Goal: Task Accomplishment & Management: Manage account settings

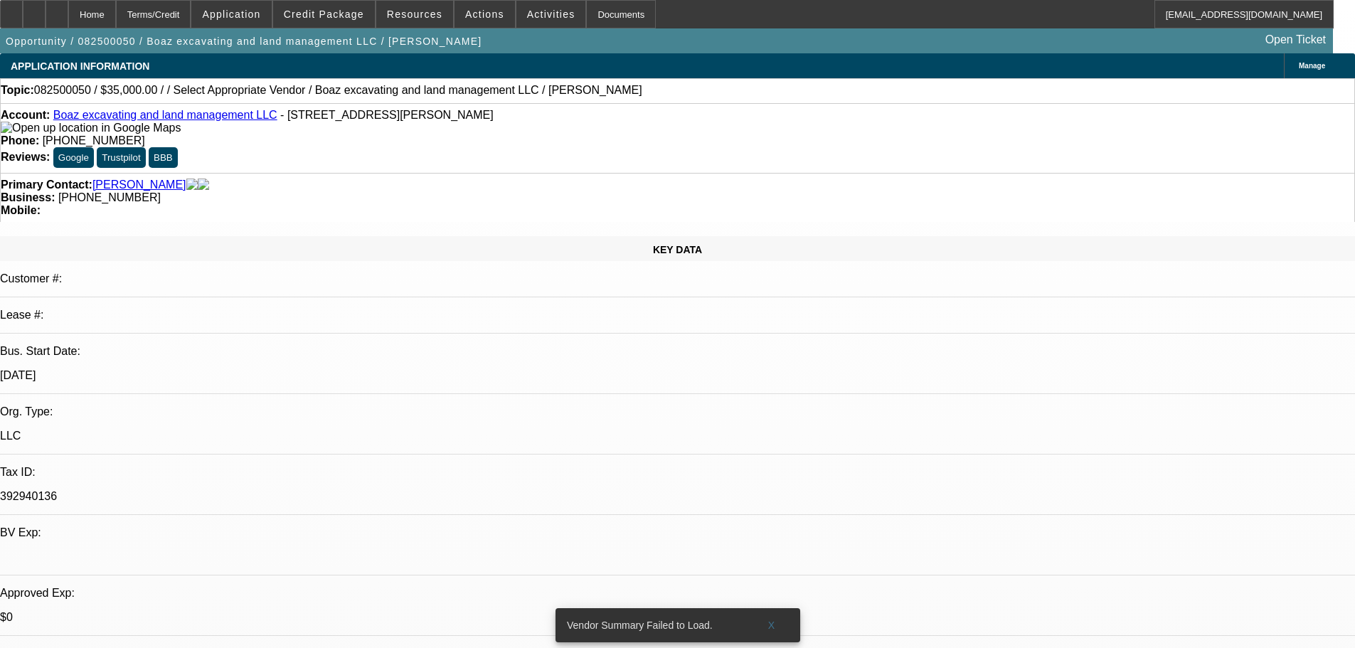
select select "0"
select select "2"
select select "0.1"
select select "4"
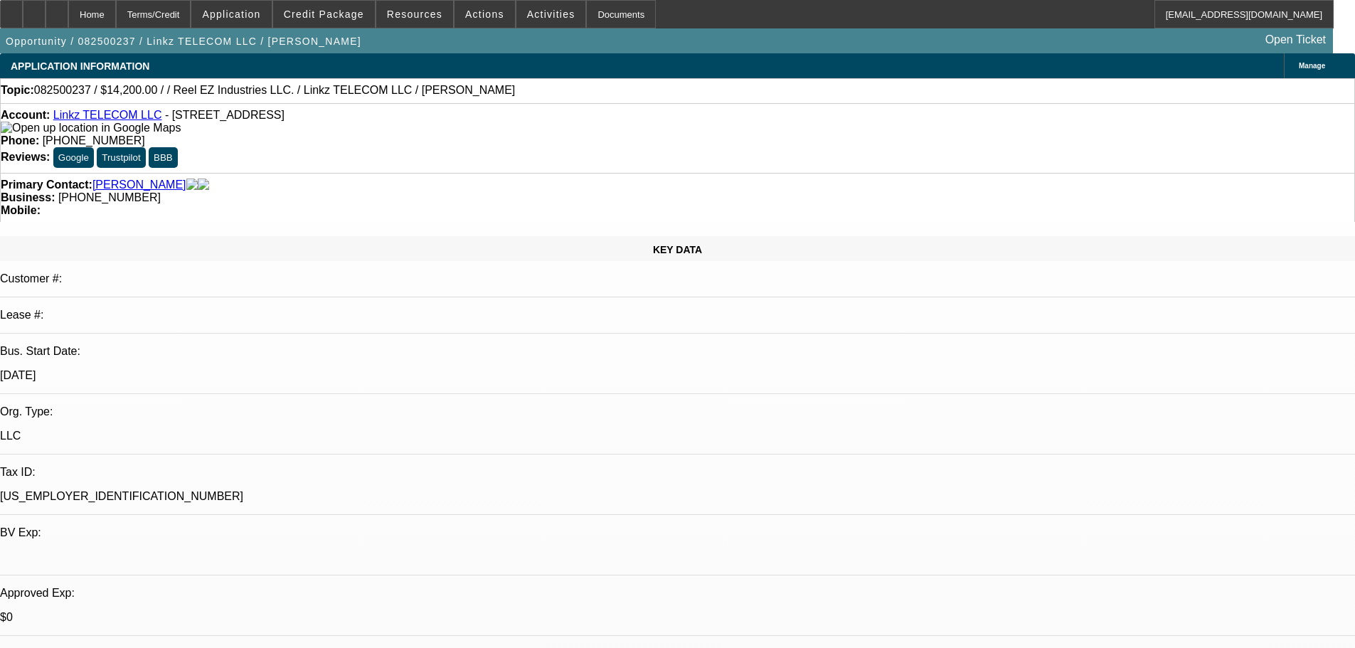
select select "0"
select select "2"
select select "0.1"
select select "4"
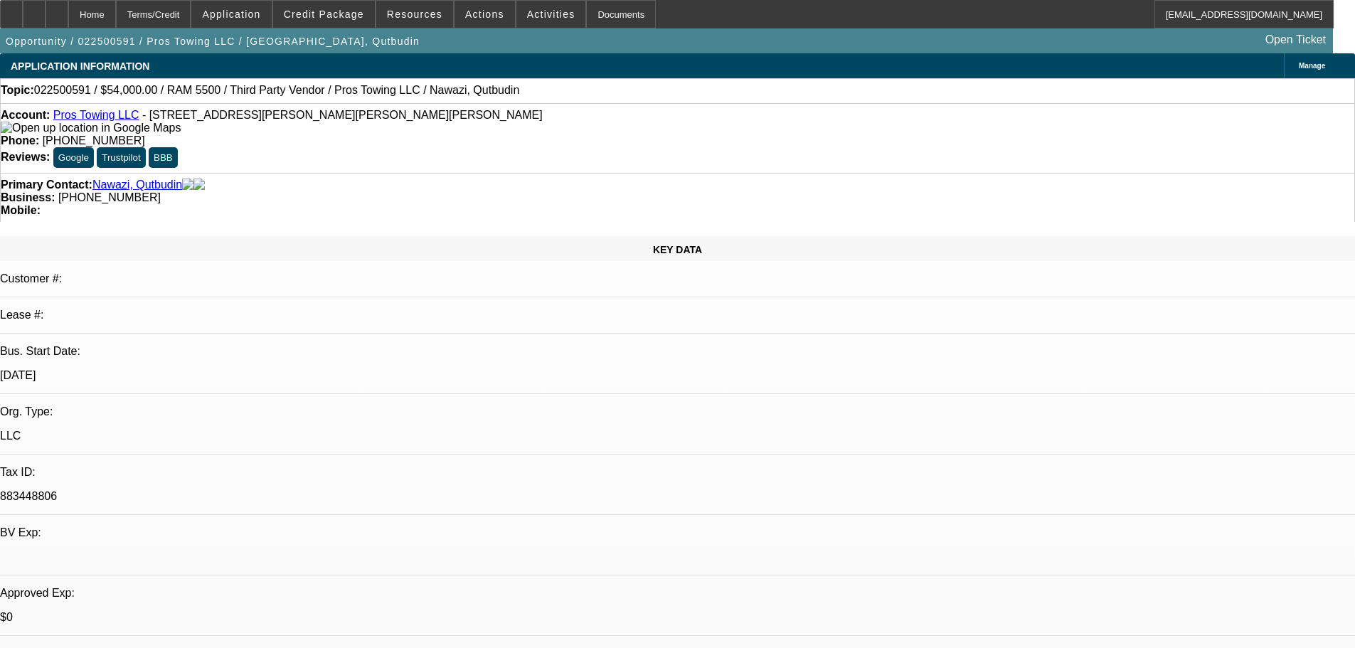
select select "0"
select select "2"
select select "0.1"
select select "4"
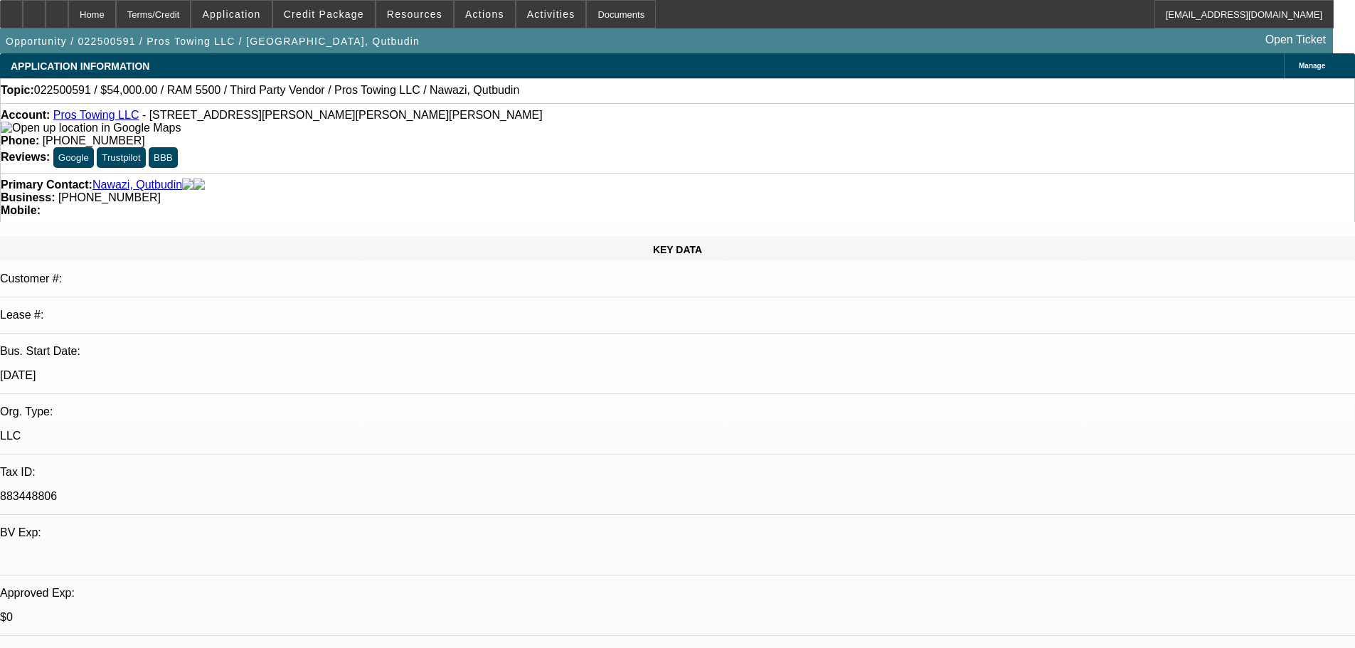
select select "0"
select select "2"
select select "0.1"
select select "4"
select select "0"
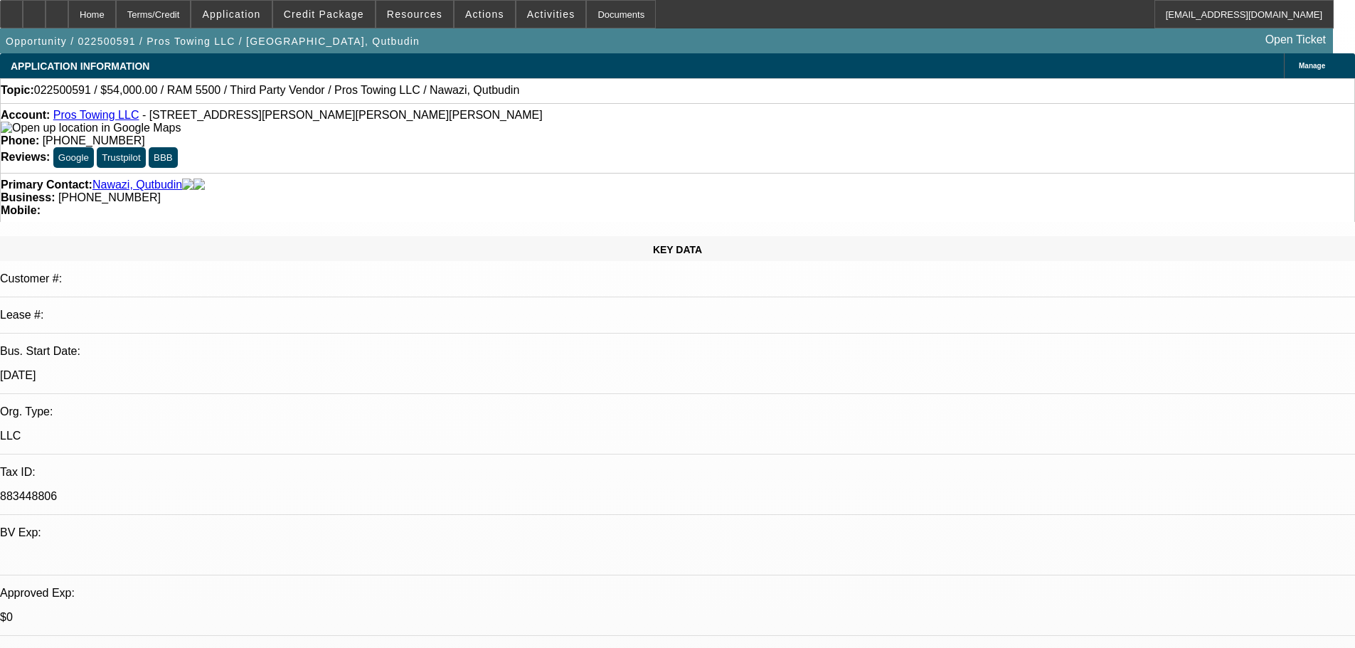
select select "2"
select select "0.1"
select select "4"
select select "0"
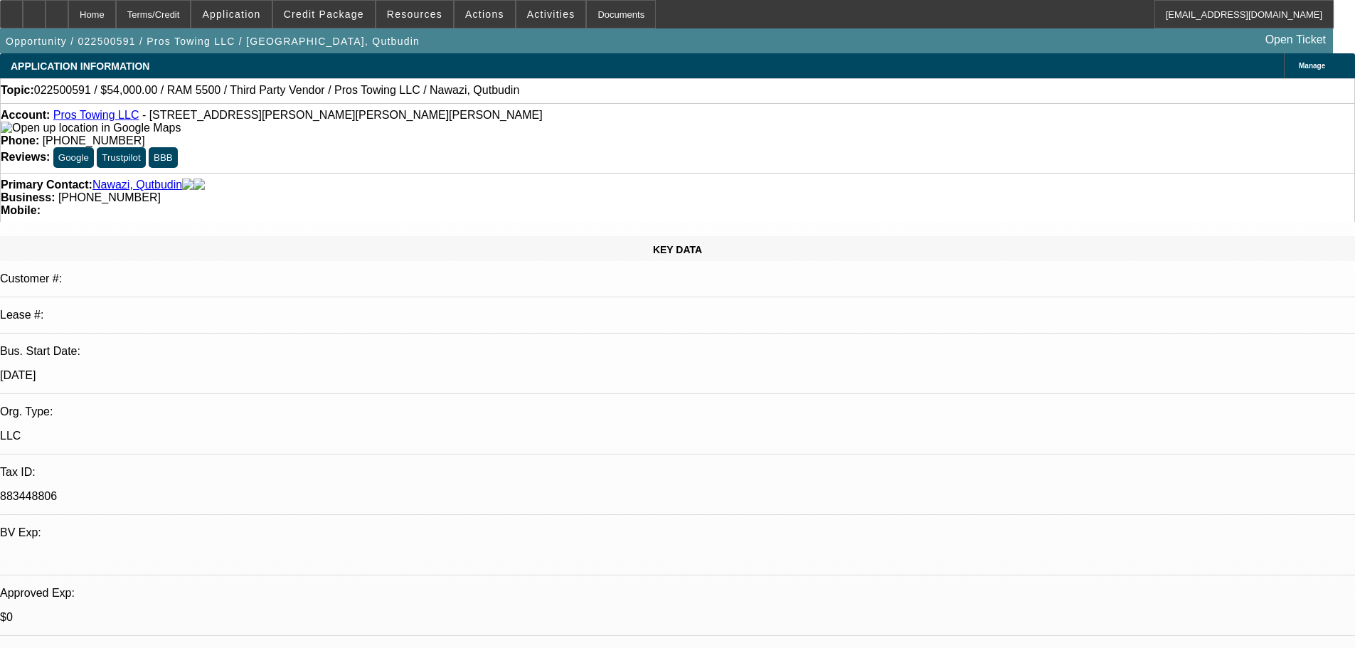
select select "2"
select select "0.1"
select select "4"
click at [472, 14] on span "Actions" at bounding box center [484, 14] width 39 height 11
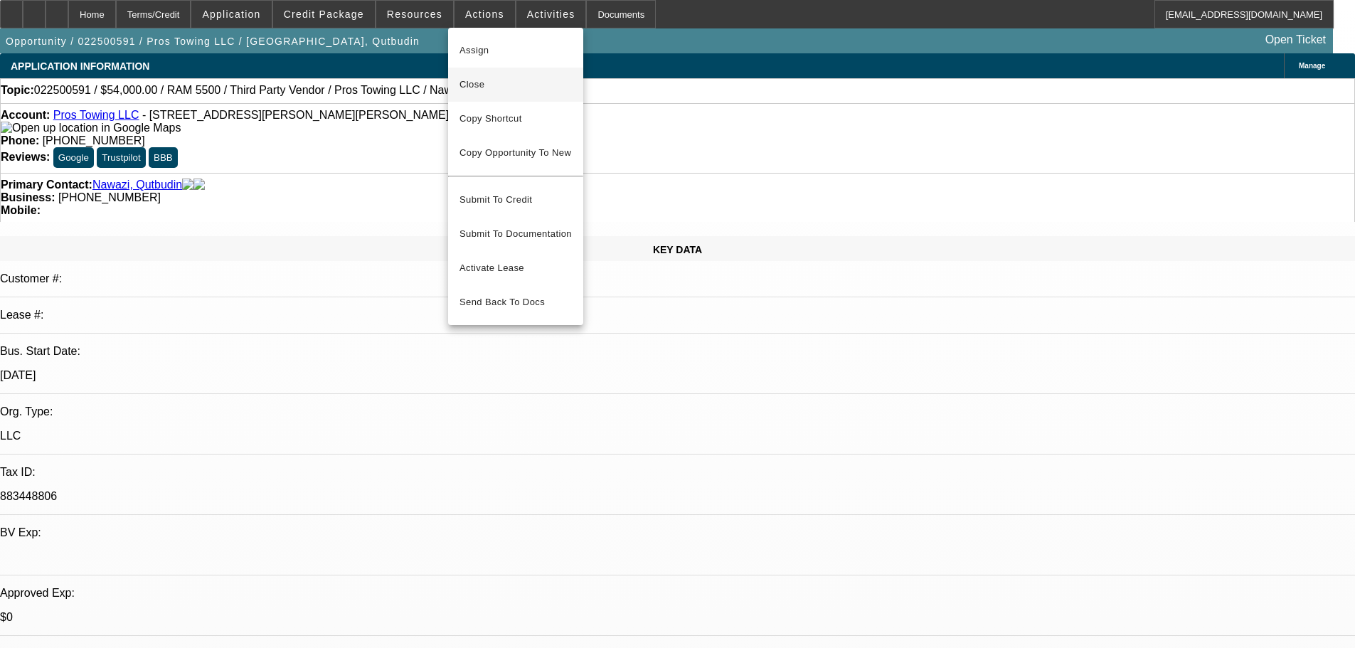
click at [508, 87] on span "Close" at bounding box center [516, 84] width 112 height 17
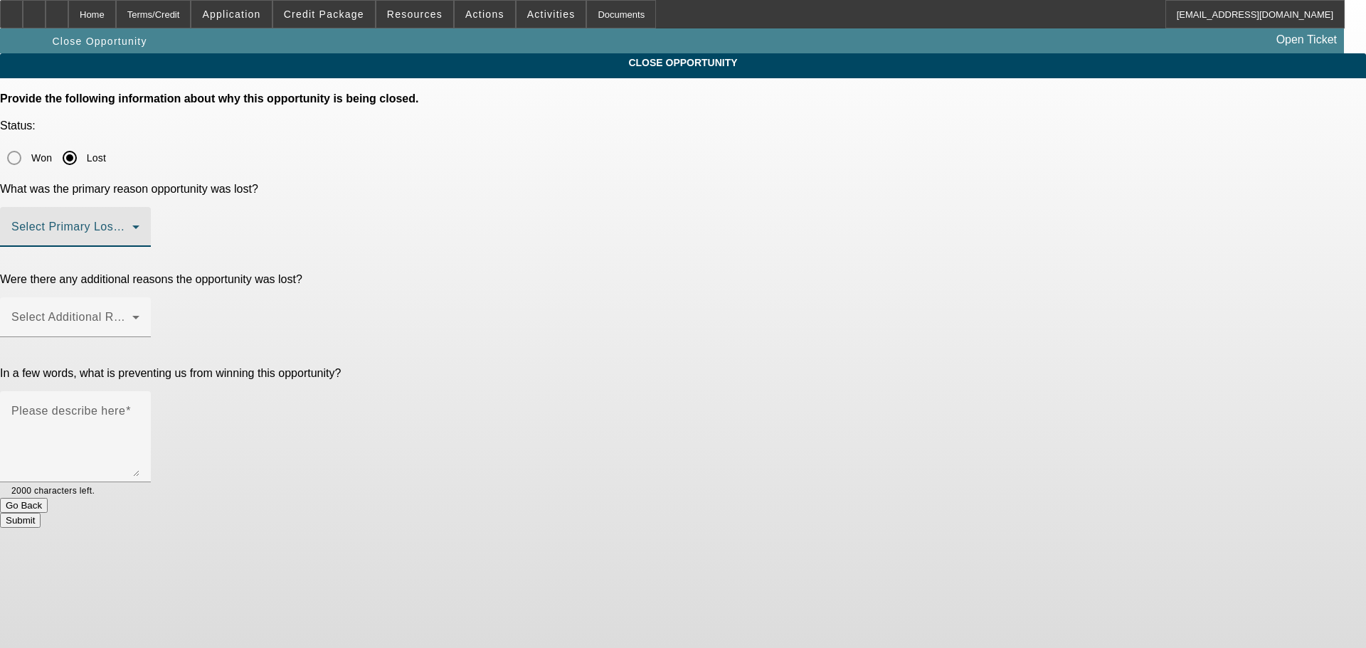
click at [132, 224] on span at bounding box center [71, 232] width 121 height 17
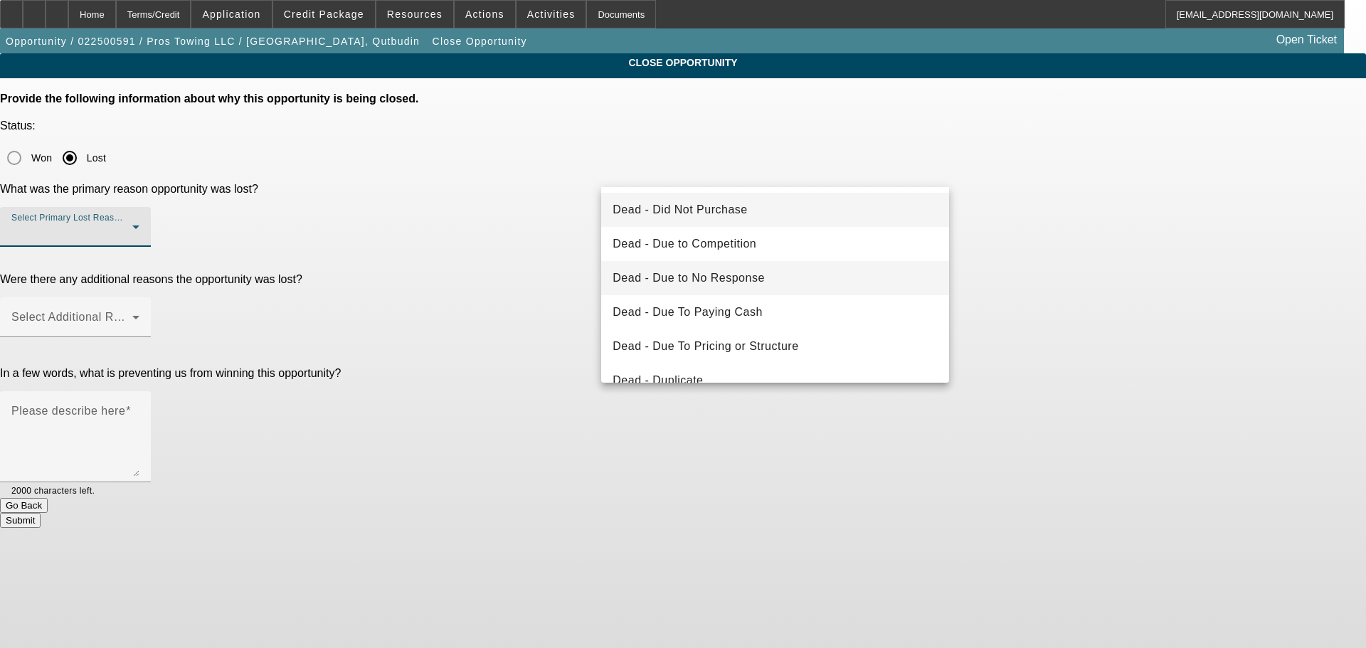
click at [782, 278] on mat-option "Dead - Due to No Response" at bounding box center [775, 278] width 348 height 34
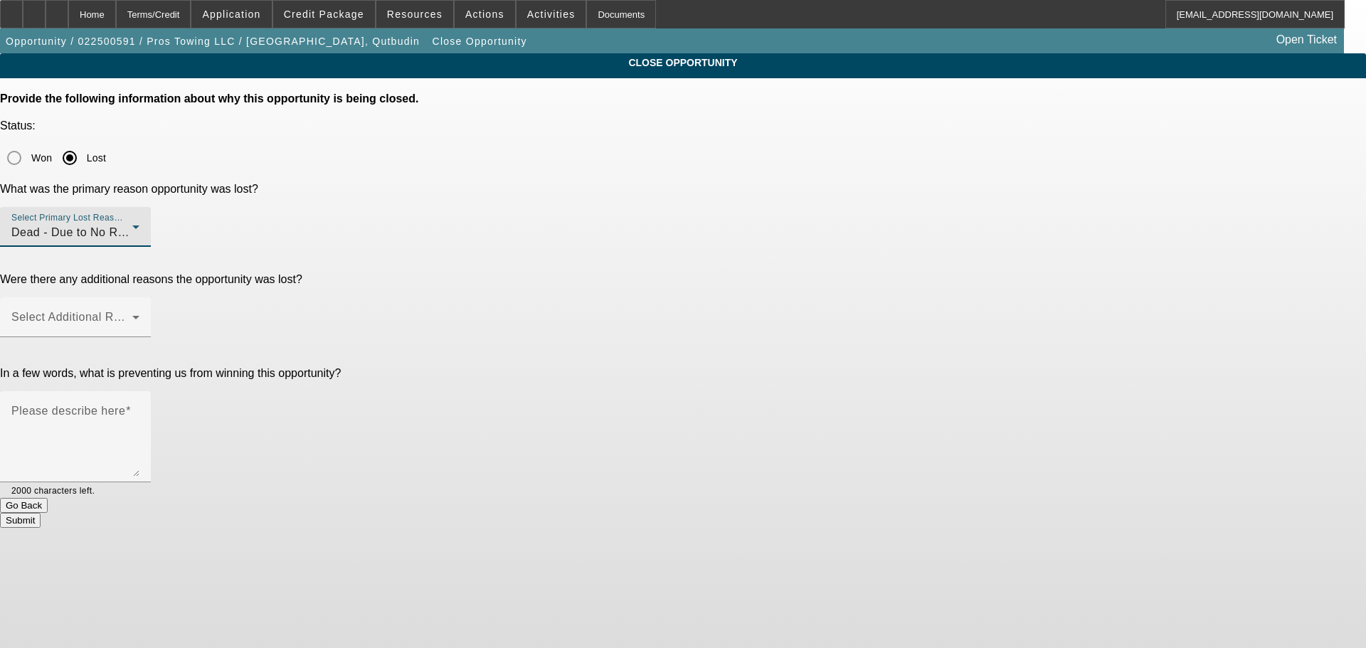
click at [132, 224] on div "Dead - Due to No Response" at bounding box center [71, 232] width 121 height 17
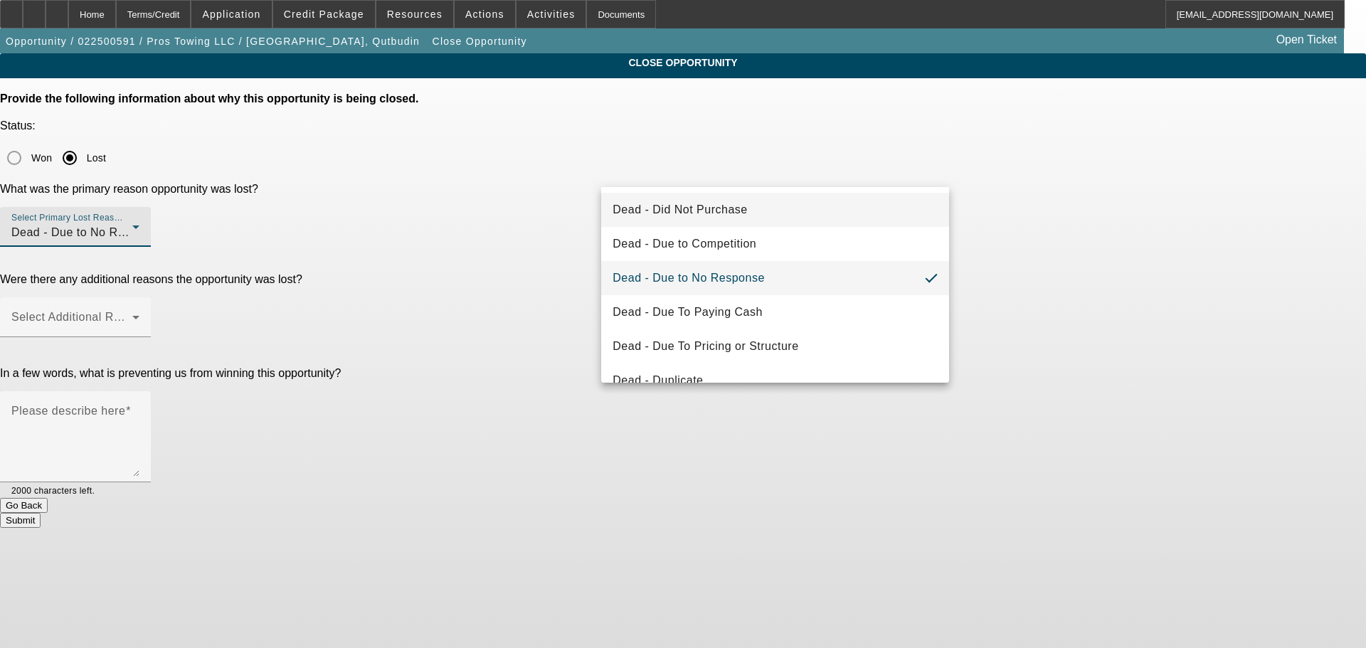
click at [783, 207] on mat-option "Dead - Did Not Purchase" at bounding box center [775, 210] width 348 height 34
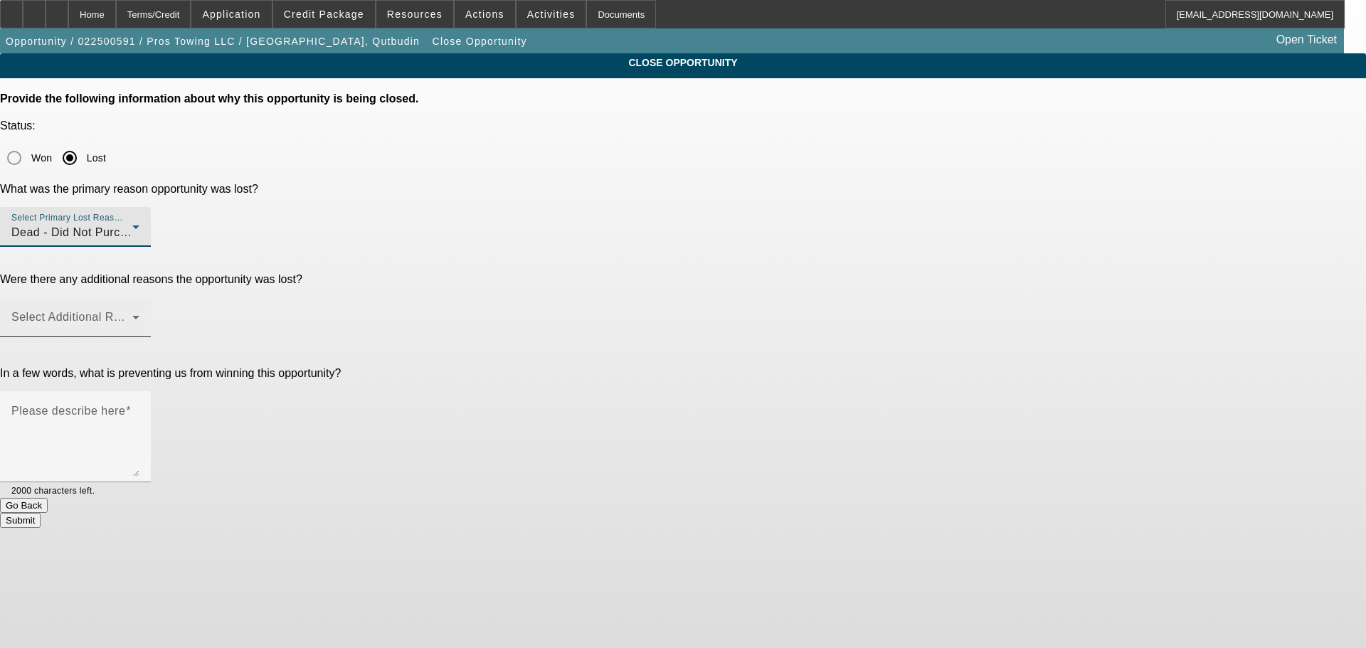
click at [132, 314] on span at bounding box center [71, 322] width 121 height 17
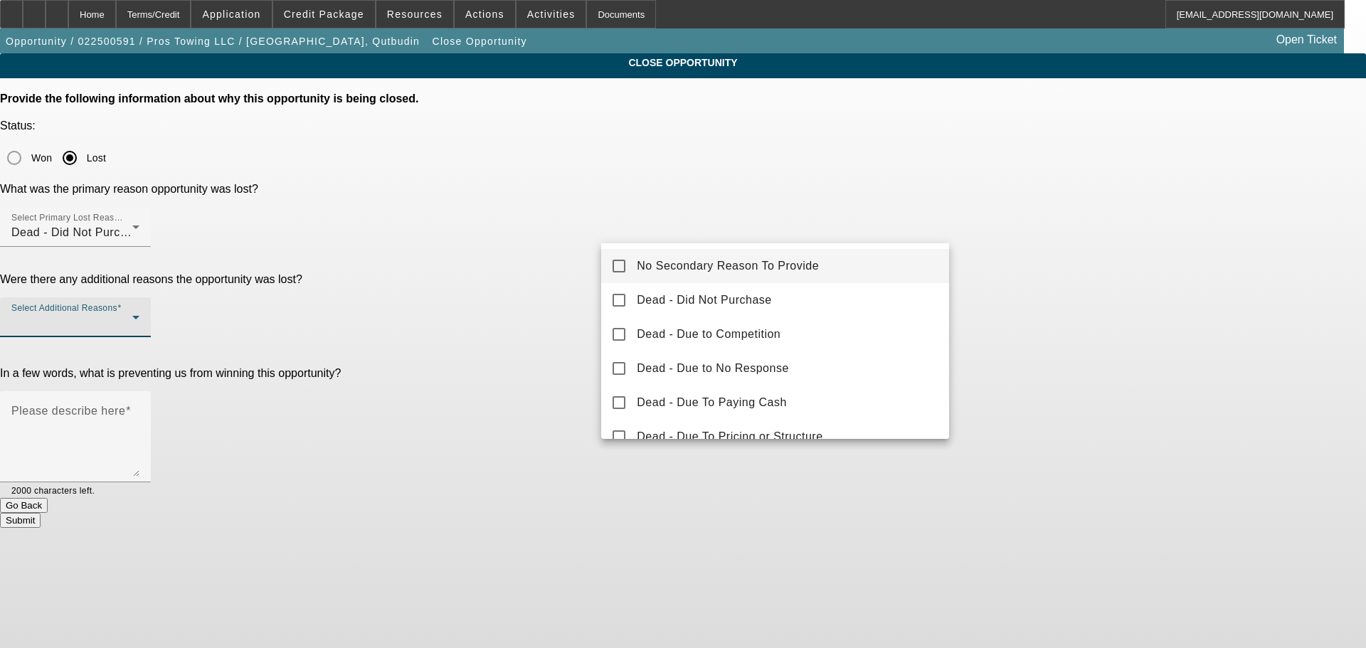
click at [797, 265] on span "No Secondary Reason To Provide" at bounding box center [728, 266] width 182 height 17
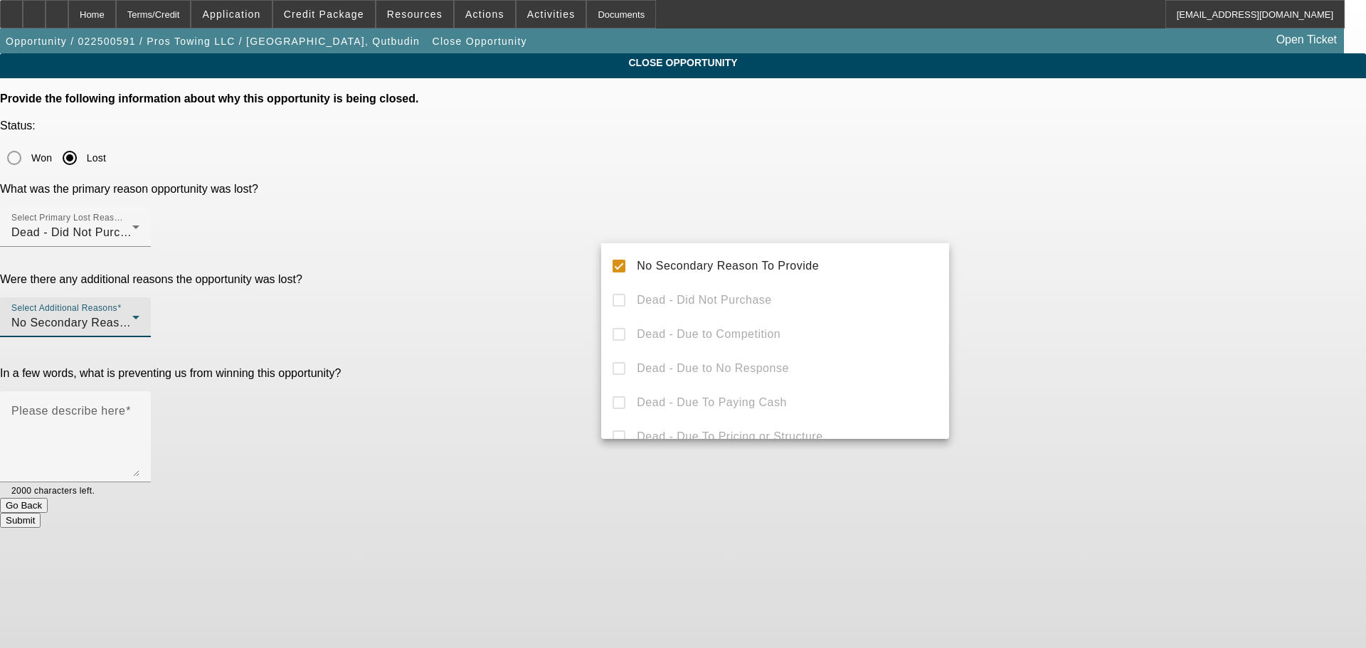
click at [1147, 260] on div at bounding box center [683, 324] width 1366 height 648
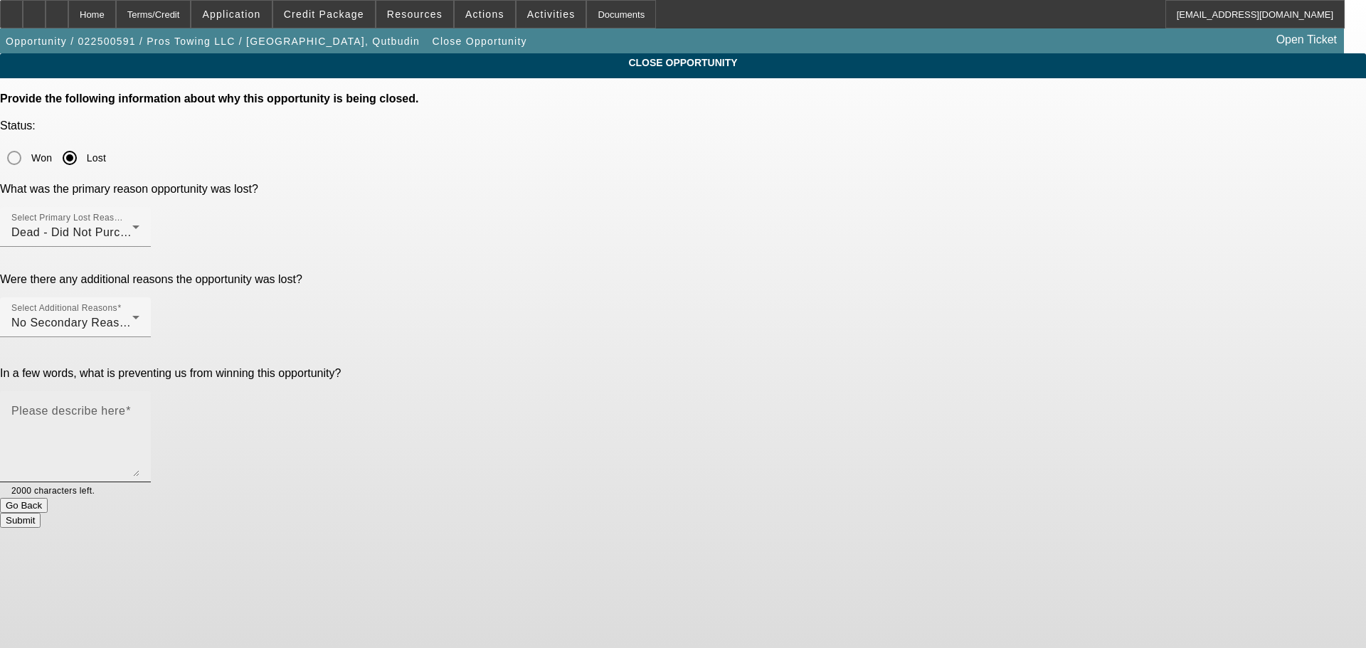
click at [139, 408] on textarea "Please describe here" at bounding box center [75, 442] width 128 height 68
drag, startPoint x: 844, startPoint y: 295, endPoint x: 802, endPoint y: 304, distance: 42.3
click at [139, 408] on textarea "This guys all over, grinded so hard on these approvals. He doesnt realize how l…" at bounding box center [75, 442] width 128 height 68
type textarea "This guys all over, grinded so hard on these approvals. He doesnt realize how l…"
click at [41, 513] on button "Submit" at bounding box center [20, 520] width 41 height 15
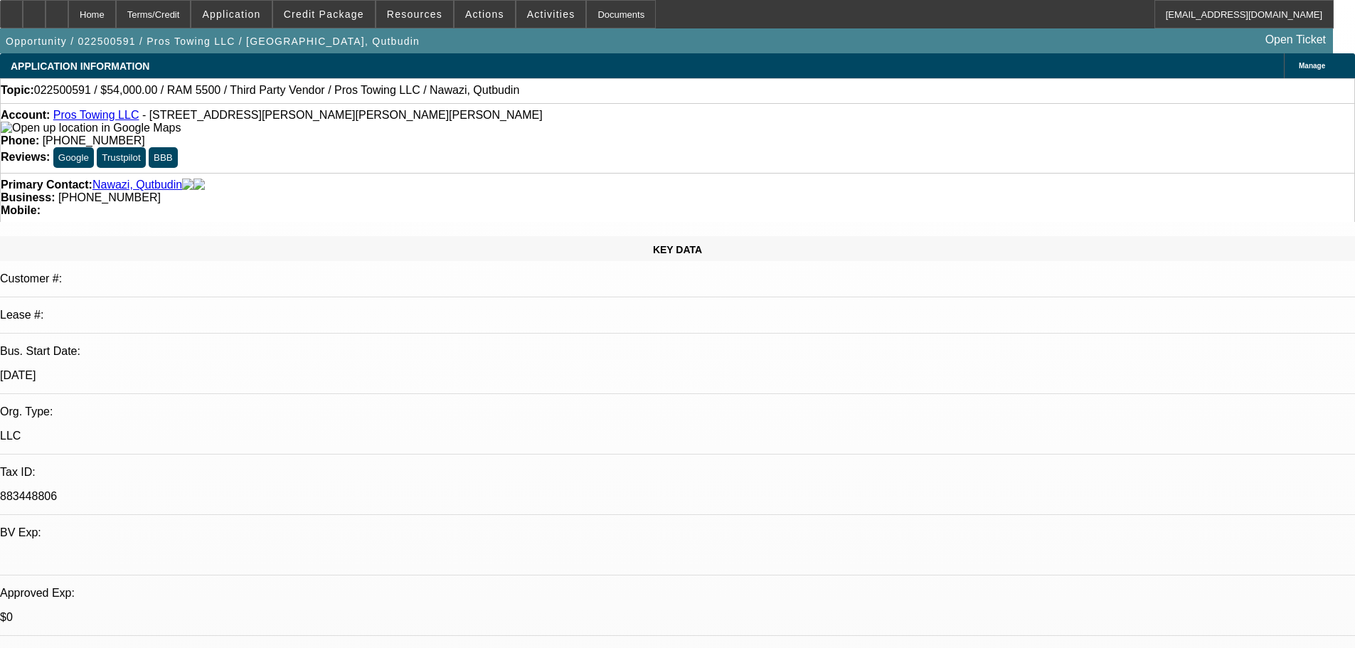
select select "0"
select select "2"
select select "0.1"
select select "4"
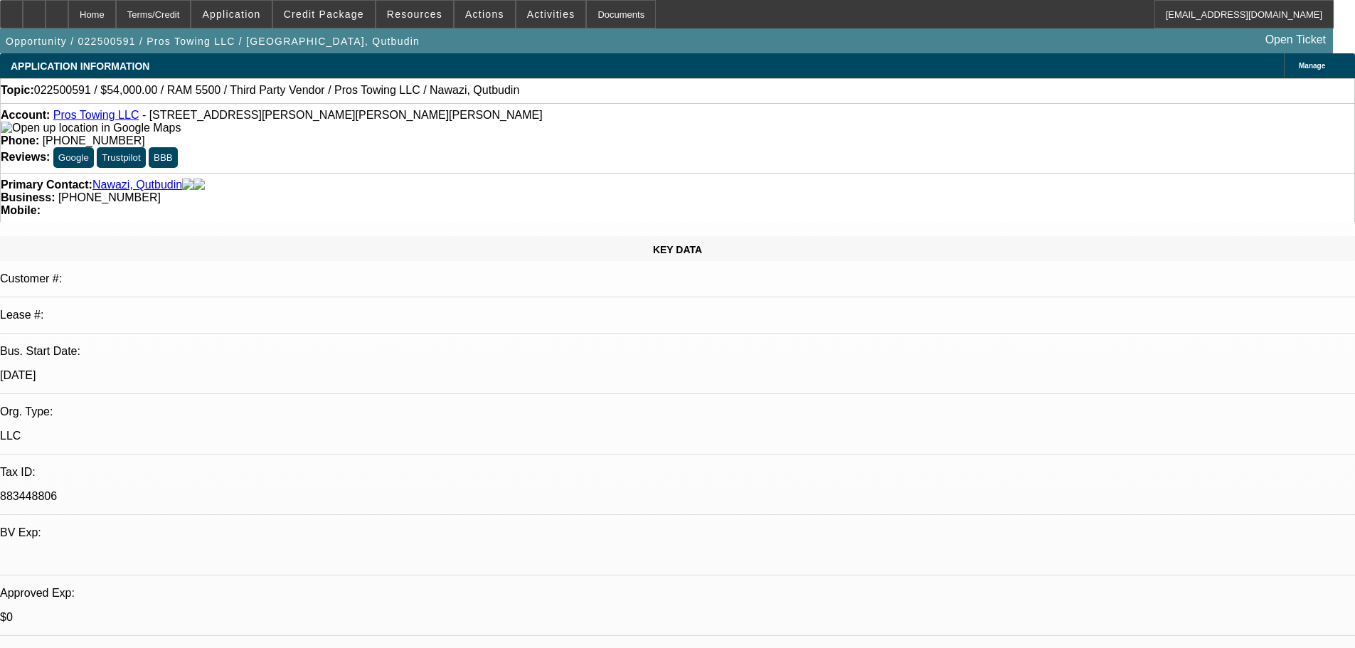
select select "0"
select select "2"
select select "0.1"
select select "4"
select select "0"
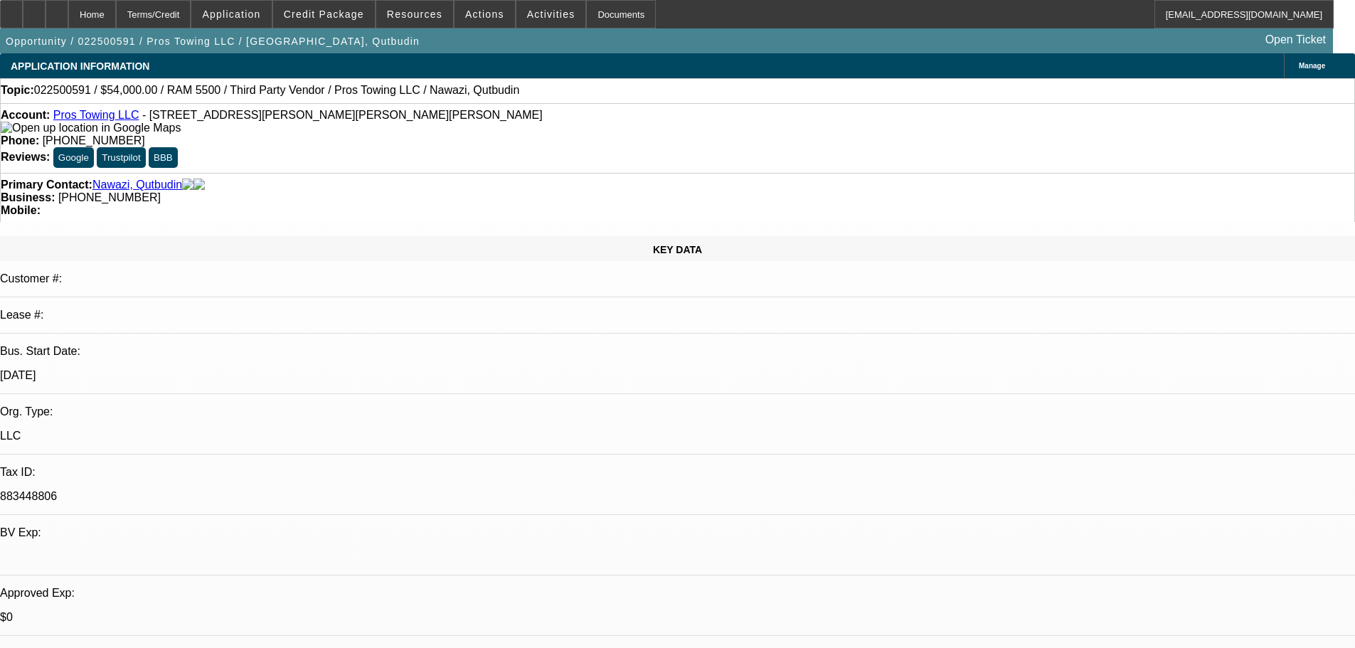
select select "2"
select select "0.1"
select select "4"
select select "0"
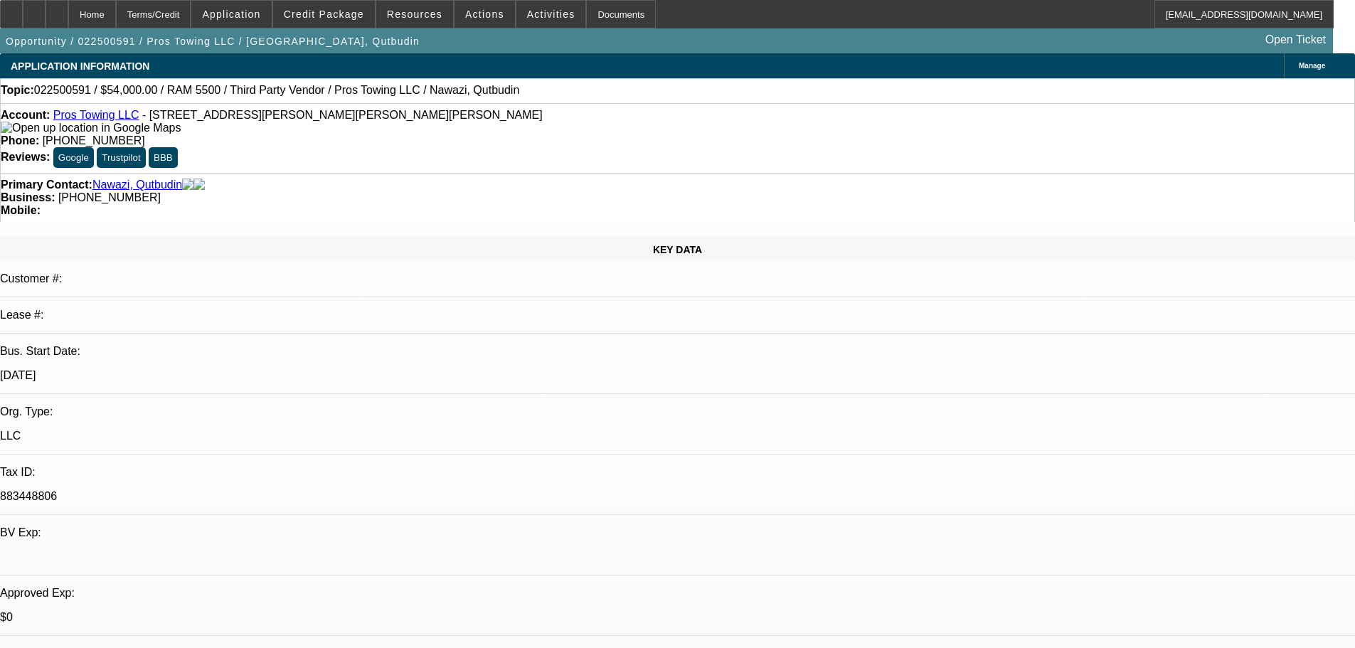
select select "2"
select select "0.1"
select select "4"
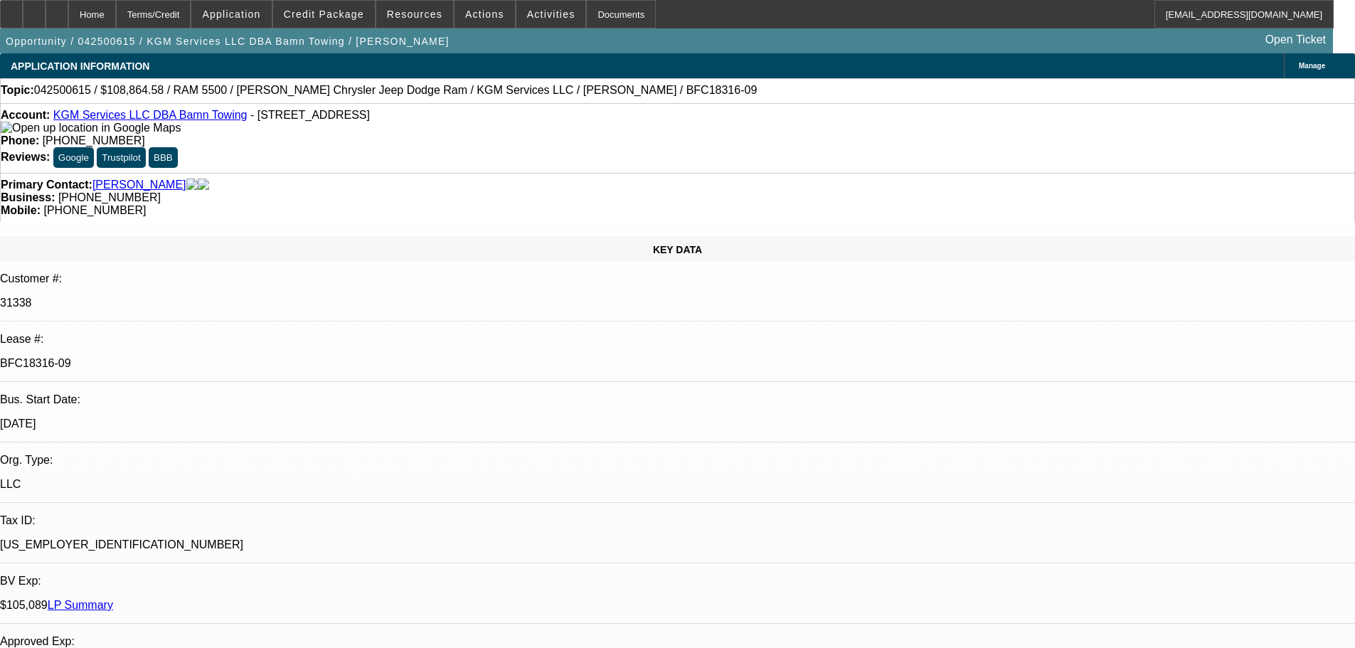
select select "0"
select select "2"
select select "0"
select select "6"
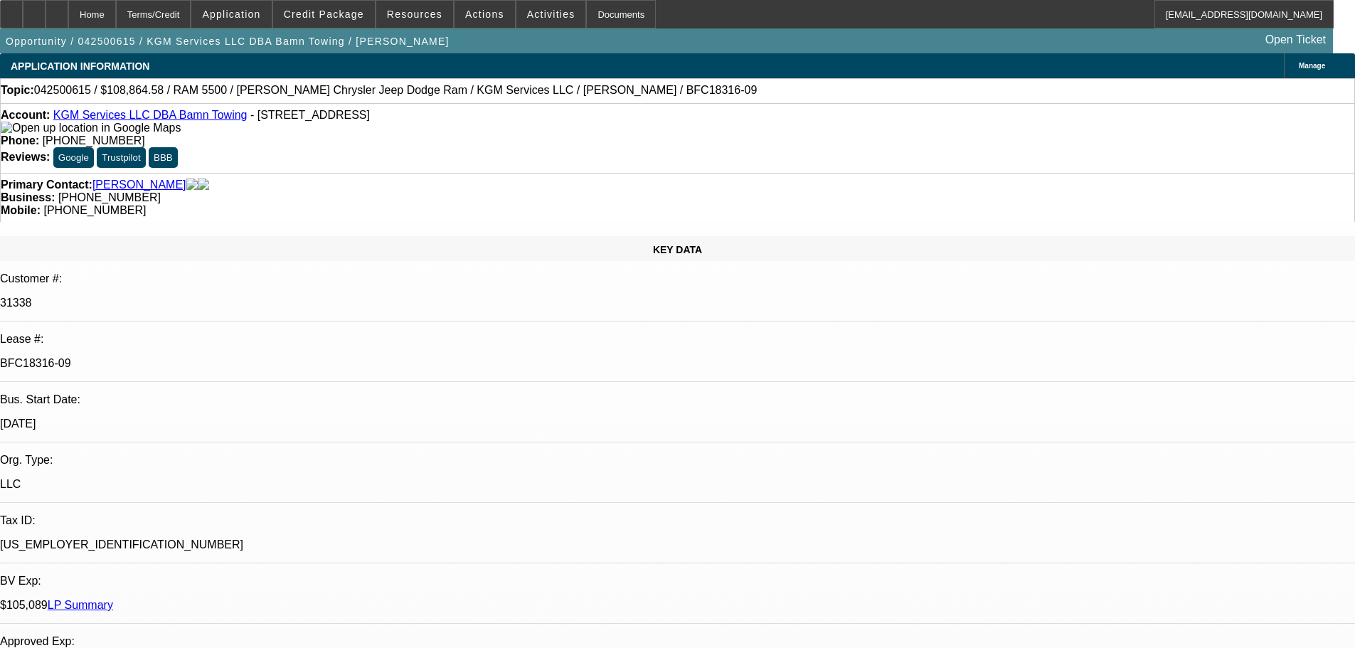
select select "0"
select select "2"
select select "0"
select select "6"
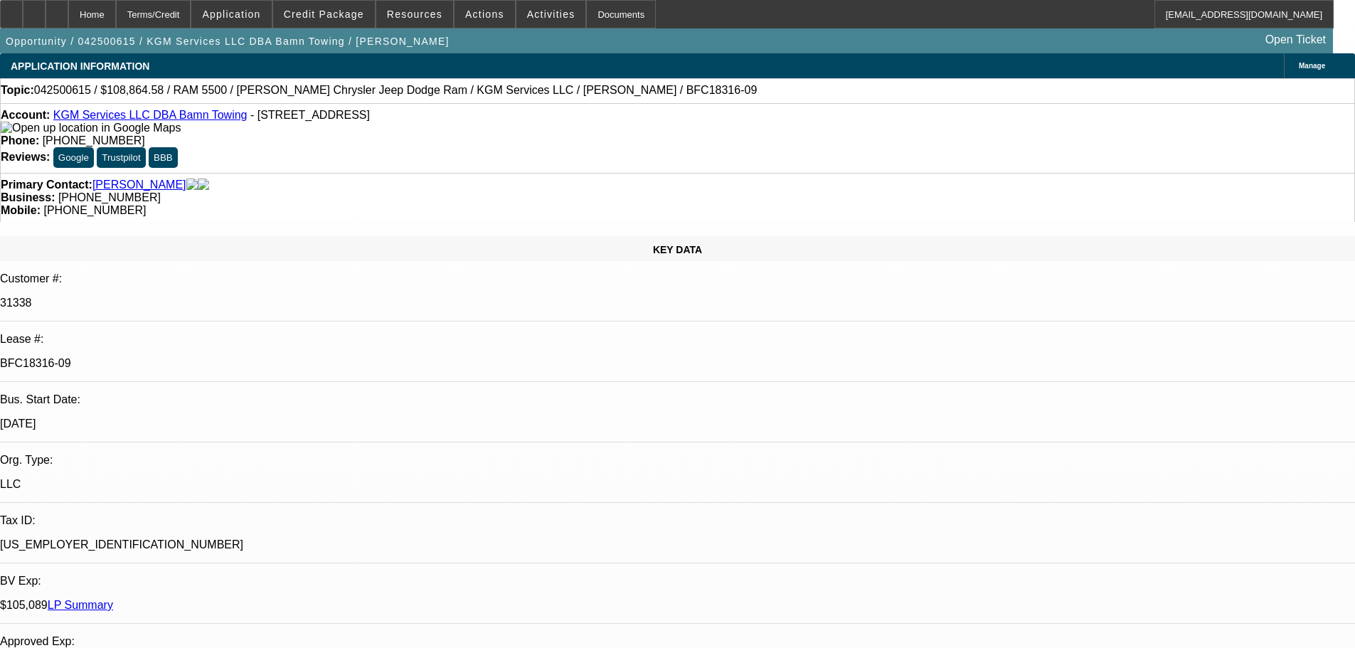
select select "0"
select select "2"
select select "0"
select select "6"
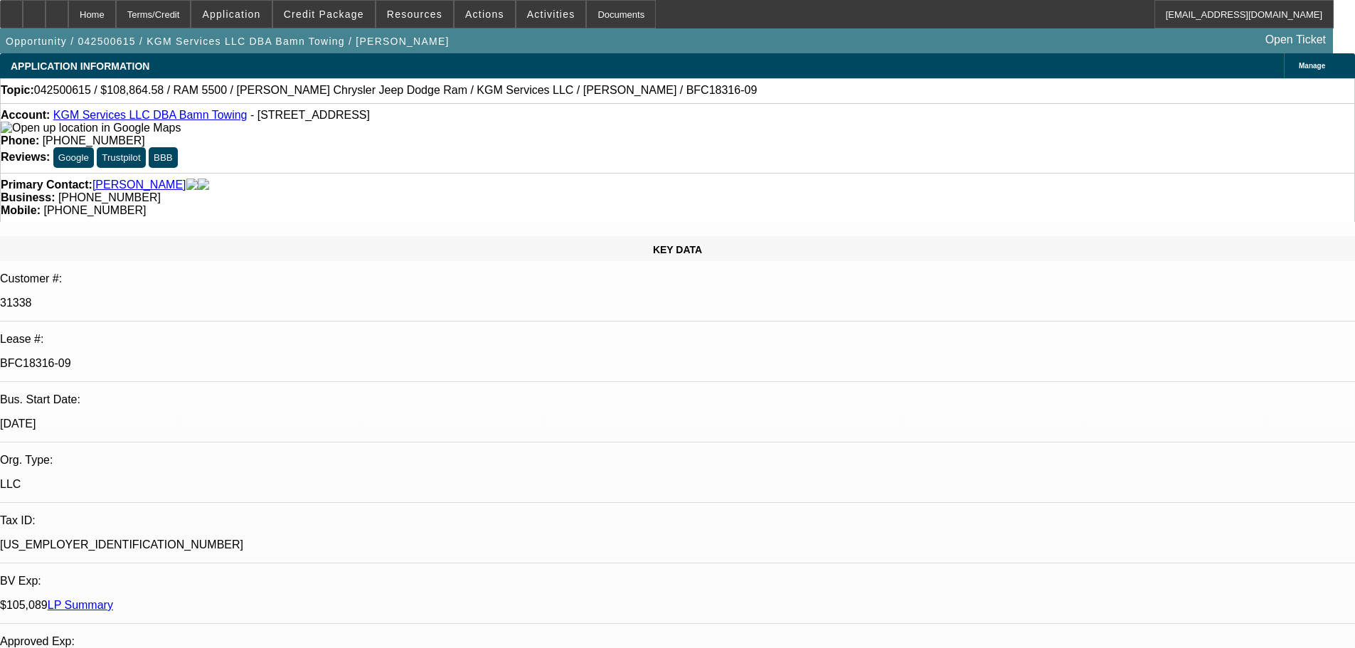
select select "0"
select select "2"
select select "0"
select select "6"
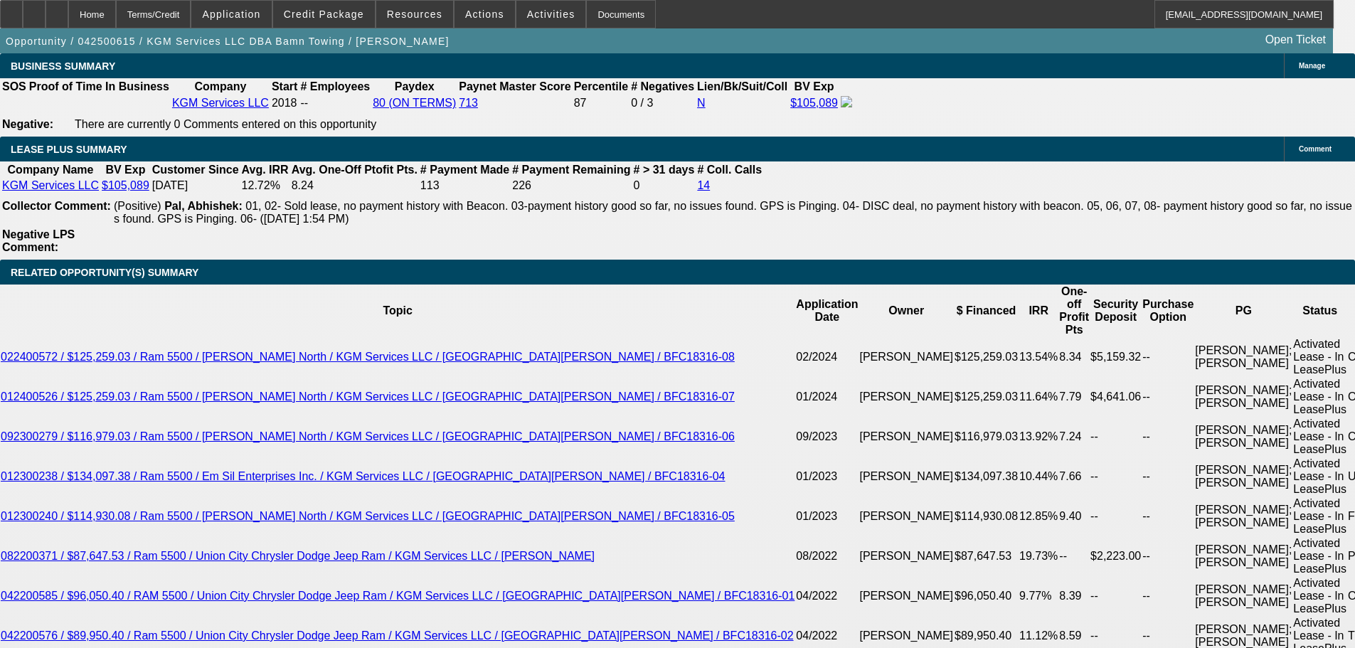
scroll to position [2419, 0]
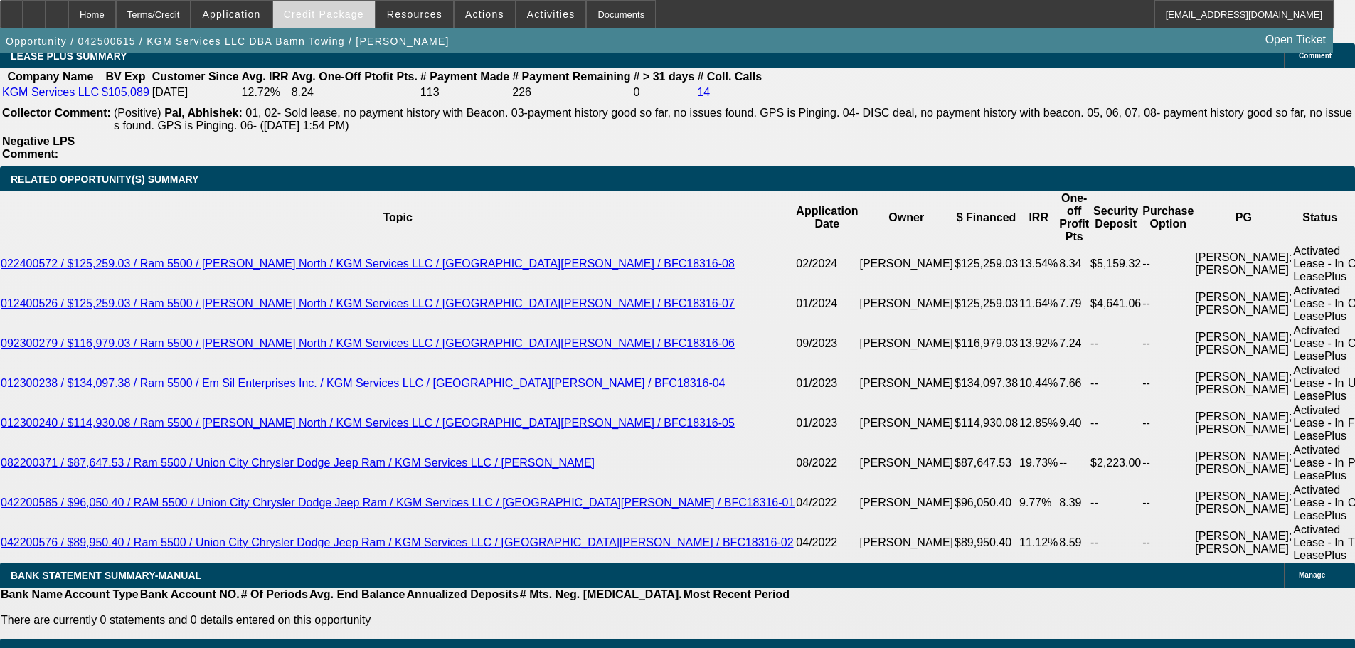
click at [339, 6] on span at bounding box center [324, 14] width 102 height 34
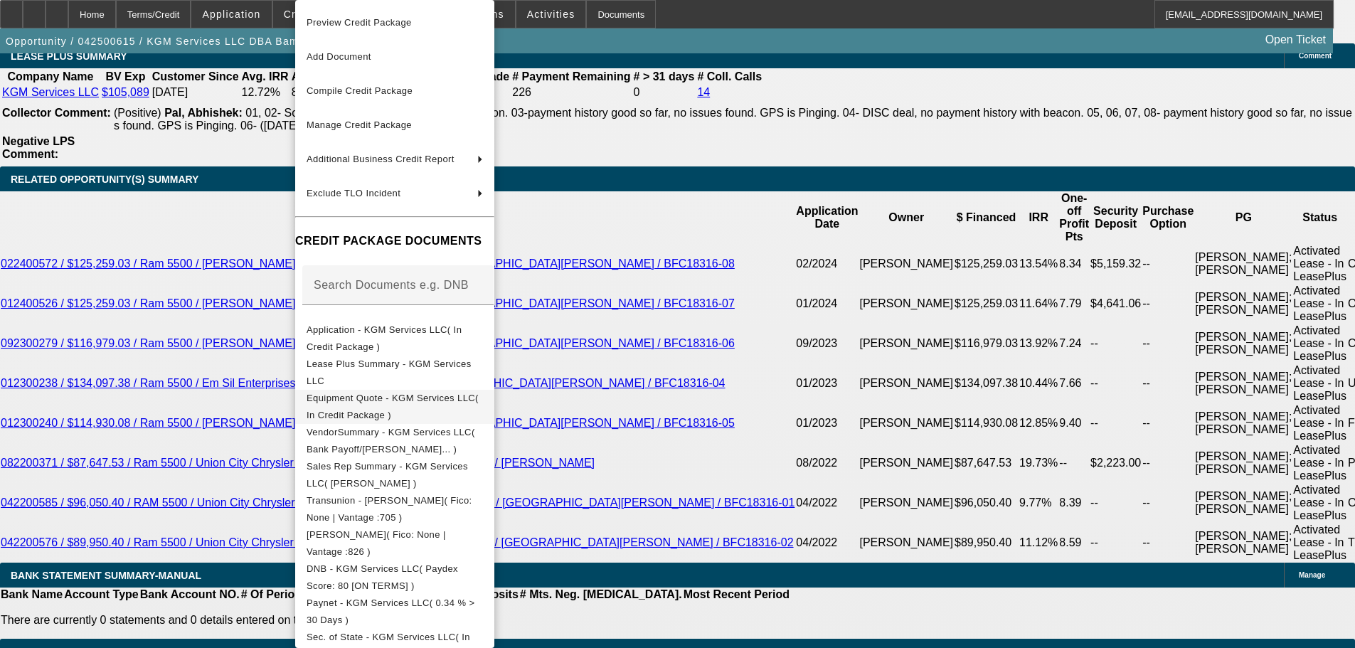
click at [445, 396] on span "Equipment Quote - KGM Services LLC( In Credit Package )" at bounding box center [395, 407] width 176 height 34
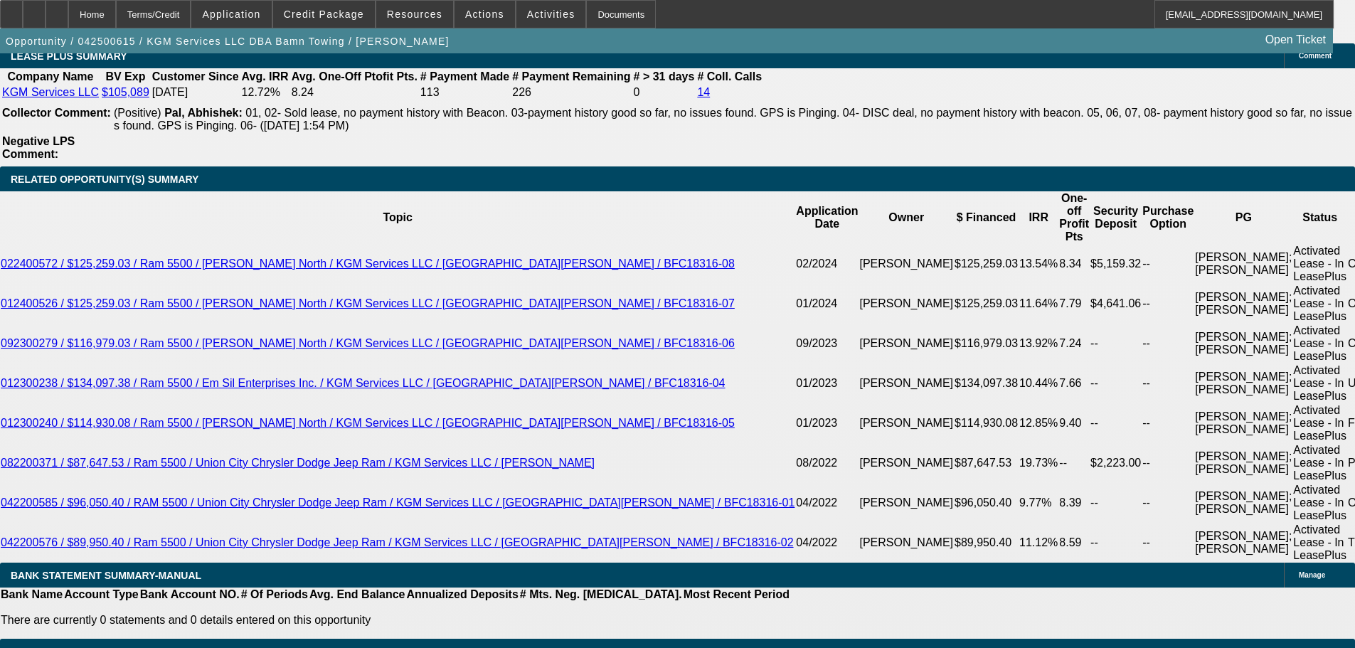
drag, startPoint x: 508, startPoint y: 215, endPoint x: 517, endPoint y: 218, distance: 9.9
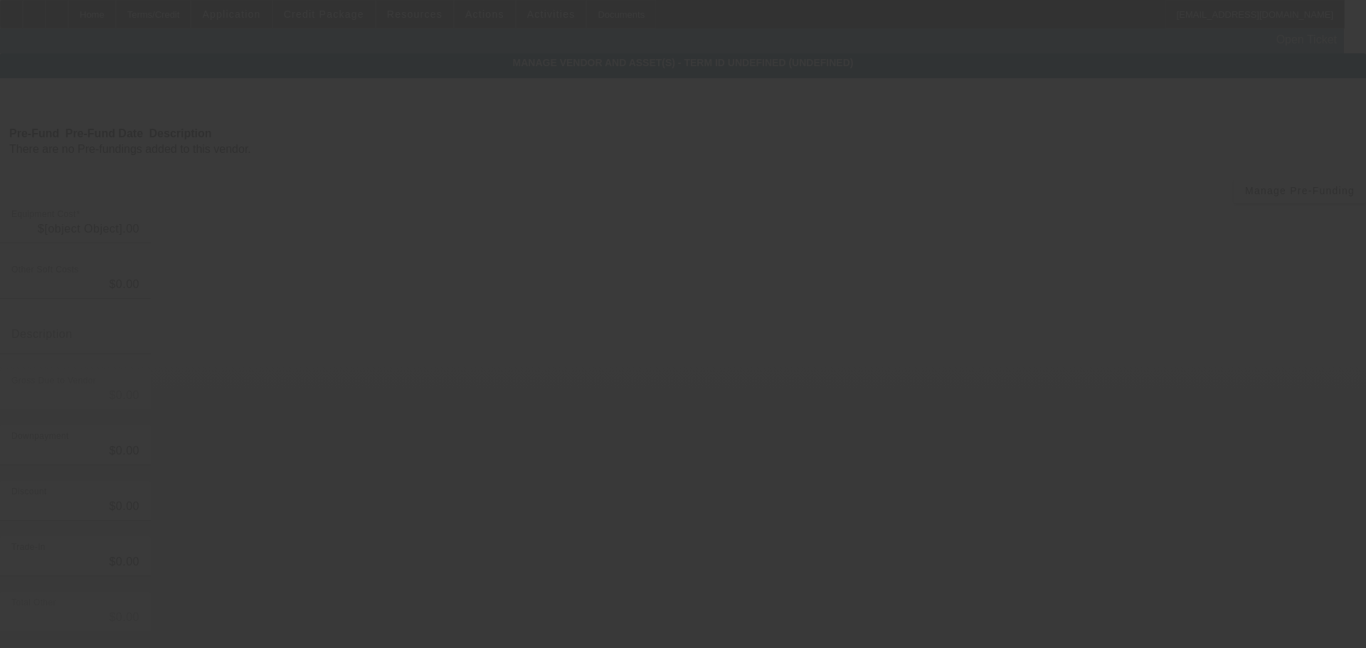
type input "$48,465.00"
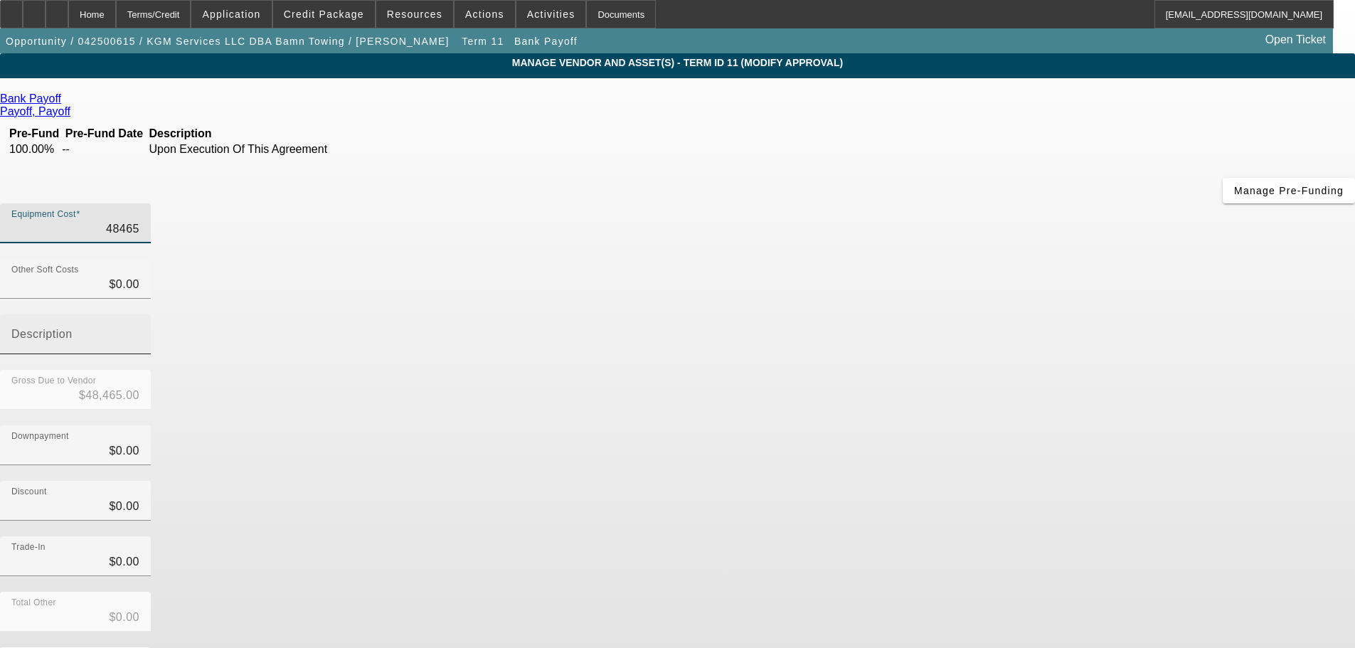
drag, startPoint x: 810, startPoint y: 121, endPoint x: 1078, endPoint y: 157, distance: 270.6
click at [1078, 203] on div "Equipment Cost 48465 Other Soft Costs $0.00 Description Gross Due to Vendor $48…" at bounding box center [677, 467] width 1355 height 529
type input "4"
type input "$4.00"
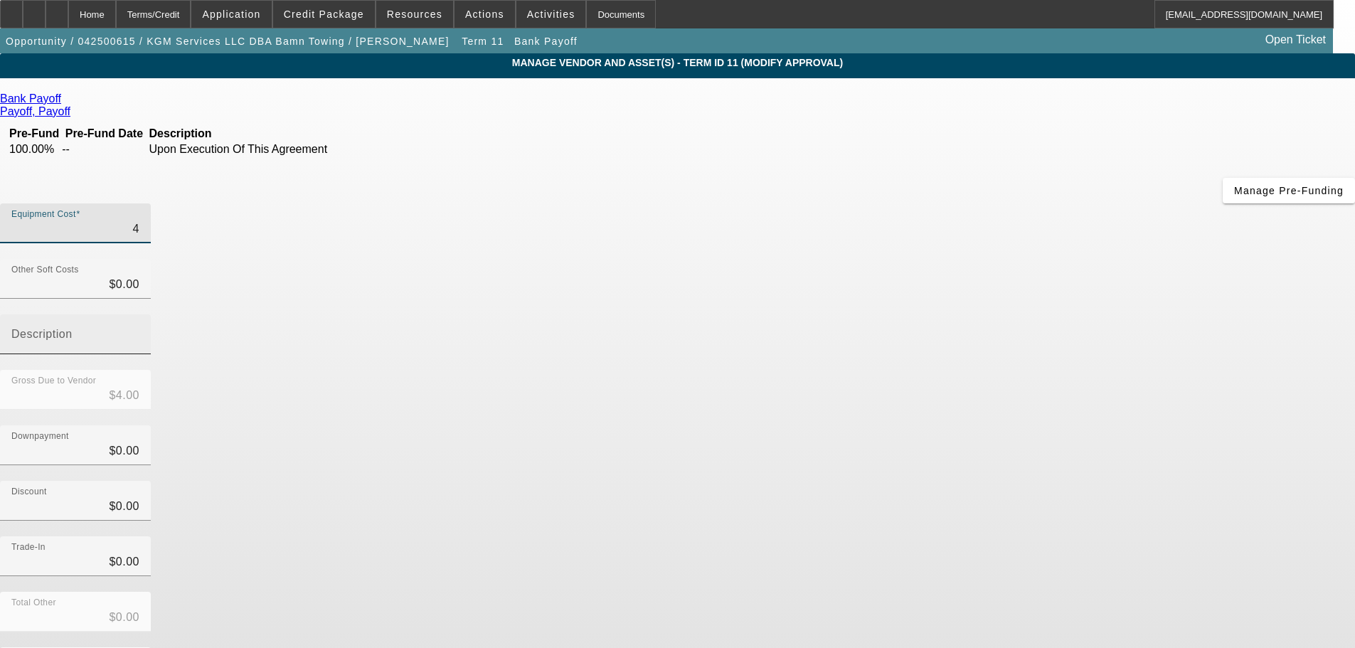
type input "46"
type input "$46.00"
type input "466"
type input "$466.00"
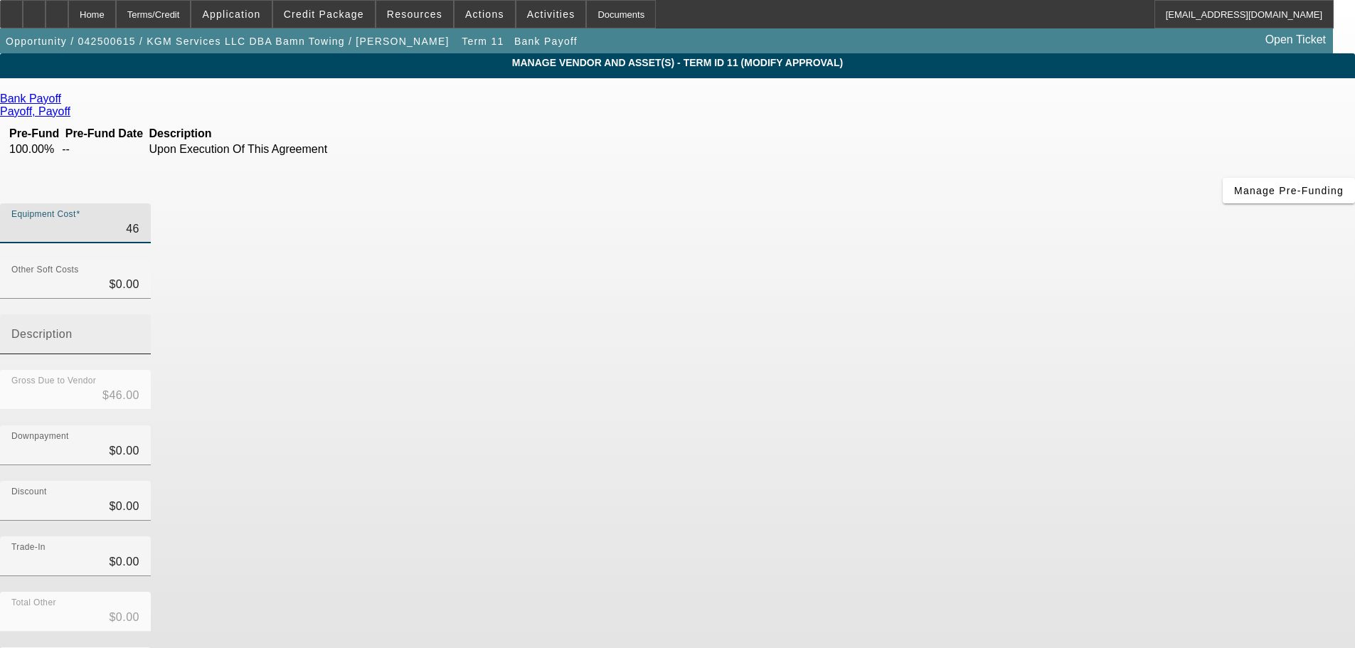
type input "$466.00"
type input "4667"
type input "$4,667.00"
type input "46670"
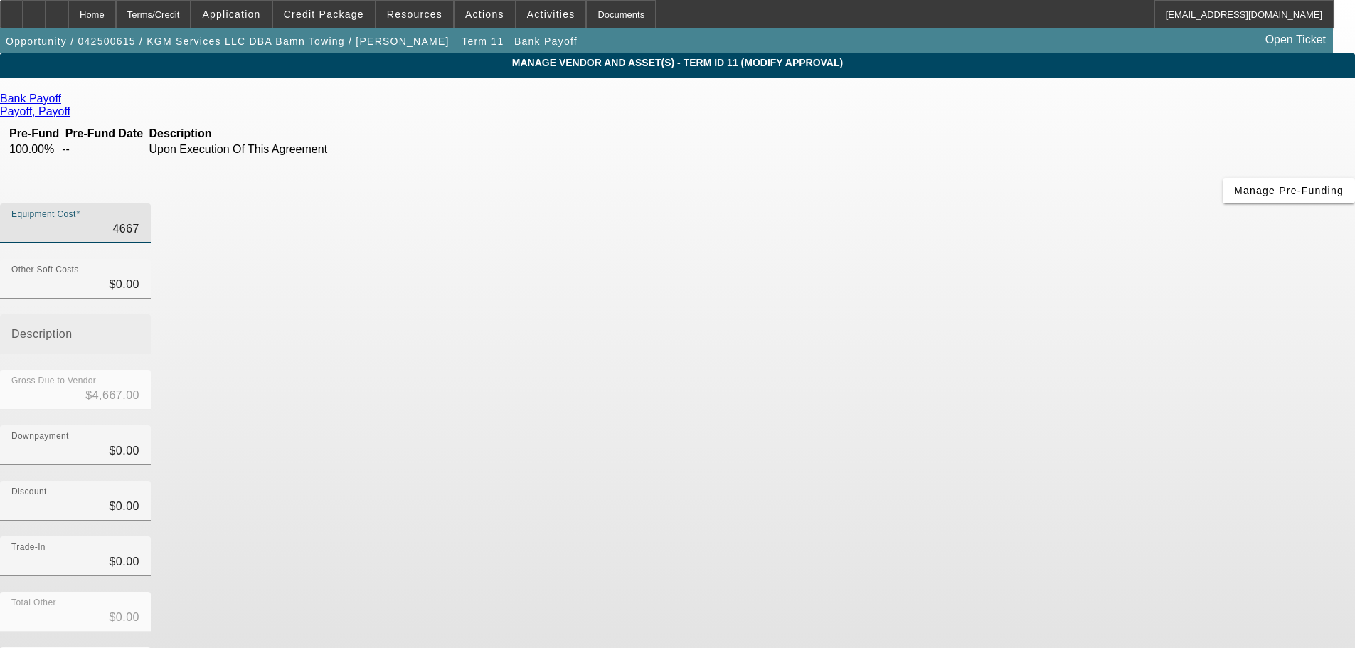
type input "$46,670.00"
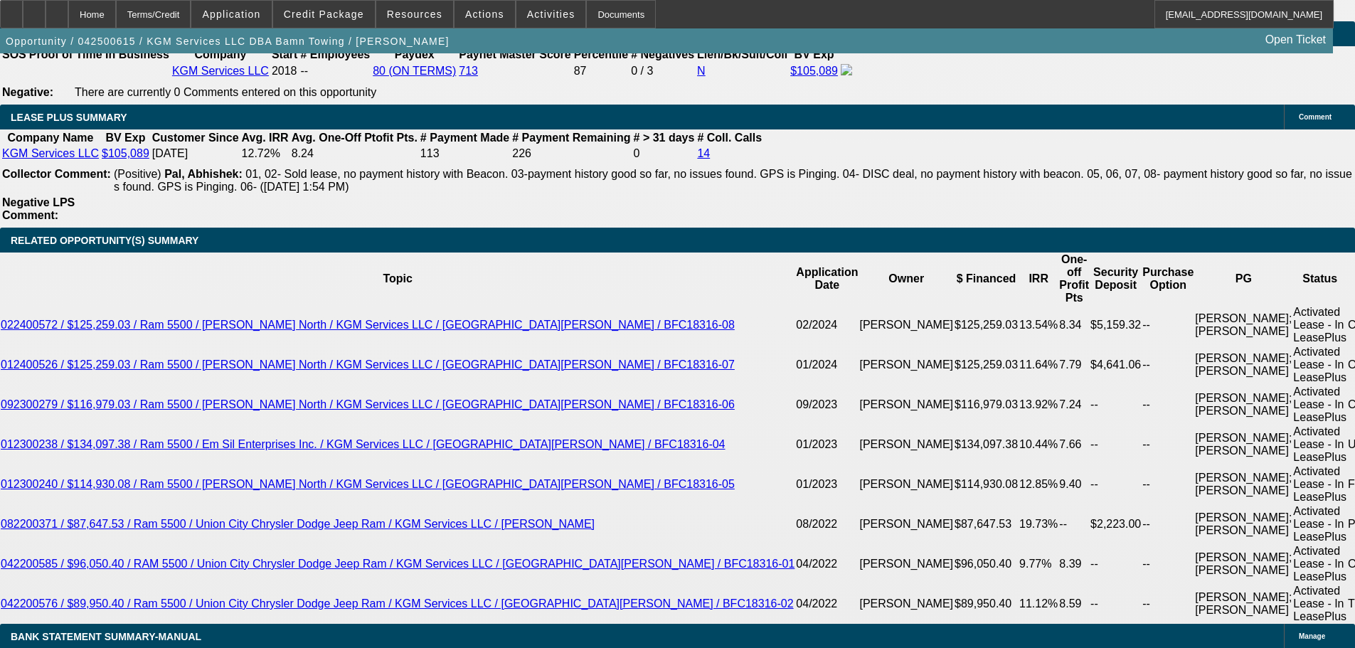
select select "0"
select select "2"
select select "0"
select select "6"
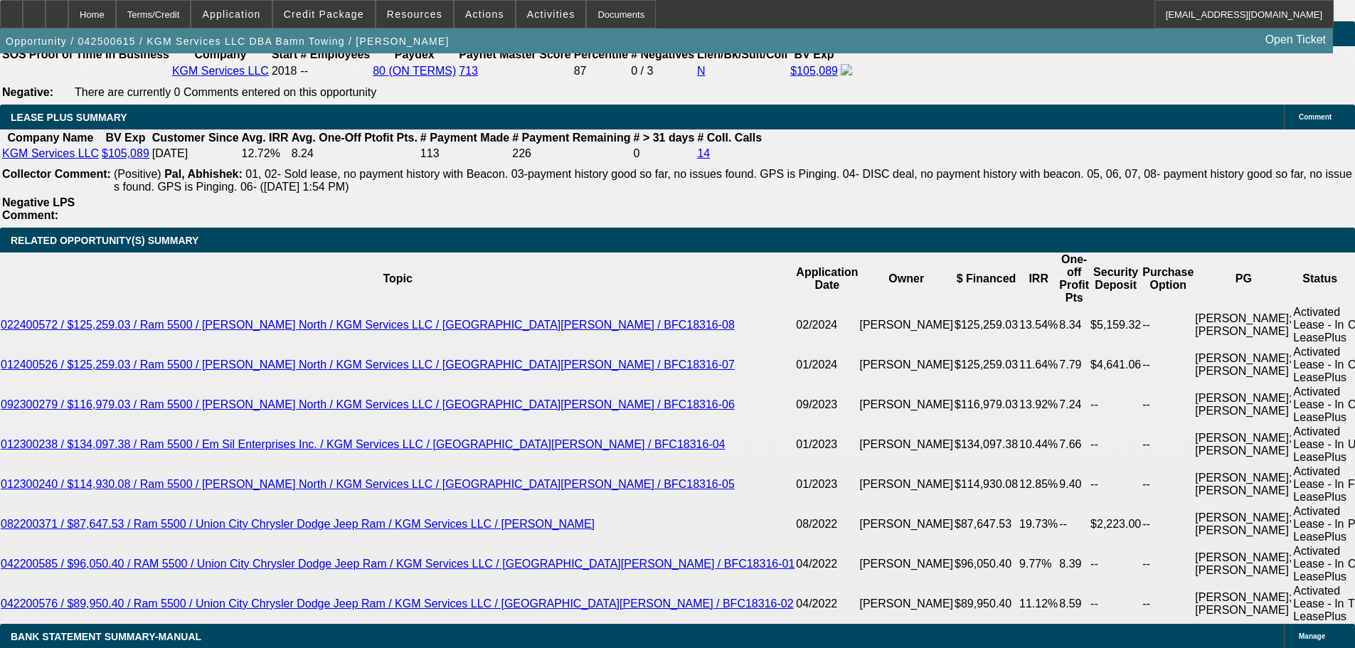
select select "0"
select select "2"
select select "0"
select select "6"
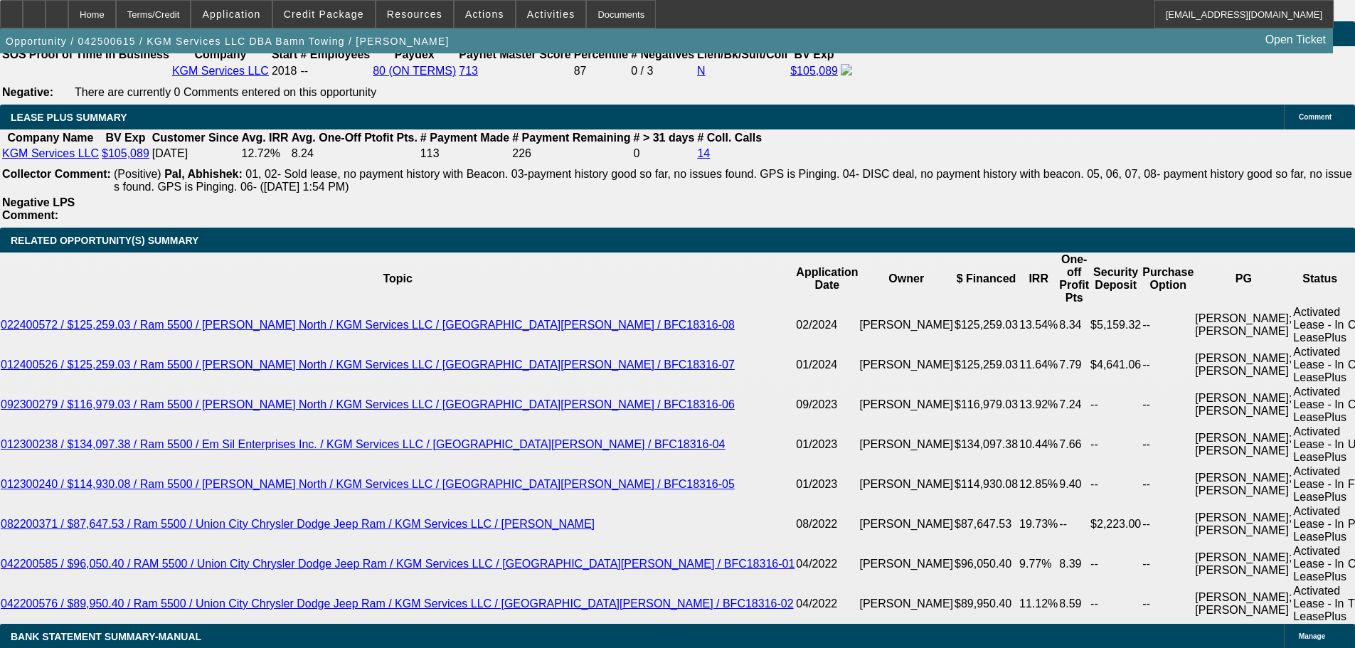
select select "0"
select select "2"
select select "0"
select select "6"
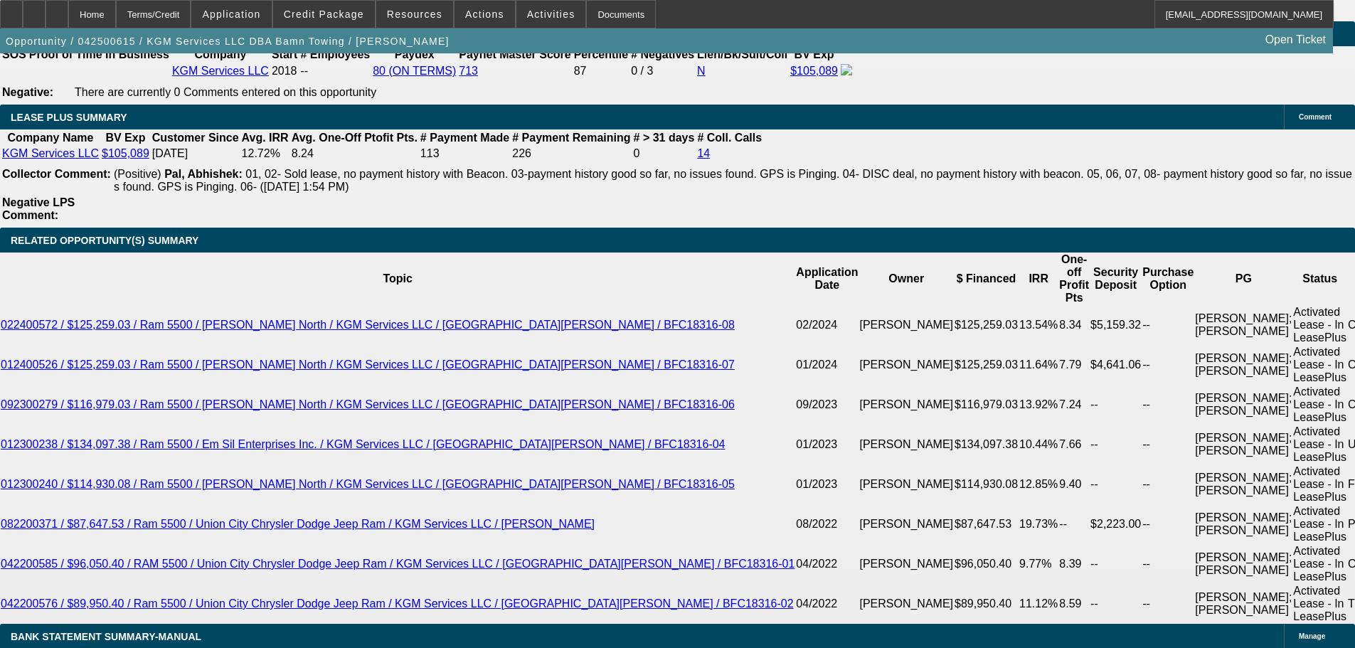
select select "0"
select select "2"
select select "0"
select select "6"
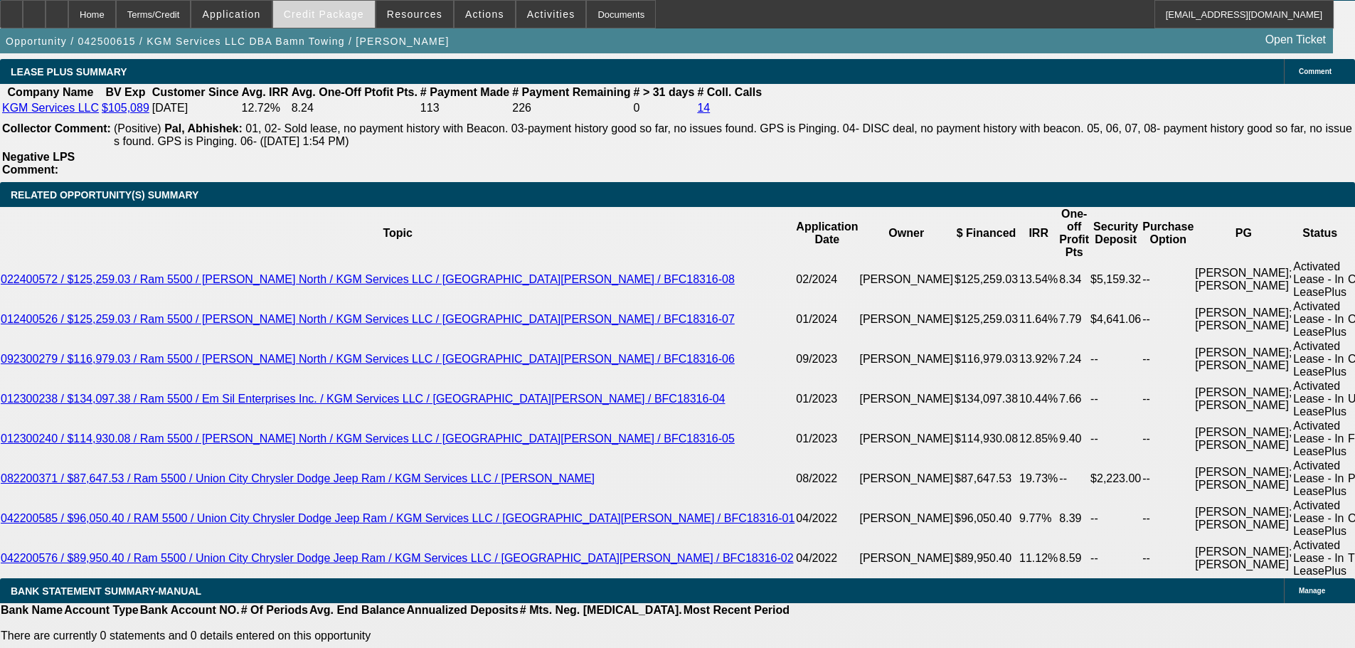
click at [354, 11] on span "Credit Package" at bounding box center [324, 14] width 80 height 11
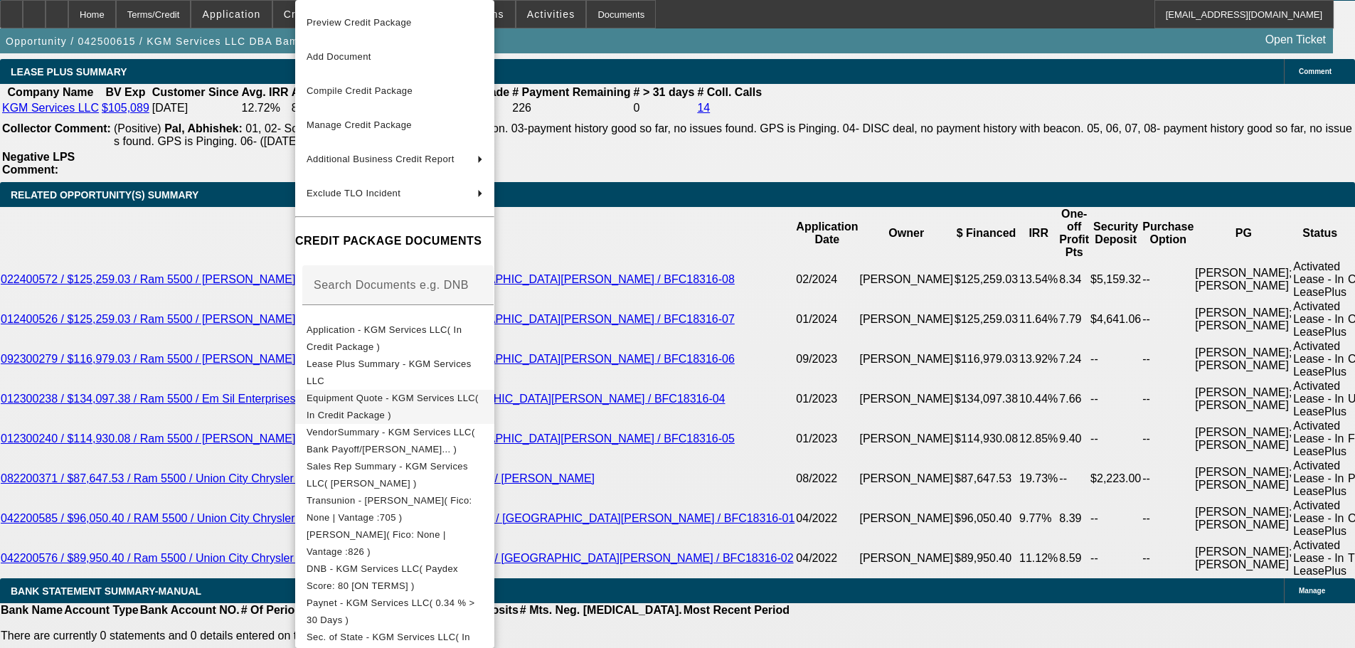
click at [445, 400] on span "Equipment Quote - KGM Services LLC( In Credit Package )" at bounding box center [393, 407] width 172 height 28
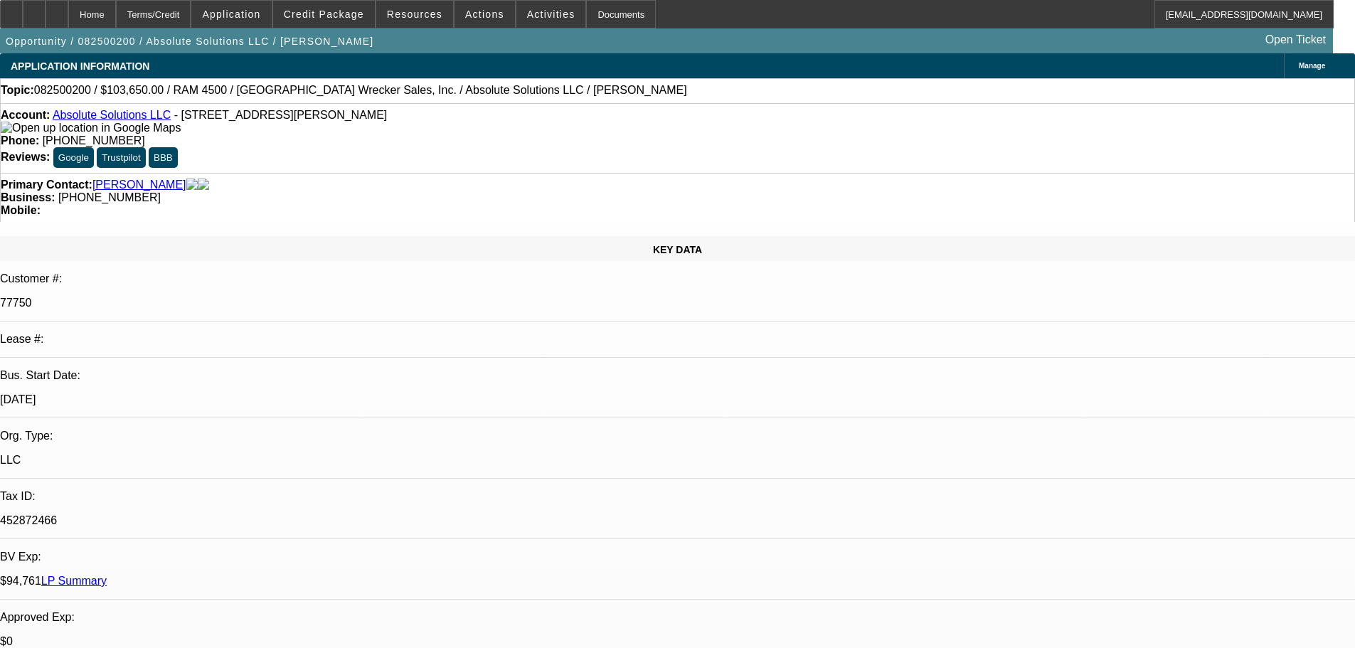
select select "0"
select select "6"
select select "0"
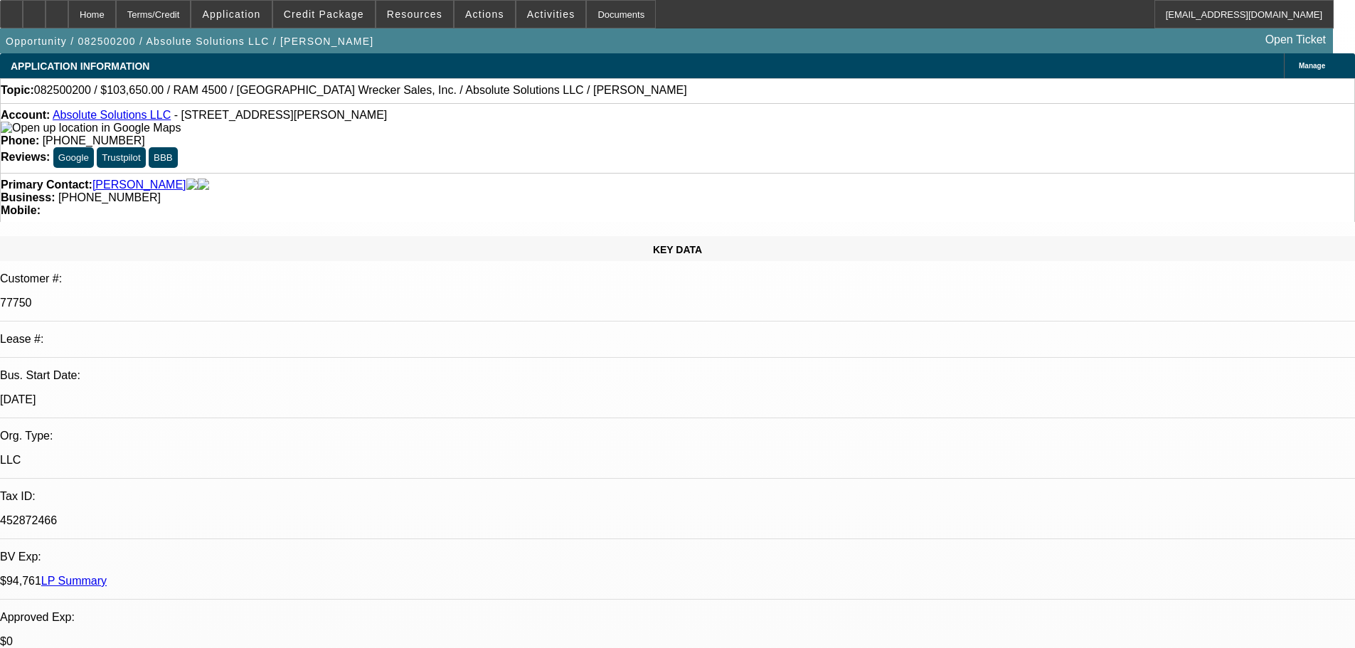
select select "0"
select select "6"
select select "0"
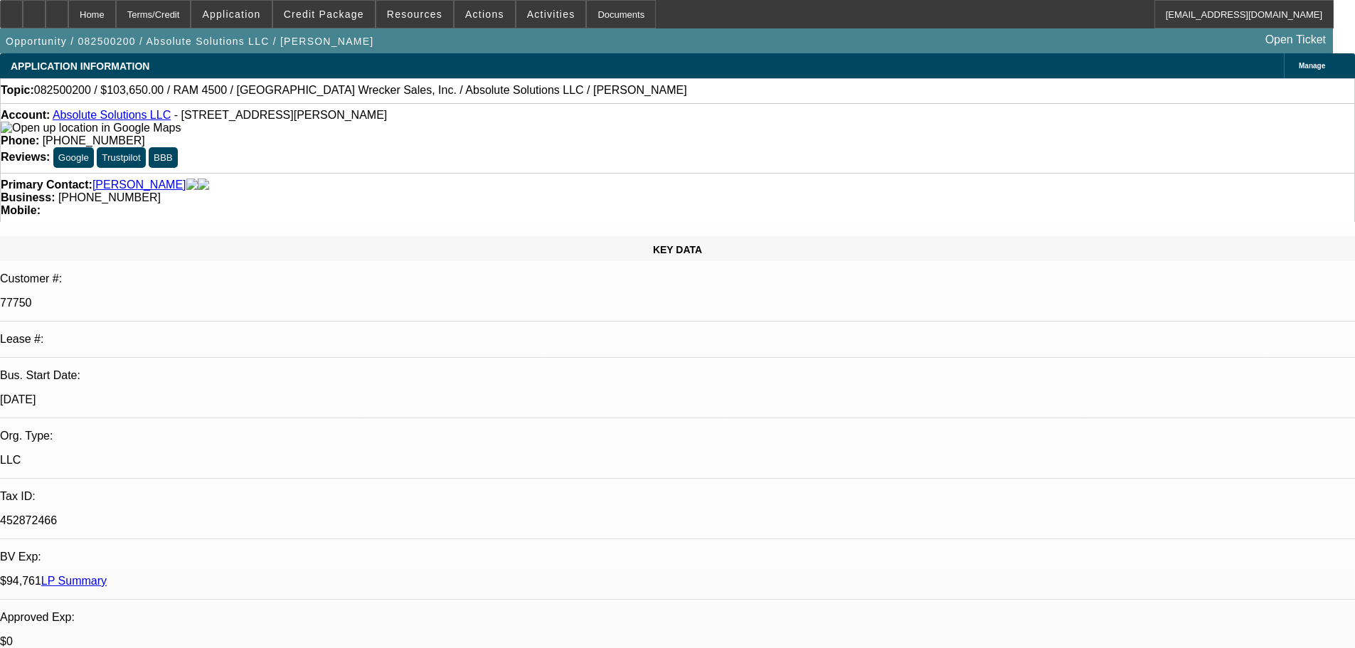
select select "0"
select select "6"
select select "0"
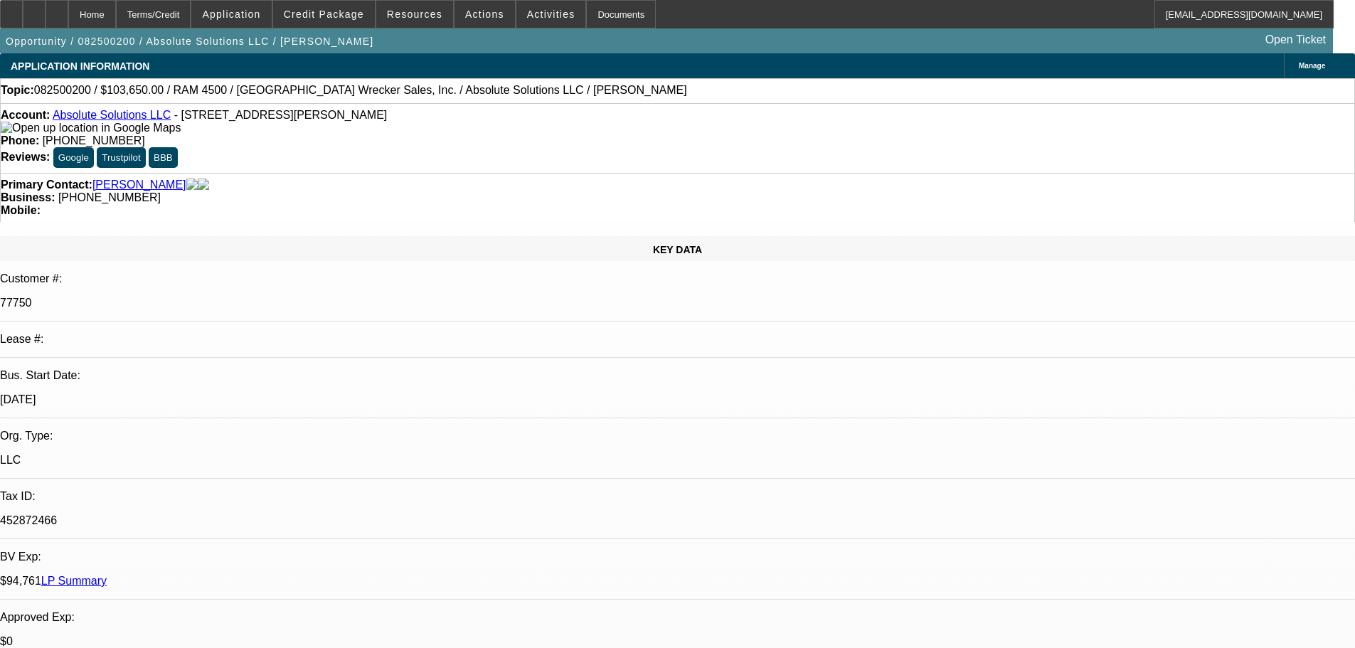
select select "6"
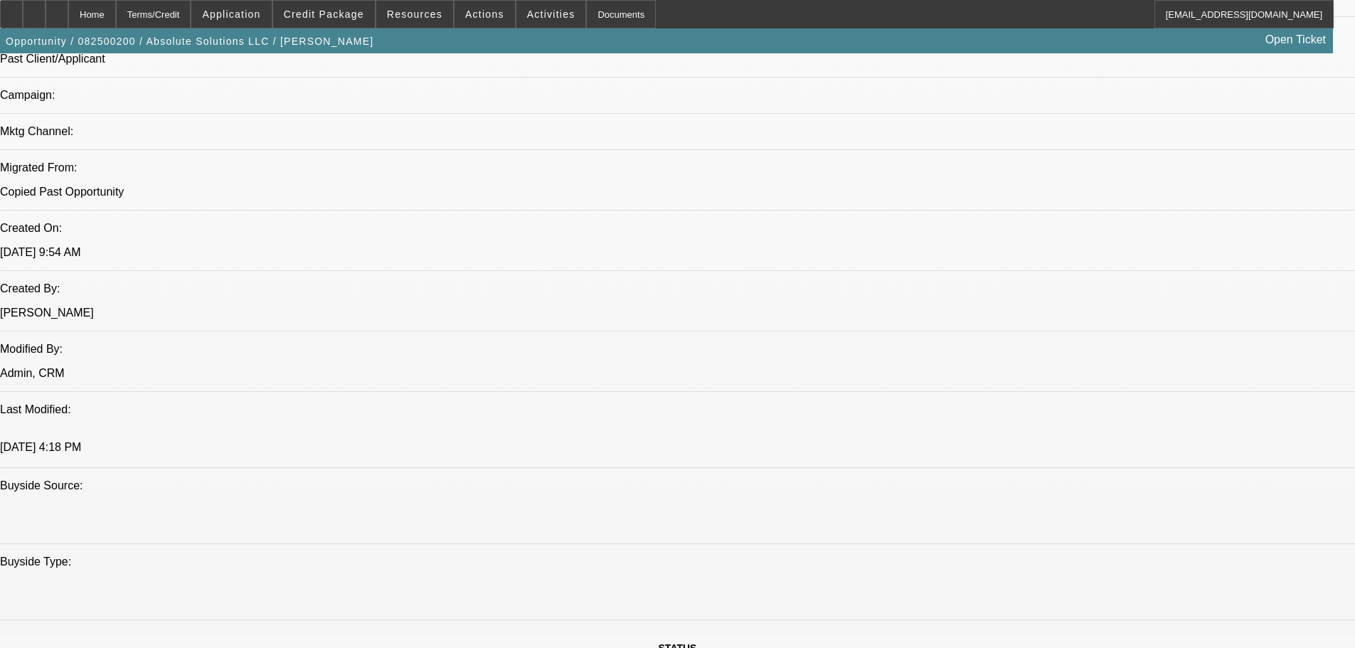
scroll to position [854, 0]
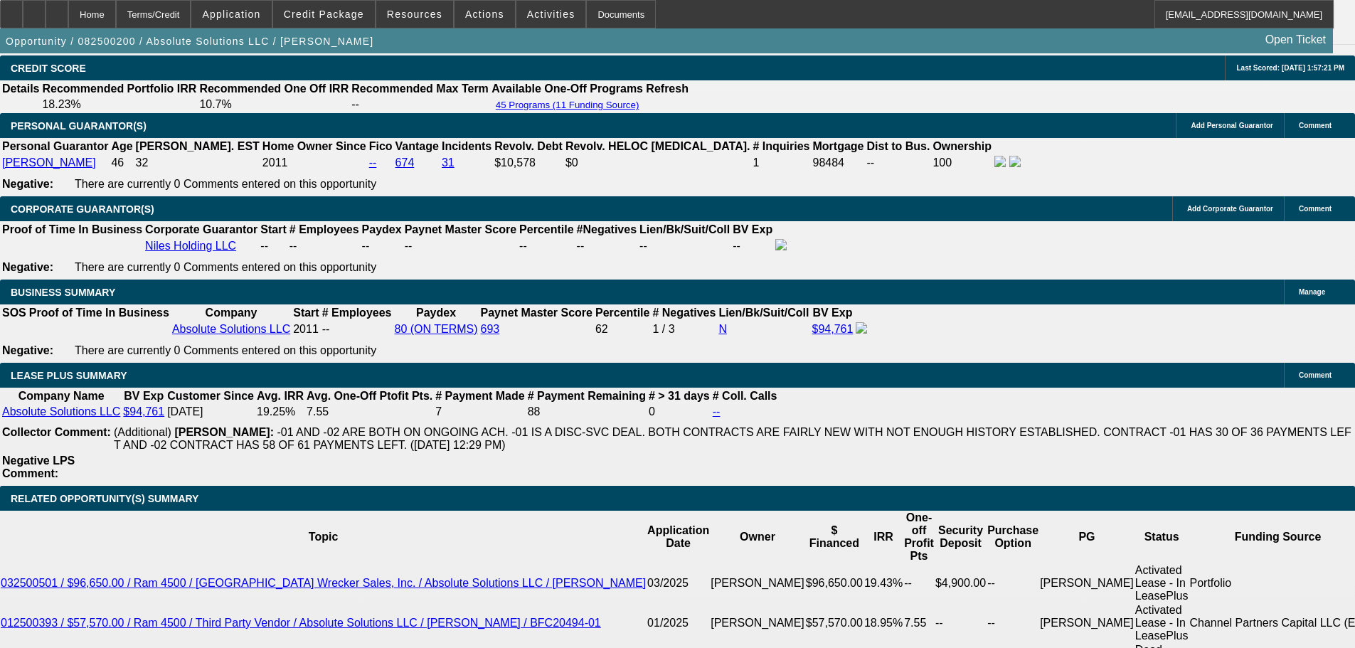
scroll to position [1992, 0]
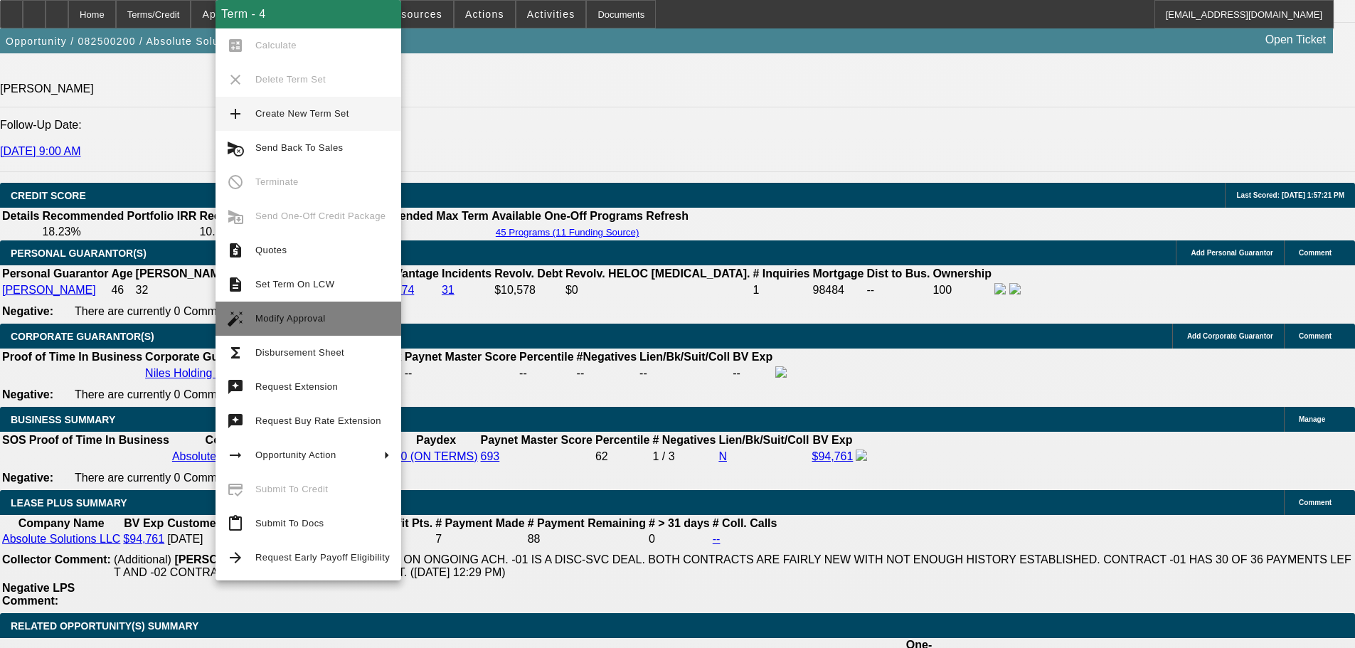
click at [342, 313] on span "Modify Approval" at bounding box center [322, 318] width 134 height 17
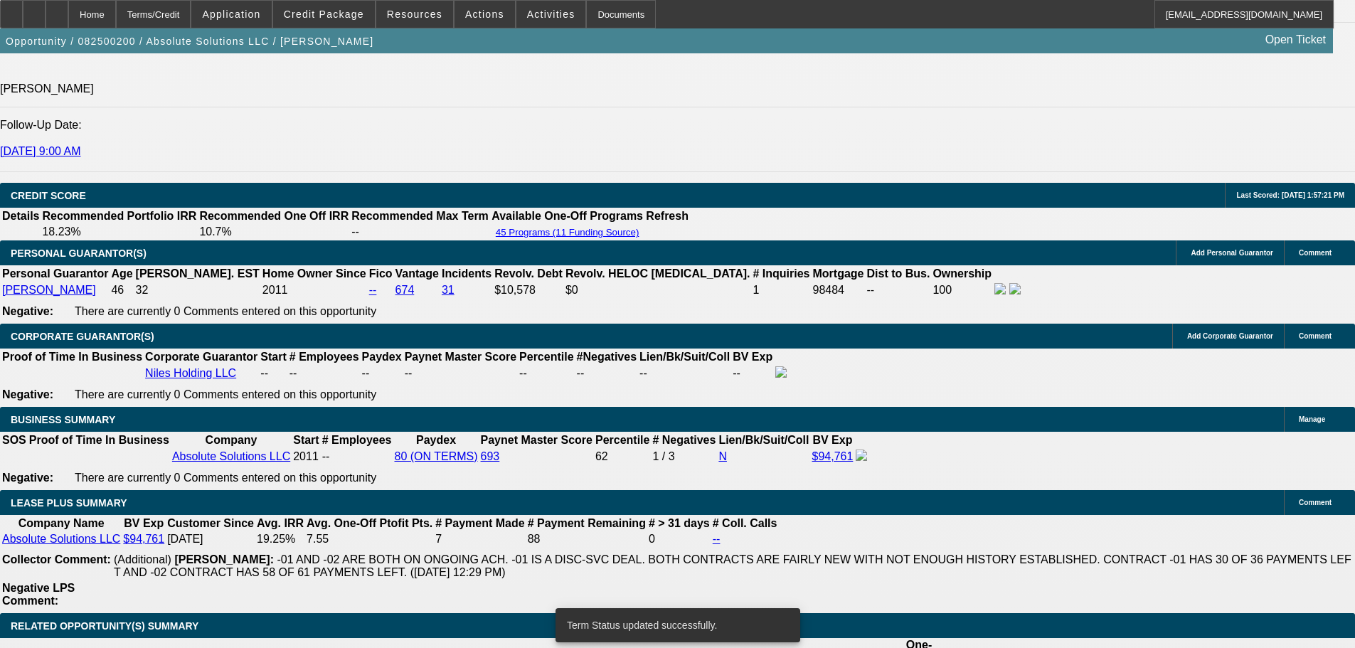
select select "0"
select select "6"
select select "0"
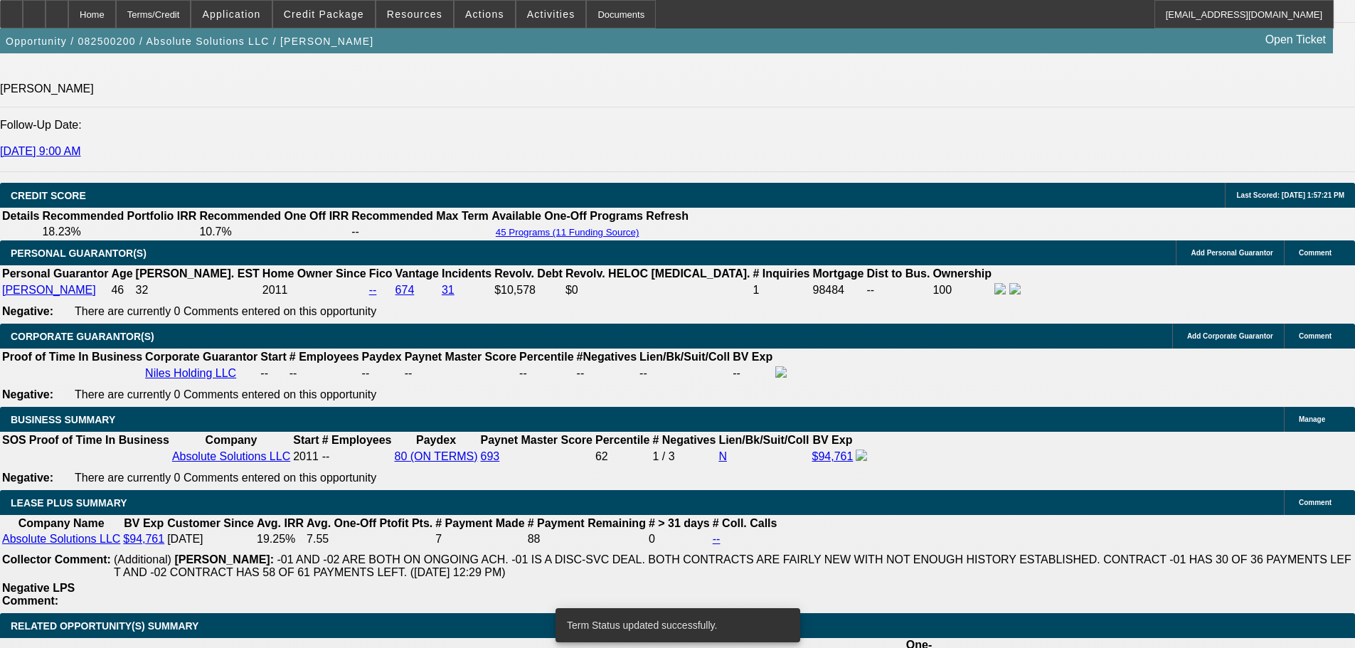
select select "0"
select select "6"
select select "0"
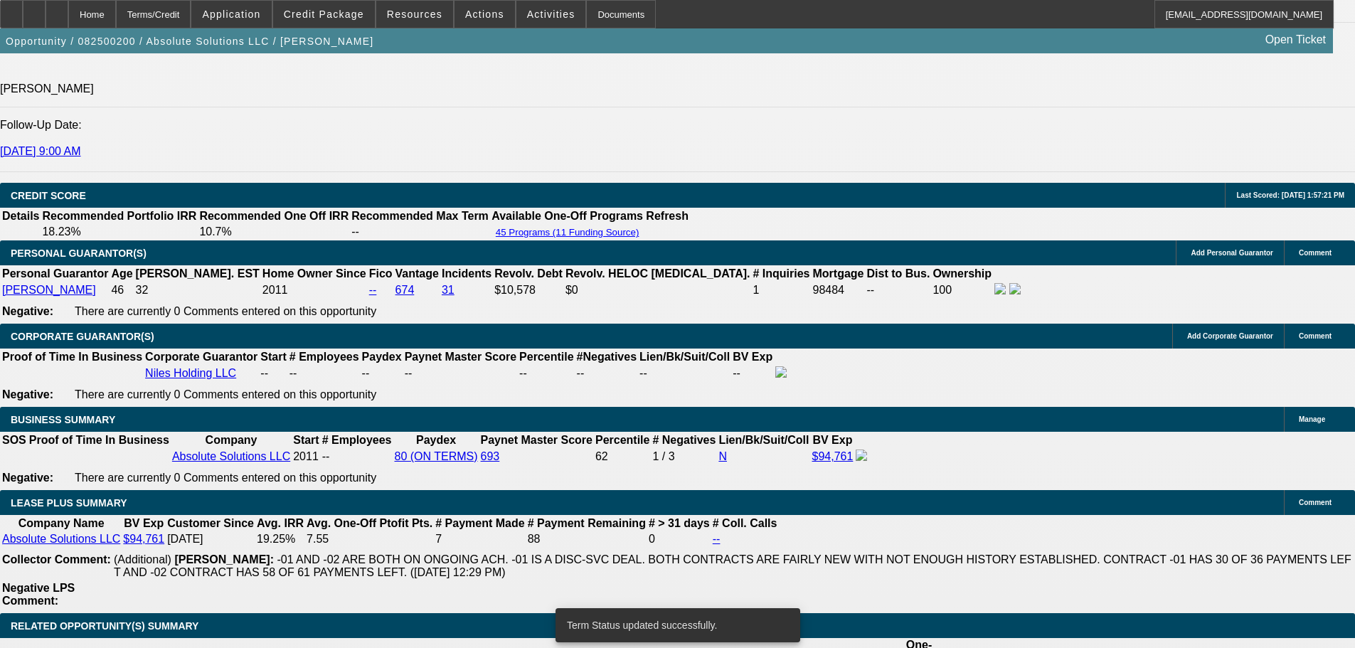
select select "0"
select select "6"
select select "0"
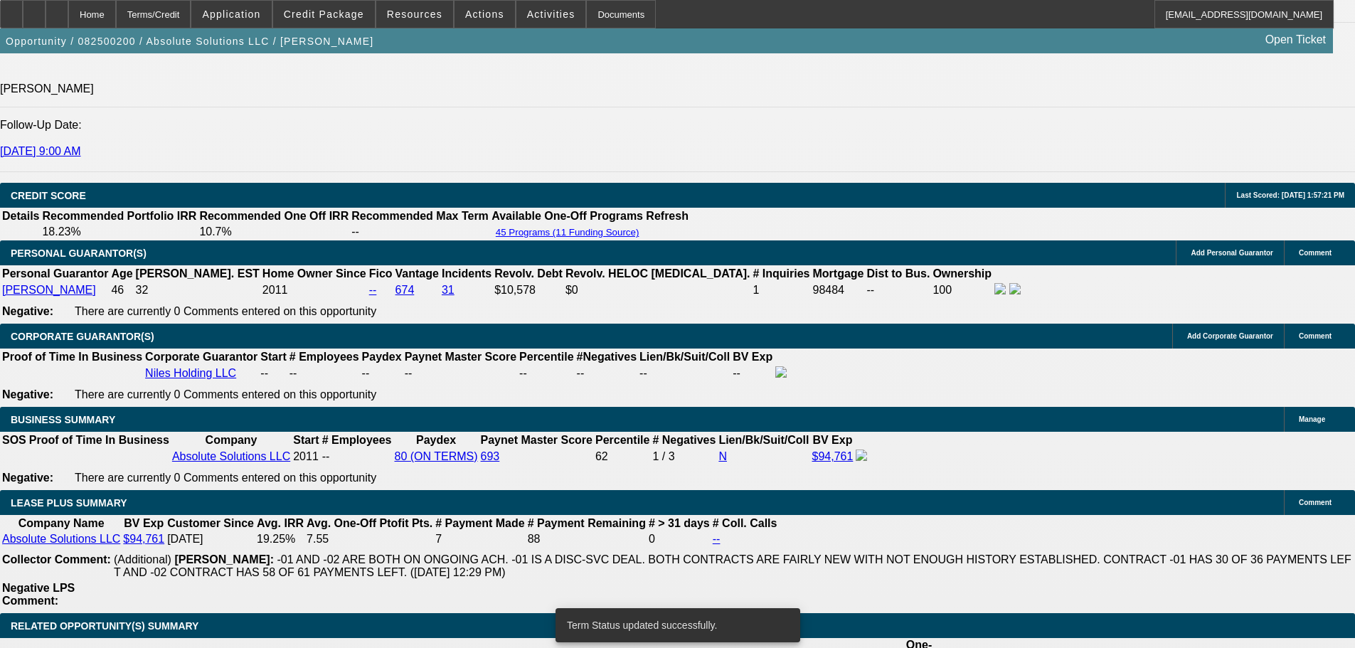
select select "6"
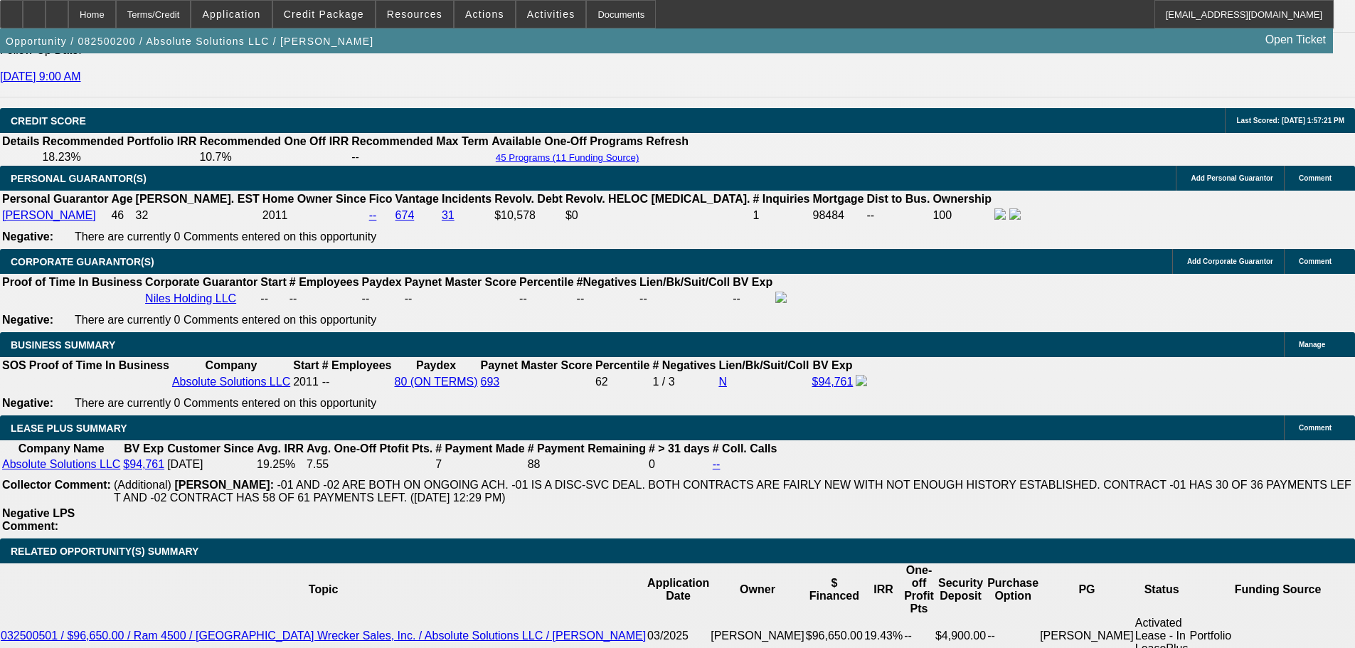
scroll to position [2134, 0]
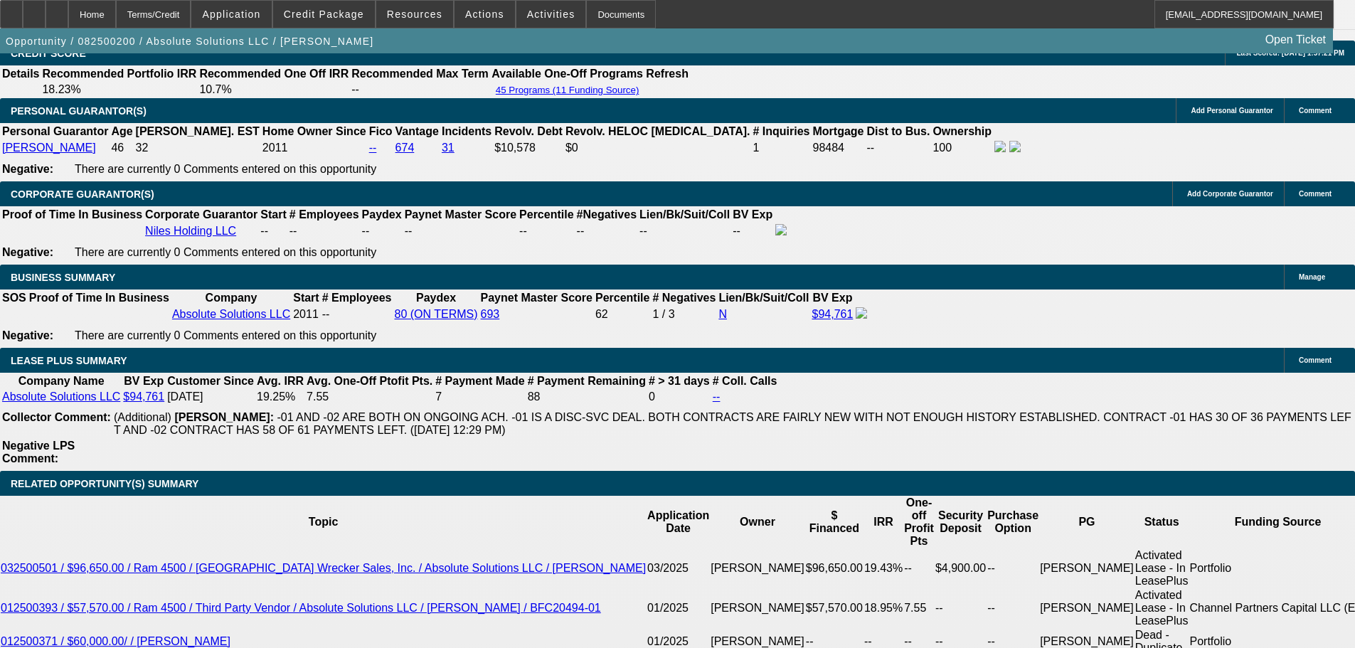
drag, startPoint x: 209, startPoint y: 359, endPoint x: 334, endPoint y: 359, distance: 125.2
type input "2"
type input "UNKNOWN"
type input "2640"
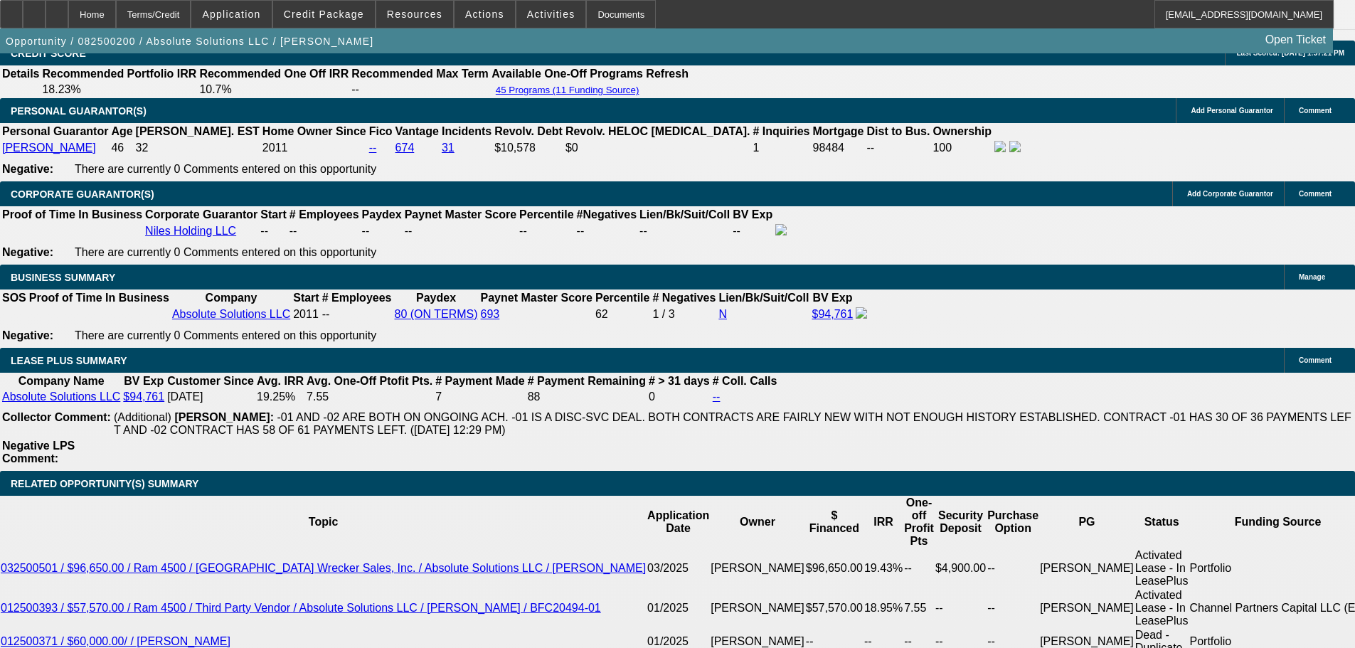
type input "18.1"
type input "$2,640.00"
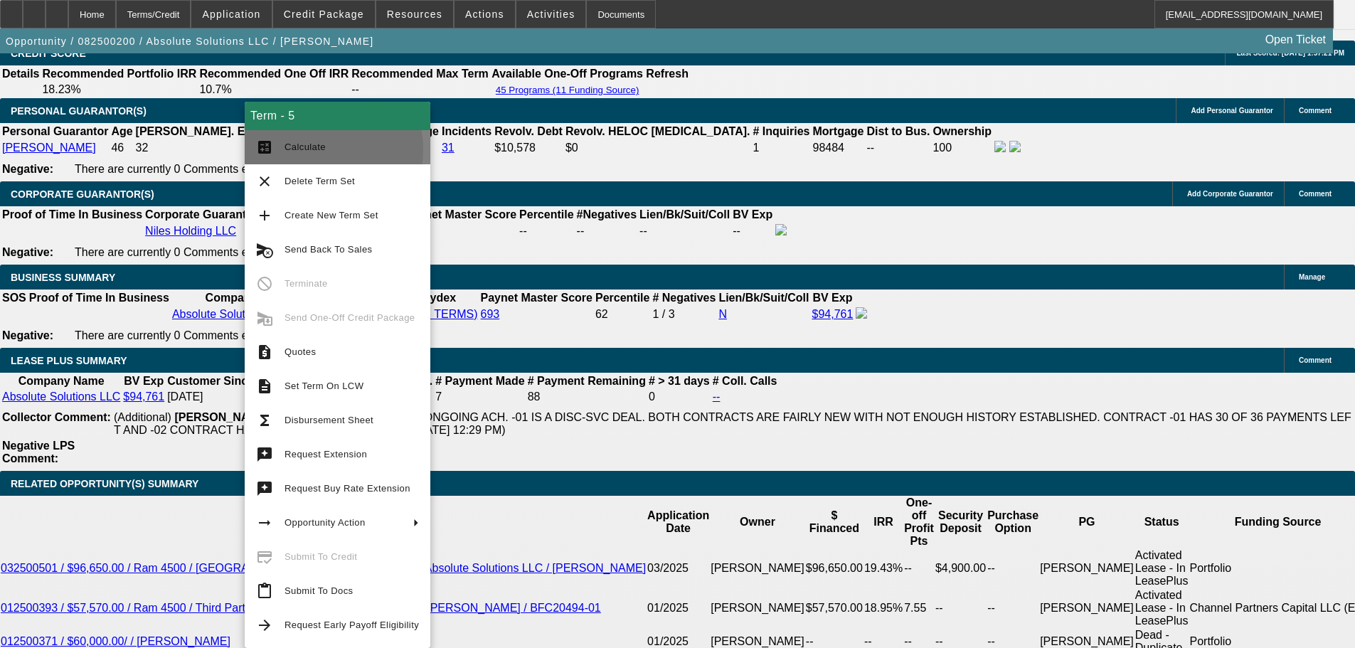
click at [320, 149] on span "Calculate" at bounding box center [305, 147] width 41 height 11
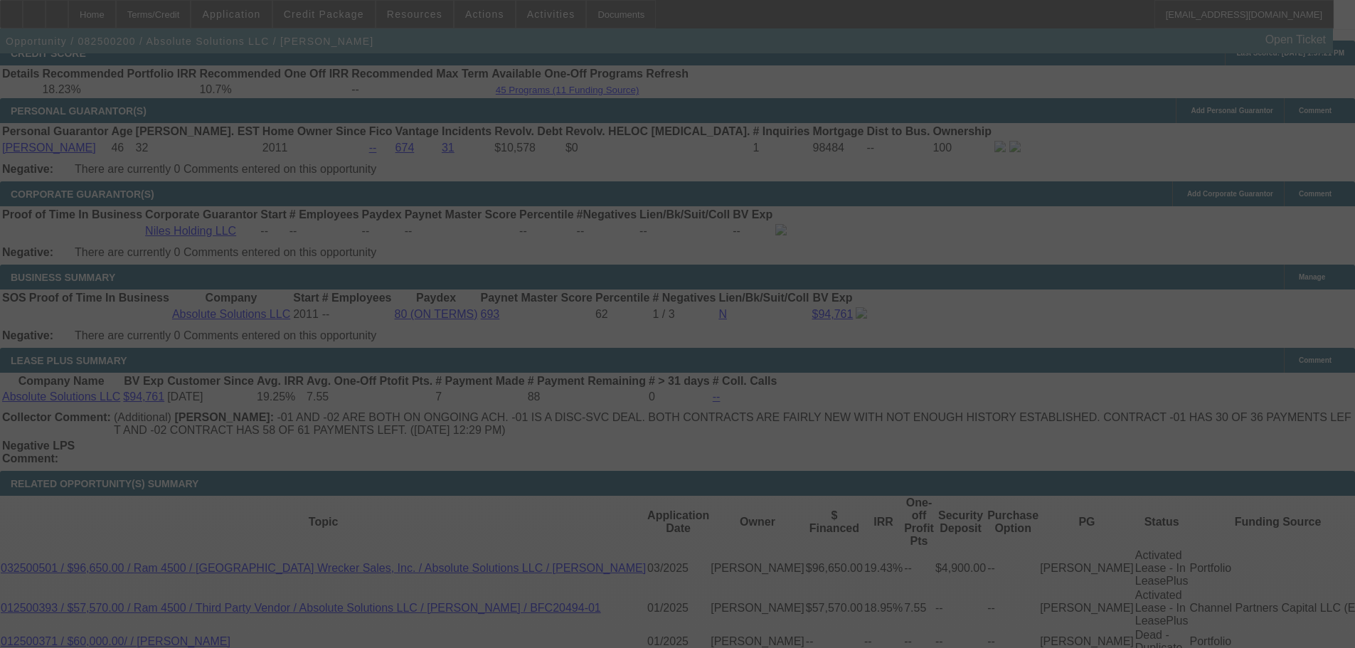
scroll to position [2118, 0]
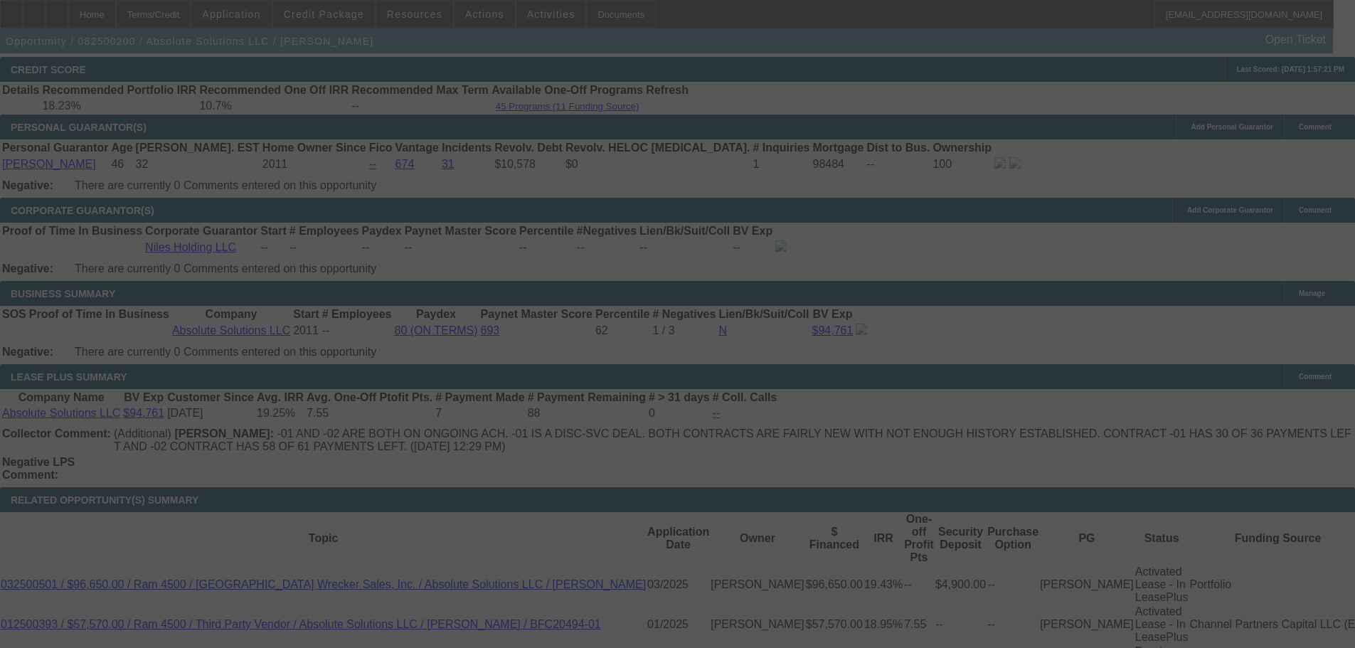
select select "0"
select select "6"
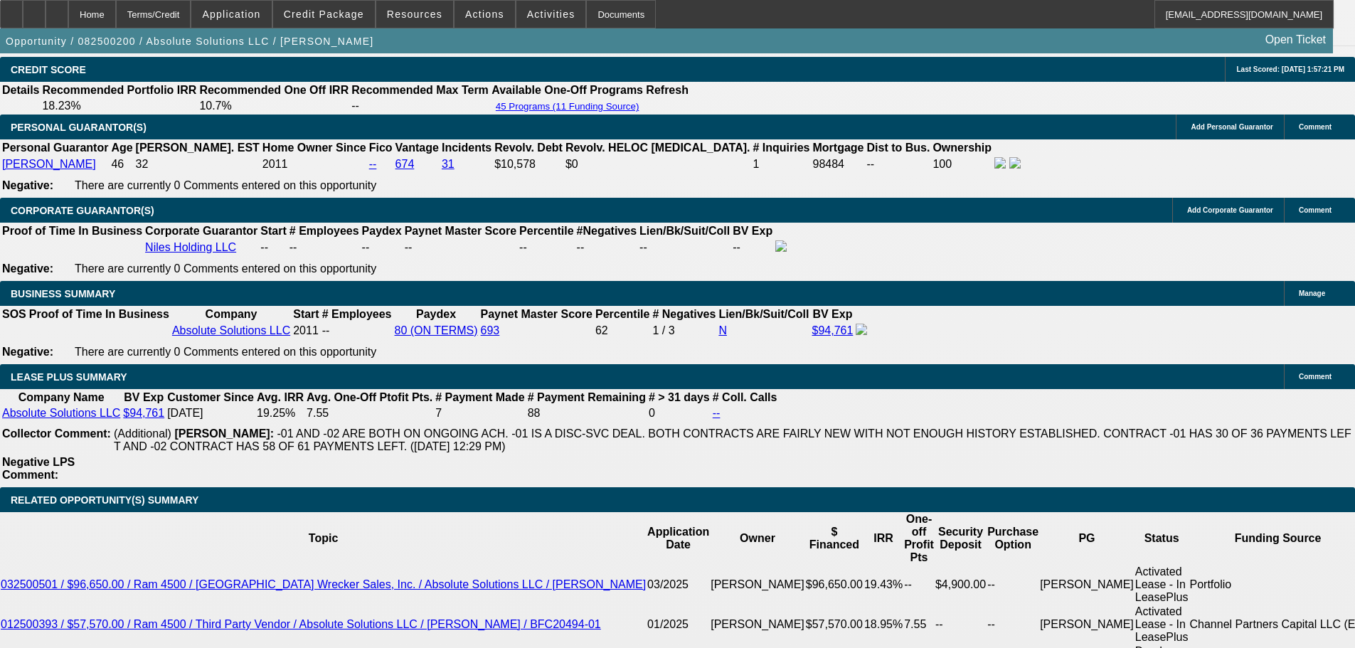
scroll to position [1975, 0]
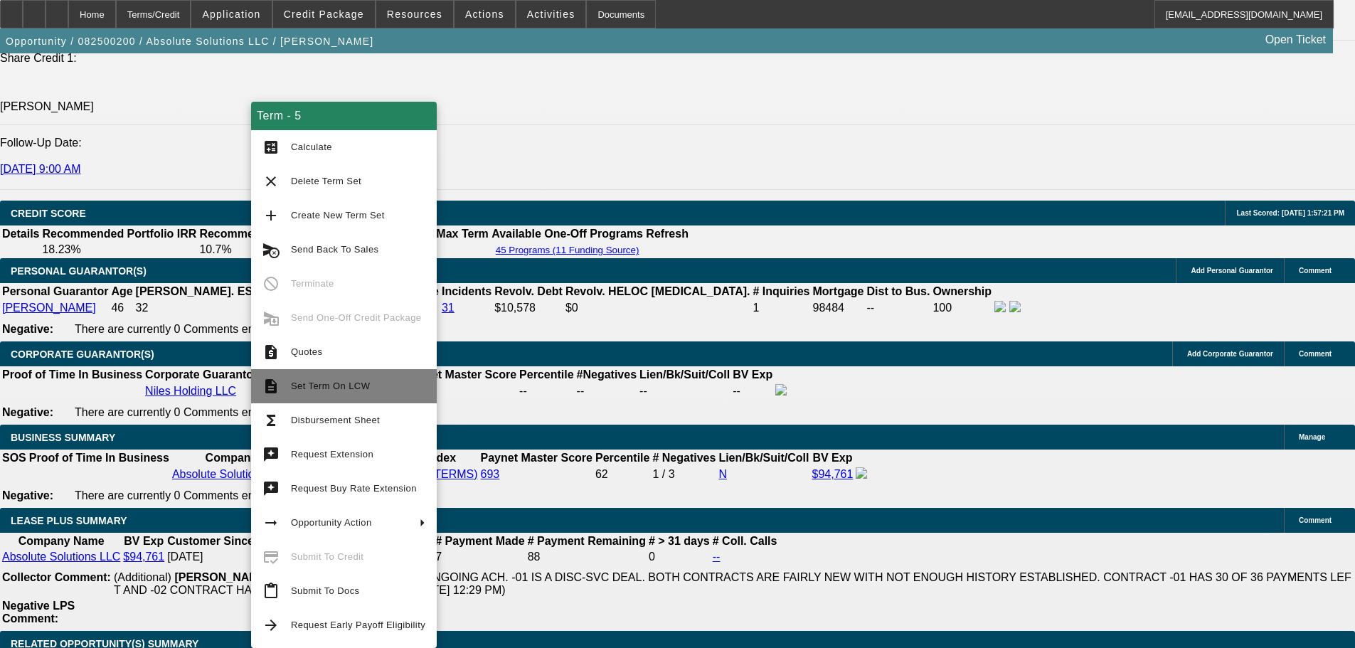
scroll to position [1904, 0]
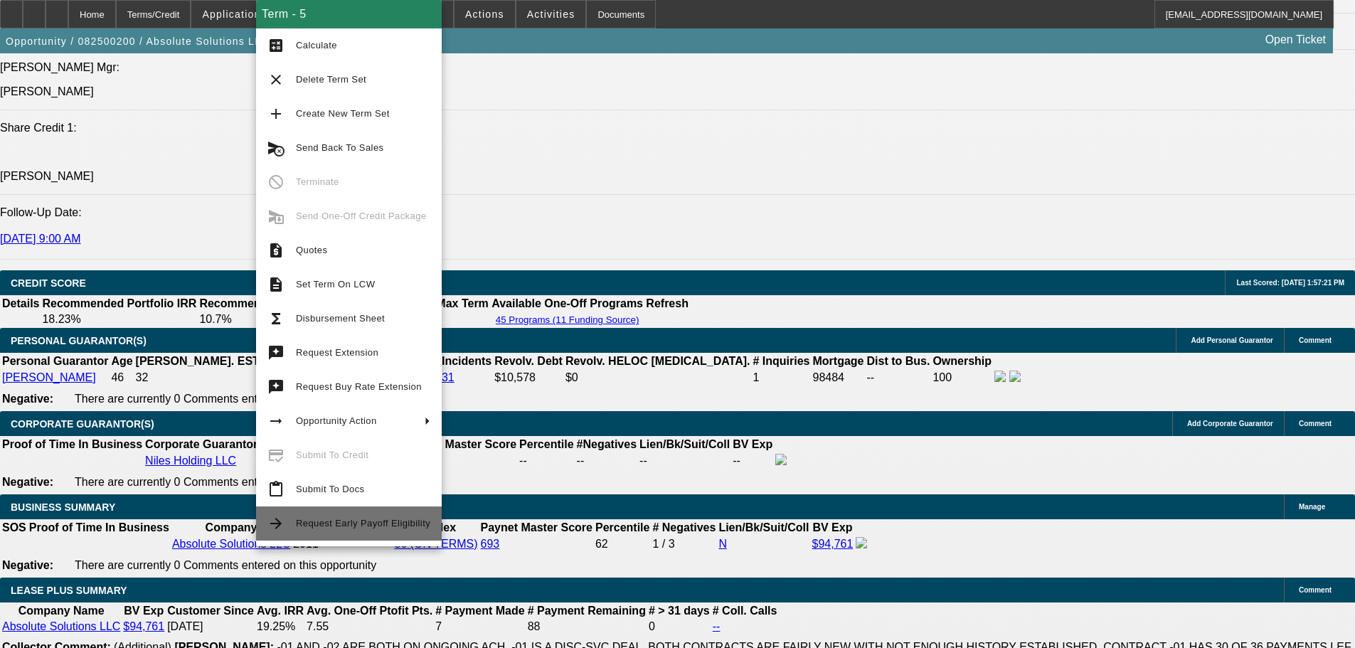
click at [371, 526] on span "Request Early Payoff Eligibility" at bounding box center [363, 523] width 134 height 11
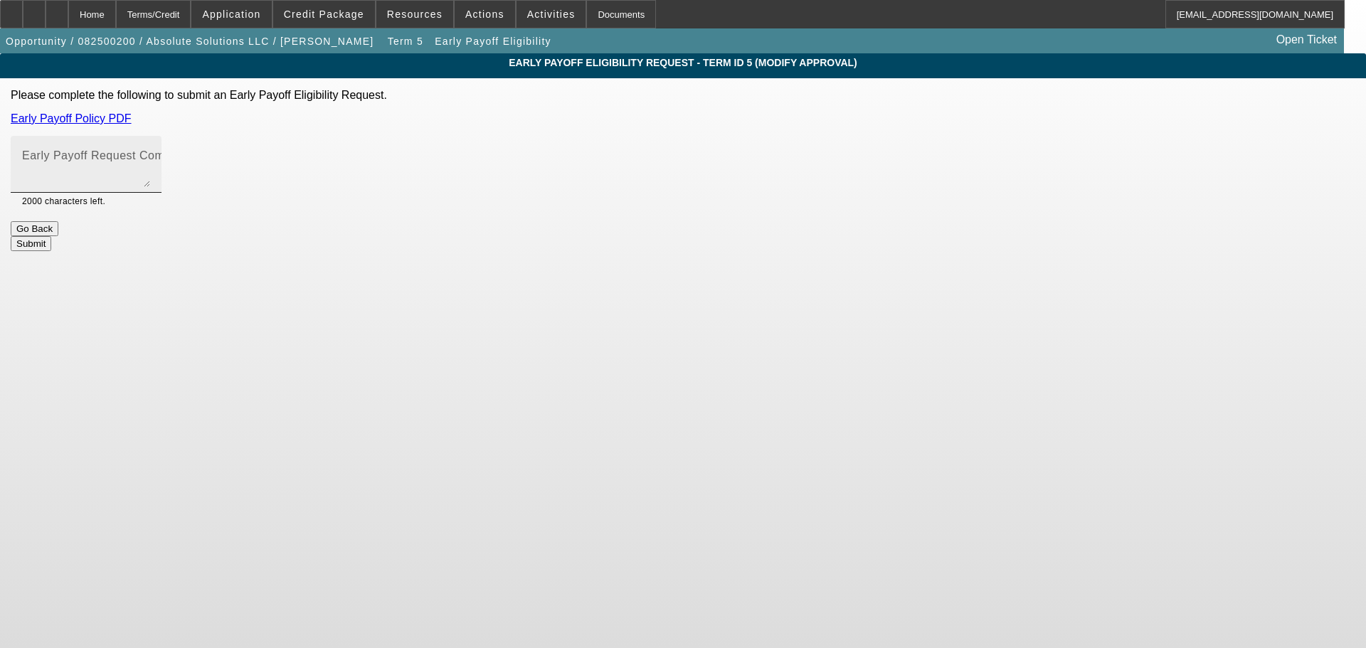
click at [150, 175] on textarea "Early Payoff Request Comment" at bounding box center [86, 170] width 128 height 34
type textarea "Josh said he wants to trade or sell this at 250K miles, might occur before the …"
click at [51, 236] on button "Submit" at bounding box center [31, 243] width 41 height 15
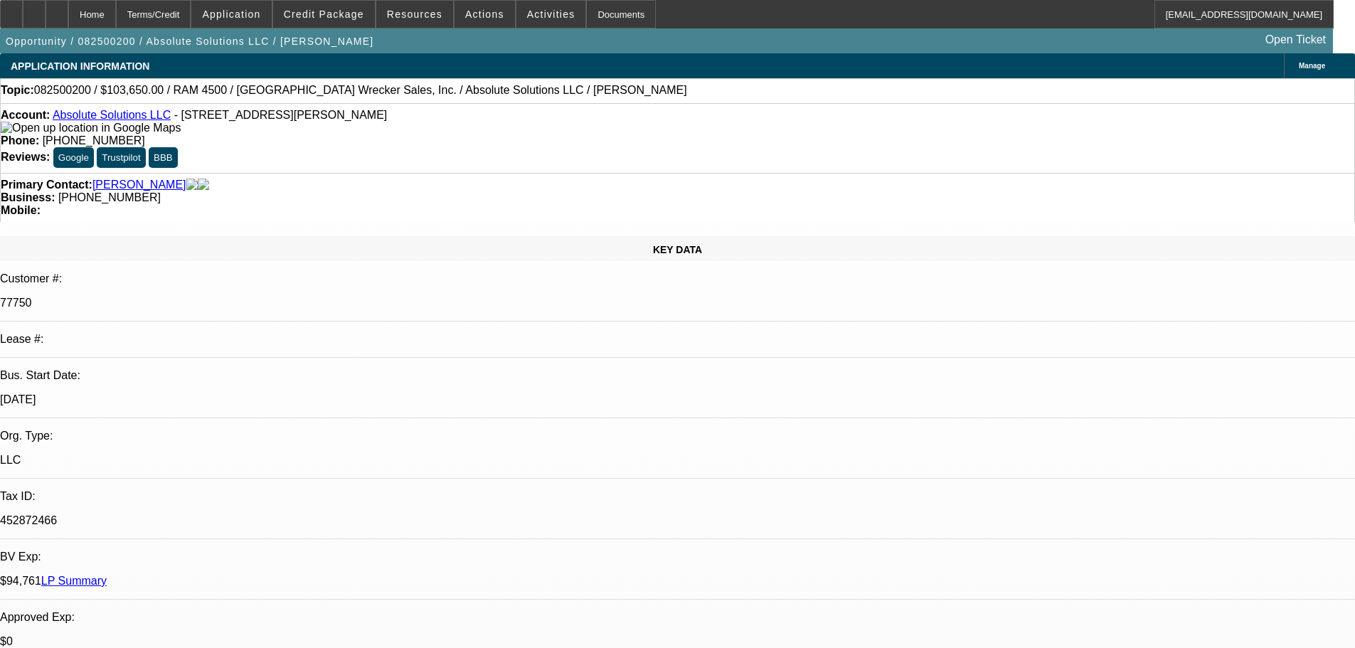
select select "0"
select select "6"
select select "0"
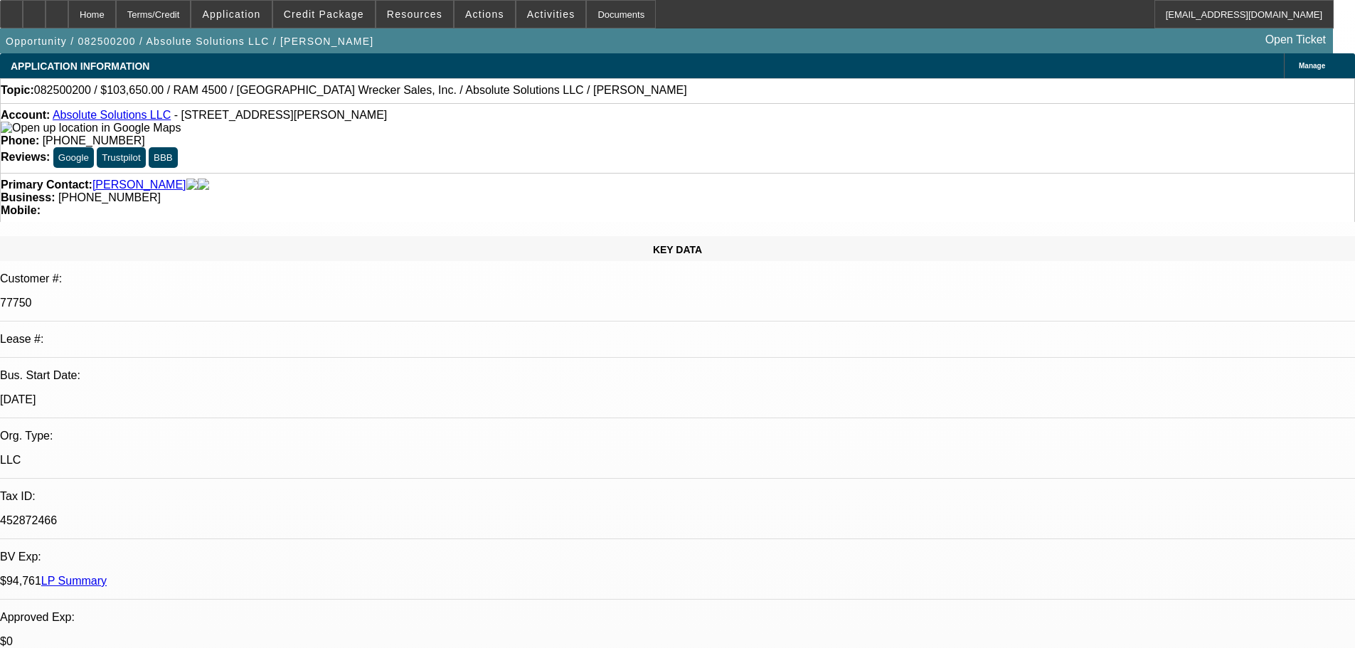
select select "0"
select select "6"
select select "0"
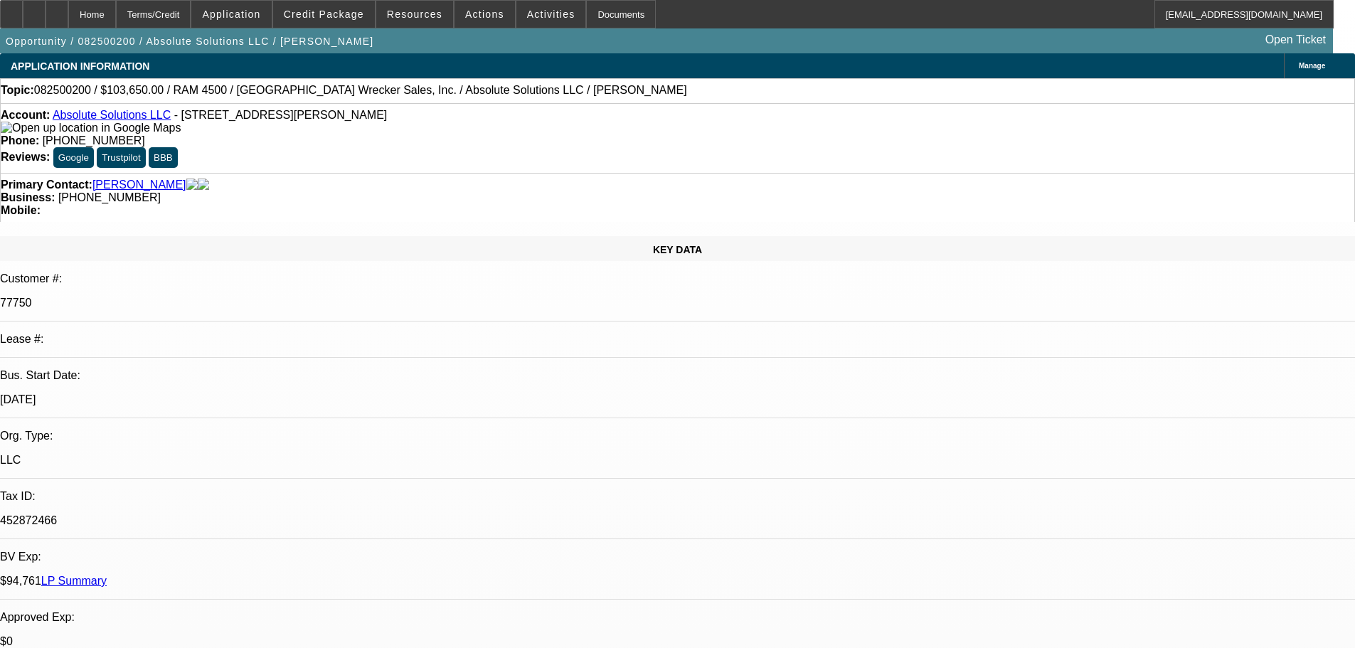
select select "0"
select select "6"
select select "0"
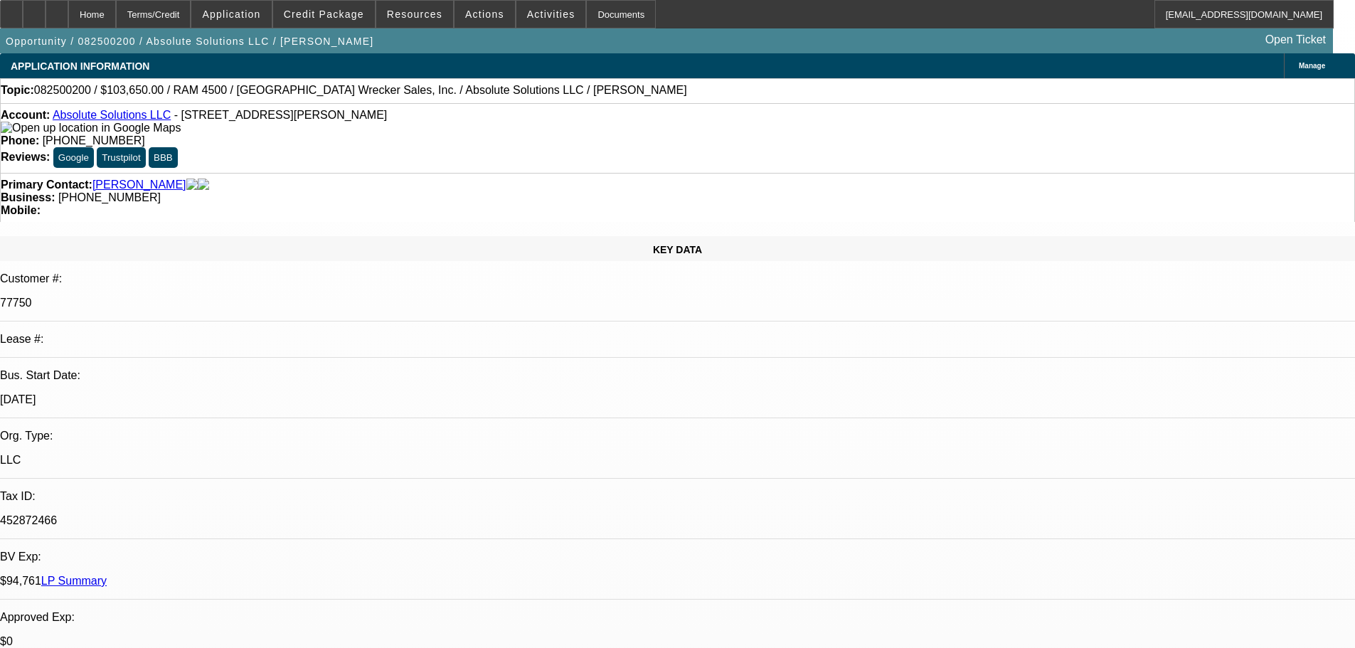
select select "6"
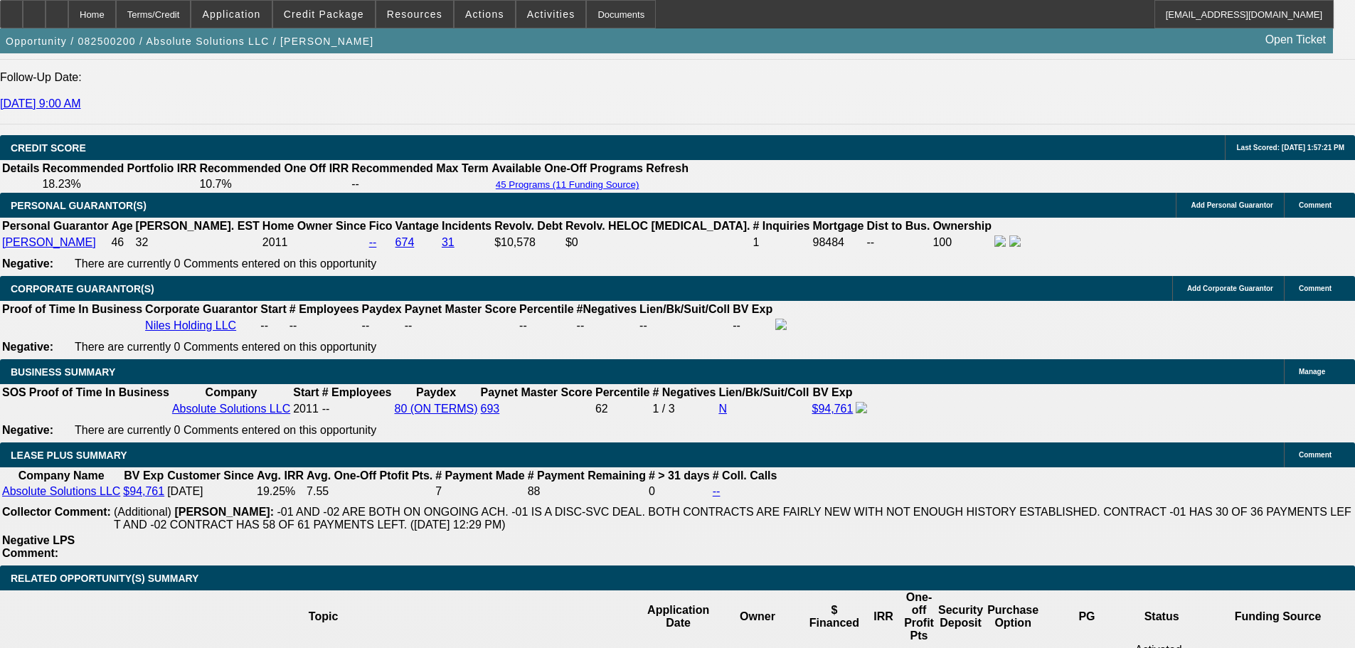
scroll to position [2134, 0]
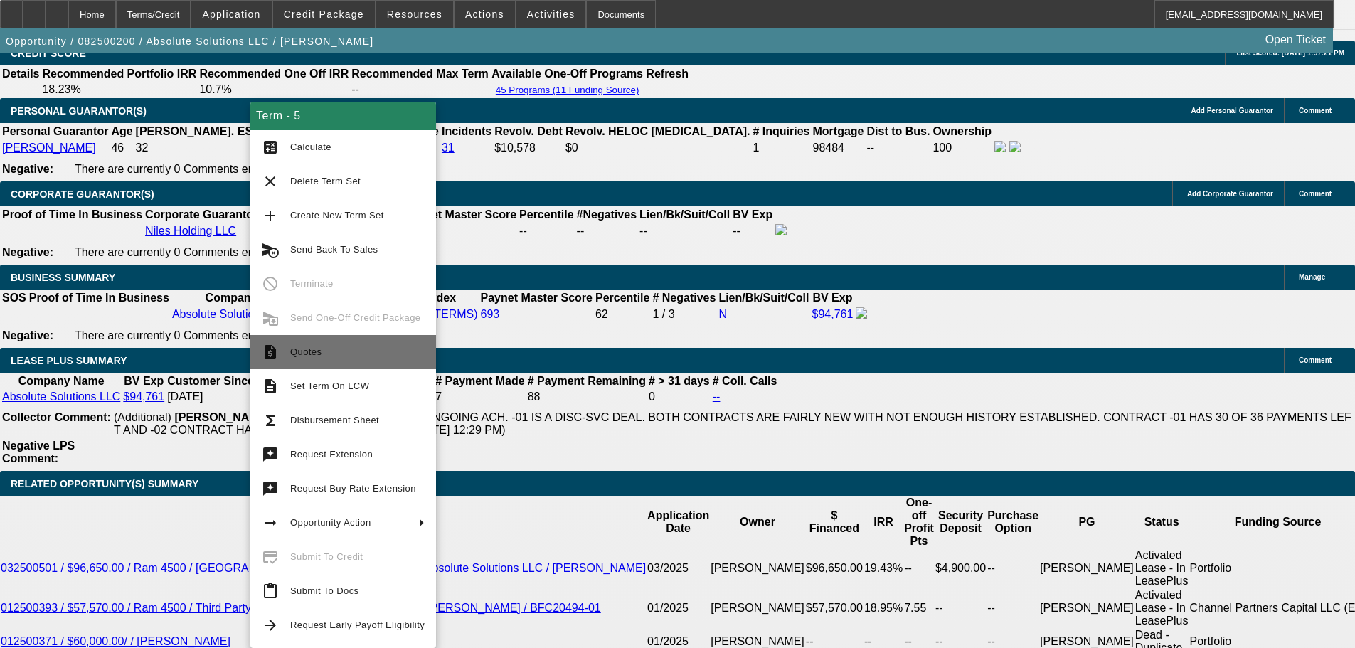
click at [356, 349] on span "Quotes" at bounding box center [357, 352] width 134 height 17
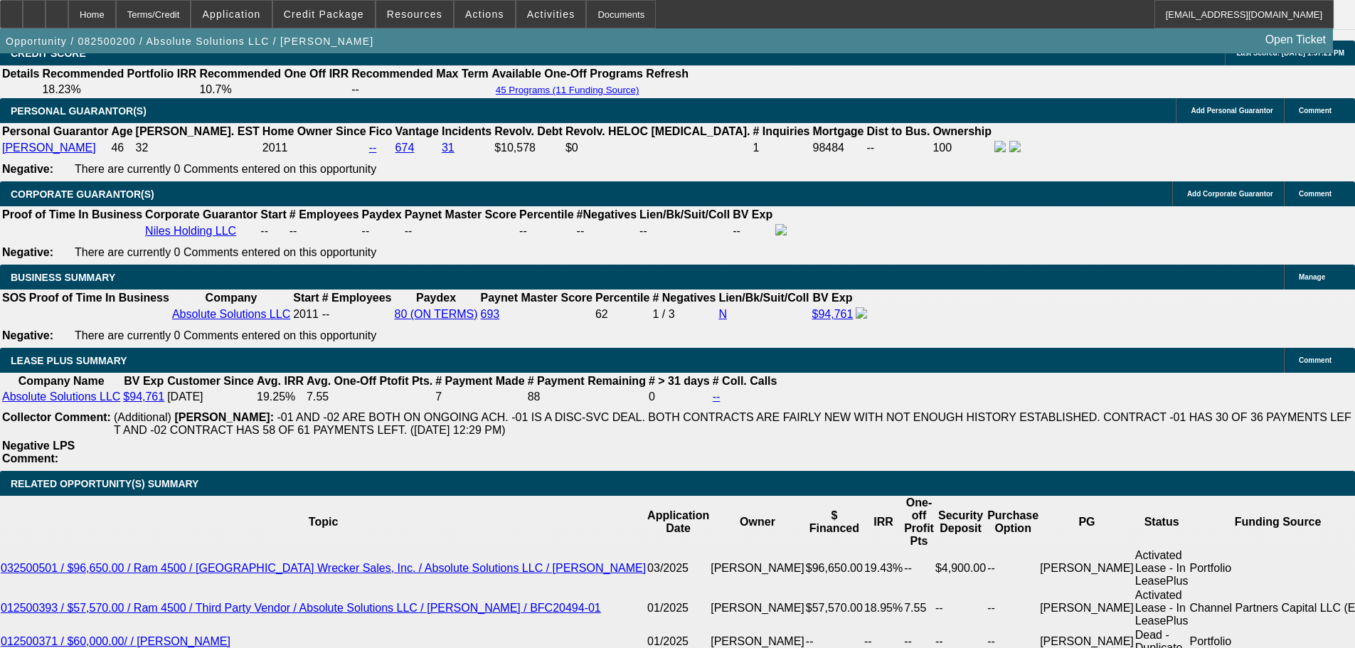
drag, startPoint x: 1052, startPoint y: 73, endPoint x: 662, endPoint y: 189, distance: 406.7
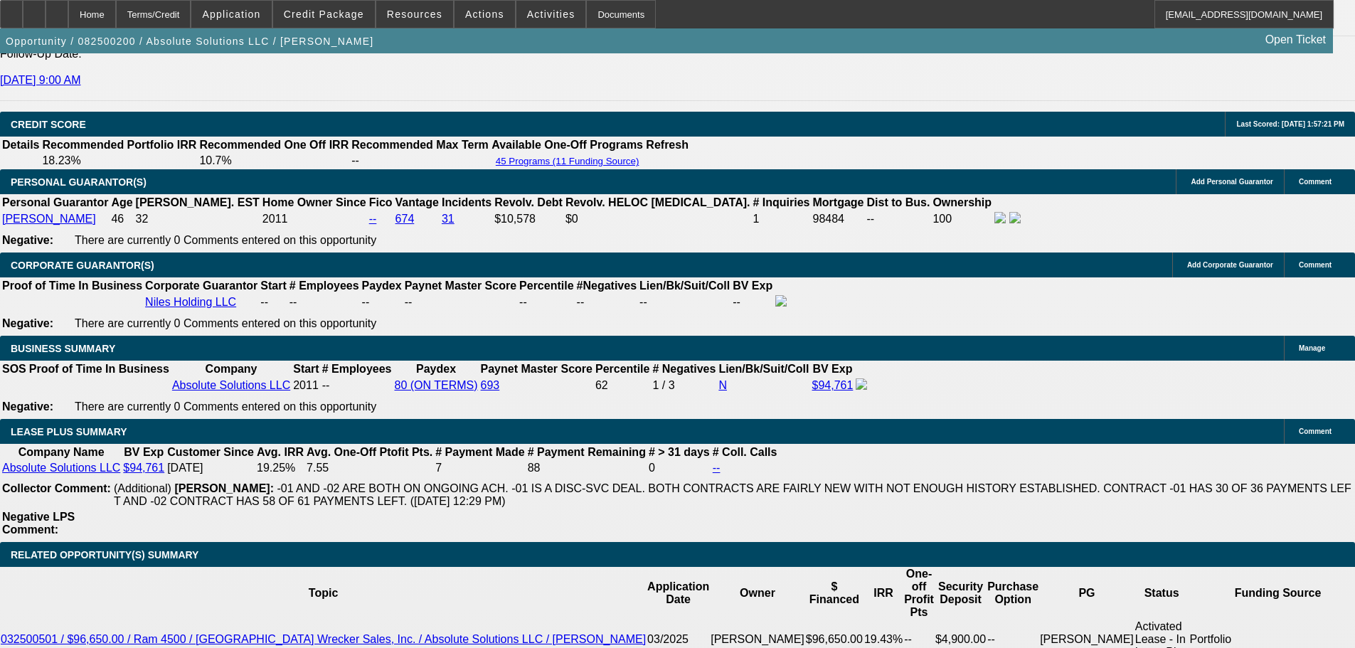
radio input "true"
type textarea "Taking termset 5, wanted me to round the terms for his OCD. Requested EPO."
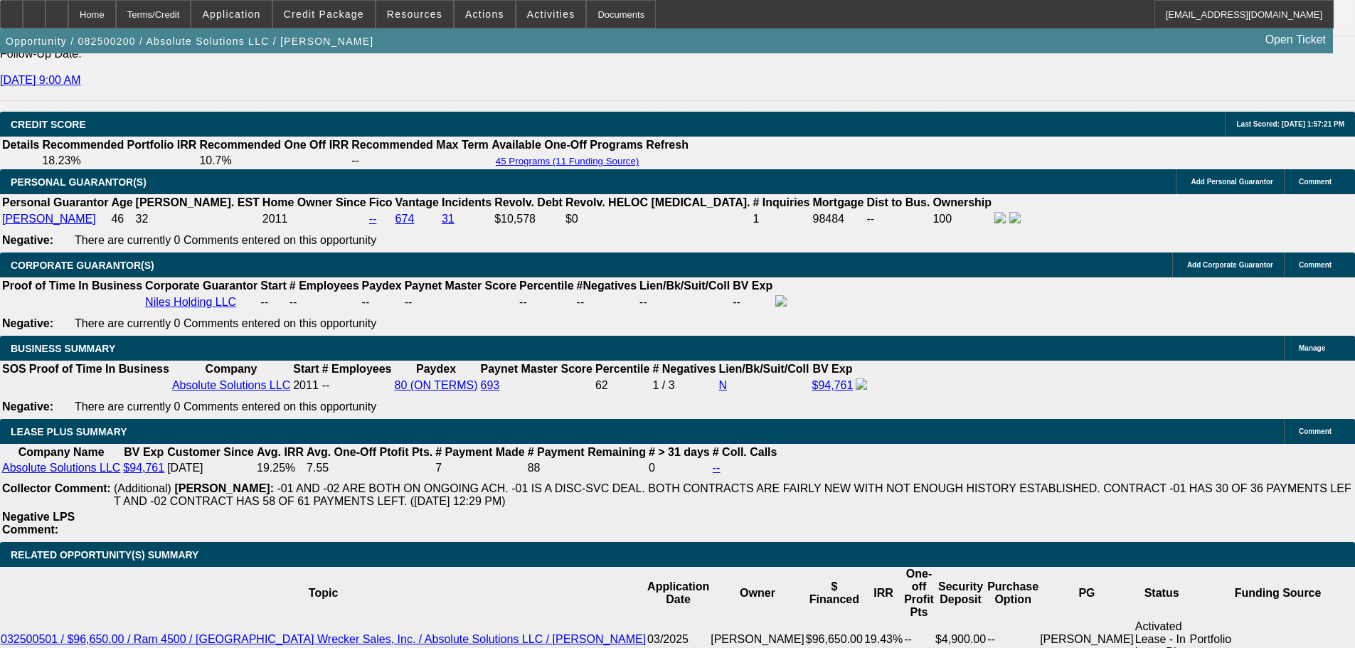
radio input "true"
click at [333, 18] on span "Credit Package" at bounding box center [324, 14] width 80 height 11
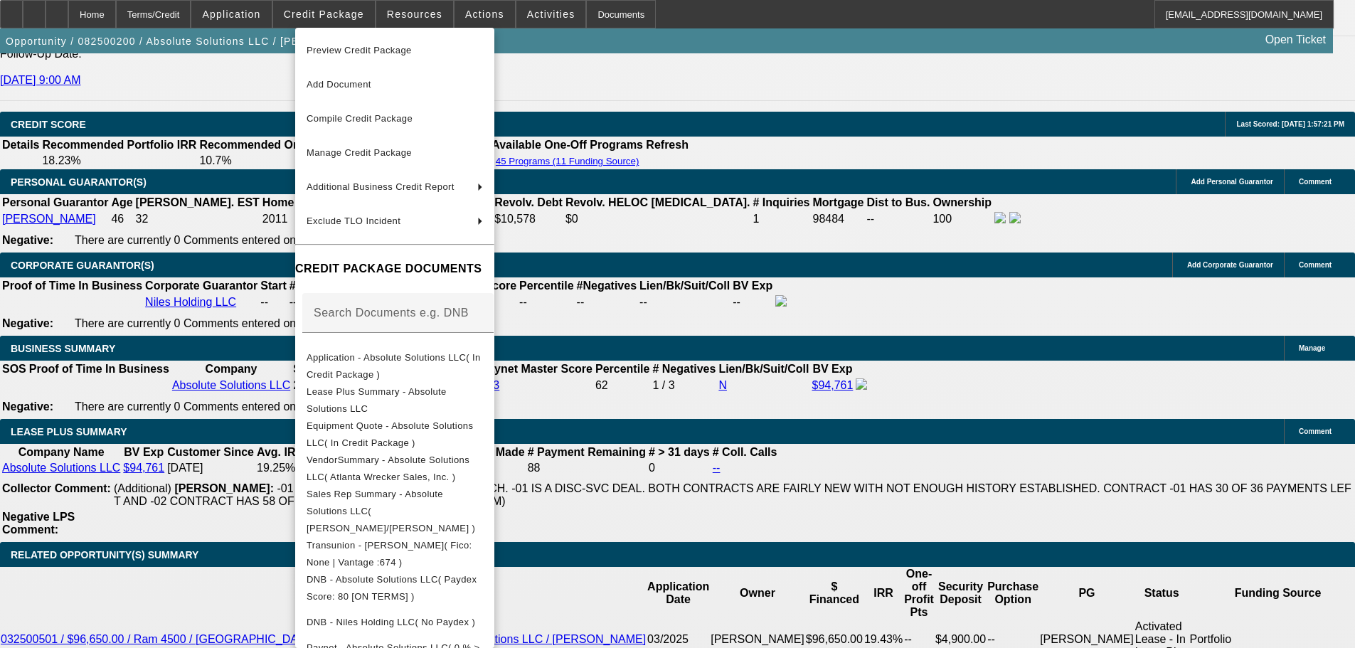
click at [1162, 455] on div at bounding box center [677, 324] width 1355 height 648
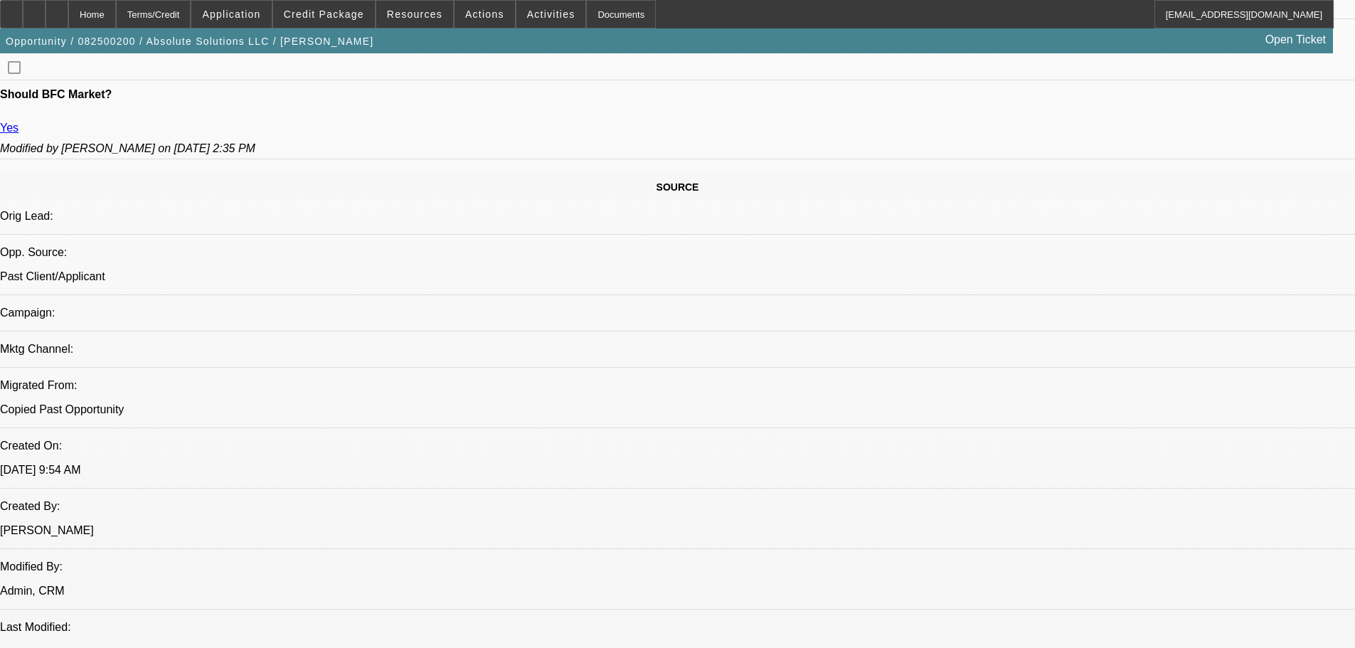
scroll to position [782, 0]
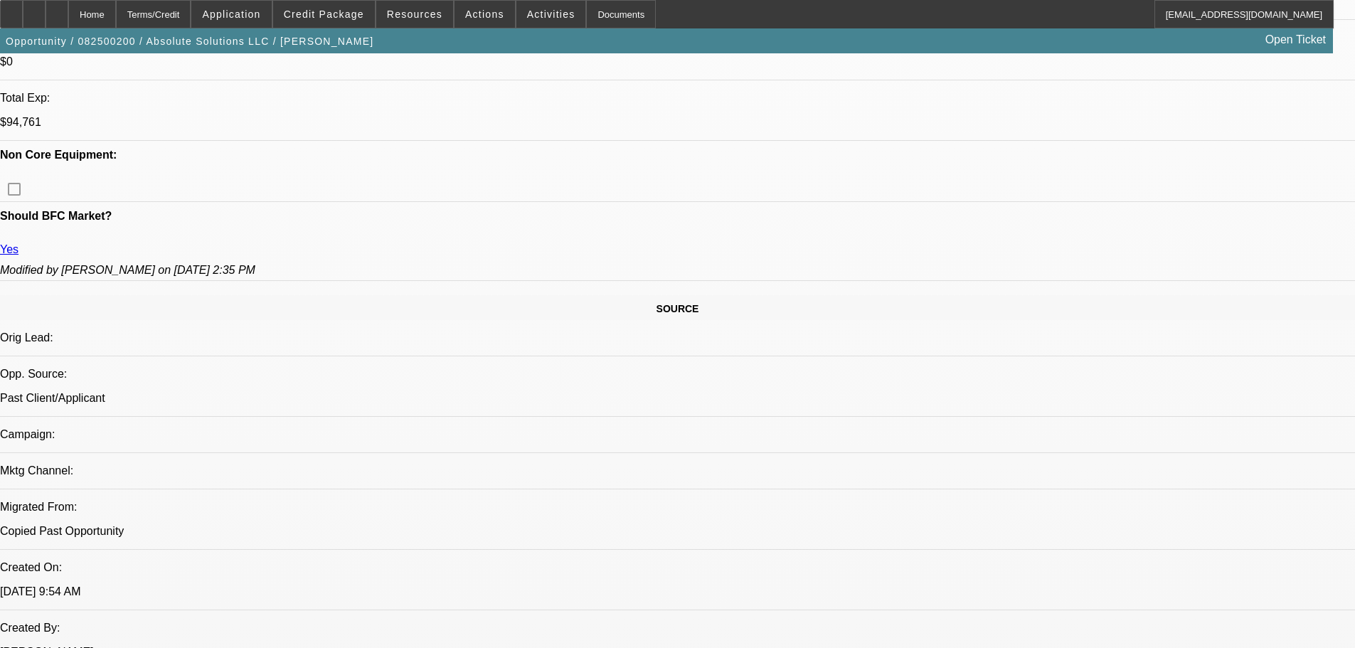
scroll to position [1067, 0]
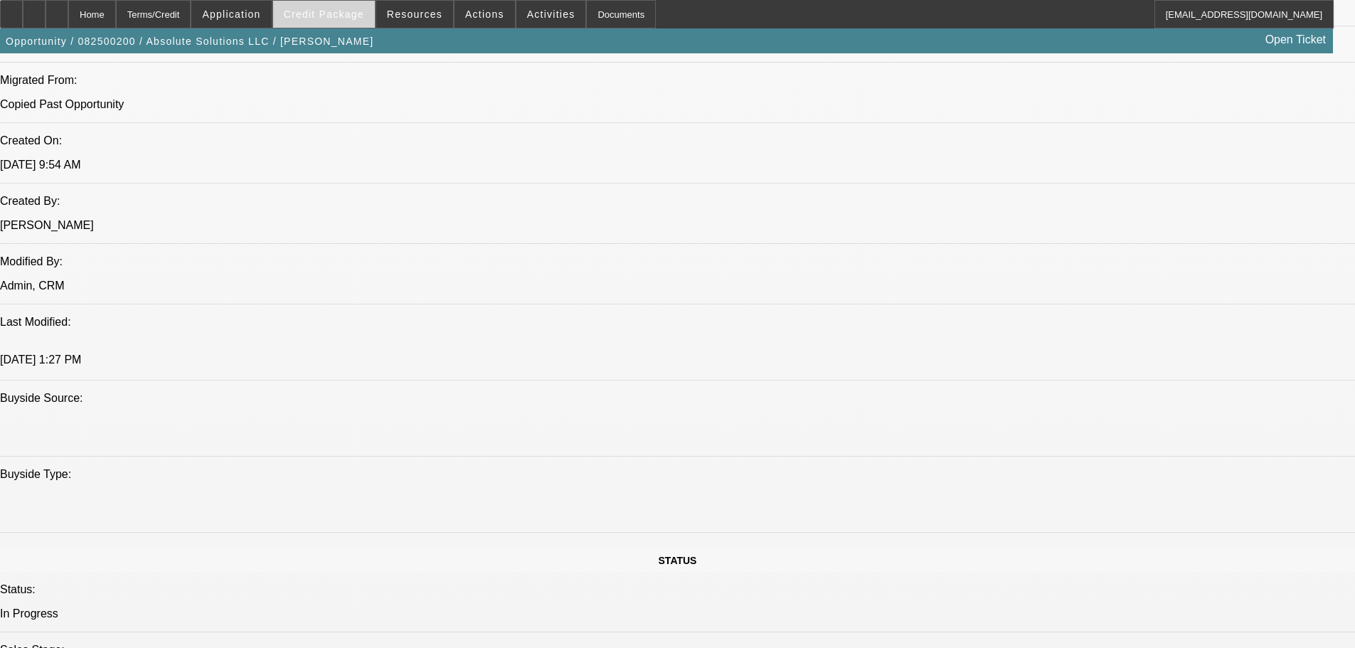
click at [304, 14] on span at bounding box center [324, 14] width 102 height 34
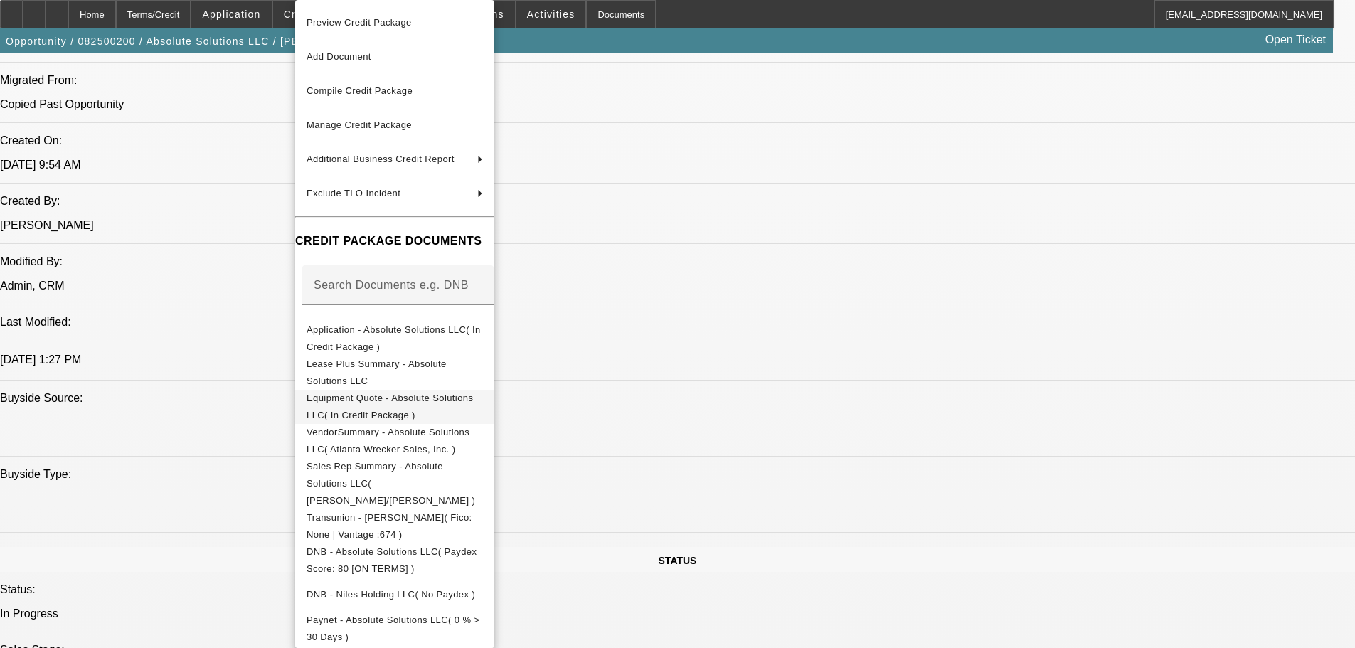
click at [473, 402] on span "Equipment Quote - Absolute Solutions LLC( In Credit Package )" at bounding box center [390, 407] width 166 height 28
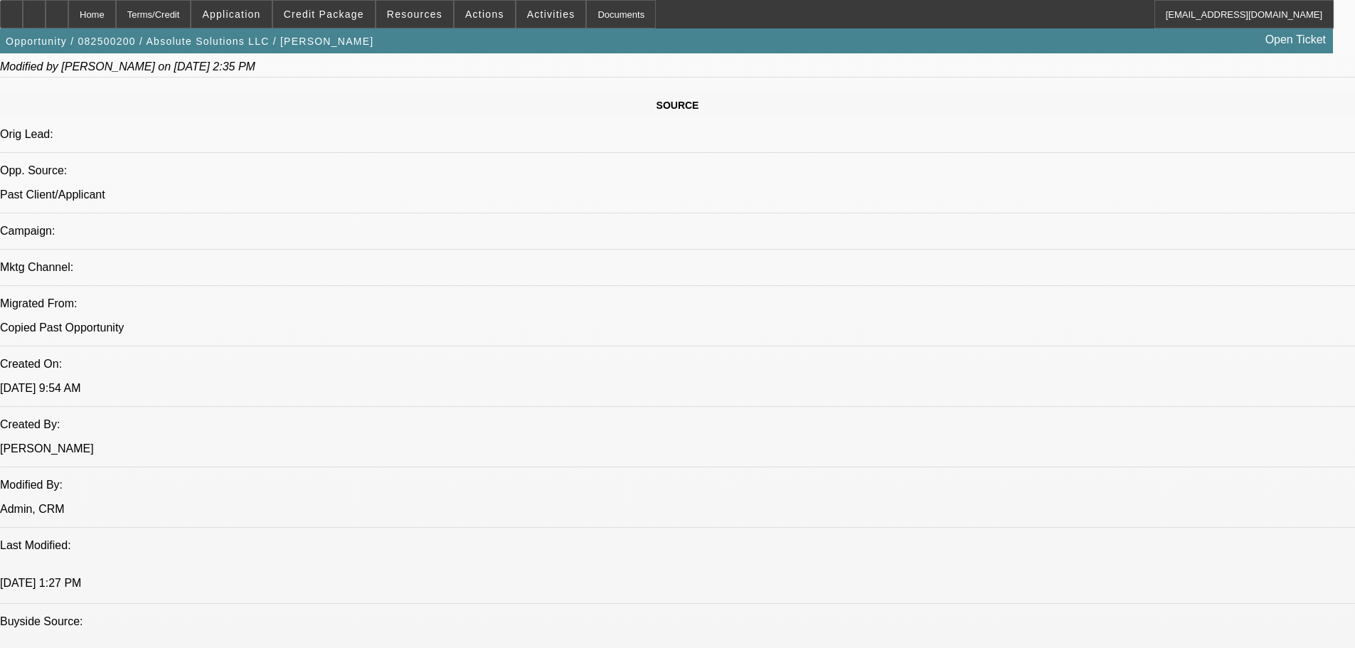
scroll to position [569, 0]
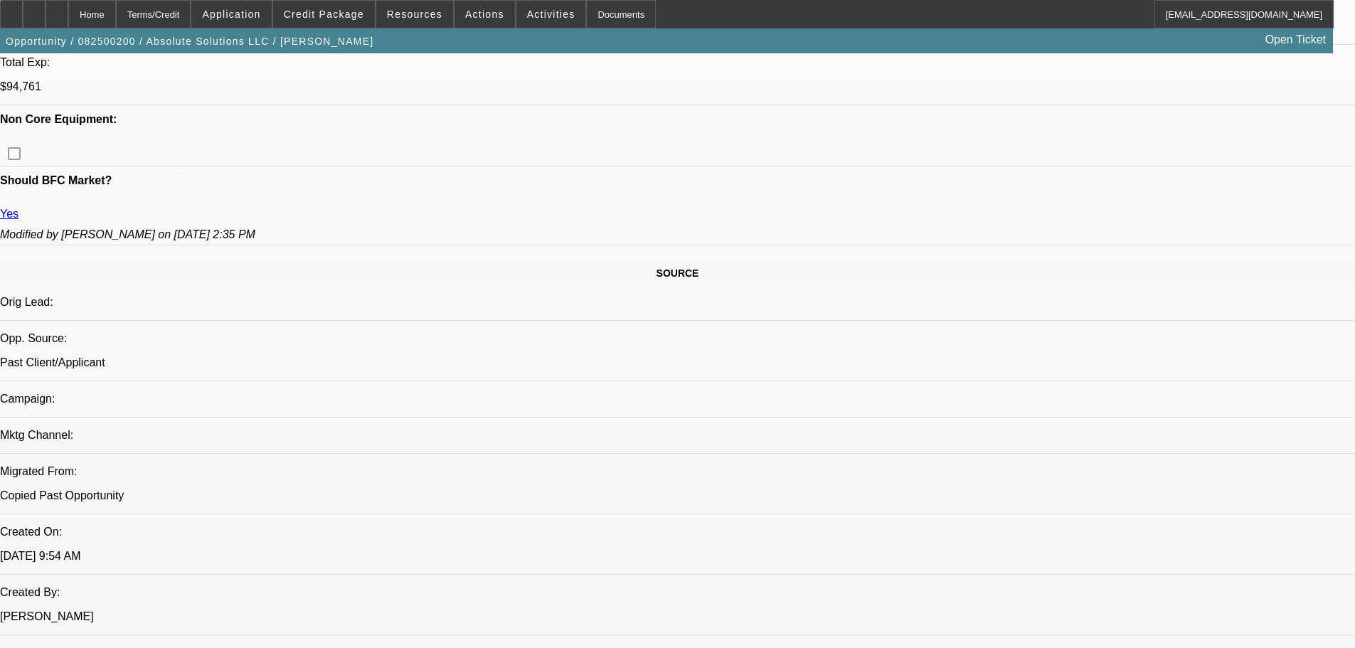
scroll to position [925, 0]
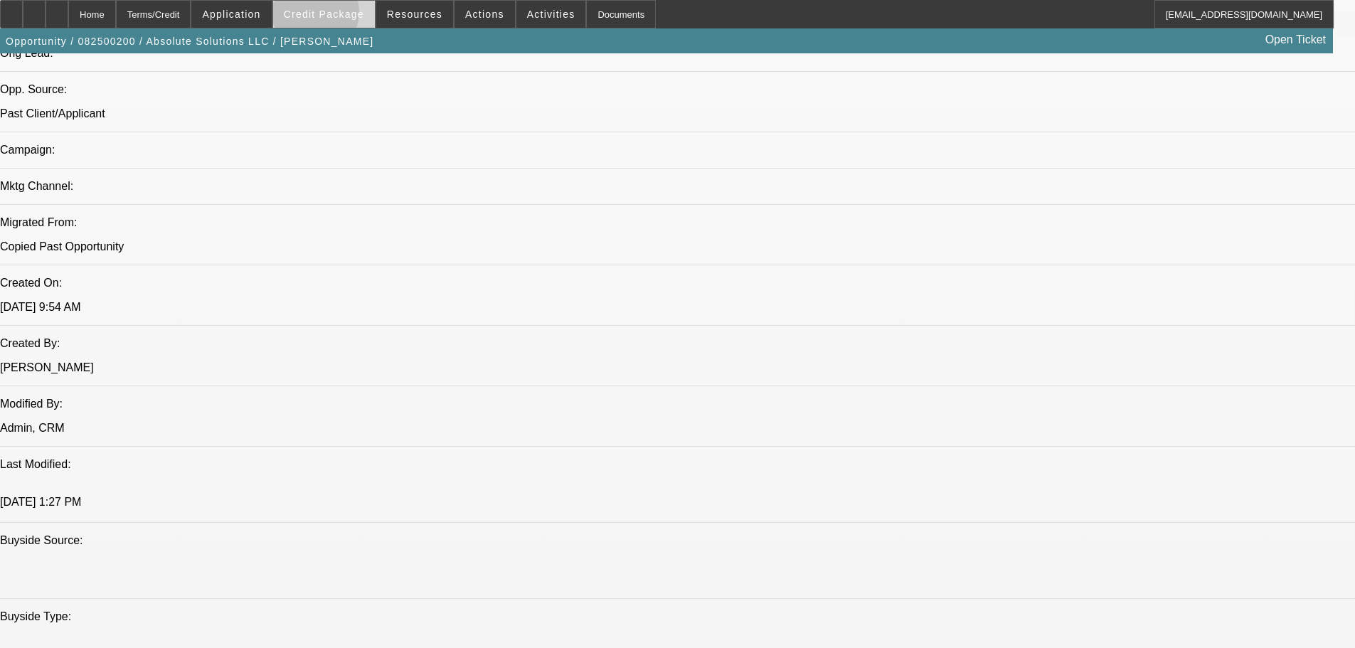
click at [338, 16] on span "Credit Package" at bounding box center [324, 14] width 80 height 11
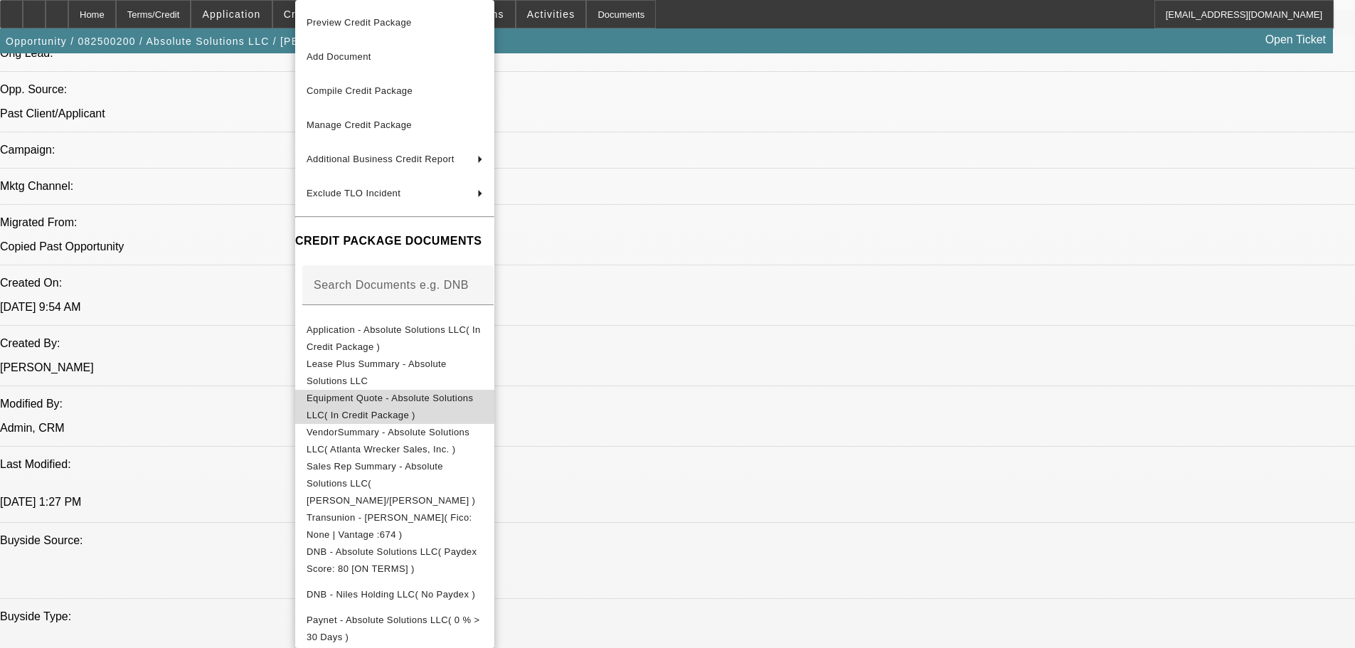
click at [460, 401] on span "Equipment Quote - Absolute Solutions LLC( In Credit Package )" at bounding box center [390, 407] width 166 height 28
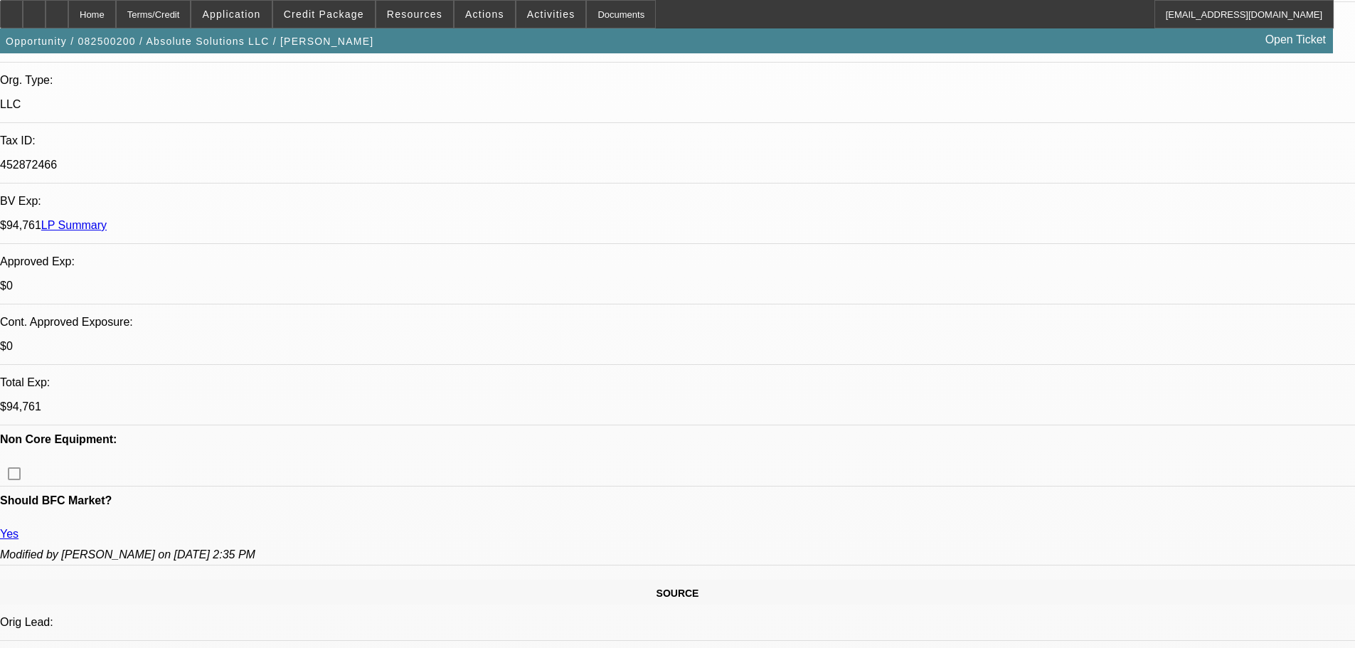
scroll to position [0, 0]
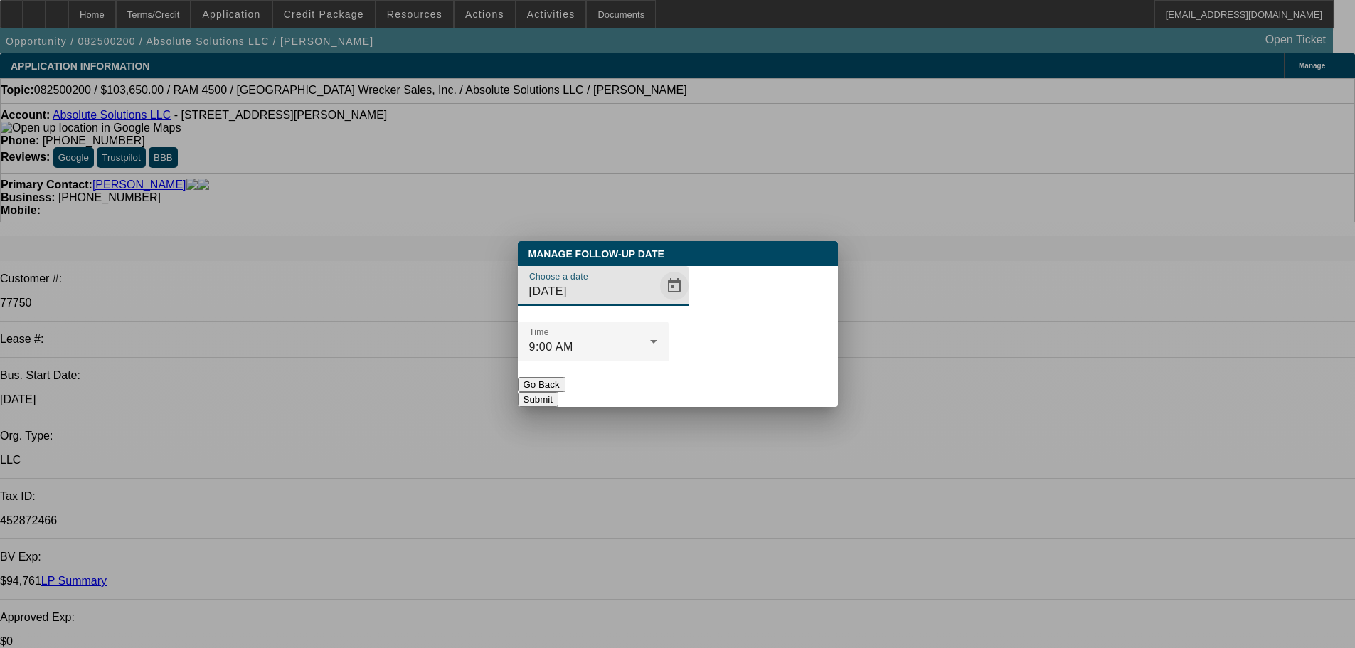
click at [657, 303] on span "Open calendar" at bounding box center [674, 286] width 34 height 34
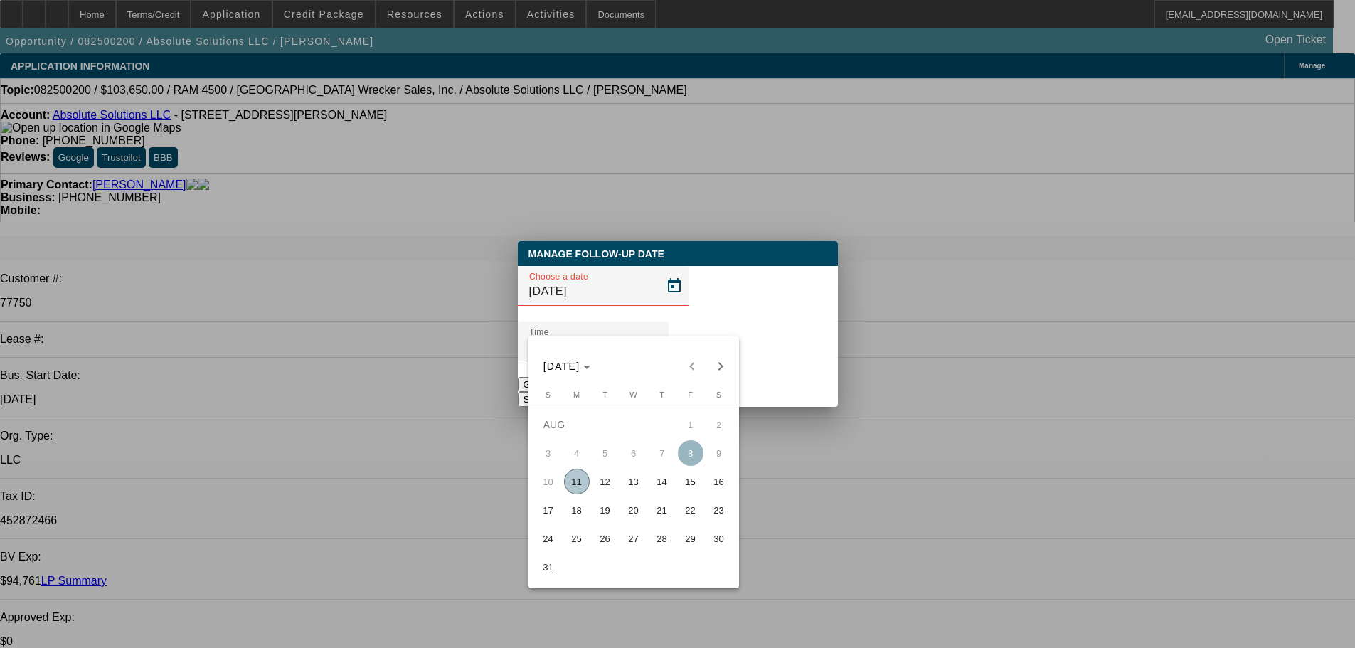
click at [608, 486] on span "12" at bounding box center [606, 482] width 26 height 26
type input "8/12/2025"
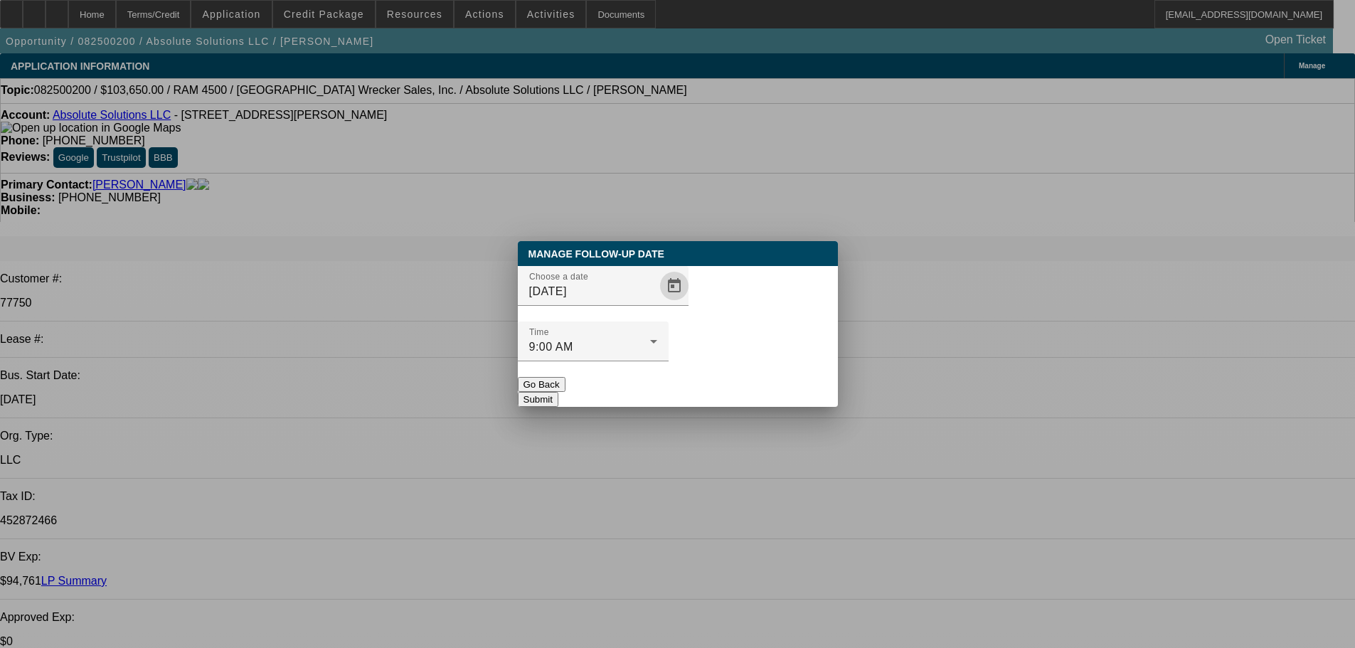
click at [726, 378] on div "Manage Follow-Up Date Choose a date 8/12/2025 Time 9:00 AM Go Back Submit" at bounding box center [678, 324] width 320 height 166
click at [558, 392] on button "Submit" at bounding box center [538, 399] width 41 height 15
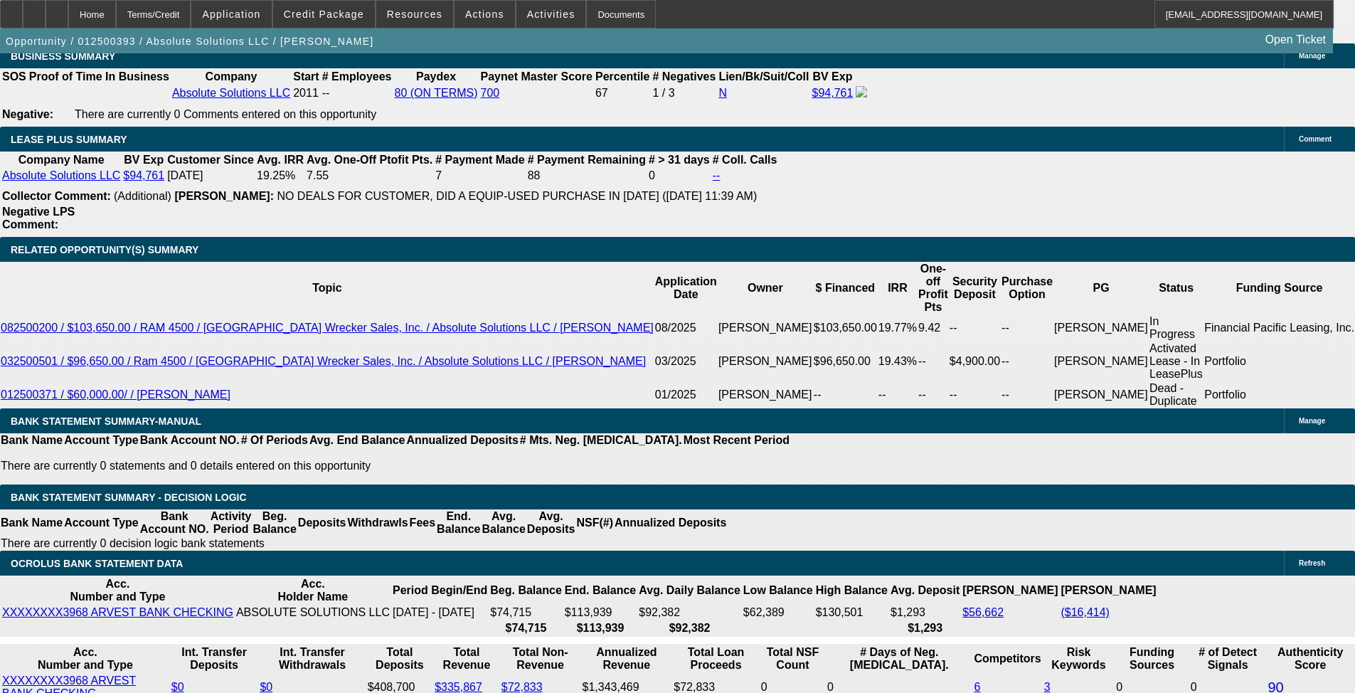
scroll to position [2636, 0]
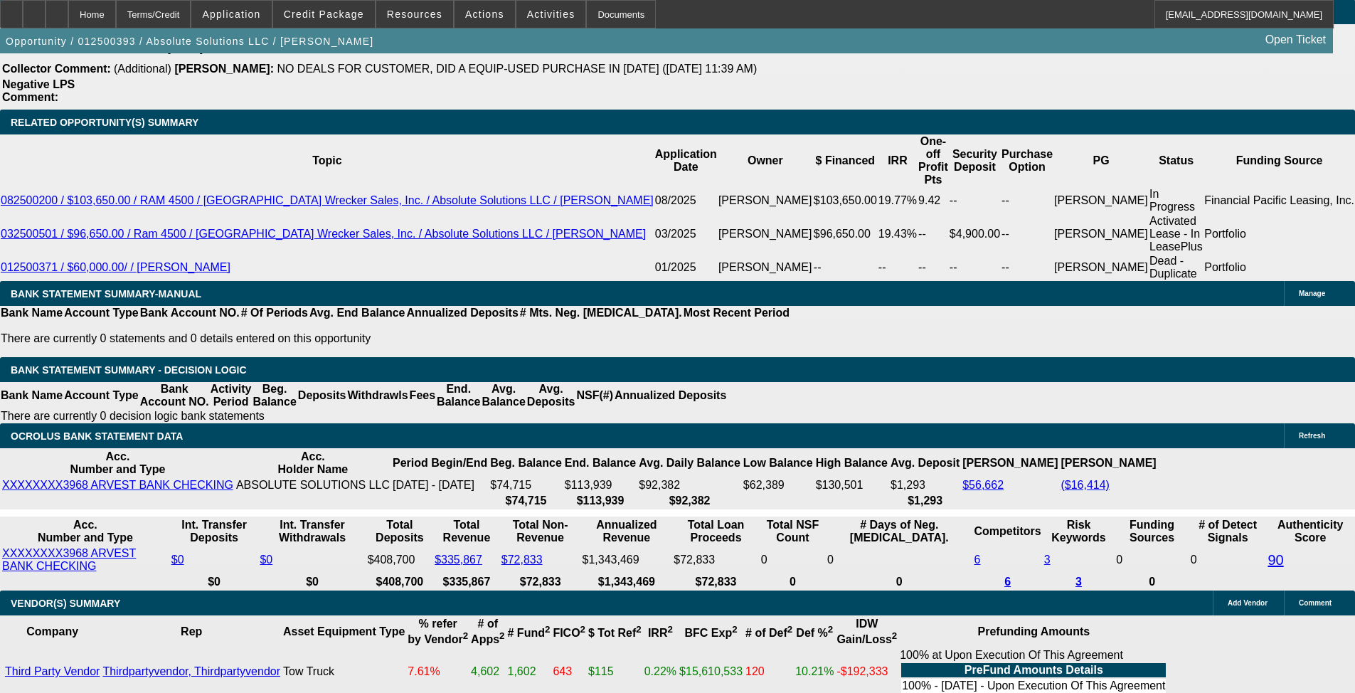
select select "0"
select select "6"
select select "0"
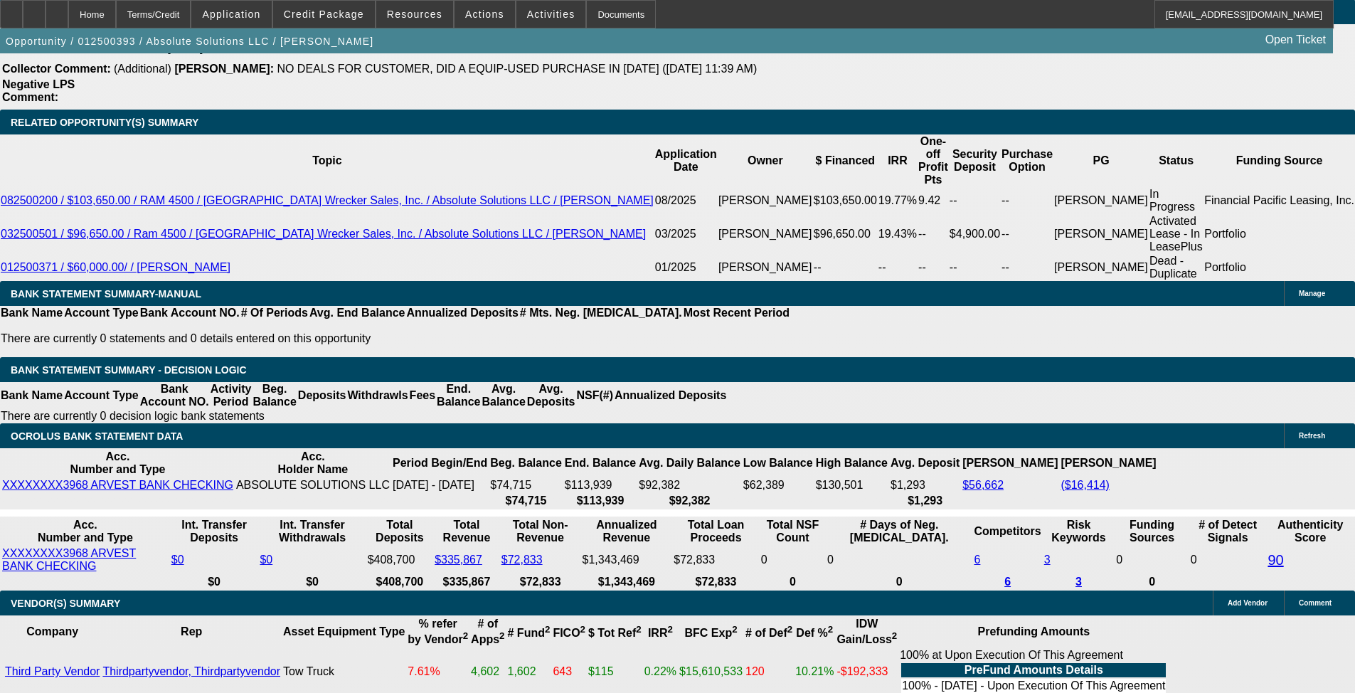
select select "0"
select select "6"
select select "0"
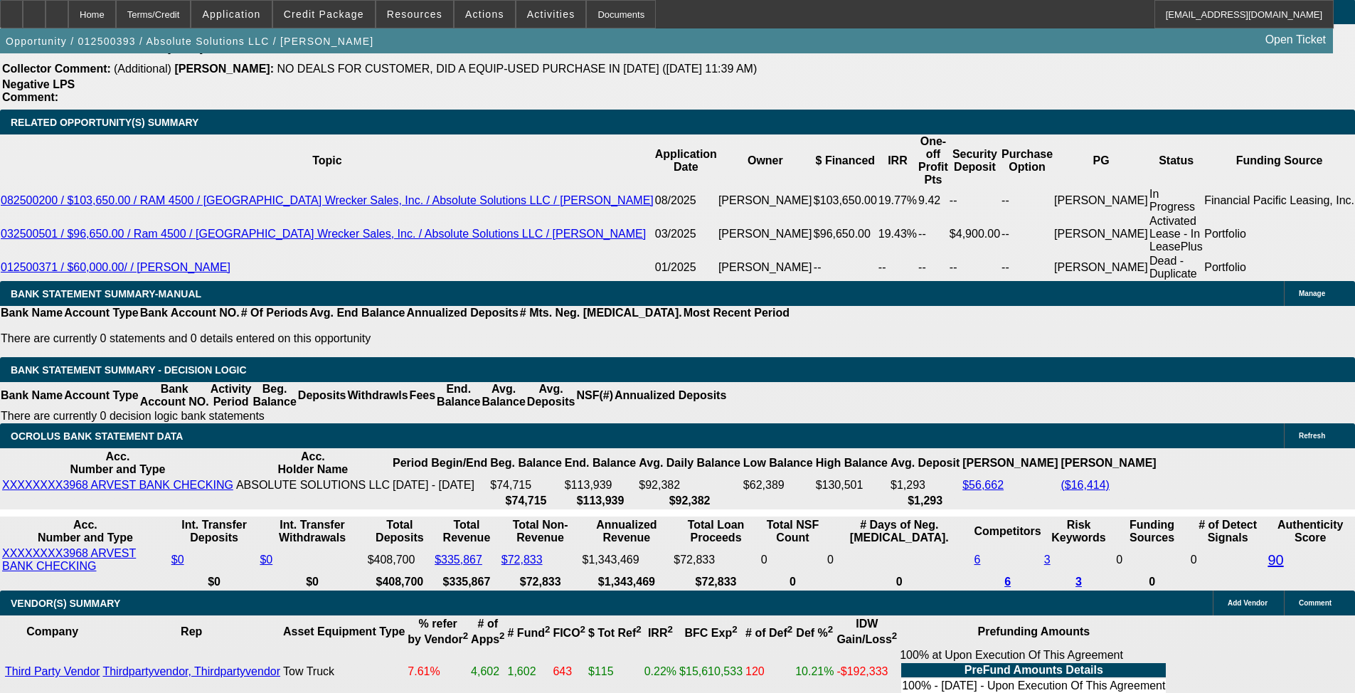
select select "0"
select select "6"
select select "0"
select select "2"
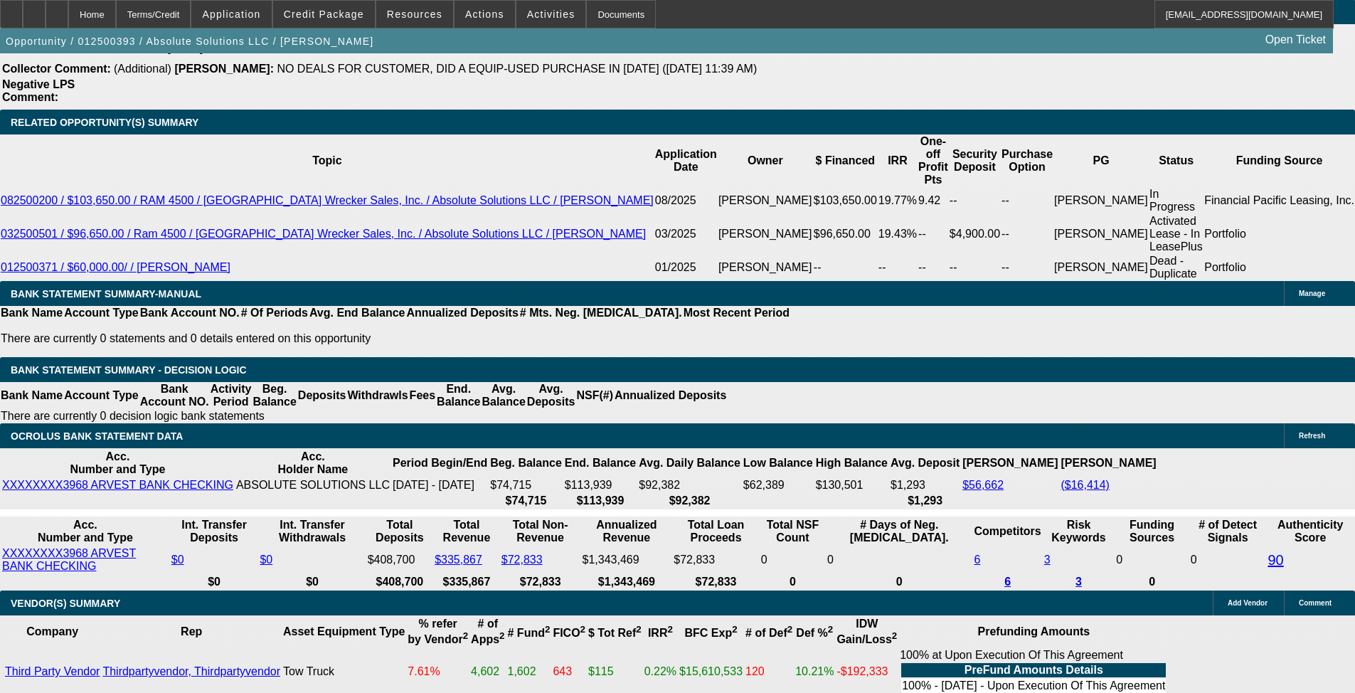
select select "0"
select select "6"
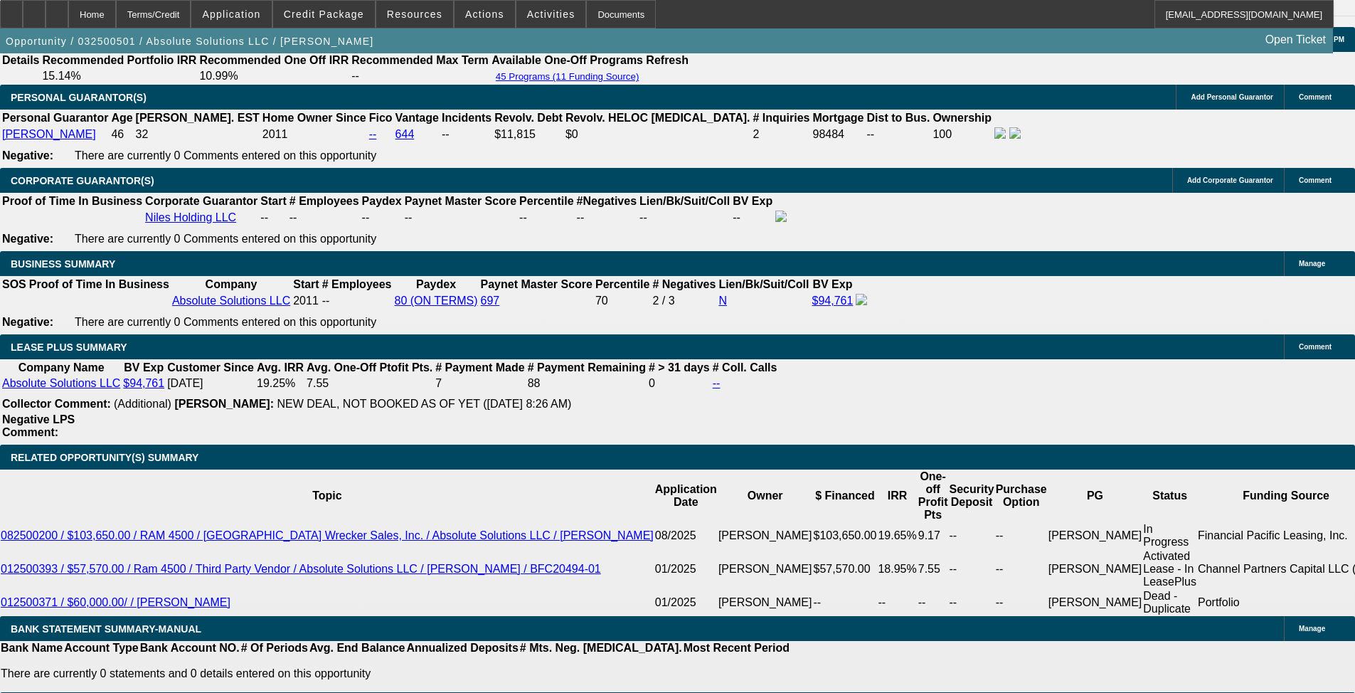
select select "0"
select select "2"
select select "0"
select select "6"
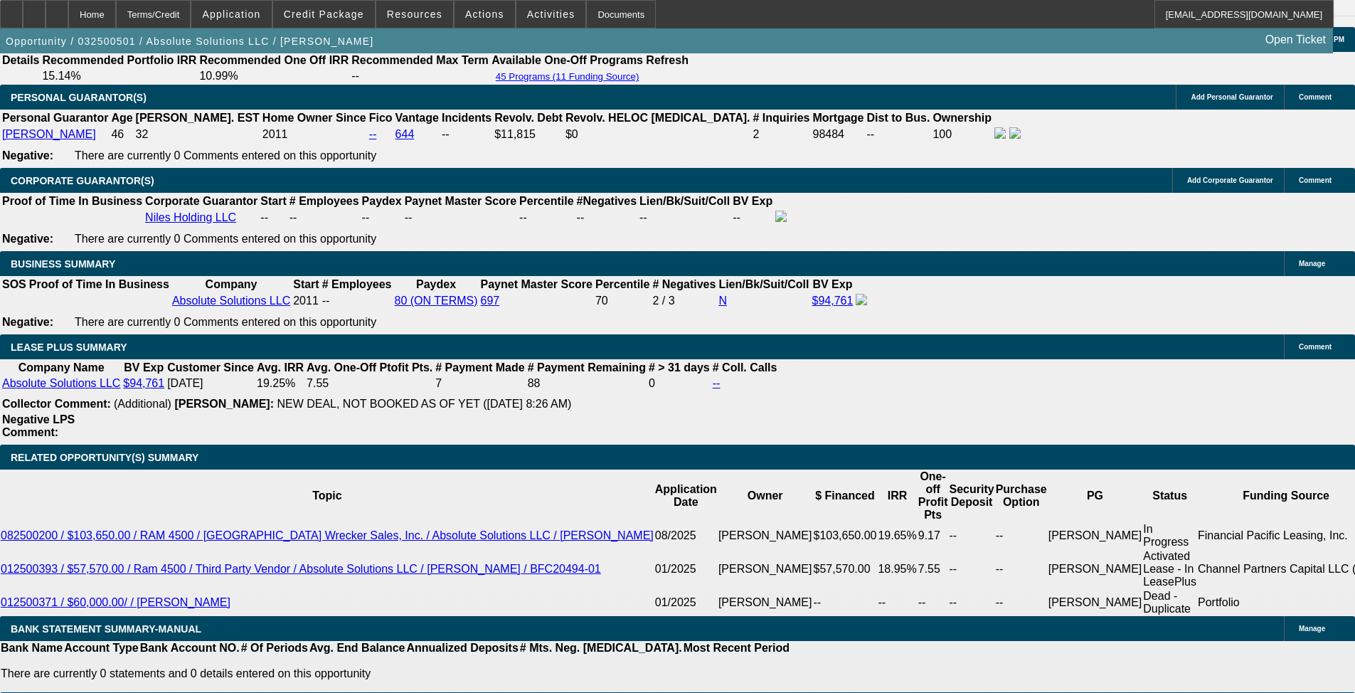
select select "0"
select select "2"
select select "0"
select select "6"
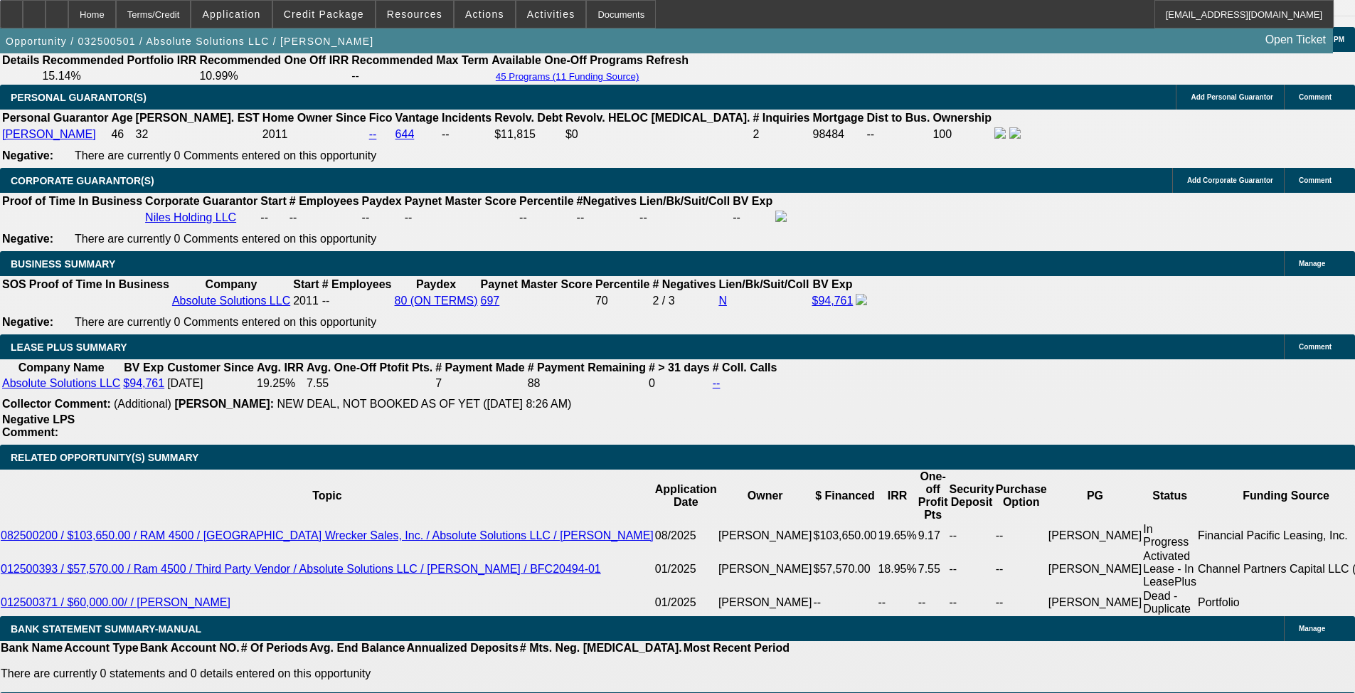
select select "0"
select select "3"
select select "0"
select select "6"
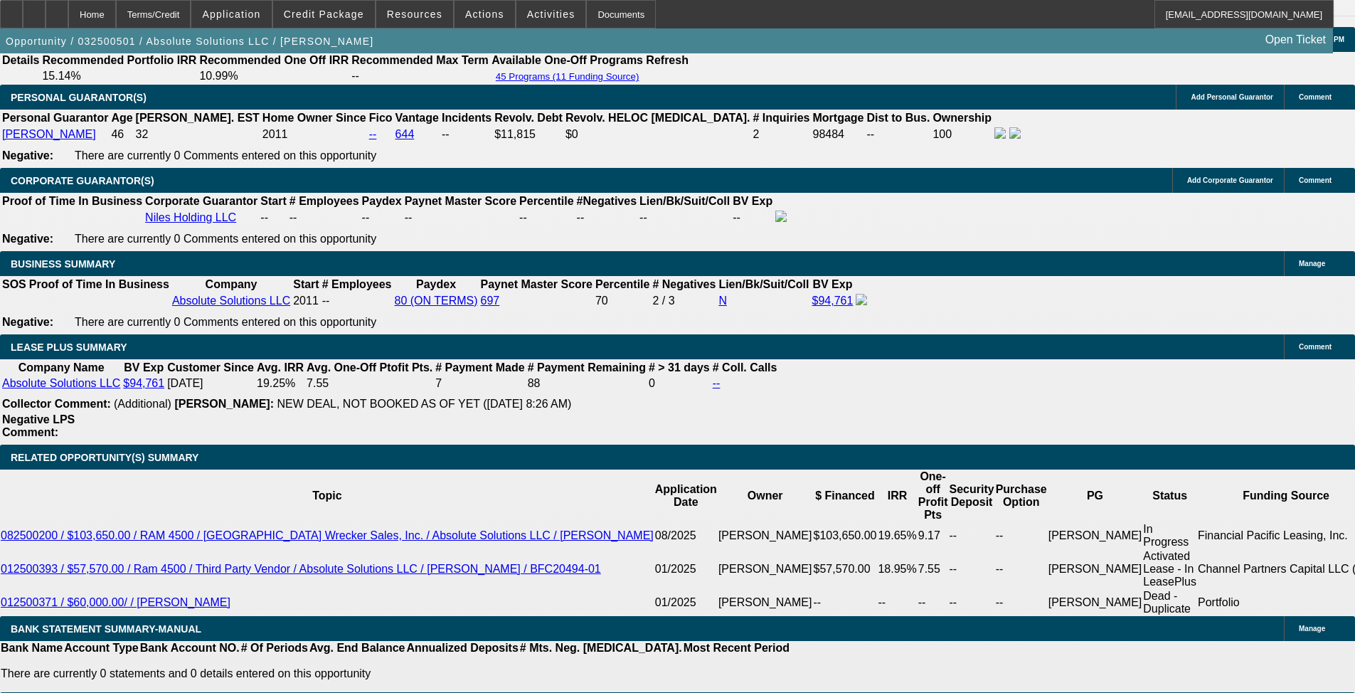
select select "0"
select select "3"
select select "0"
select select "6"
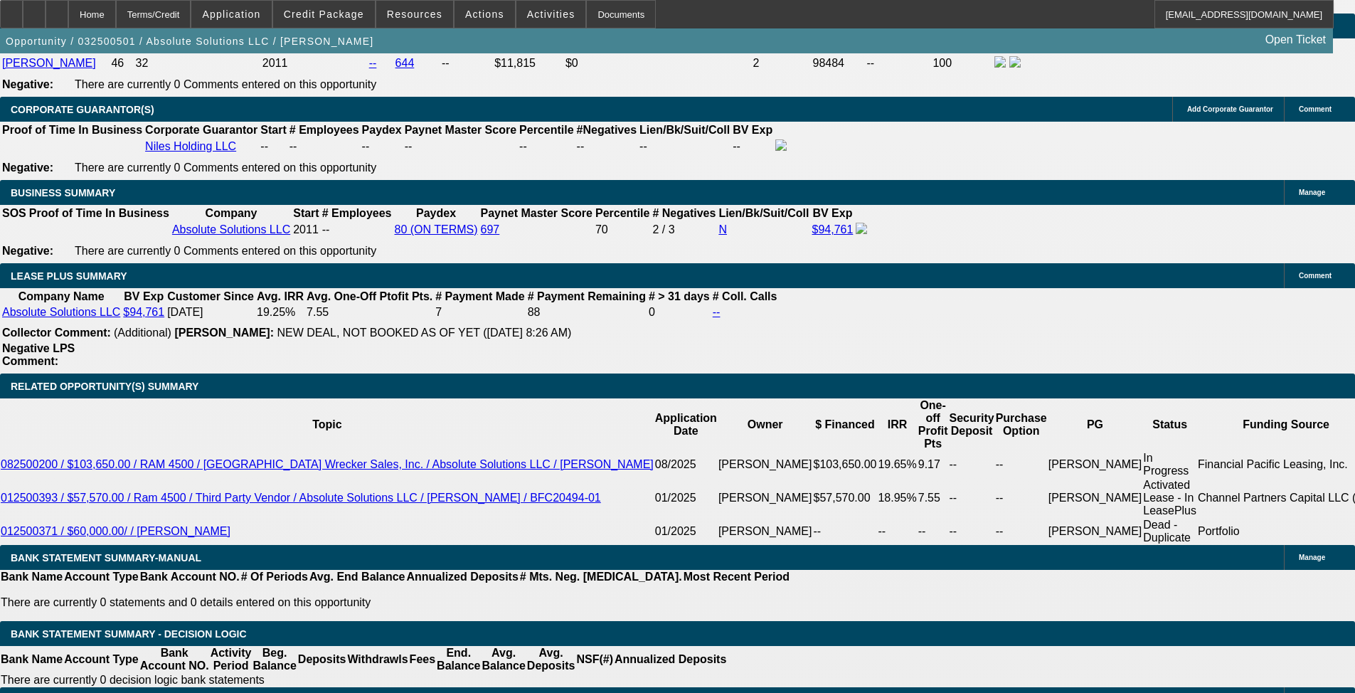
scroll to position [2278, 0]
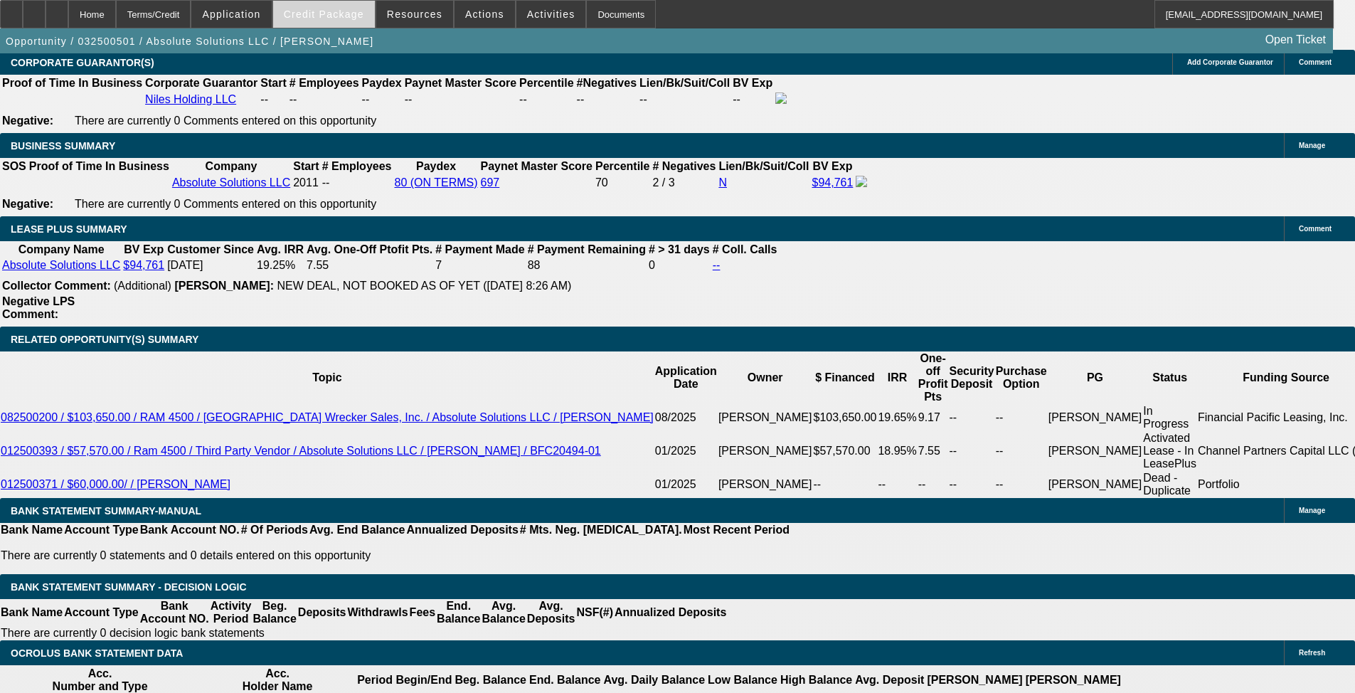
click at [320, 18] on span "Credit Package" at bounding box center [324, 14] width 80 height 11
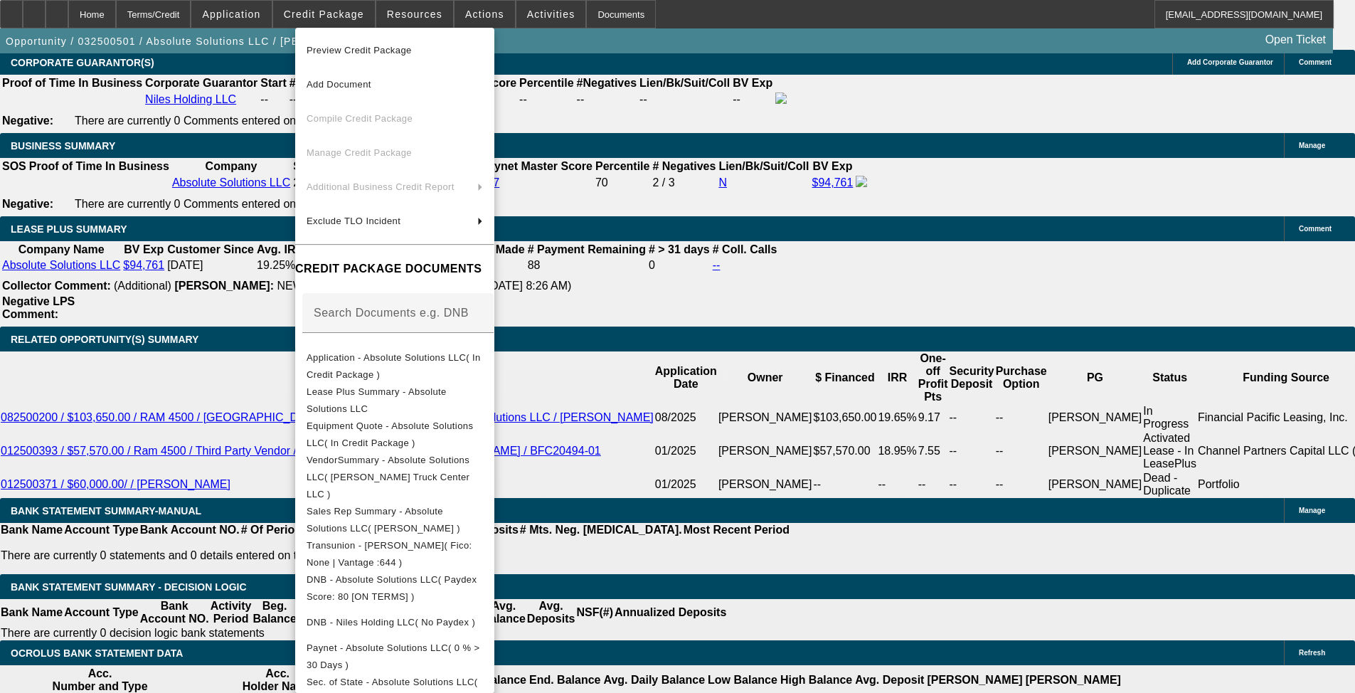
click at [443, 437] on span "Equipment Quote - Absolute Solutions LLC( In Credit Package )" at bounding box center [395, 435] width 176 height 34
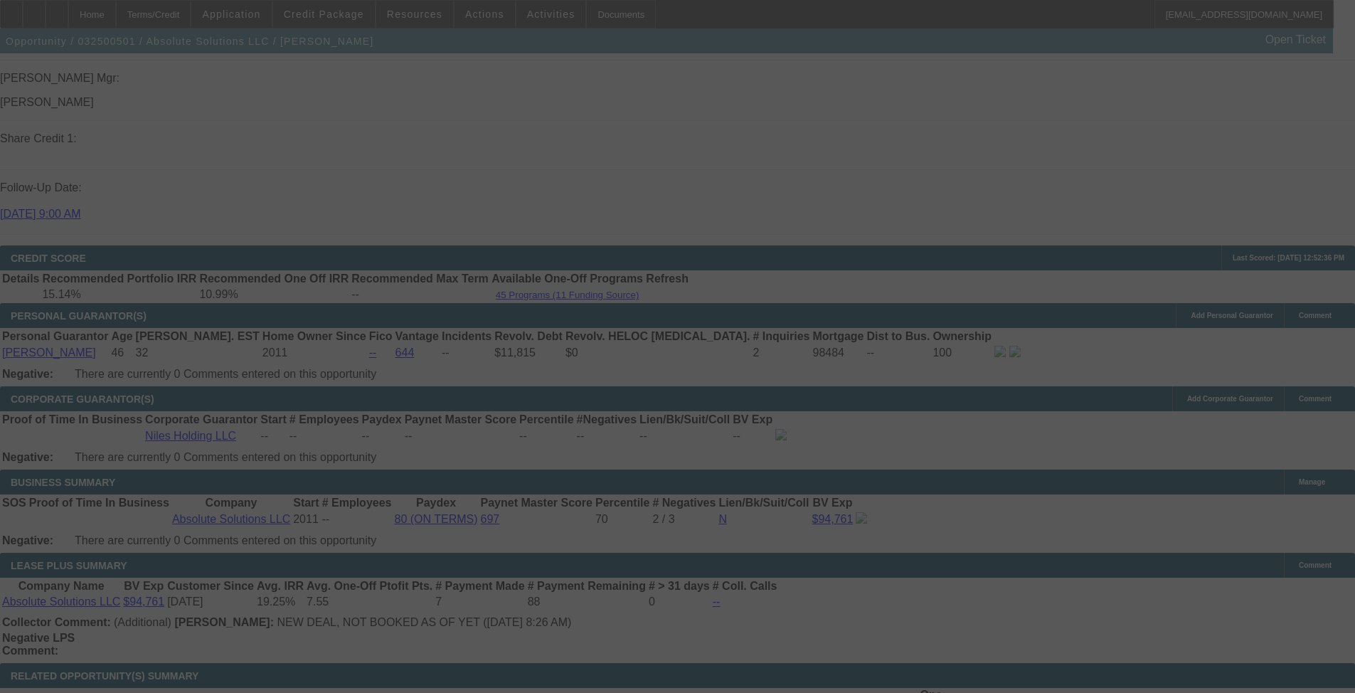
scroll to position [2134, 0]
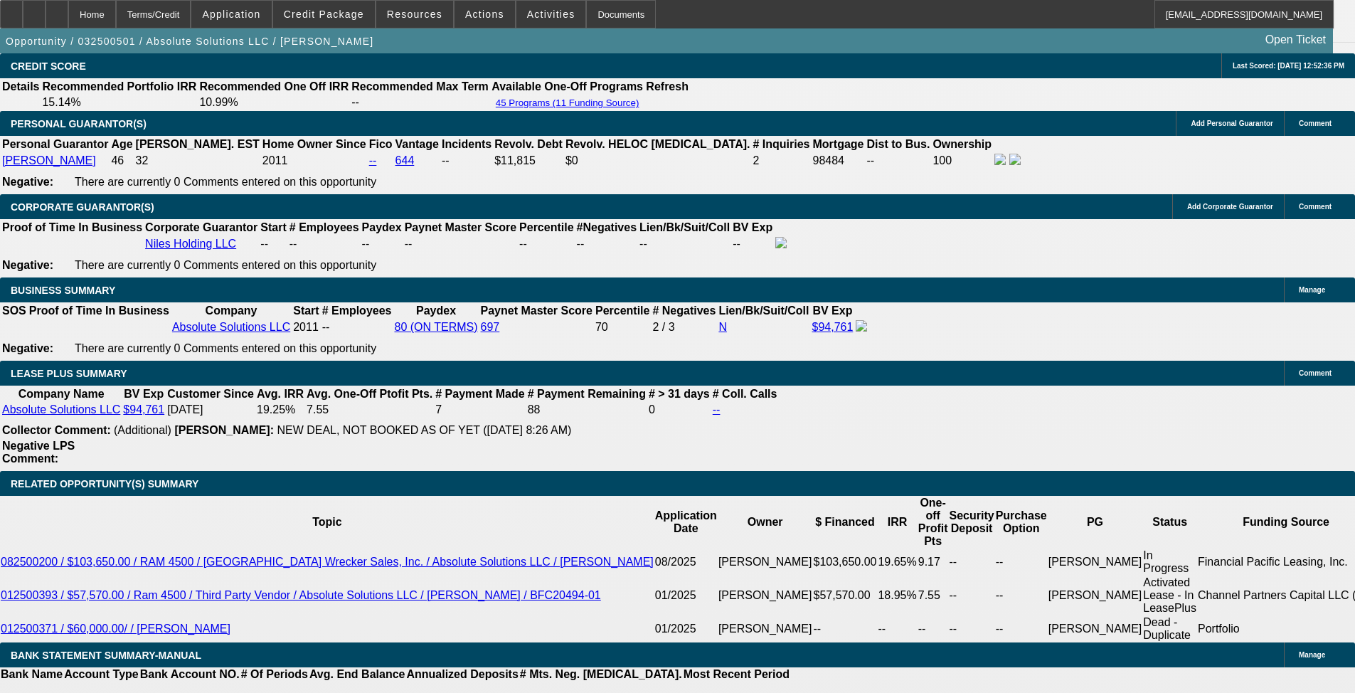
select select "0"
select select "2"
select select "0"
select select "6"
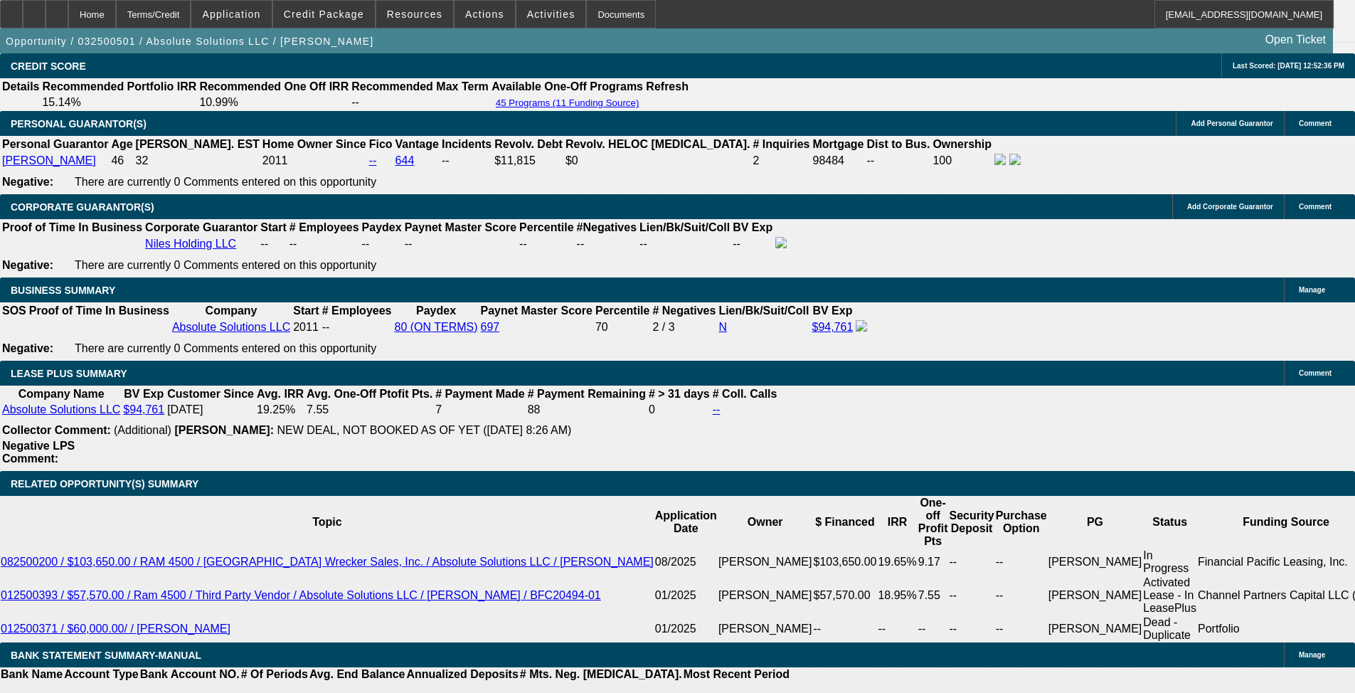
select select "0"
select select "2"
select select "0"
select select "6"
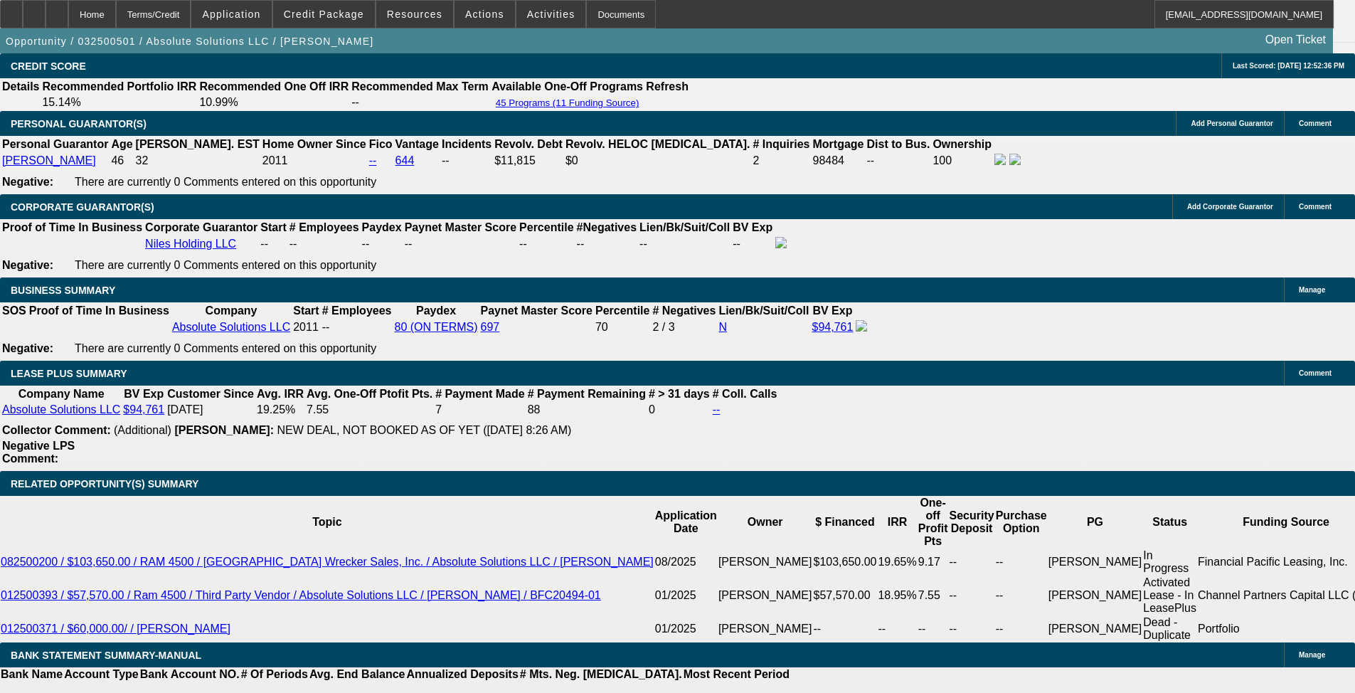
select select "0"
select select "3"
select select "0"
select select "6"
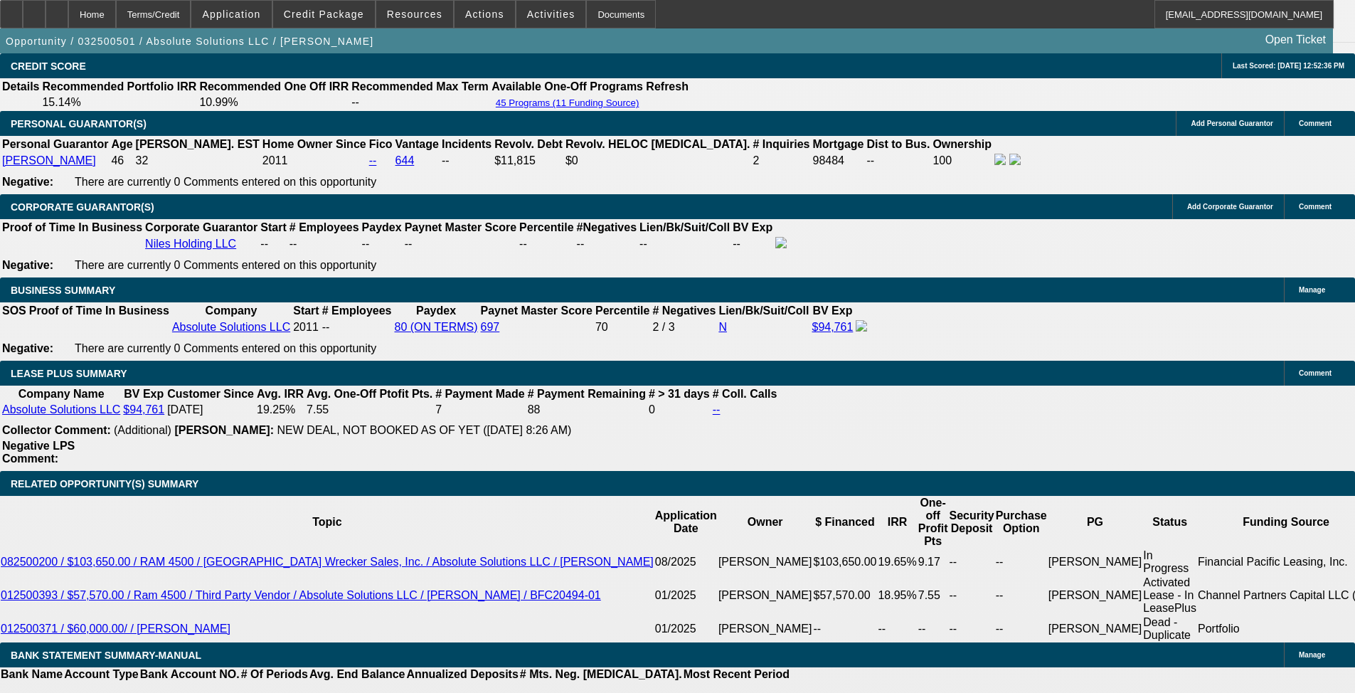
select select "0"
select select "3"
select select "0"
select select "6"
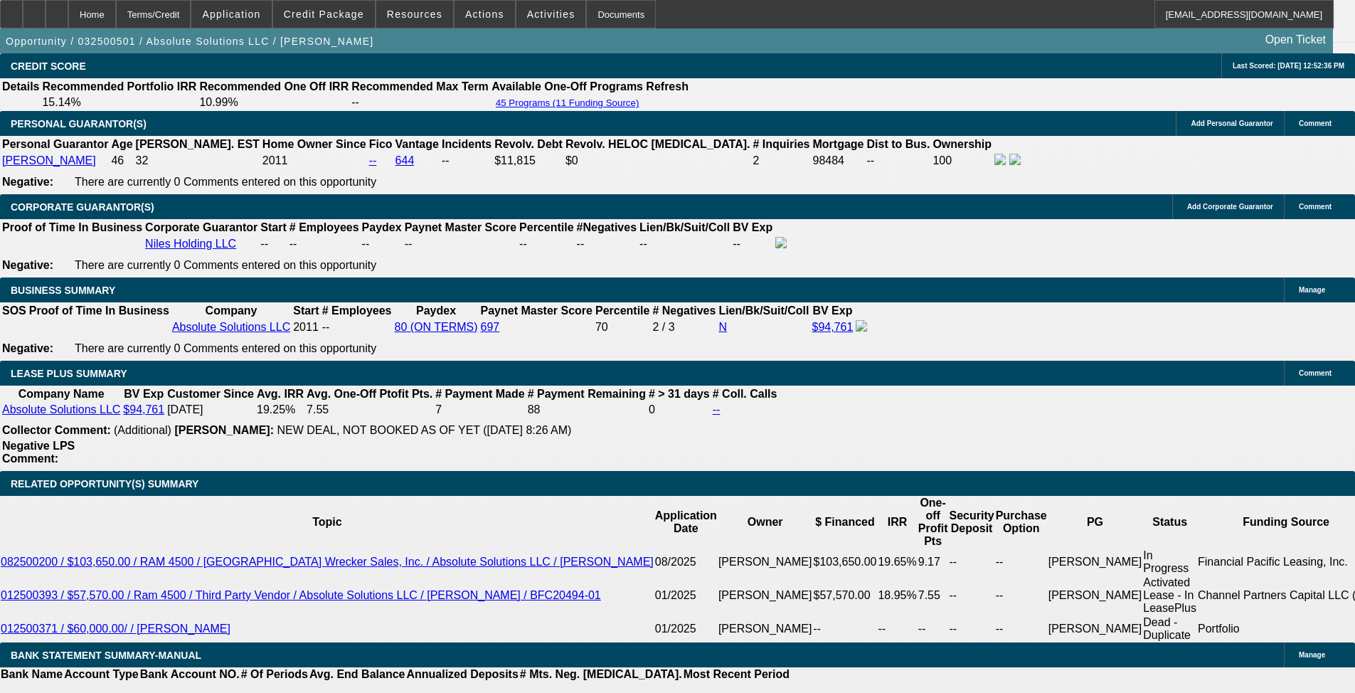
select select "0"
select select "3"
select select "0"
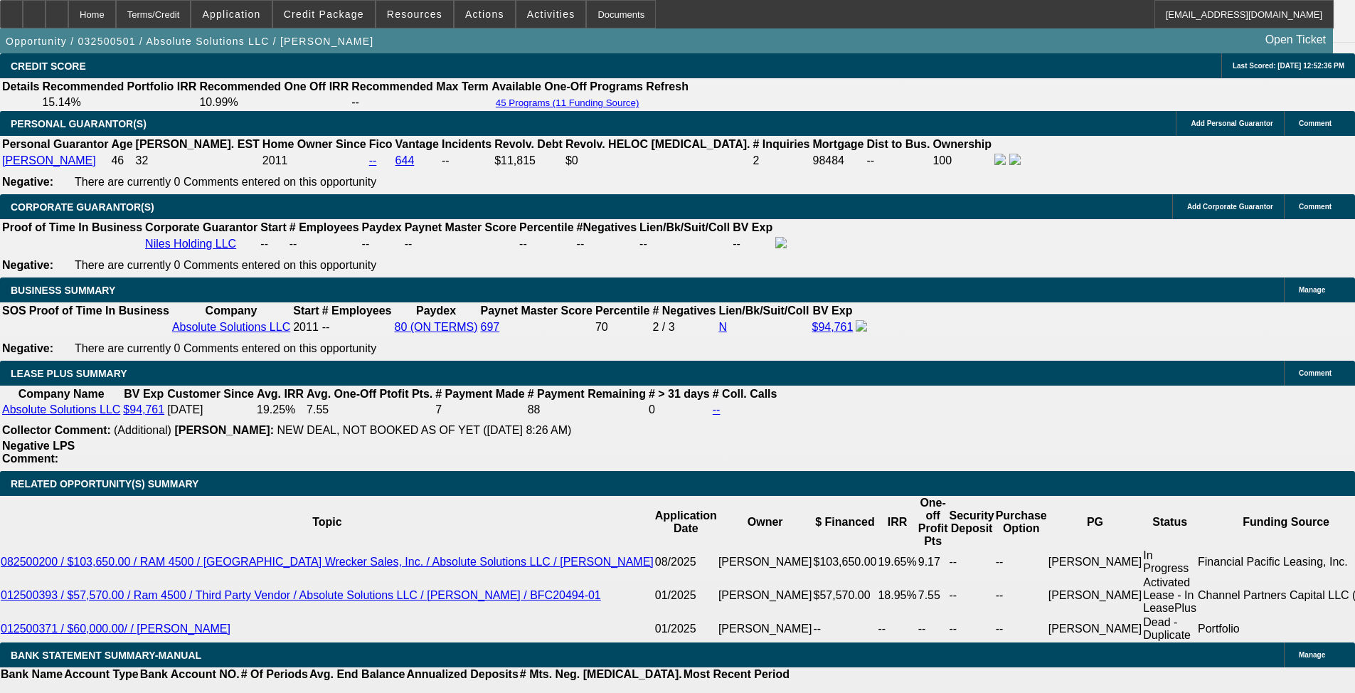
select select "6"
select select "0.1"
select select "0"
select select "0.1"
select select "5"
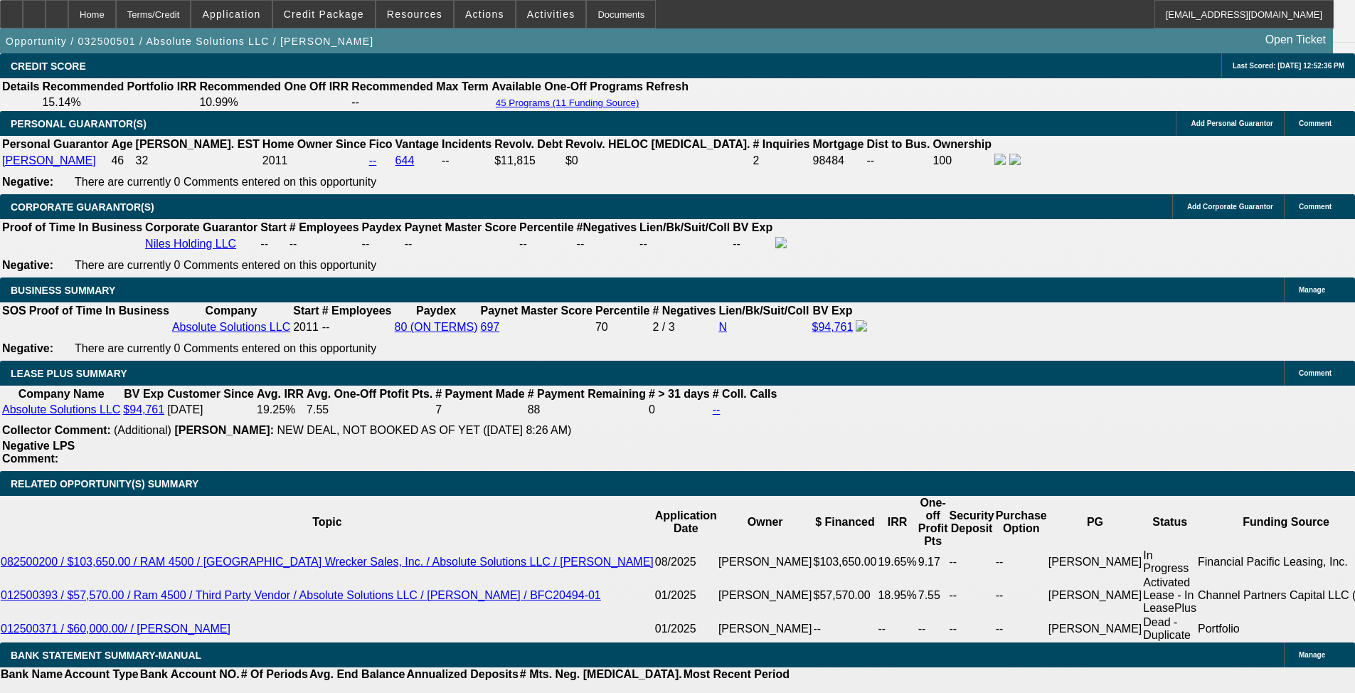
select select "0"
select select "3"
select select "0.1"
select select "5"
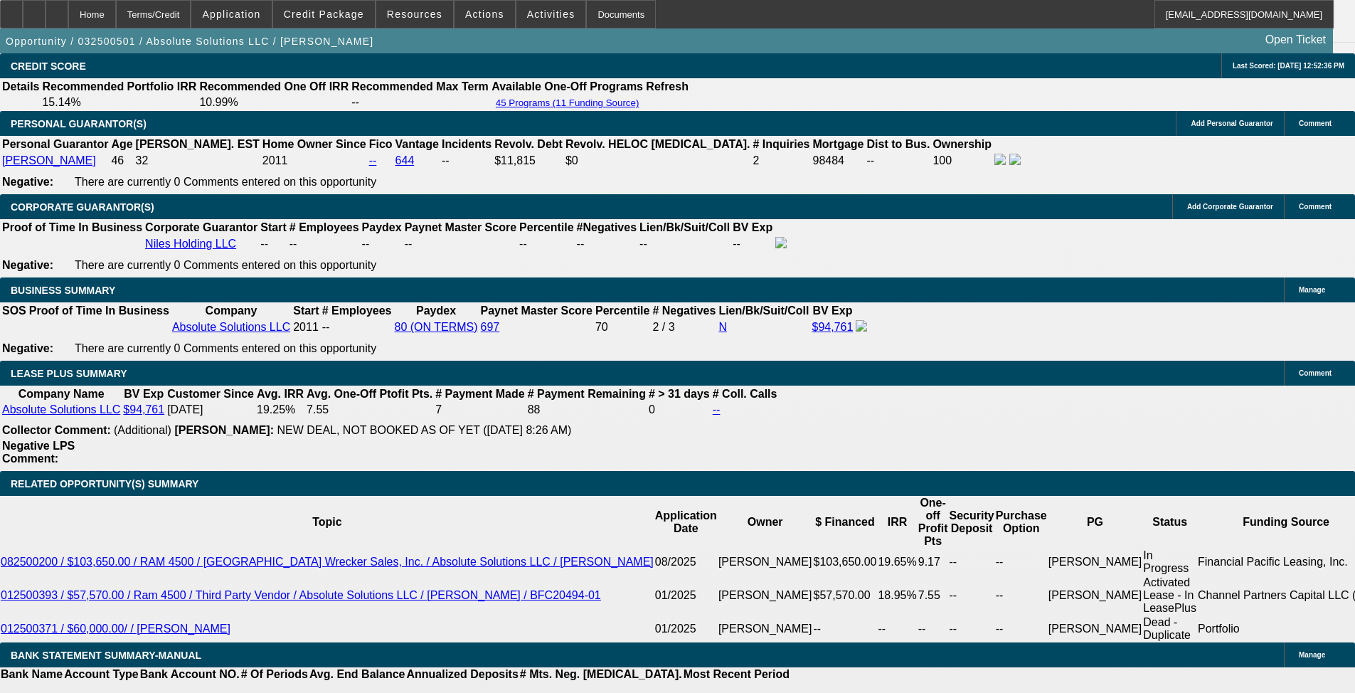
select select "0.1"
select select "0"
select select "0.1"
select select "5"
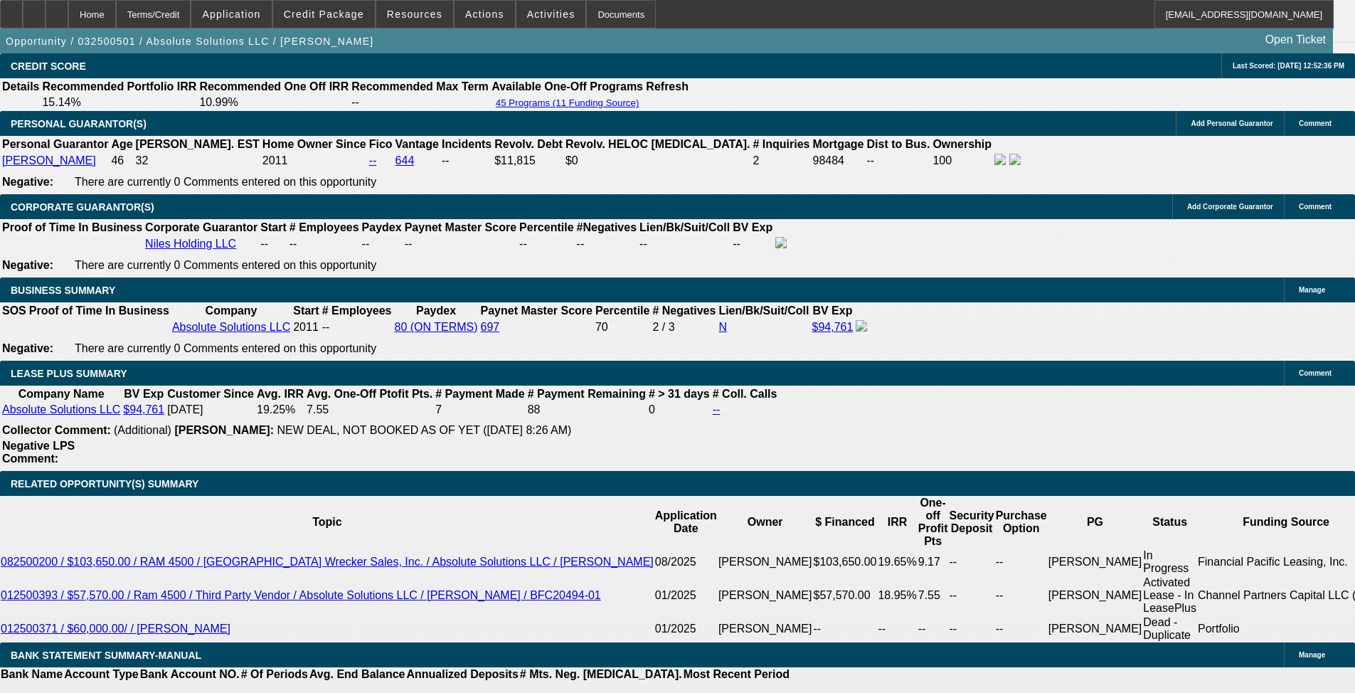
select select "0.1"
select select "0"
select select "6"
select select "0.1"
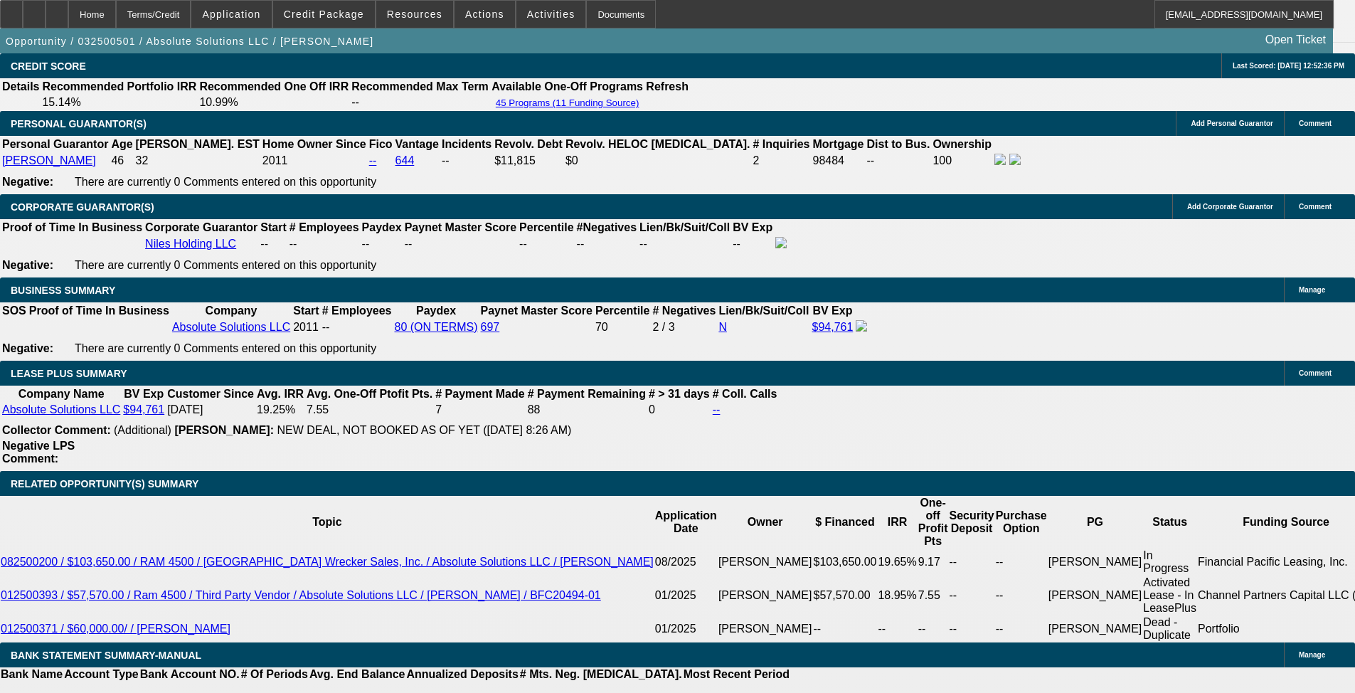
select select "0"
select select "6"
select select "0.1"
select select "0"
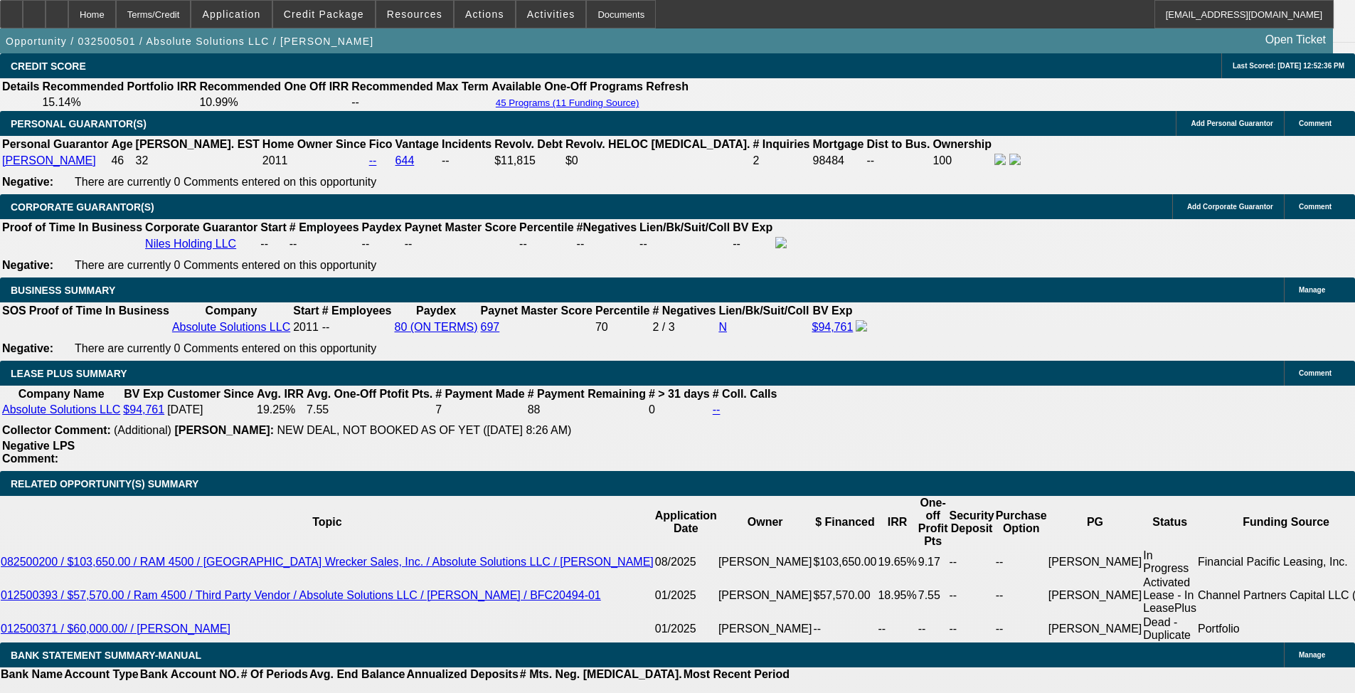
select select "0"
select select "6"
select select "0"
select select "6"
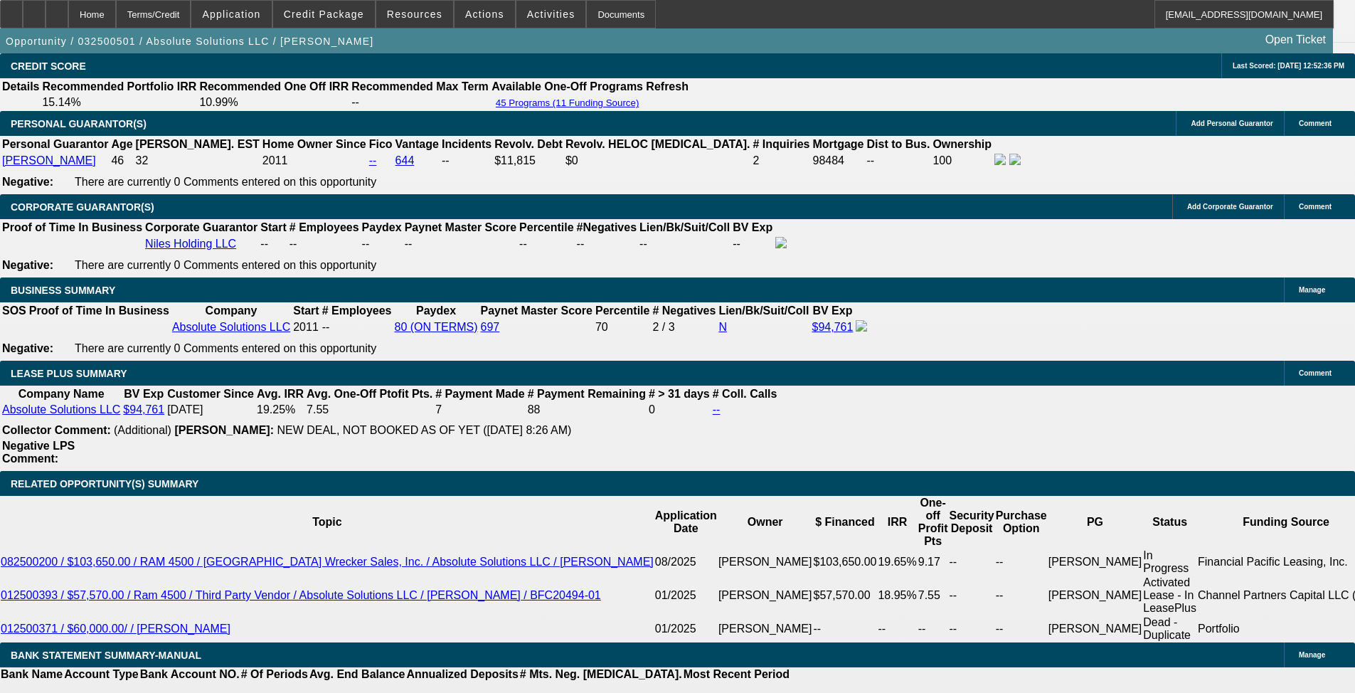
select select "0"
select select "2"
select select "0"
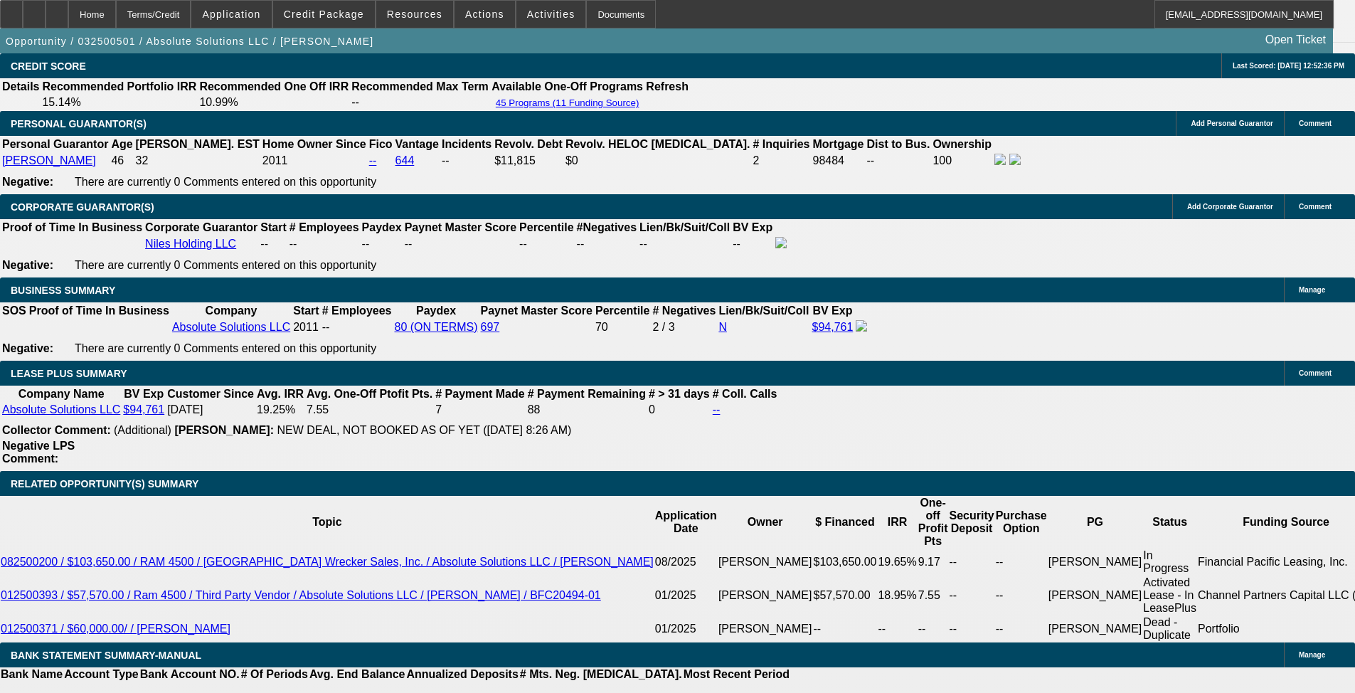
select select "6"
select select "0"
select select "2"
select select "0"
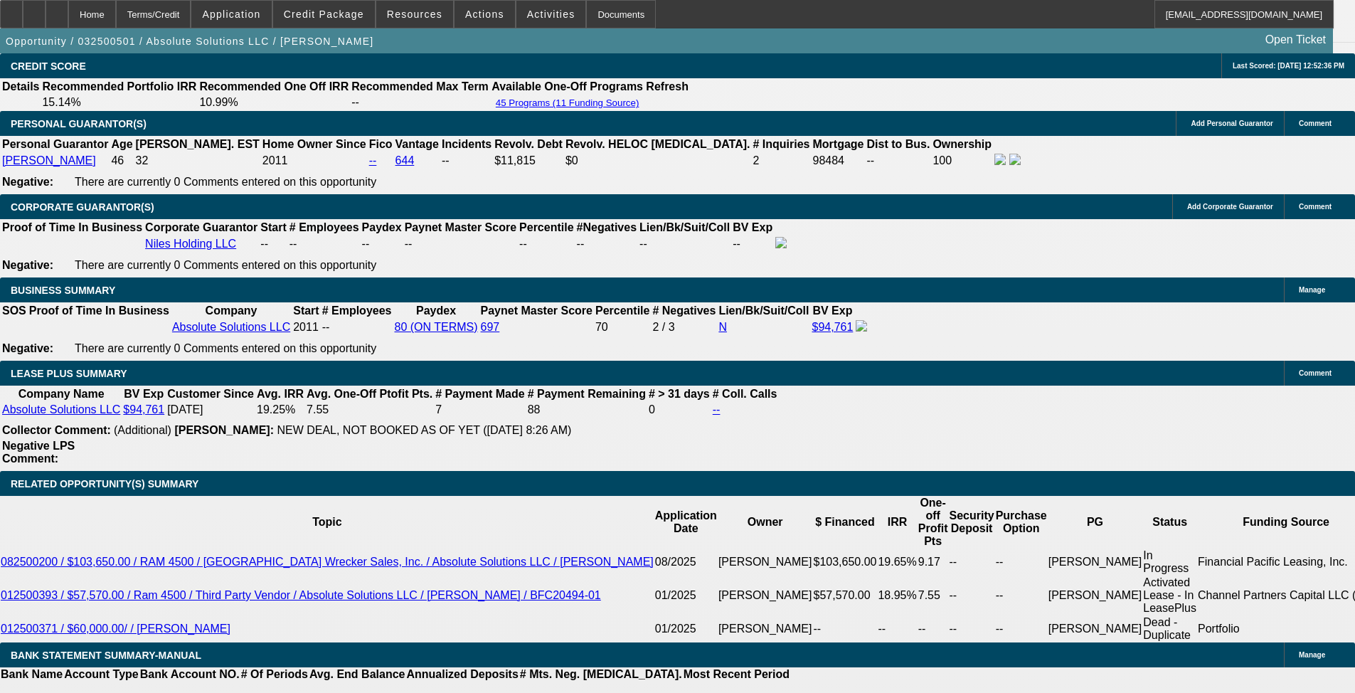
select select "6"
select select "0"
select select "3"
select select "0"
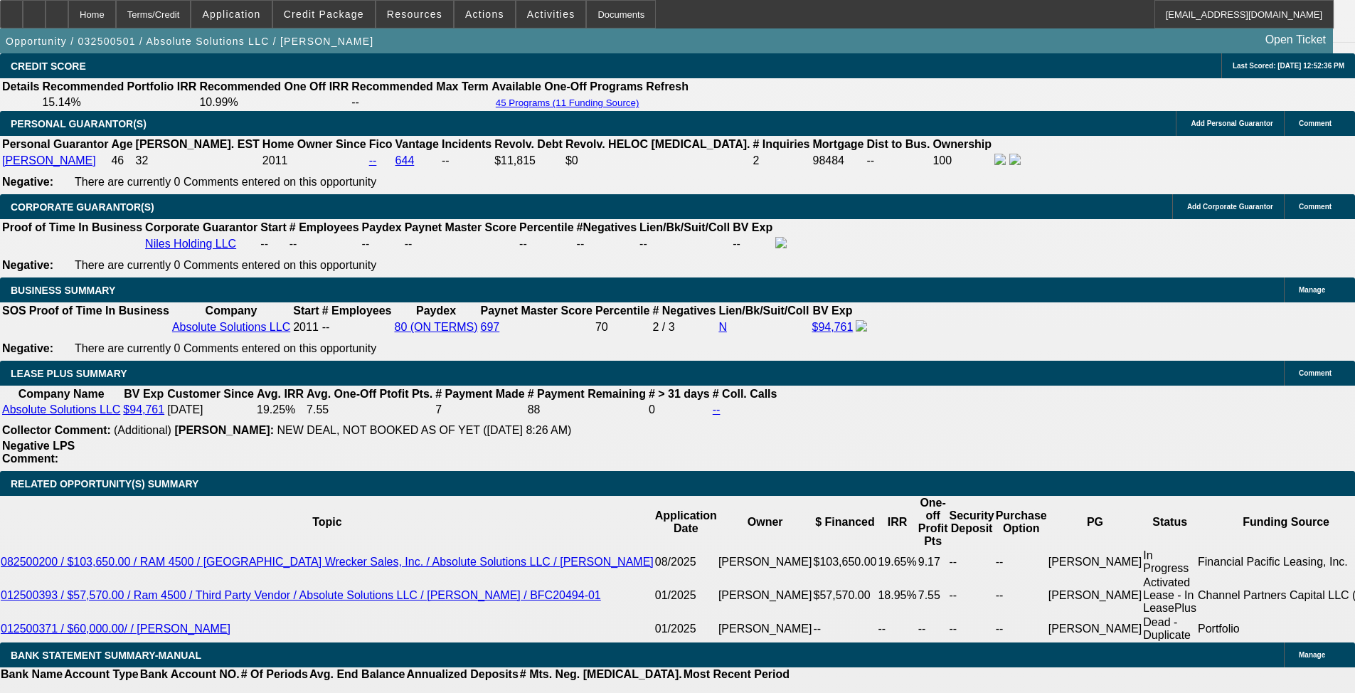
select select "6"
select select "0"
select select "3"
select select "0"
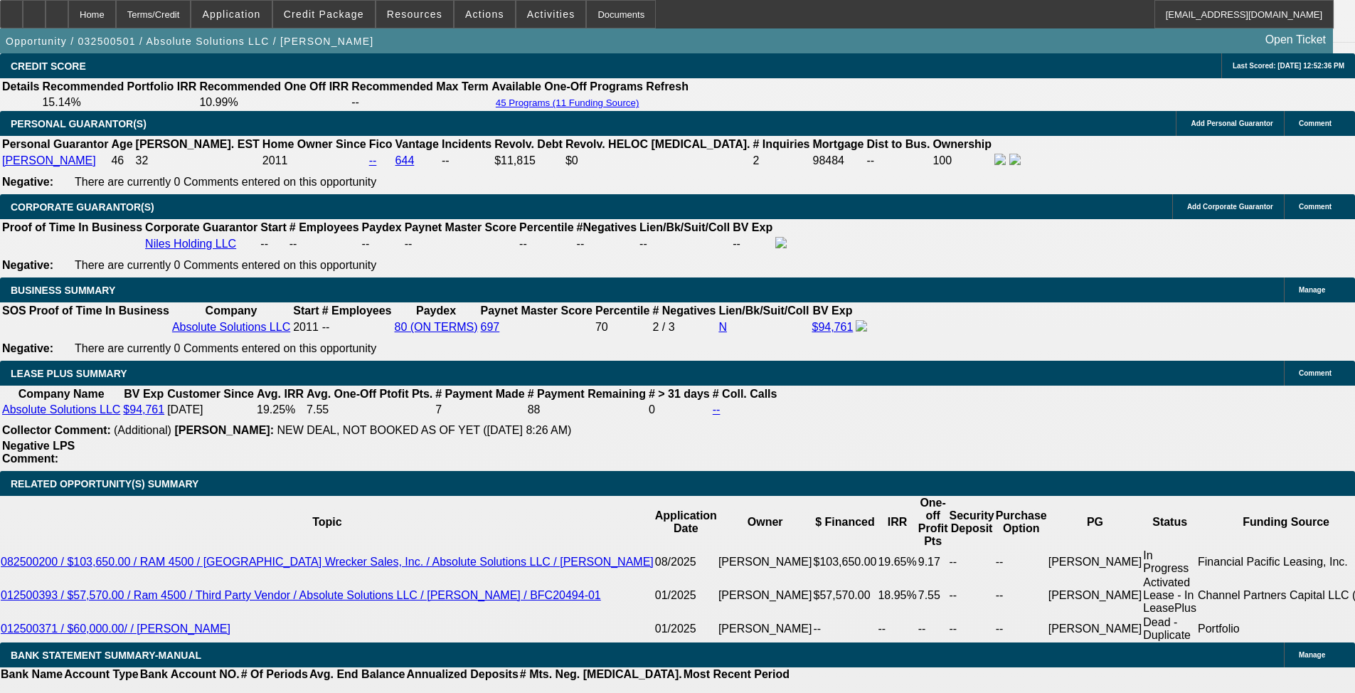
select select "6"
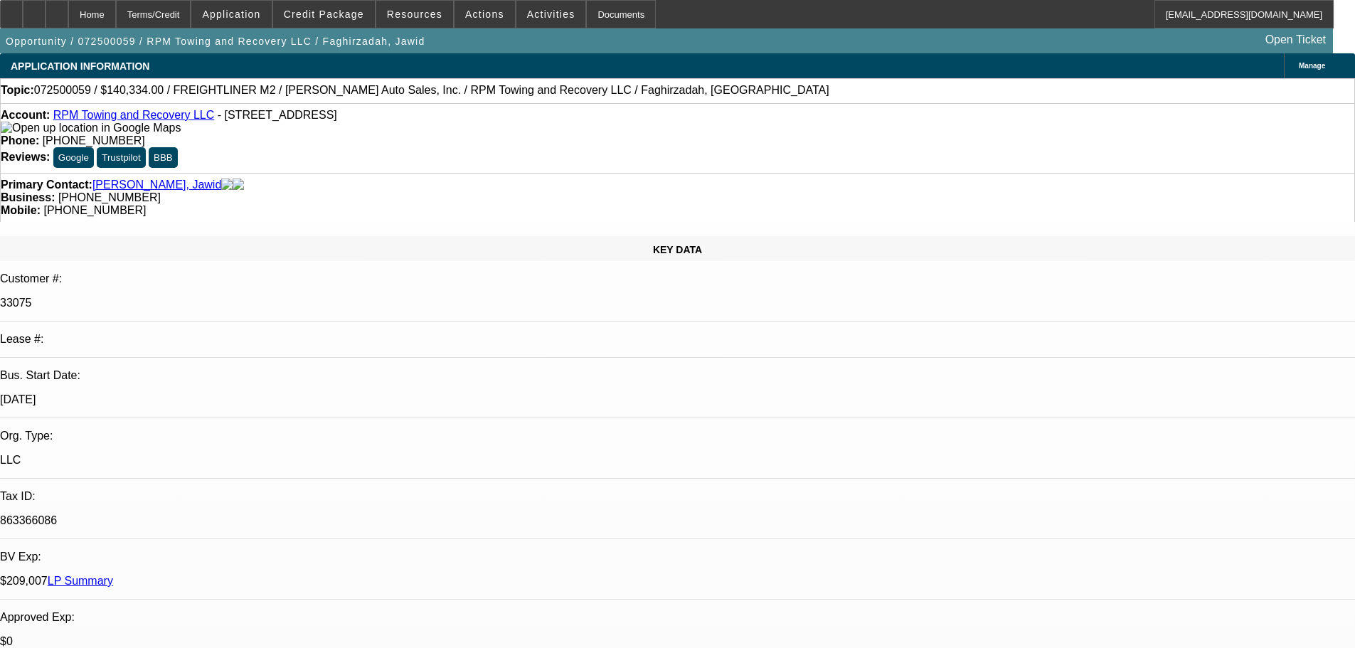
select select "0"
select select "0.1"
select select "4"
select select "0"
select select "0.1"
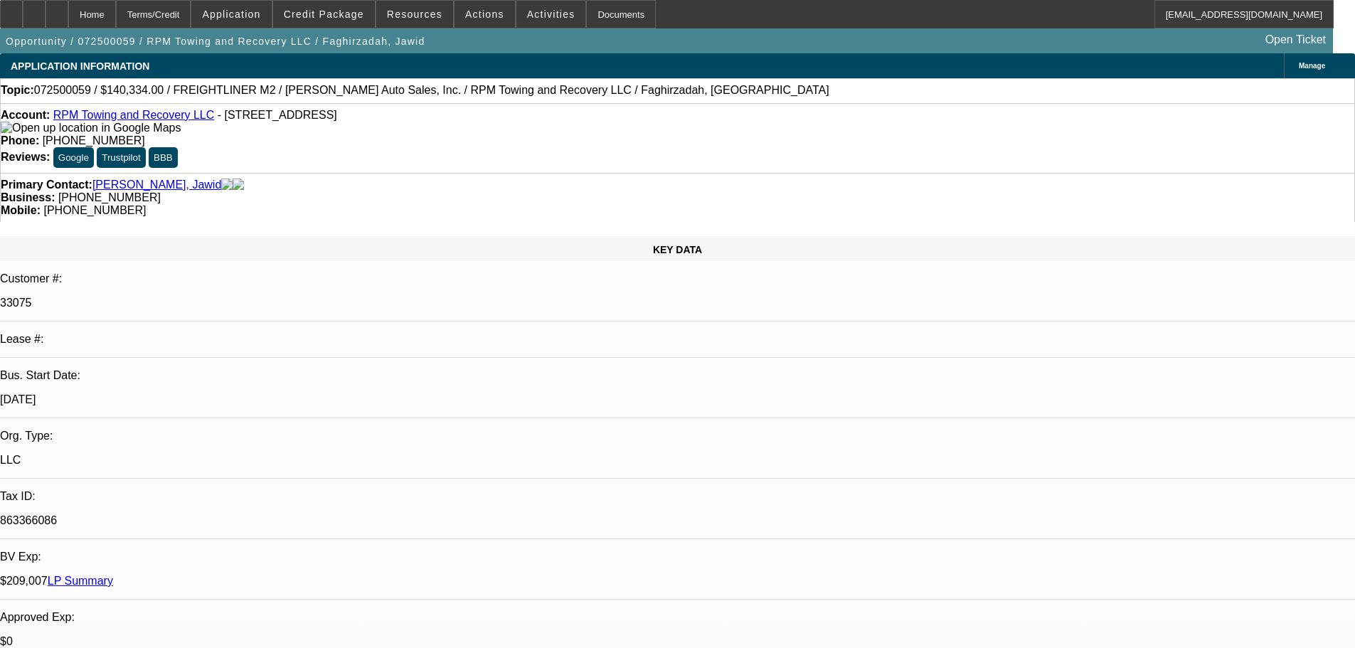
select select "4"
select select "0"
select select "2"
select select "0.1"
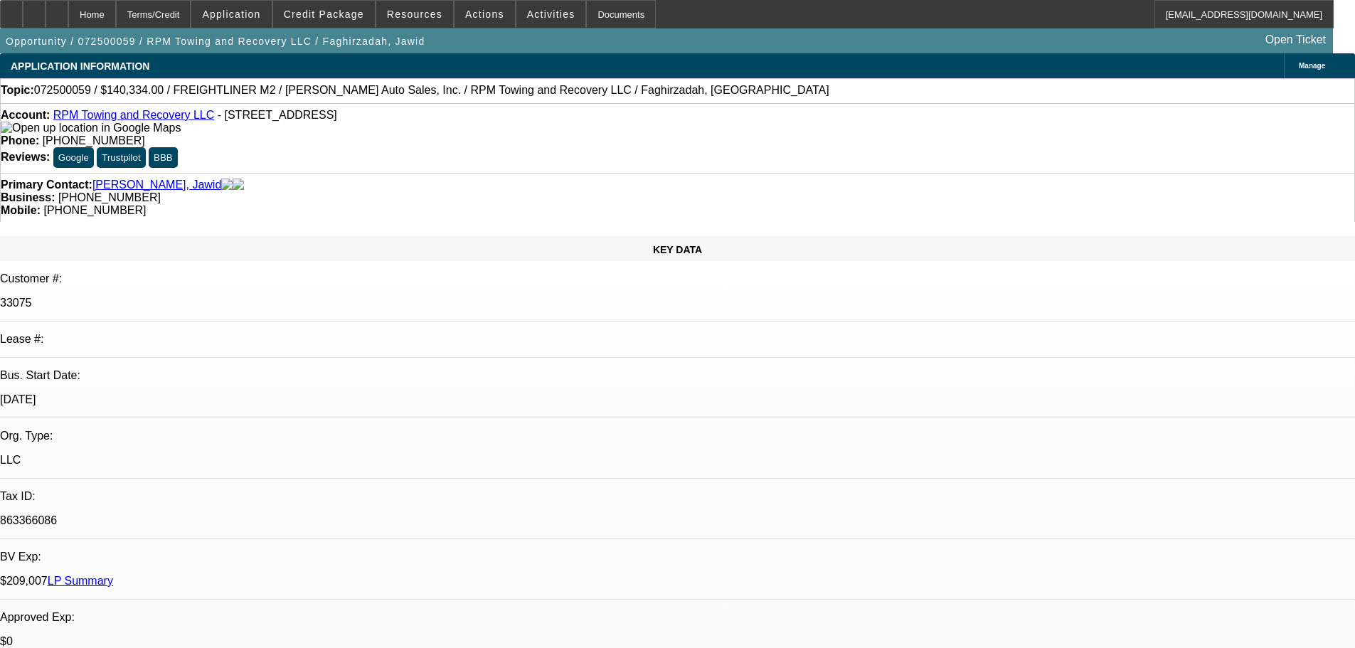
select select "4"
select select "0"
select select "2"
select select "0.1"
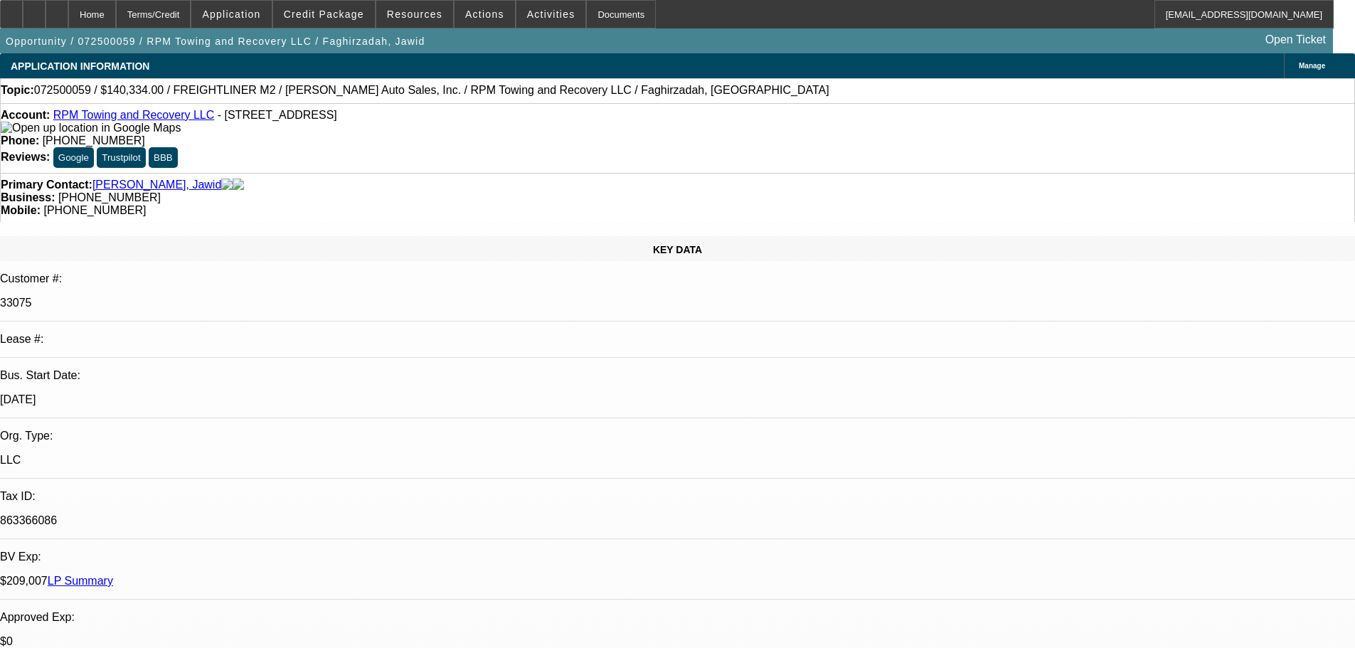
select select "4"
radio input "true"
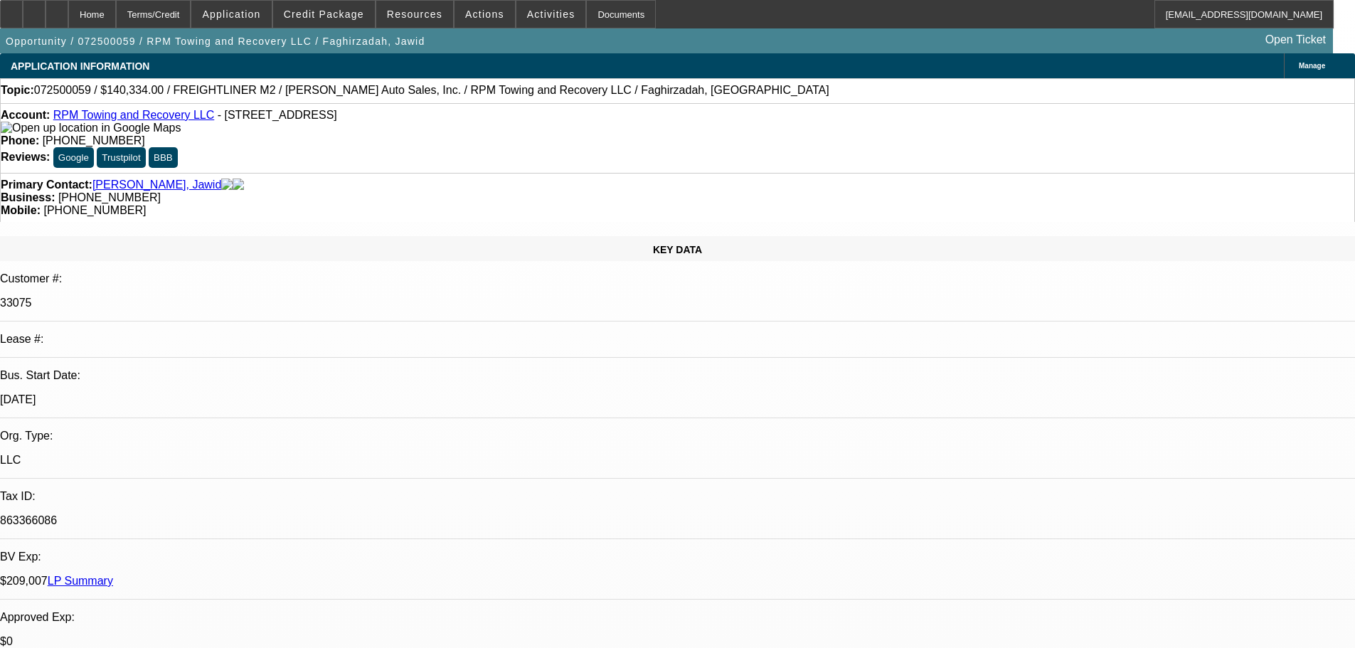
type textarea "[PERSON_NAME] has a very nice 2024 MPL-NG for $108-110K, asked for quote and [P…"
radio input "true"
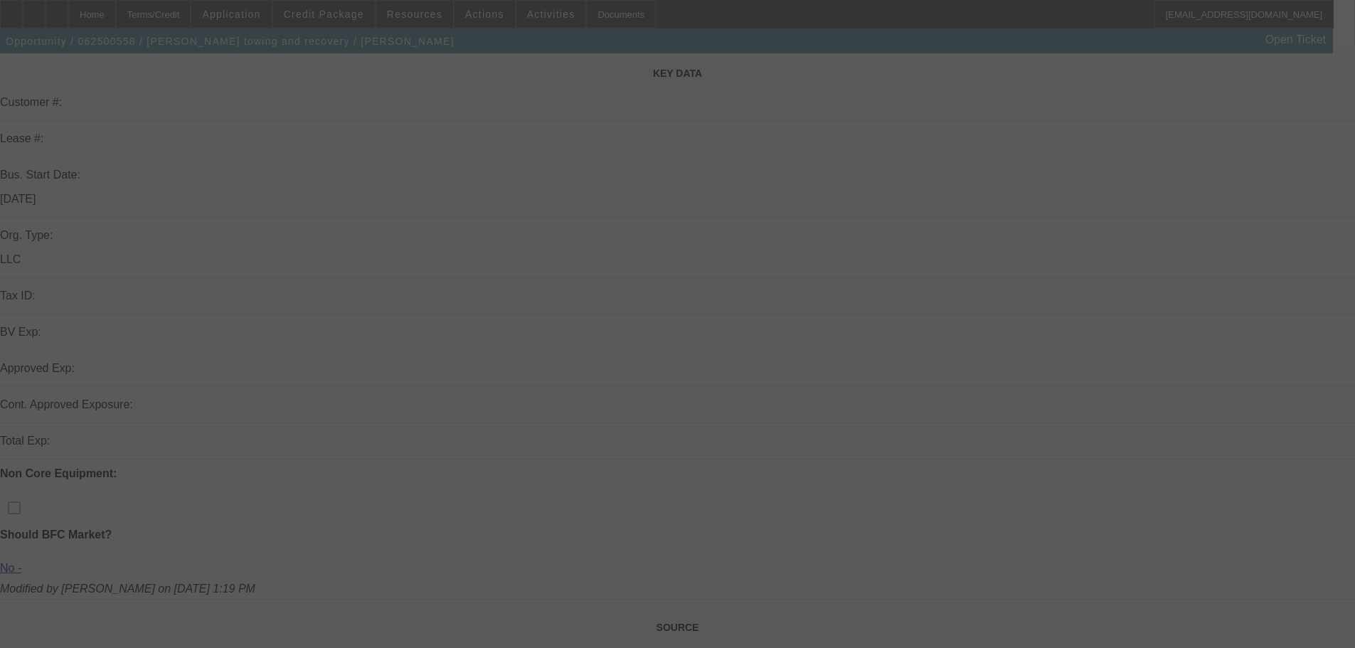
scroll to position [427, 0]
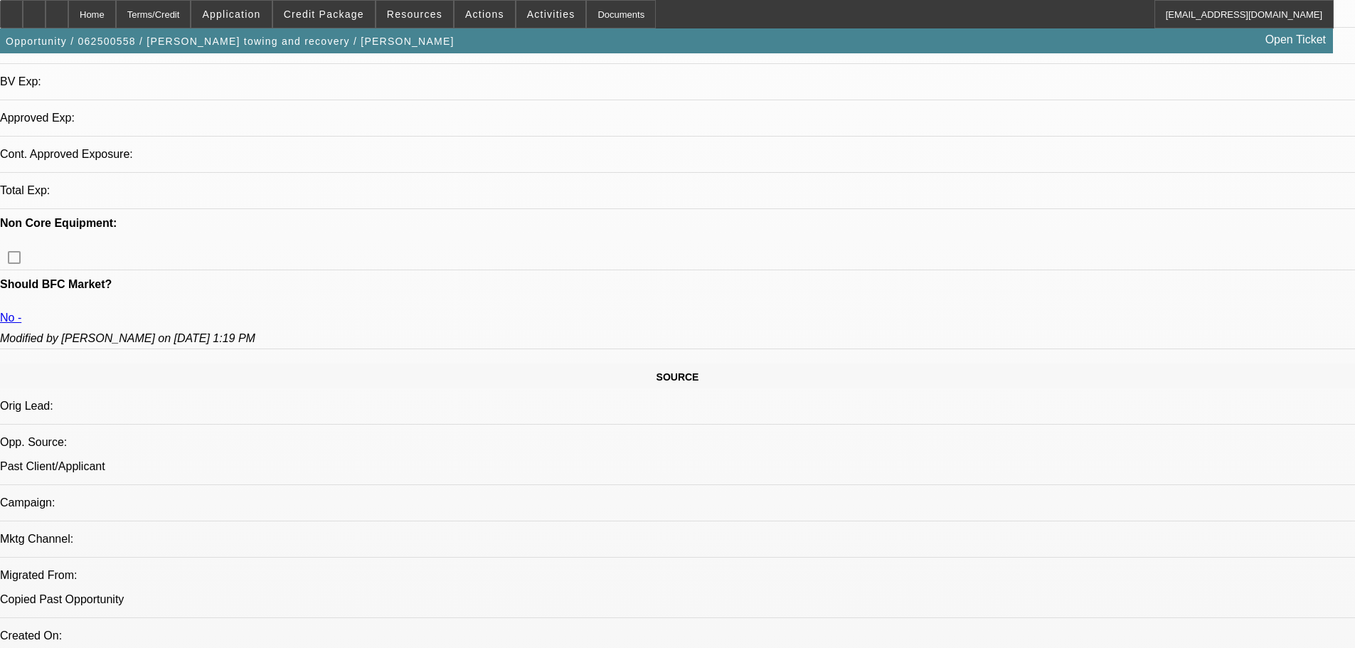
select select "0"
select select "2"
select select "0.1"
select select "4"
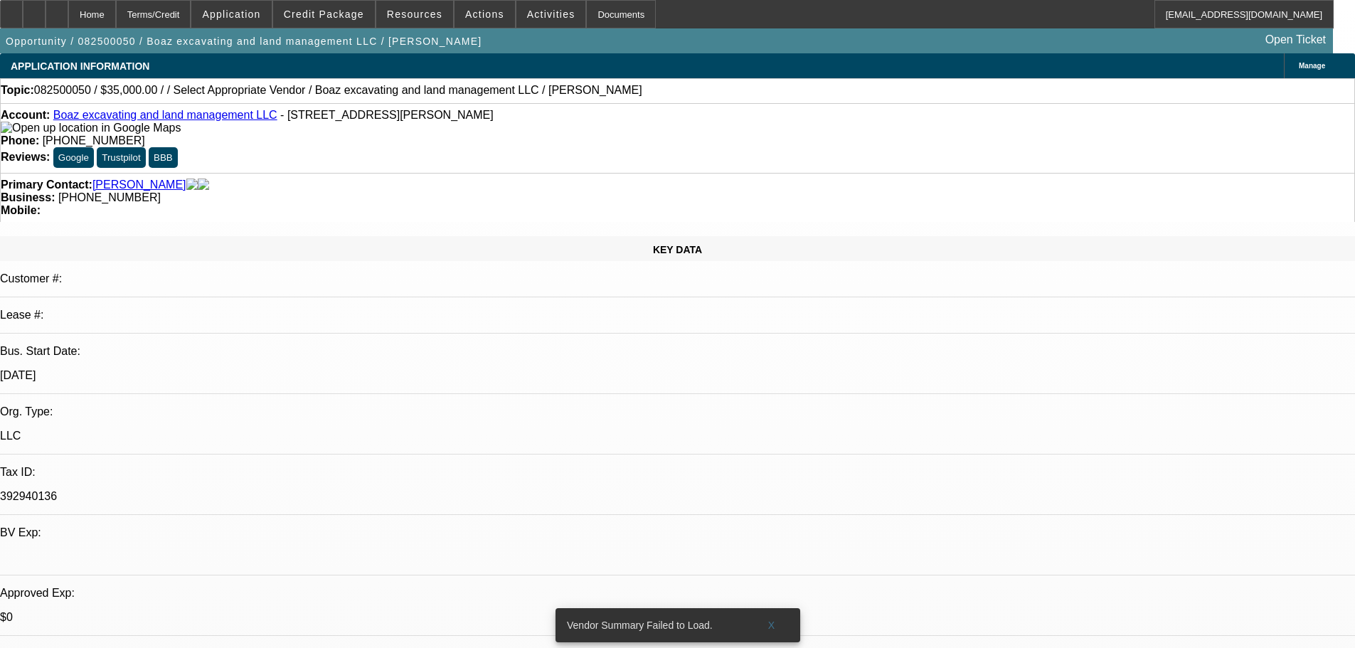
select select "0"
select select "2"
select select "0.1"
select select "4"
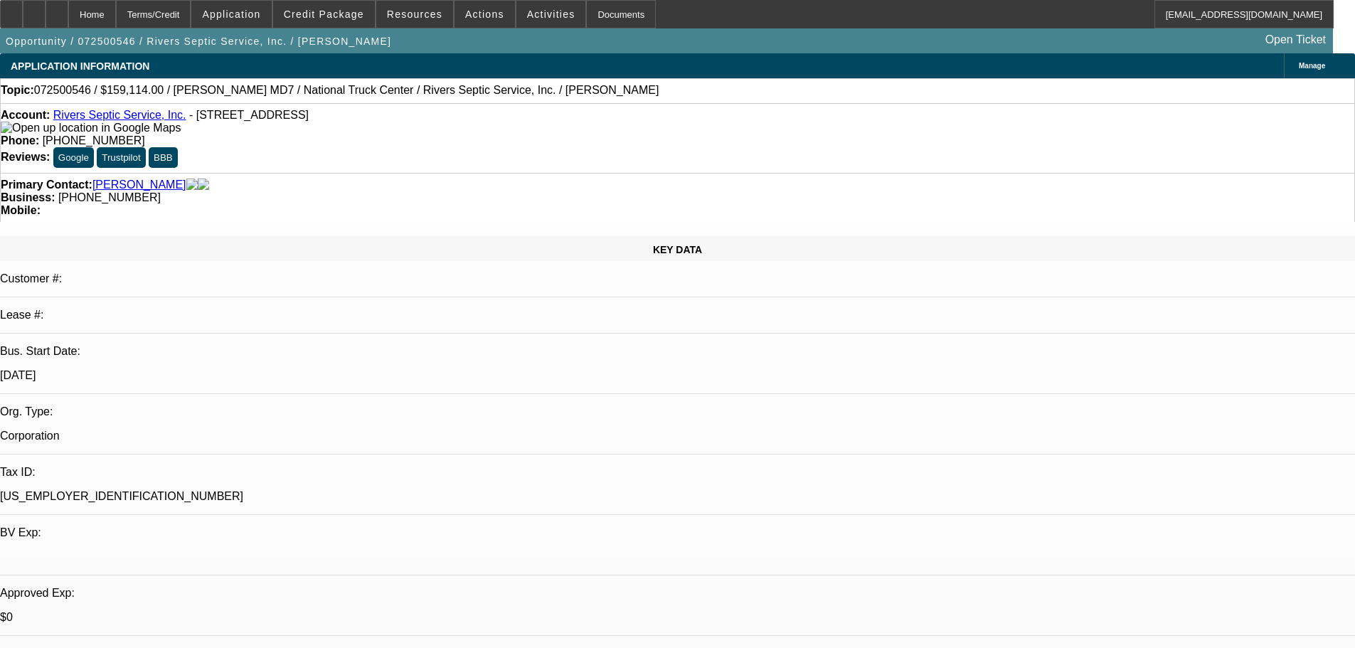
select select "0"
select select "6"
select select "0"
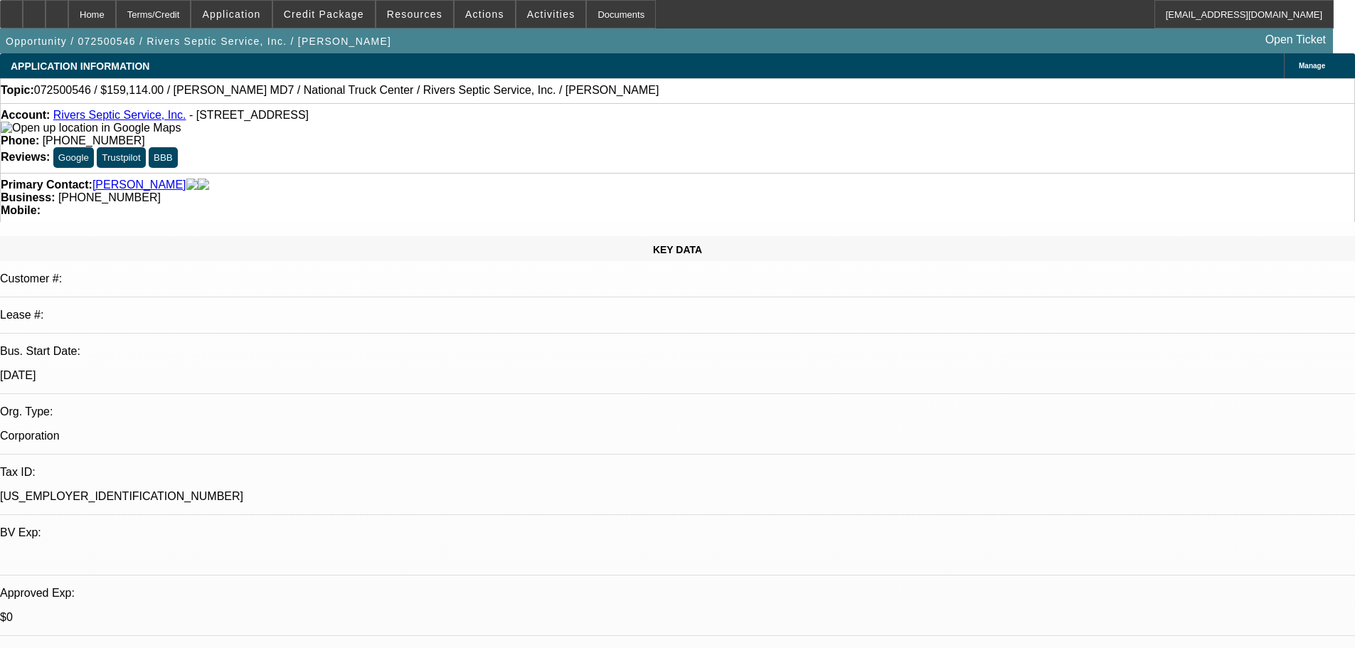
select select "2"
select select "0"
select select "6"
select select "0"
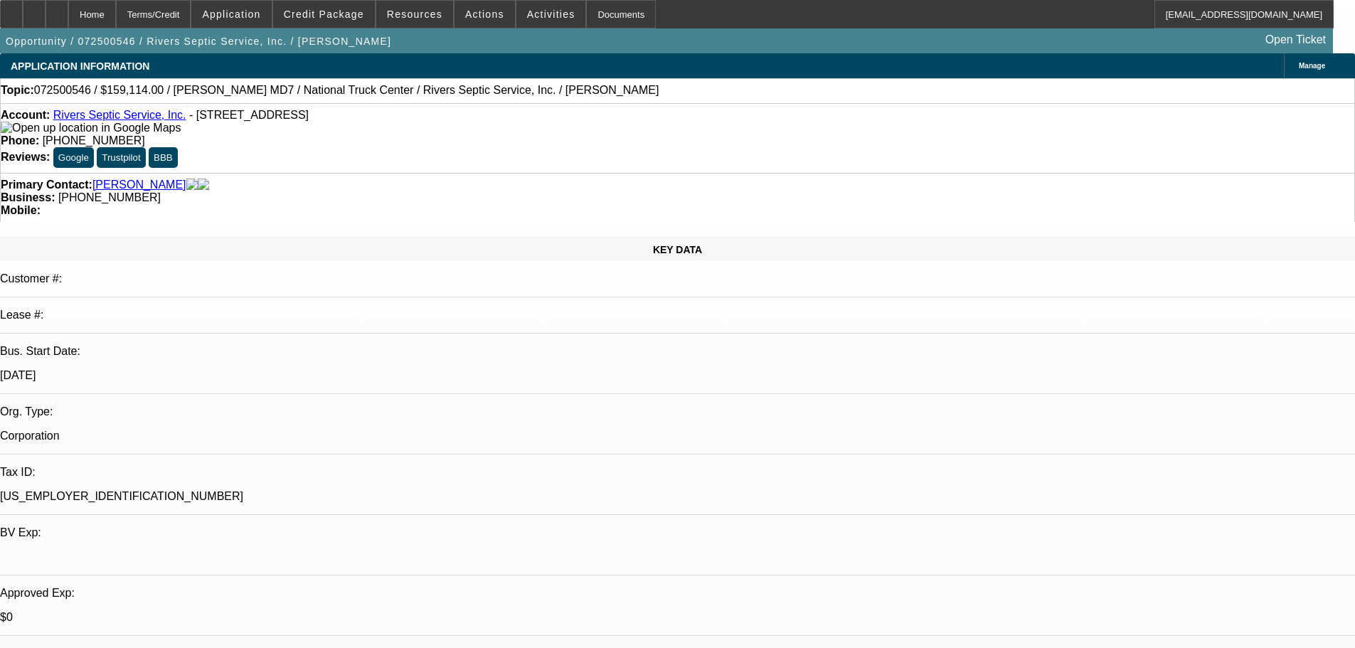
select select "2"
select select "0"
select select "6"
select select "0"
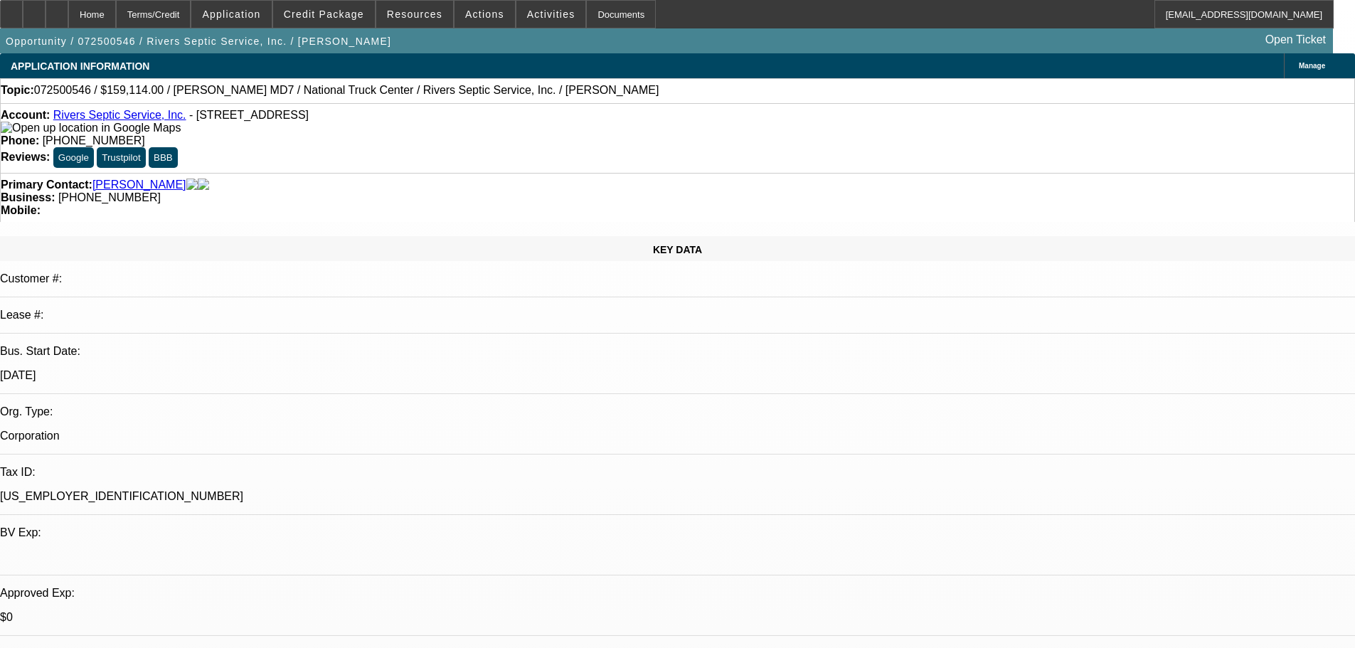
select select "2"
select select "0"
select select "6"
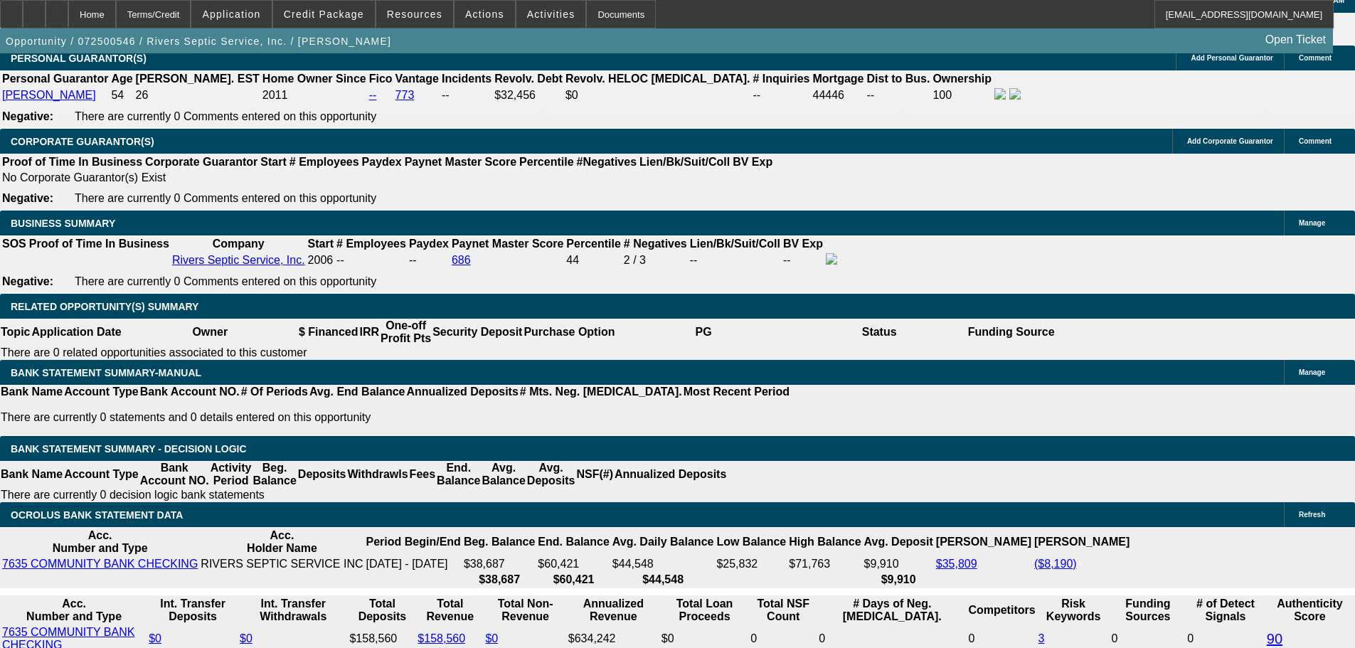
scroll to position [2276, 0]
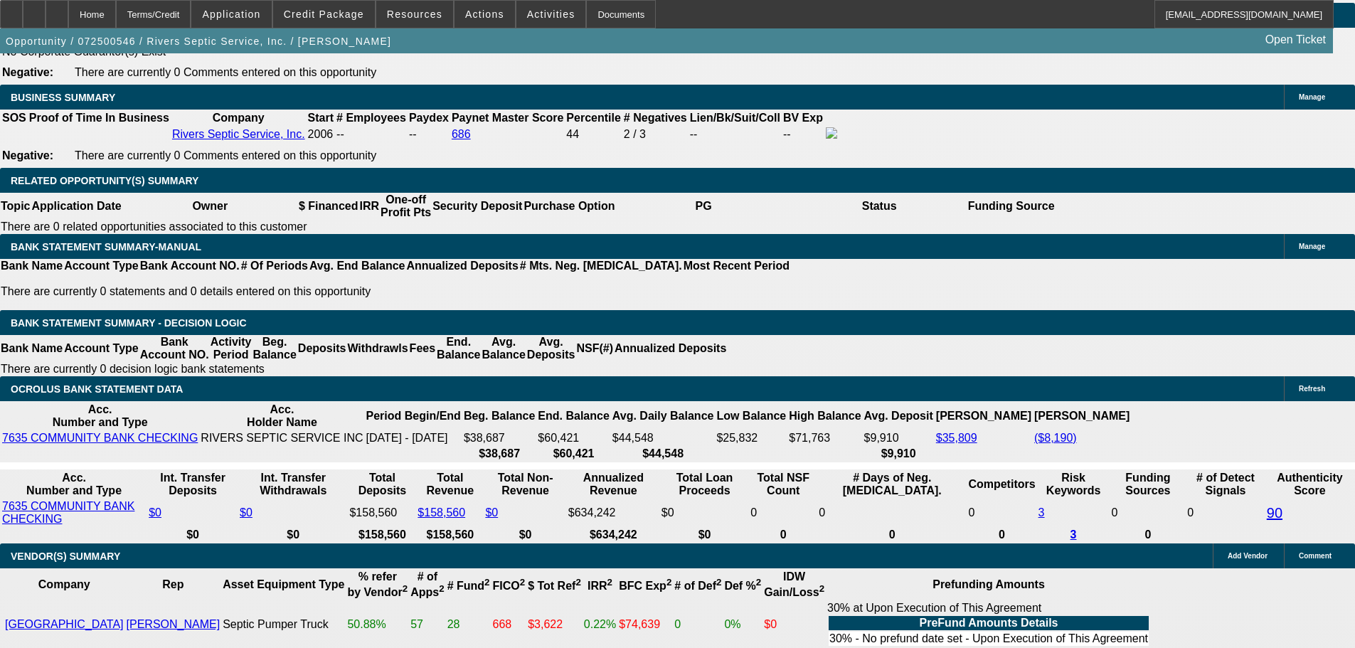
drag, startPoint x: 201, startPoint y: 281, endPoint x: 344, endPoint y: 285, distance: 142.3
type input "28"
type input "UNKNOWN"
type input "2838"
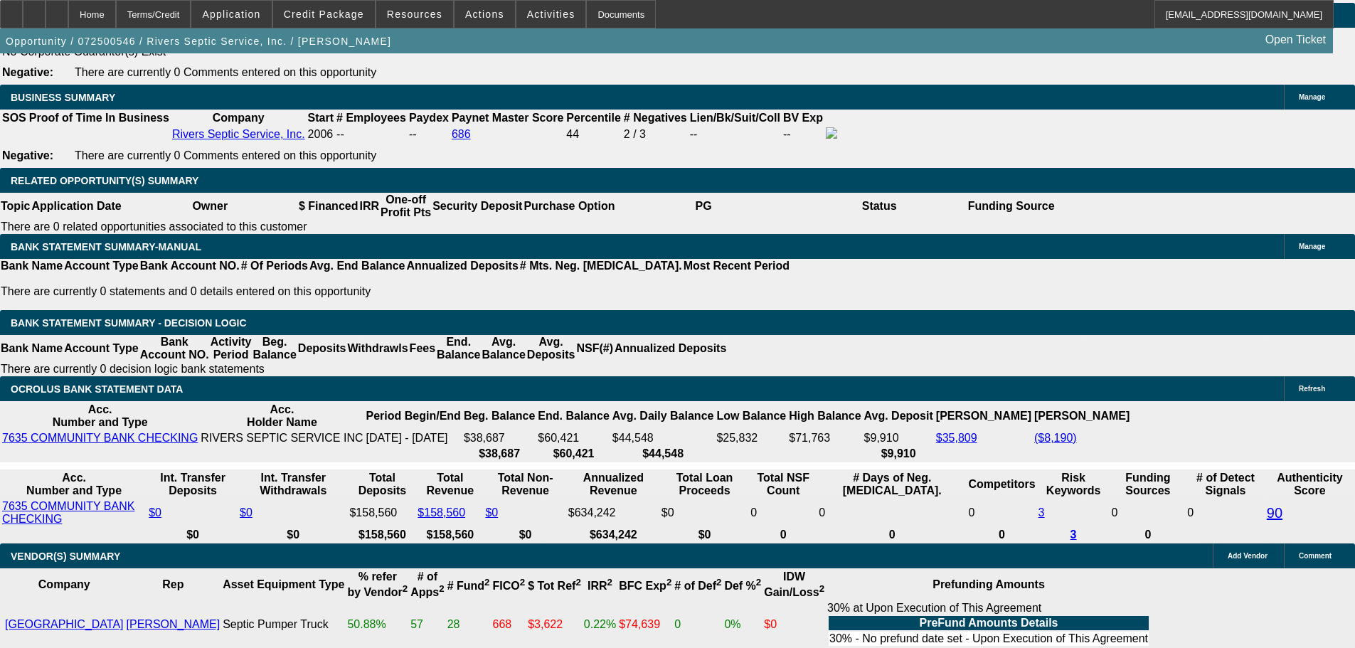
type input "8.6"
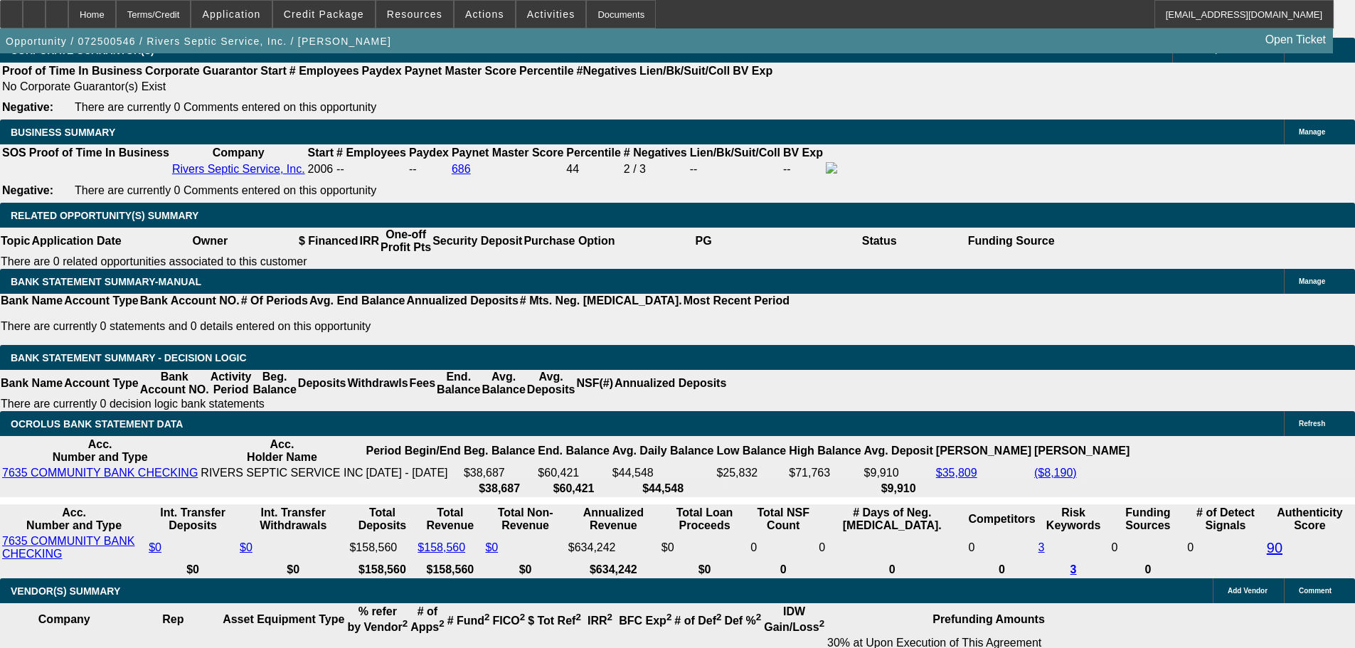
scroll to position [2134, 0]
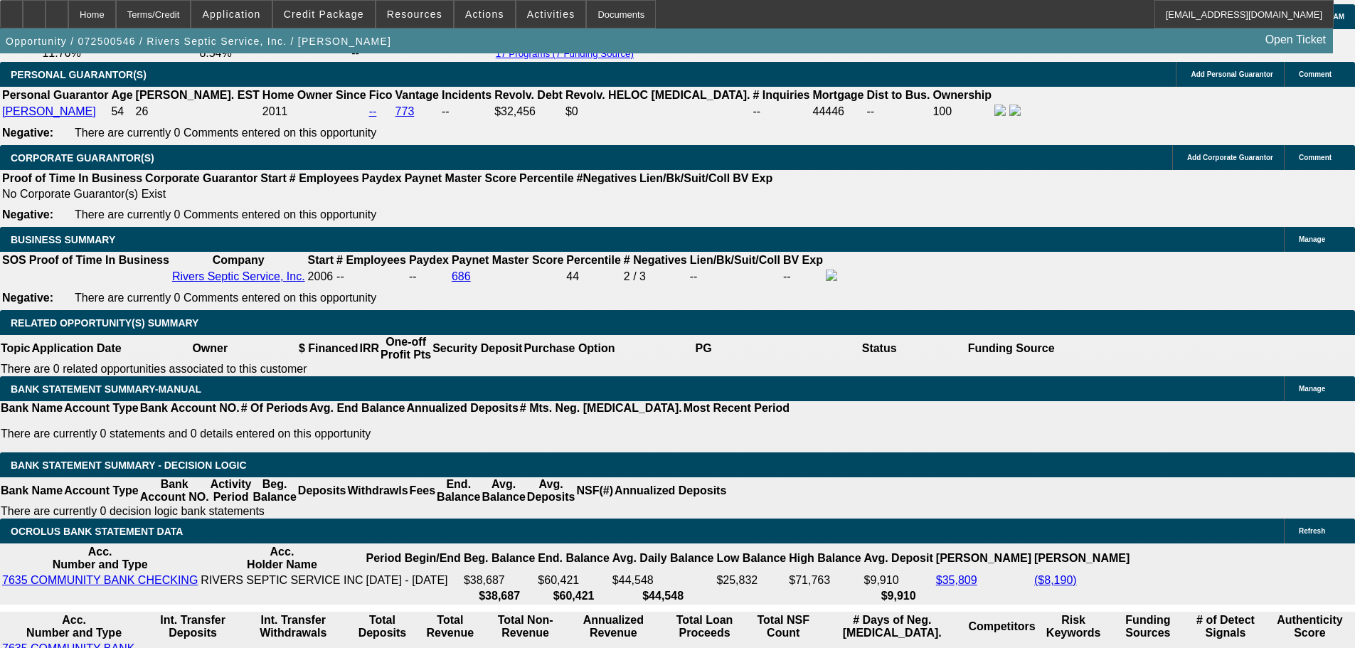
type input "$2,838.00"
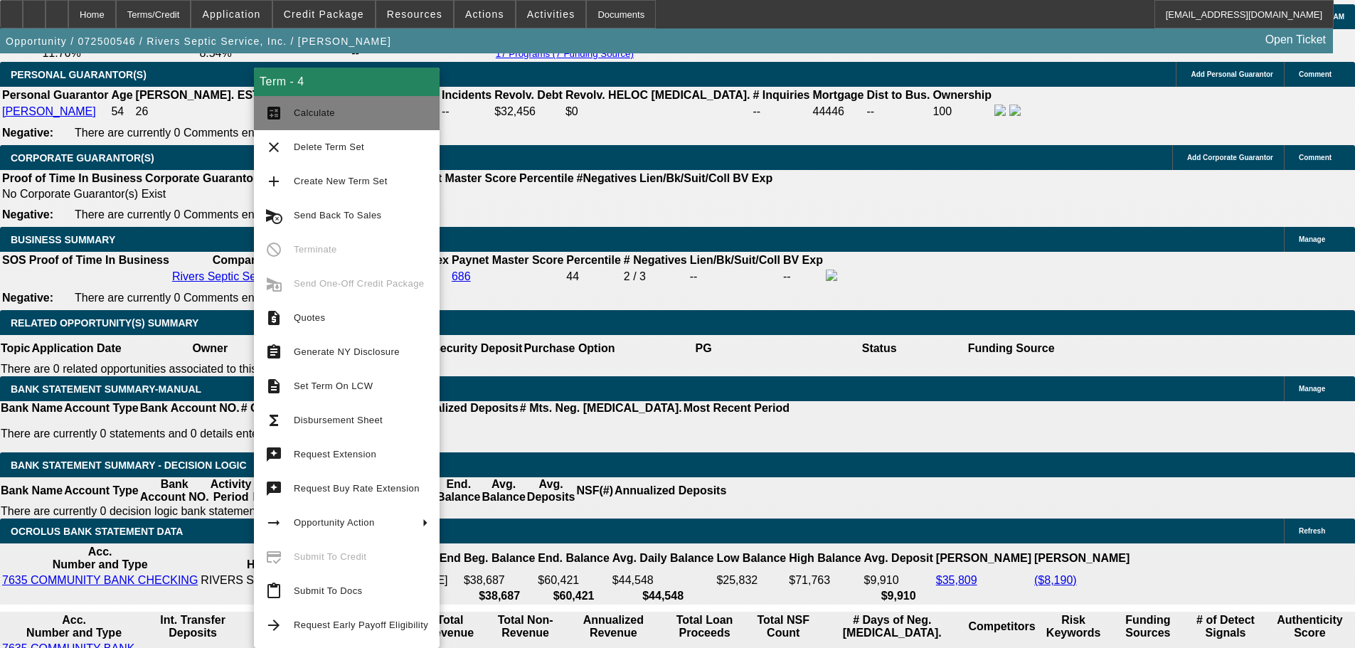
click at [344, 113] on span "Calculate" at bounding box center [361, 113] width 134 height 17
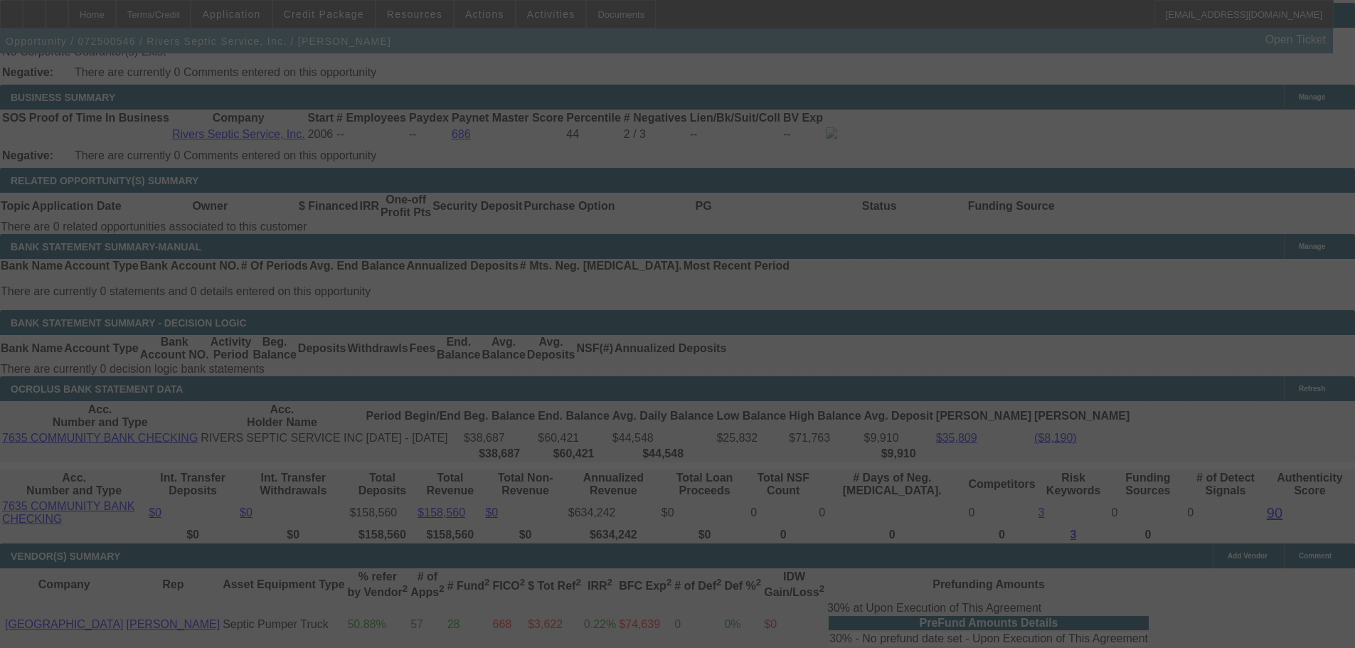
scroll to position [2249, 0]
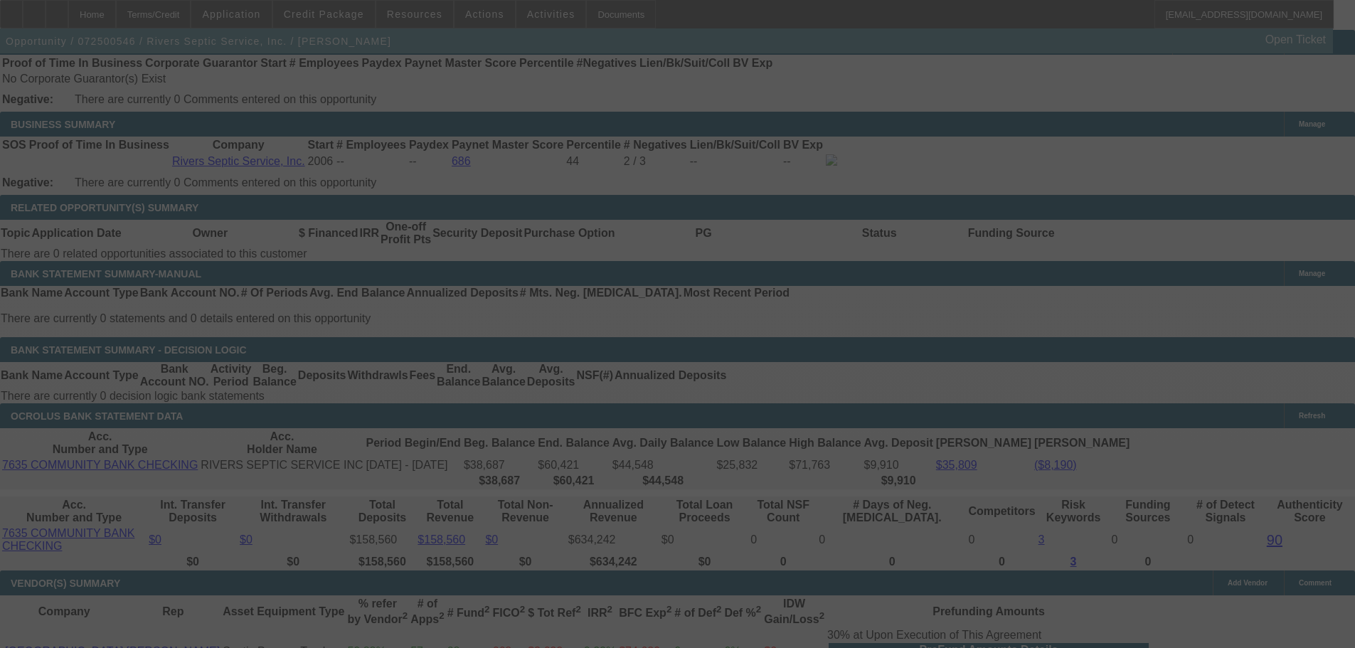
select select "0"
select select "6"
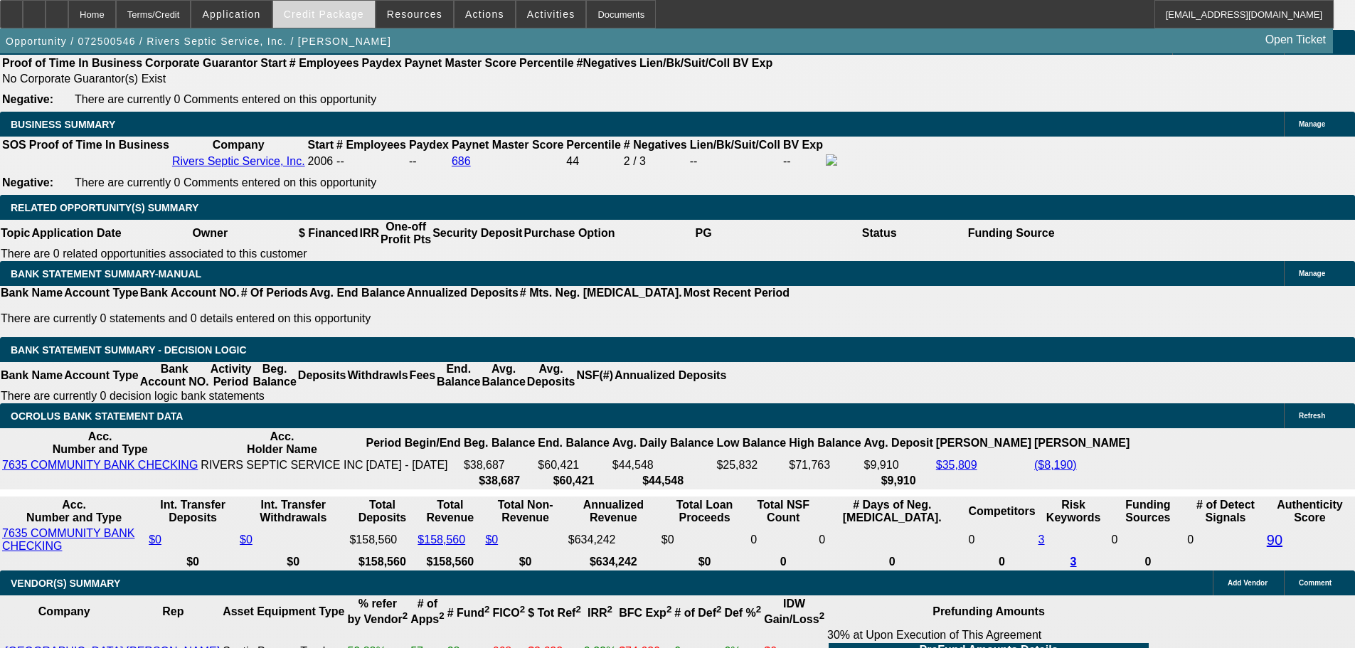
click at [351, 18] on span "Credit Package" at bounding box center [324, 14] width 80 height 11
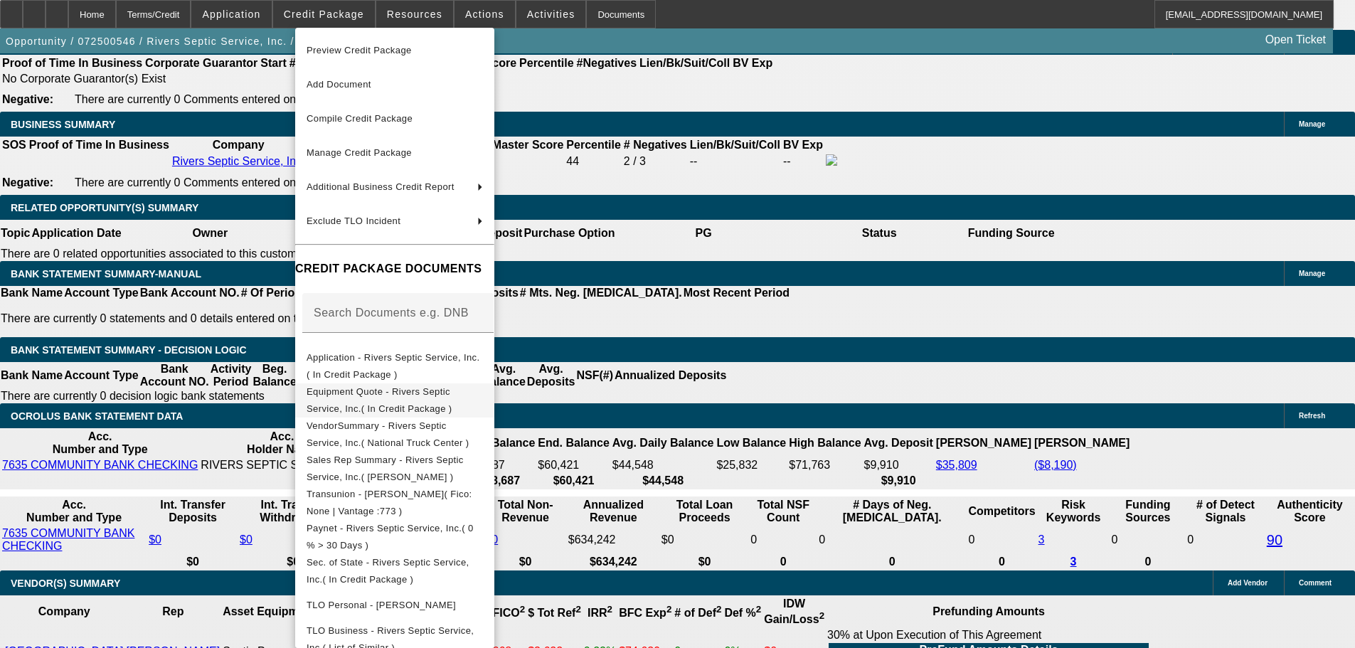
click at [483, 400] on span "Equipment Quote - Rivers Septic Service, Inc.( In Credit Package )" at bounding box center [395, 400] width 176 height 34
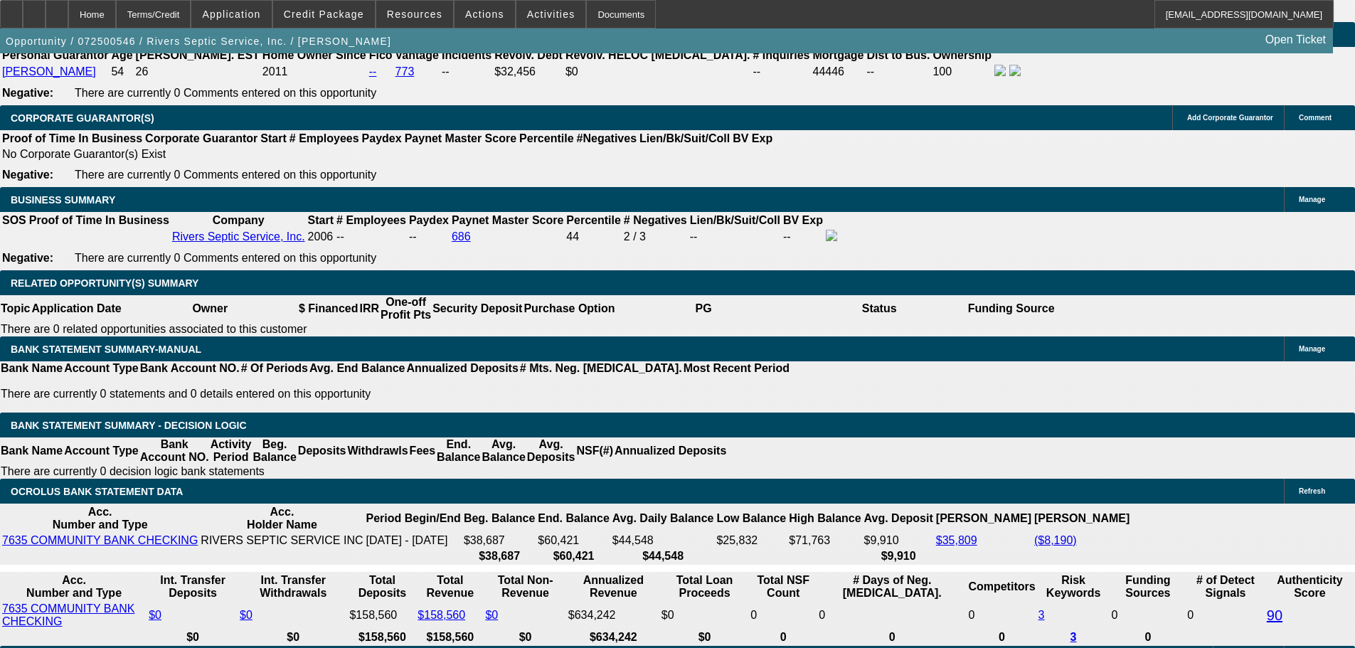
scroll to position [2178, 0]
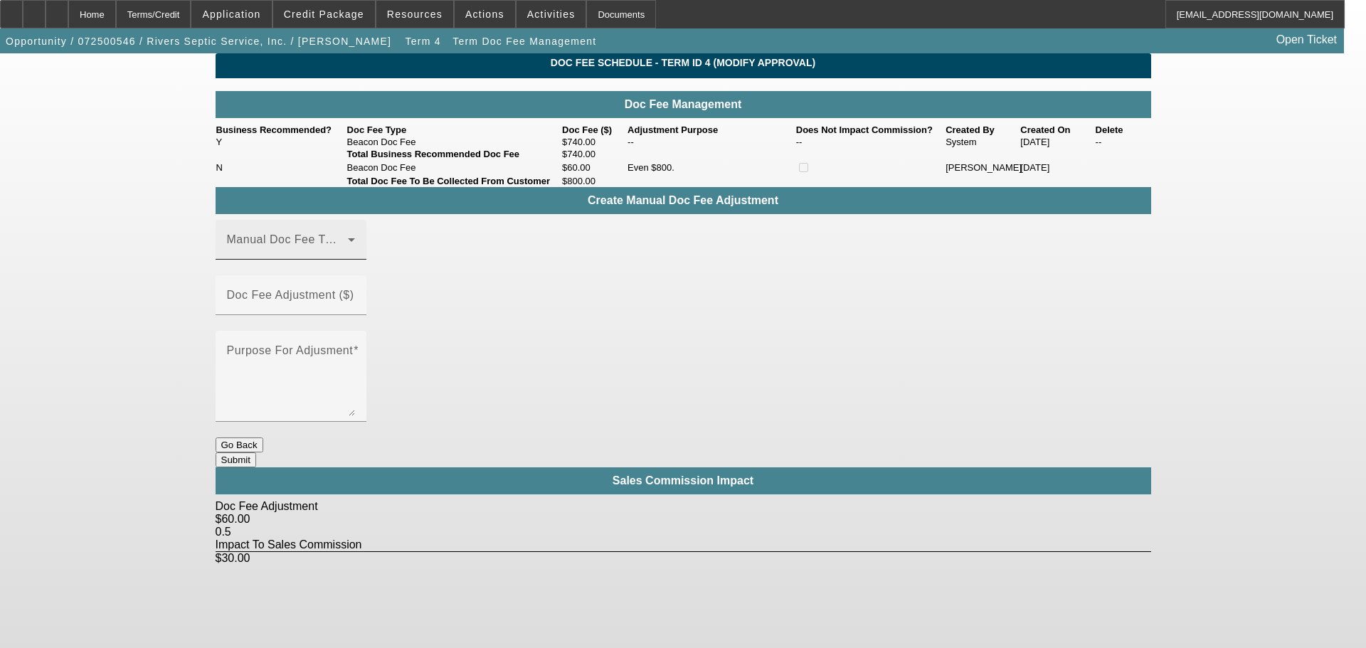
click at [344, 254] on span at bounding box center [287, 245] width 121 height 17
click at [274, 346] on span "Beacon Doc Fee" at bounding box center [273, 338] width 90 height 17
click at [355, 287] on div "Doc Fee Adjustment ($)" at bounding box center [291, 295] width 128 height 40
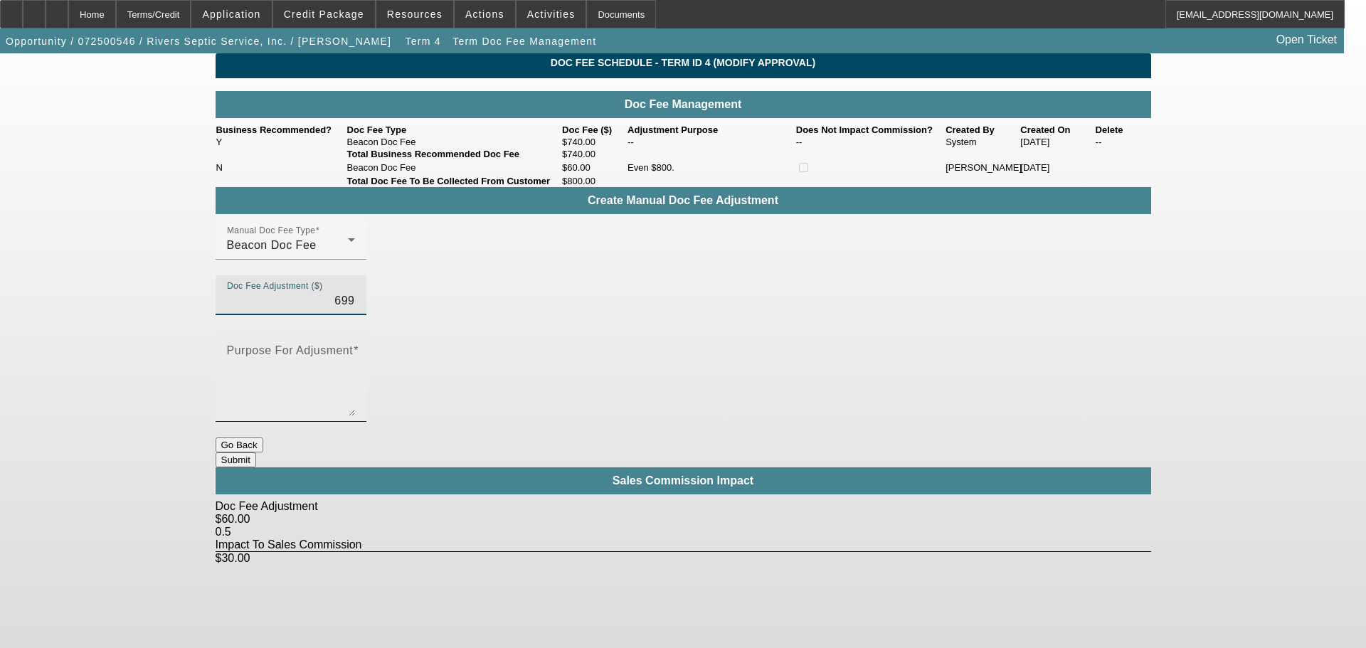
drag, startPoint x: 561, startPoint y: 307, endPoint x: 689, endPoint y: 305, distance: 127.4
click at [689, 305] on div "Manual Doc Fee Type Beacon Doc Fee Doc Fee Adjustment ($) 699 Purpose For Adjus…" at bounding box center [683, 329] width 935 height 218
click at [355, 348] on textarea "Purpose For Adjusment" at bounding box center [291, 382] width 128 height 68
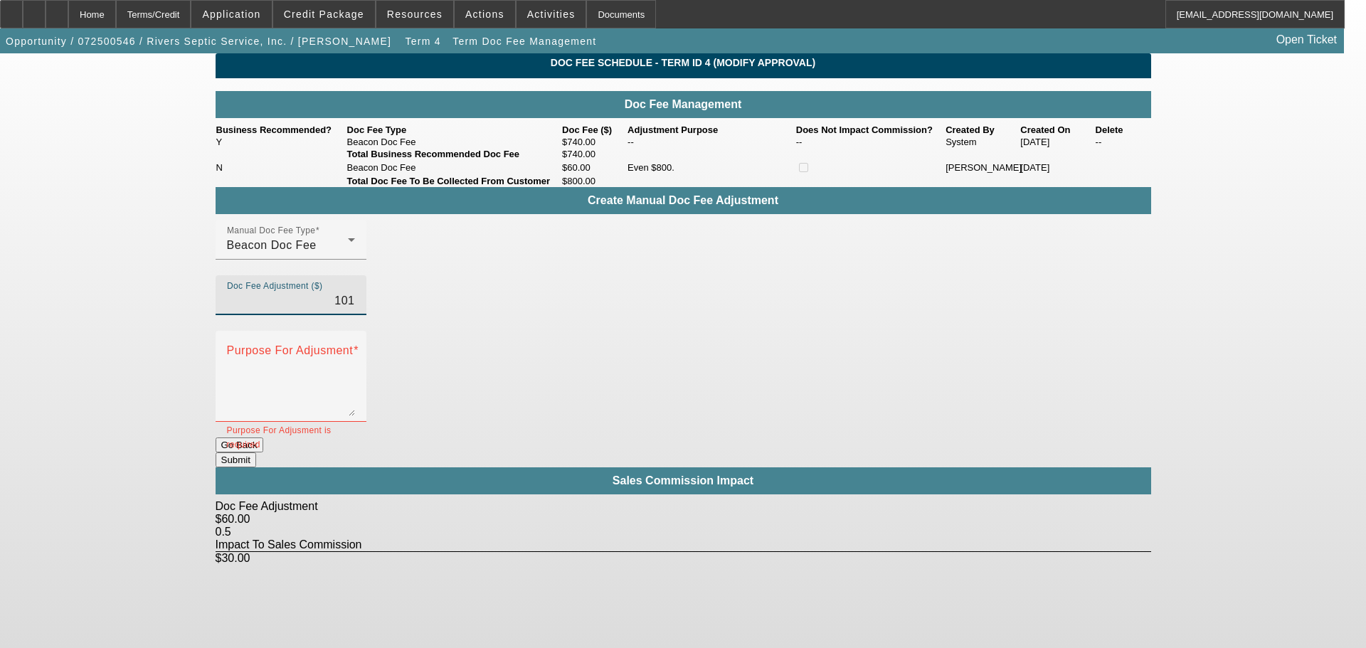
click at [355, 302] on input "101" at bounding box center [291, 300] width 128 height 17
type input "$101.00"
click at [116, 11] on div "Home" at bounding box center [92, 14] width 48 height 28
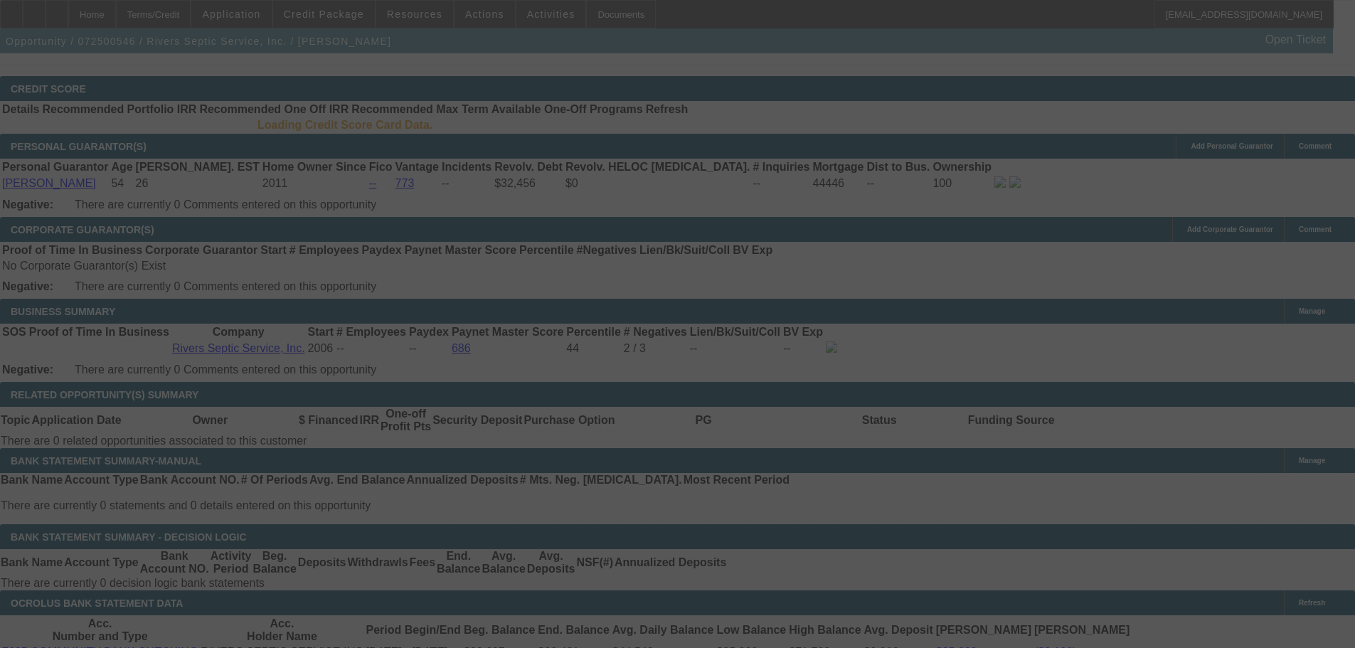
scroll to position [2057, 0]
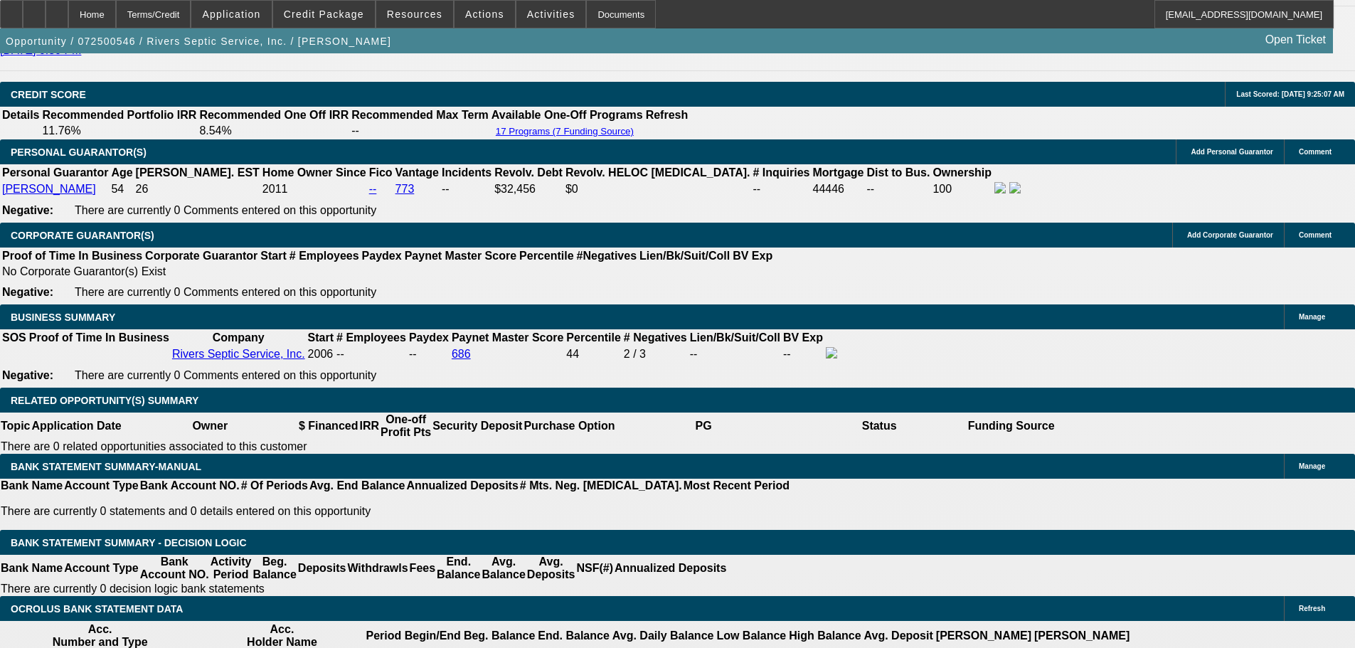
select select "0"
select select "6"
select select "0"
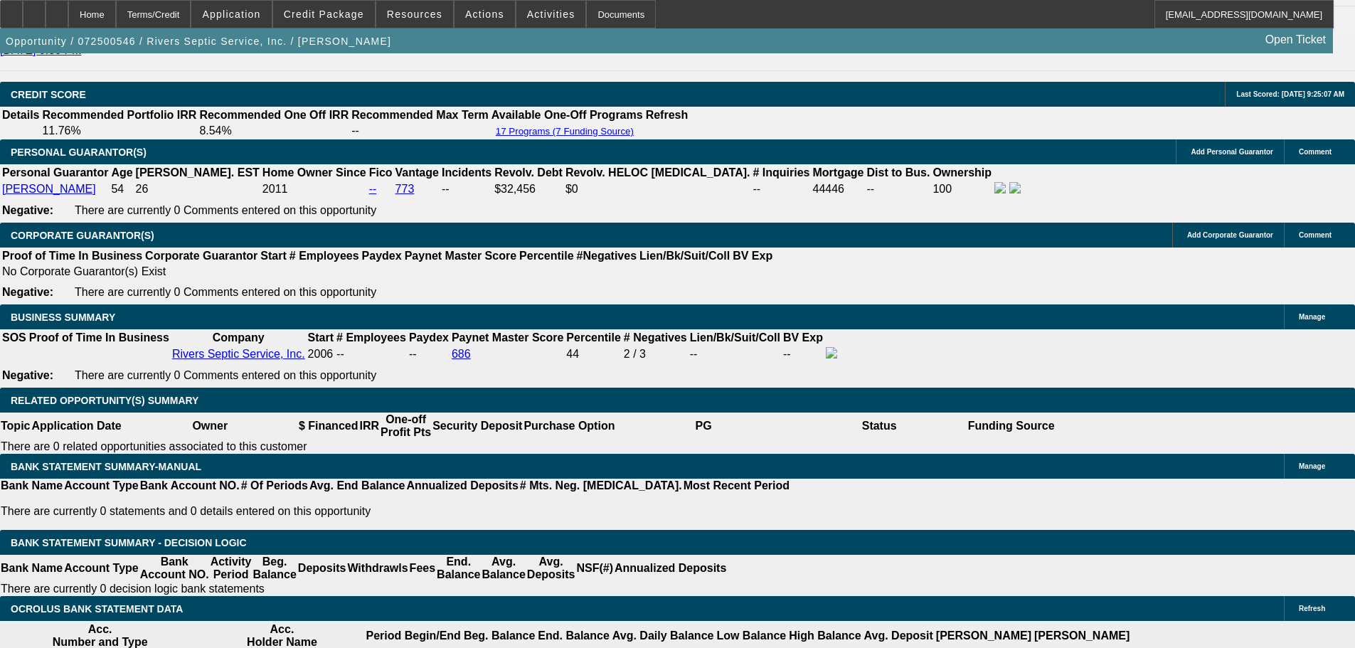
select select "2"
select select "0"
select select "6"
select select "0"
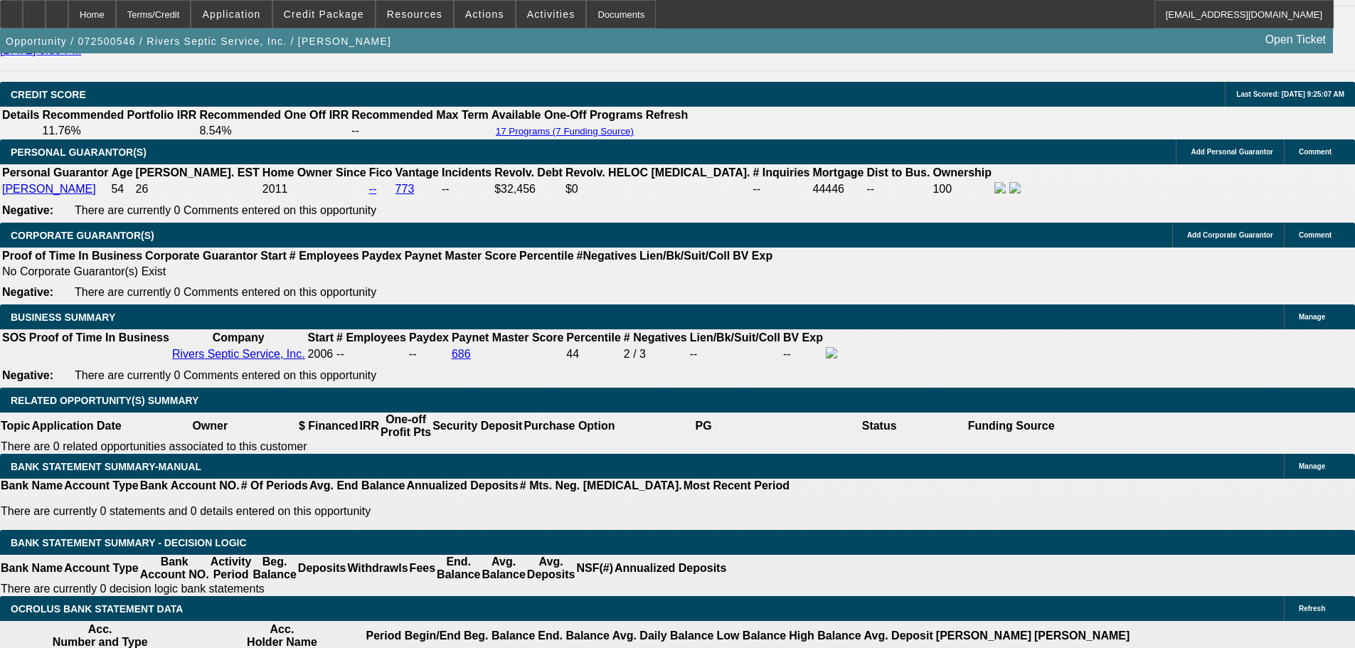
select select "2"
select select "0"
select select "6"
select select "0"
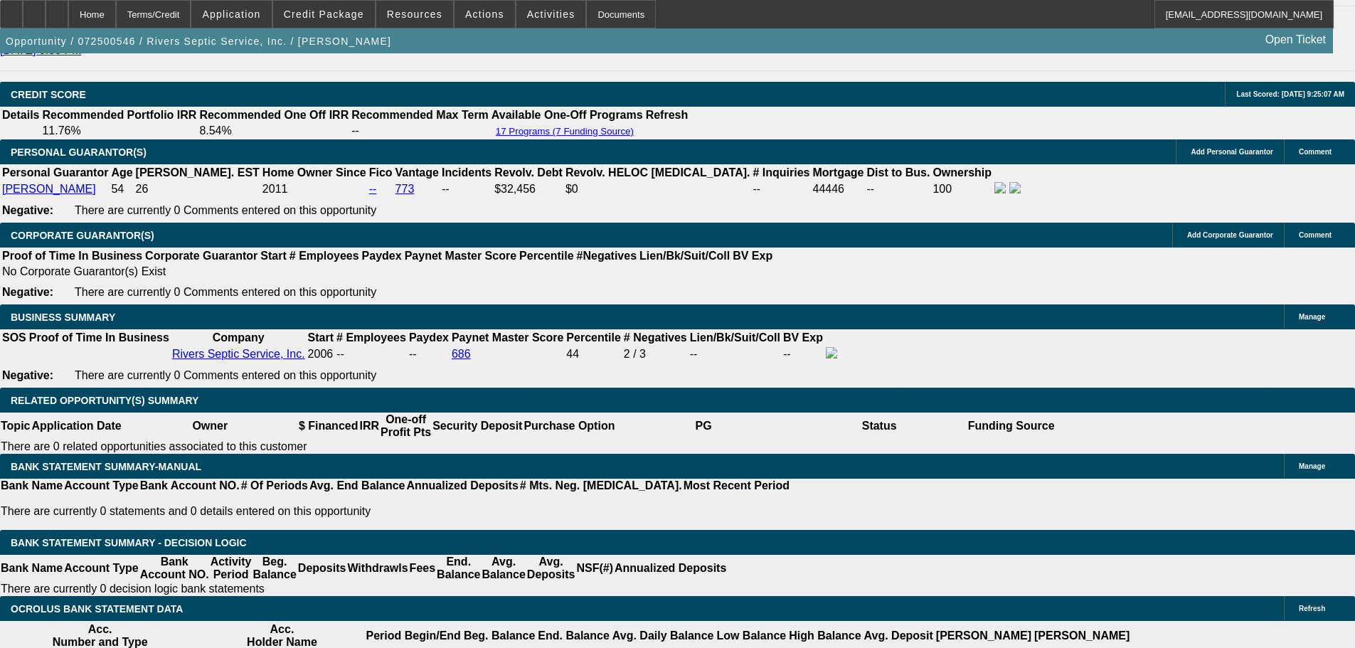
select select "2"
select select "0"
select select "6"
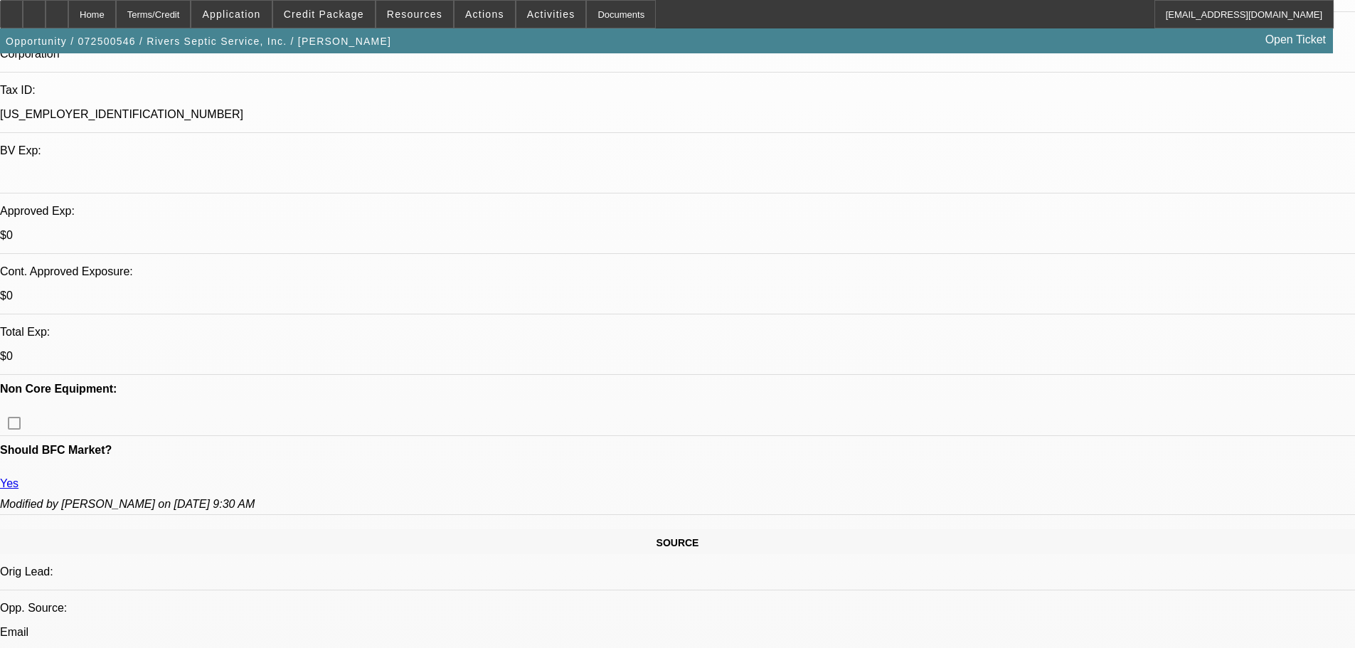
scroll to position [427, 0]
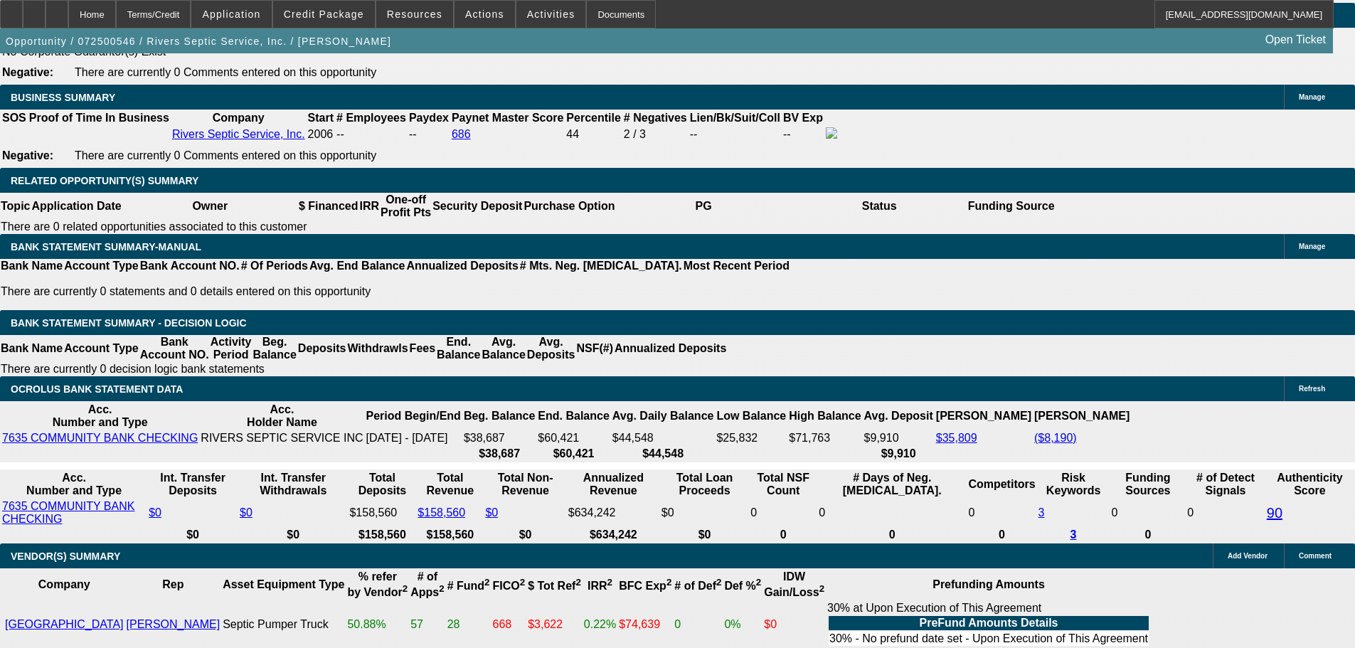
scroll to position [213, 0]
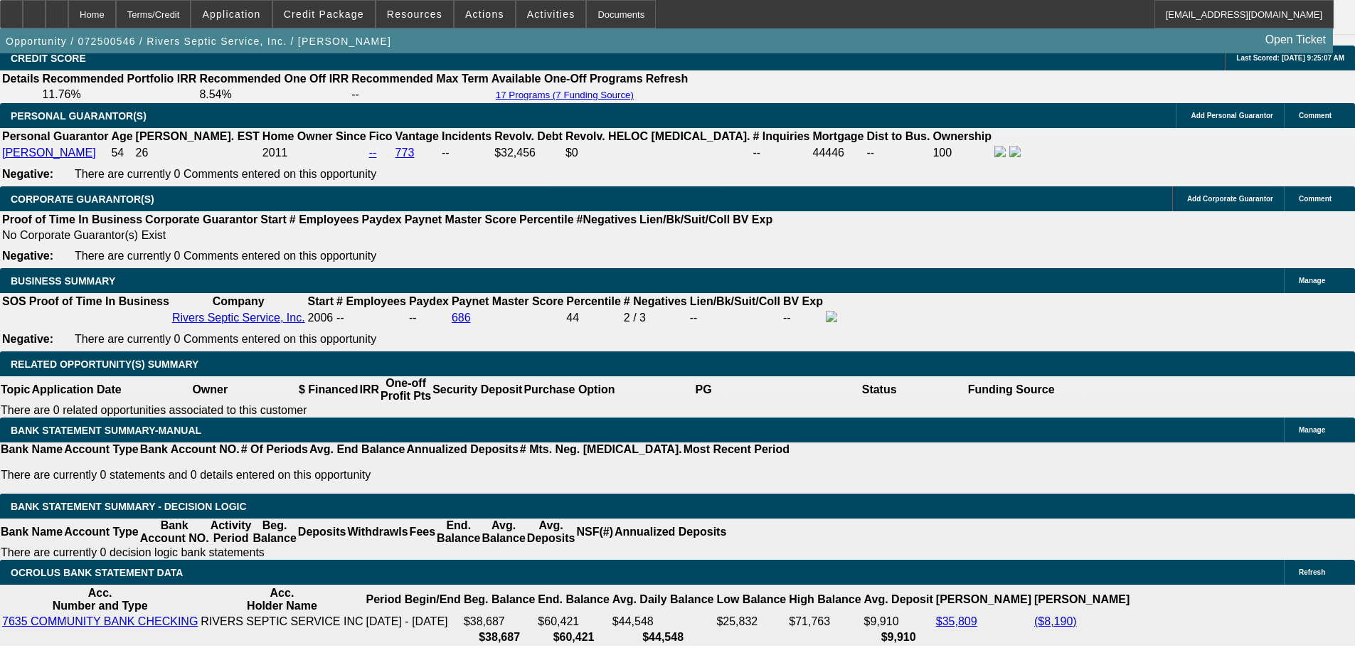
scroll to position [2205, 0]
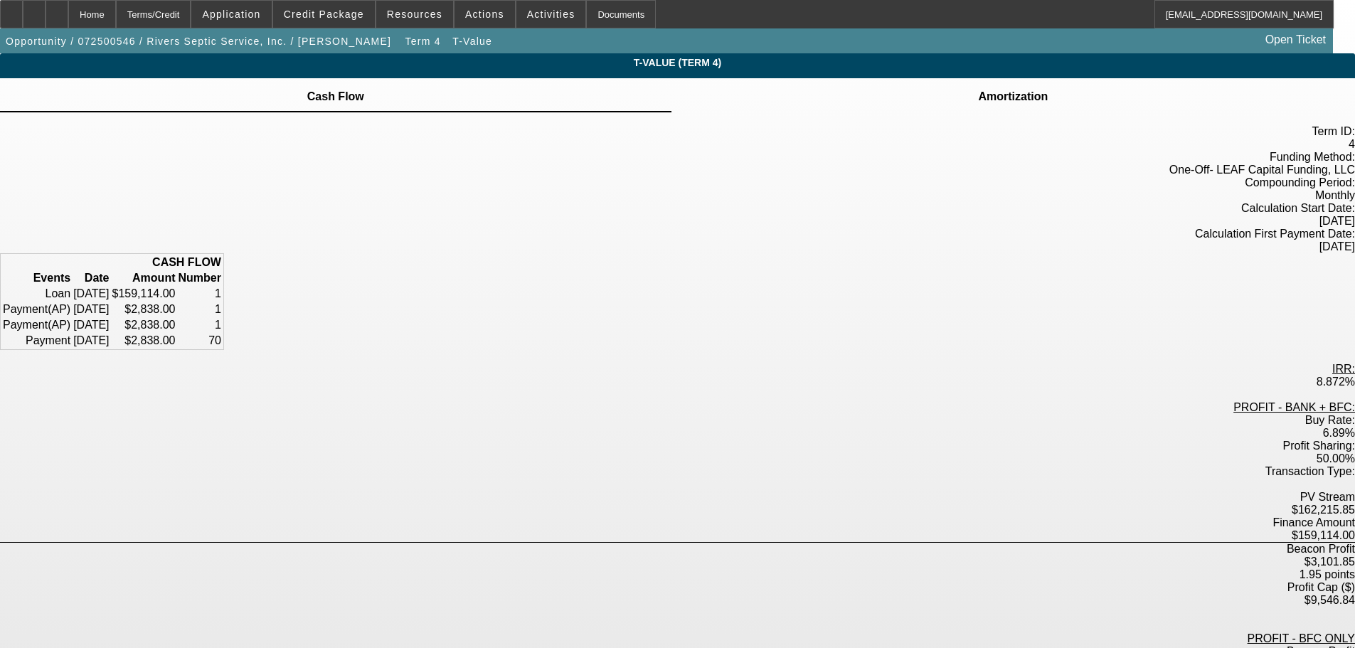
click at [857, 113] on div "Term ID: 4 Funding Method: One-Off - LEAF Capital Funding, LLC Compounding Peri…" at bounding box center [677, 586] width 1355 height 949
click at [977, 100] on td "Amortization" at bounding box center [1012, 96] width 71 height 13
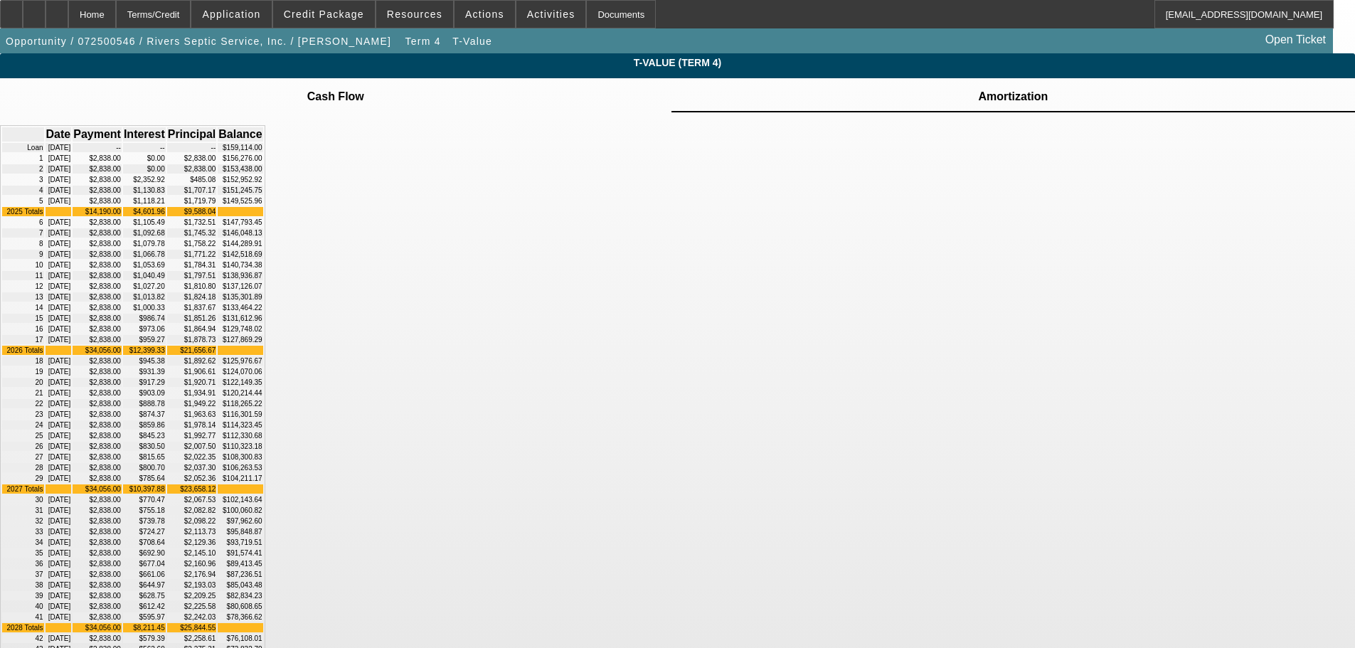
drag, startPoint x: 926, startPoint y: 386, endPoint x: 838, endPoint y: 369, distance: 89.7
click at [926, 386] on div "Date Payment Interest Principal Balance Loan 08/11/2025 -- -- -- $159,114.00 1 …" at bounding box center [677, 566] width 1355 height 908
click at [1014, 377] on div "Date Payment Interest Principal Balance Loan 08/11/2025 -- -- -- $159,114.00 1 …" at bounding box center [677, 566] width 1355 height 908
click at [329, 8] on span at bounding box center [324, 14] width 102 height 34
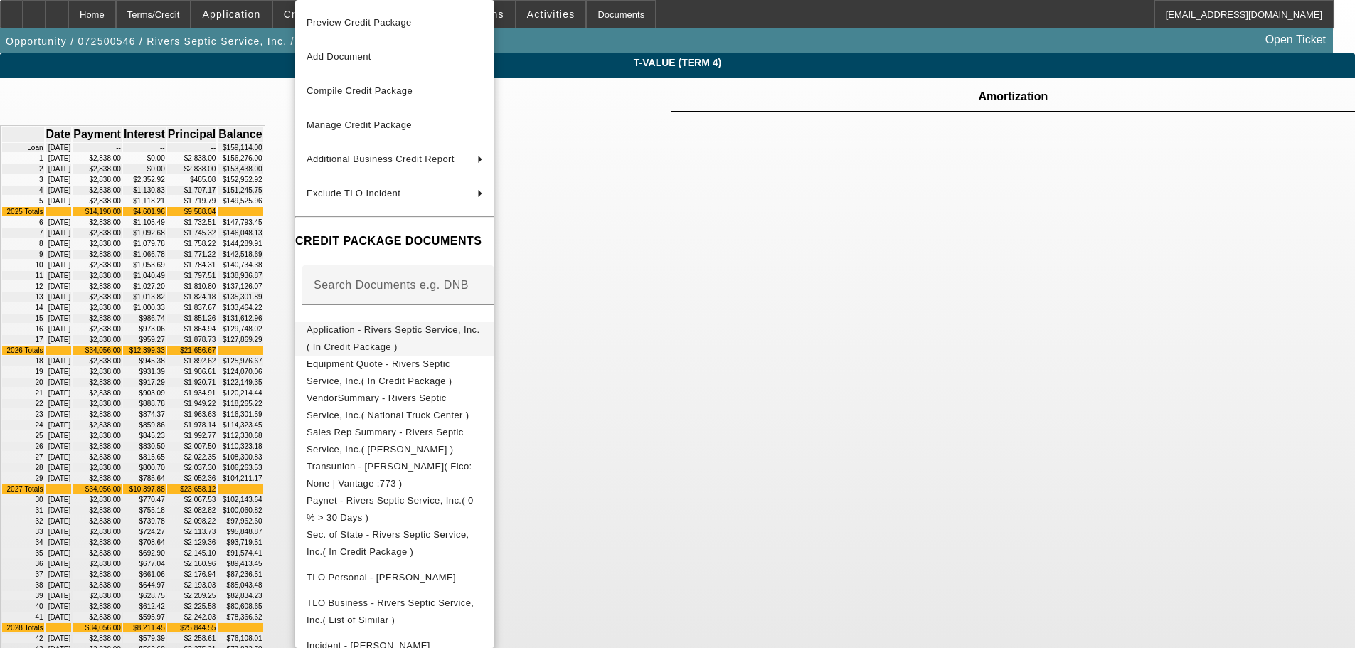
click at [410, 325] on span "Application - Rivers Septic Service, Inc.( In Credit Package )" at bounding box center [395, 339] width 176 height 34
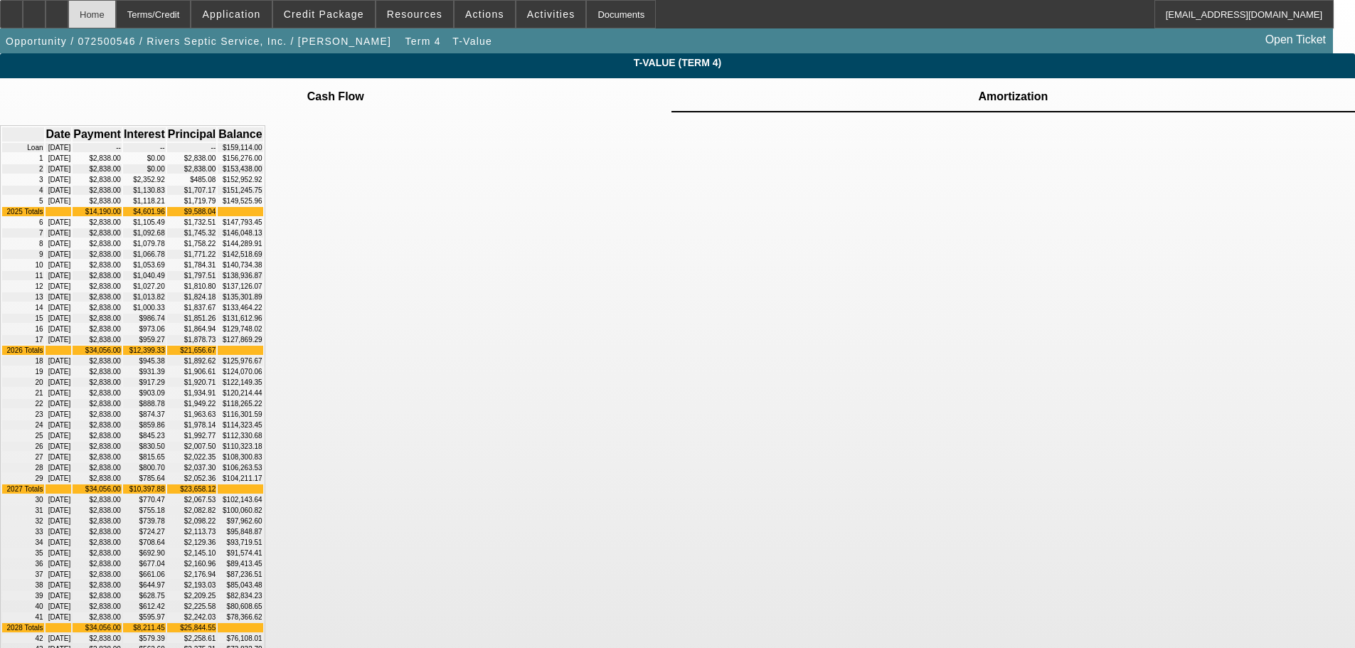
click at [116, 12] on div "Home" at bounding box center [92, 14] width 48 height 28
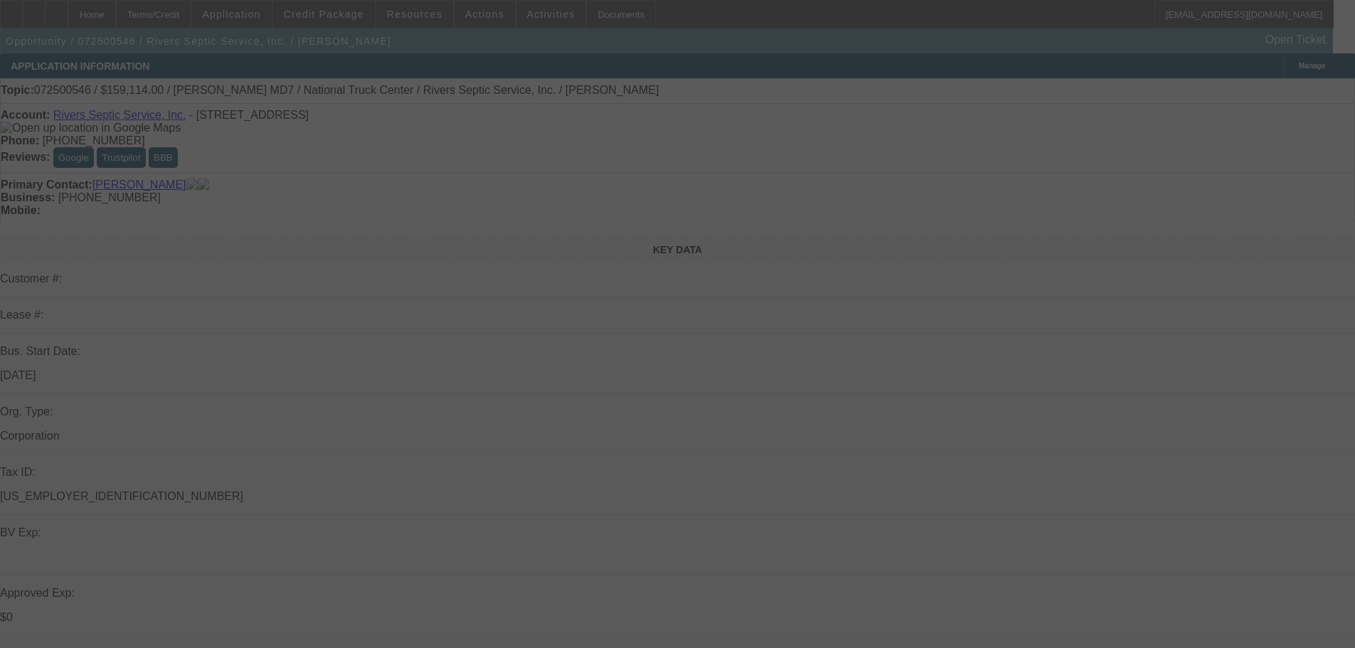
scroll to position [356, 0]
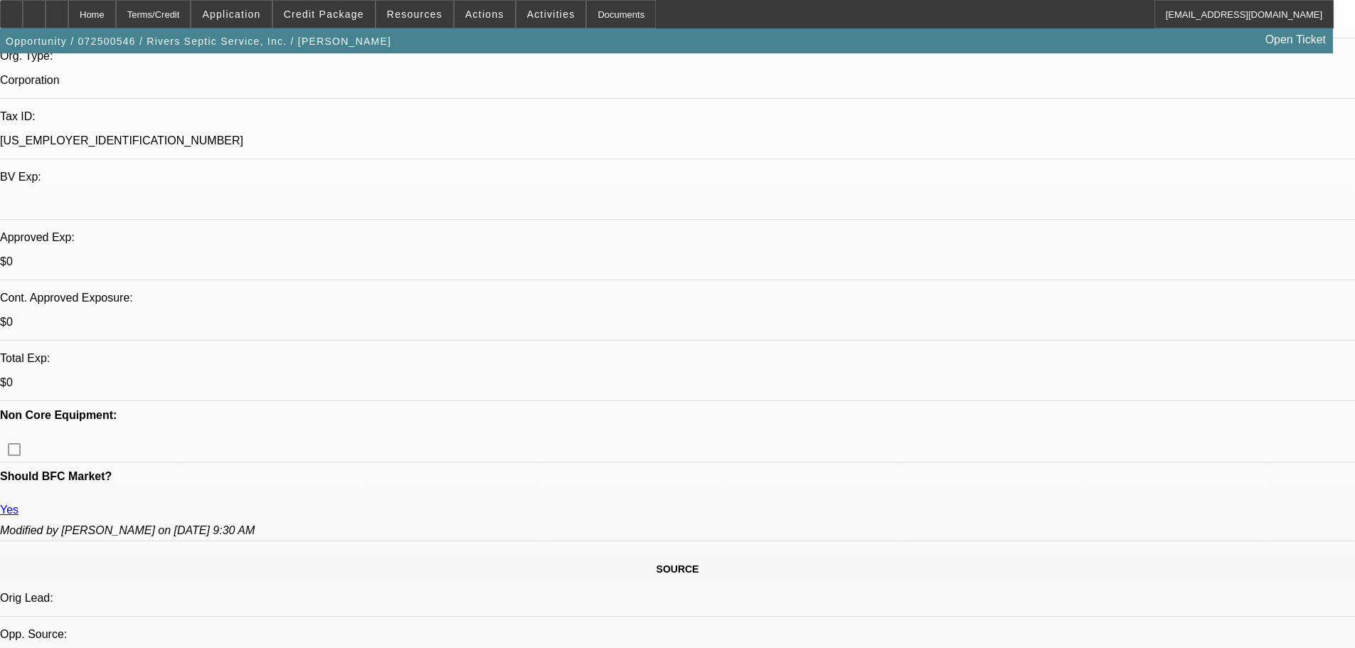
select select "0"
select select "6"
select select "0"
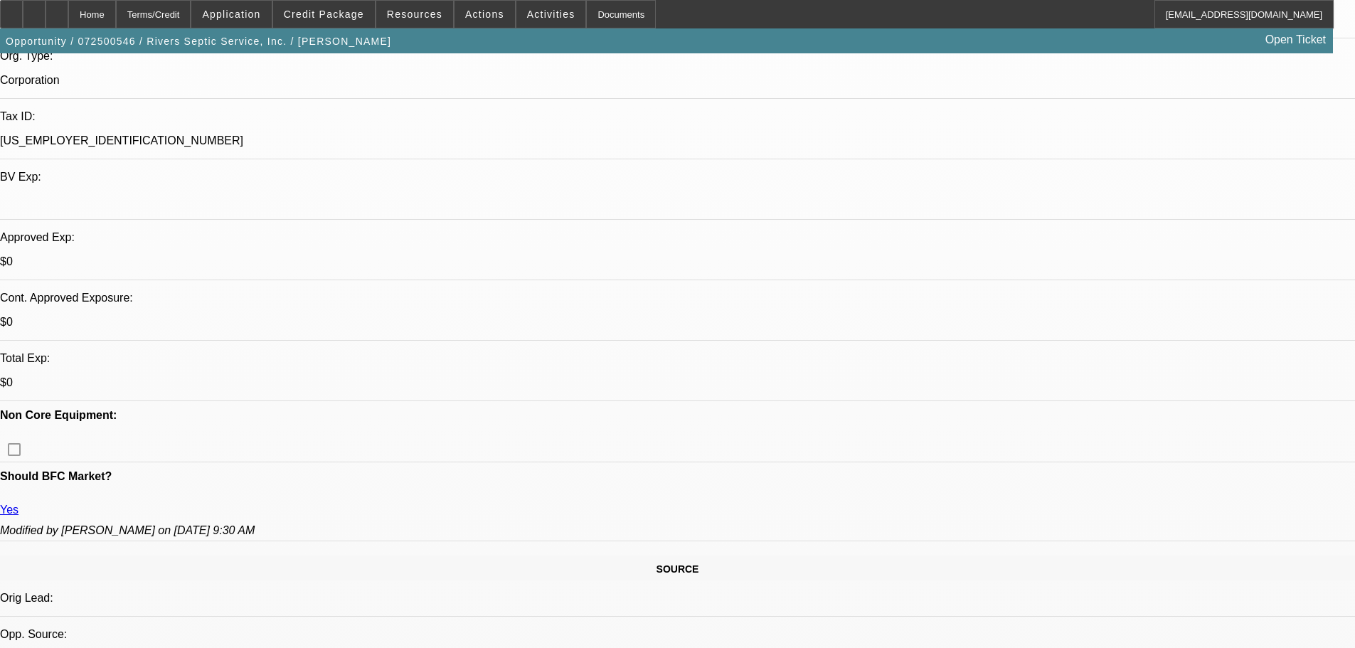
select select "2"
select select "0"
select select "6"
select select "0"
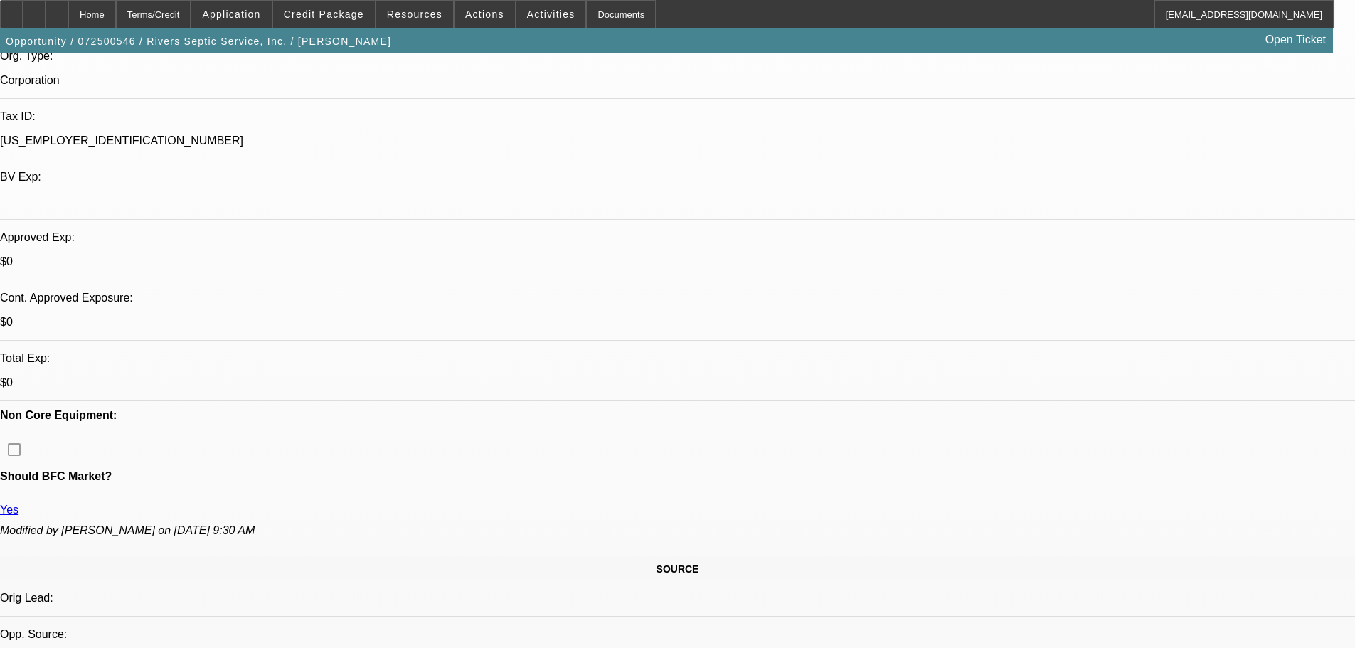
select select "2"
select select "0"
select select "6"
select select "0"
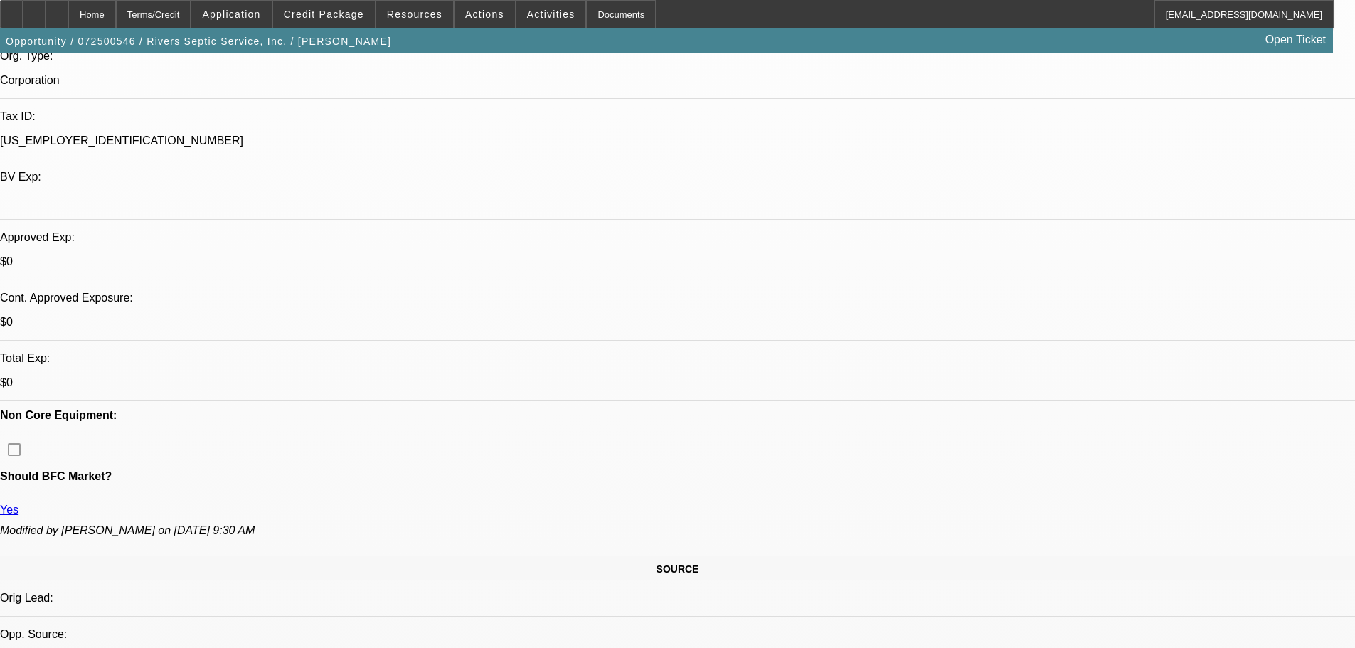
select select "2"
select select "0"
select select "6"
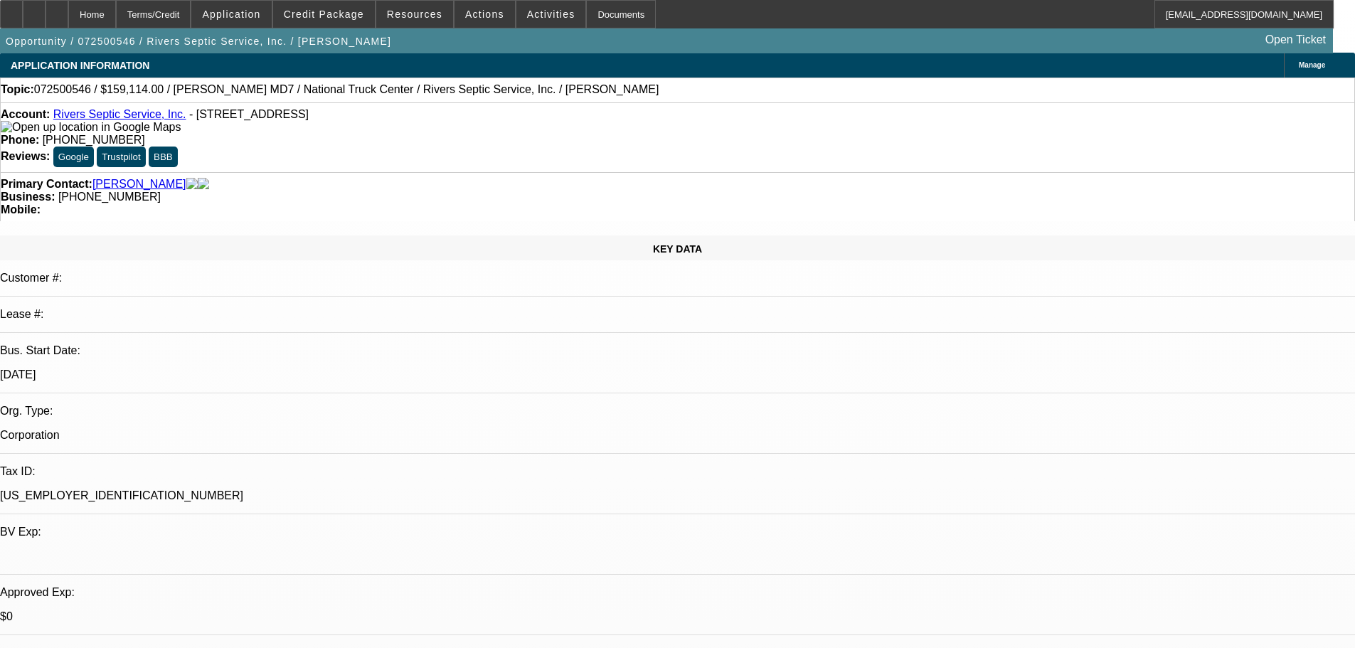
scroll to position [0, 0]
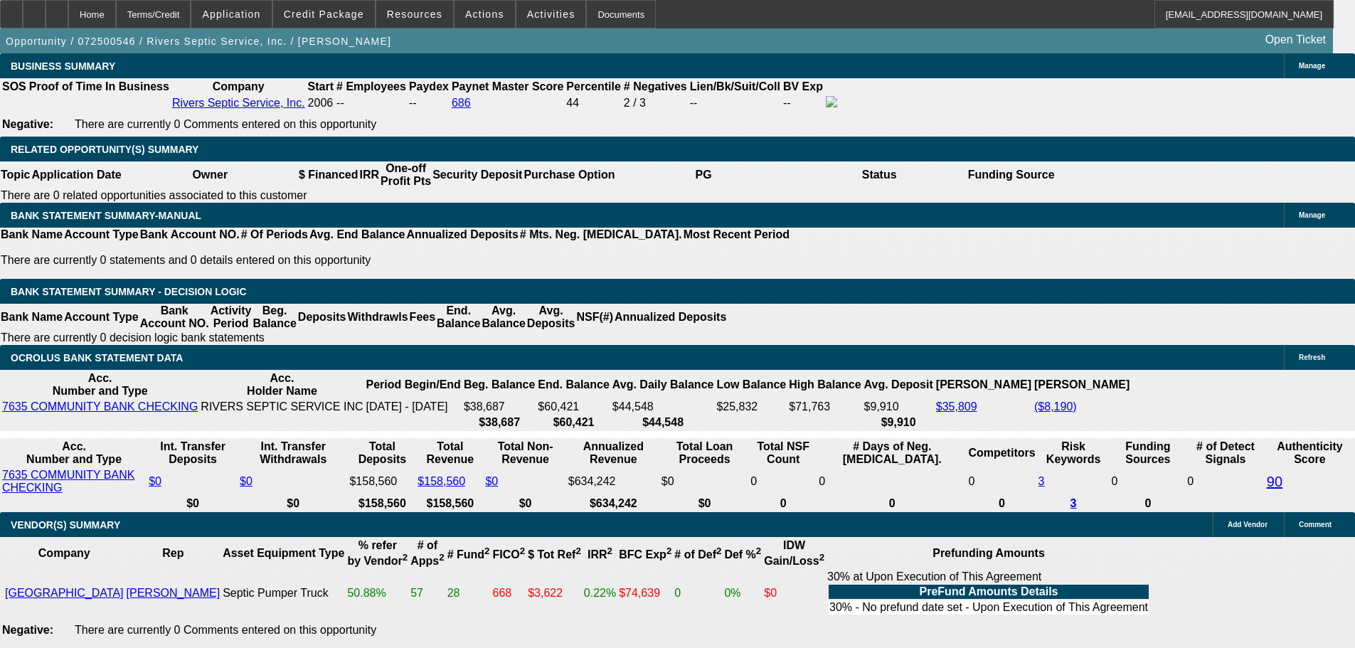
scroll to position [2276, 0]
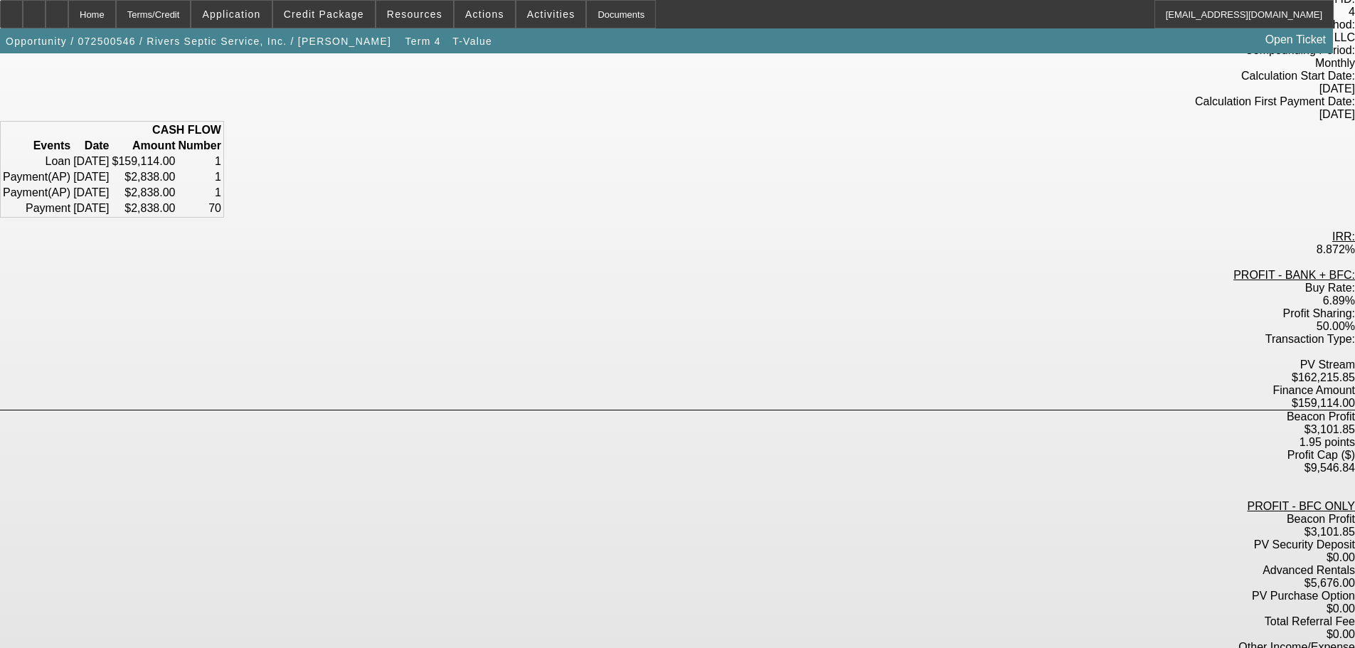
scroll to position [142, 0]
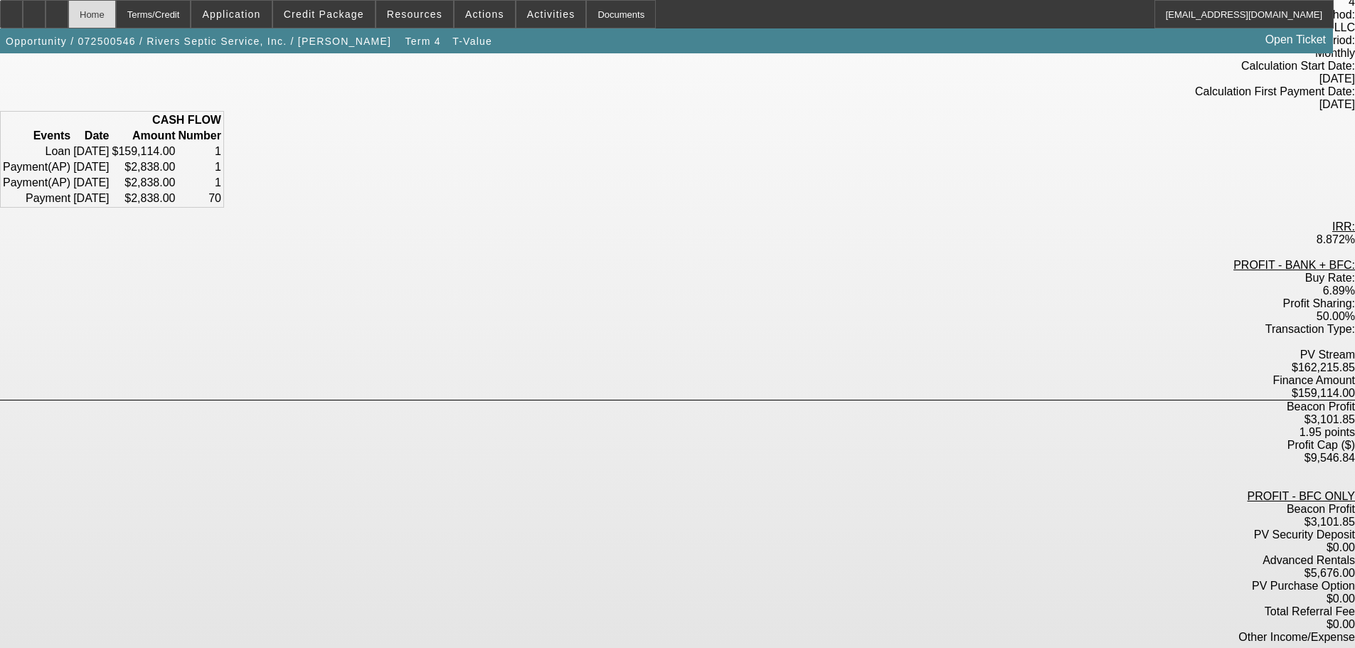
click at [116, 9] on div "Home" at bounding box center [92, 14] width 48 height 28
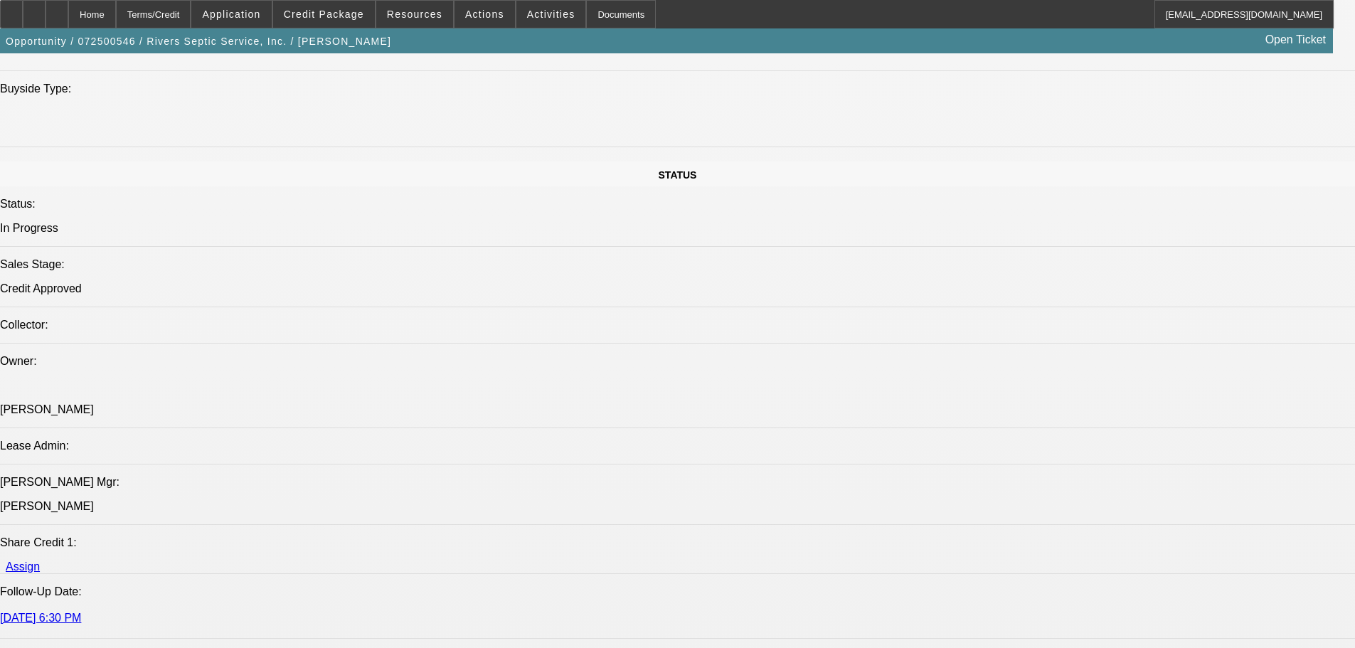
select select "0"
select select "6"
select select "0"
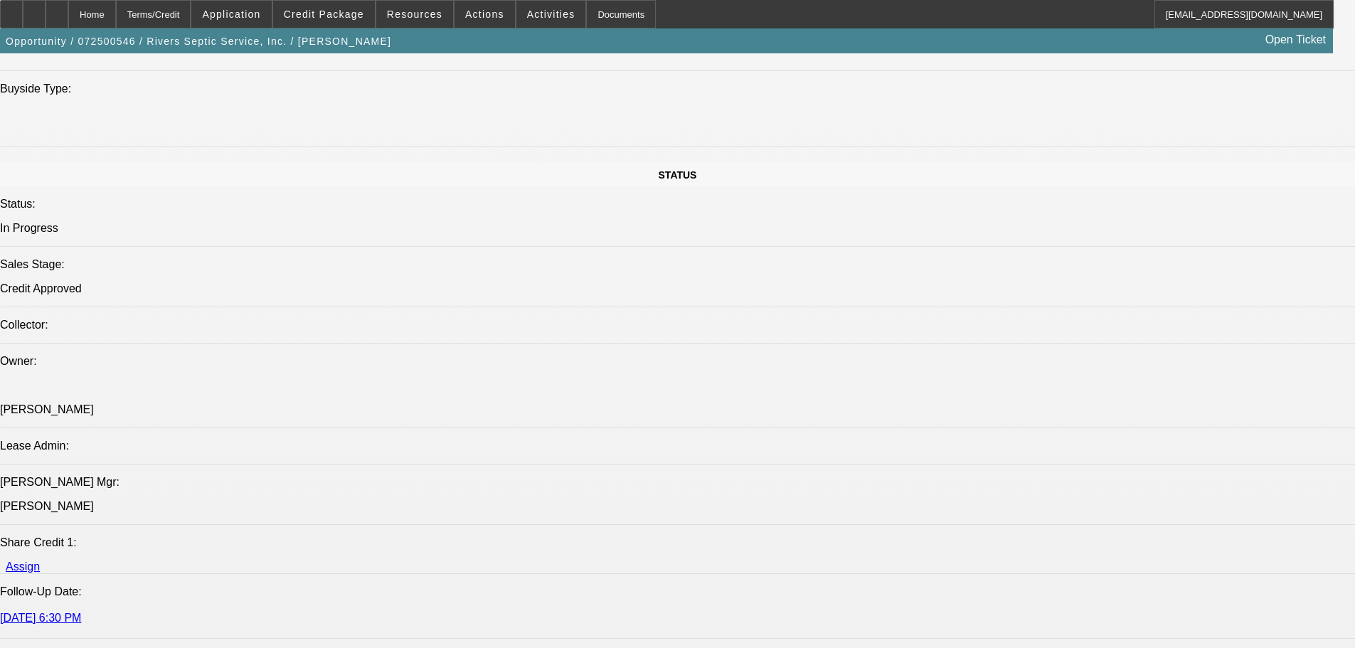
select select "2"
select select "0"
select select "6"
select select "0"
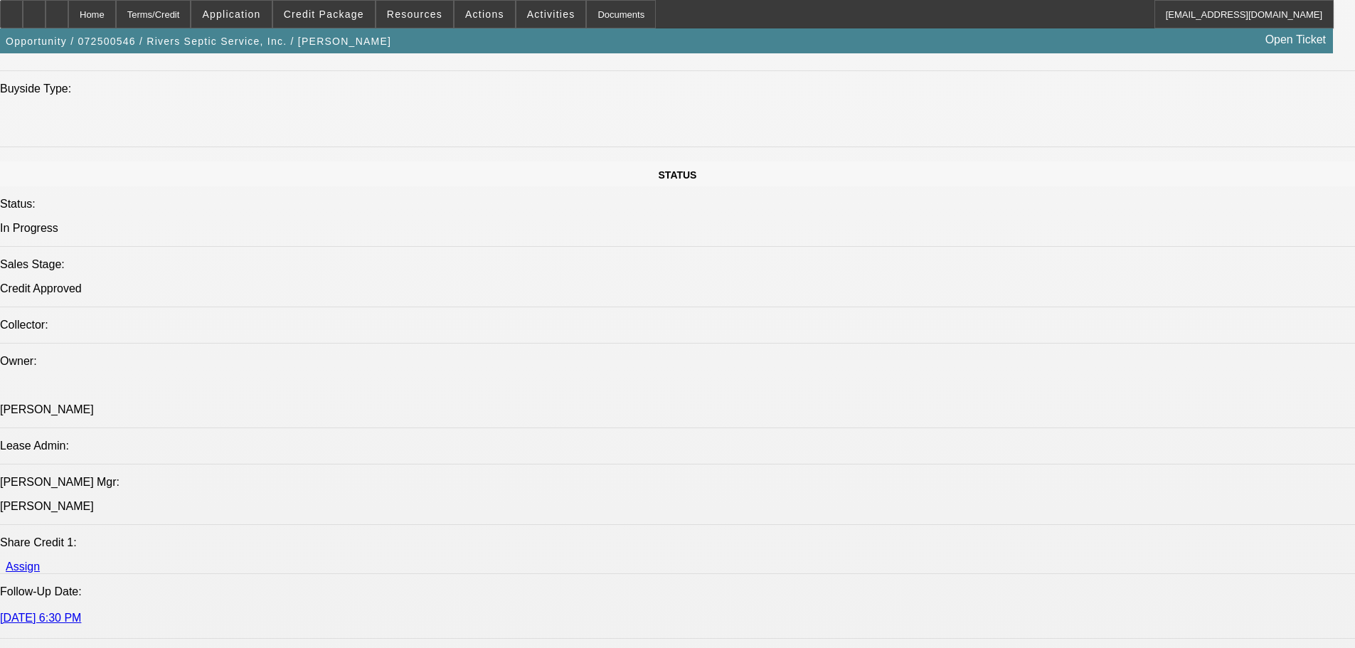
select select "2"
select select "0"
select select "6"
select select "0"
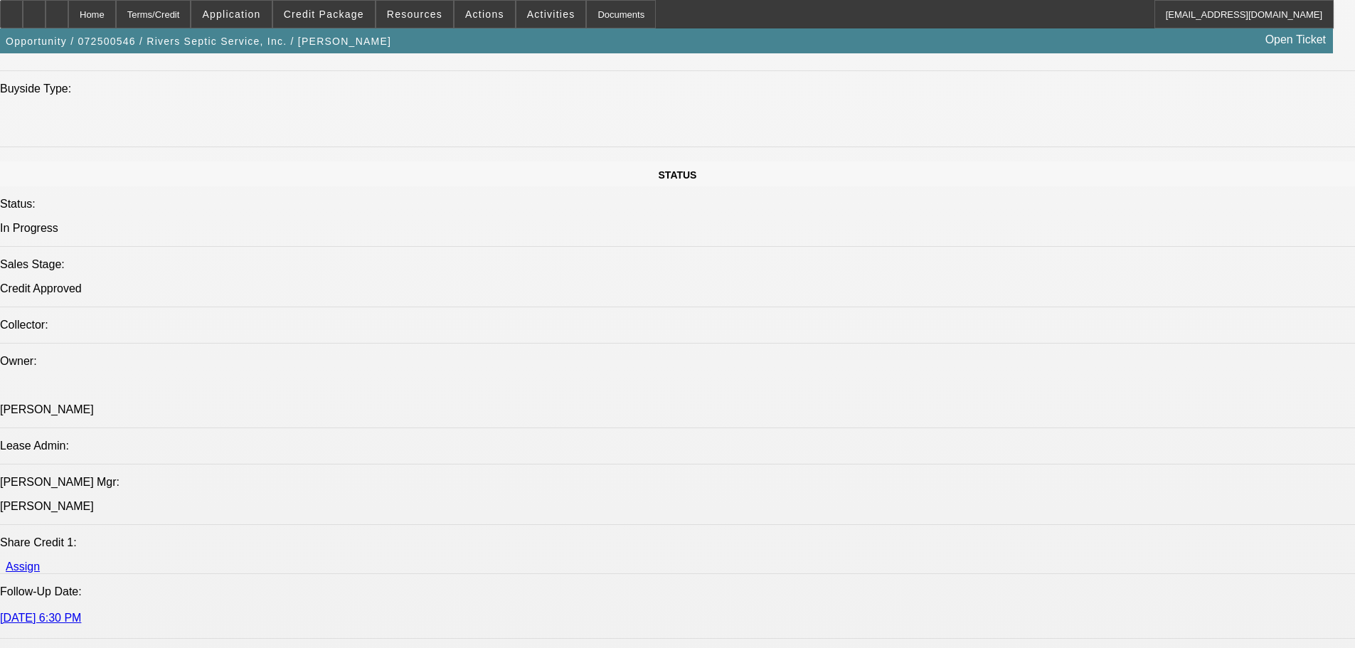
select select "2"
select select "0"
select select "6"
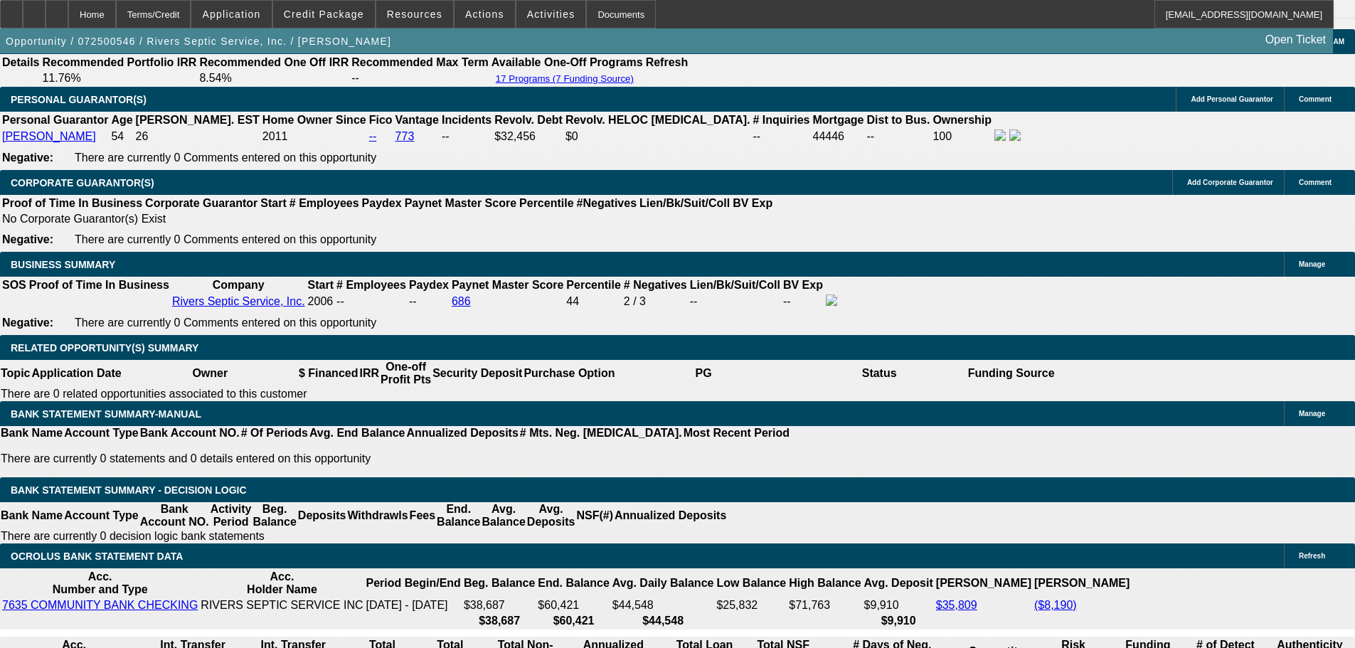
scroll to position [2129, 0]
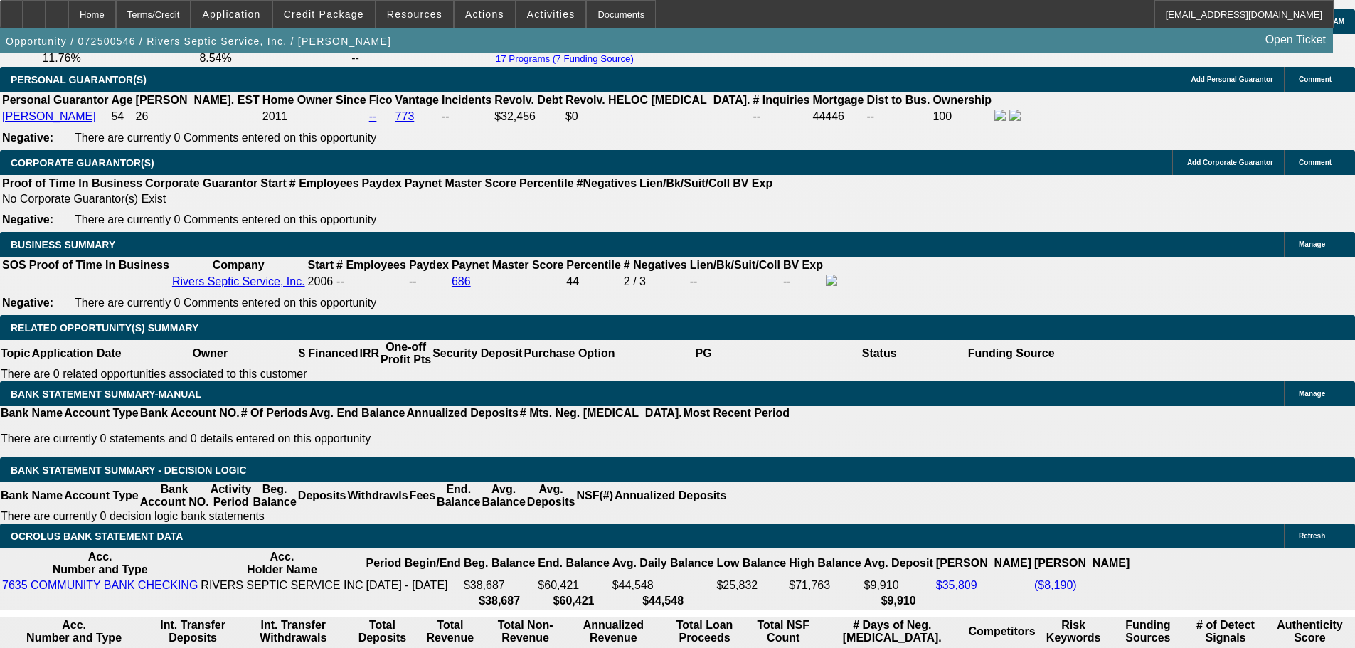
drag, startPoint x: 211, startPoint y: 427, endPoint x: 307, endPoint y: 435, distance: 97.1
type input "2"
type input "UNKNOWN"
type input "2870"
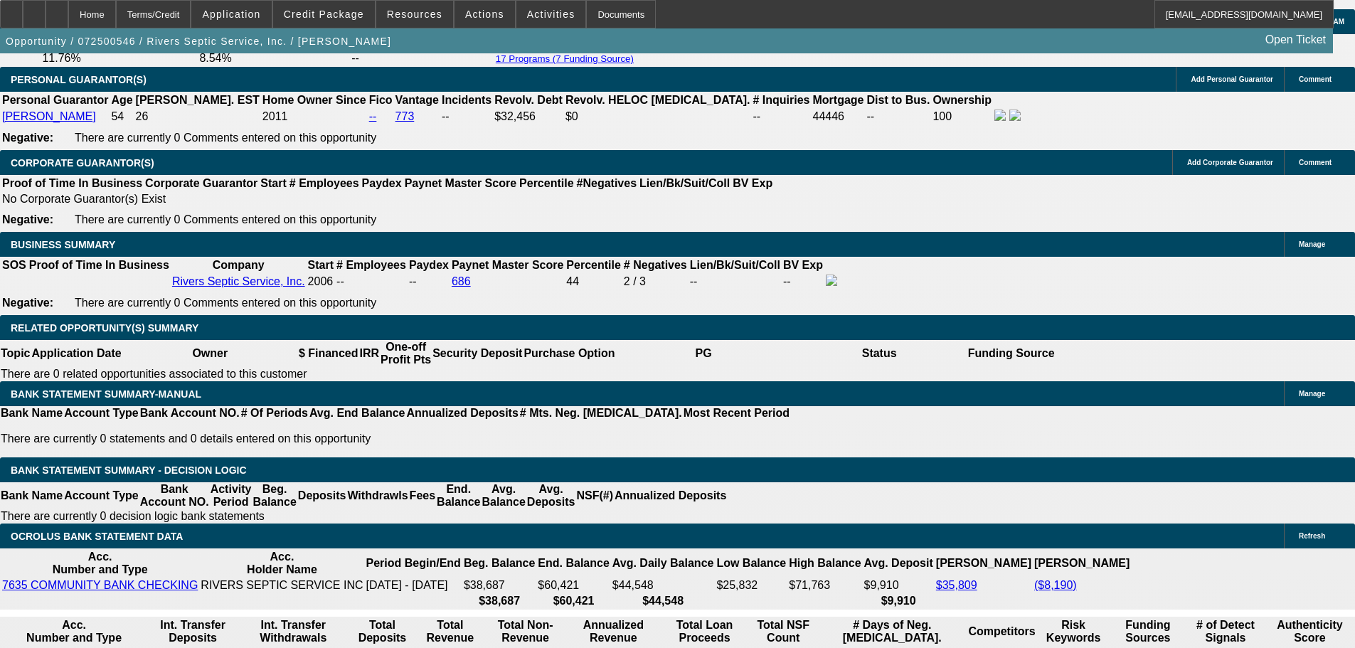
type input "9"
type input "$2,870.00"
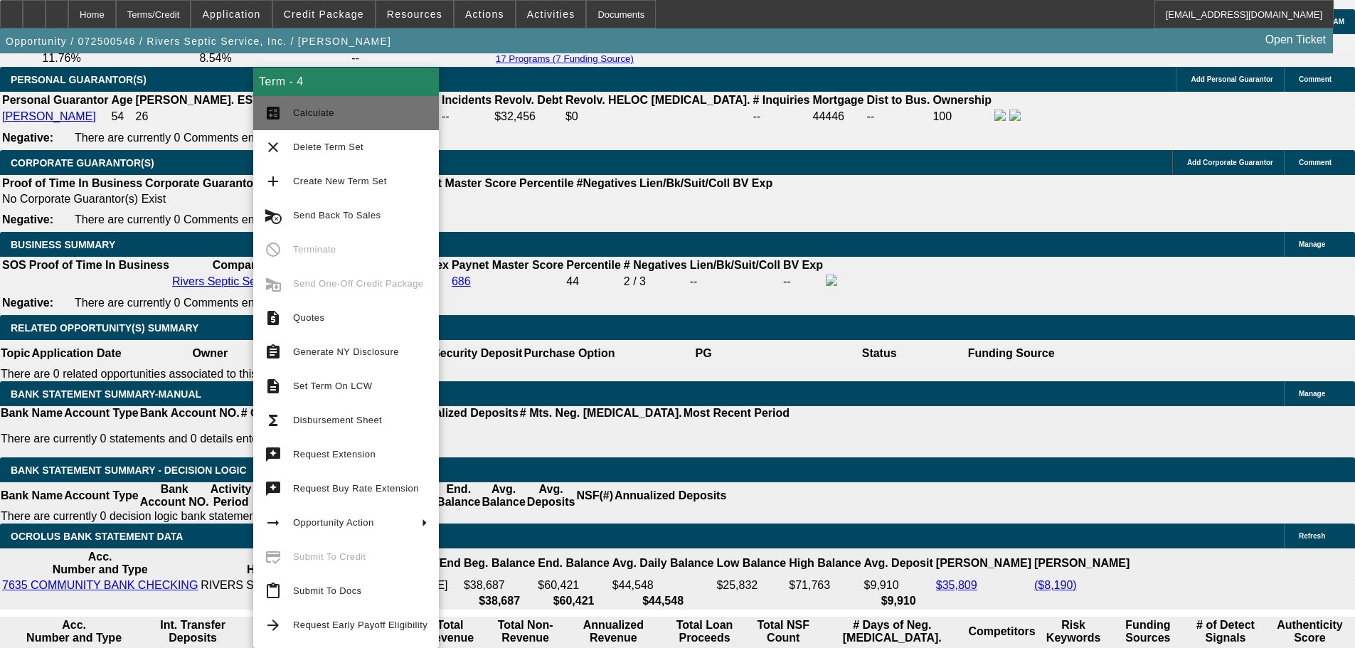
click at [346, 124] on button "calculate Calculate" at bounding box center [346, 113] width 186 height 34
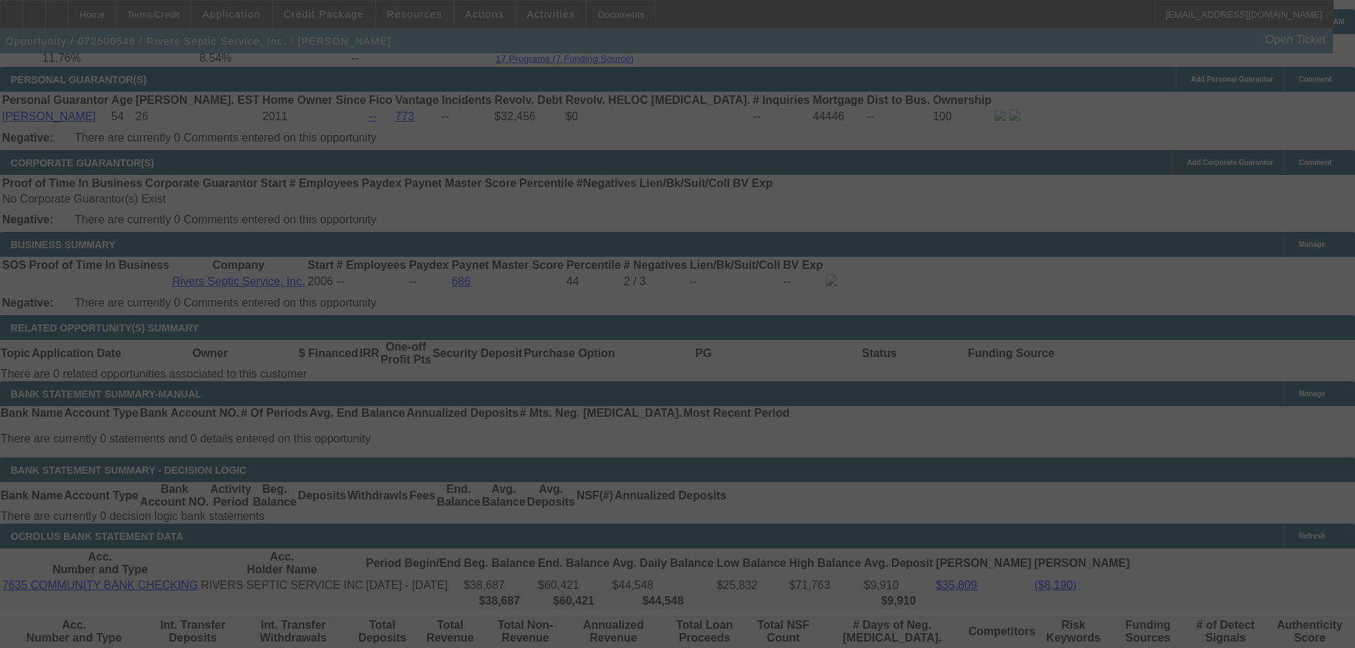
select select "0"
select select "6"
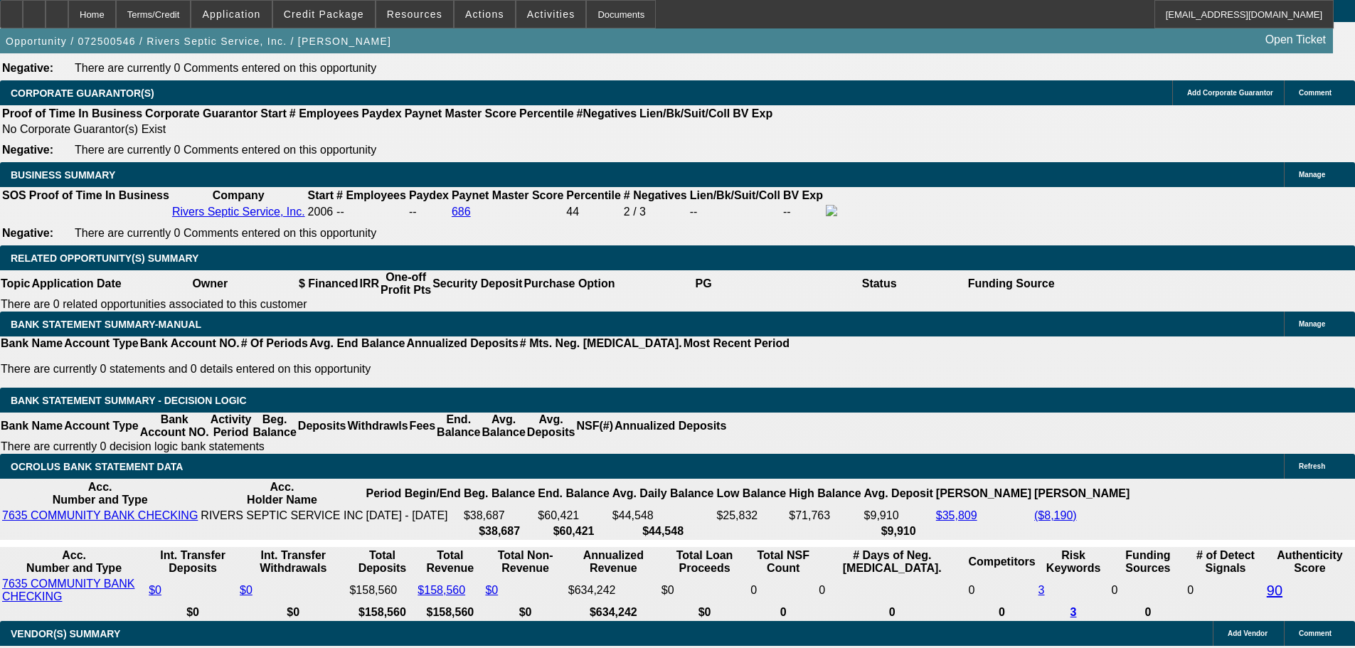
scroll to position [2058, 0]
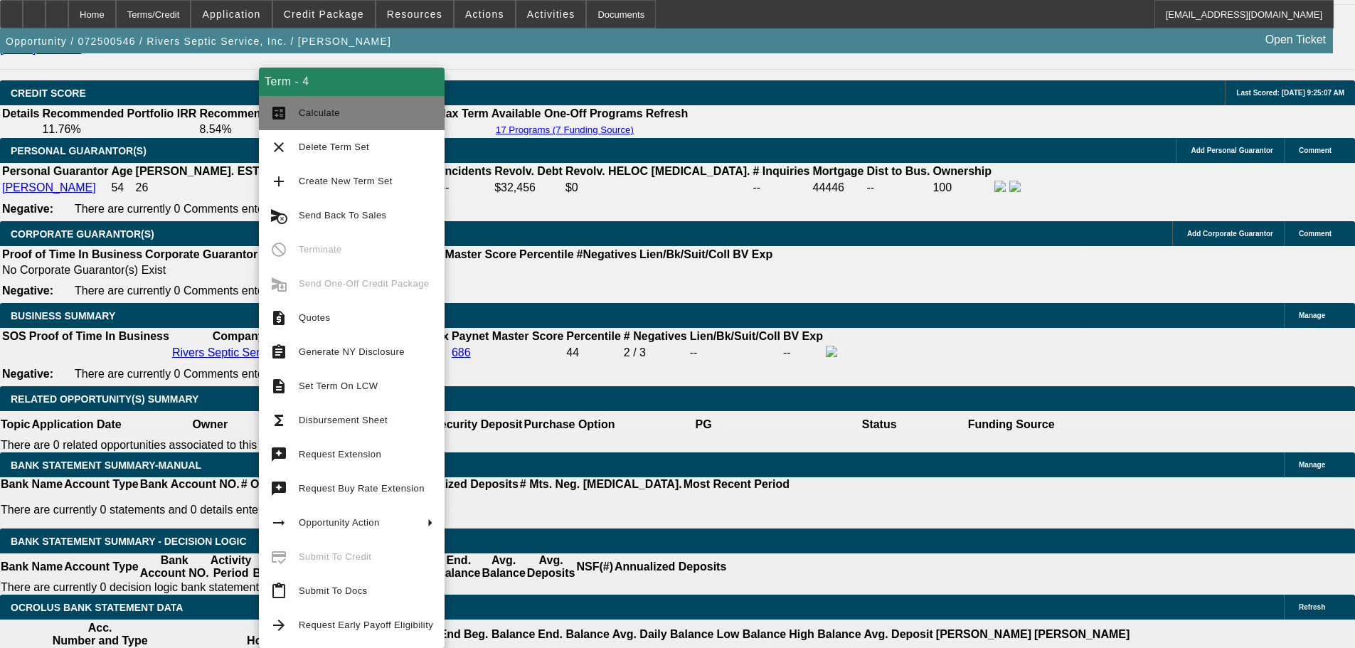
click at [361, 124] on button "calculate Calculate" at bounding box center [352, 113] width 186 height 34
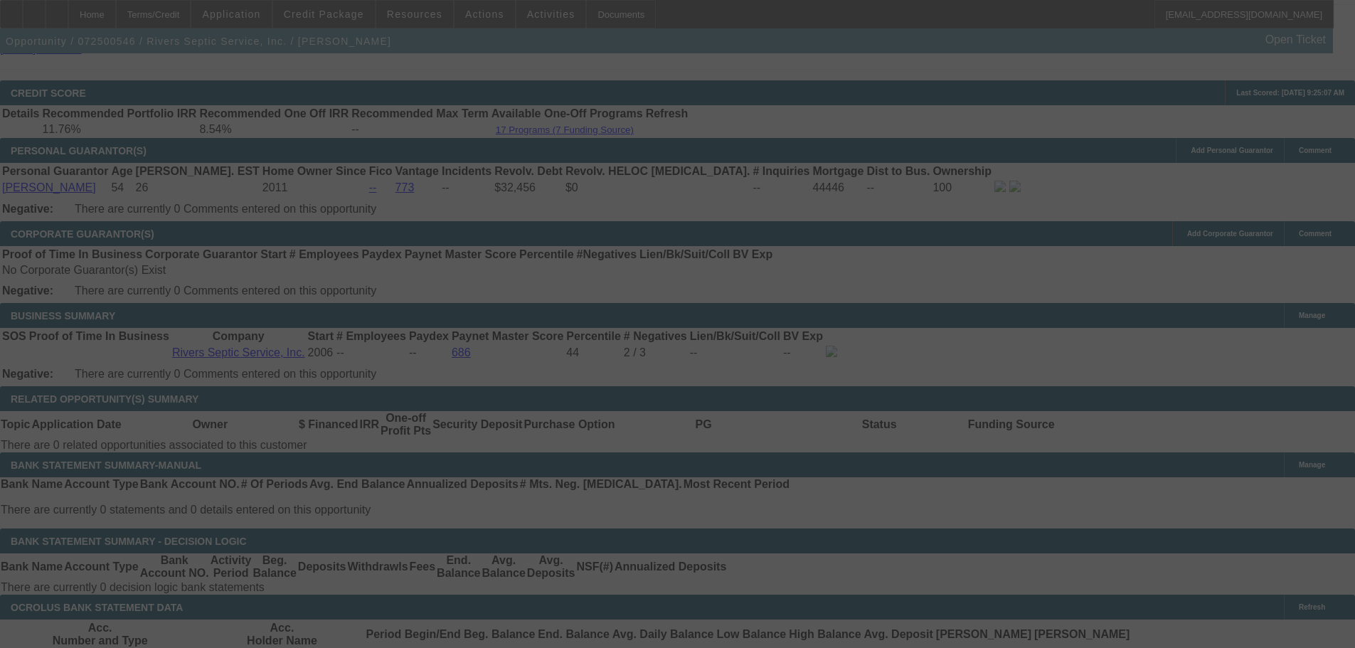
select select "0"
select select "6"
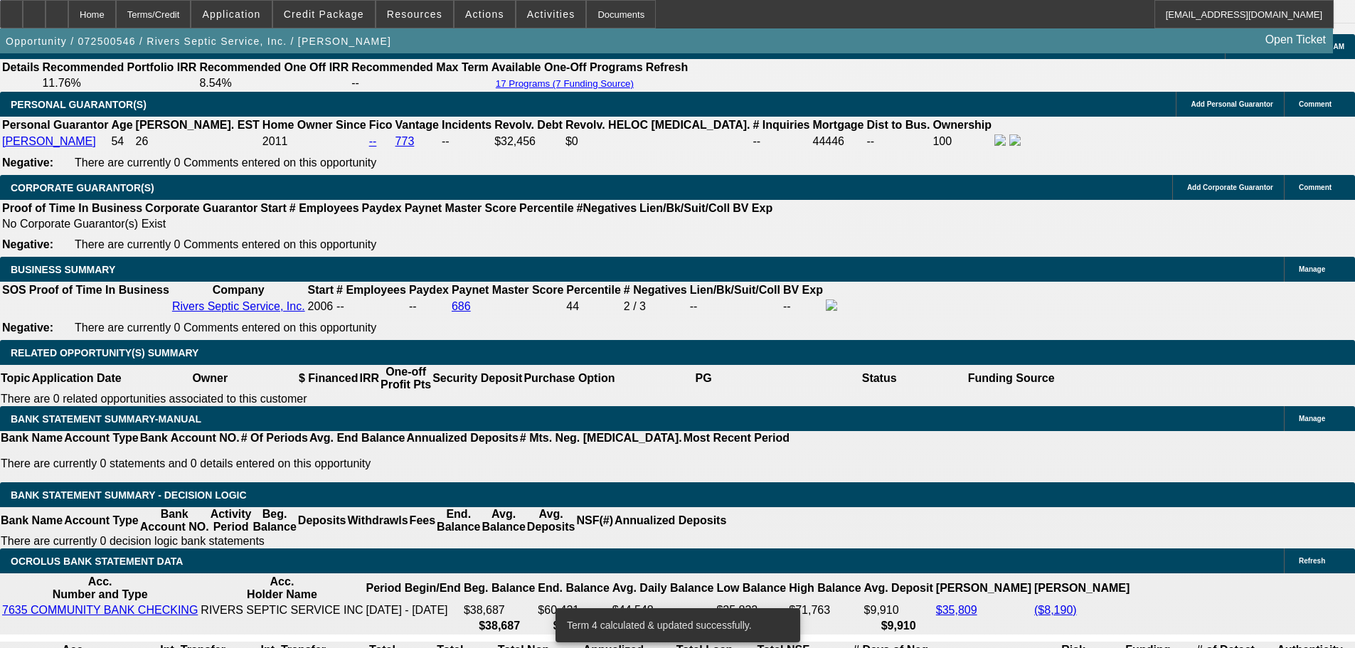
scroll to position [2129, 0]
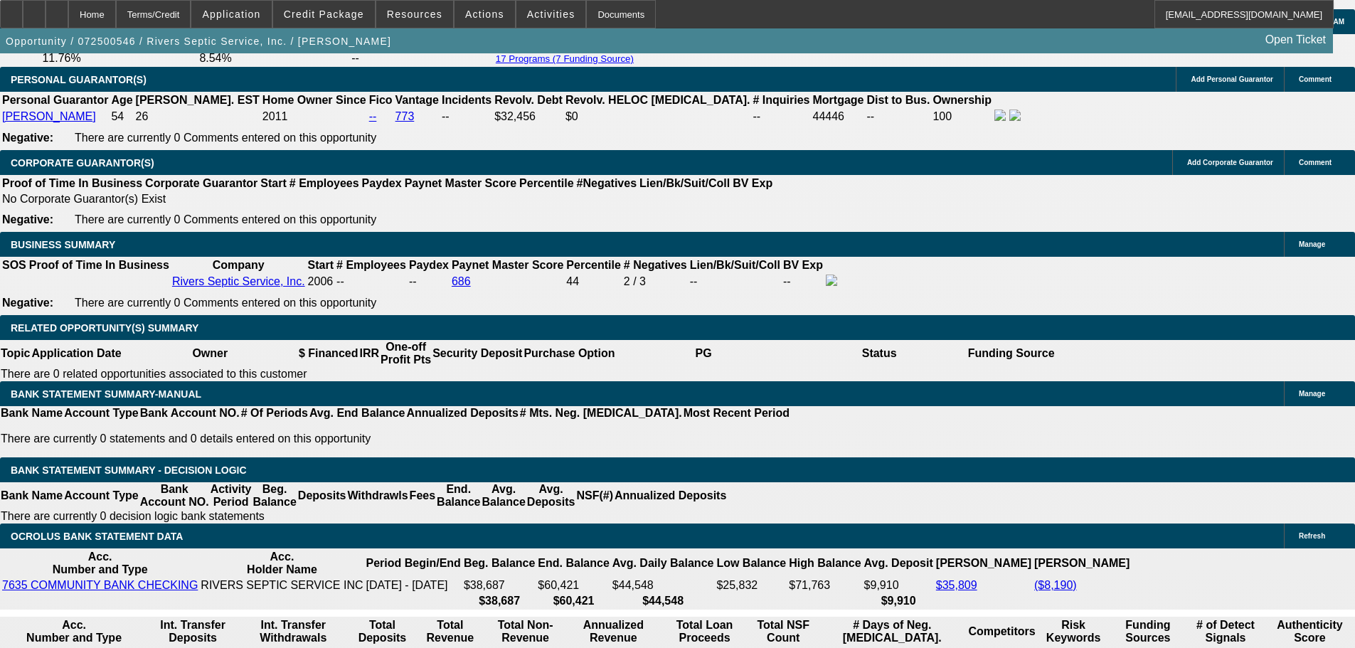
drag, startPoint x: 201, startPoint y: 420, endPoint x: 295, endPoint y: 429, distance: 95.1
type input "2800"
type input "UNKNOWN"
type input "8.1"
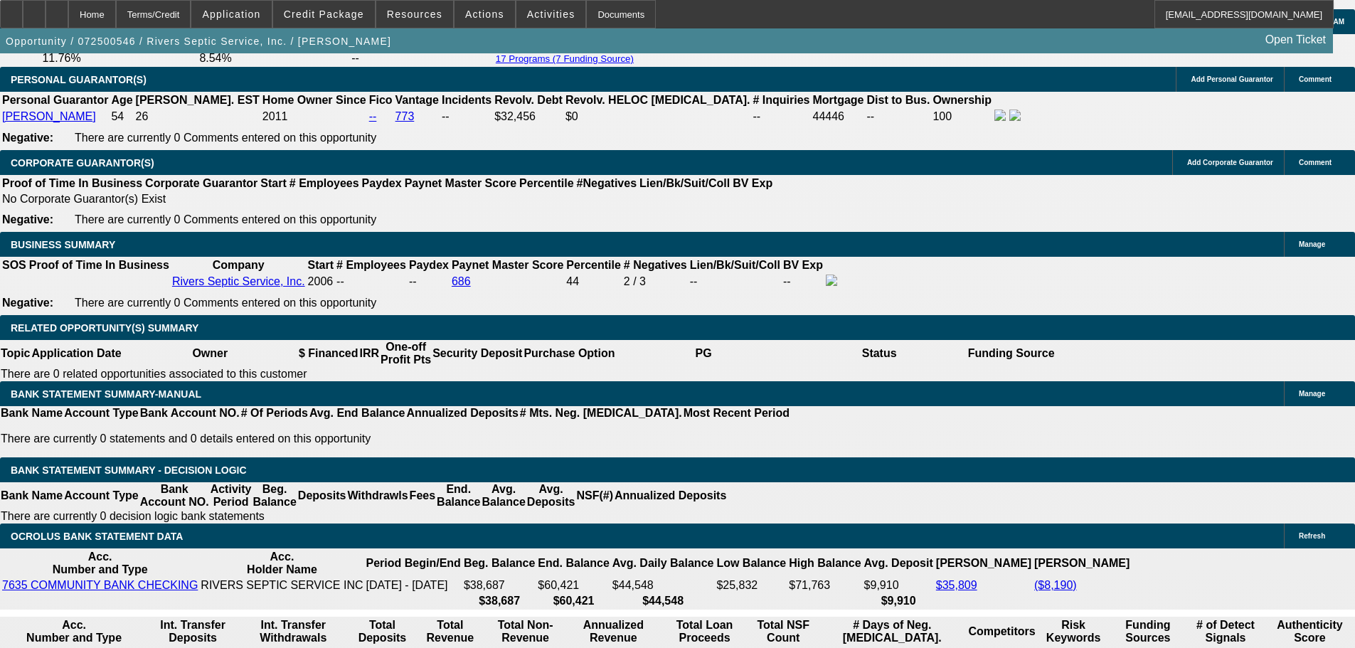
type input "$2,800.00"
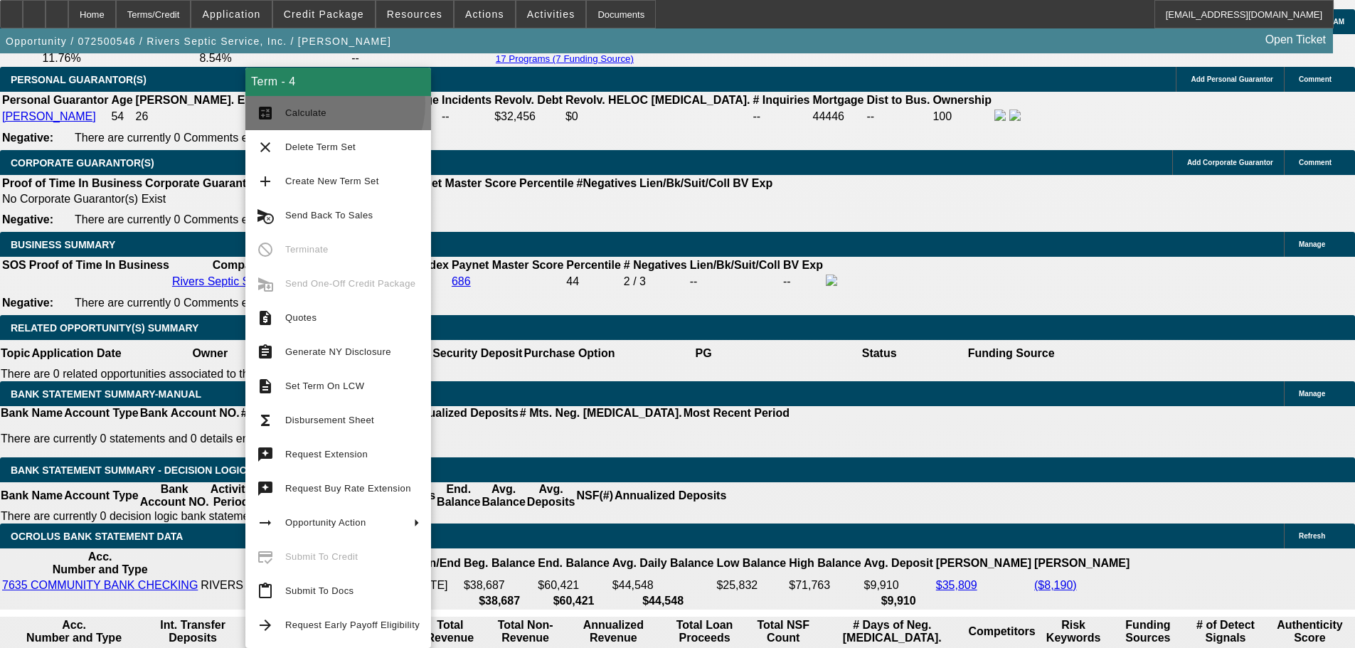
click at [319, 103] on button "calculate Calculate" at bounding box center [338, 113] width 186 height 34
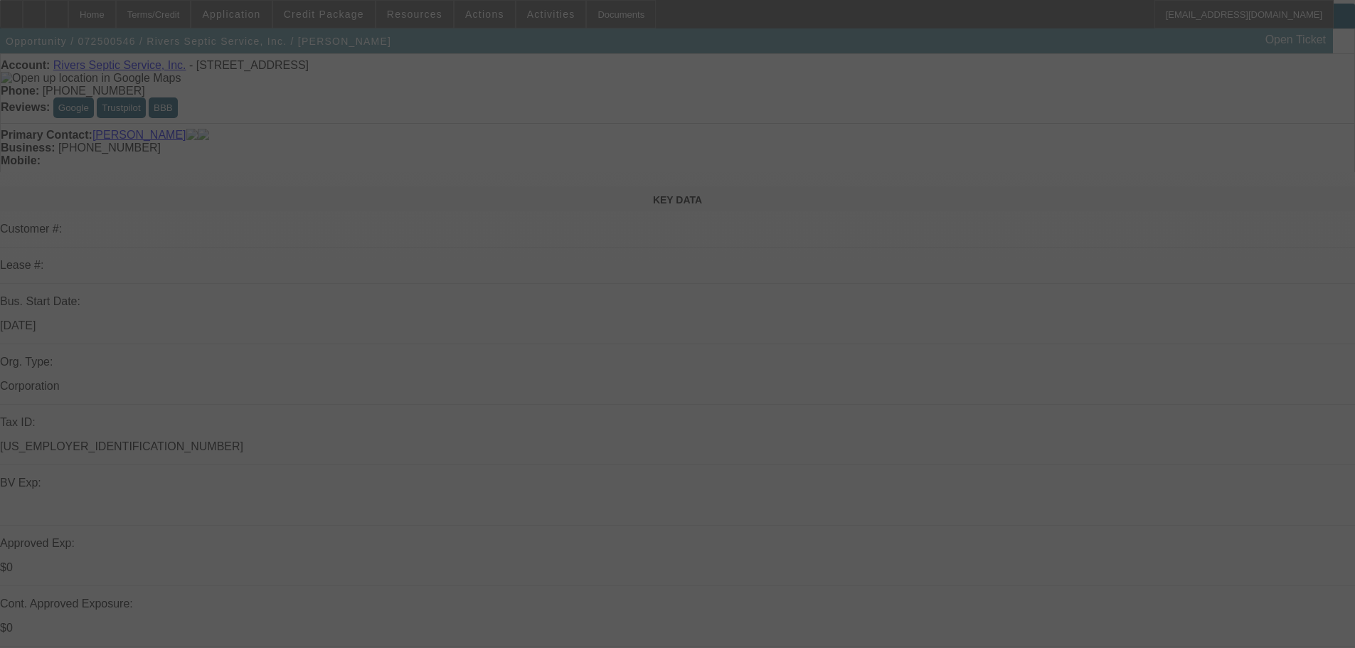
scroll to position [0, 0]
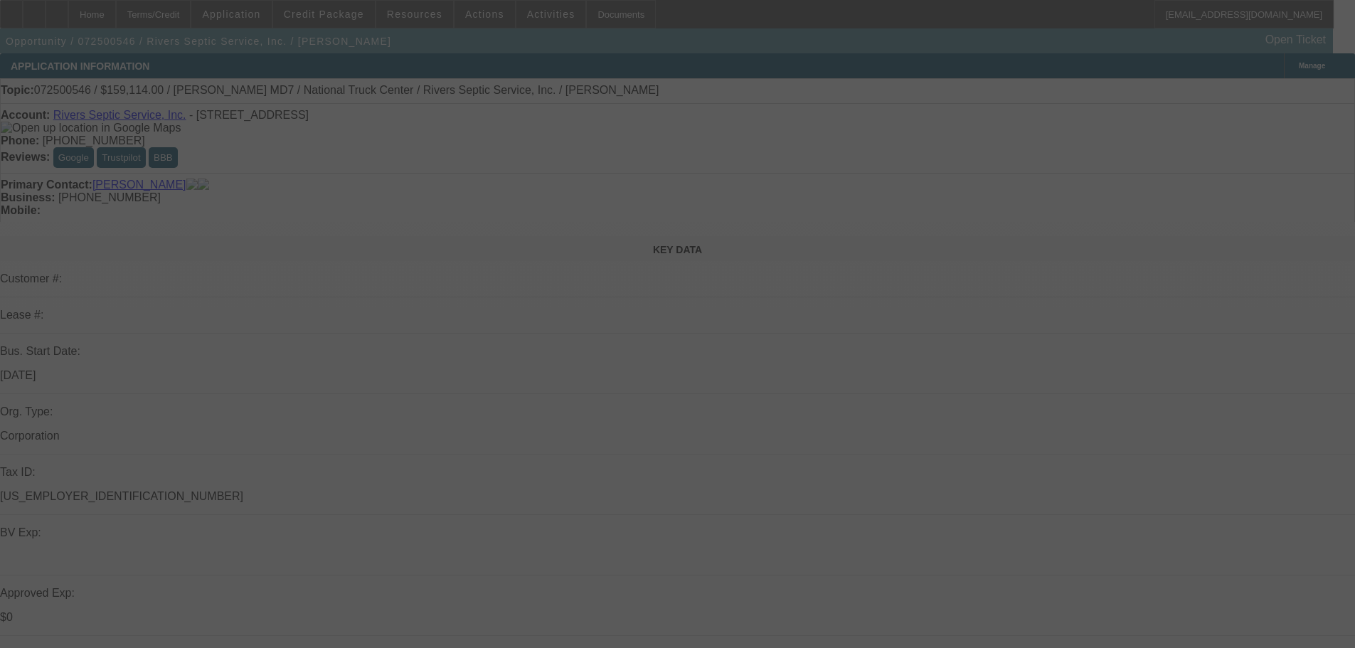
select select "0"
select select "6"
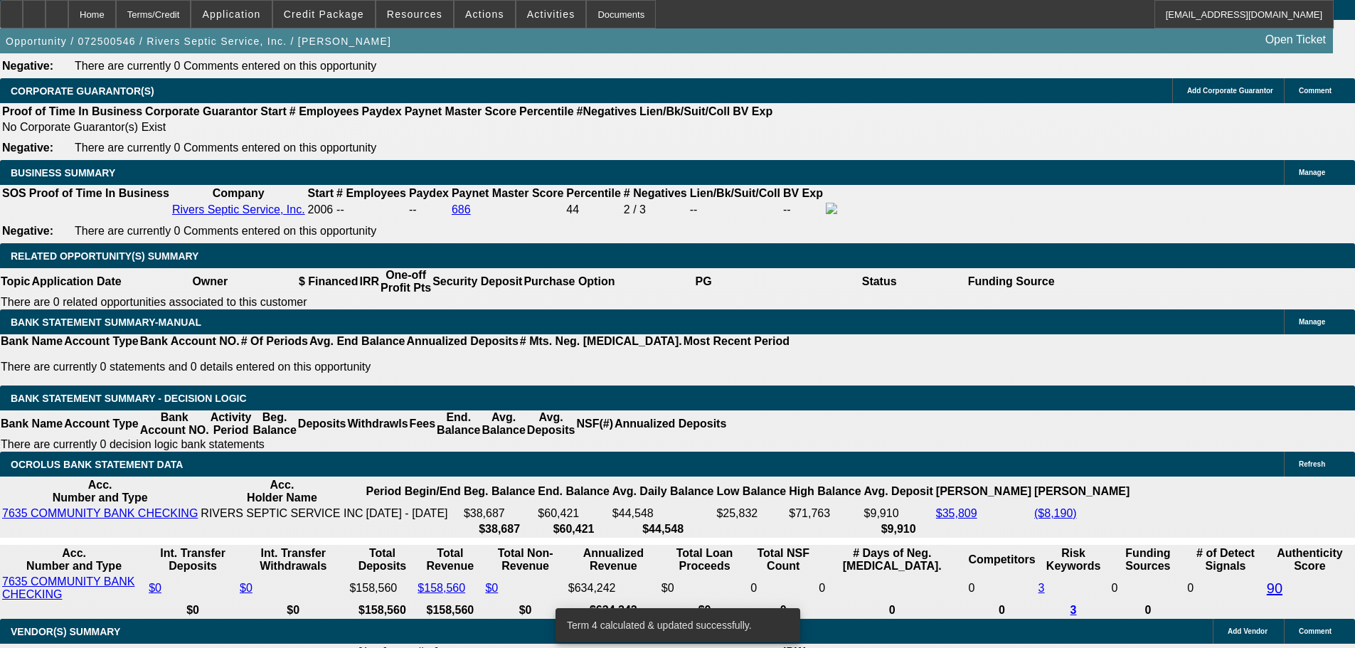
scroll to position [2276, 0]
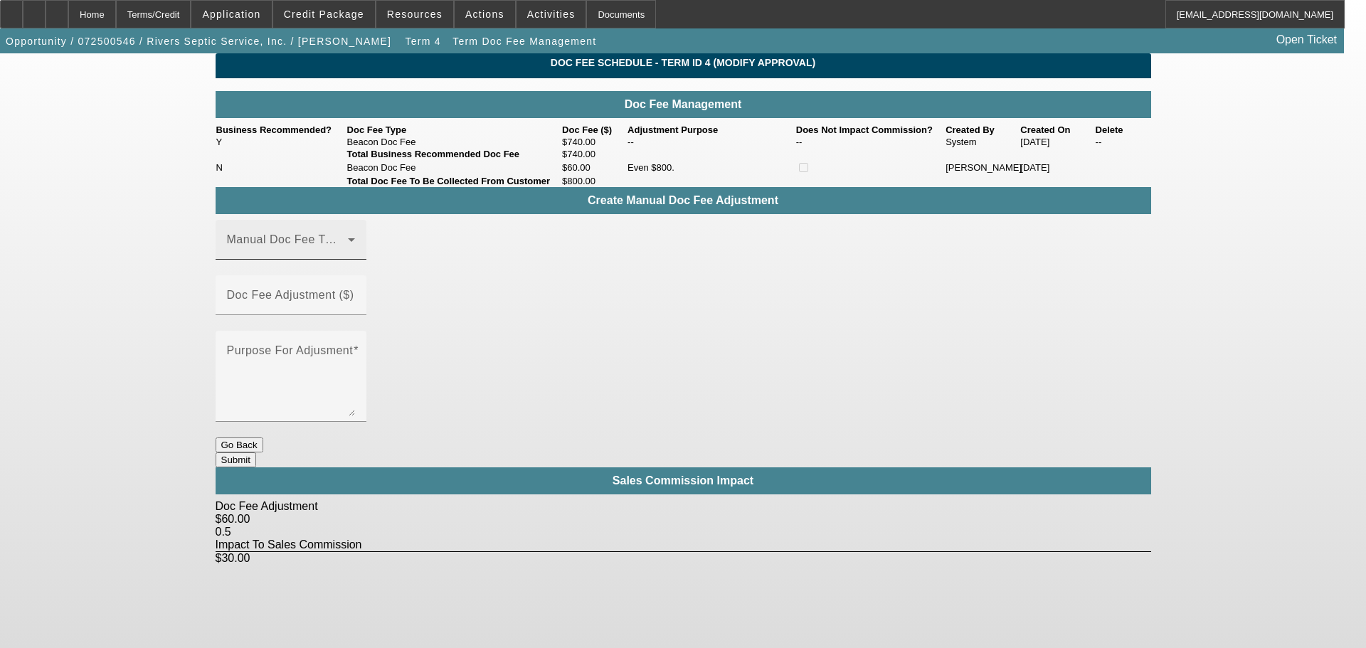
click at [321, 254] on span at bounding box center [287, 245] width 121 height 17
click at [324, 346] on mat-option "Beacon Doc Fee" at bounding box center [311, 339] width 191 height 34
click at [355, 283] on div "Doc Fee Adjustment ($)" at bounding box center [291, 295] width 128 height 40
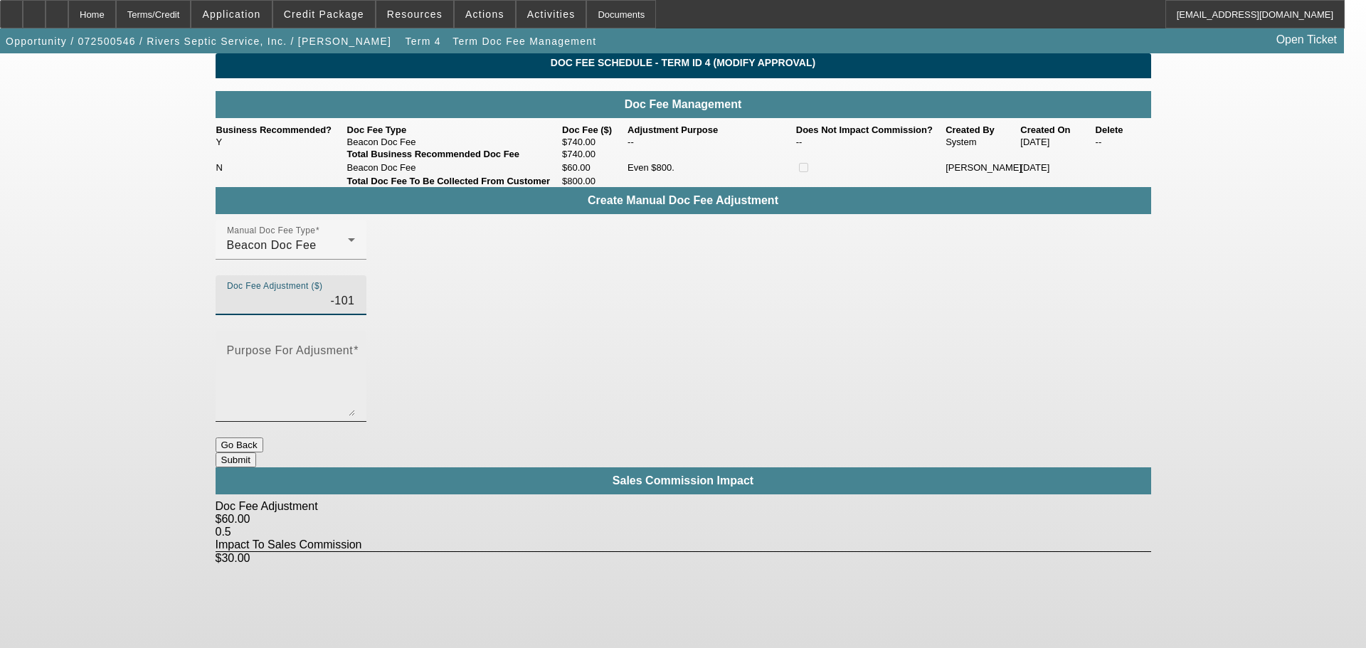
type input "($101.00)"
click at [355, 348] on textarea "Purpose For Adjusment" at bounding box center [291, 382] width 128 height 68
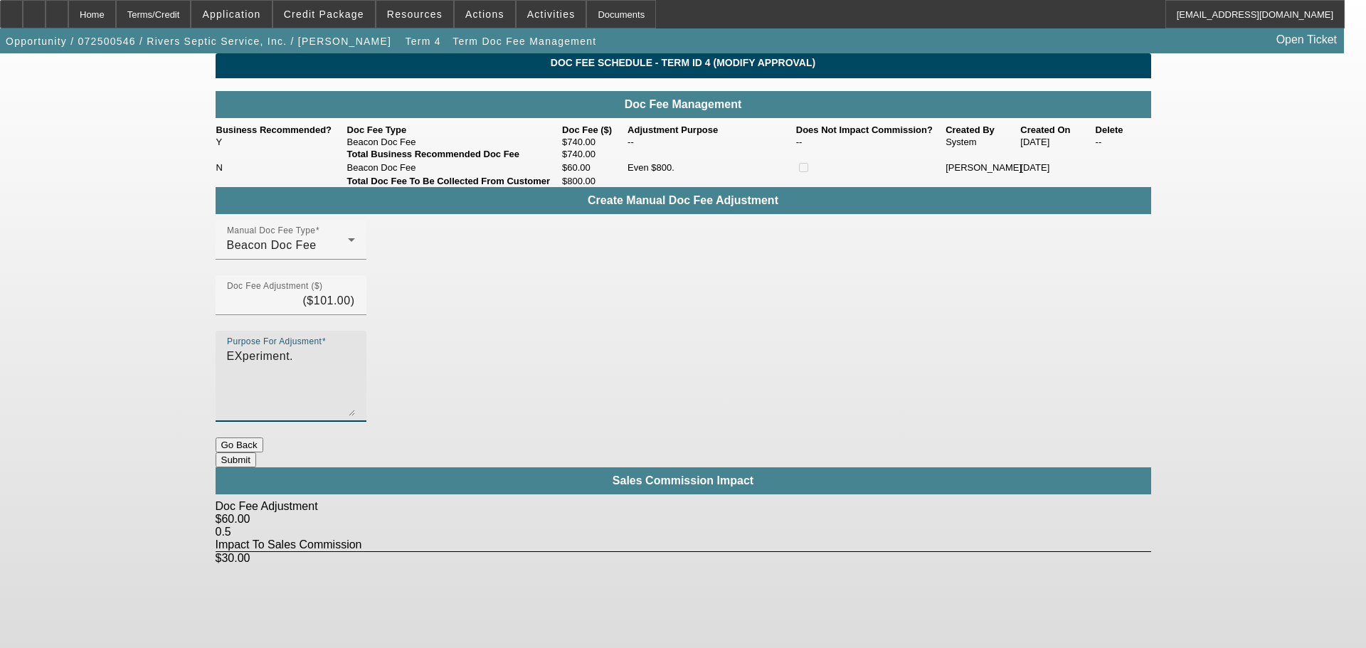
click at [355, 348] on textarea "EXperiment." at bounding box center [291, 382] width 128 height 68
type textarea "Experiment."
click at [256, 452] on button "Submit" at bounding box center [236, 459] width 41 height 15
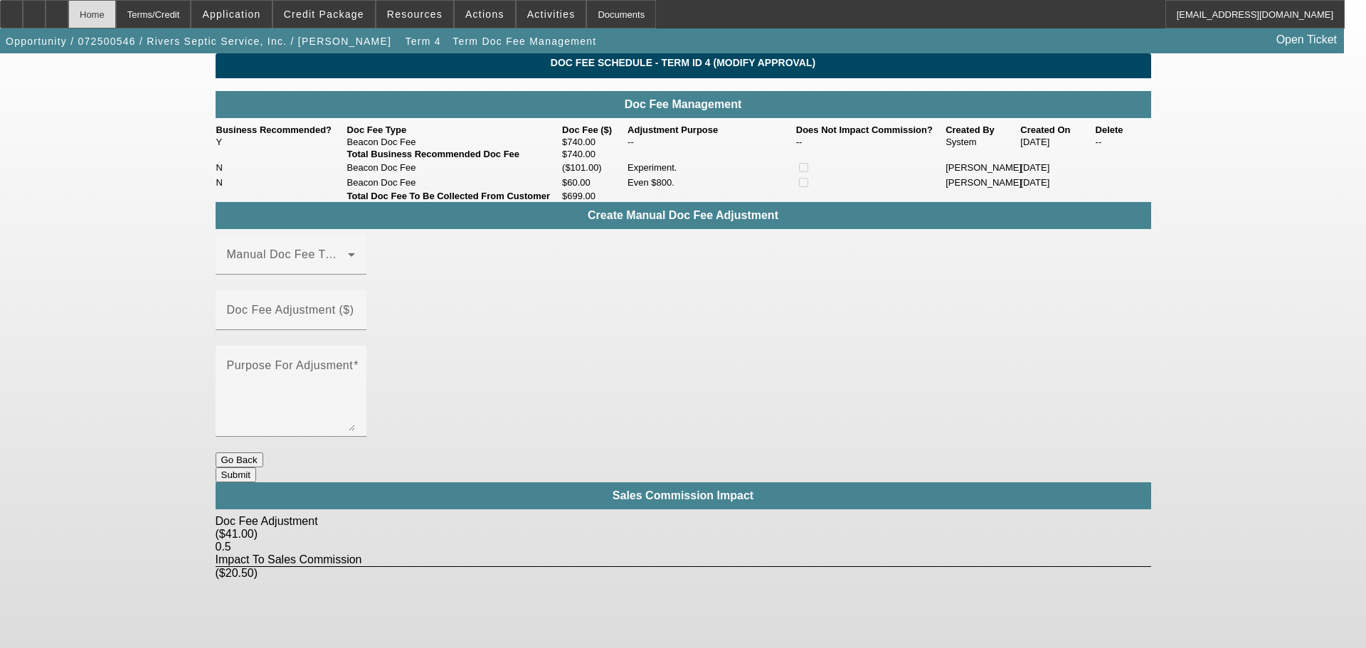
click at [116, 20] on div "Home" at bounding box center [92, 14] width 48 height 28
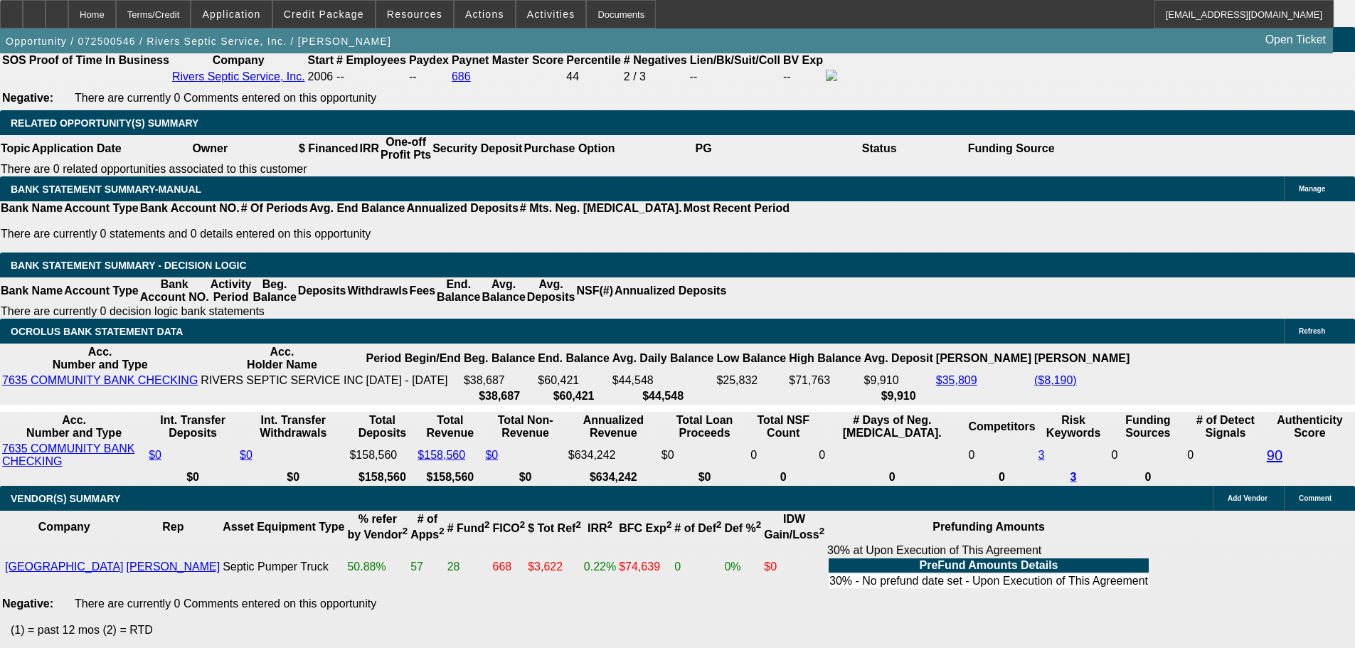
select select "0"
select select "6"
select select "0"
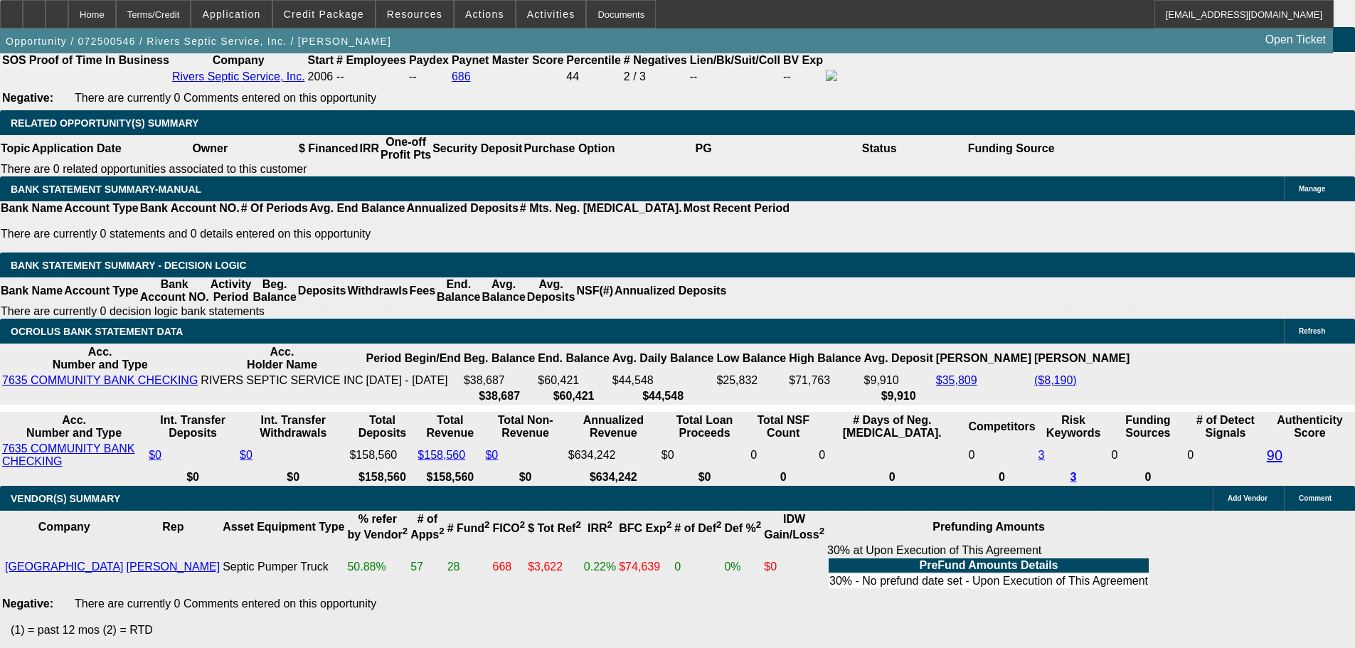
select select "2"
select select "0"
select select "6"
select select "0"
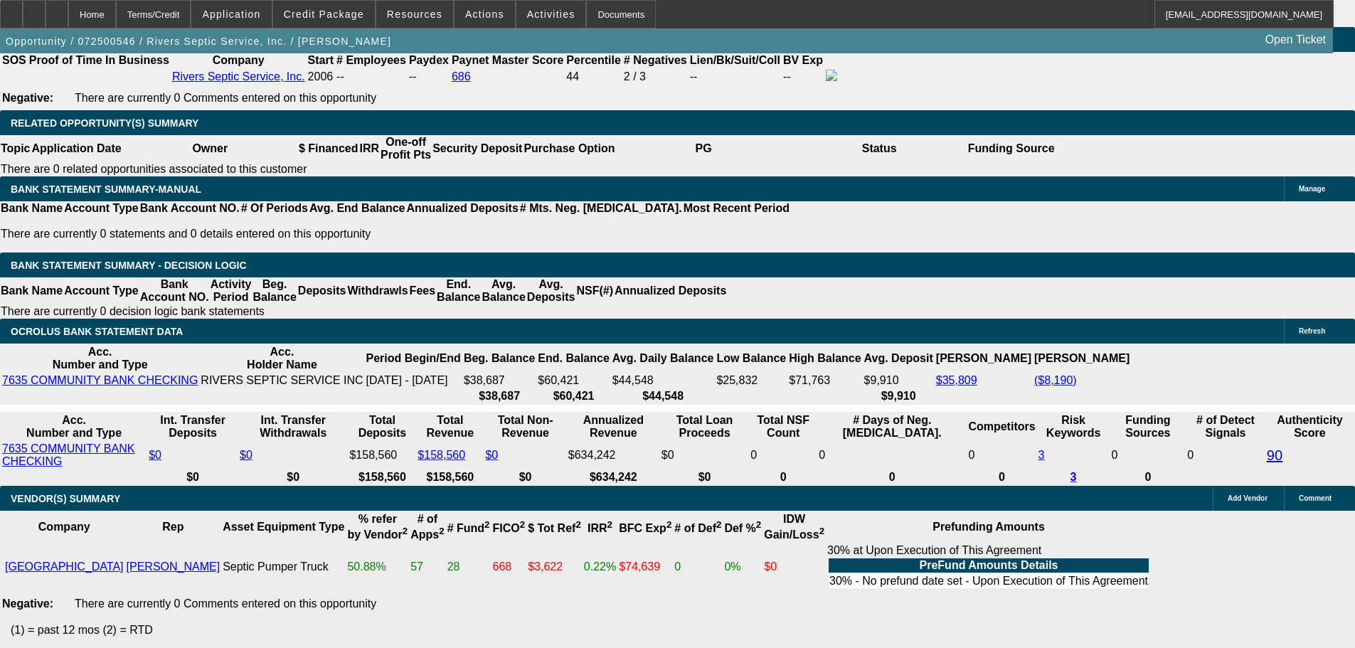
select select "2"
select select "0"
select select "6"
select select "0"
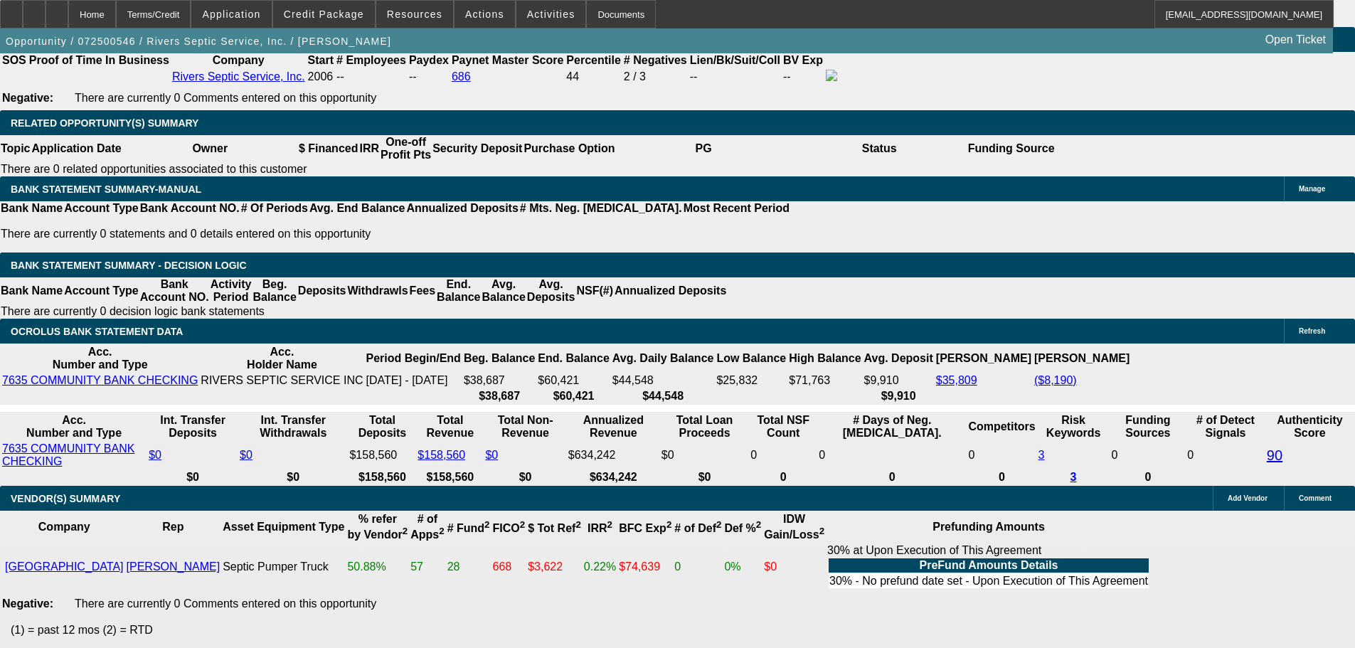
select select "2"
select select "0"
select select "6"
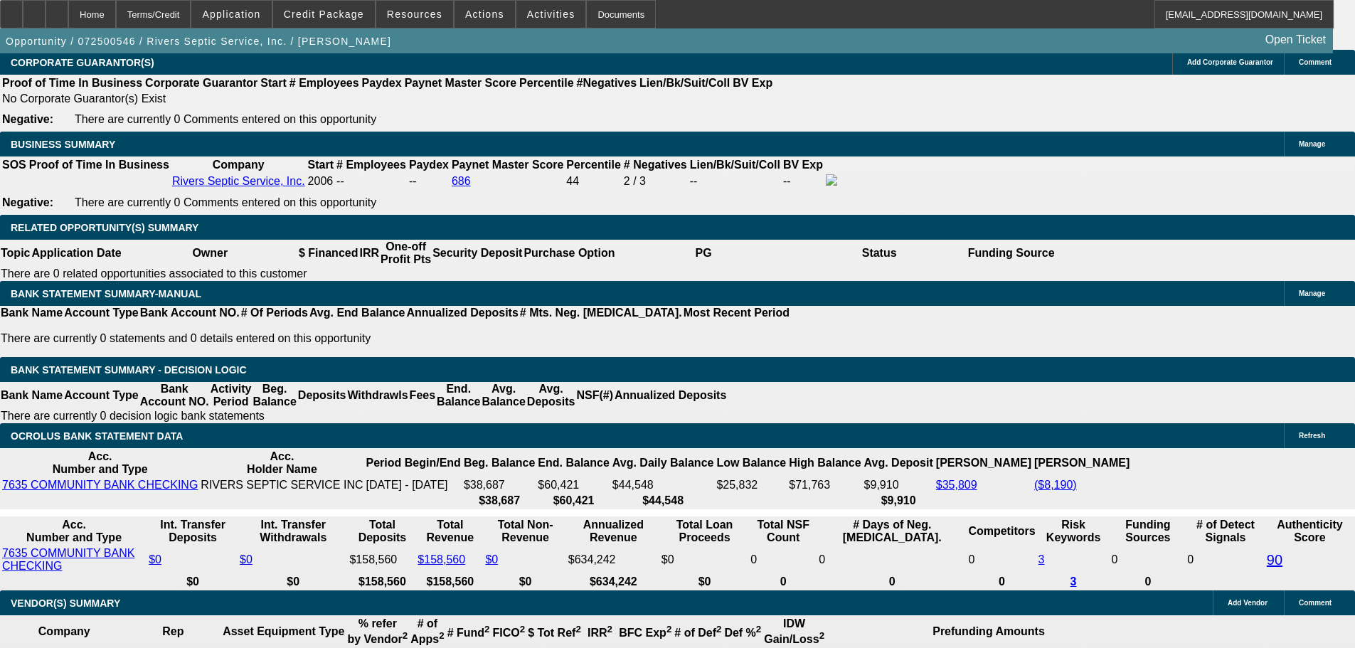
scroll to position [2229, 0]
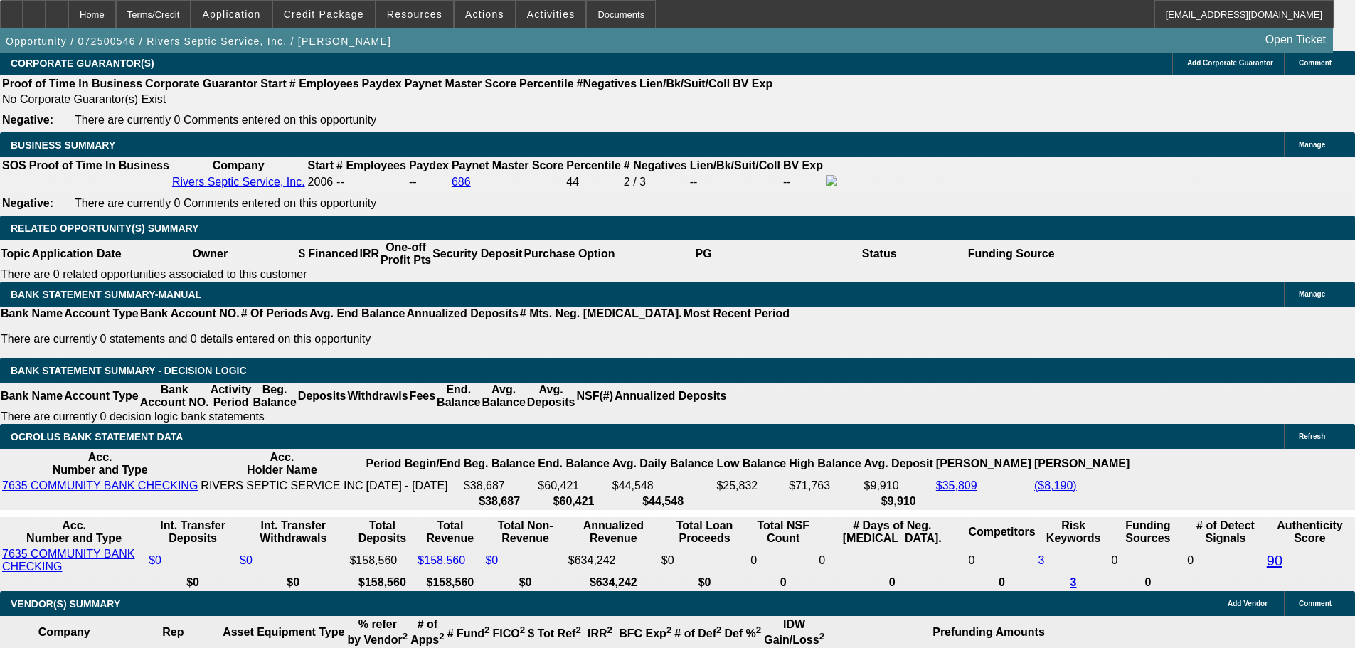
drag, startPoint x: 235, startPoint y: 213, endPoint x: 248, endPoint y: 213, distance: 12.1
type input "$13,500.00"
drag, startPoint x: 377, startPoint y: 219, endPoint x: 545, endPoint y: 218, distance: 167.9
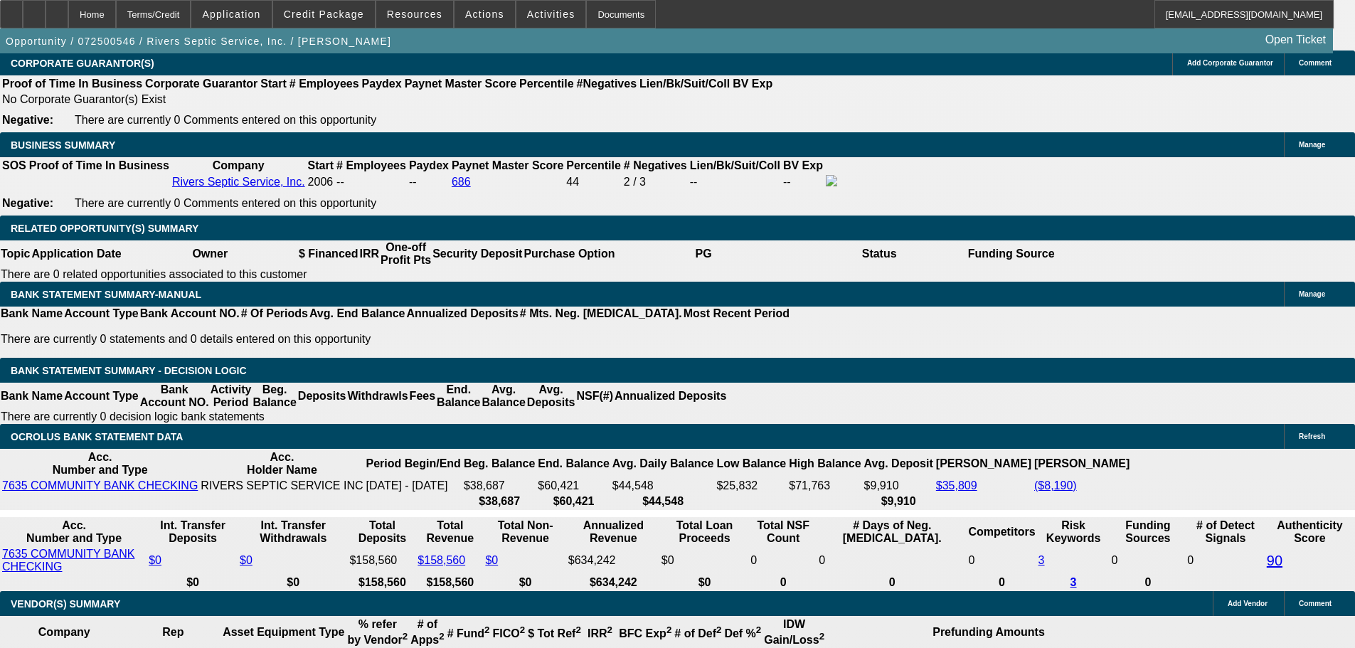
type input "$24,000.00"
type input "UNKNOWN"
type input "$2,654.94"
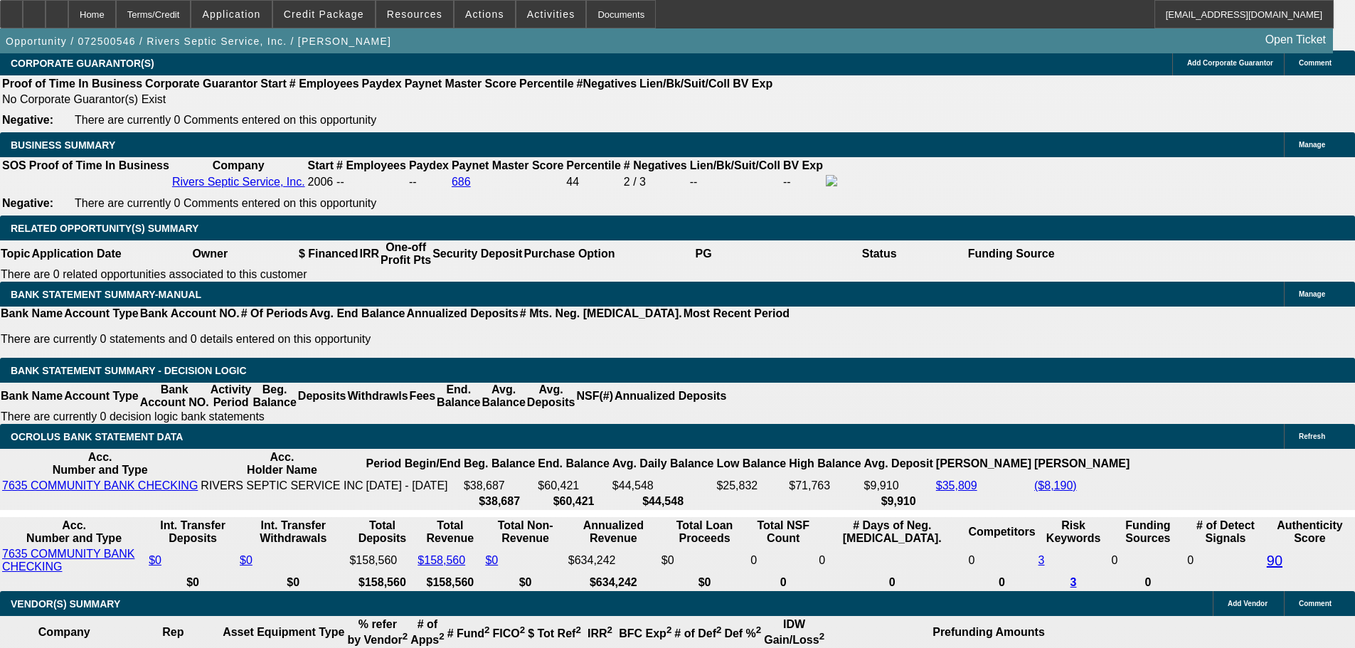
type input "$5,309.88"
drag, startPoint x: 383, startPoint y: 327, endPoint x: 503, endPoint y: 329, distance: 120.2
type input "26"
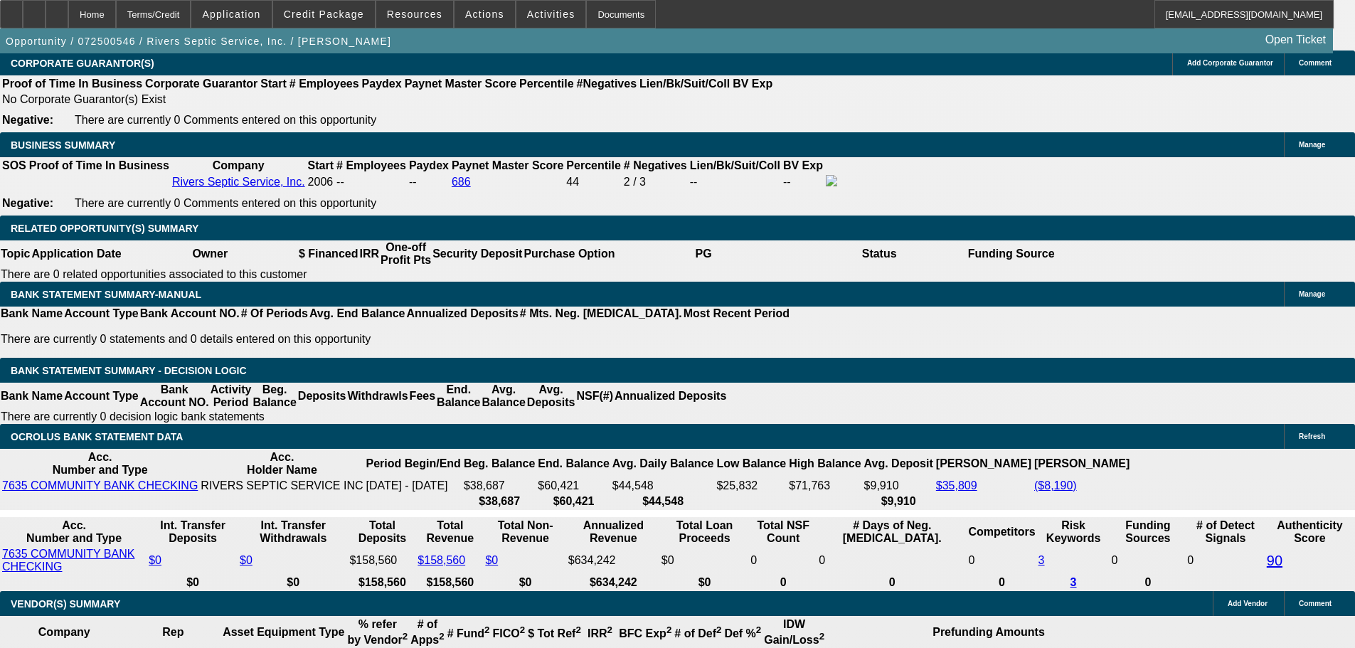
type input "$52.00"
type input "2675"
type input "8.9"
type input "$5,350.00"
type input "$2,675.00"
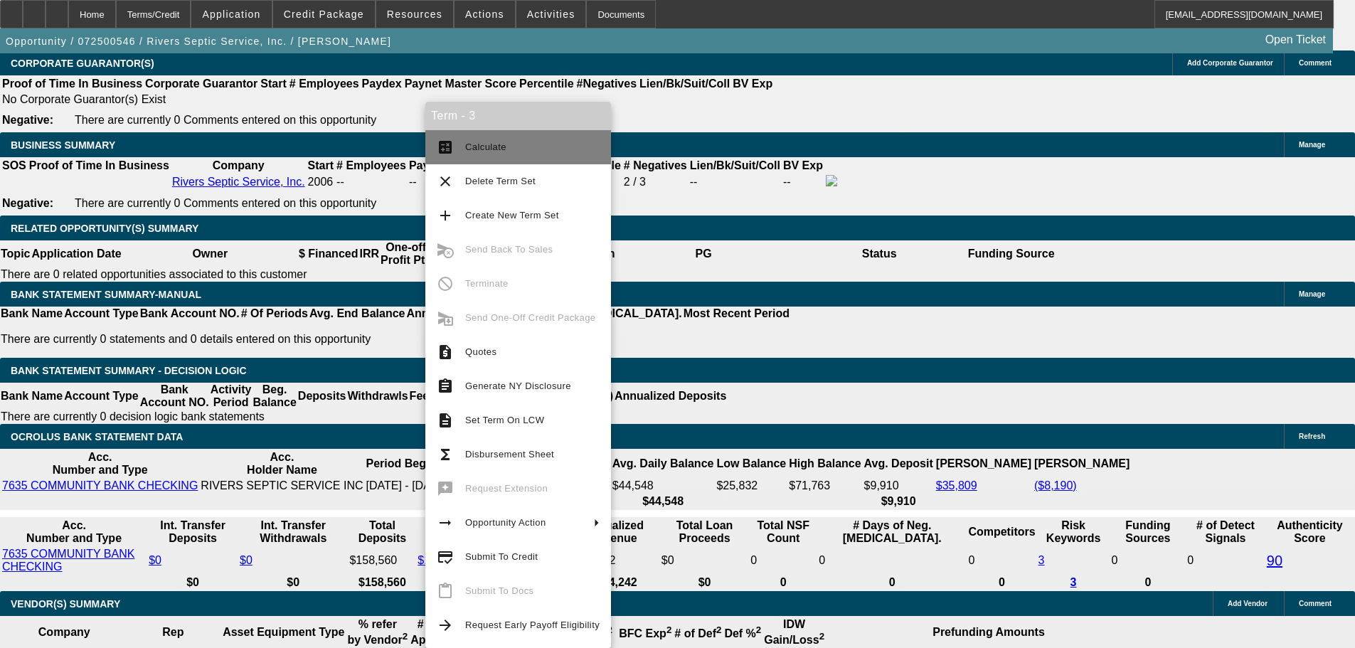
click at [472, 146] on span "Calculate" at bounding box center [485, 147] width 41 height 11
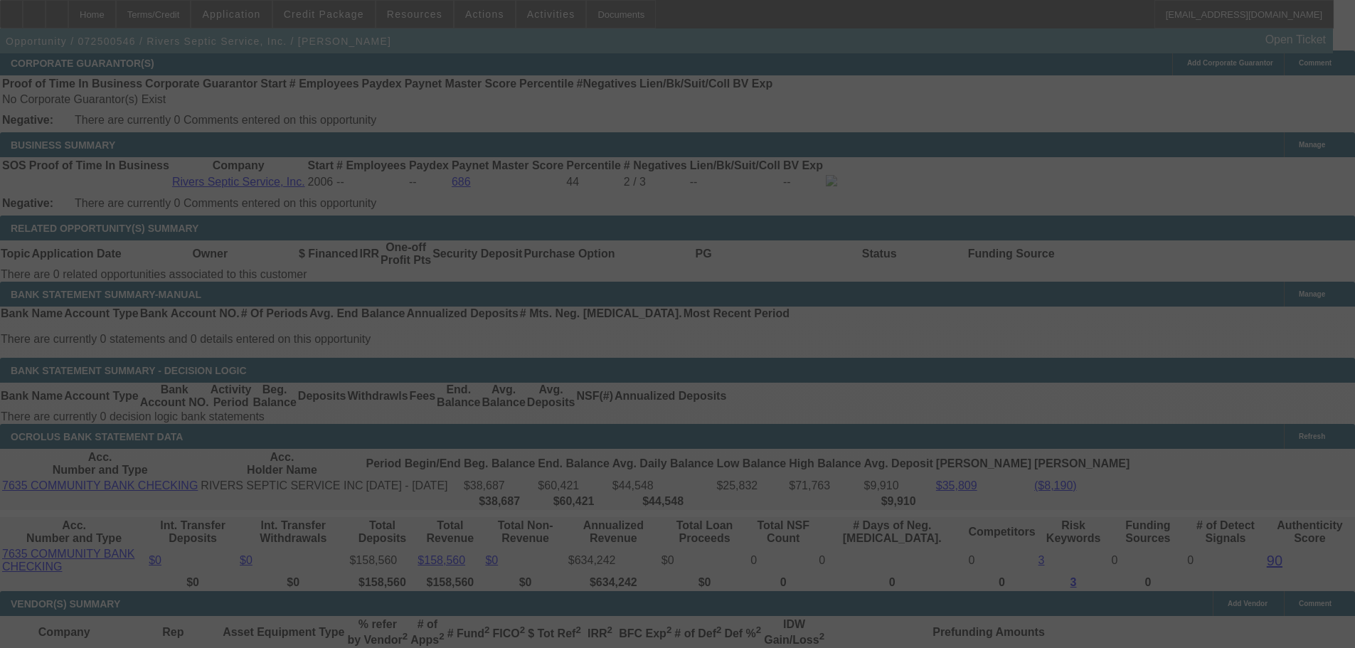
select select "0"
select select "2"
select select "0"
select select "6"
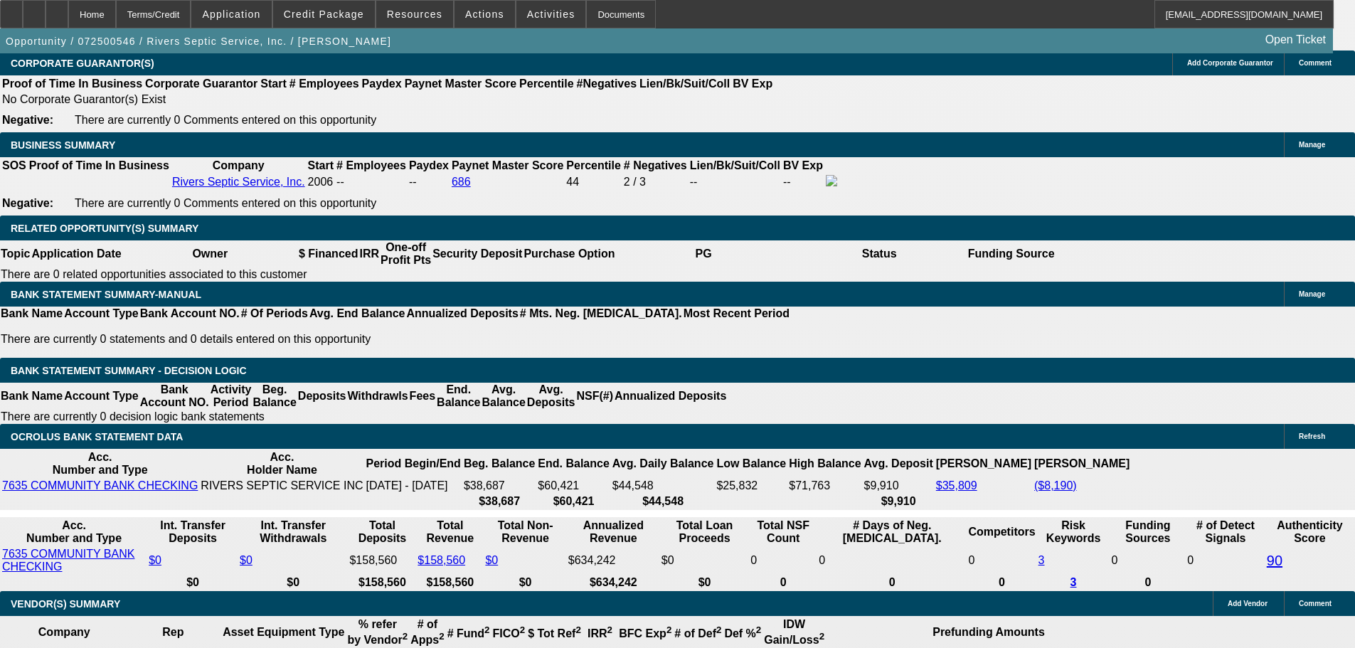
drag, startPoint x: 217, startPoint y: 330, endPoint x: 322, endPoint y: 331, distance: 104.6
type input "2"
type input "UNKNOWN"
type input "2833"
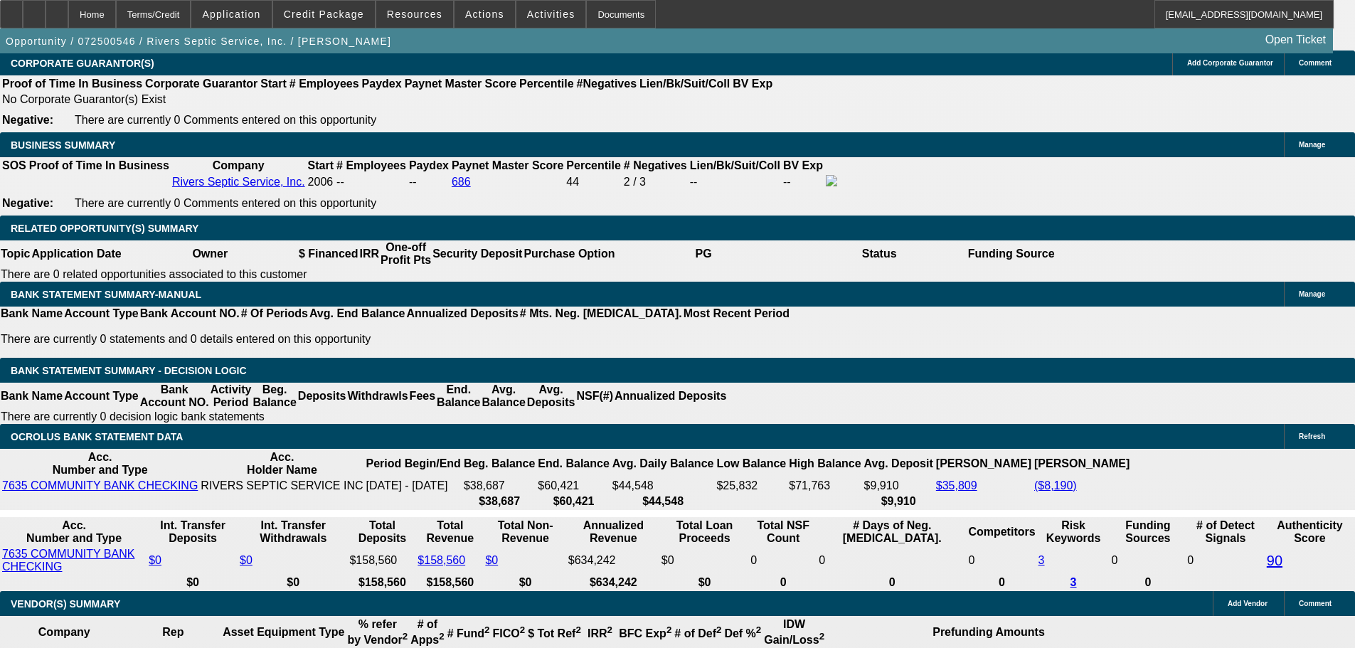
type input "8.6"
type input "$2,833.00"
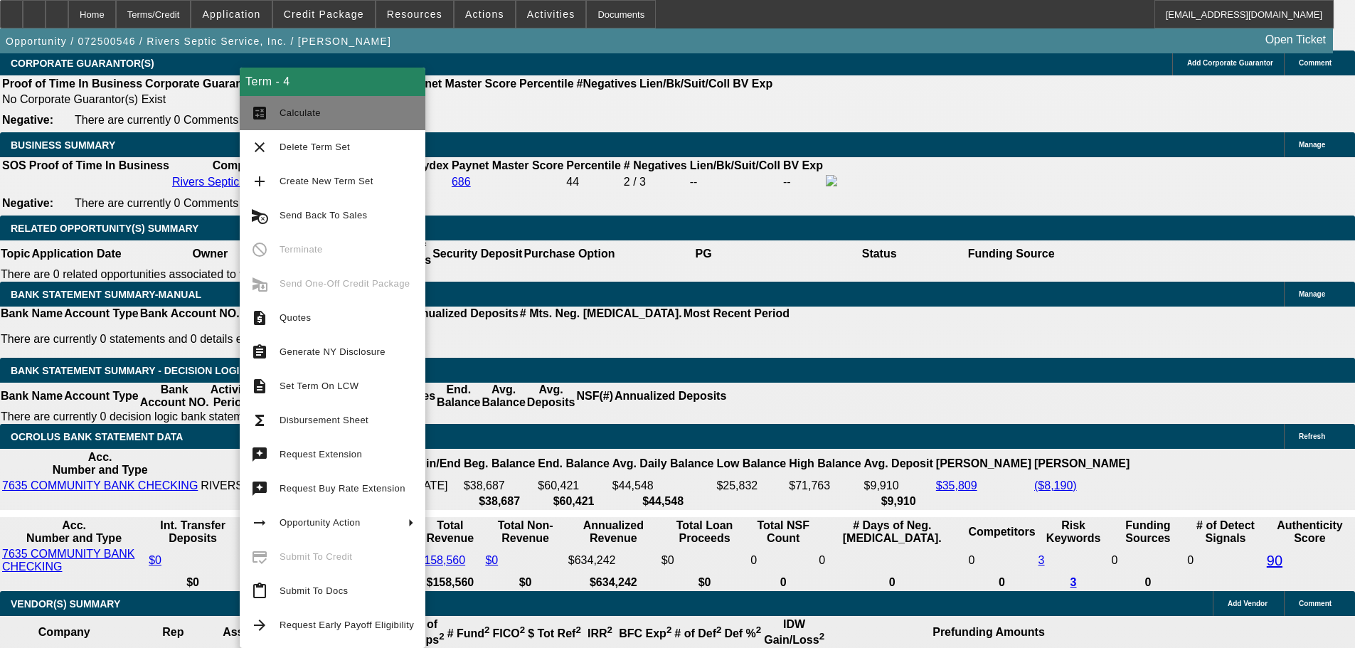
click at [320, 110] on span "Calculate" at bounding box center [347, 113] width 134 height 17
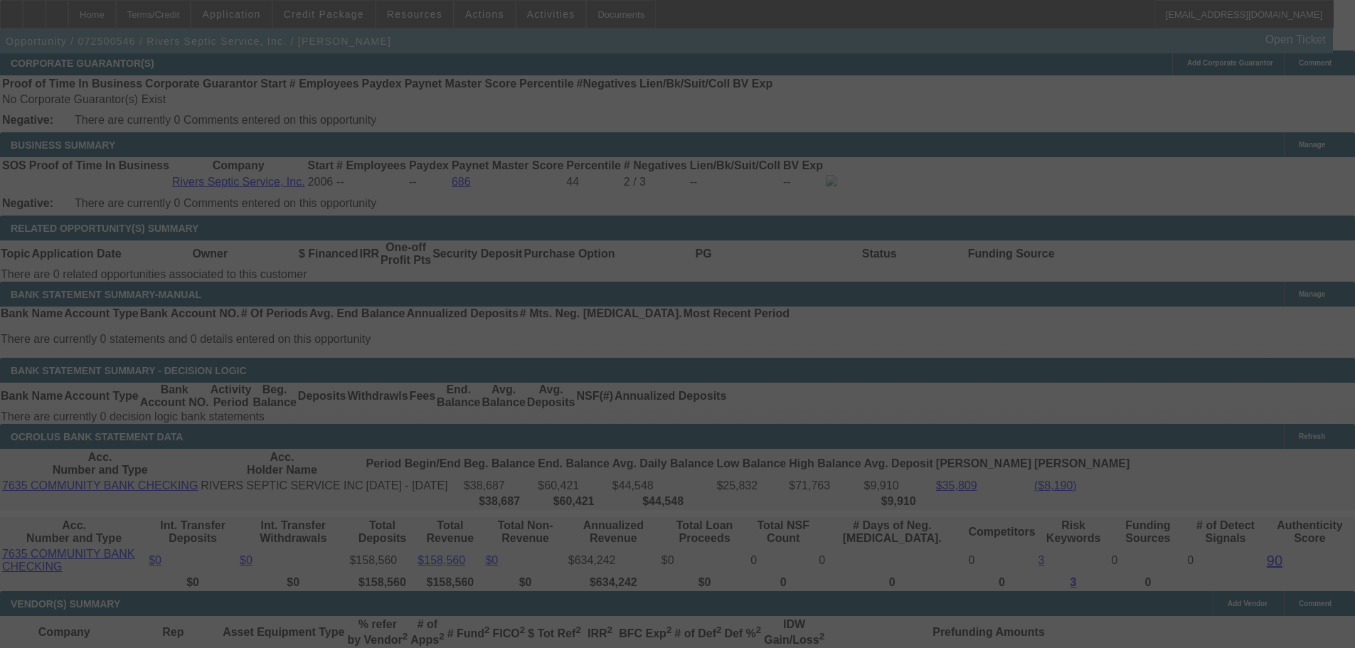
select select "0"
select select "6"
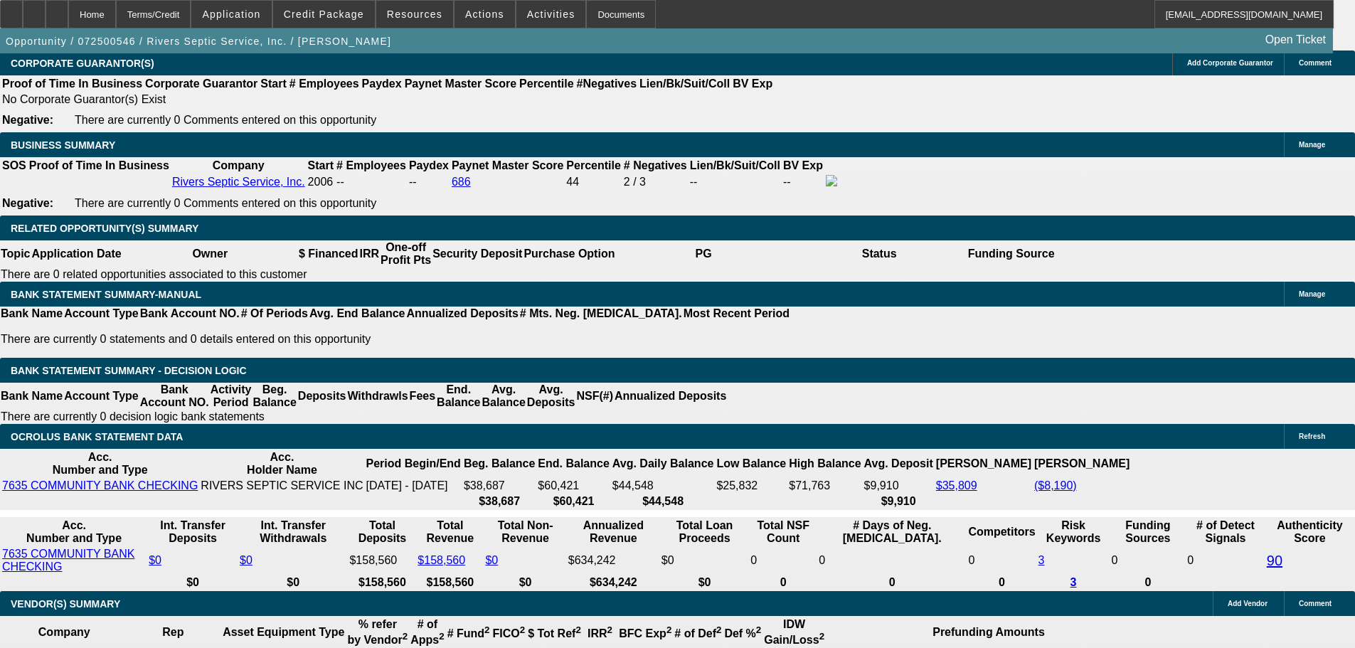
drag, startPoint x: 295, startPoint y: 127, endPoint x: 277, endPoint y: 136, distance: 19.4
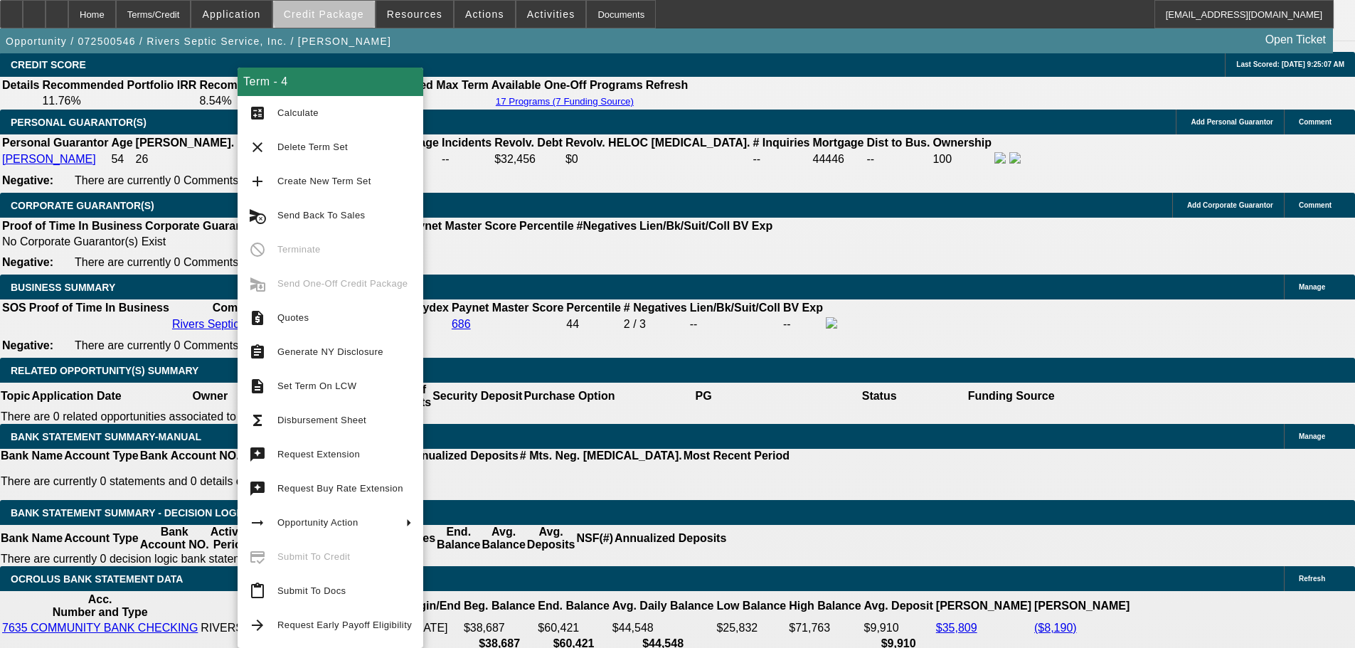
click at [351, 8] on span at bounding box center [324, 14] width 102 height 34
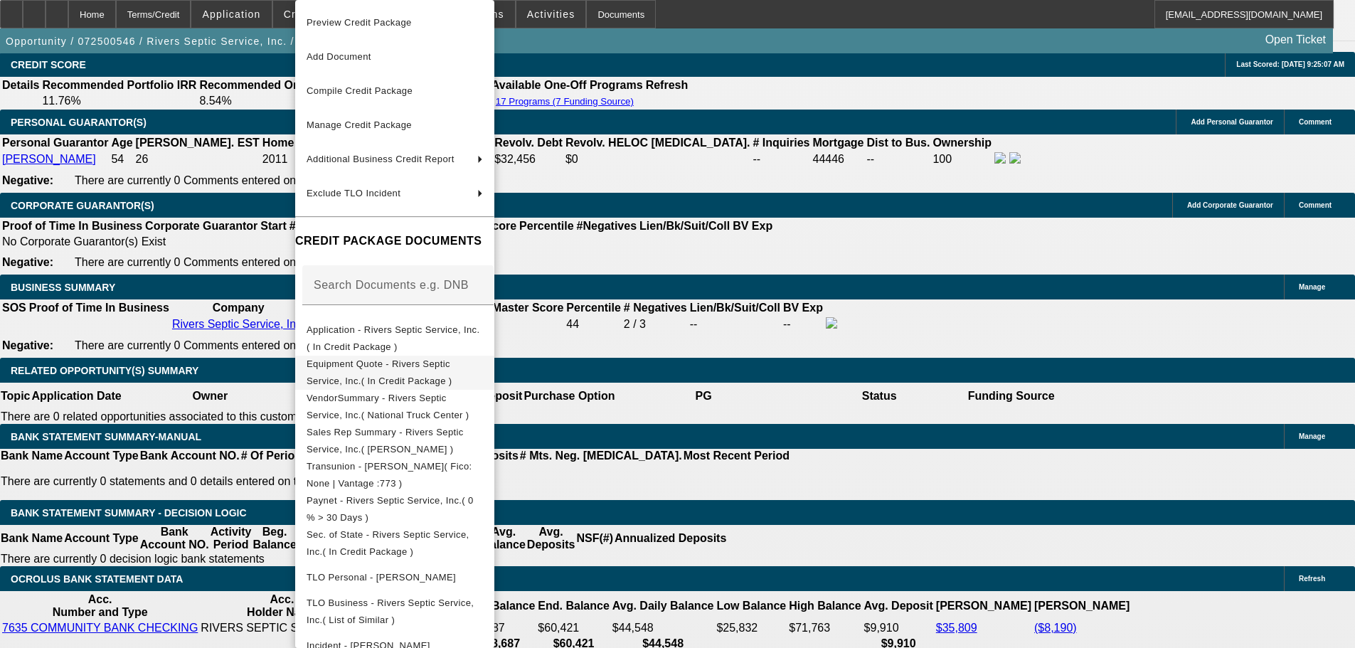
click at [452, 369] on span "Equipment Quote - Rivers Septic Service, Inc.( In Credit Package )" at bounding box center [380, 373] width 146 height 28
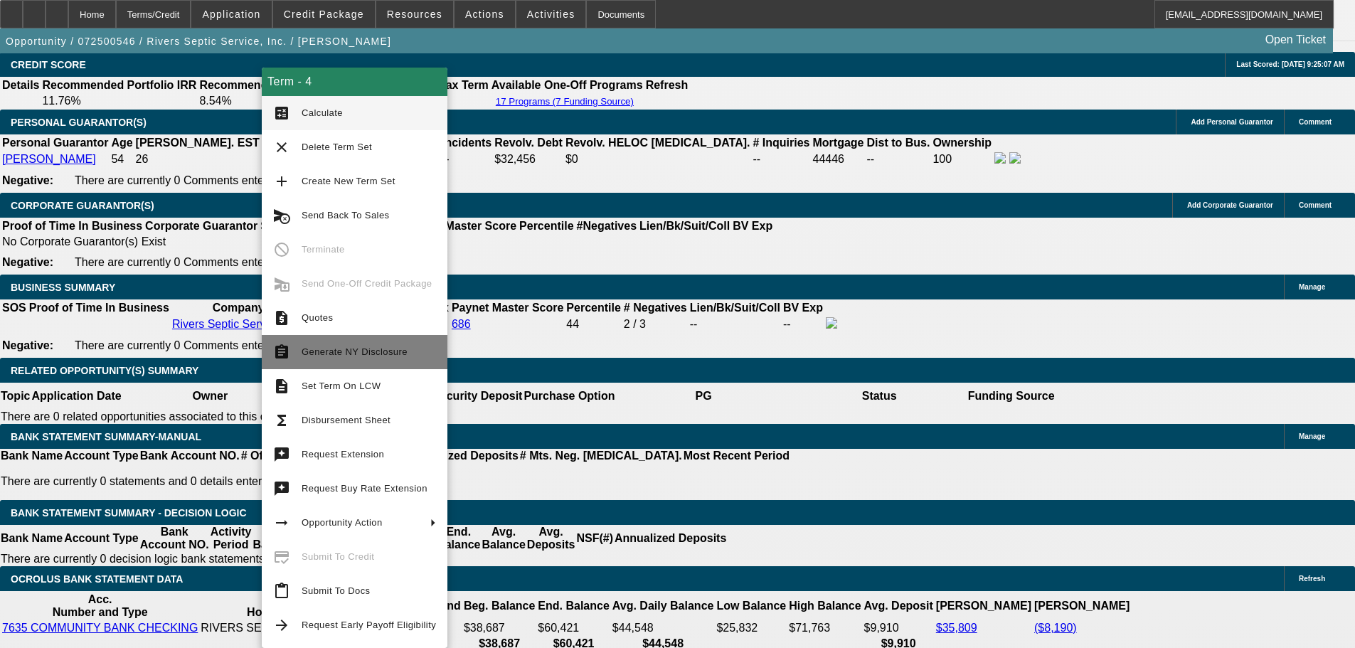
click at [373, 351] on span "Generate NY Disclosure" at bounding box center [355, 351] width 106 height 11
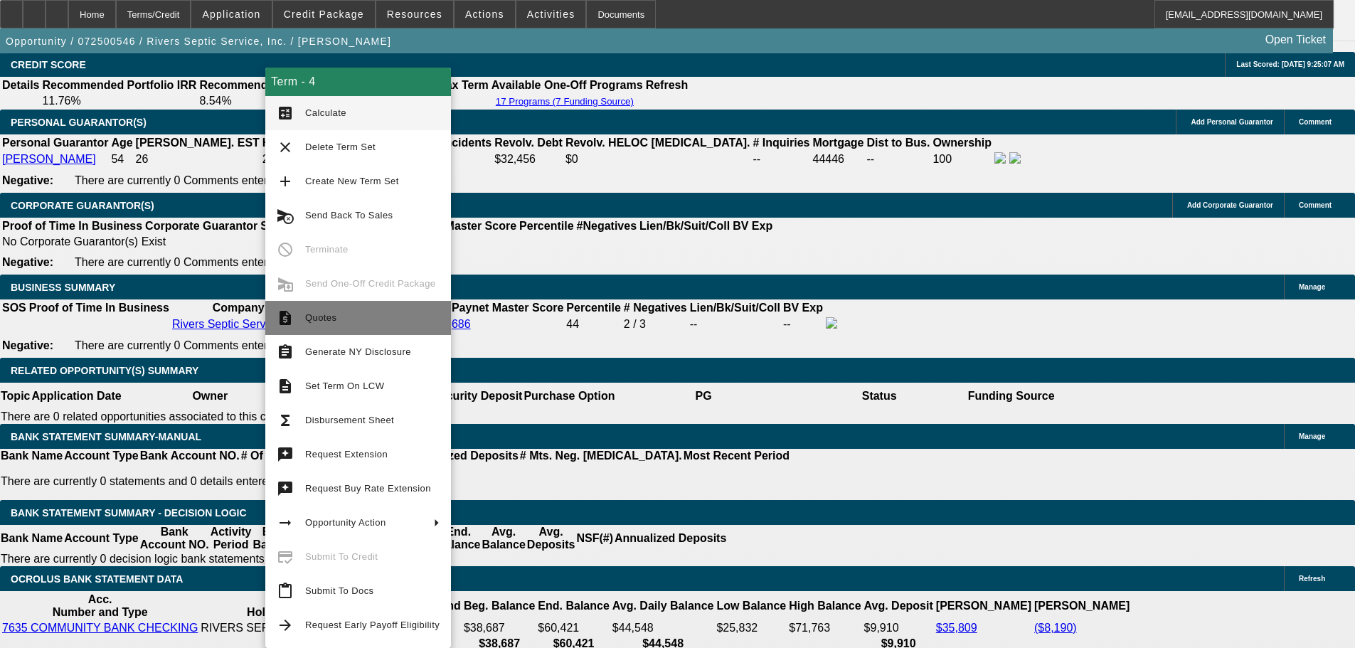
click at [344, 310] on span "Quotes" at bounding box center [372, 317] width 134 height 17
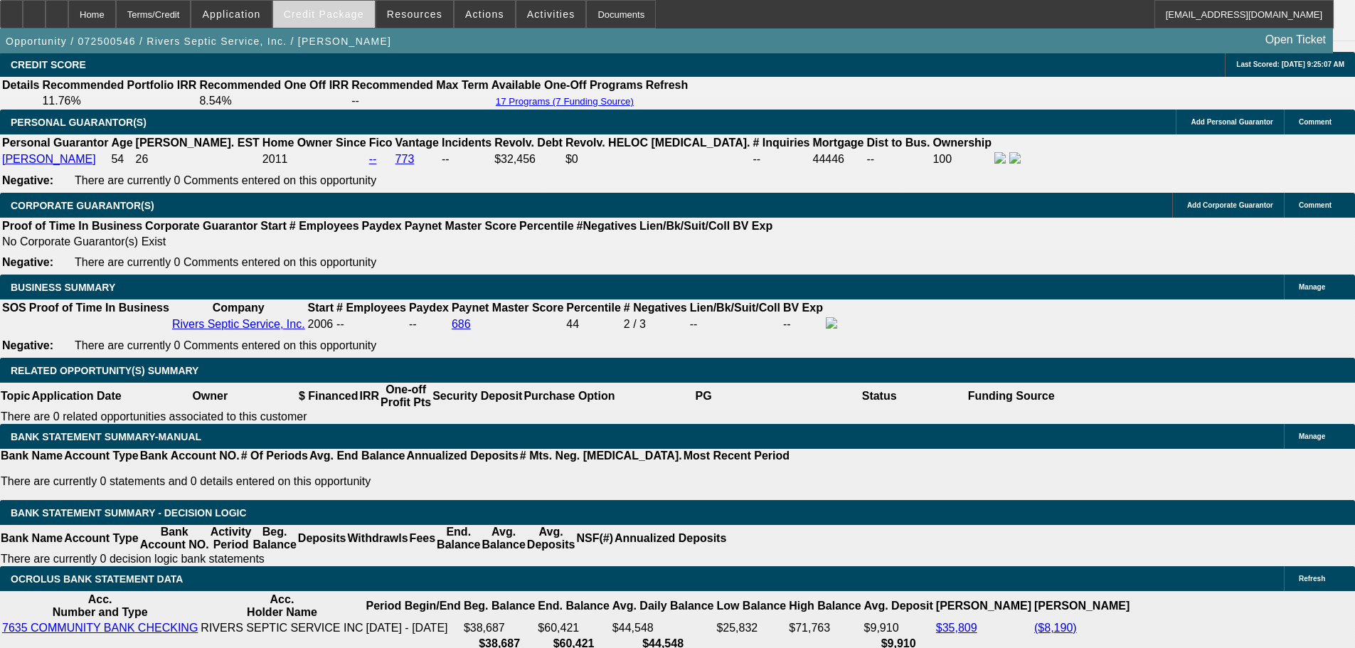
click at [340, 12] on span "Credit Package" at bounding box center [324, 14] width 80 height 11
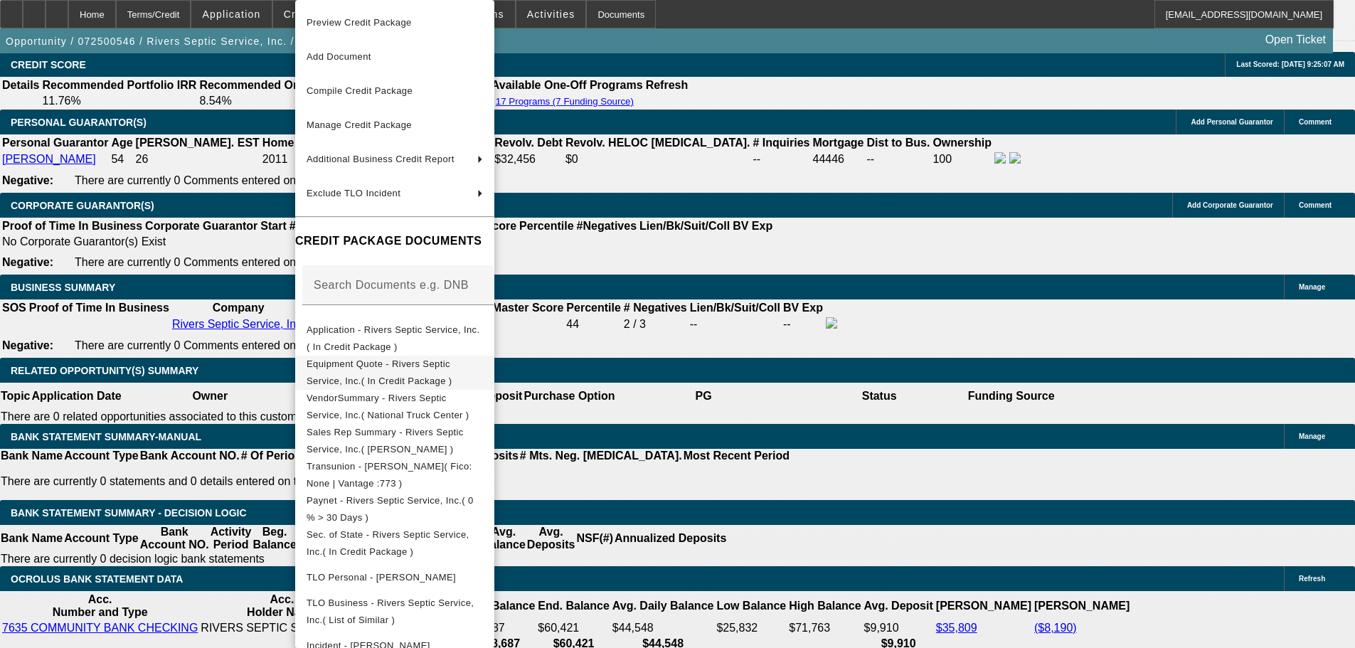
click at [446, 371] on span "Equipment Quote - Rivers Septic Service, Inc.( In Credit Package )" at bounding box center [380, 373] width 146 height 28
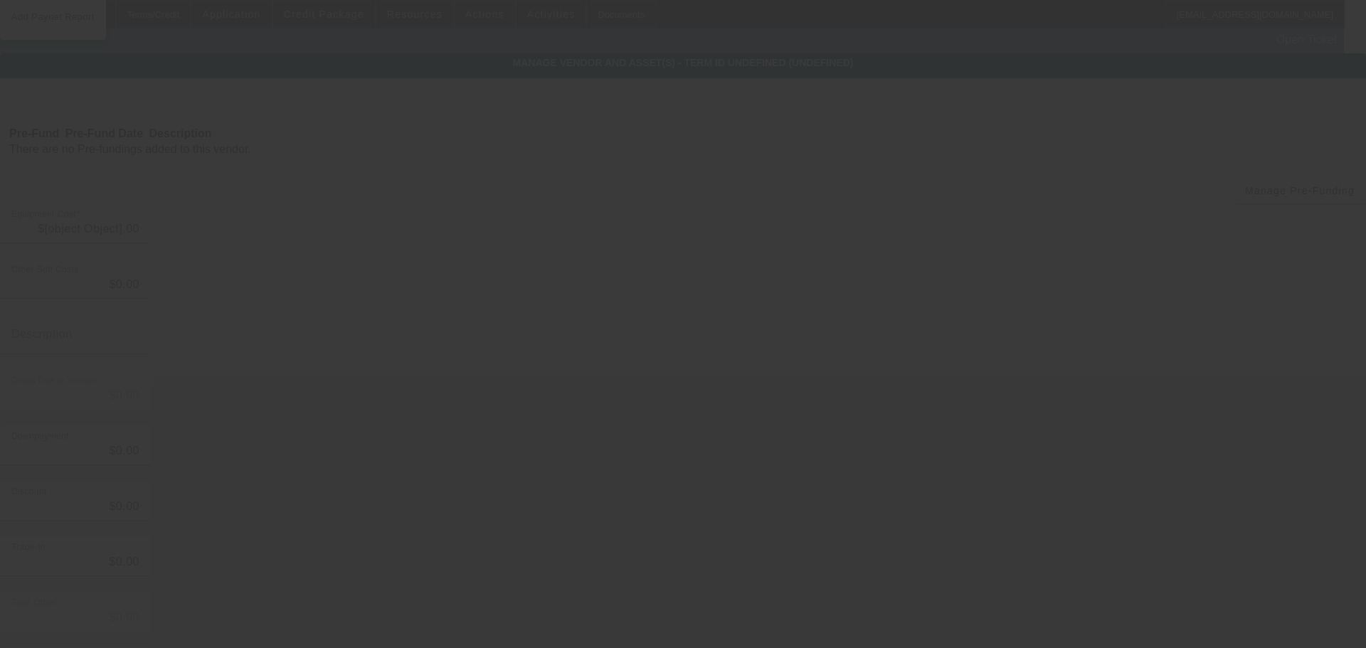
type input "$172,614.00"
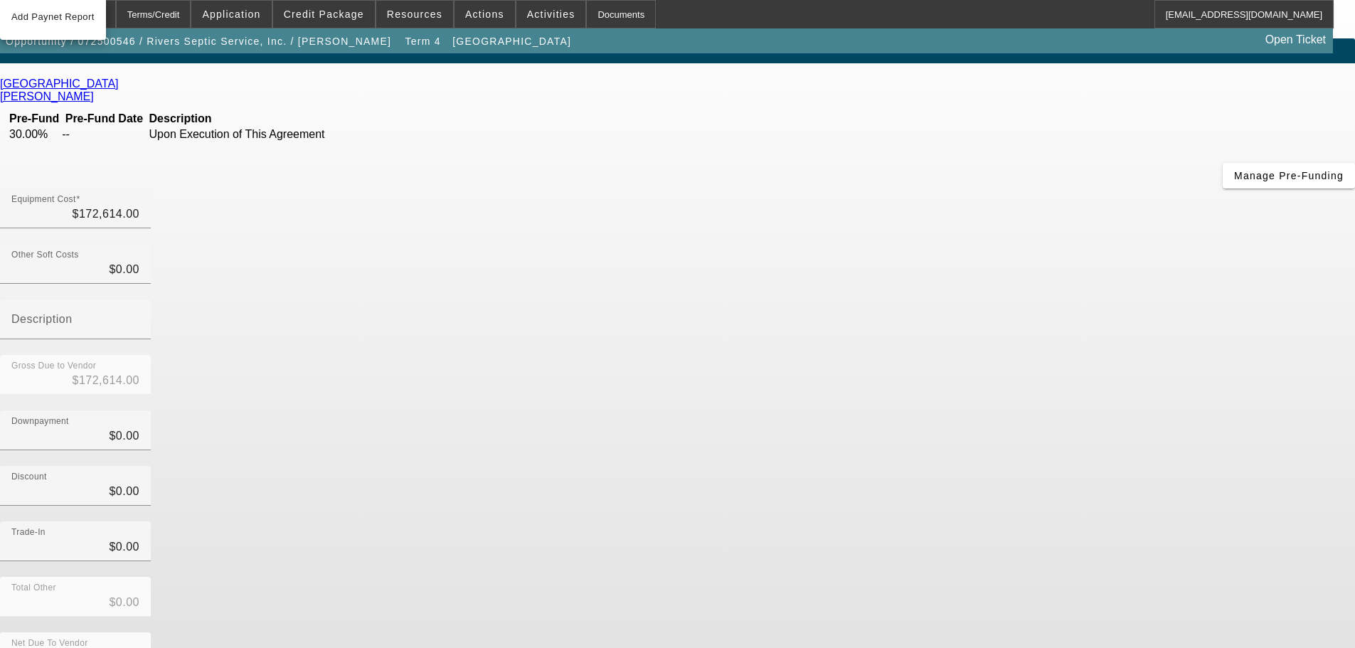
scroll to position [19, 0]
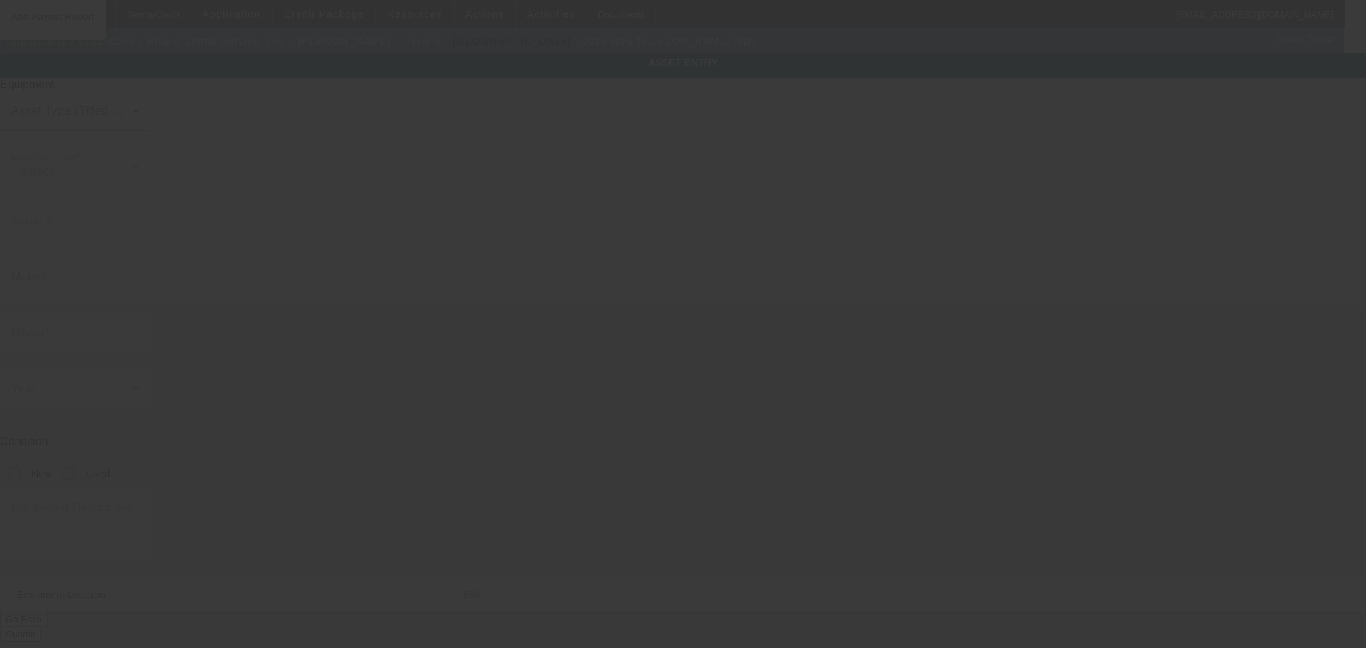
type input "Mack"
type input "MD7"
radio input "true"
type textarea "With:"
type input "3161 County Route 21"
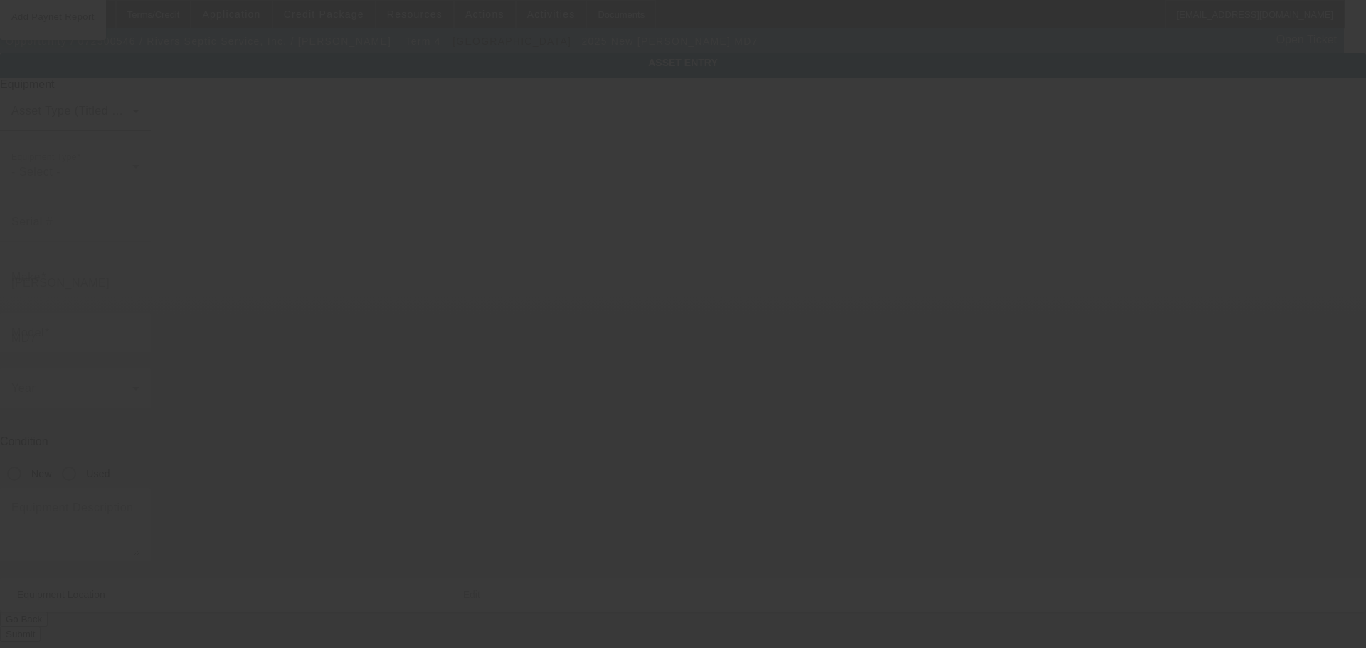
type input "Canton"
type input "13617"
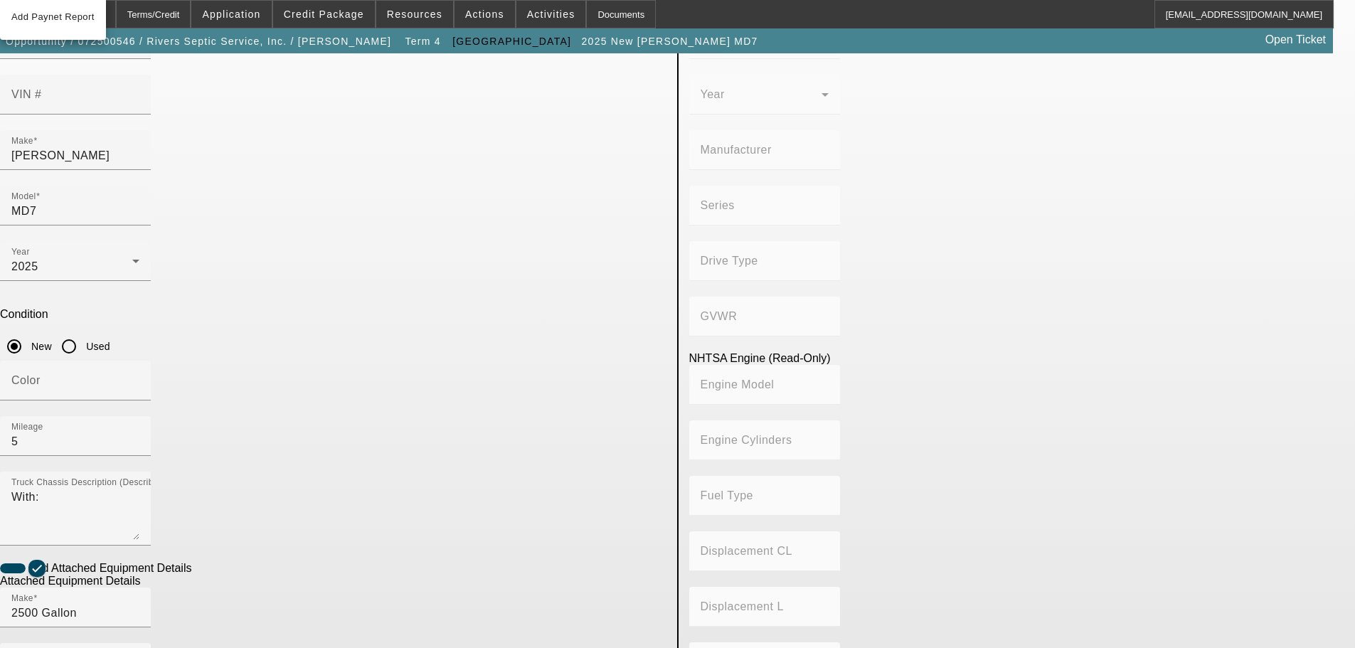
scroll to position [126, 0]
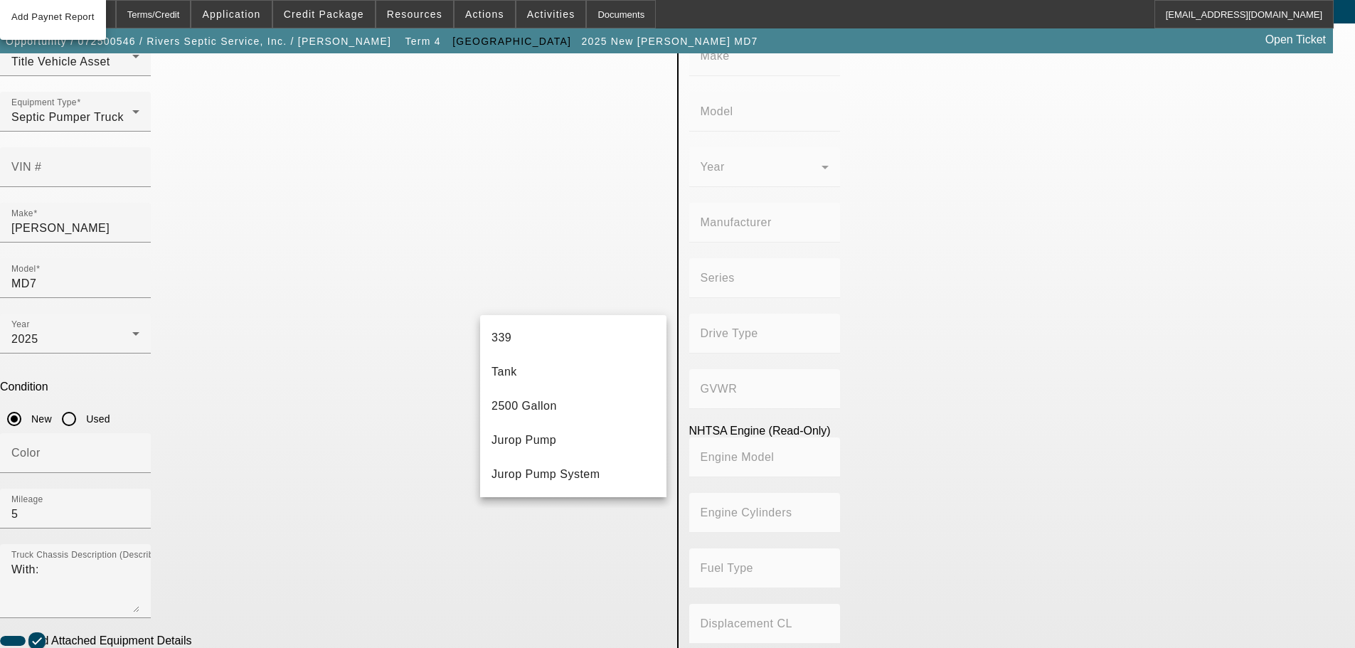
scroll to position [0, 0]
click at [548, 336] on span "Create New Make/Model Match" at bounding box center [558, 337] width 133 height 29
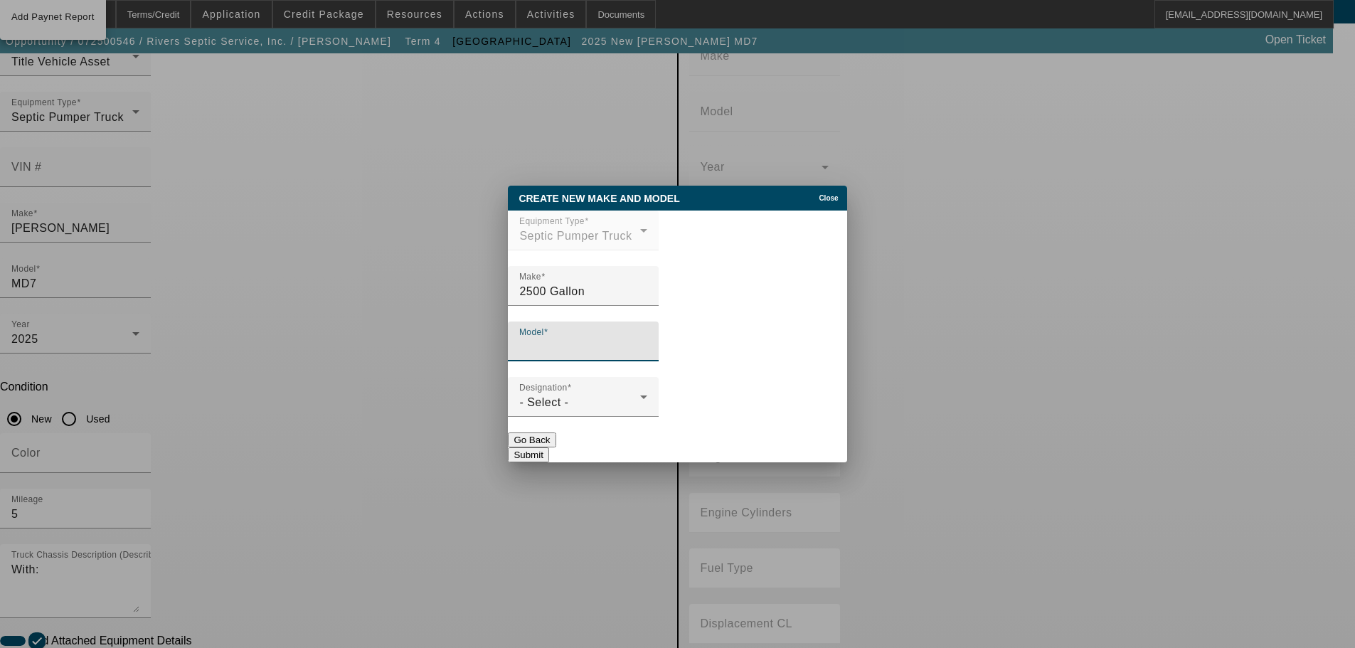
click at [593, 346] on input "Model" at bounding box center [583, 347] width 128 height 17
click at [604, 415] on div "Designation - Select -" at bounding box center [583, 397] width 128 height 40
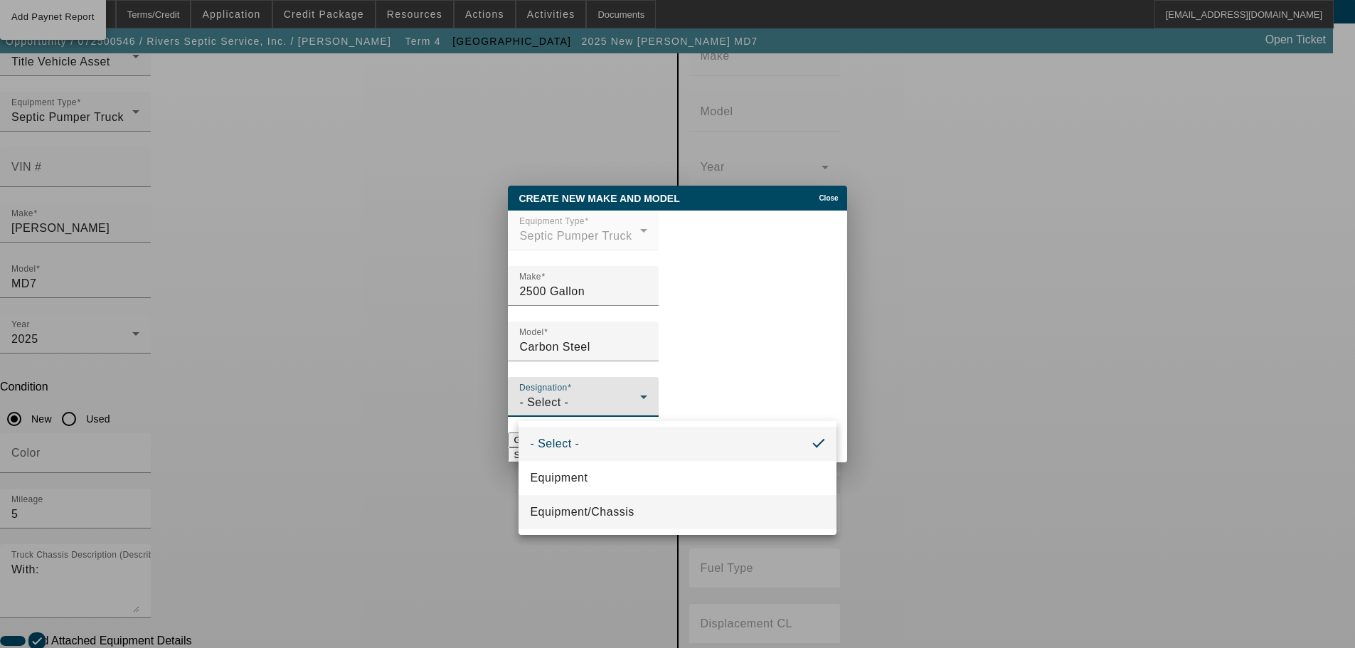
click at [617, 516] on span "Equipment/Chassis" at bounding box center [582, 512] width 104 height 17
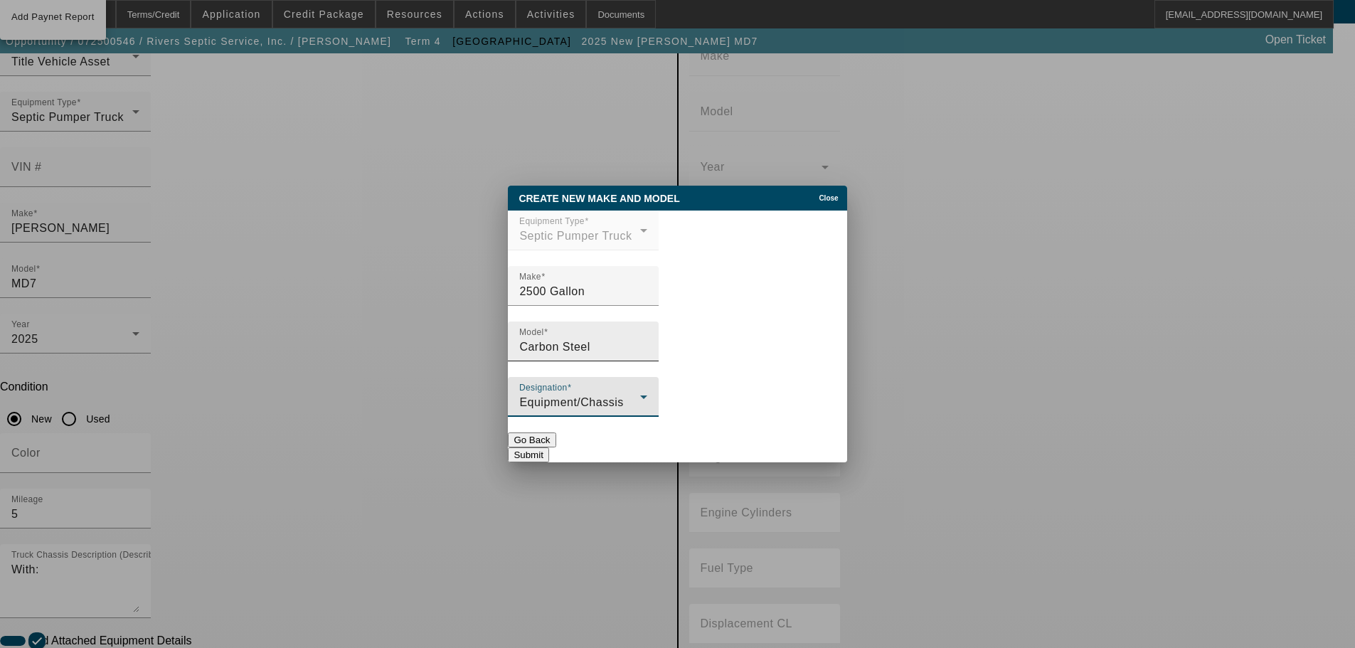
click at [630, 345] on input "Carbon Steel" at bounding box center [583, 347] width 128 height 17
type input "Carbon Steel Tank"
click at [548, 447] on button "Submit" at bounding box center [528, 454] width 41 height 15
type input "Carbon Steel Tank"
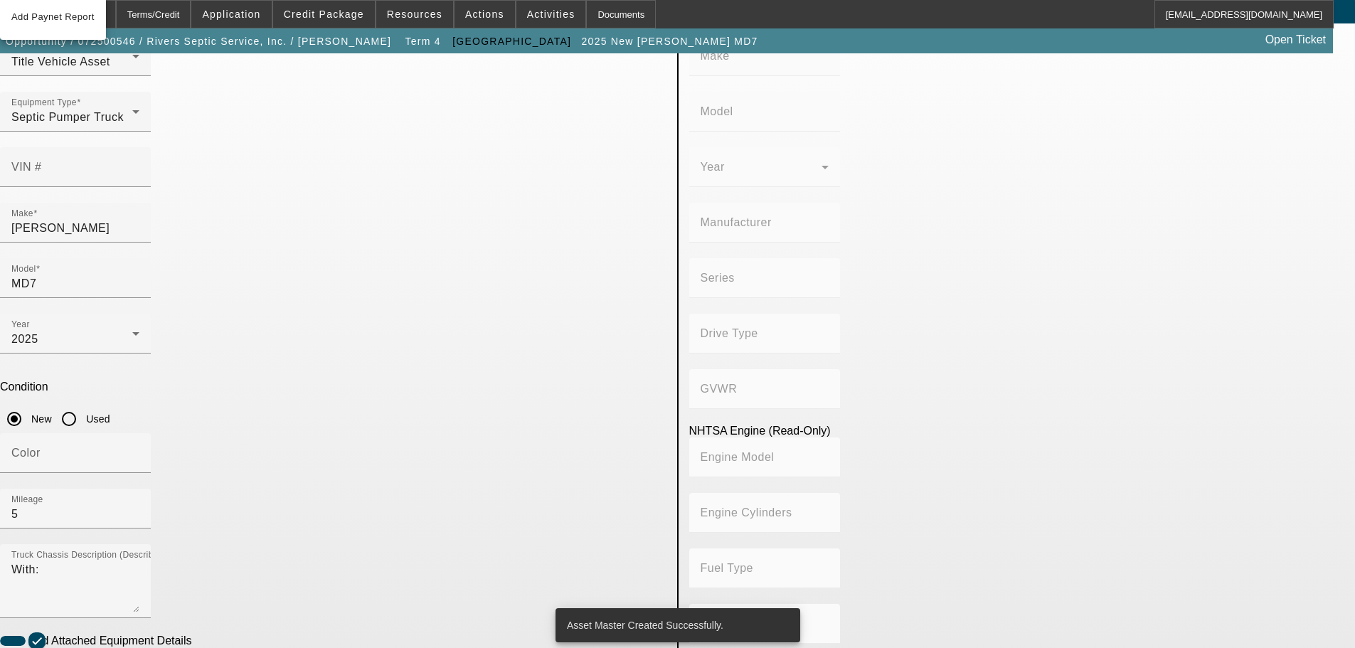
scroll to position [268, 0]
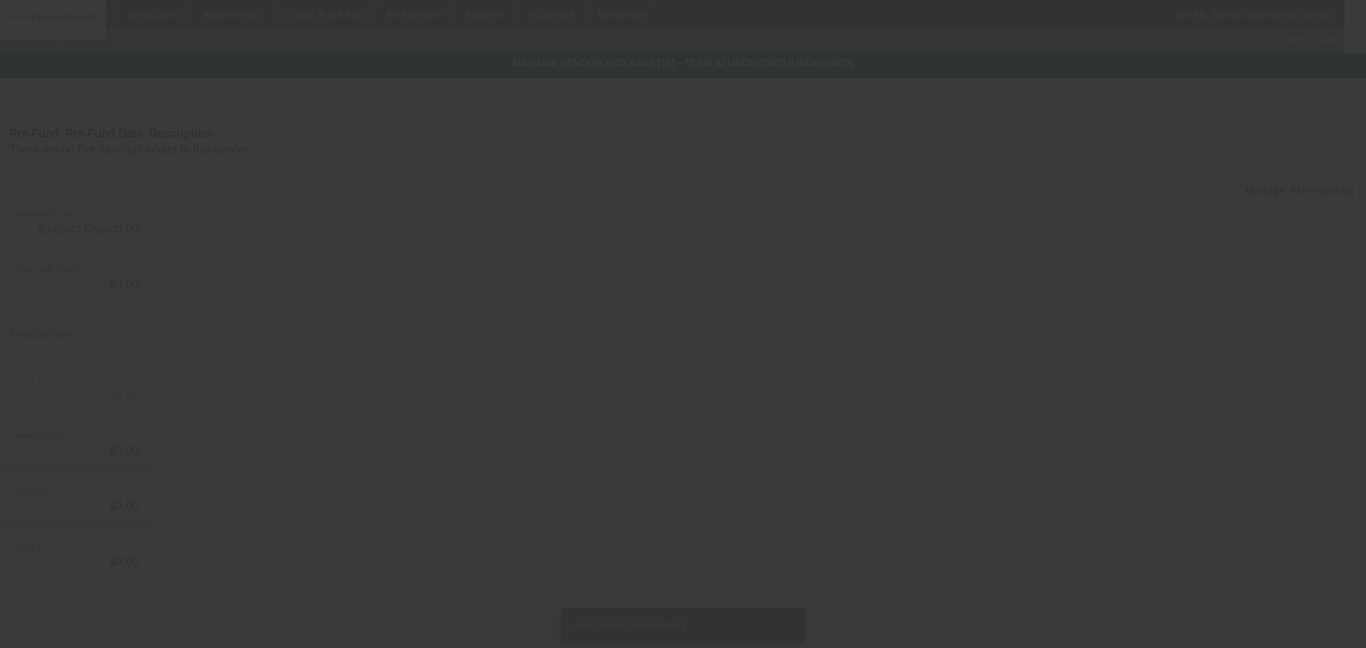
type input "$172,614.00"
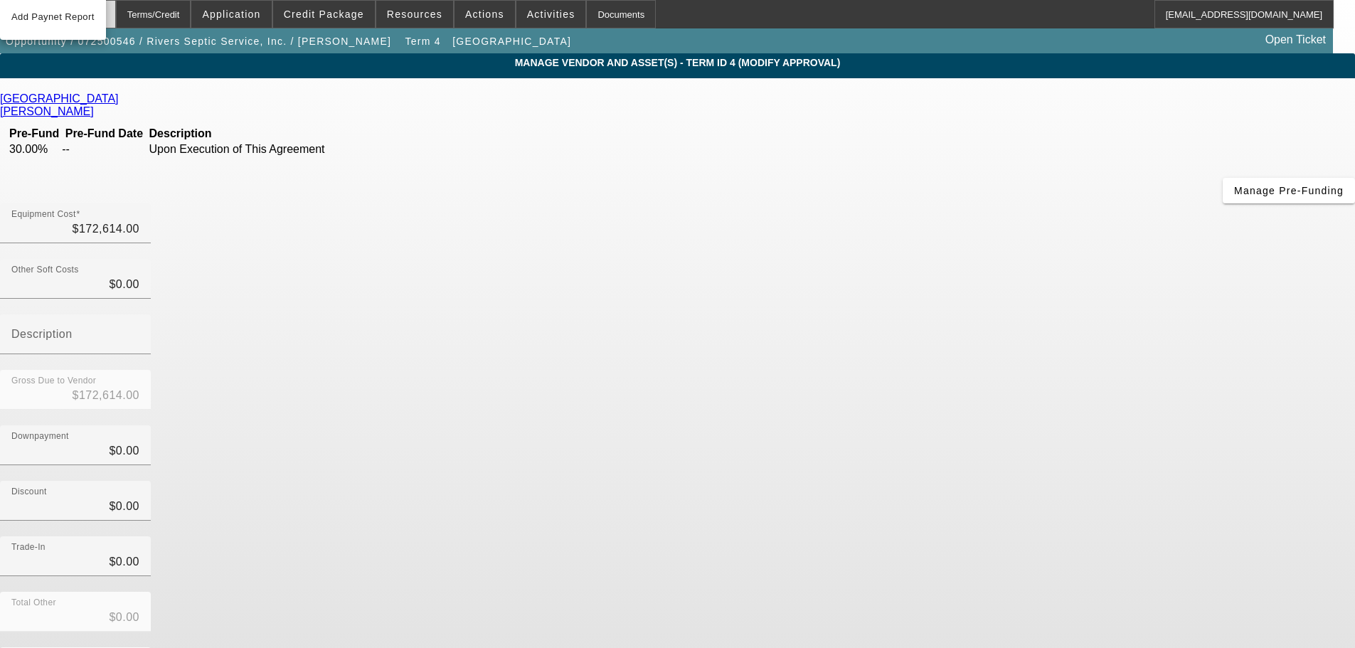
click at [116, 14] on div "Home" at bounding box center [92, 14] width 48 height 28
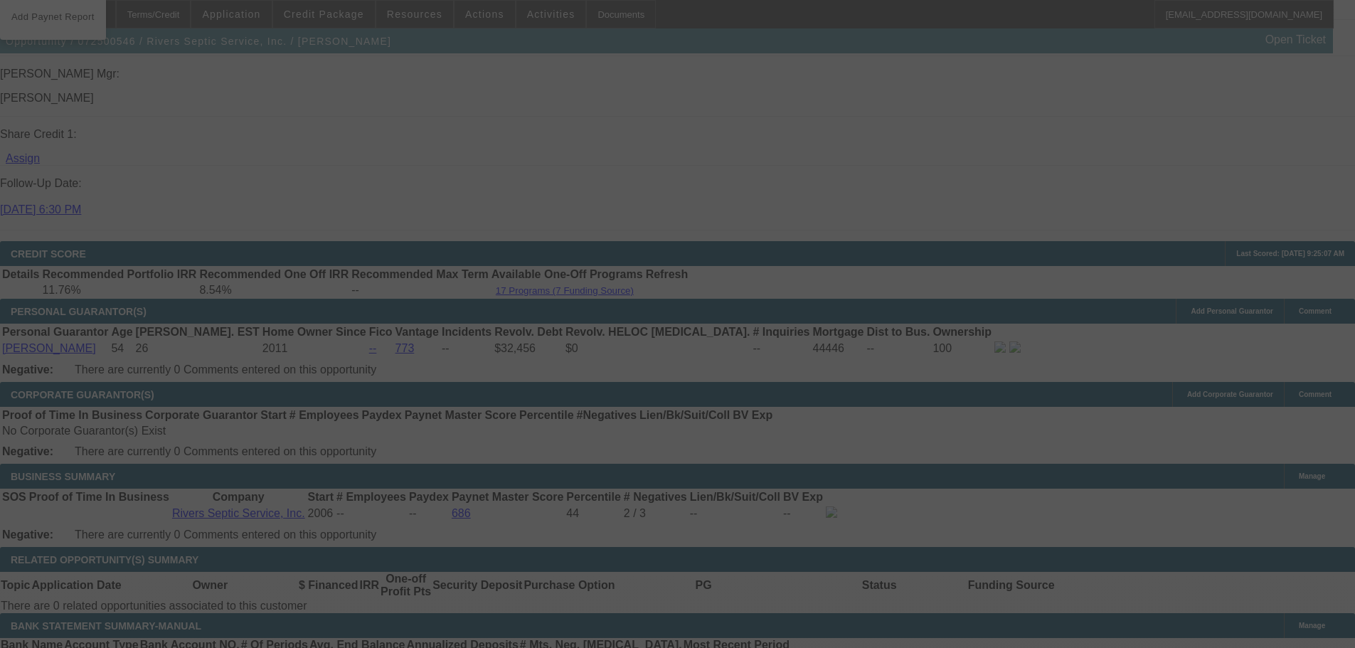
scroll to position [1891, 0]
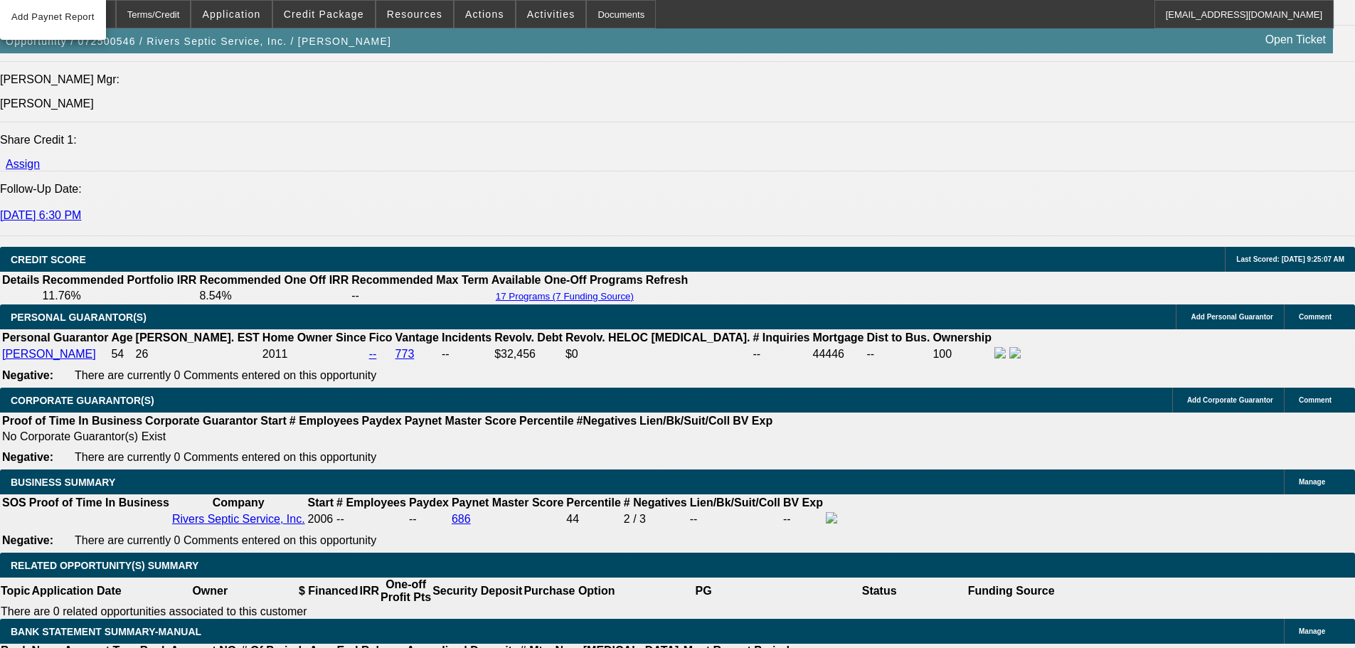
select select "0"
select select "6"
select select "0"
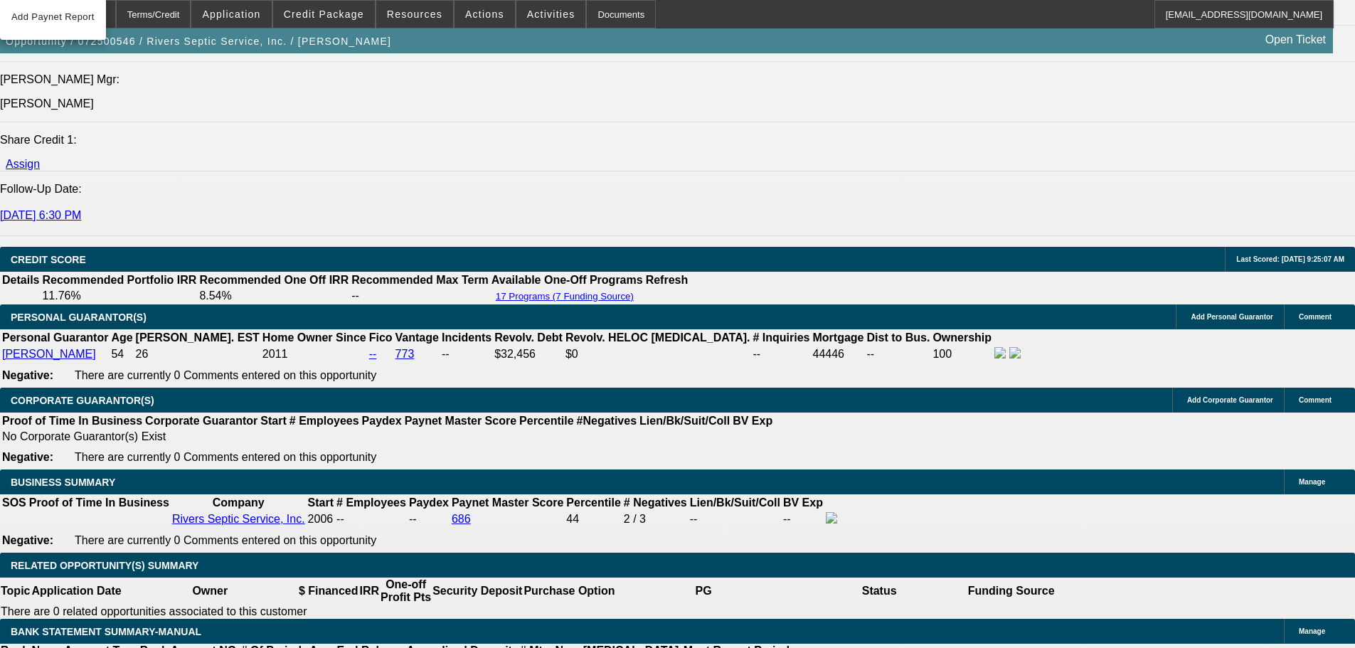
select select "2"
select select "0"
select select "6"
select select "0"
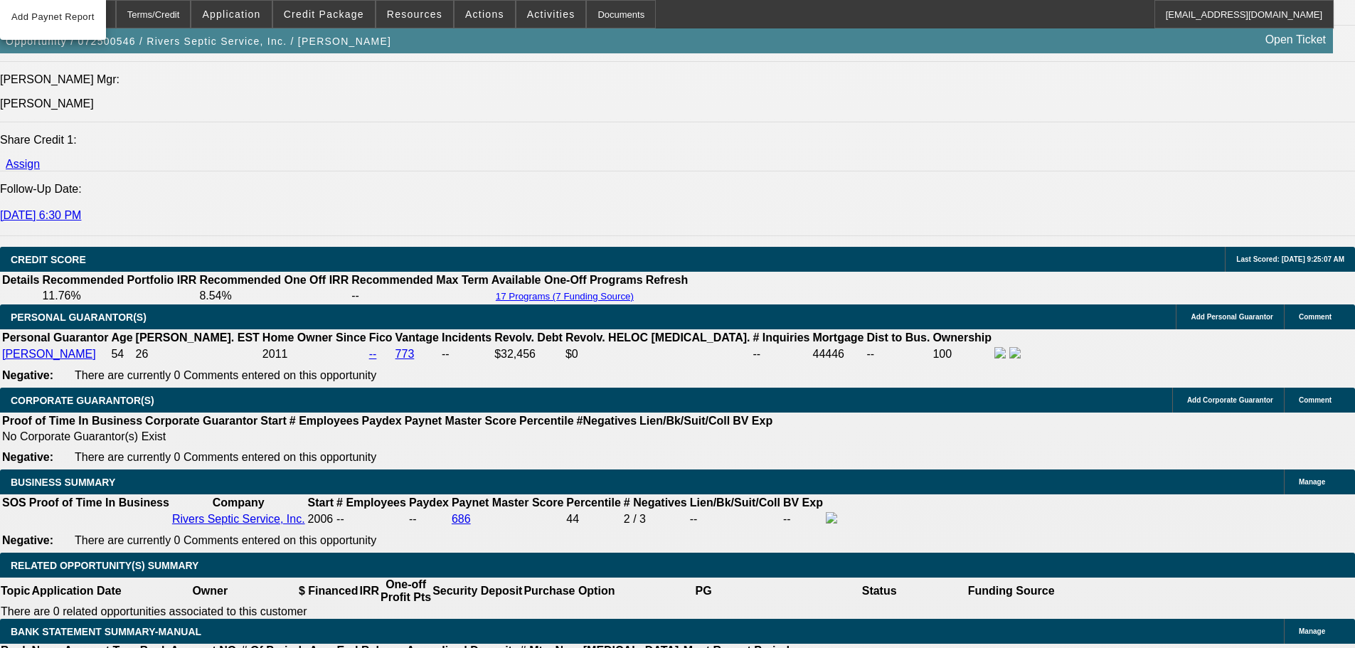
select select "2"
select select "0"
select select "6"
select select "0"
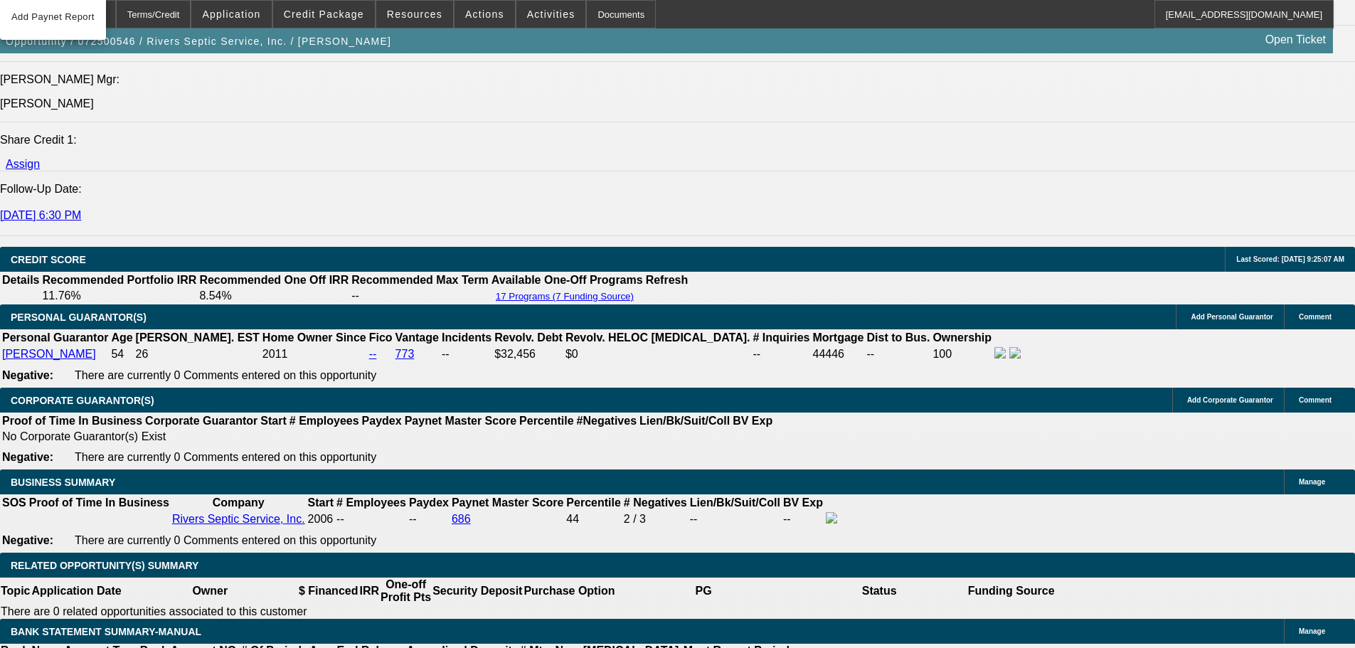
select select "2"
select select "0"
select select "6"
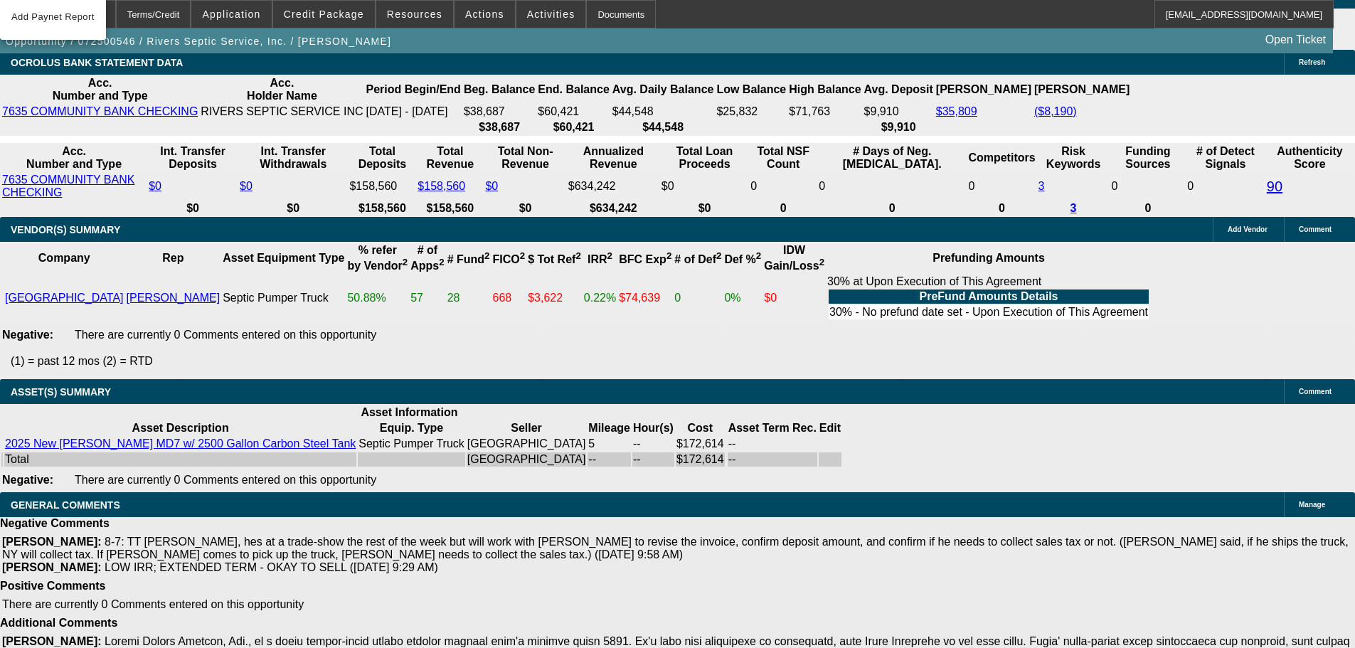
scroll to position [2461, 0]
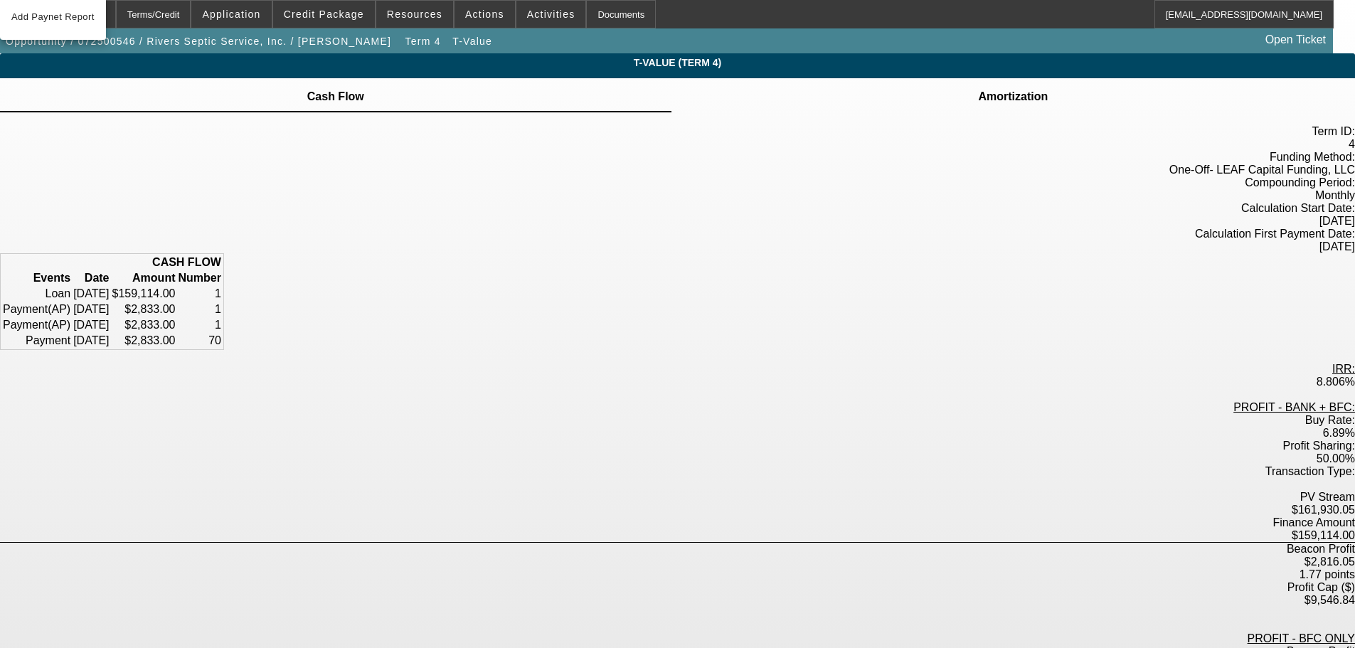
click at [849, 113] on div "Term ID: 4 Funding Method: One-Off - LEAF Capital Funding, LLC Compounding Peri…" at bounding box center [677, 586] width 1355 height 949
click at [977, 103] on td "Amortization" at bounding box center [1012, 96] width 71 height 13
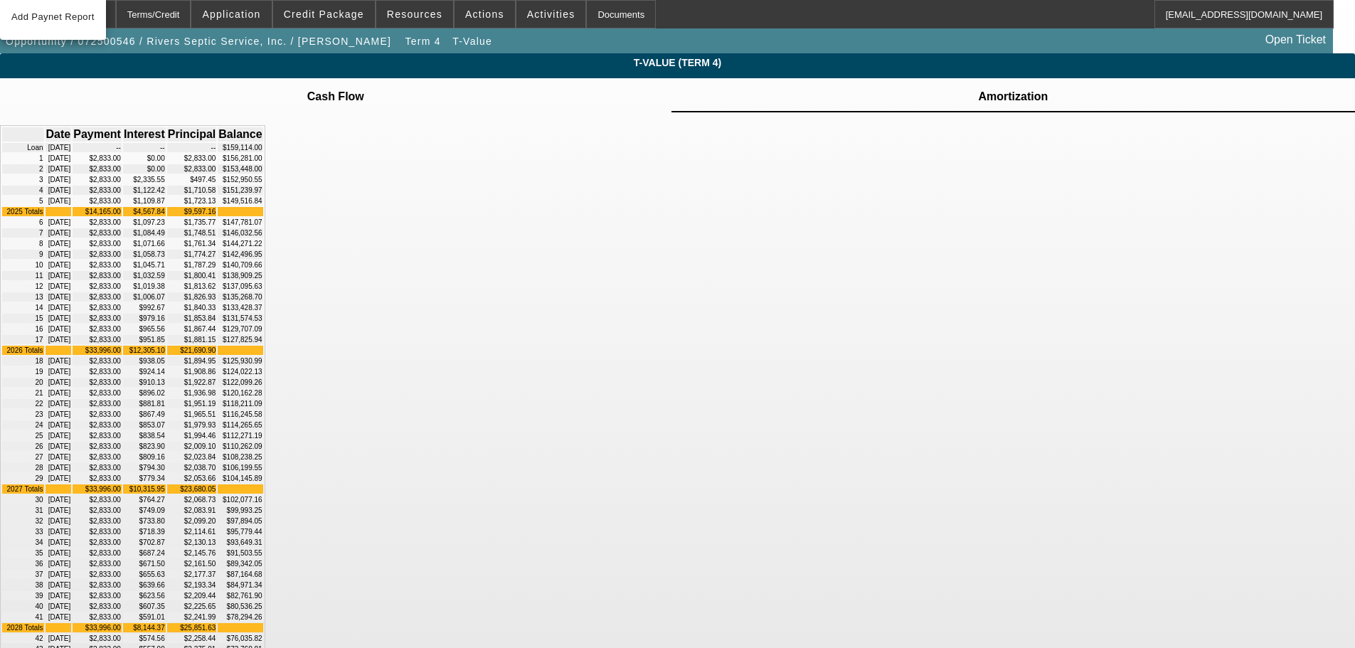
click at [942, 271] on div "Date Payment Interest Principal Balance Loan 08/11/2025 -- -- -- $159,114.00 1 …" at bounding box center [677, 566] width 1355 height 908
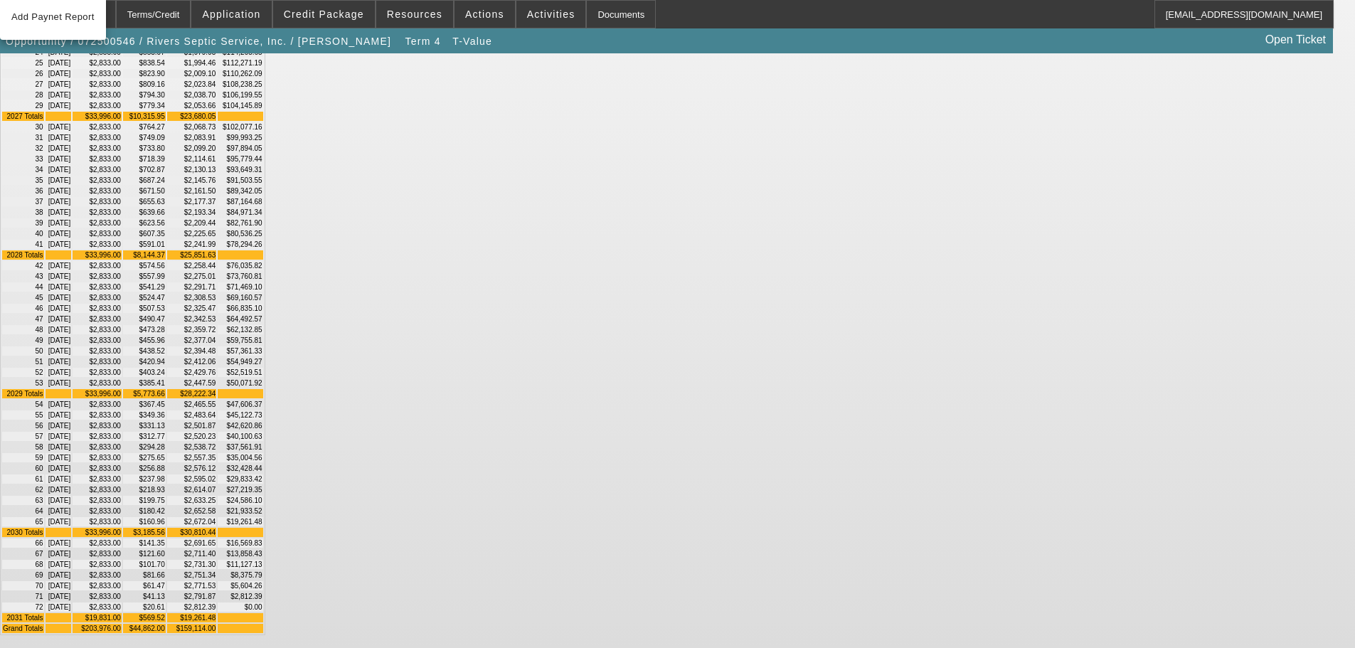
scroll to position [988, 0]
click at [116, 11] on div "Home" at bounding box center [92, 14] width 48 height 28
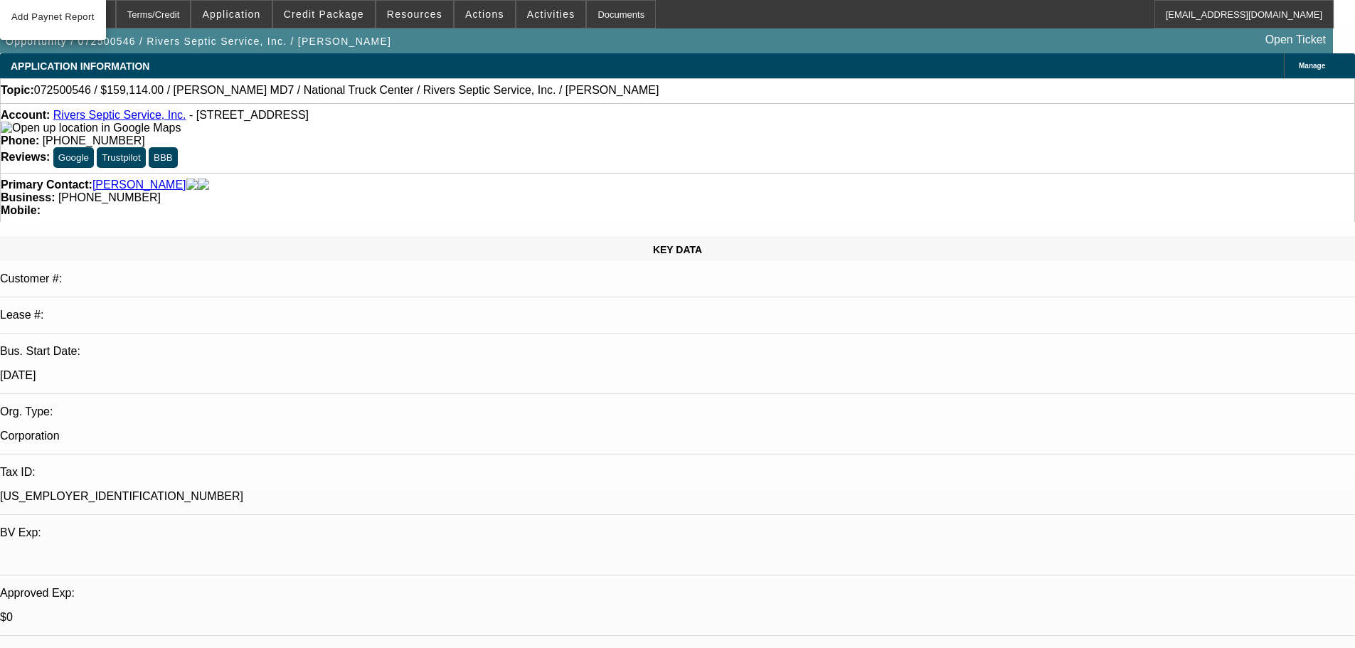
select select "0"
select select "6"
select select "0"
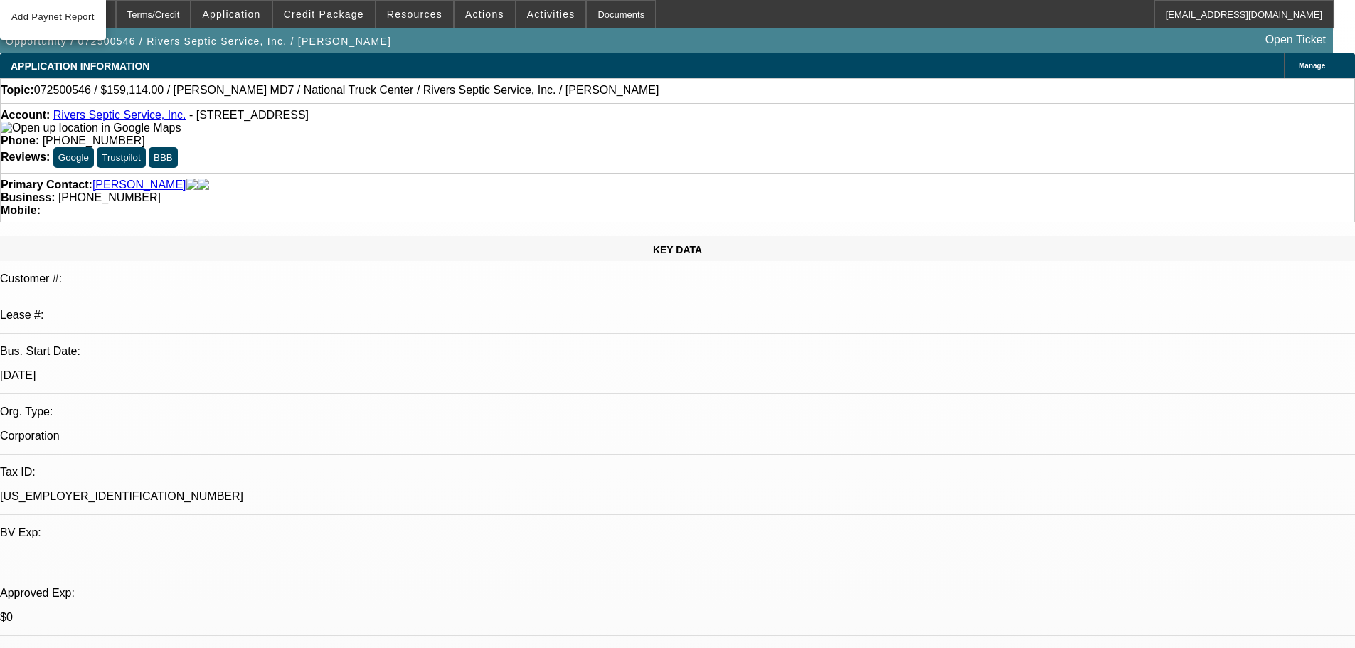
select select "2"
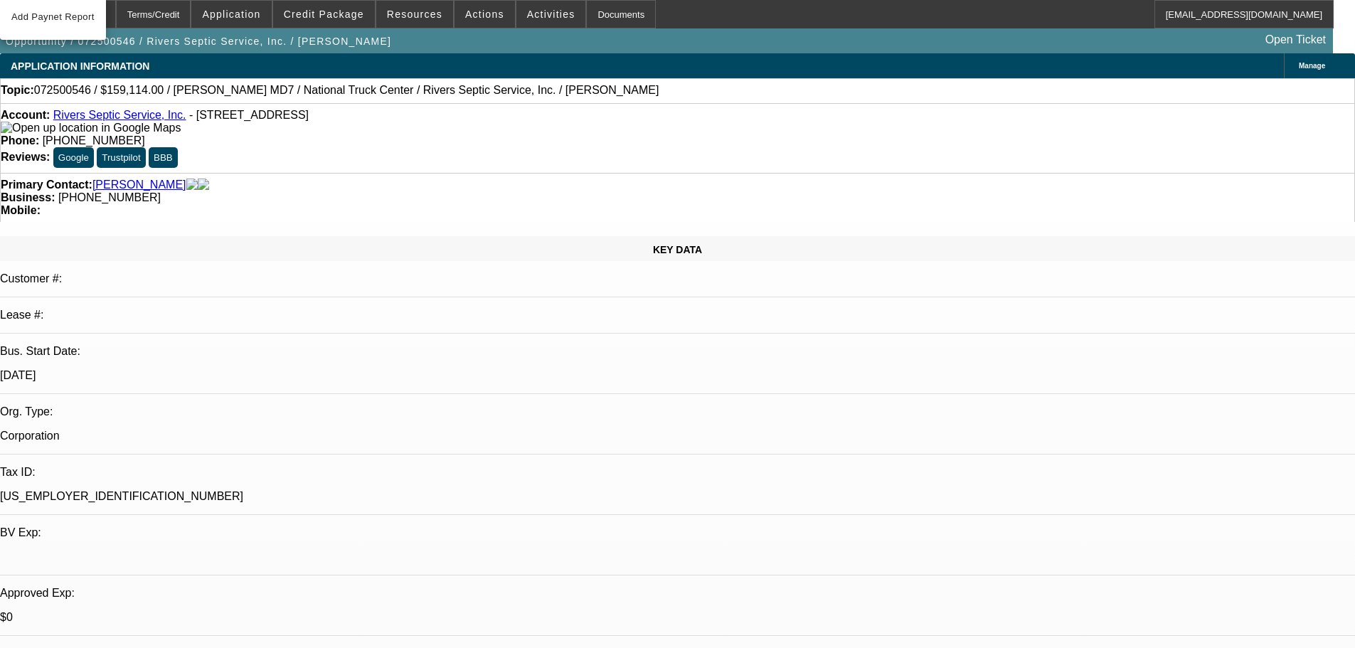
click at [0, 0] on button "Add Paynet Report" at bounding box center [53, 17] width 106 height 34
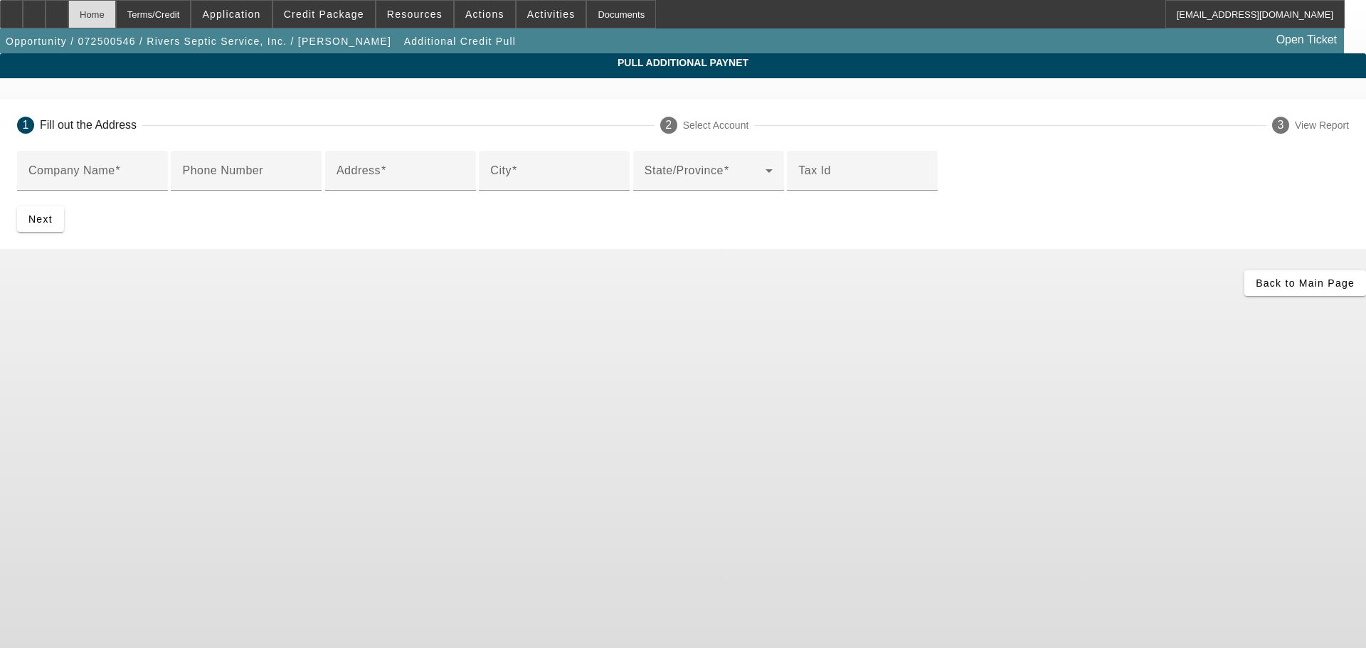
click at [116, 14] on div "Home" at bounding box center [92, 14] width 48 height 28
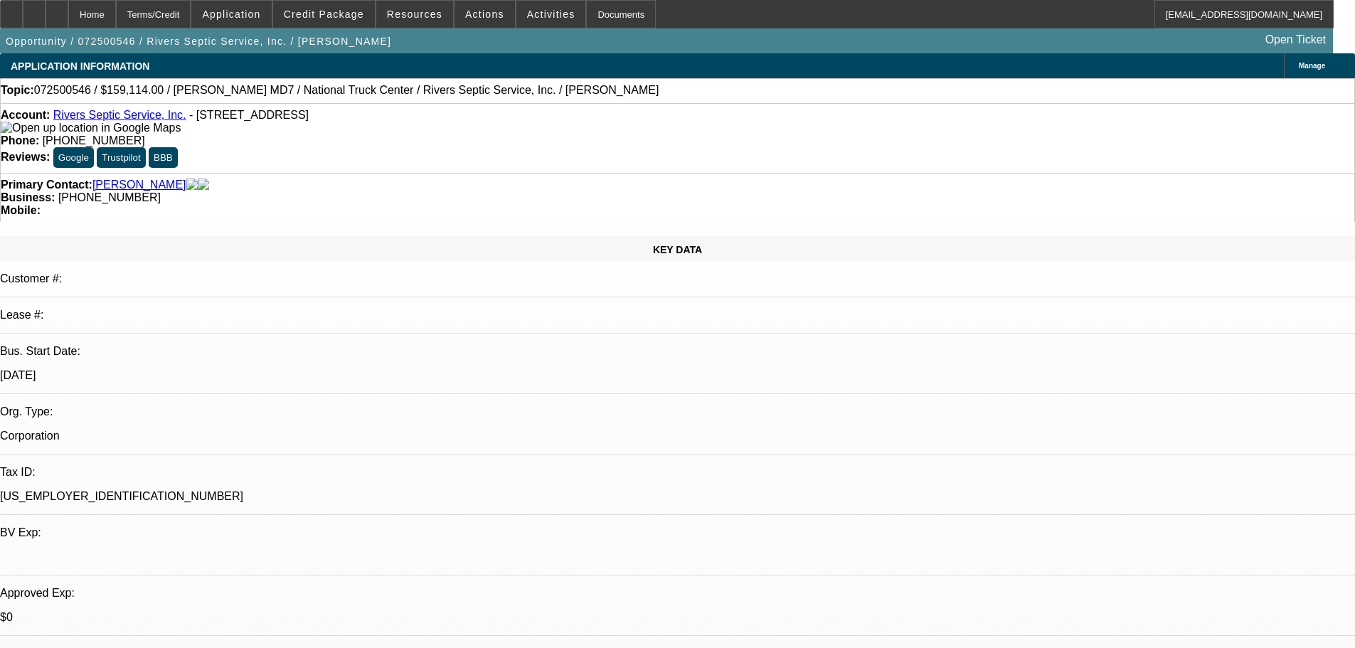
scroll to position [0, 0]
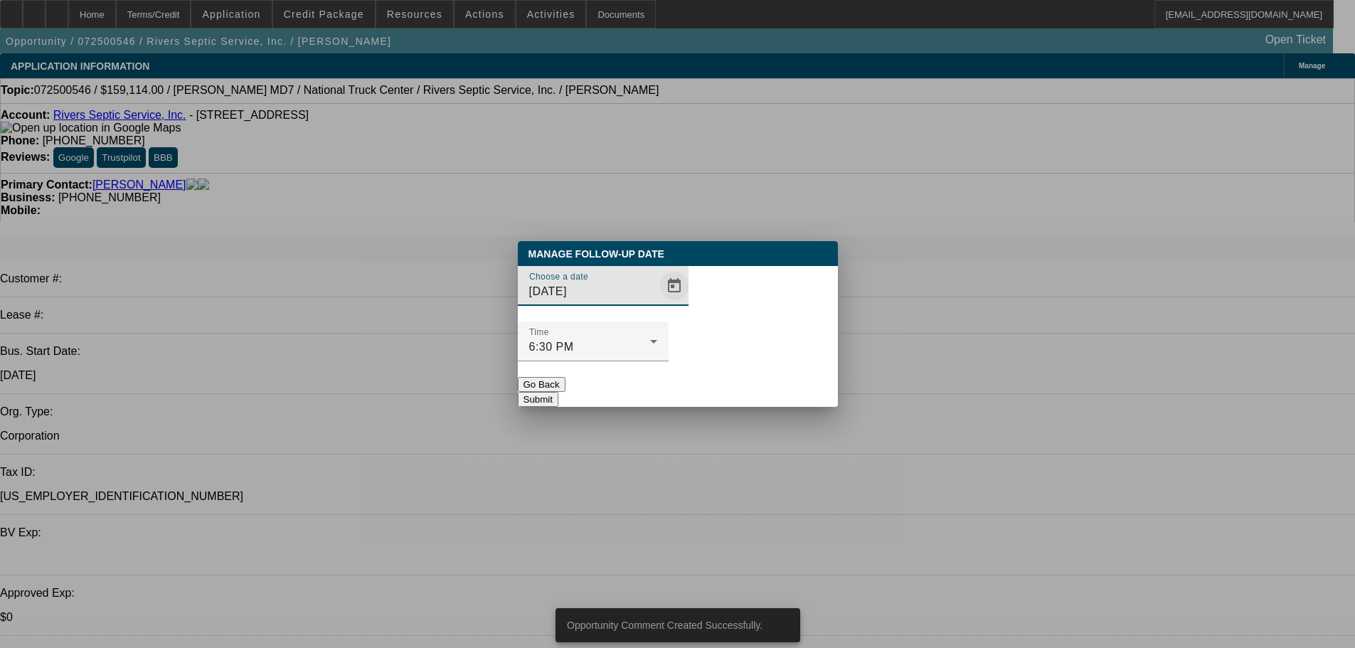
click at [657, 303] on span "Open calendar" at bounding box center [674, 286] width 34 height 34
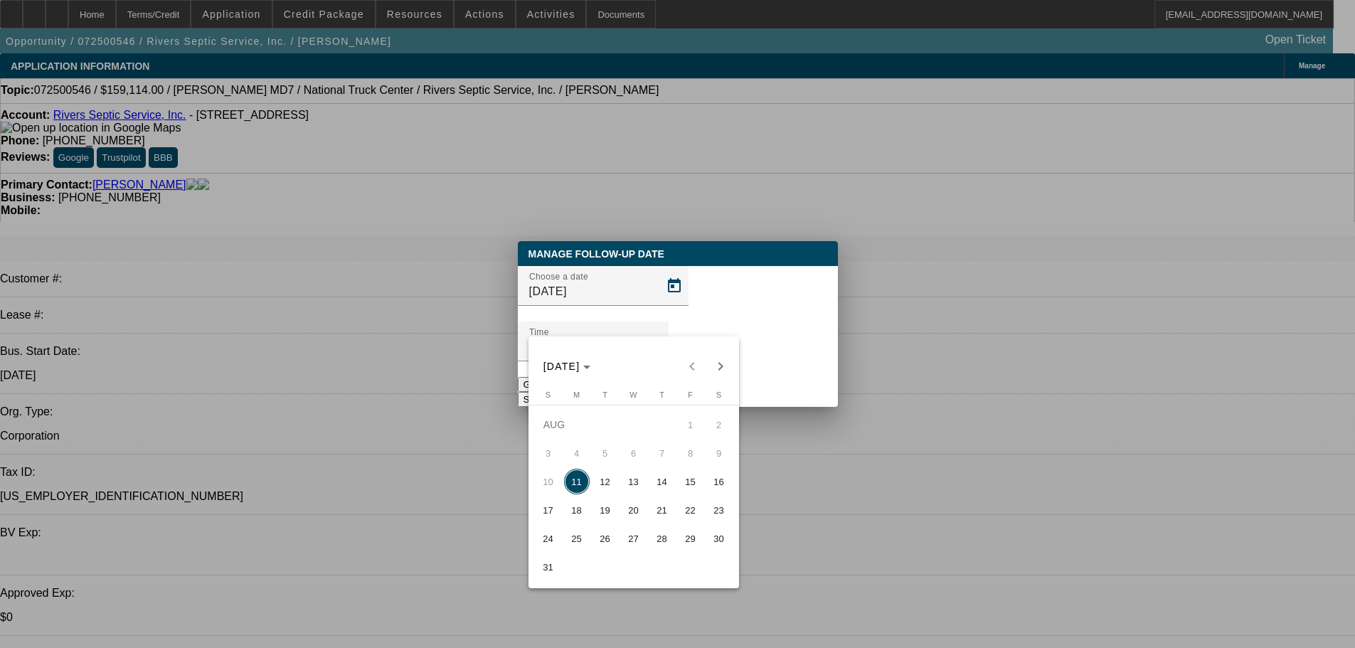
click at [606, 485] on span "12" at bounding box center [606, 482] width 26 height 26
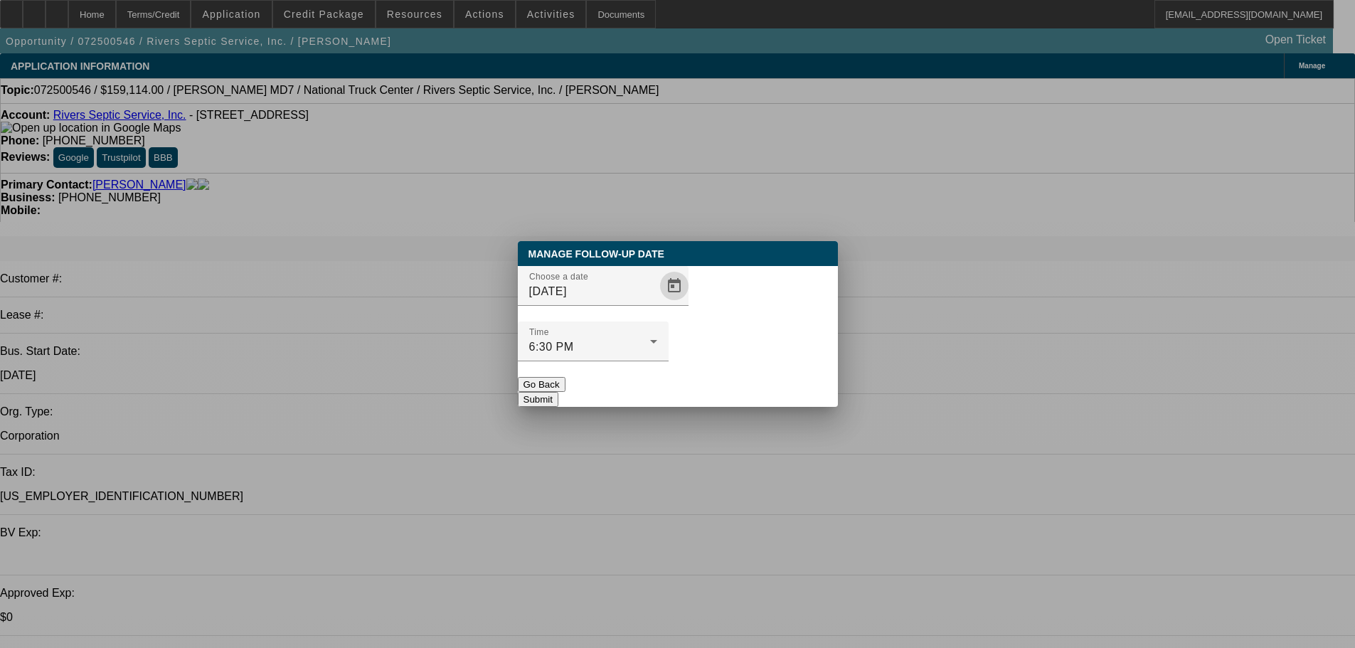
click at [558, 392] on button "Submit" at bounding box center [538, 399] width 41 height 15
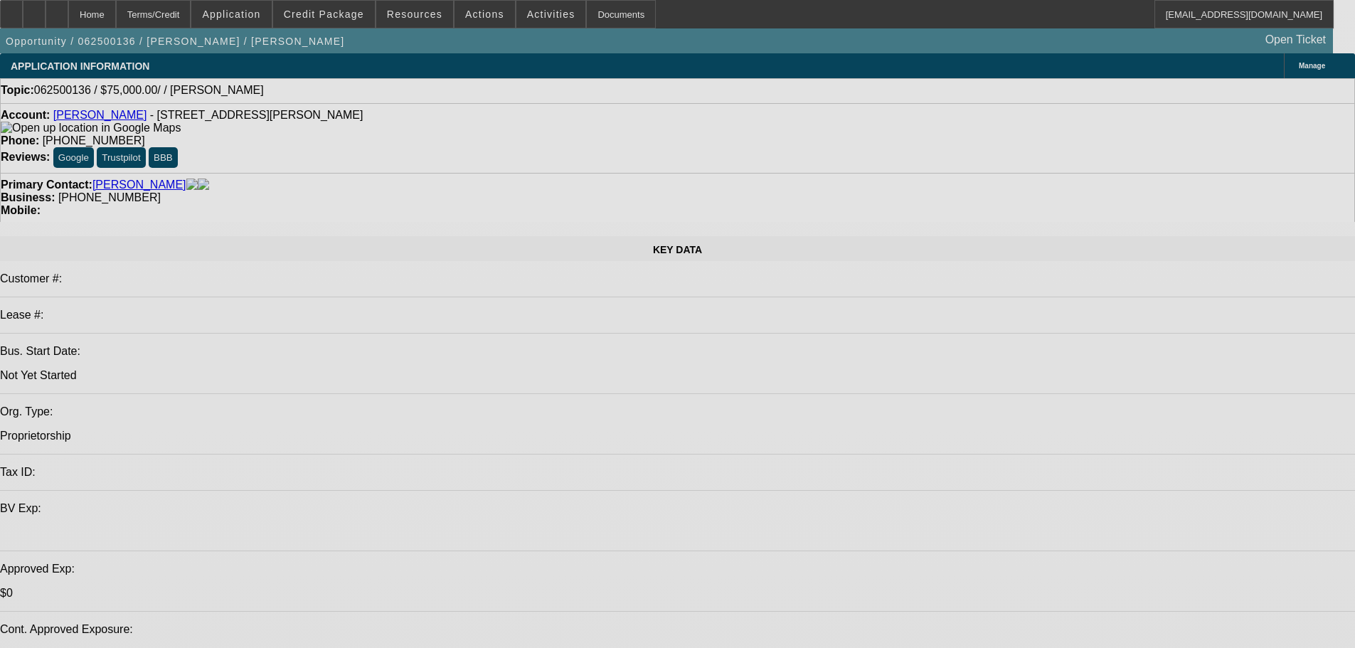
select select "0"
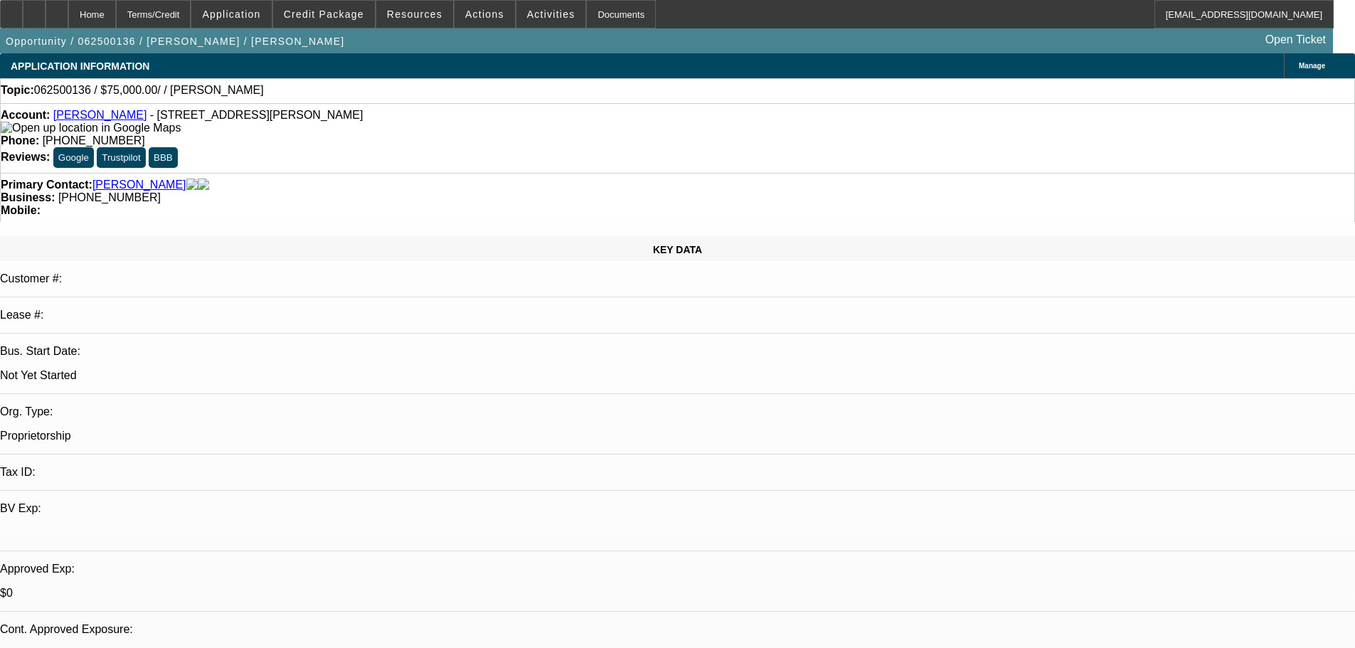
select select "2"
select select "0.1"
select select "4"
click at [473, 9] on span "Actions" at bounding box center [484, 14] width 39 height 11
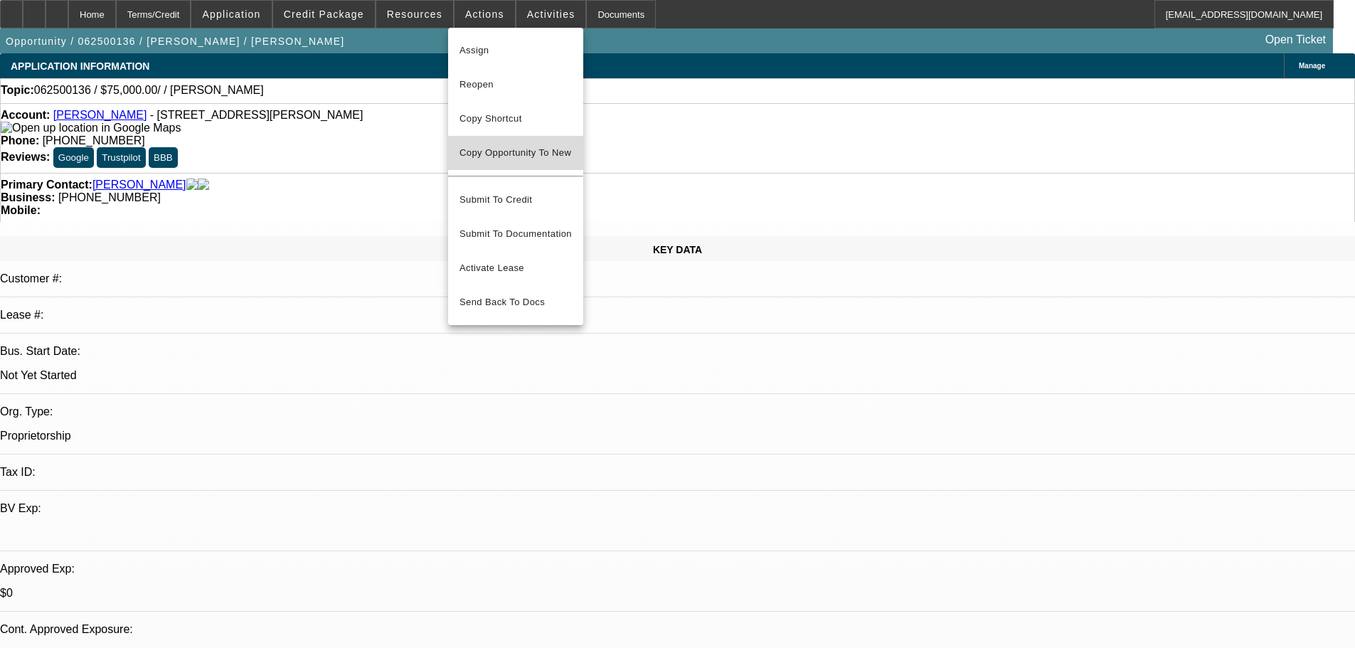
click at [537, 150] on span "Copy Opportunity To New" at bounding box center [516, 152] width 112 height 11
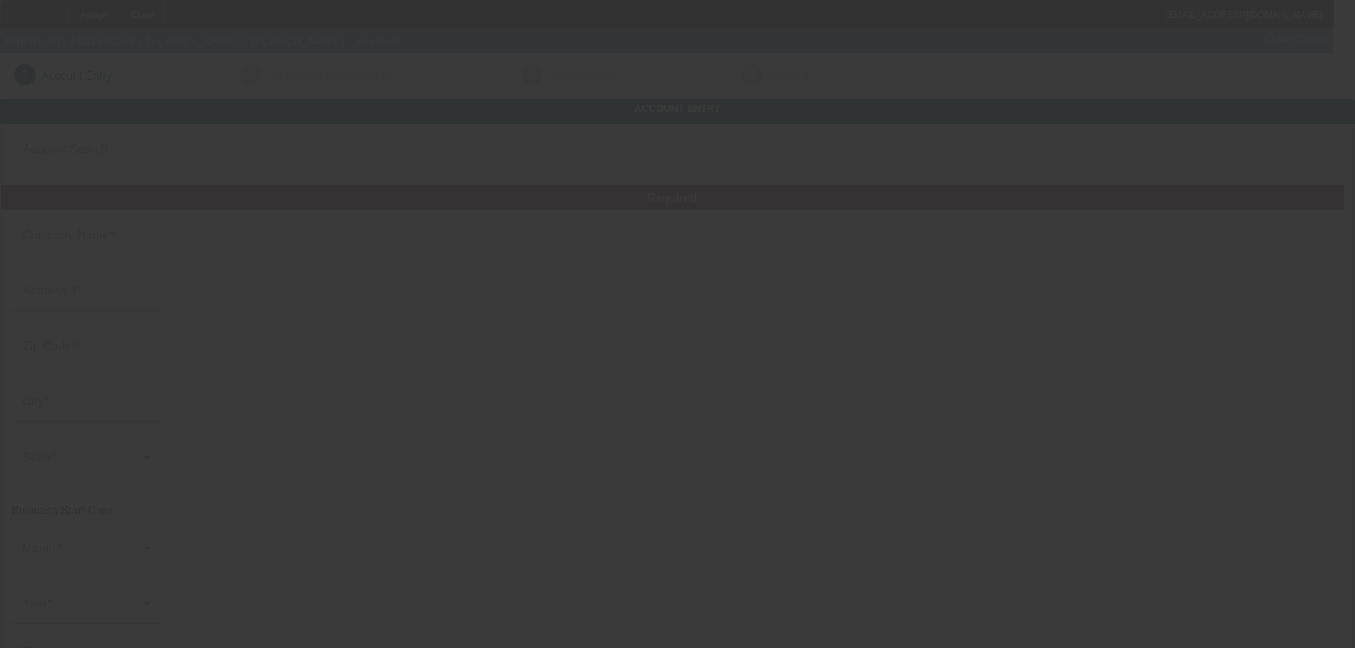
type input "Marshall Cooper"
type input "112 Mackie Ln"
type input "40214"
type input "Louisville"
checkbox input "true"
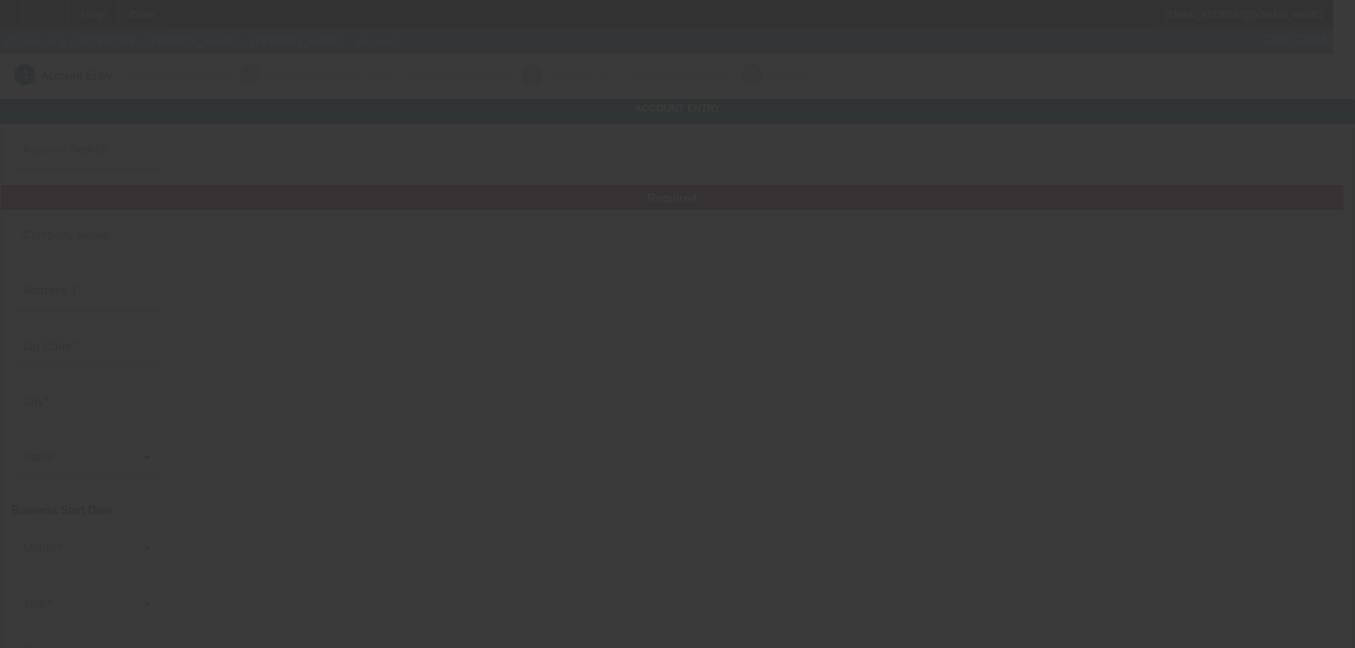
type input "(502) 489-4012"
type input "mcooper0085@yahoo.com"
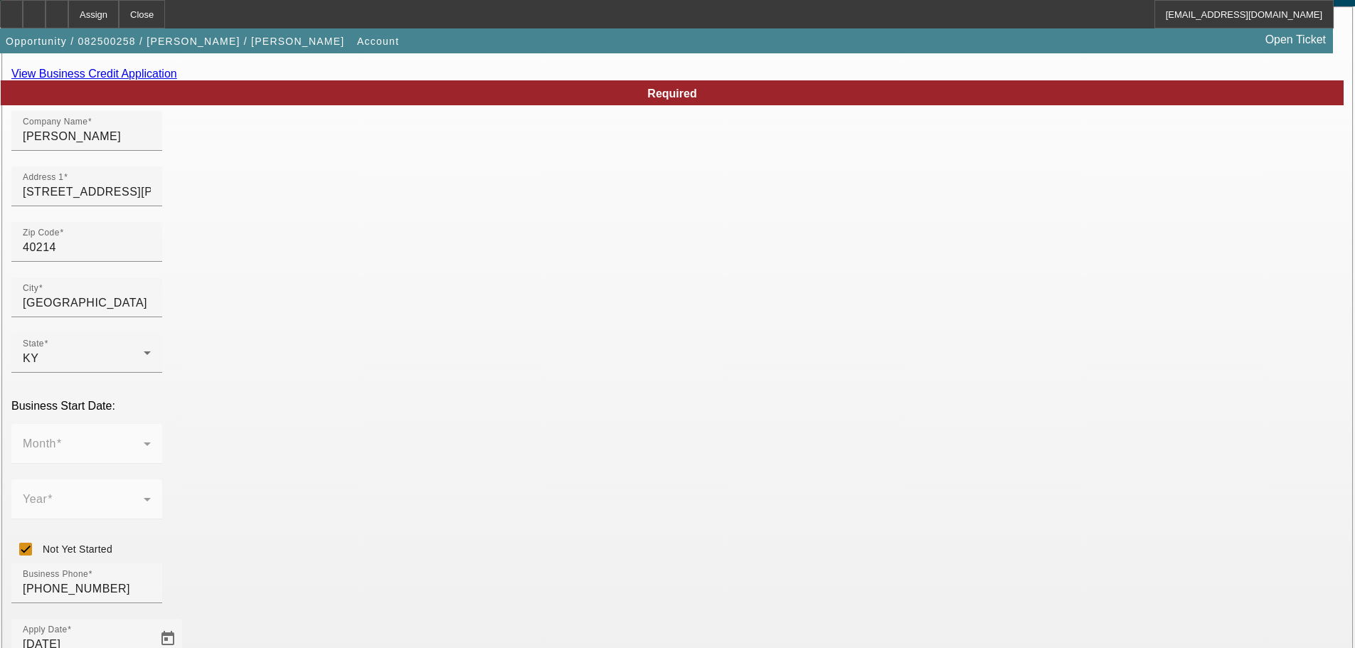
scroll to position [262, 0]
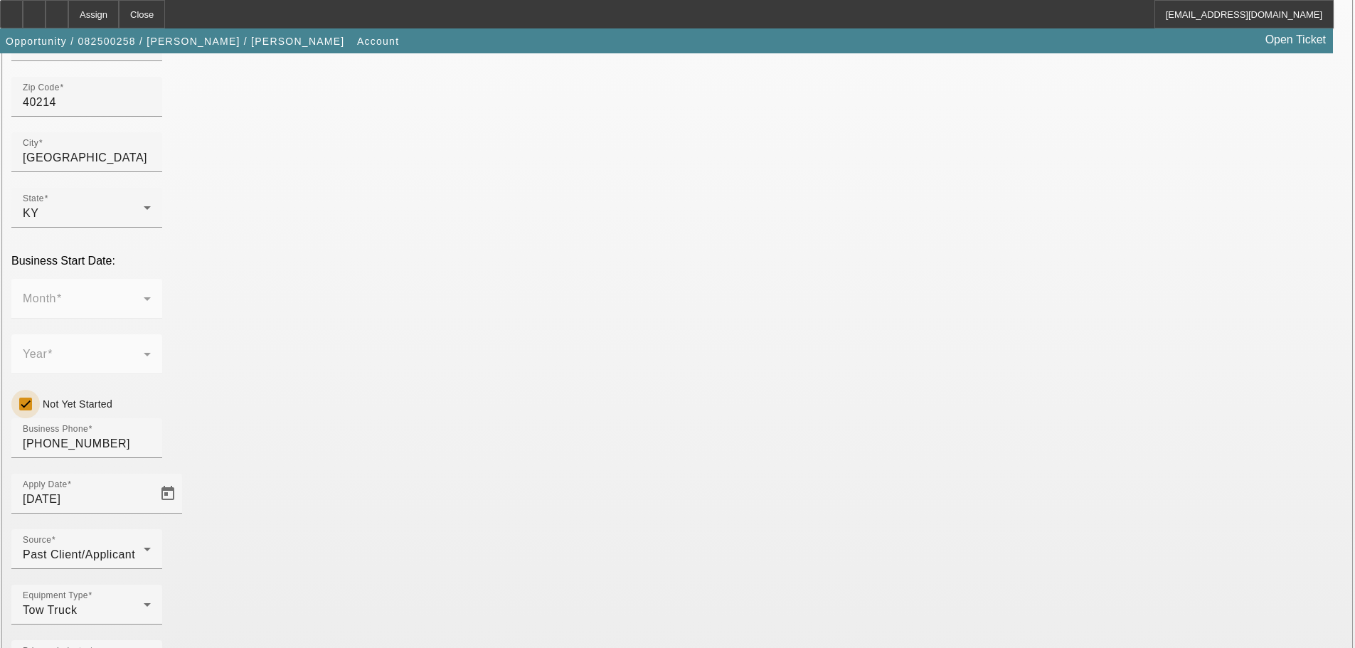
click at [40, 390] on input "Not Yet Started" at bounding box center [25, 404] width 28 height 28
checkbox input "false"
click at [151, 279] on div "Month" at bounding box center [87, 299] width 128 height 40
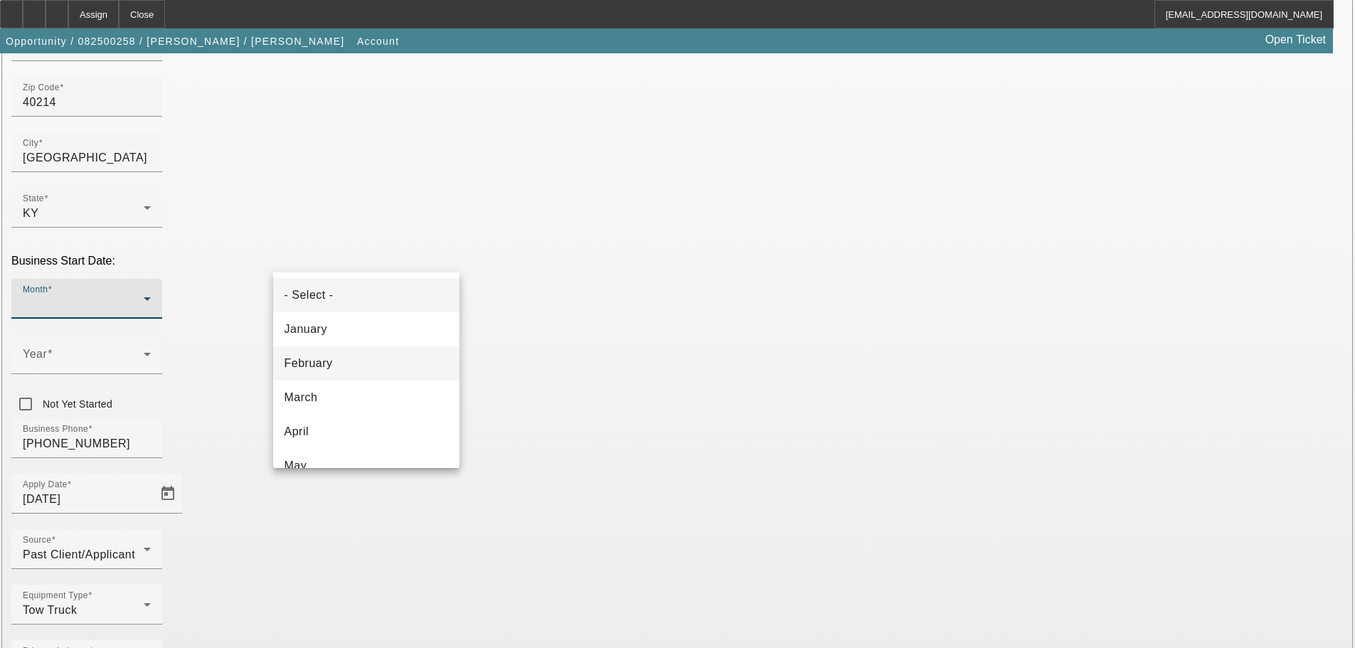
scroll to position [213, 0]
click at [356, 356] on mat-option "August" at bounding box center [366, 355] width 186 height 34
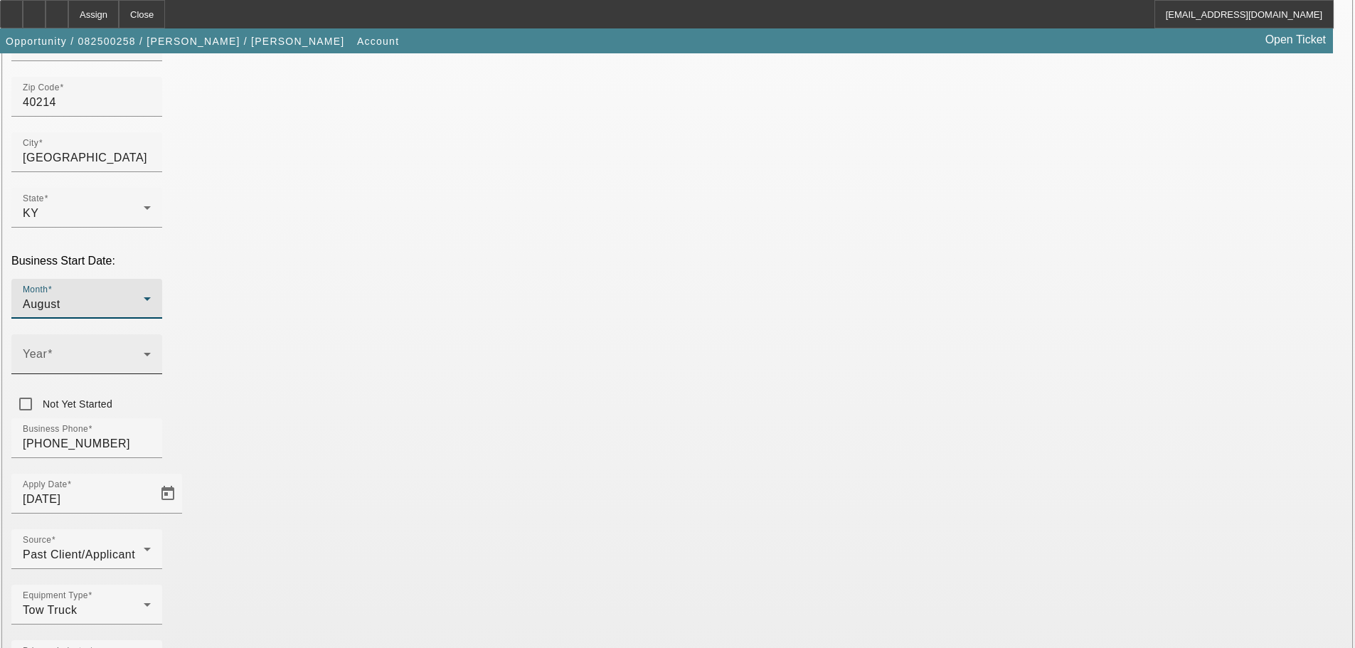
click at [144, 351] on span at bounding box center [83, 359] width 121 height 17
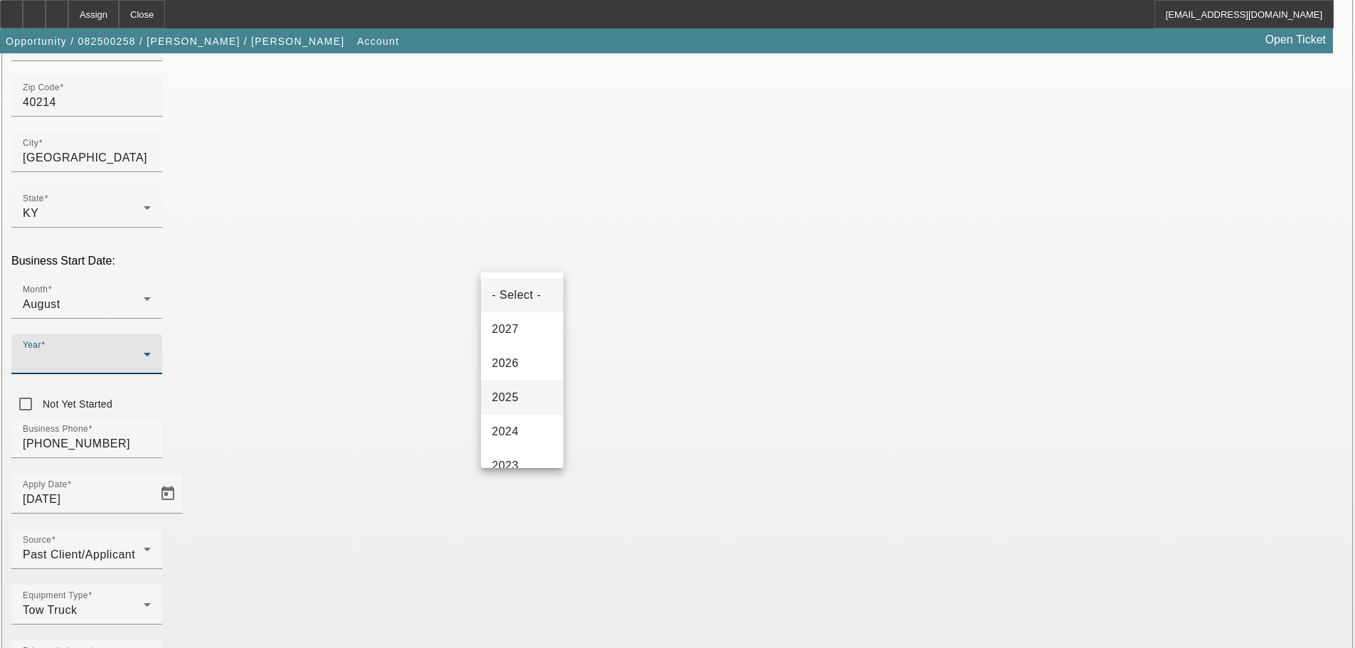
click at [531, 394] on mat-option "2025" at bounding box center [522, 398] width 83 height 34
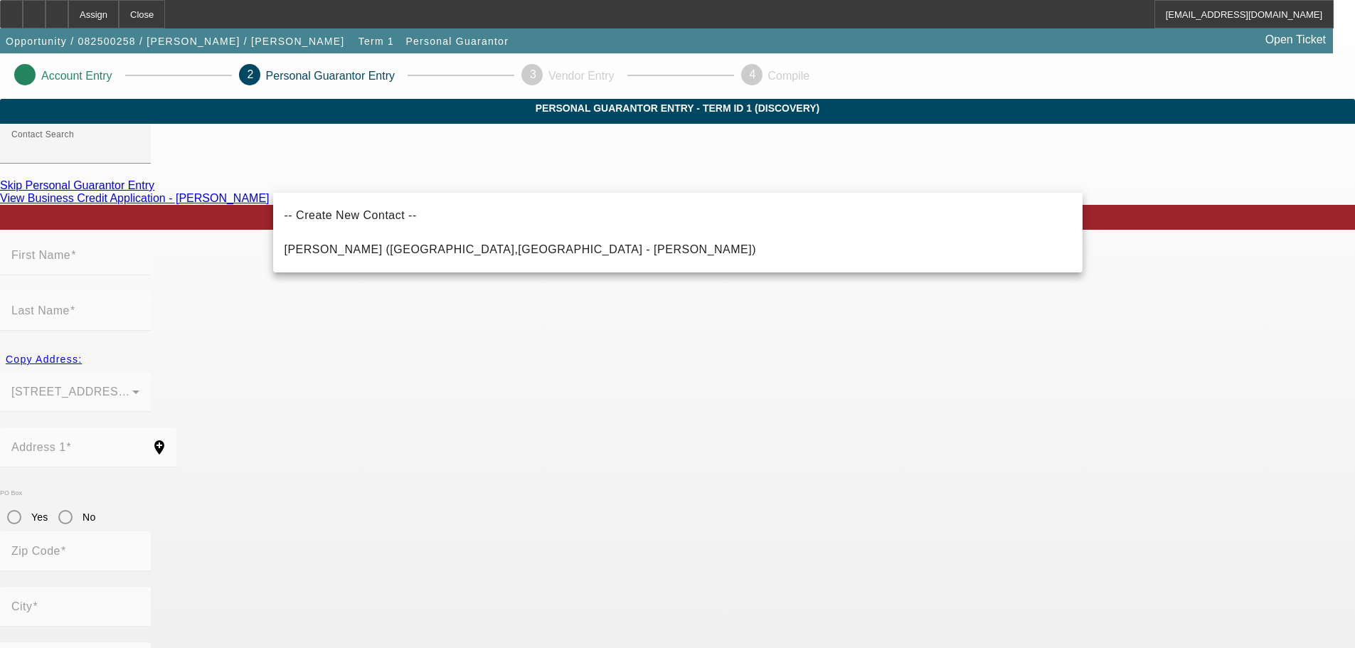
click at [593, 270] on div "-- Create New Contact -- Cooper, Marshall (Louisville,KY - Marshall Cooper)" at bounding box center [678, 233] width 810 height 80
click at [593, 258] on mat-option "Cooper, Marshall (Louisville,KY - Marshall Cooper)" at bounding box center [678, 250] width 810 height 34
type input "Cooper, Marshall (Louisville,KY - Marshall Cooper)"
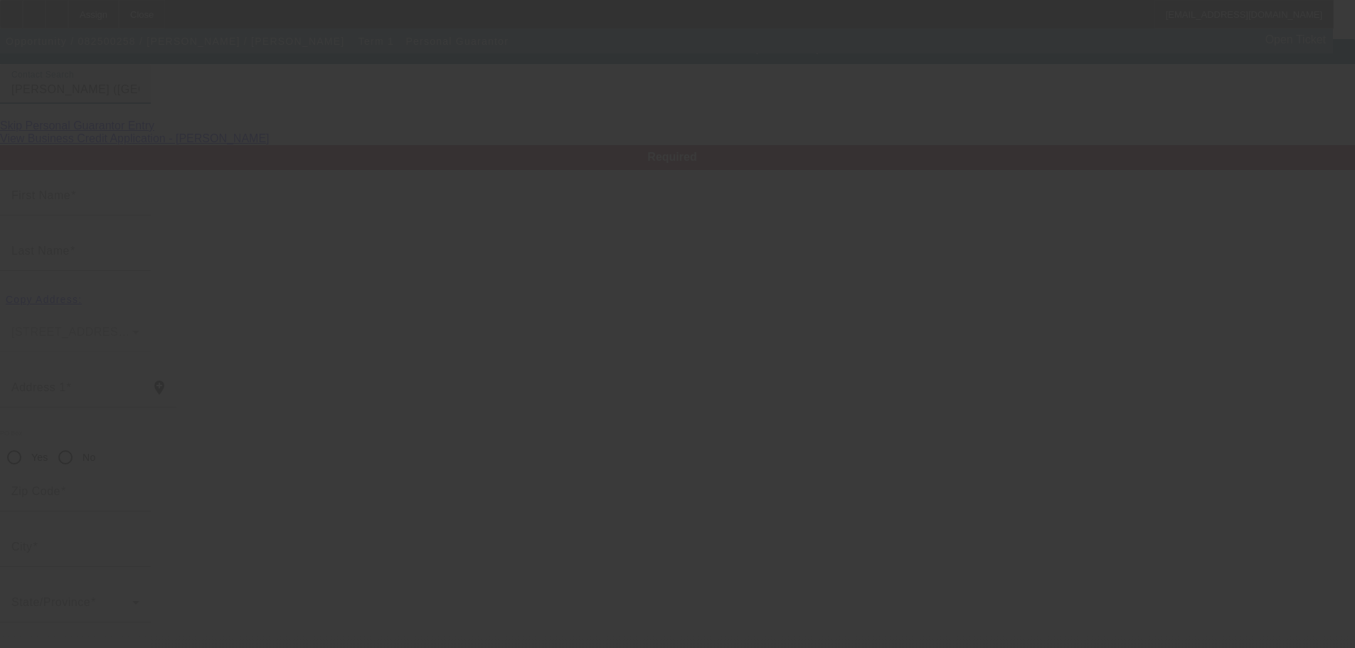
scroll to position [60, 0]
type input "Marshall"
type input "Cooper"
type input "112 Mackie Lane"
radio input "true"
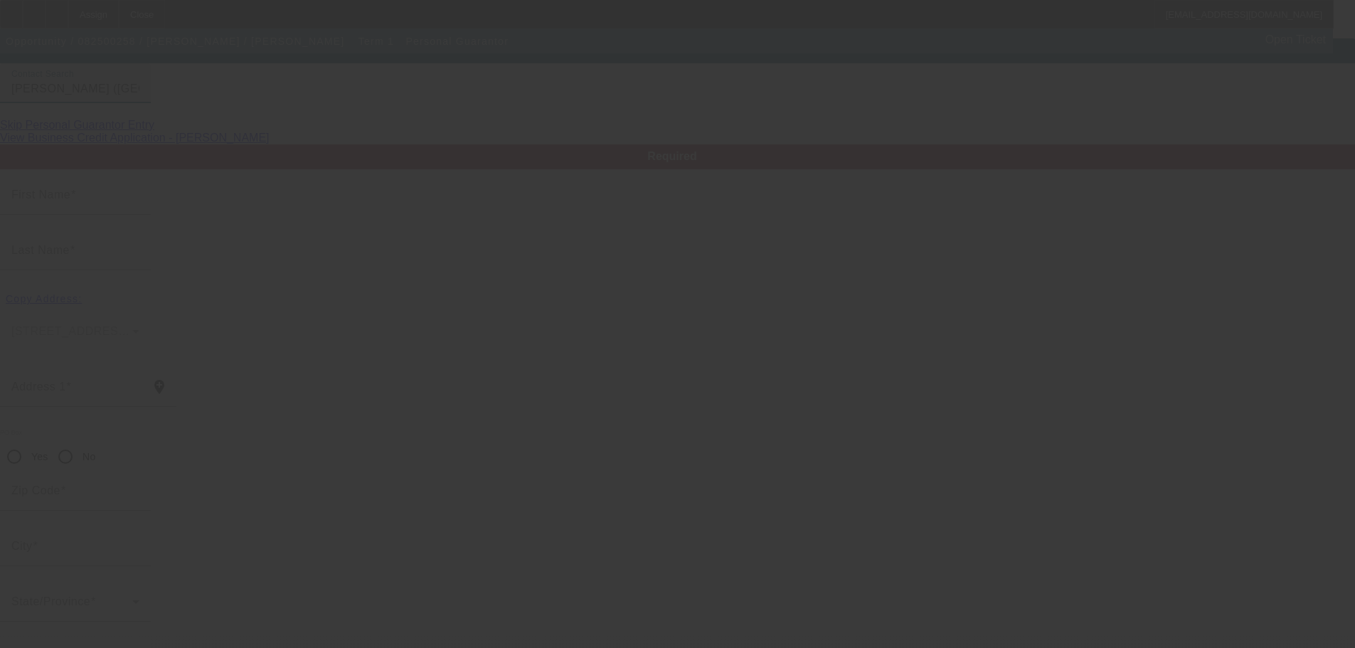
type input "40214"
type input "Louisville"
type input "(502) 489-4012"
type input "100"
type input "407-25-0549"
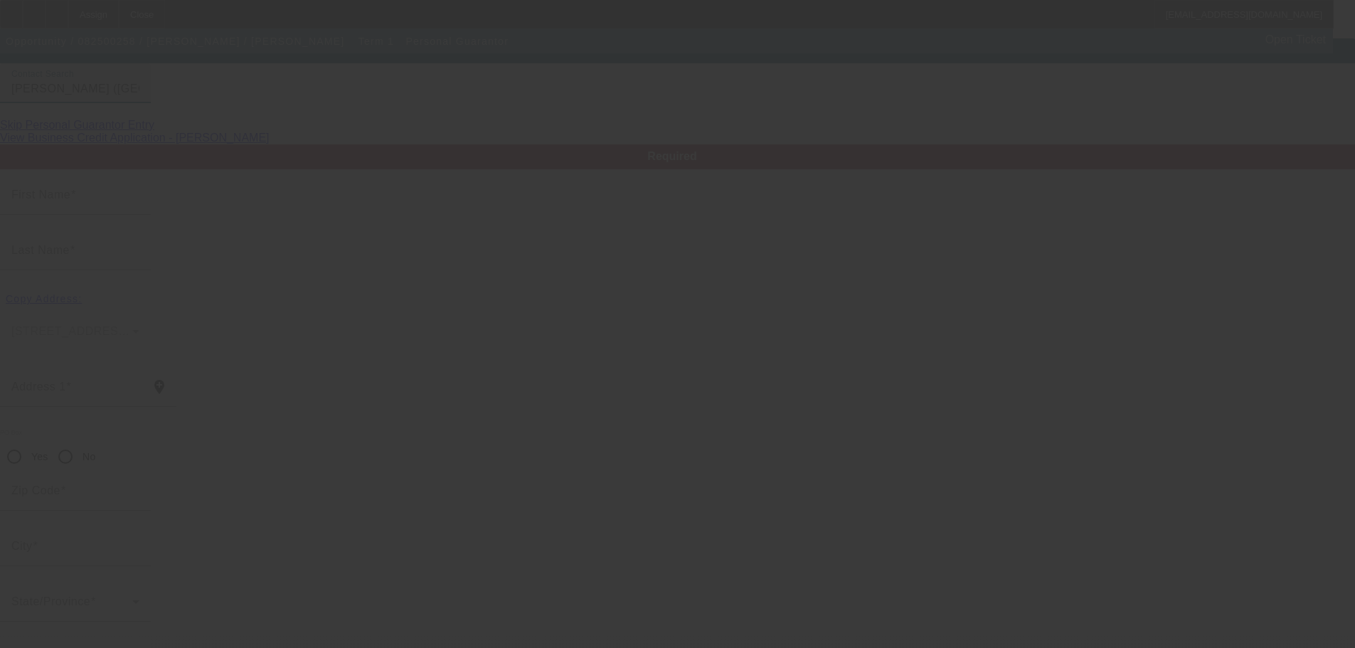
type input "mcooper0085@yahoo.com"
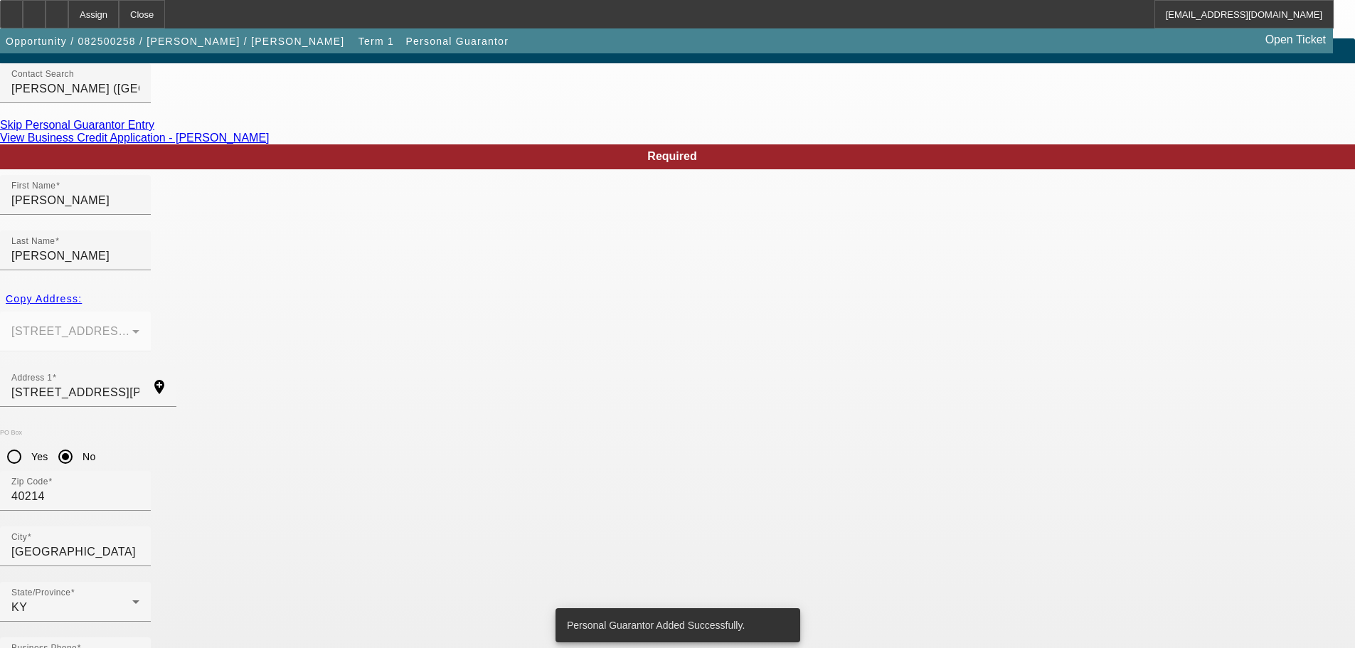
scroll to position [0, 0]
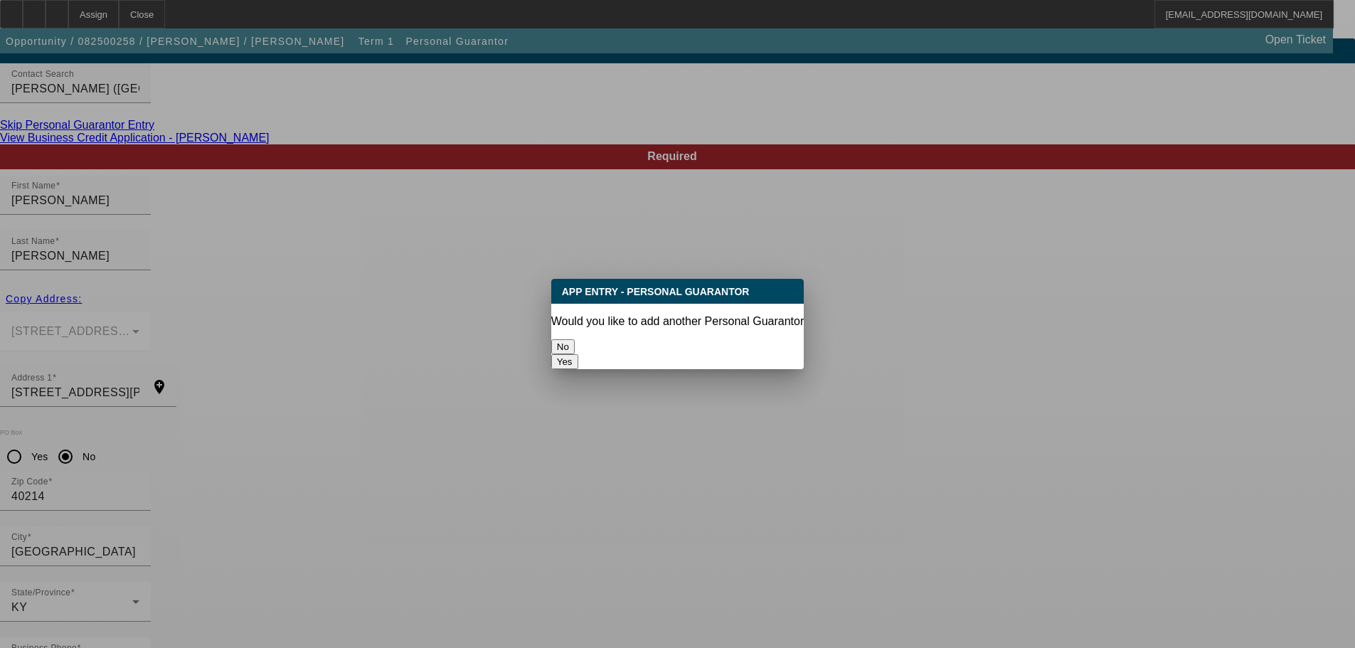
click at [575, 339] on button "No" at bounding box center [562, 346] width 23 height 15
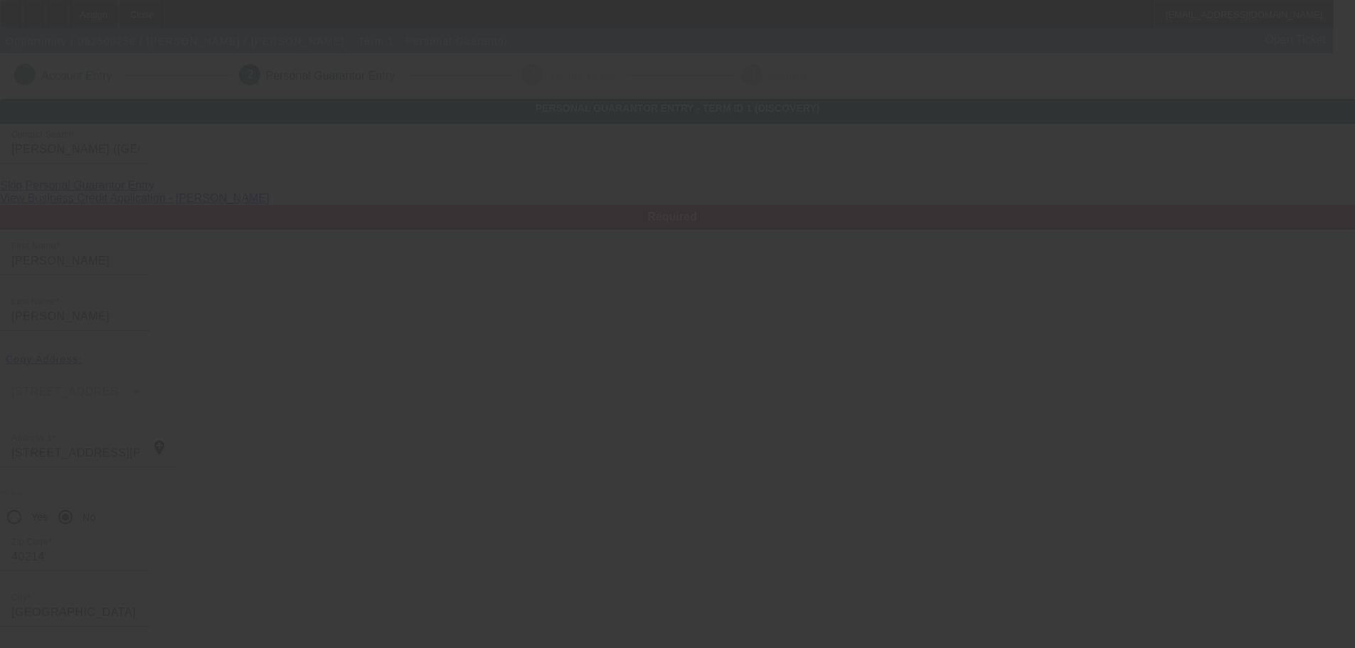
scroll to position [60, 0]
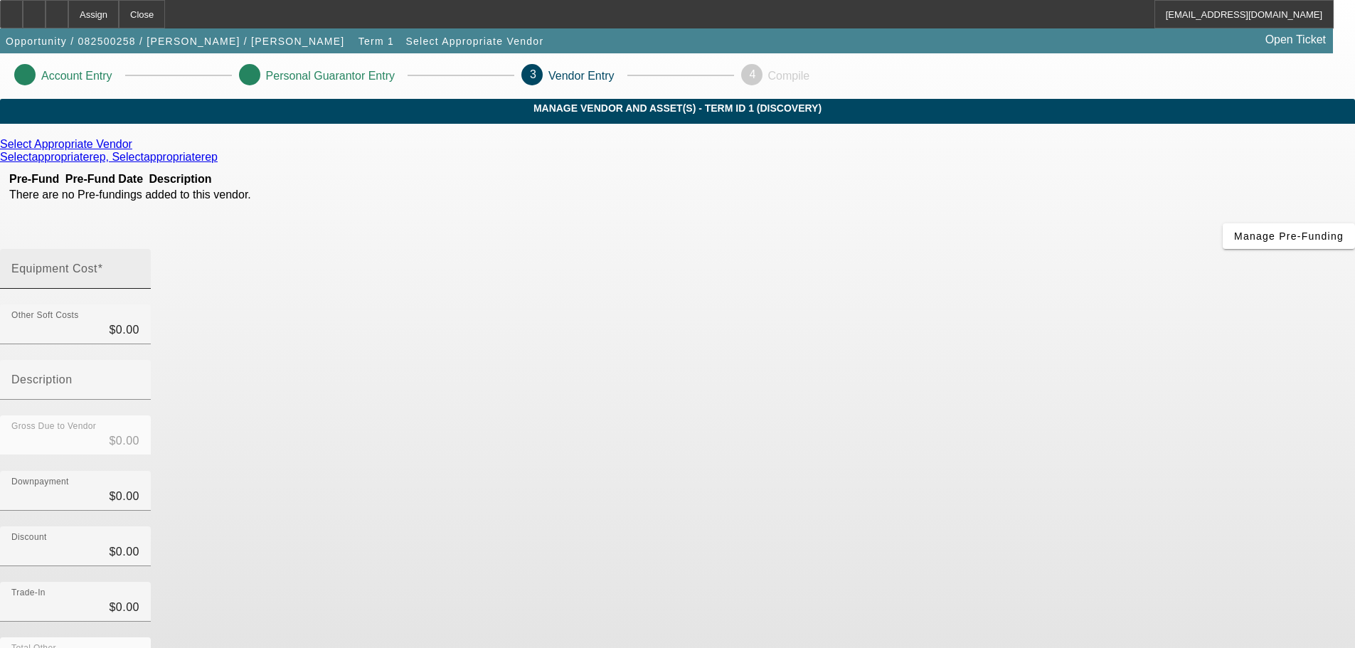
click at [139, 266] on input "Equipment Cost" at bounding box center [75, 274] width 128 height 17
type input "4"
type input "$4.00"
type input "46"
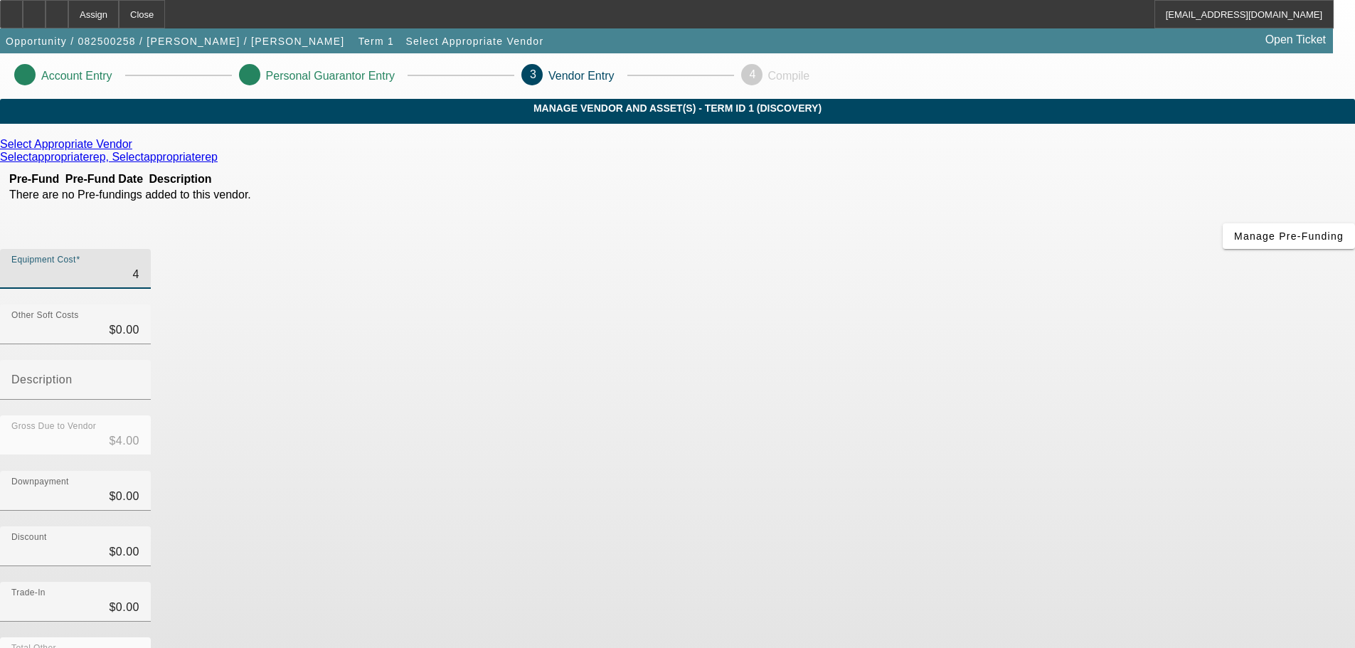
type input "$46.00"
type input "460"
type input "$460.00"
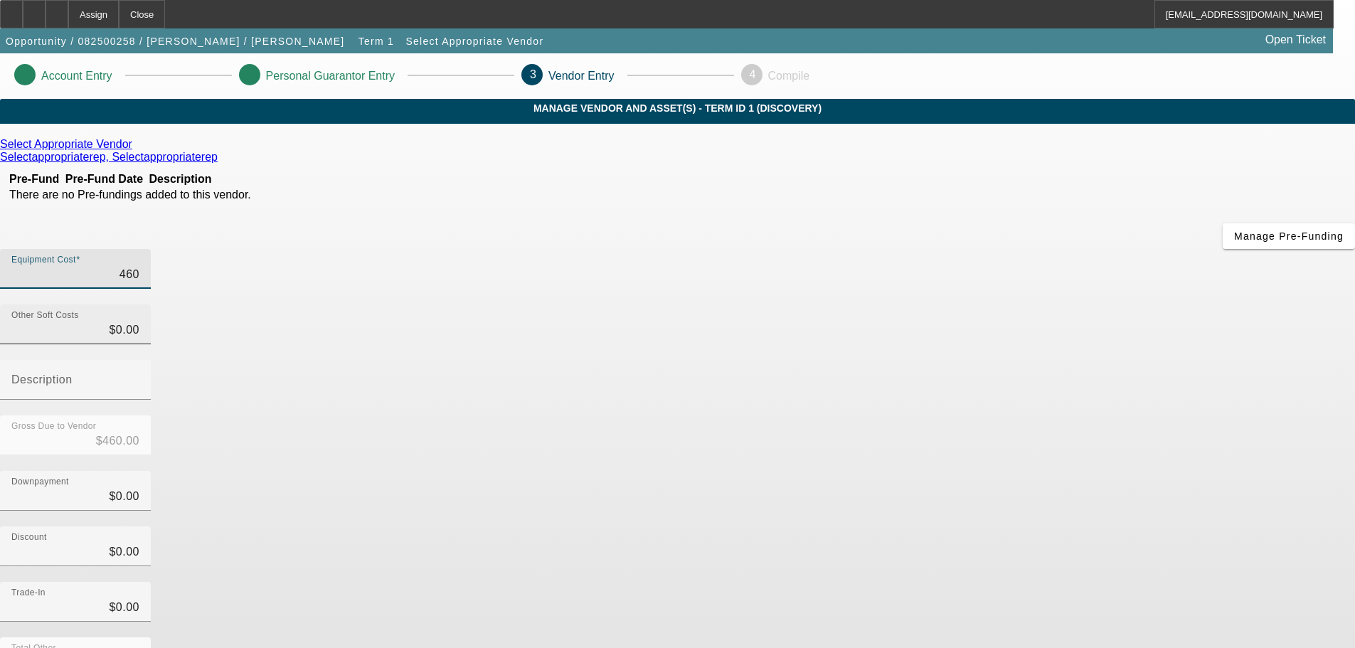
type input "4600"
type input "$4,600.00"
type input "46000"
type input "$46,000.00"
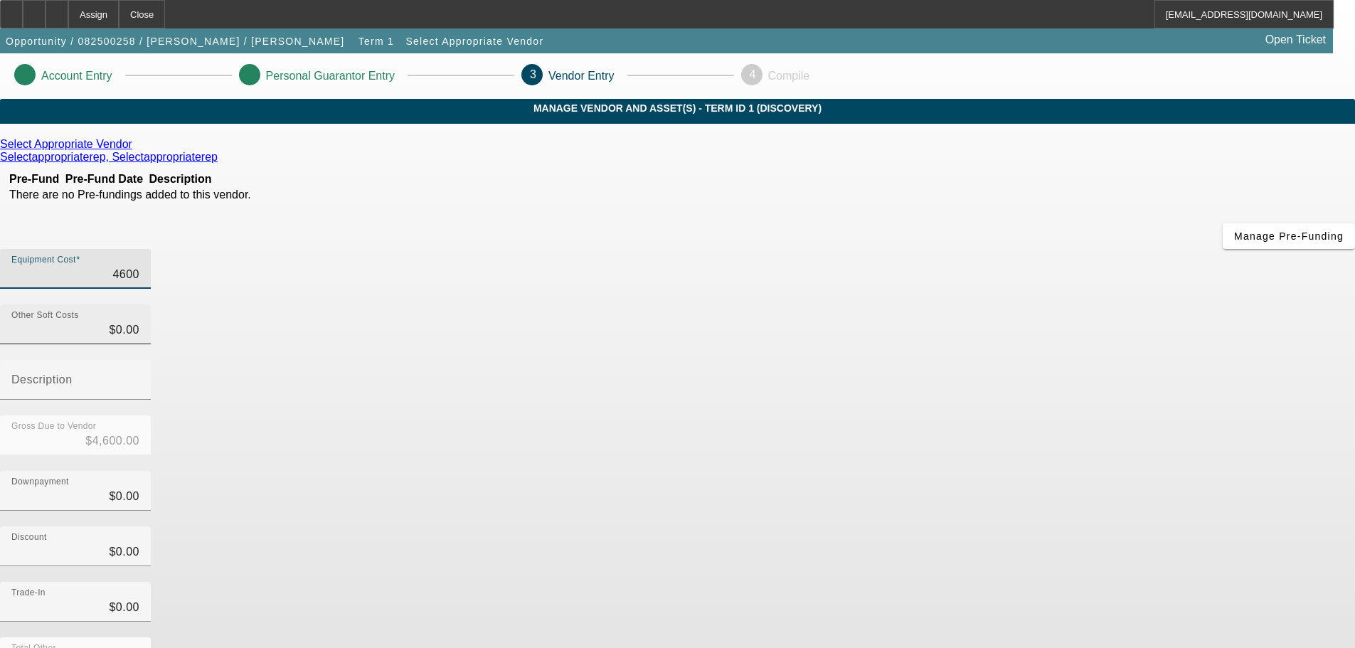
type input "$46,000.00"
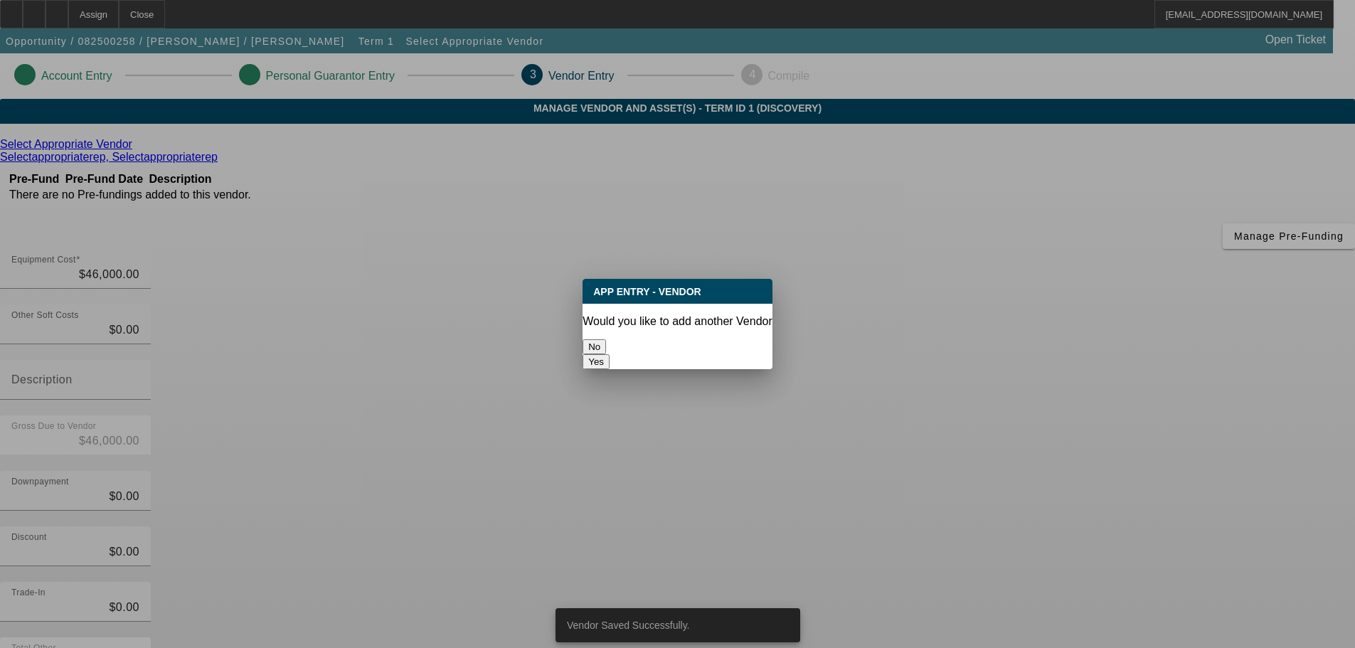
click at [606, 340] on button "No" at bounding box center [594, 346] width 23 height 15
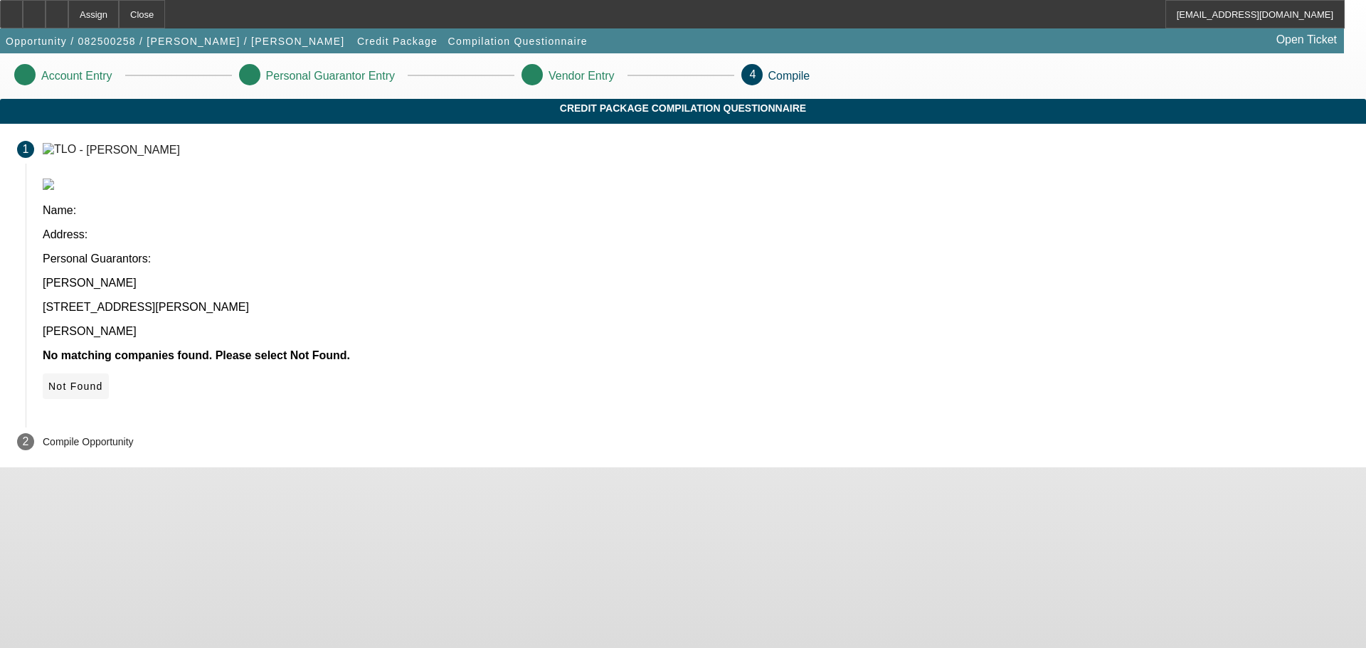
click at [109, 369] on span at bounding box center [76, 386] width 66 height 34
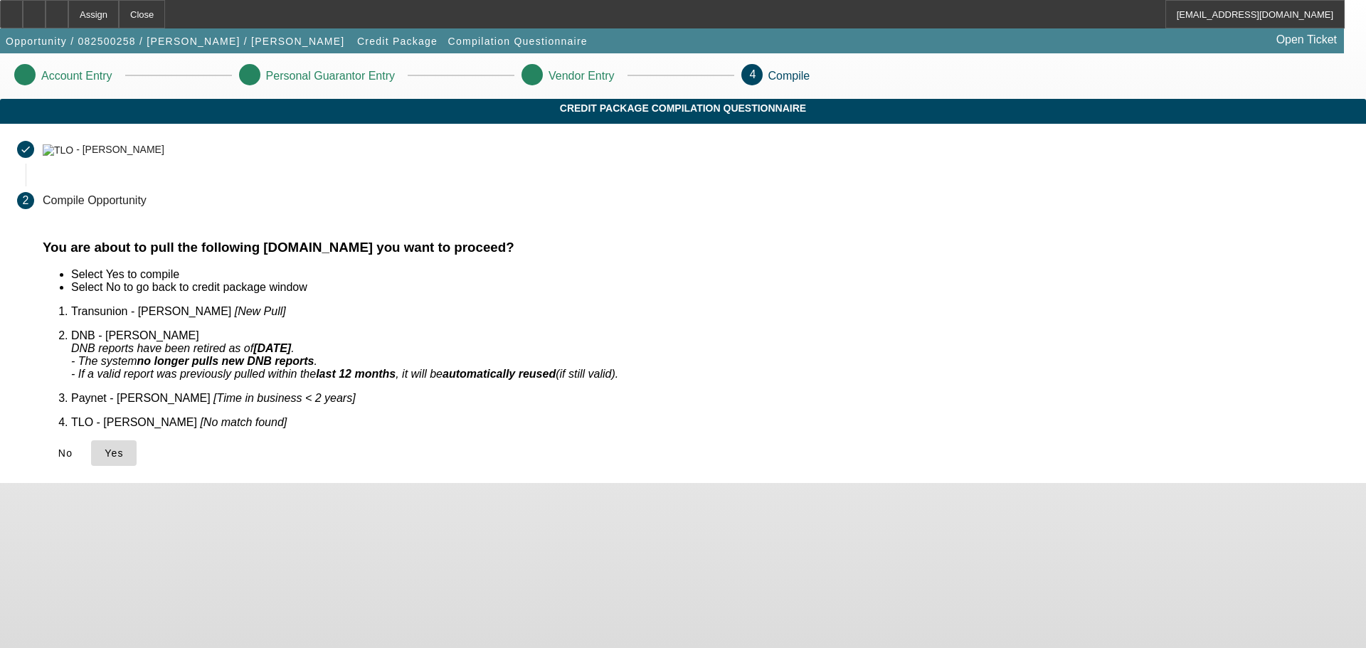
click at [137, 436] on span at bounding box center [114, 453] width 46 height 34
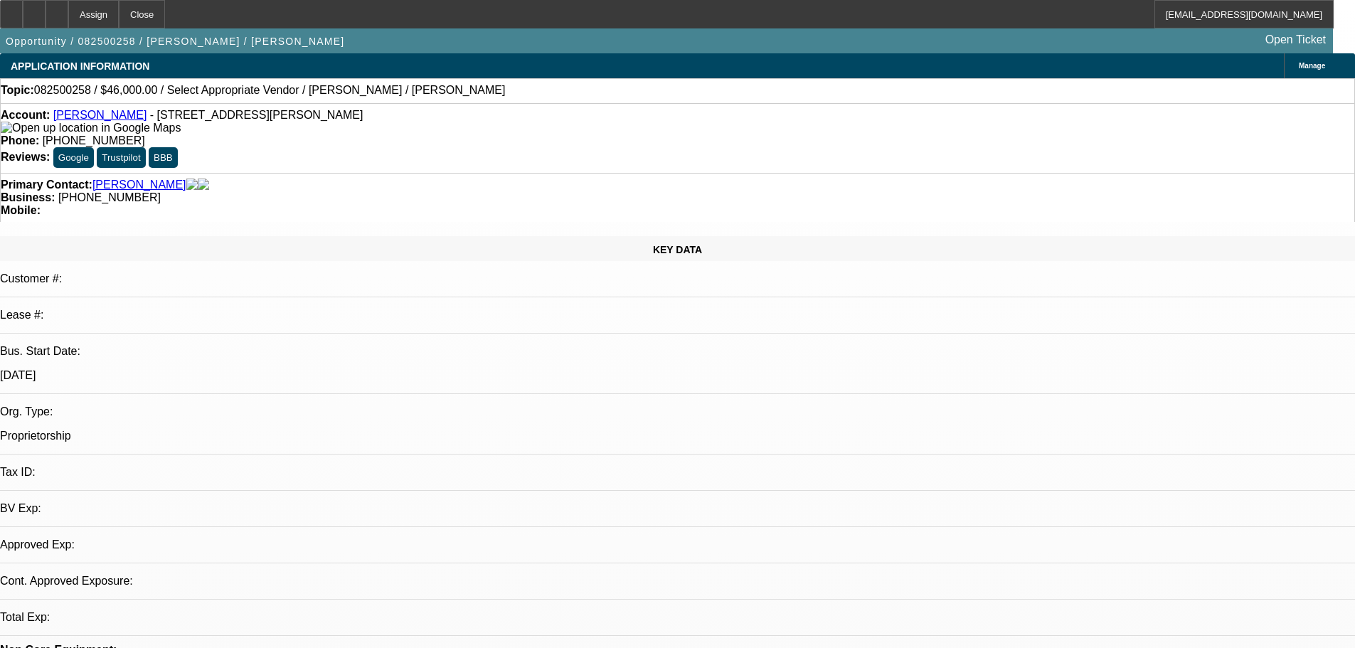
select select "0"
select select "2"
select select "0.1"
select select "4"
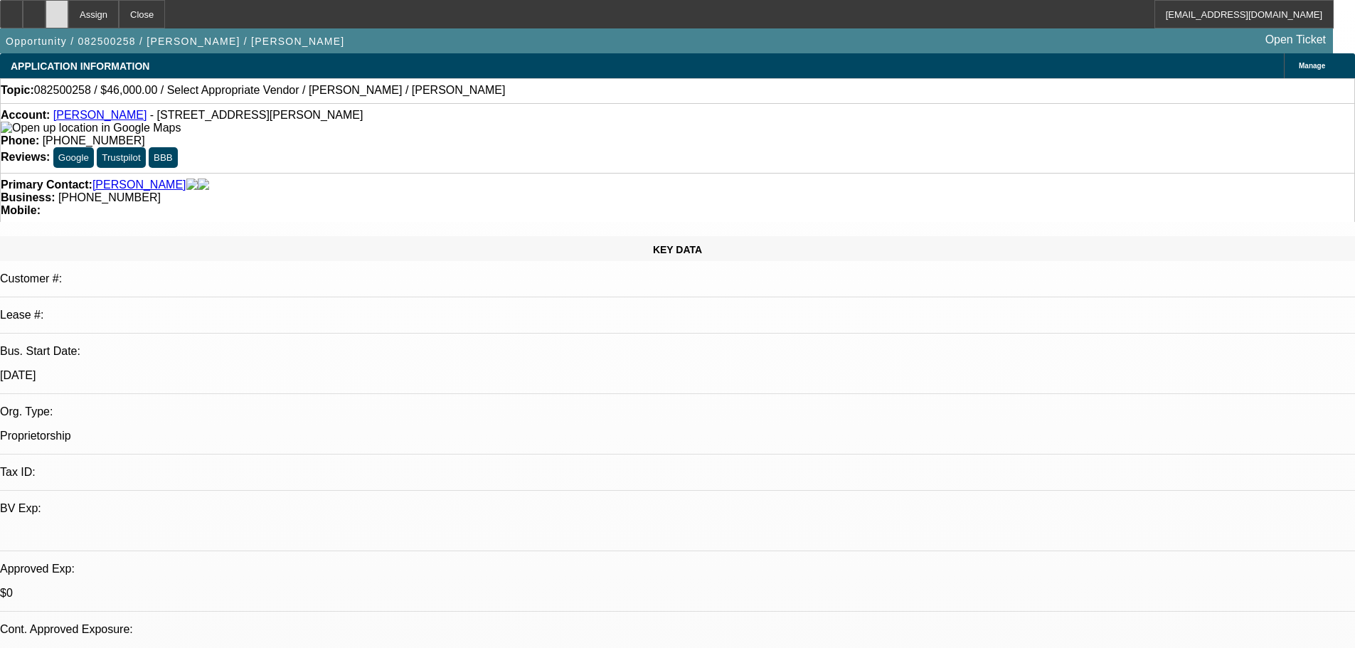
click at [57, 9] on icon at bounding box center [57, 9] width 0 height 0
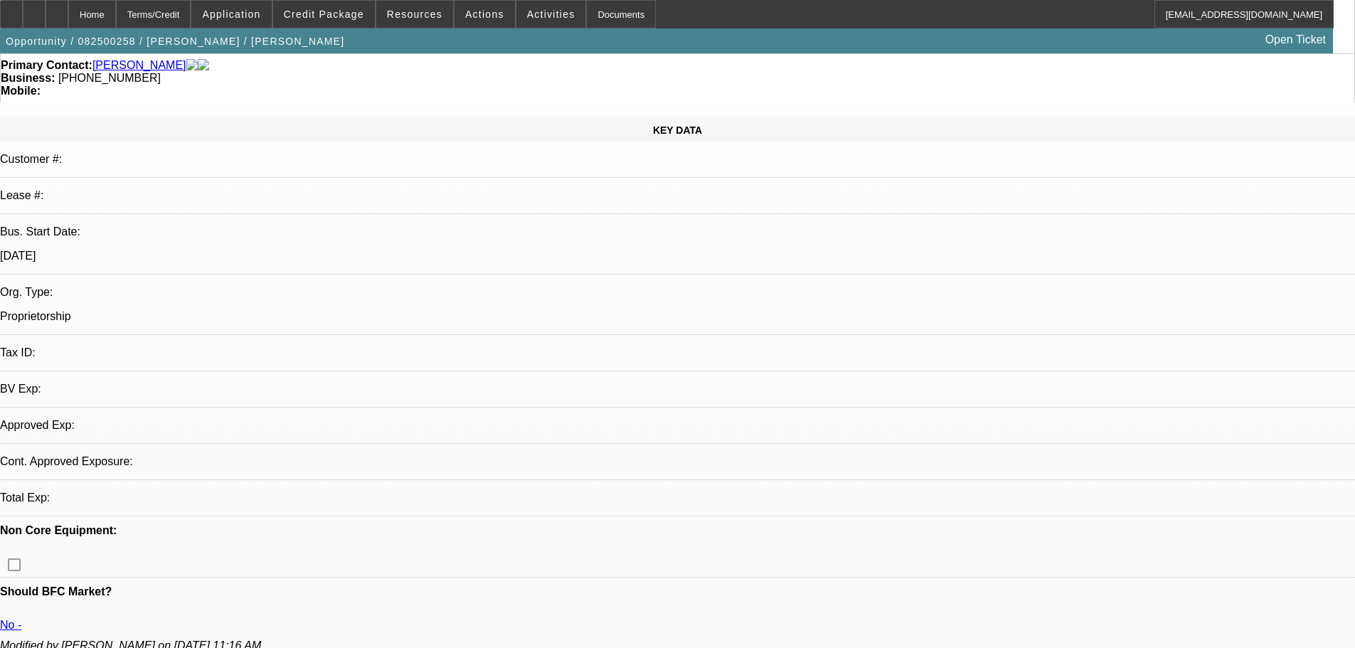
select select "0"
select select "2"
select select "0.1"
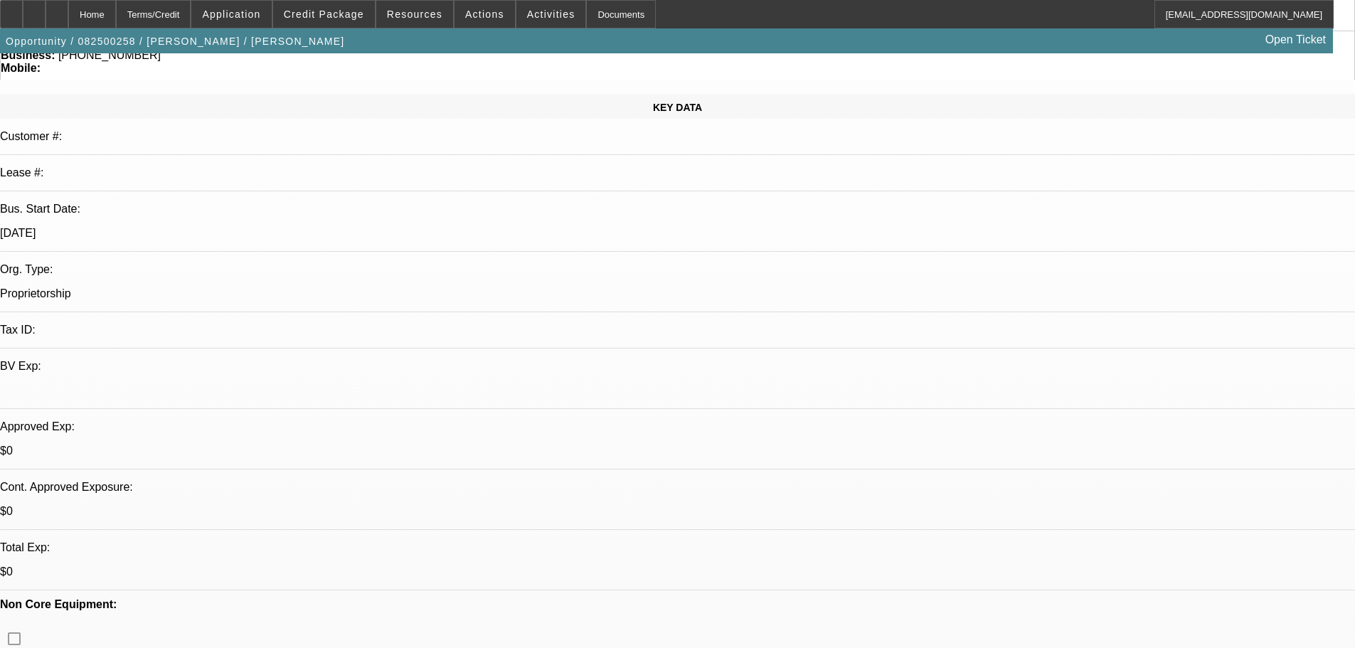
select select "1"
select select "2"
select select "4"
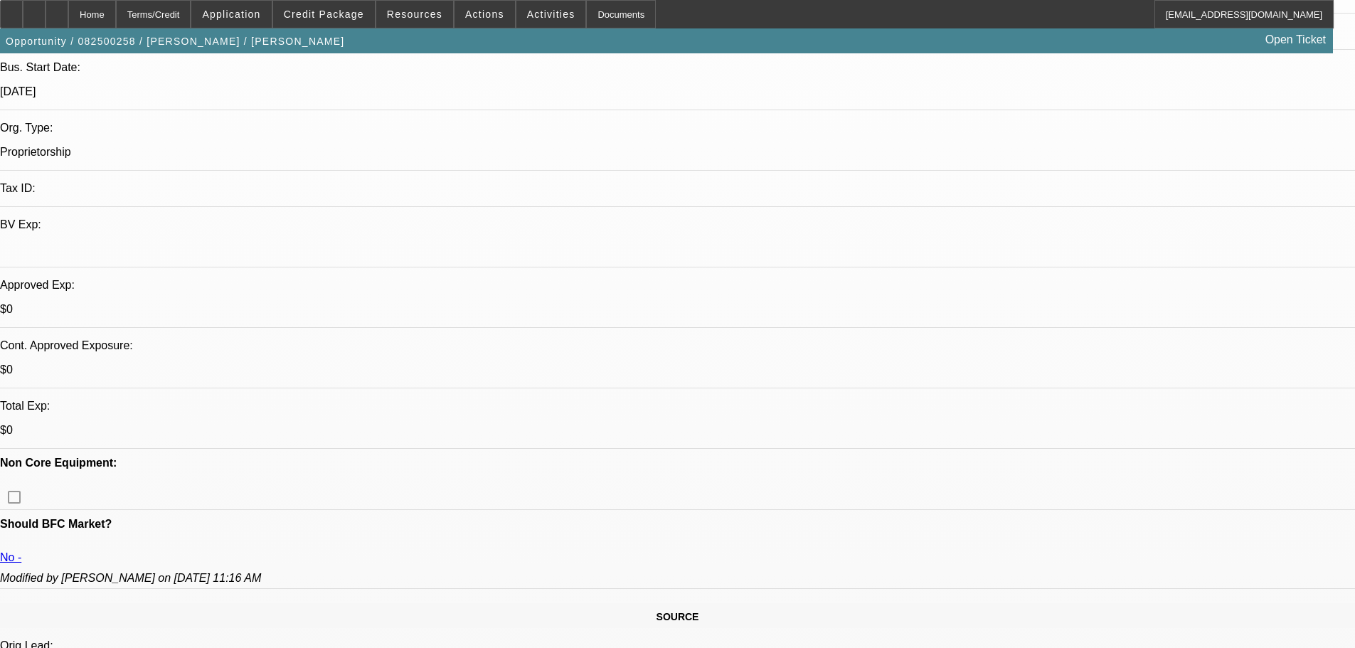
scroll to position [285, 0]
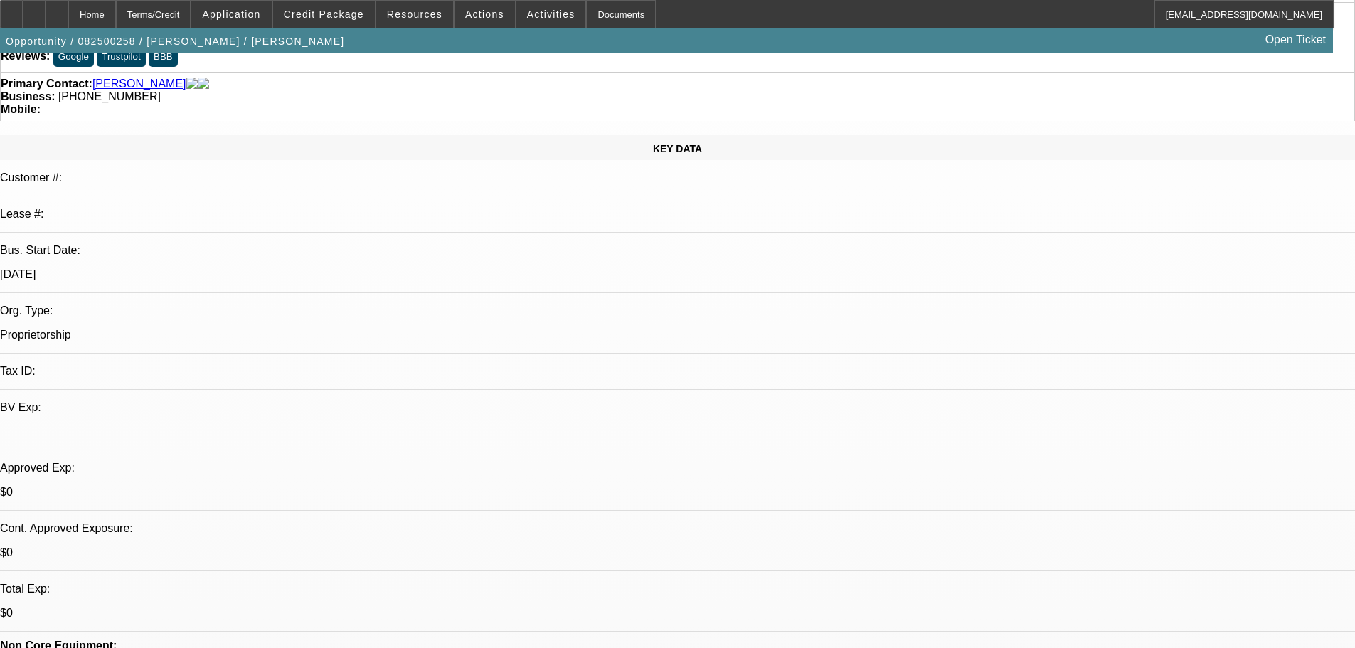
scroll to position [0, 0]
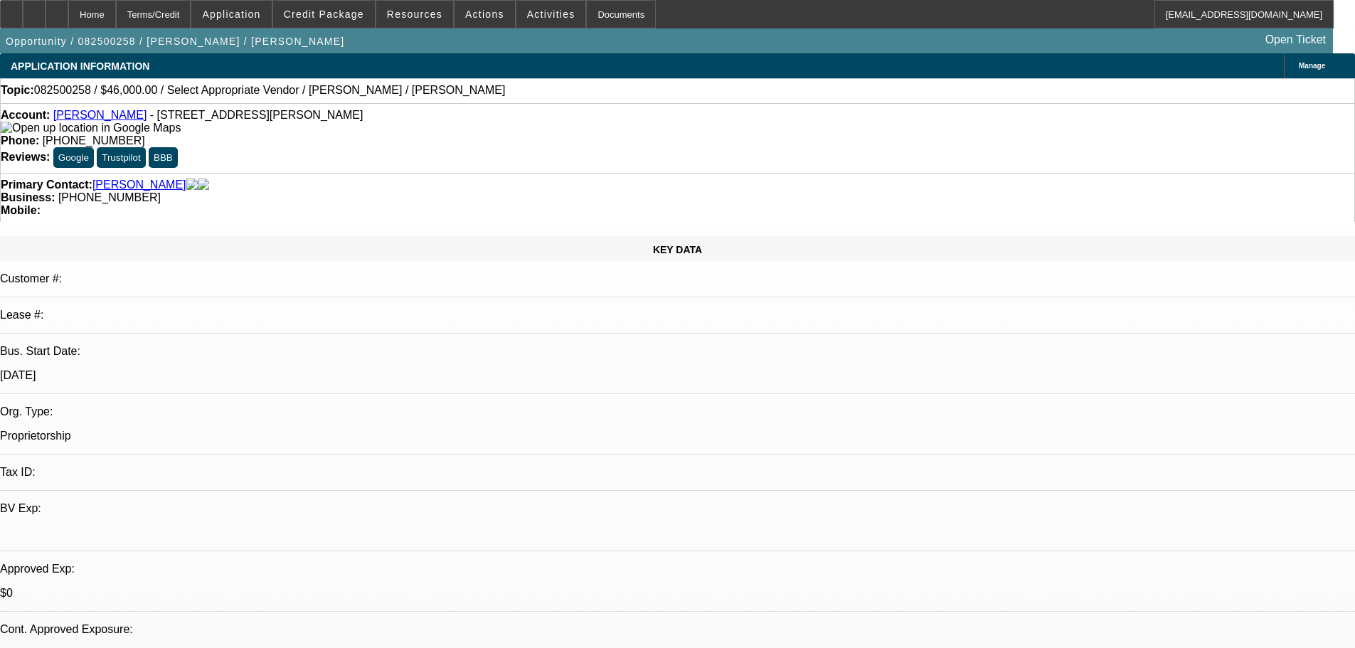
radio input "true"
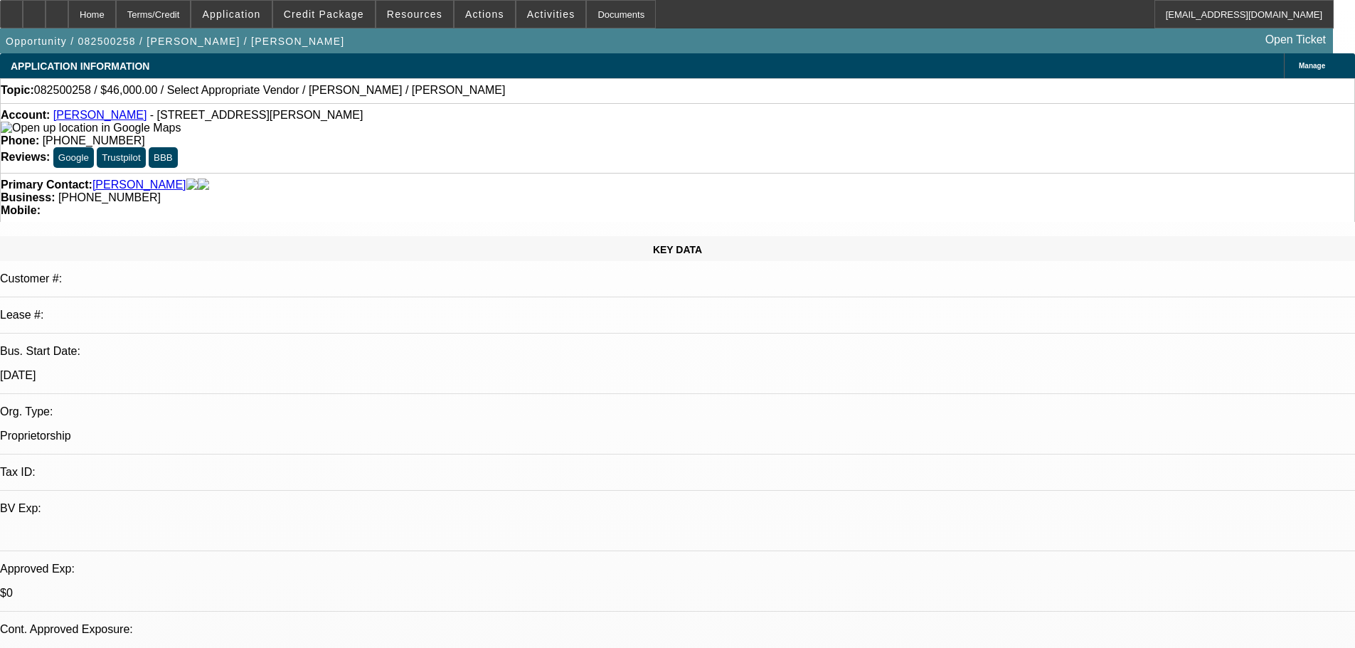
type textarea "Still hideous."
radio input "true"
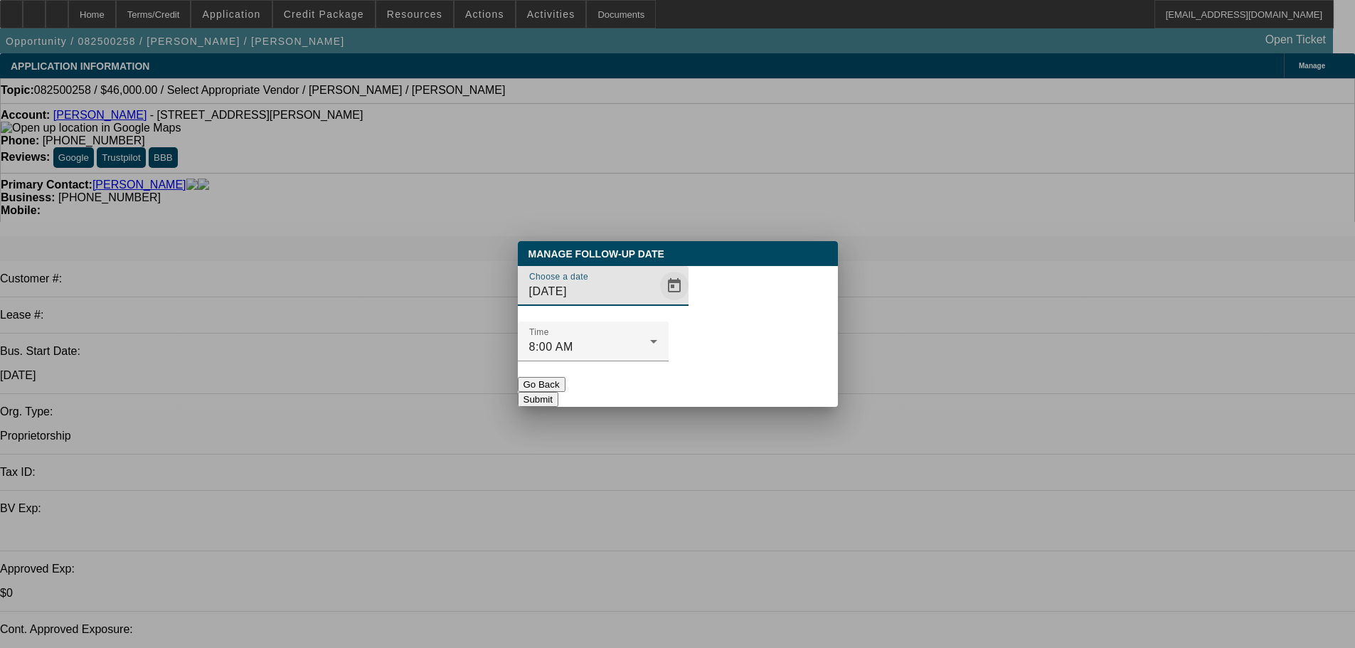
click at [659, 303] on span "Open calendar" at bounding box center [674, 286] width 34 height 34
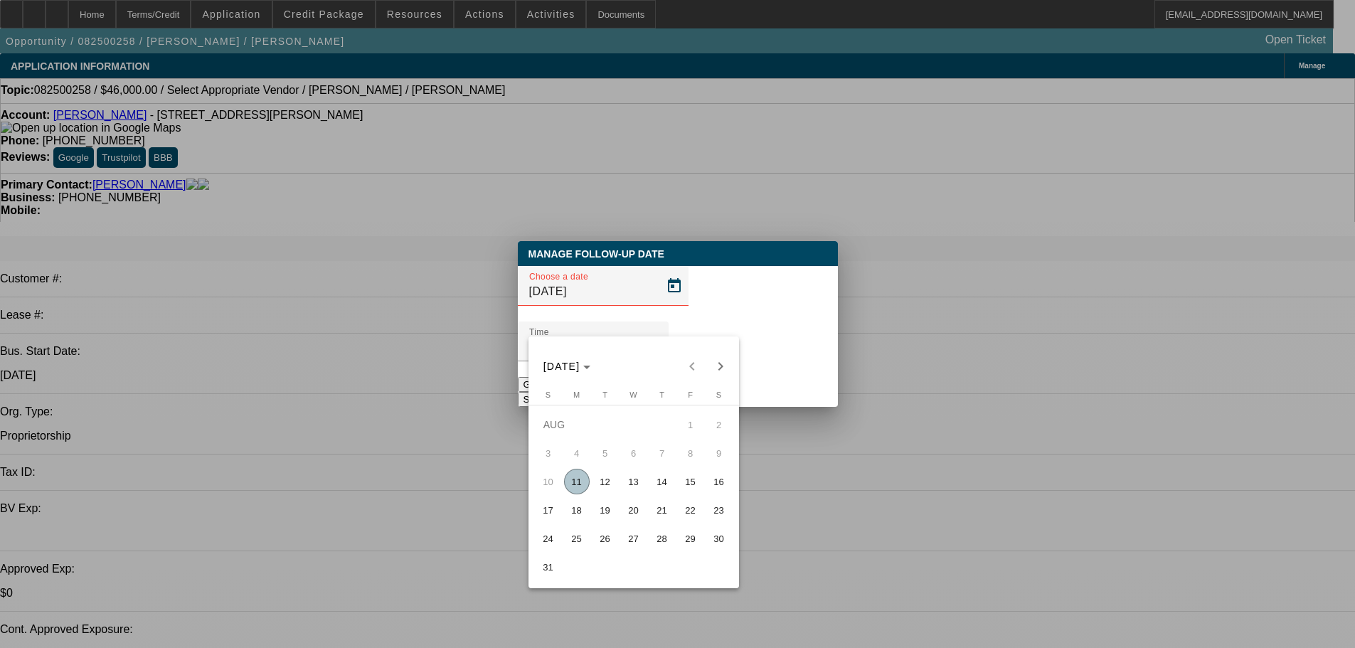
click at [612, 515] on span "19" at bounding box center [606, 510] width 26 height 26
type input "[DATE]"
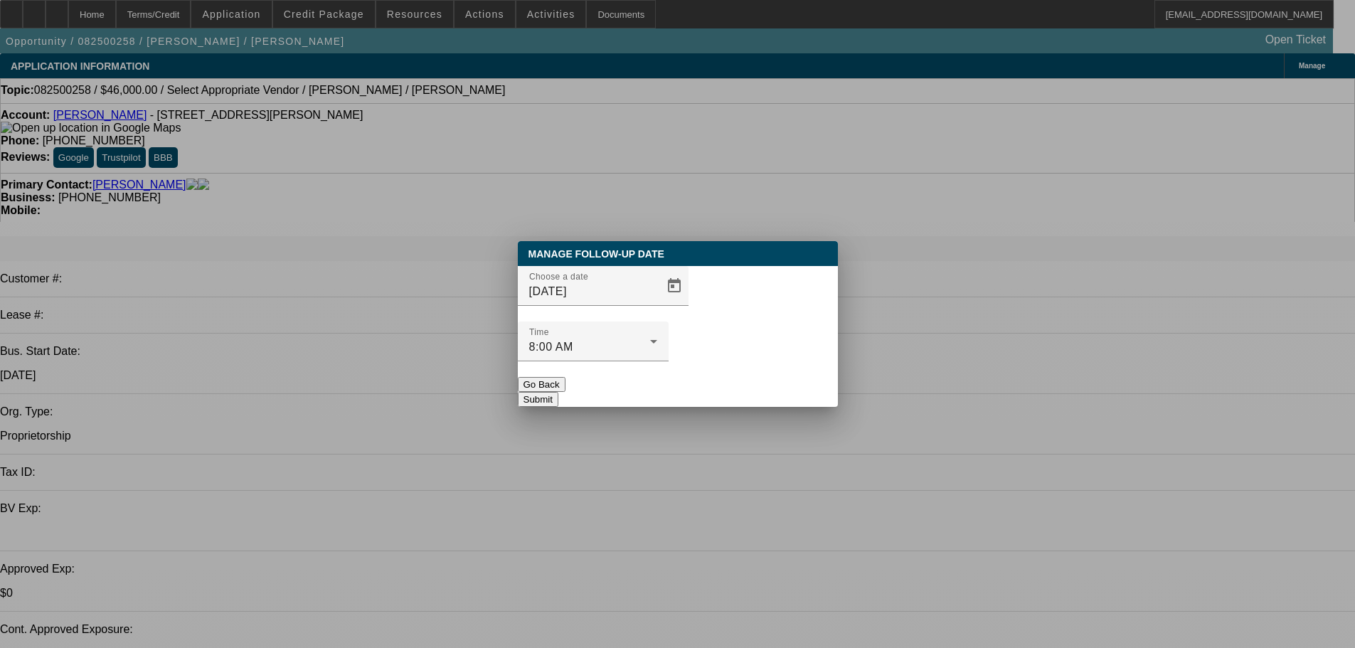
click at [558, 392] on button "Submit" at bounding box center [538, 399] width 41 height 15
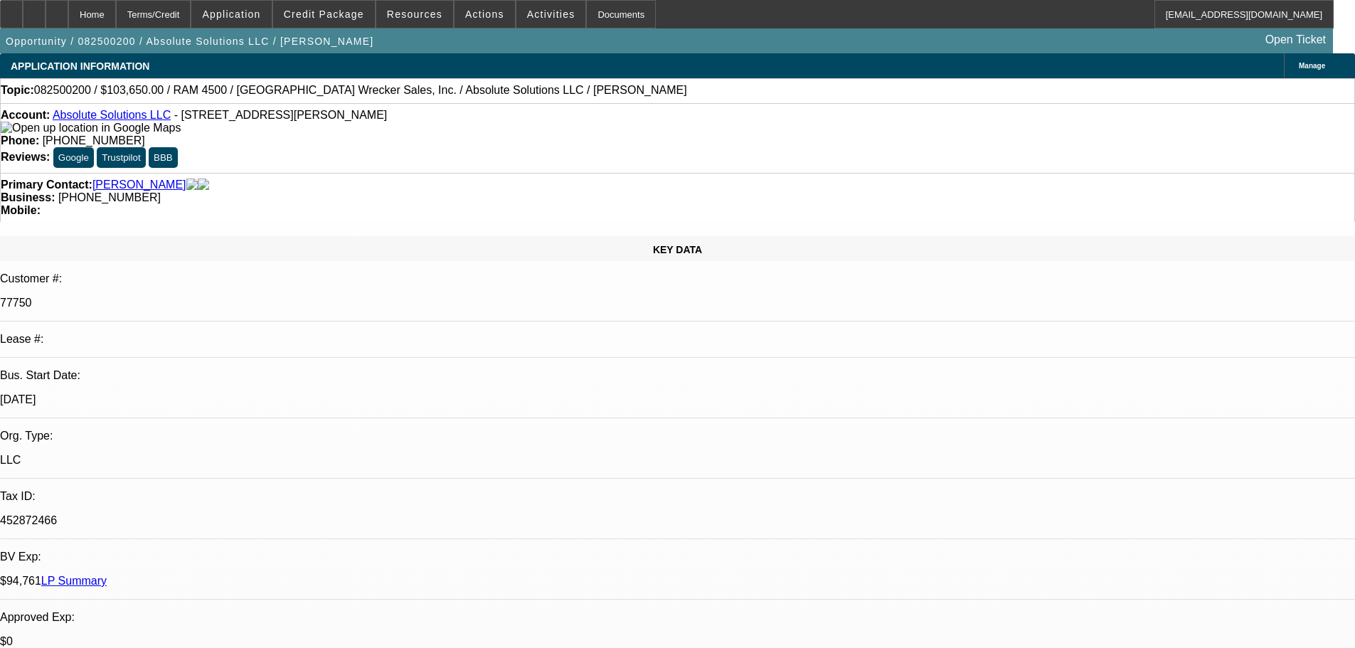
select select "0"
select select "6"
select select "0"
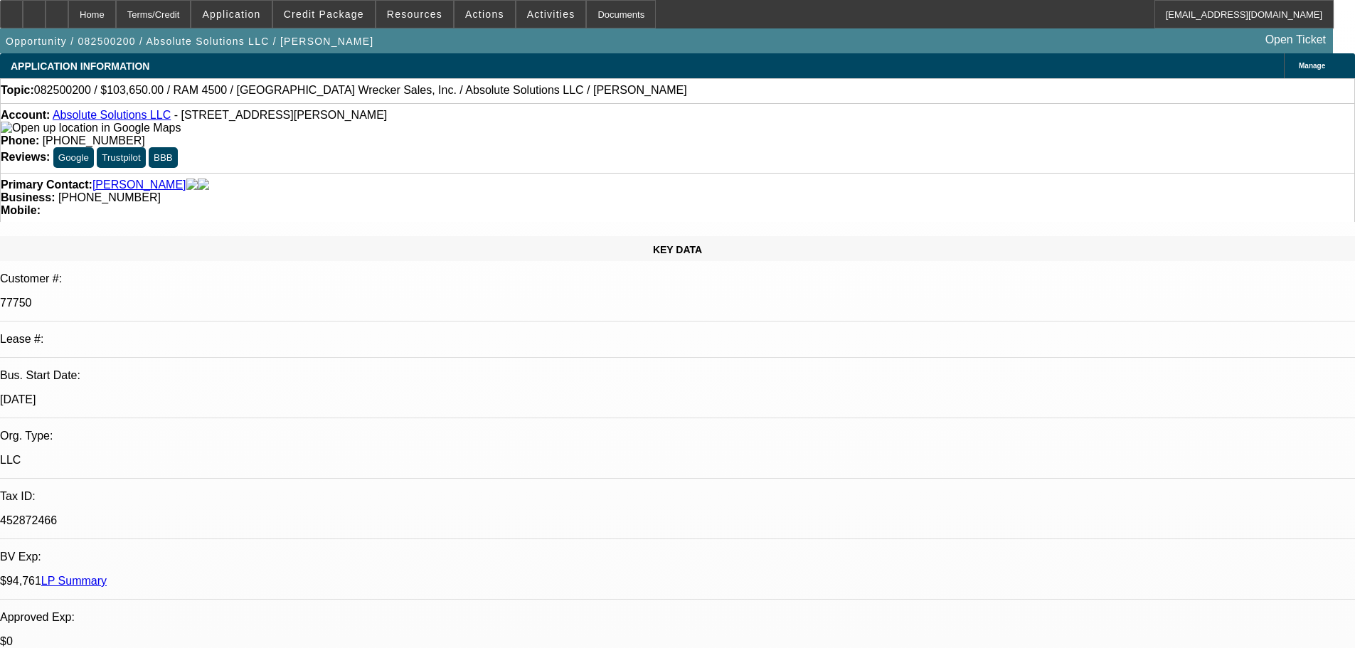
select select "0"
select select "6"
select select "0"
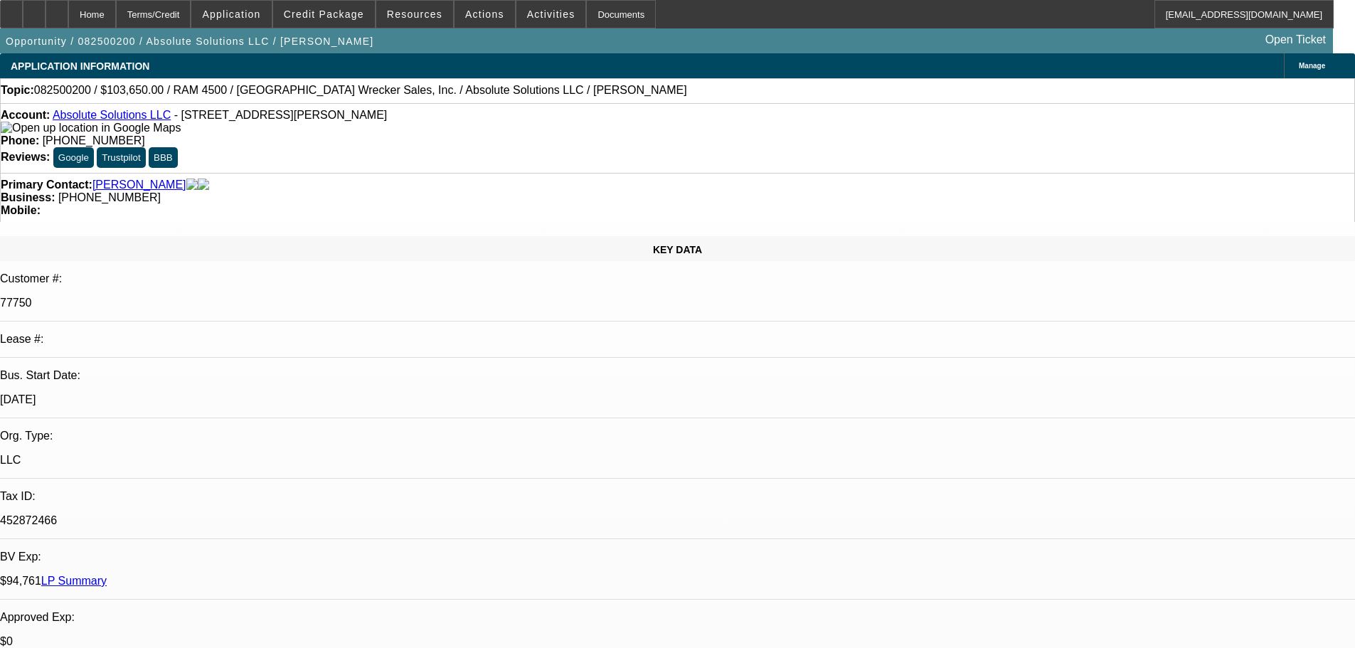
select select "0"
select select "6"
select select "0"
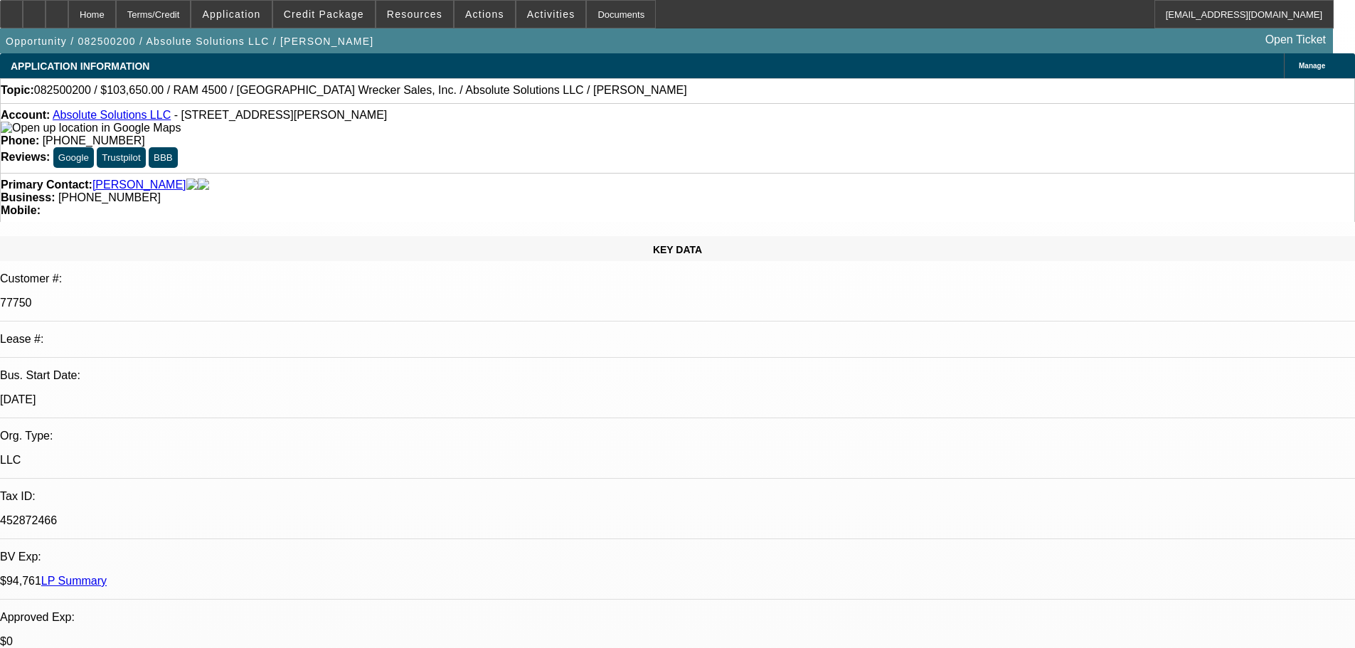
select select "6"
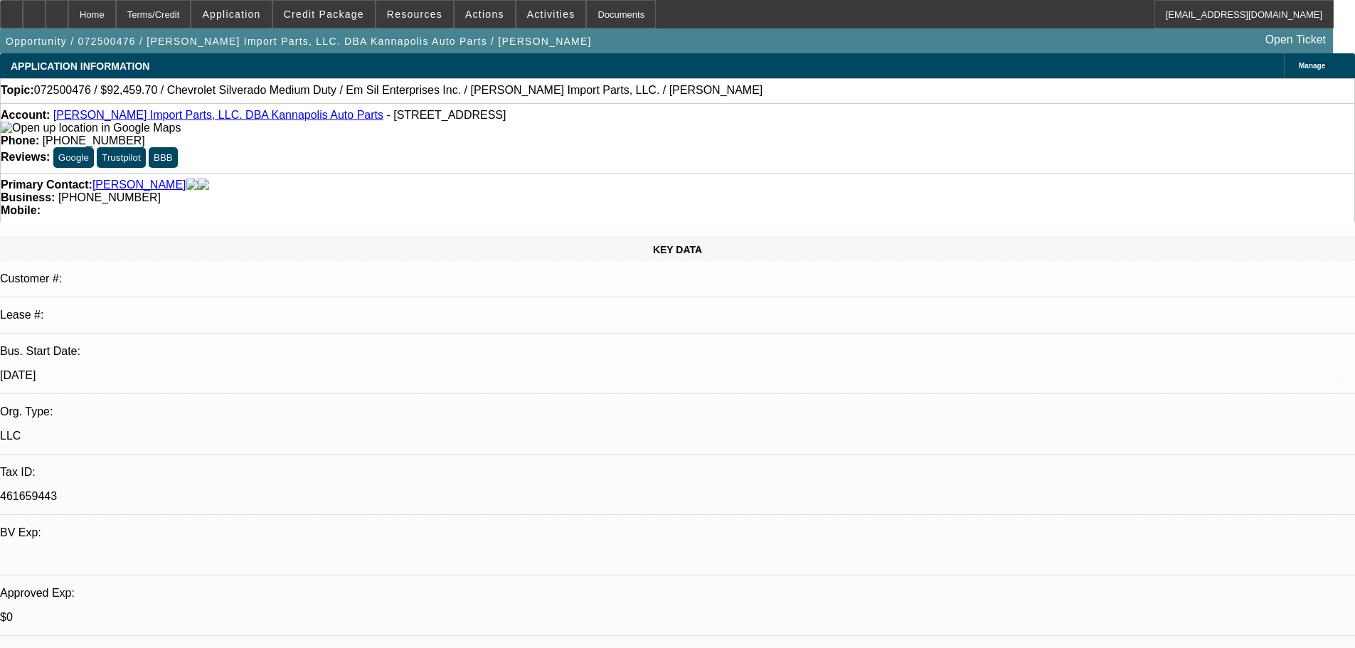
select select "0"
select select "2"
select select "0.1"
select select "4"
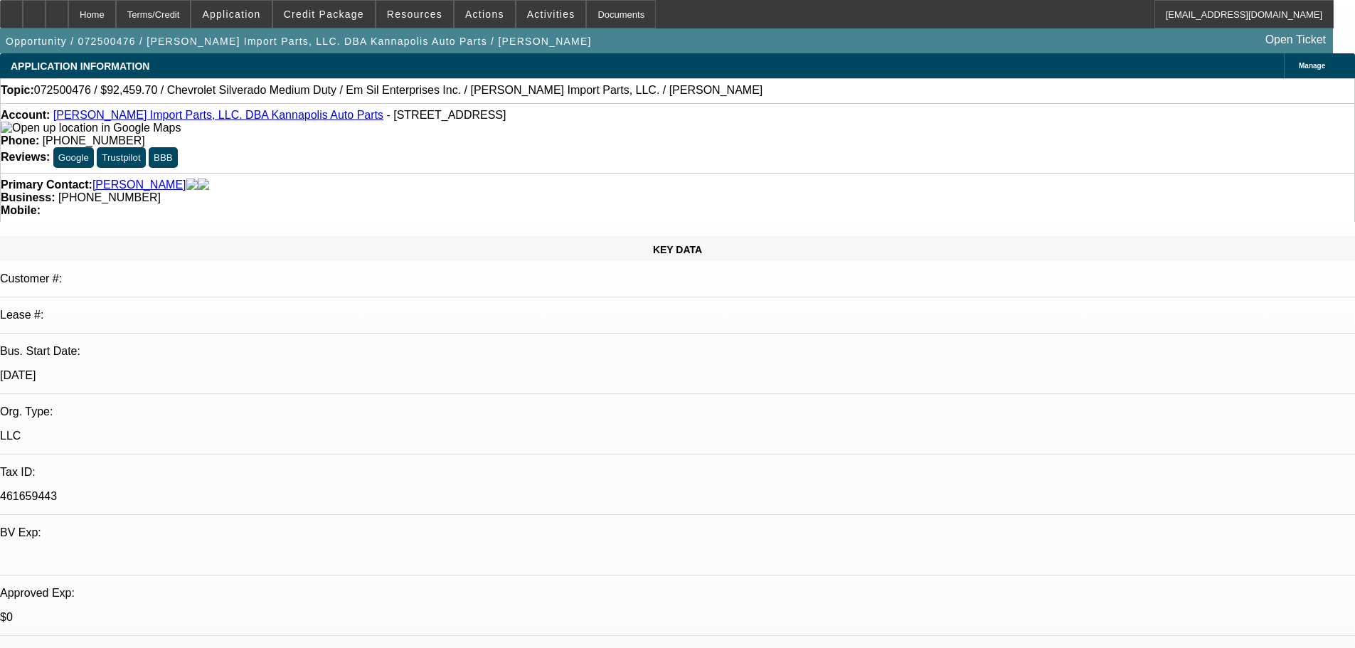
select select "0"
select select "2"
select select "0.1"
select select "4"
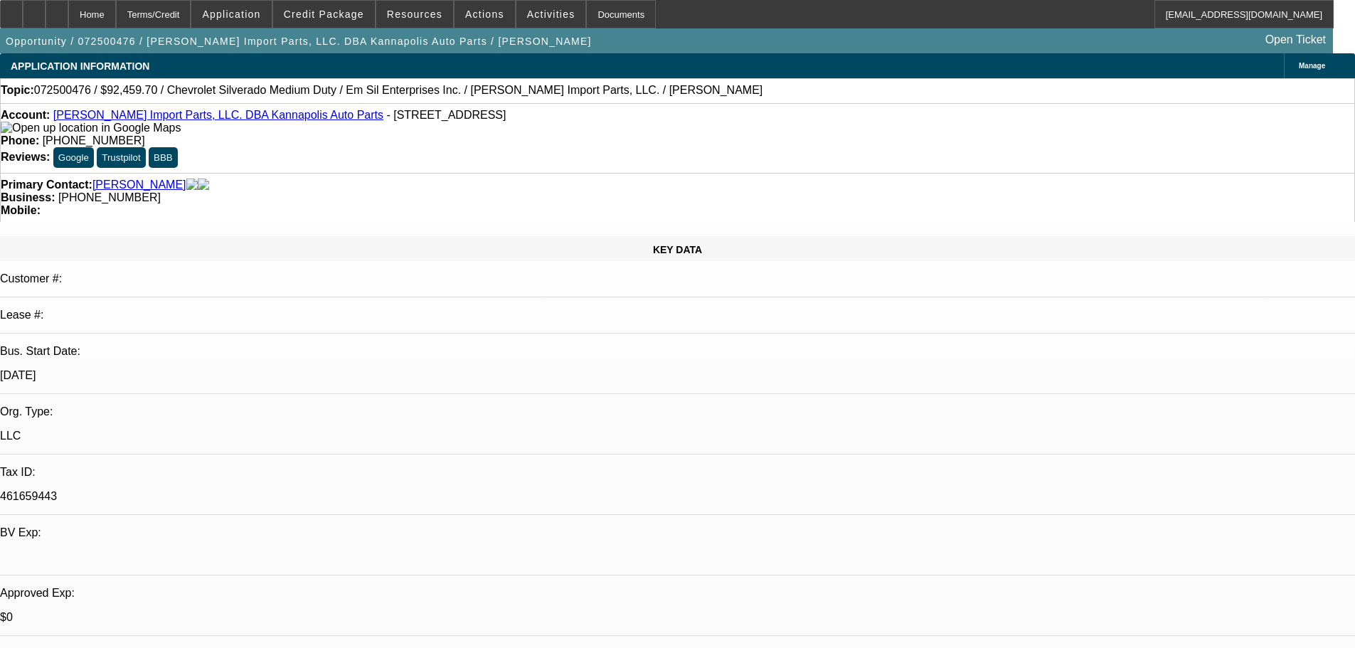
select select "0"
select select "2"
select select "0.1"
select select "4"
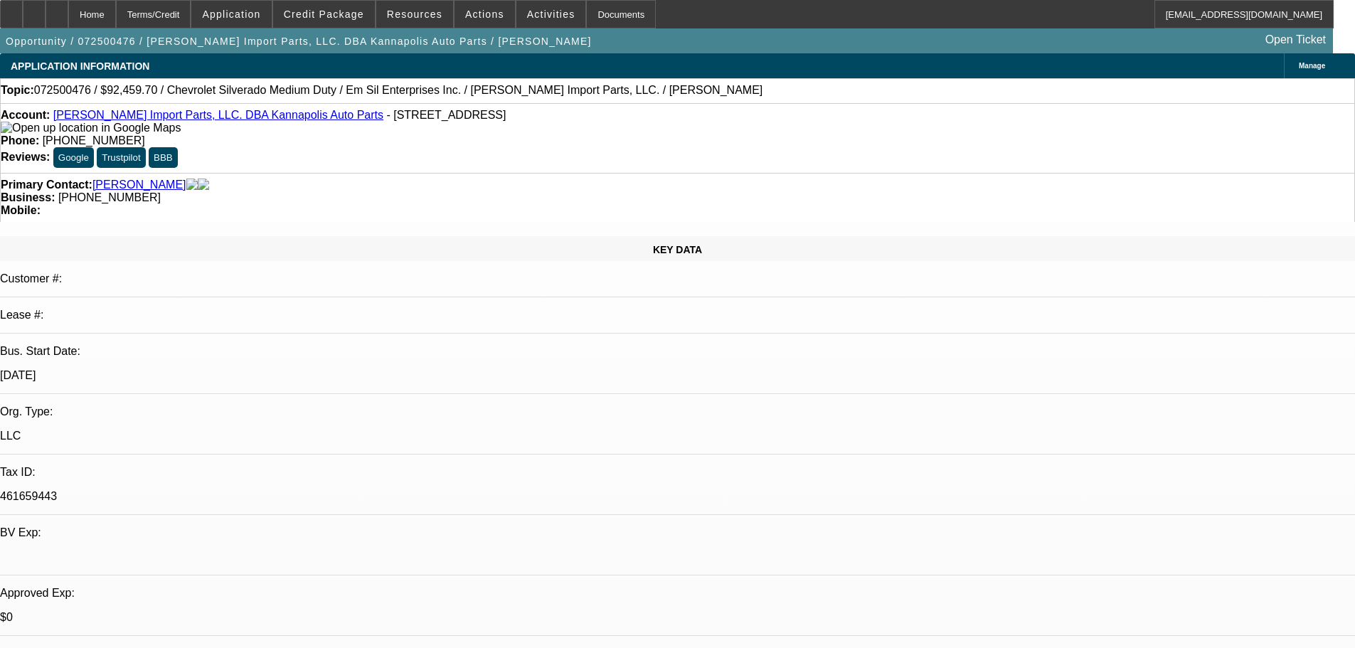
select select "0"
select select "2"
select select "0"
select select "6"
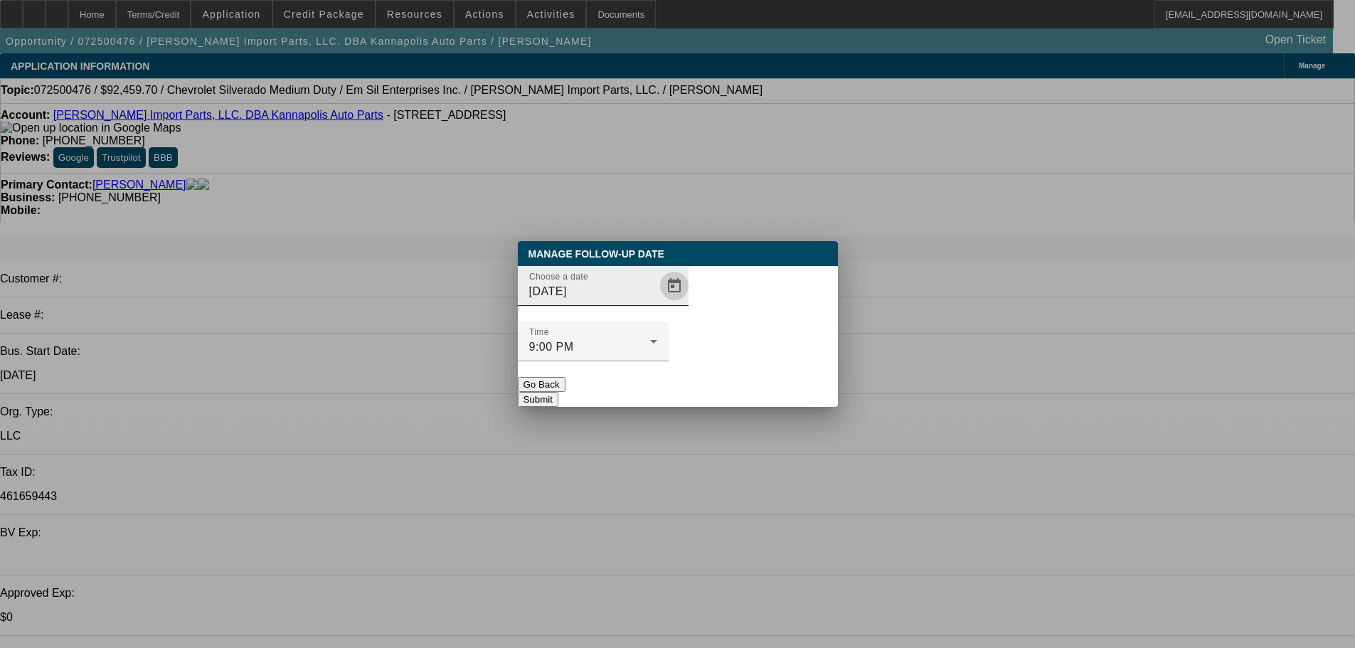
click at [657, 303] on span "Open calendar" at bounding box center [674, 286] width 34 height 34
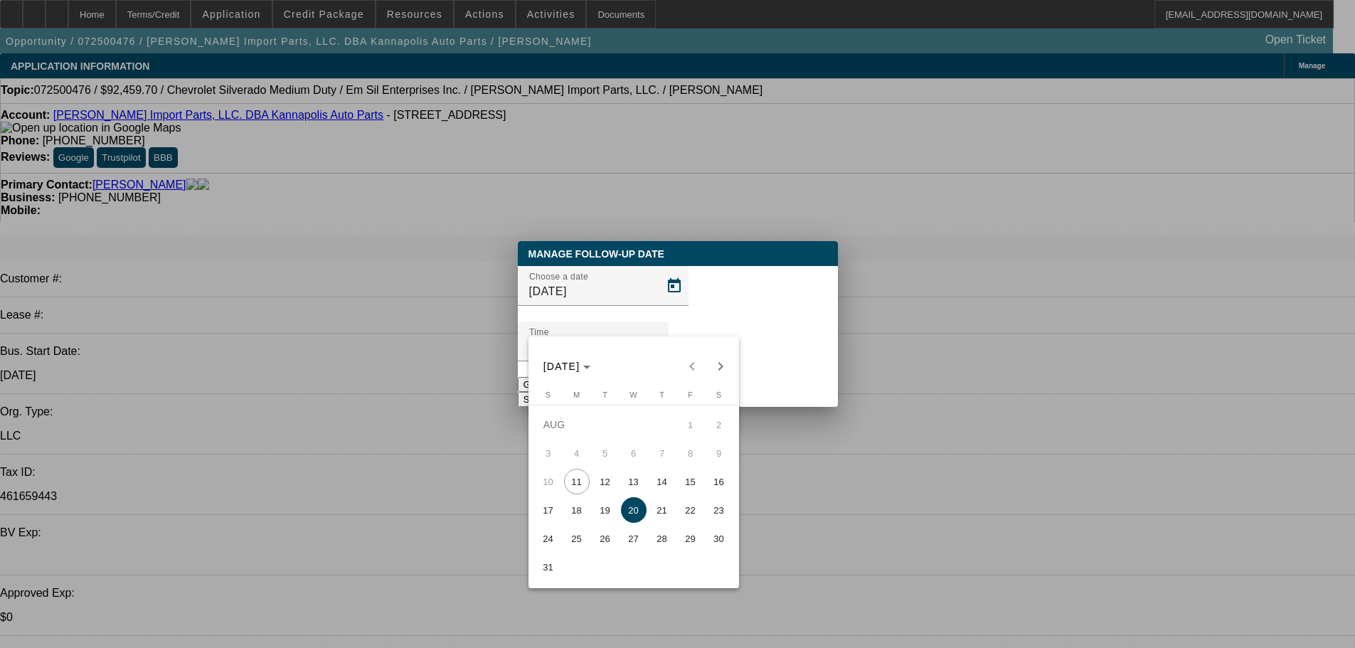
click at [642, 544] on span "27" at bounding box center [634, 539] width 26 height 26
type input "[DATE]"
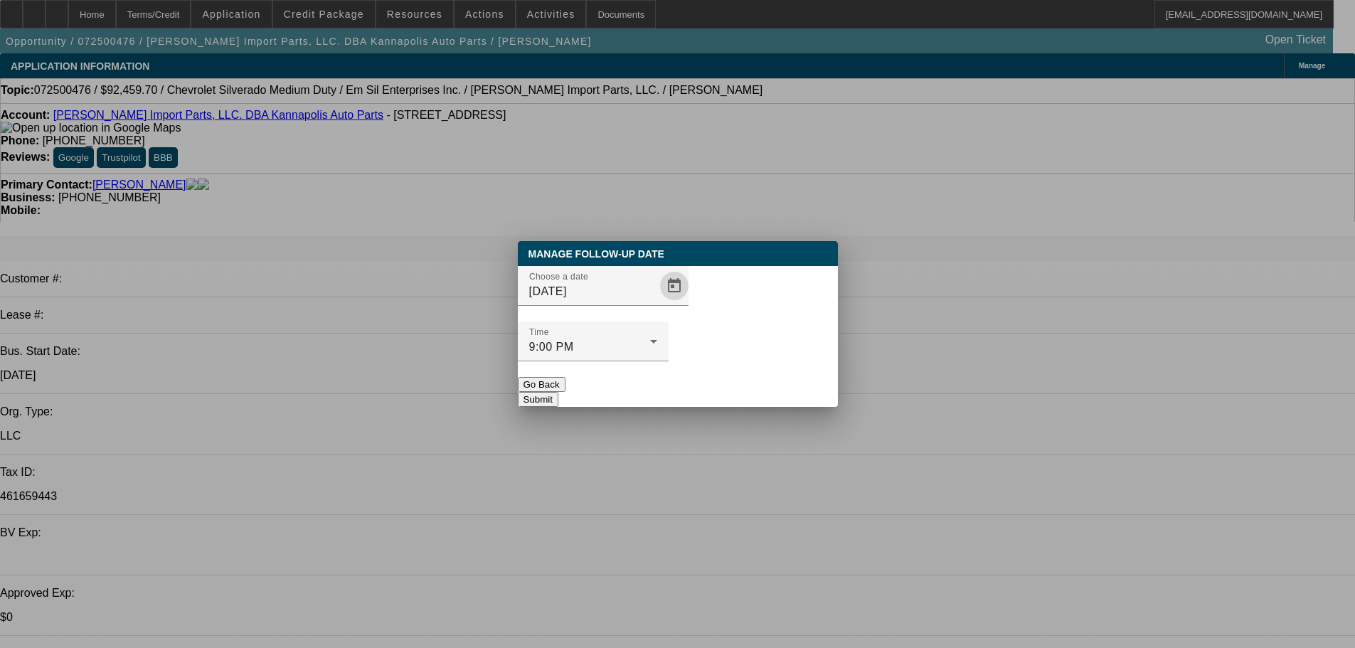
click at [558, 392] on button "Submit" at bounding box center [538, 399] width 41 height 15
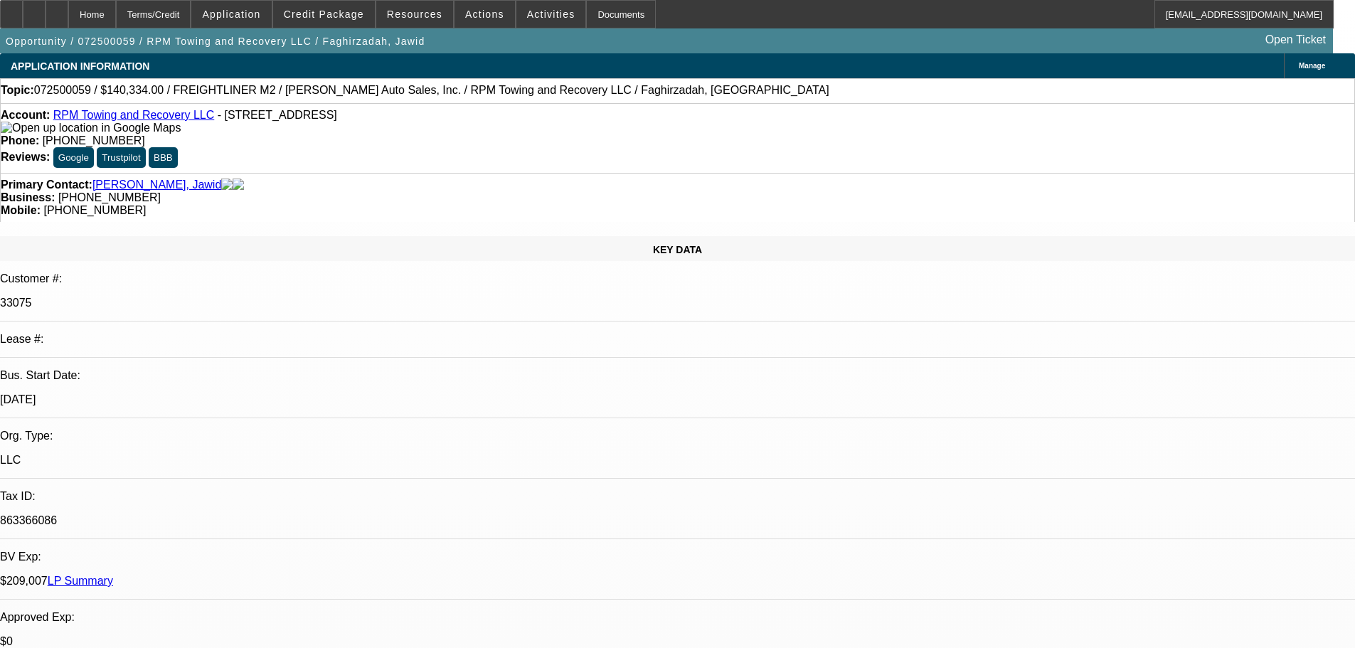
select select "0"
select select "0.1"
select select "4"
select select "0"
select select "0.1"
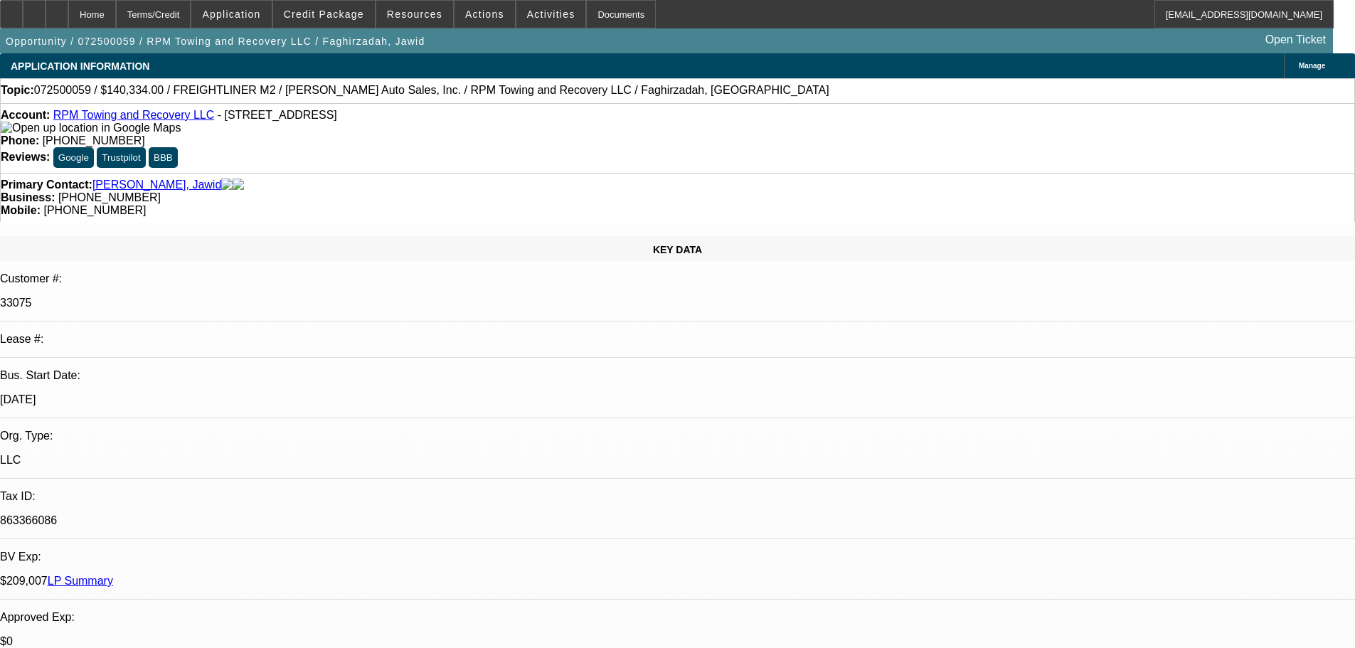
select select "4"
select select "0"
select select "2"
select select "0.1"
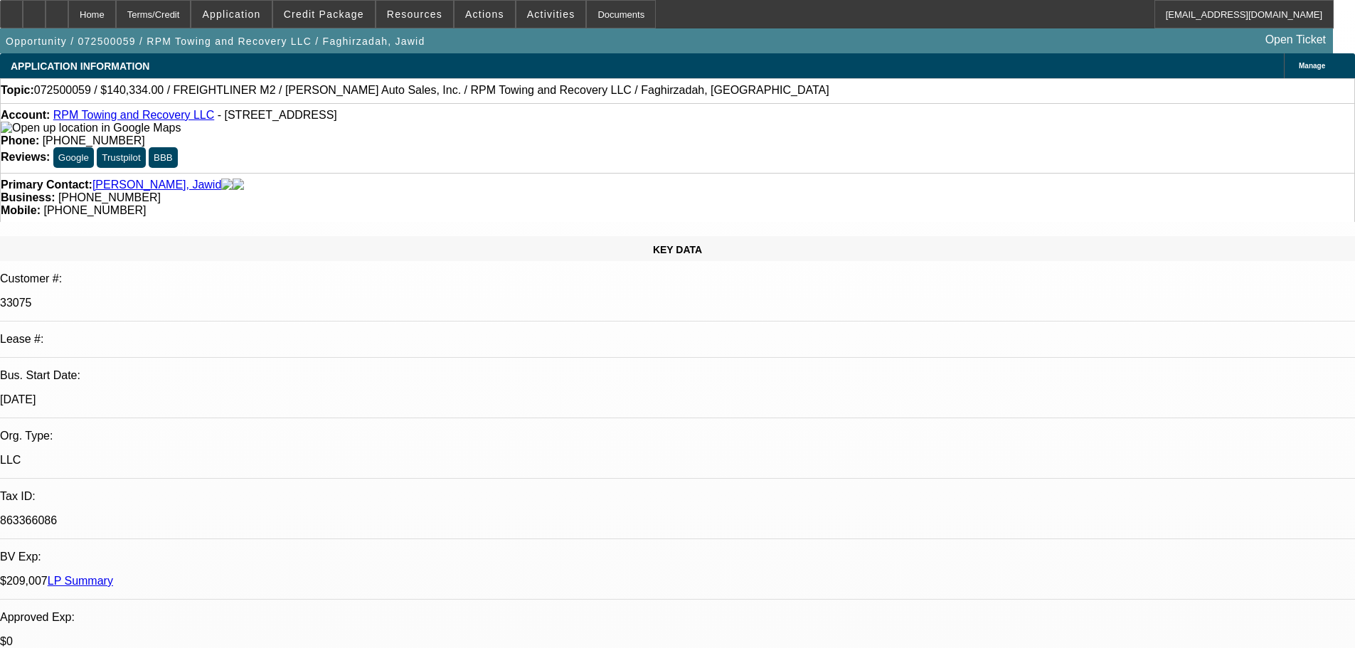
select select "4"
select select "0"
select select "2"
select select "0.1"
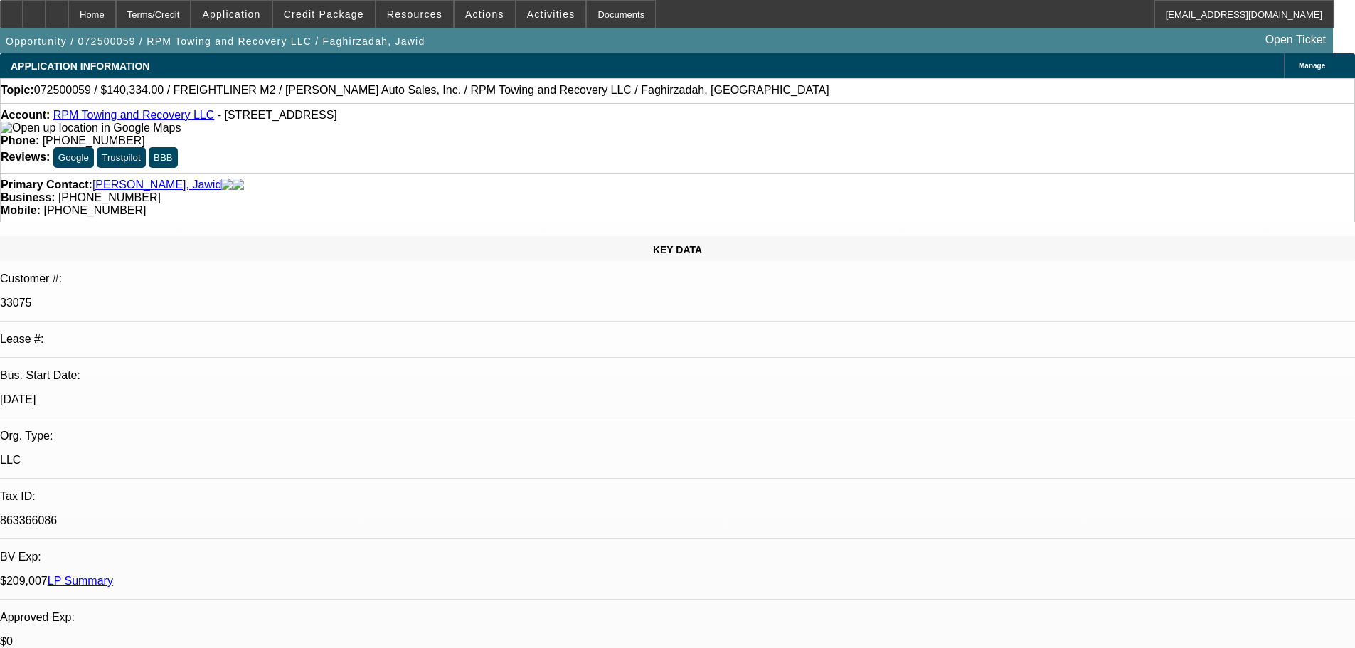
select select "4"
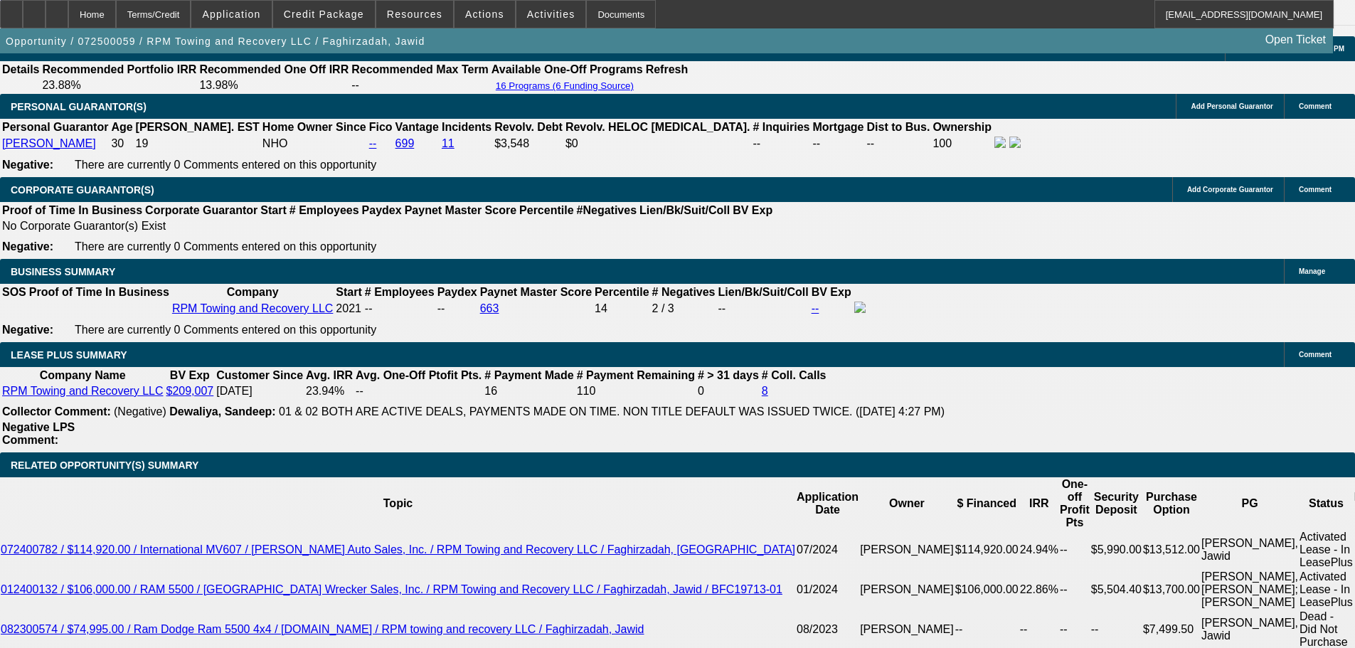
scroll to position [2205, 0]
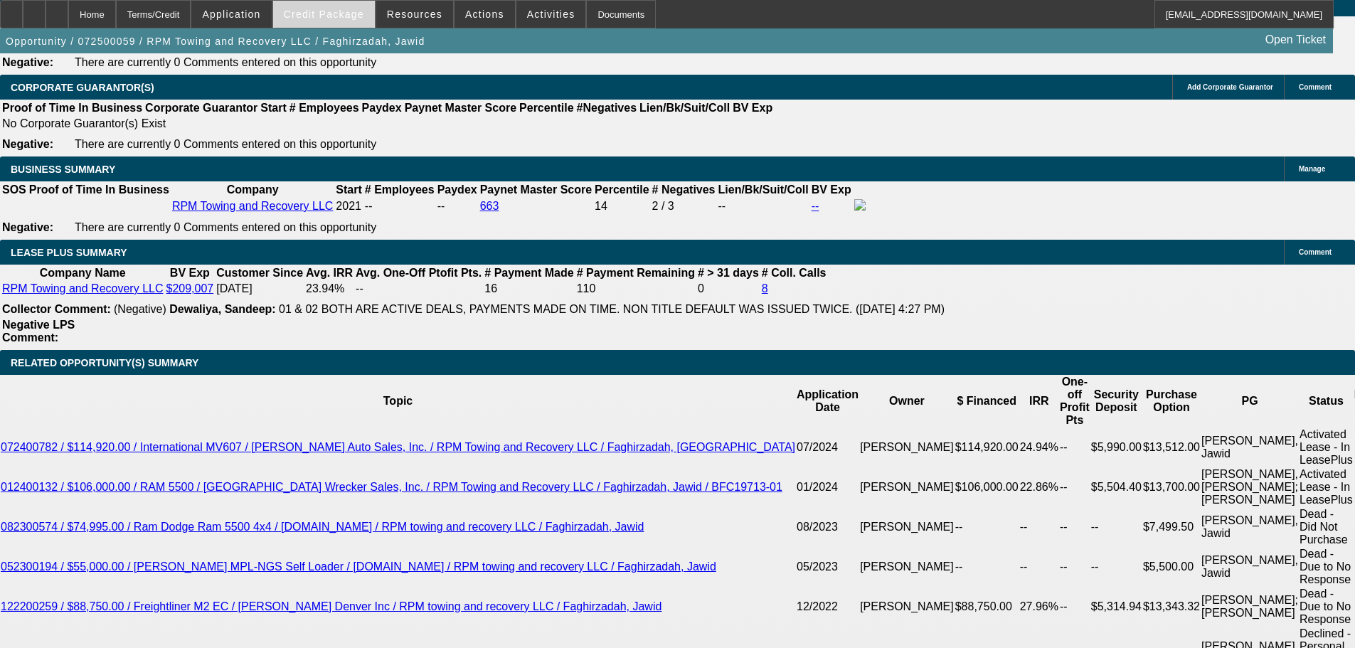
click at [322, 16] on span "Credit Package" at bounding box center [324, 14] width 80 height 11
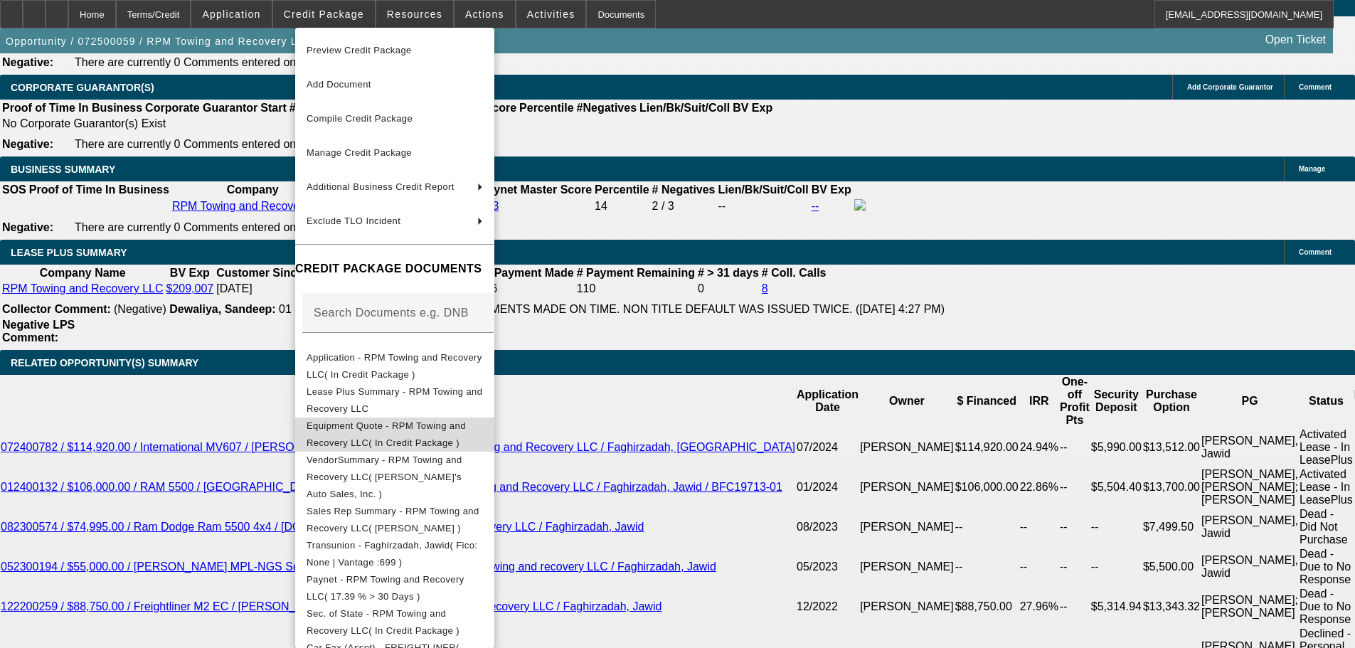
click at [447, 418] on button "Equipment Quote - RPM Towing and Recovery LLC( In Credit Package )" at bounding box center [394, 435] width 199 height 34
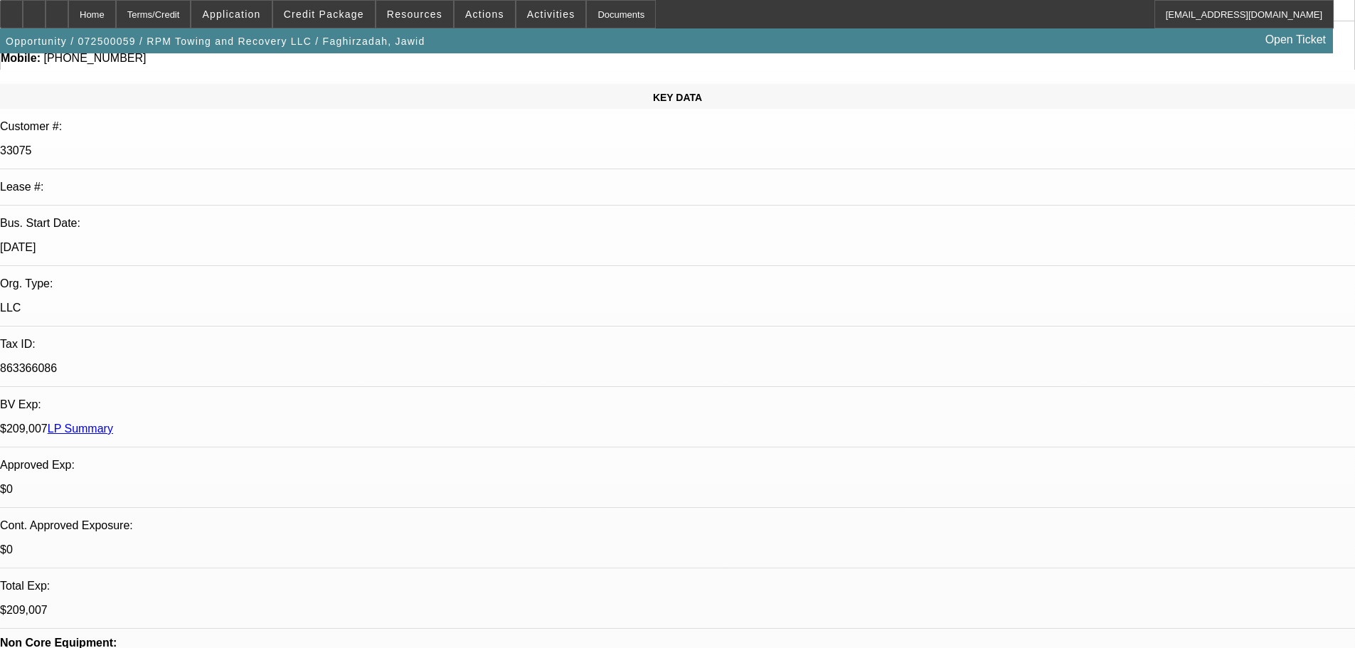
scroll to position [142, 0]
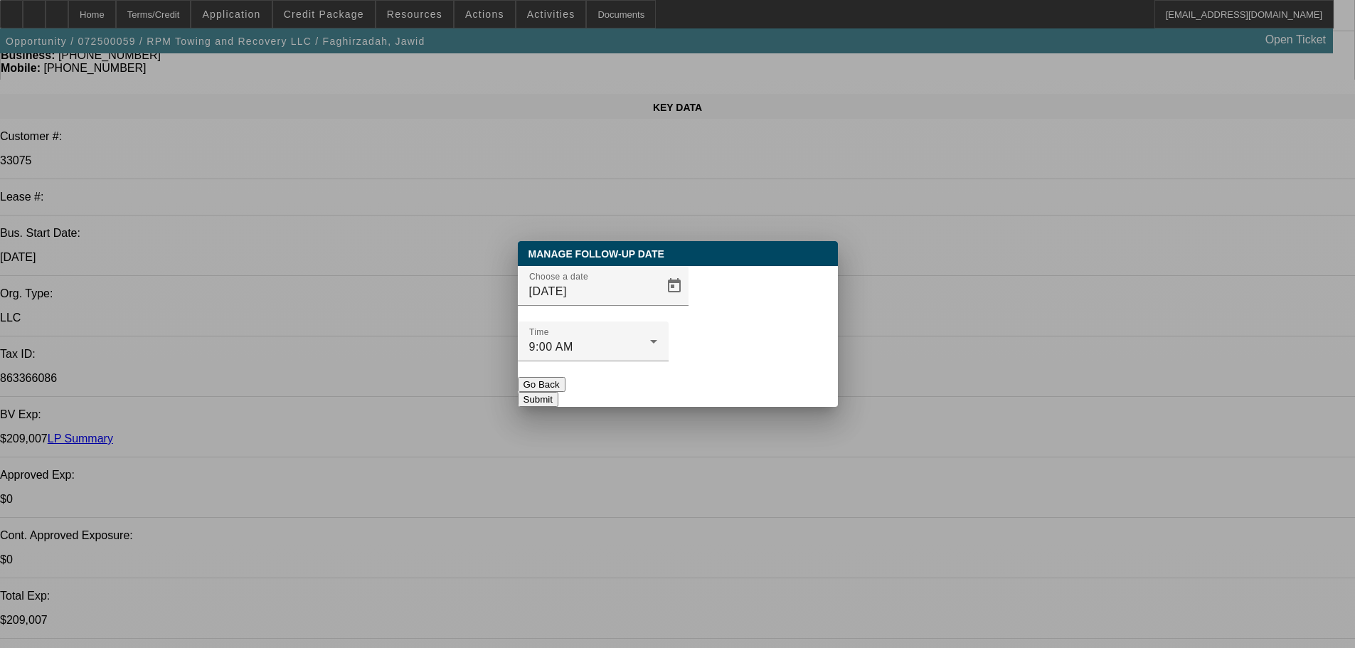
scroll to position [0, 0]
click at [669, 322] on div "Choose a date 7/15/2025" at bounding box center [678, 293] width 320 height 55
click at [657, 303] on span "Open calendar" at bounding box center [674, 286] width 34 height 34
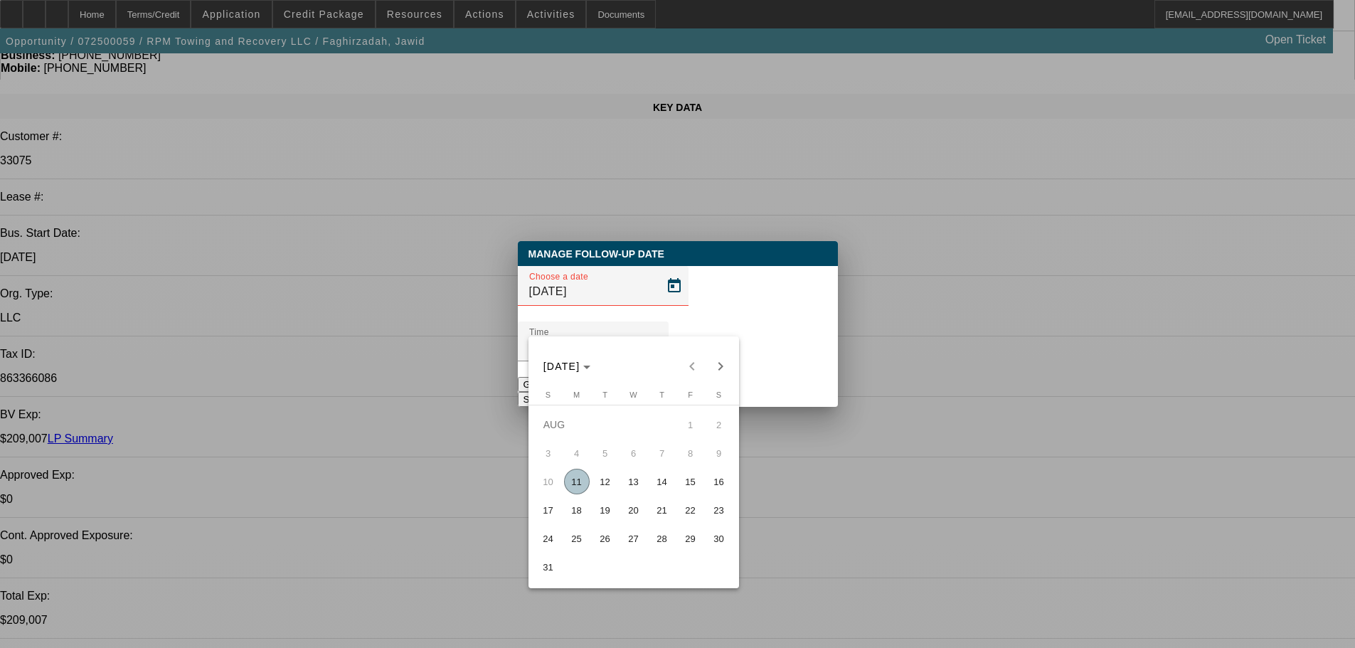
click at [635, 489] on span "13" at bounding box center [634, 482] width 26 height 26
type input "8/13/2025"
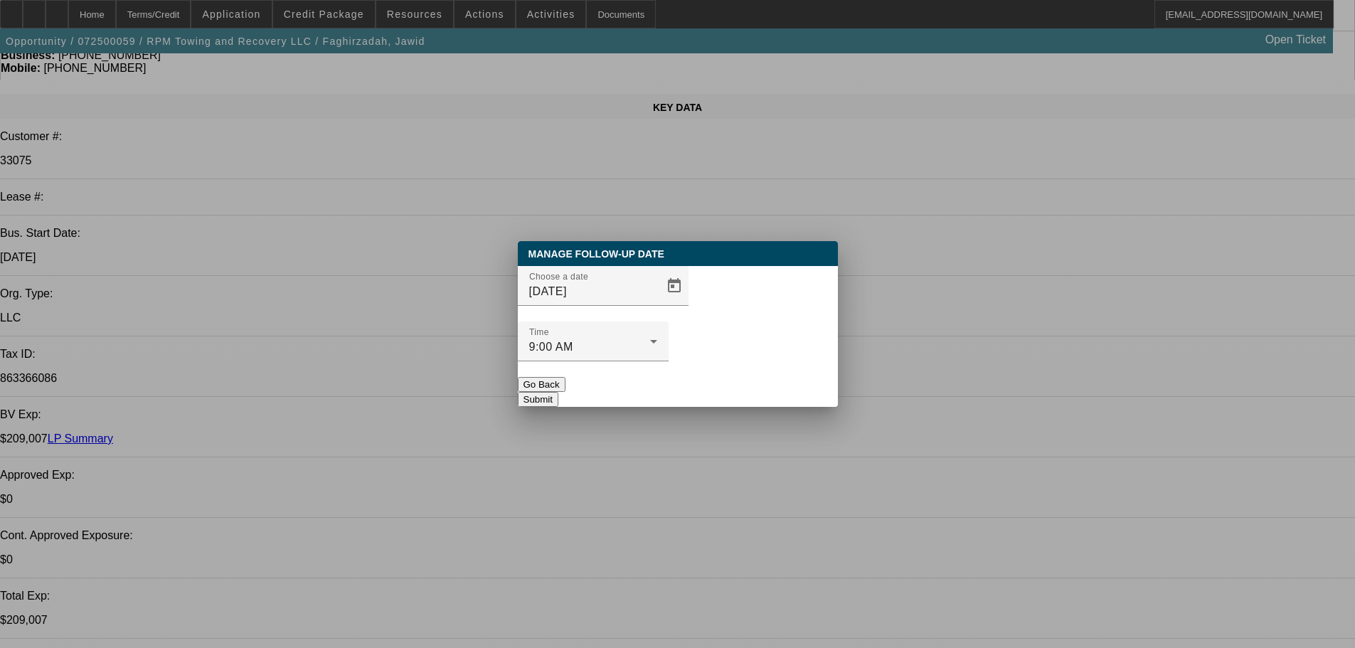
click at [731, 378] on div "Manage Follow-Up Date Choose a date 8/13/2025 Time 9:00 AM Go Back Submit" at bounding box center [678, 324] width 320 height 166
click at [558, 392] on button "Submit" at bounding box center [538, 399] width 41 height 15
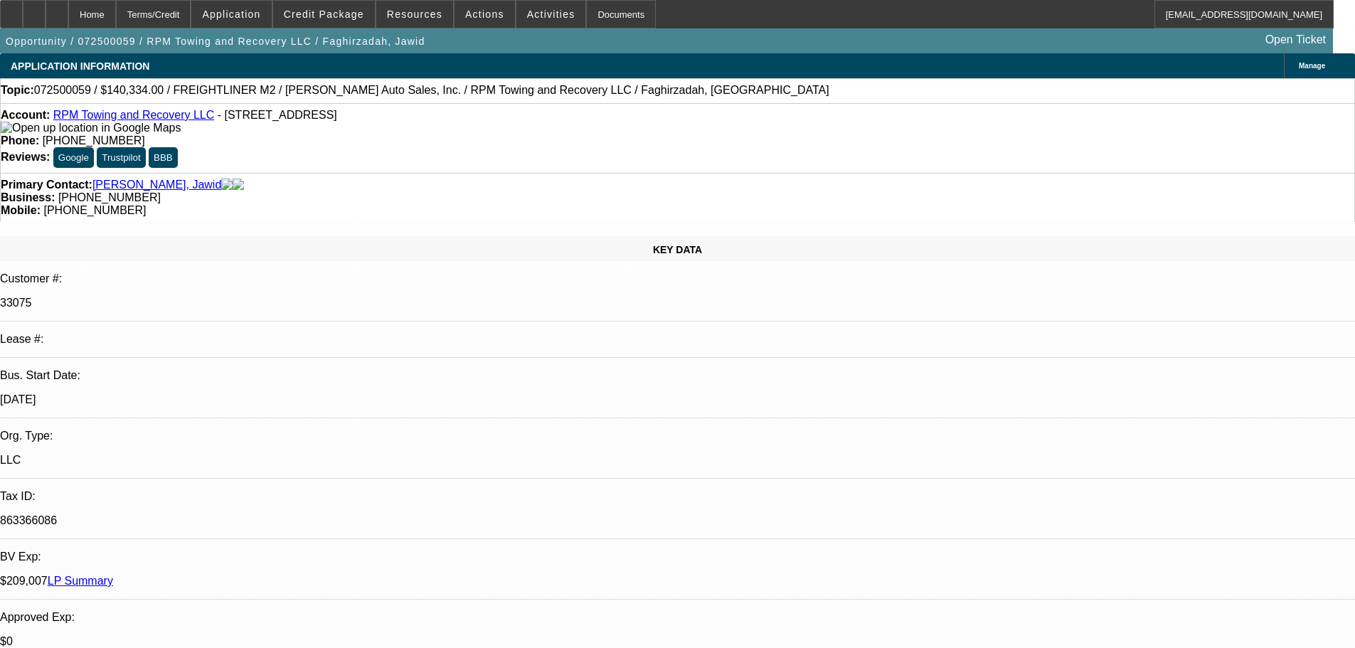
scroll to position [142, 0]
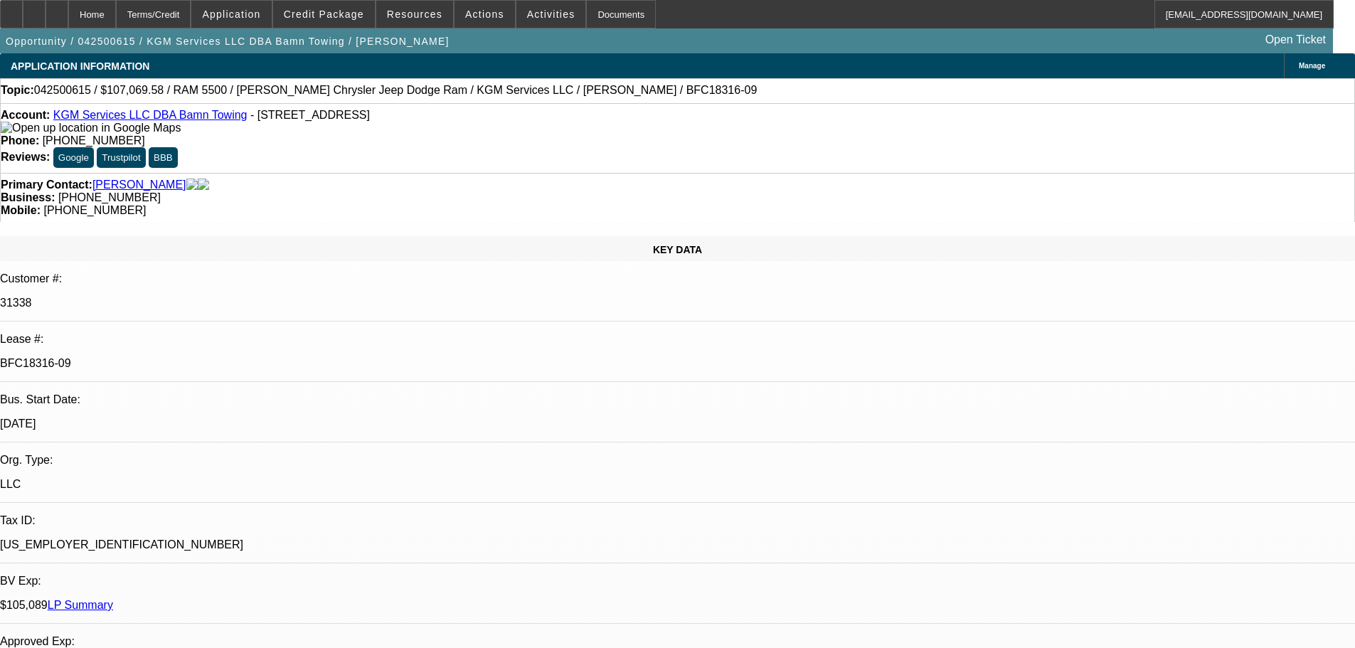
select select "0"
select select "2"
select select "0"
select select "6"
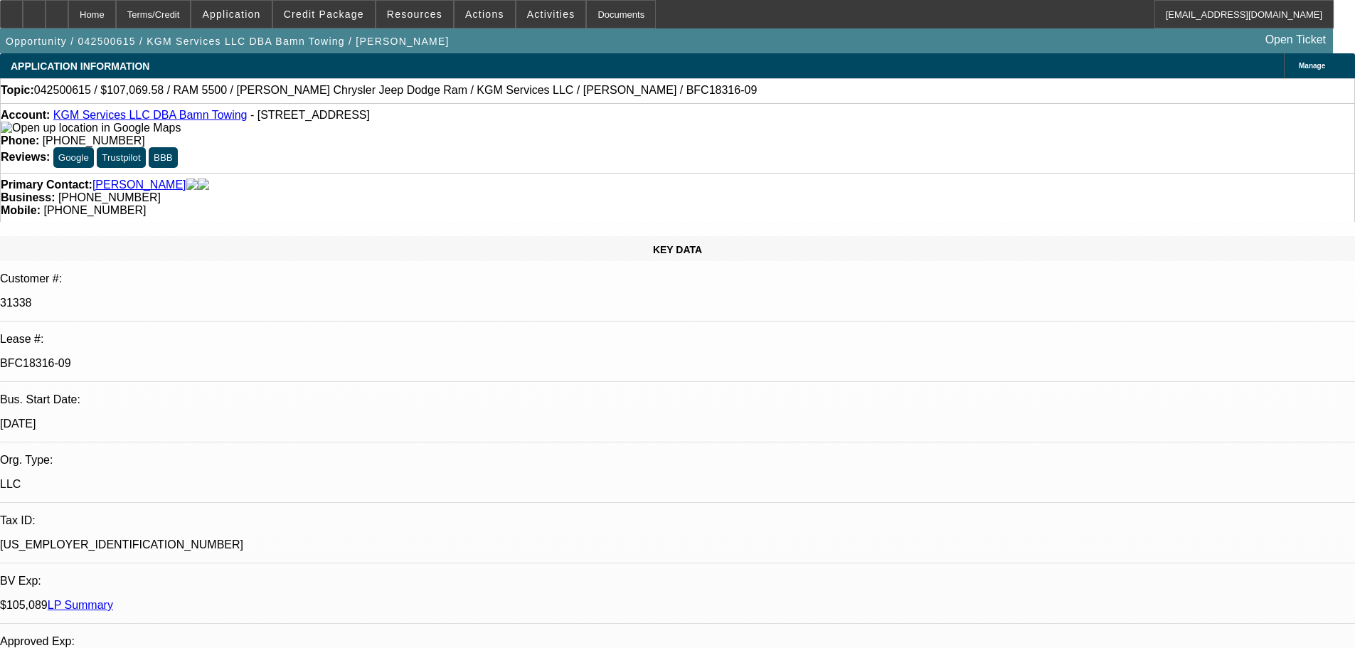
select select "0"
select select "2"
select select "0"
select select "6"
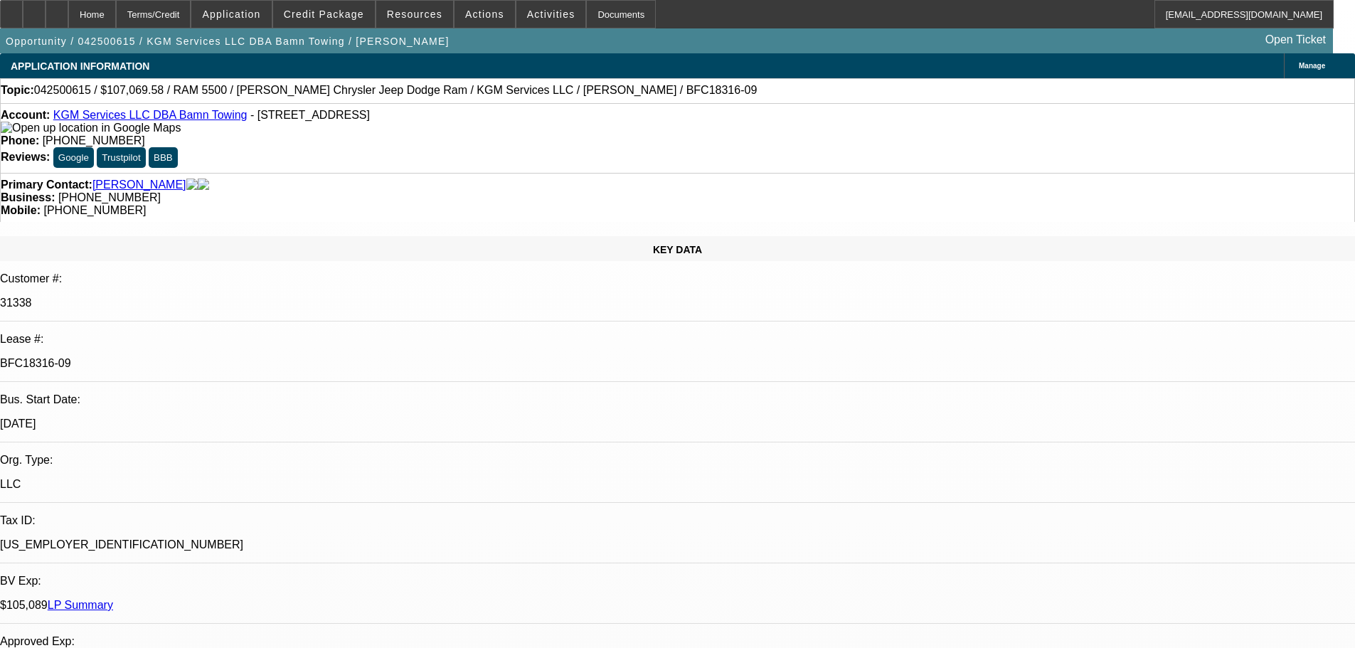
select select "0"
select select "2"
select select "0"
select select "6"
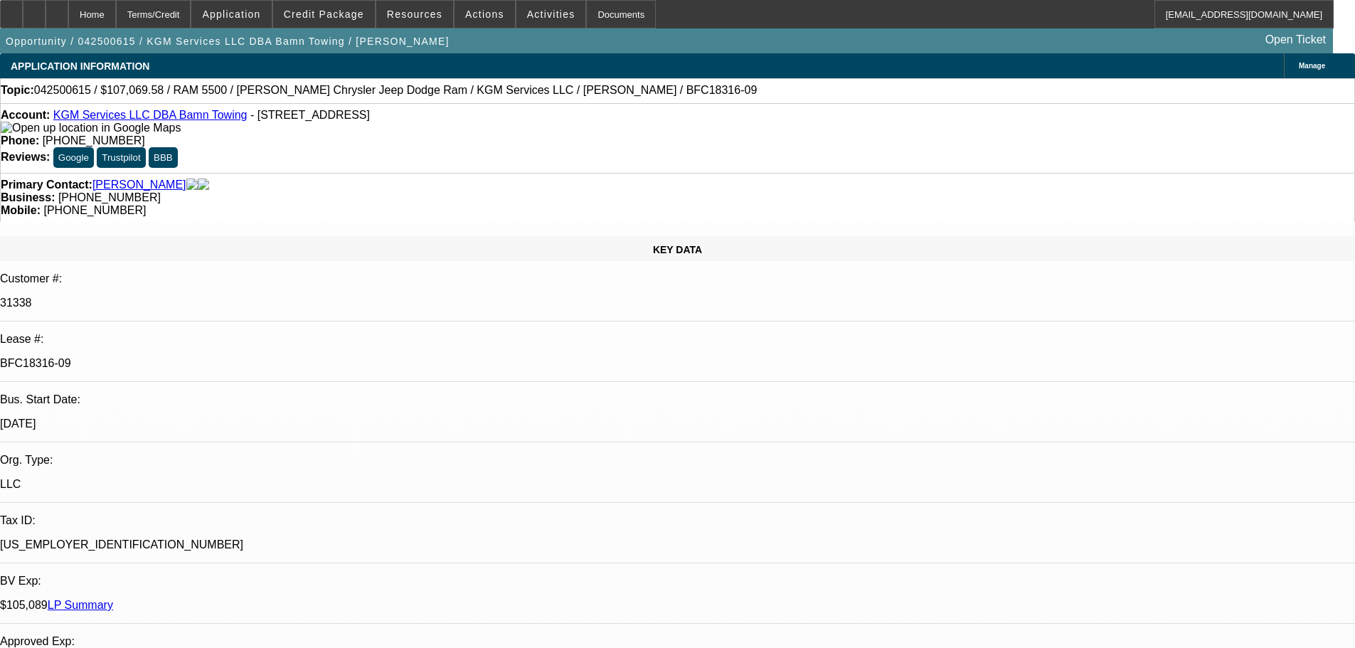
select select "0"
select select "2"
select select "0"
select select "6"
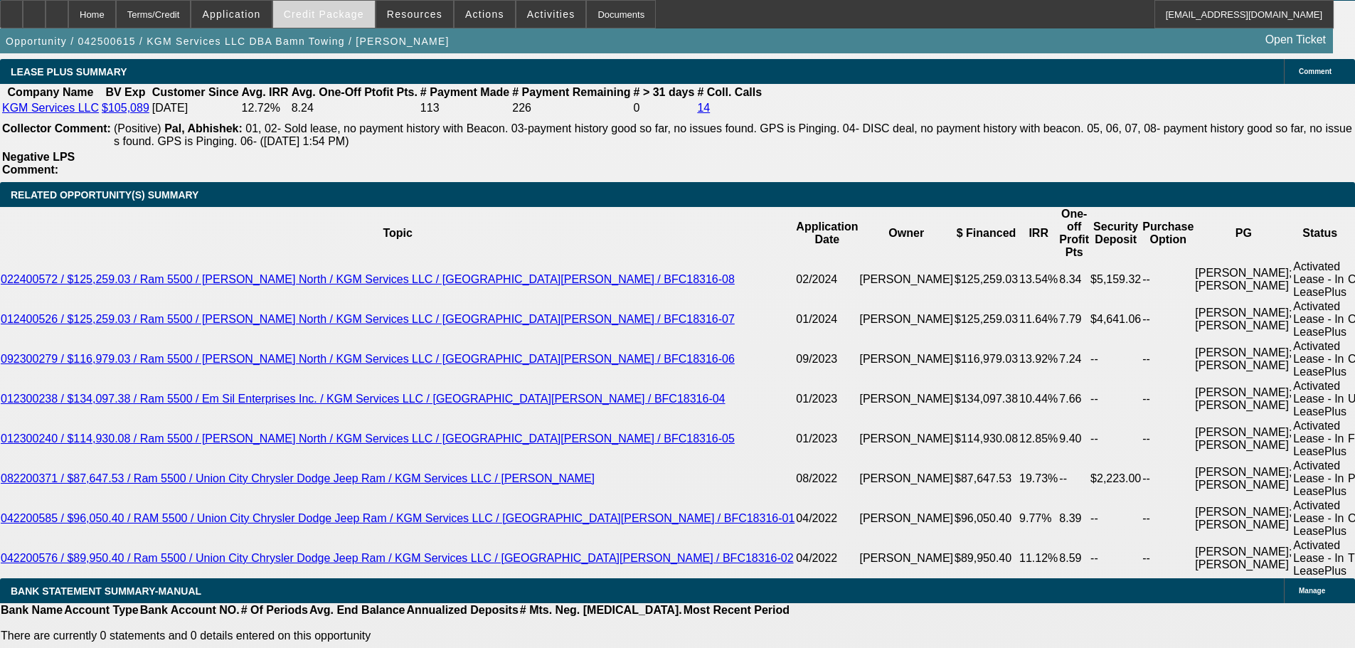
click at [352, 16] on span "Credit Package" at bounding box center [324, 14] width 80 height 11
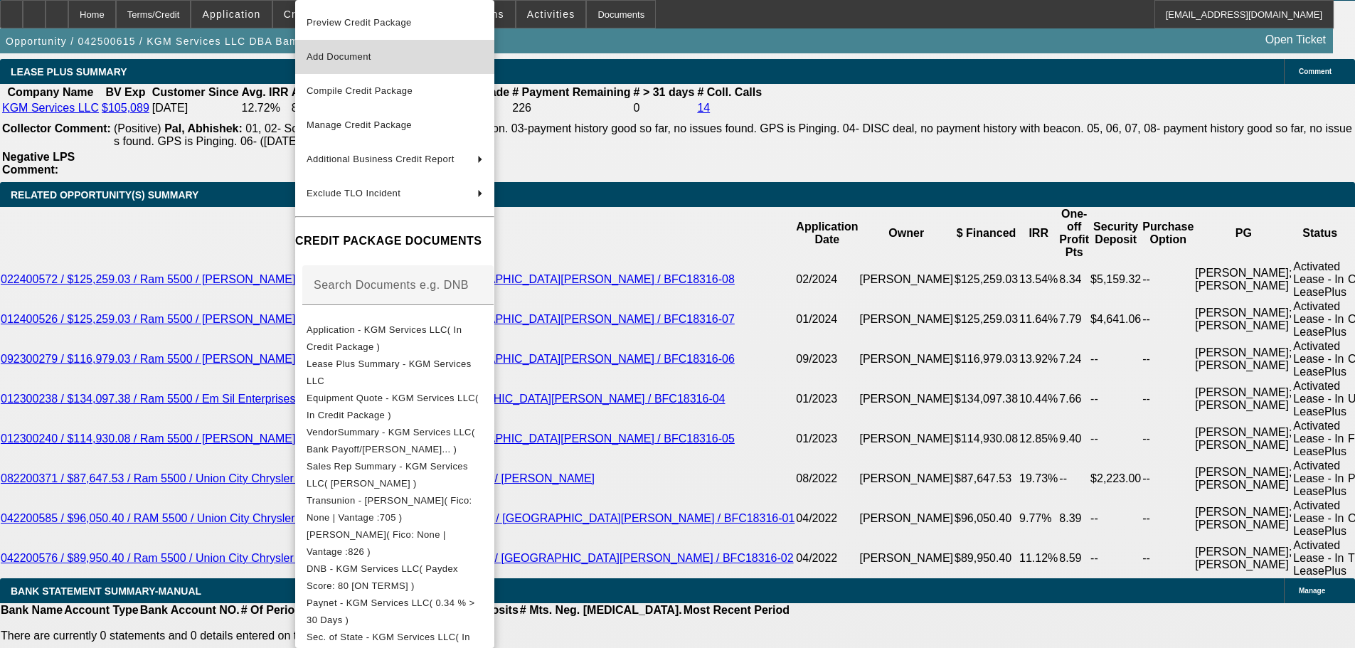
click at [387, 48] on span "Add Document" at bounding box center [395, 56] width 176 height 17
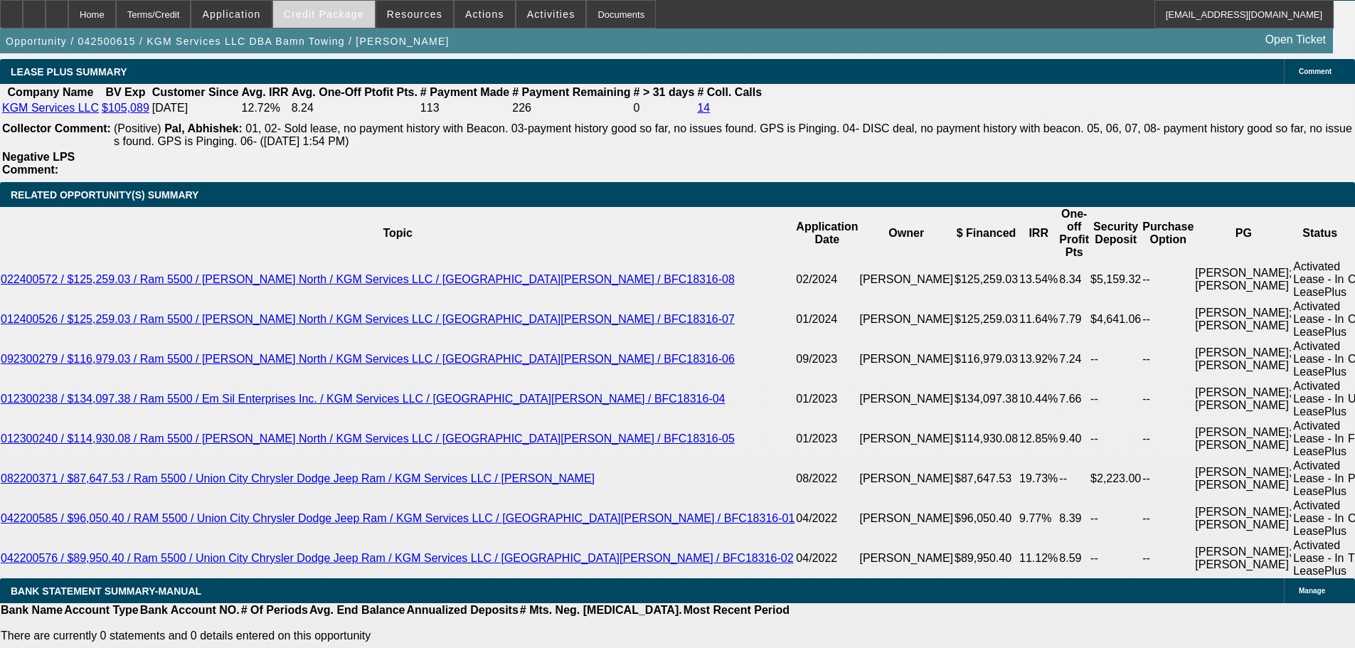
click at [341, 5] on span at bounding box center [324, 14] width 102 height 34
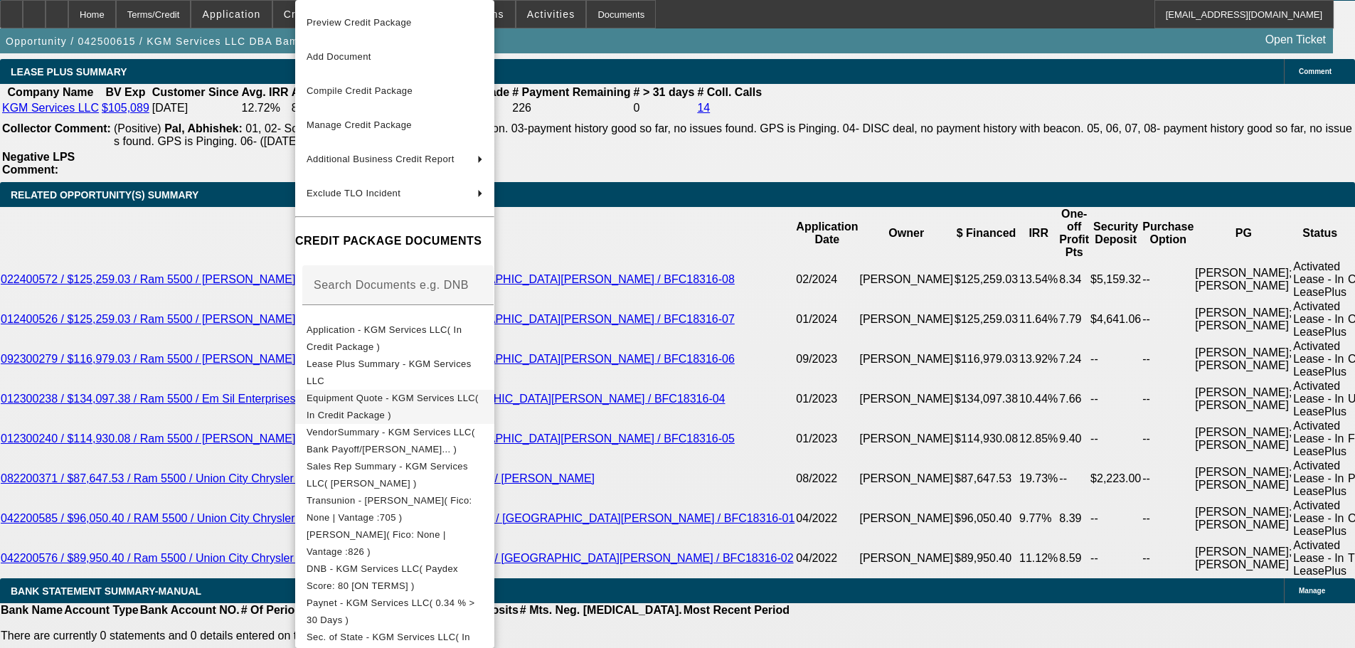
click at [479, 399] on span "Equipment Quote - KGM Services LLC( In Credit Package )" at bounding box center [393, 407] width 172 height 28
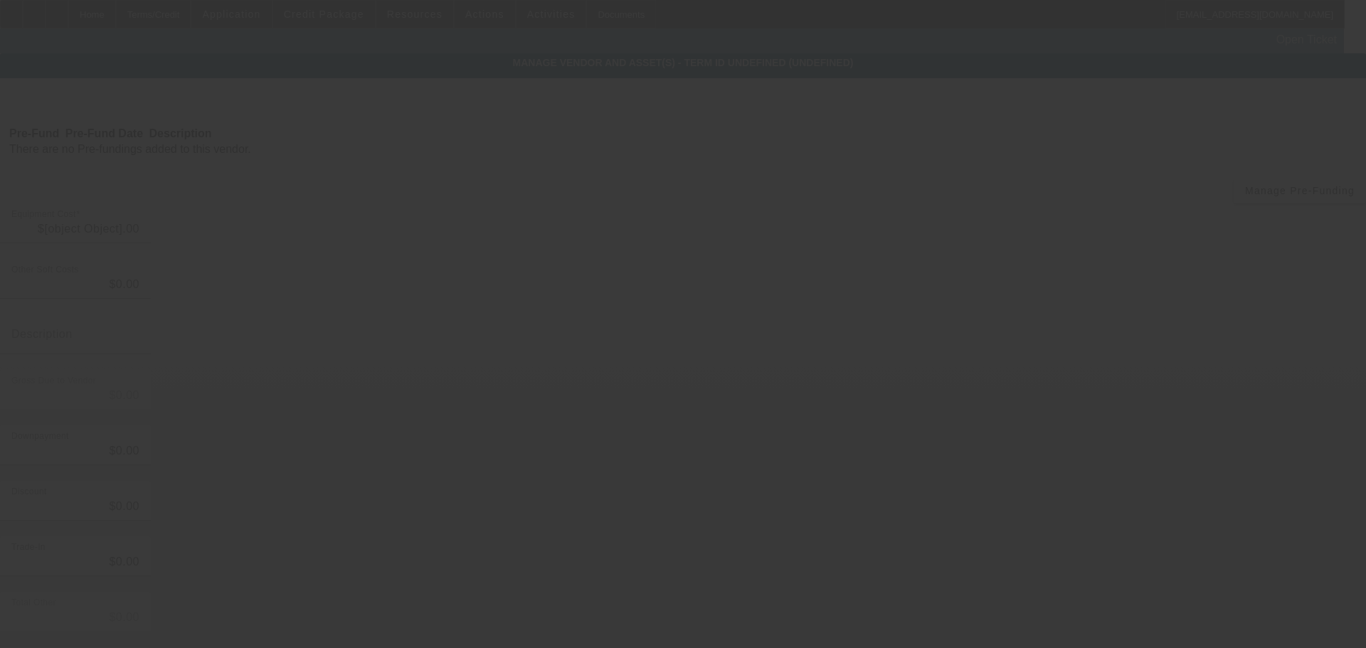
type input "$46,670.00"
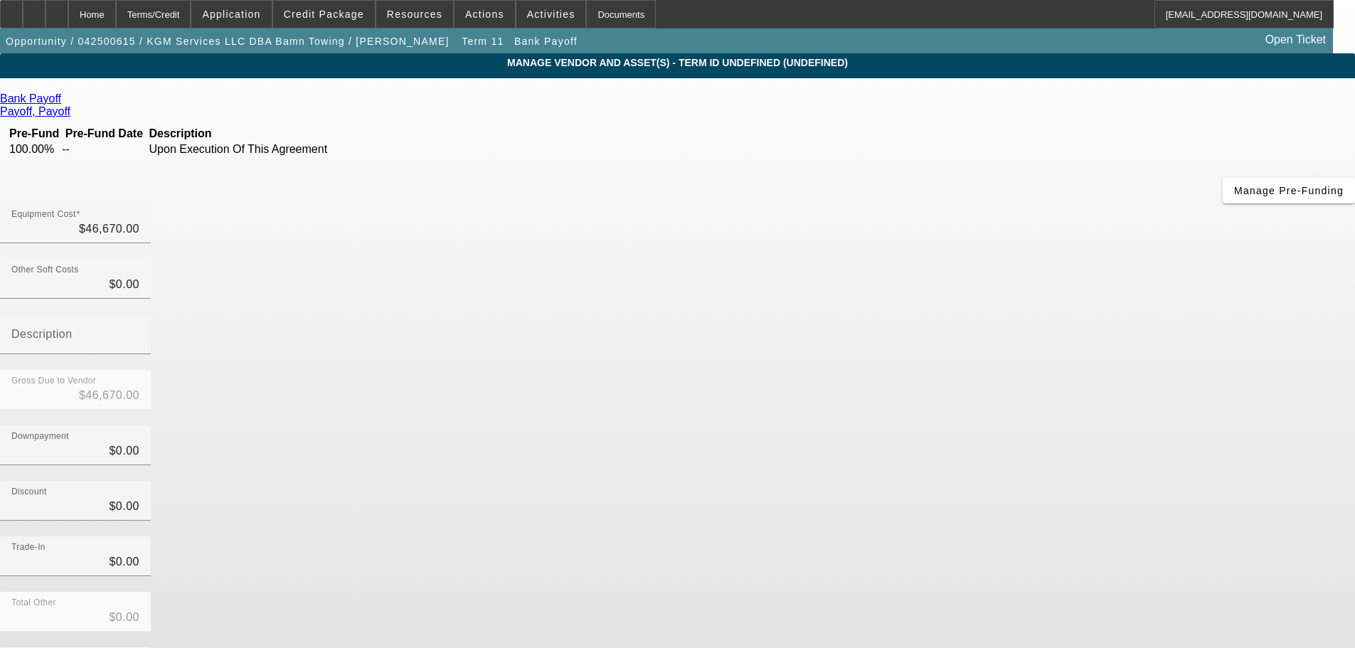
click at [1194, 16] on span "Remove Vendor" at bounding box center [1221, 13] width 54 height 8
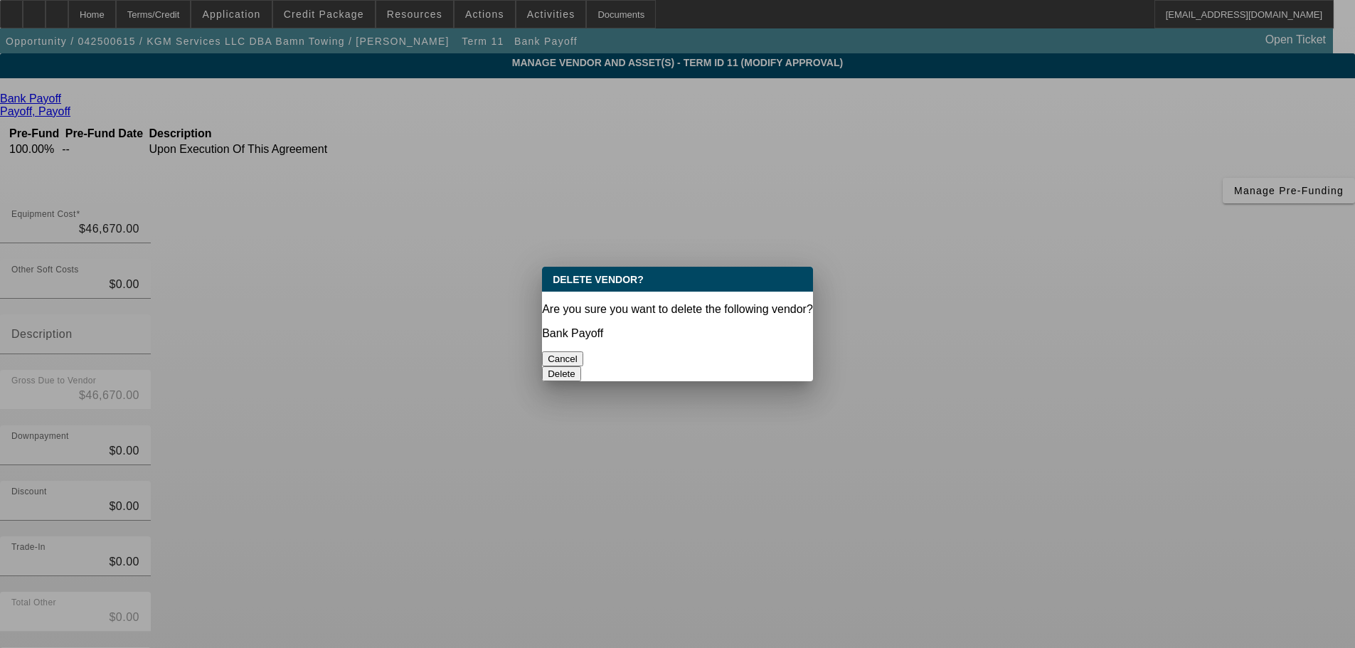
click at [581, 366] on button "Delete" at bounding box center [561, 373] width 39 height 15
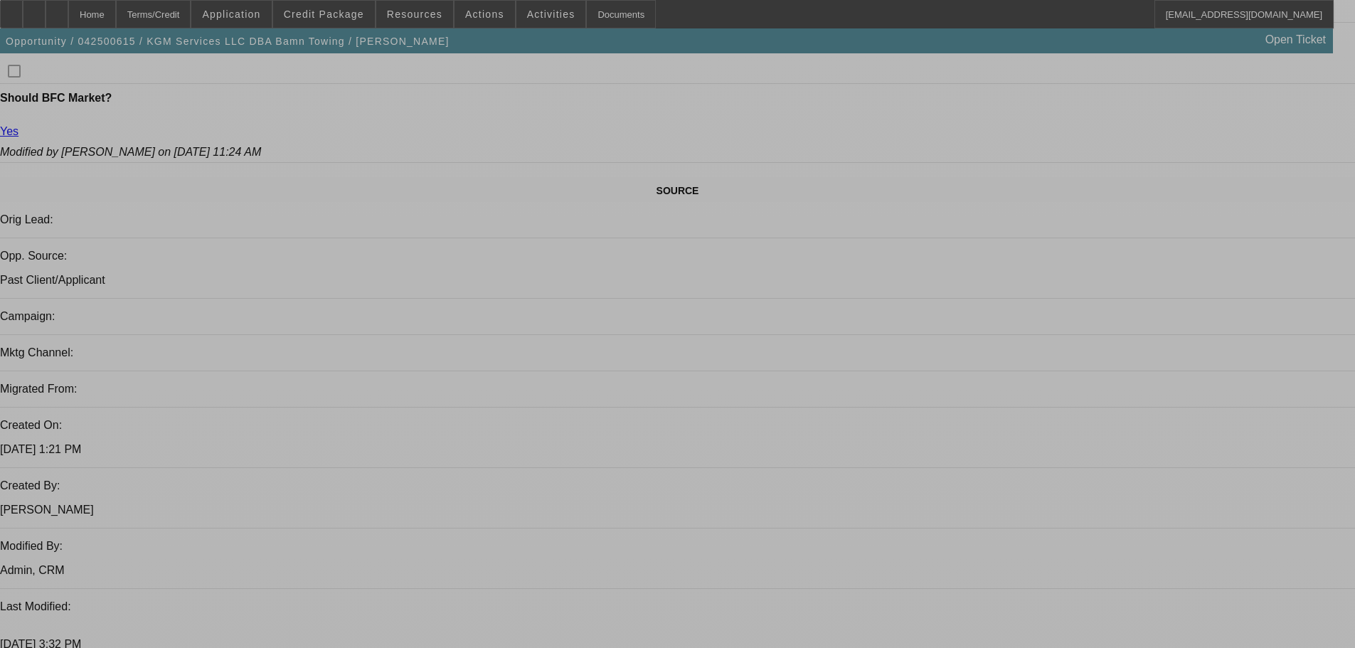
select select "0"
select select "2"
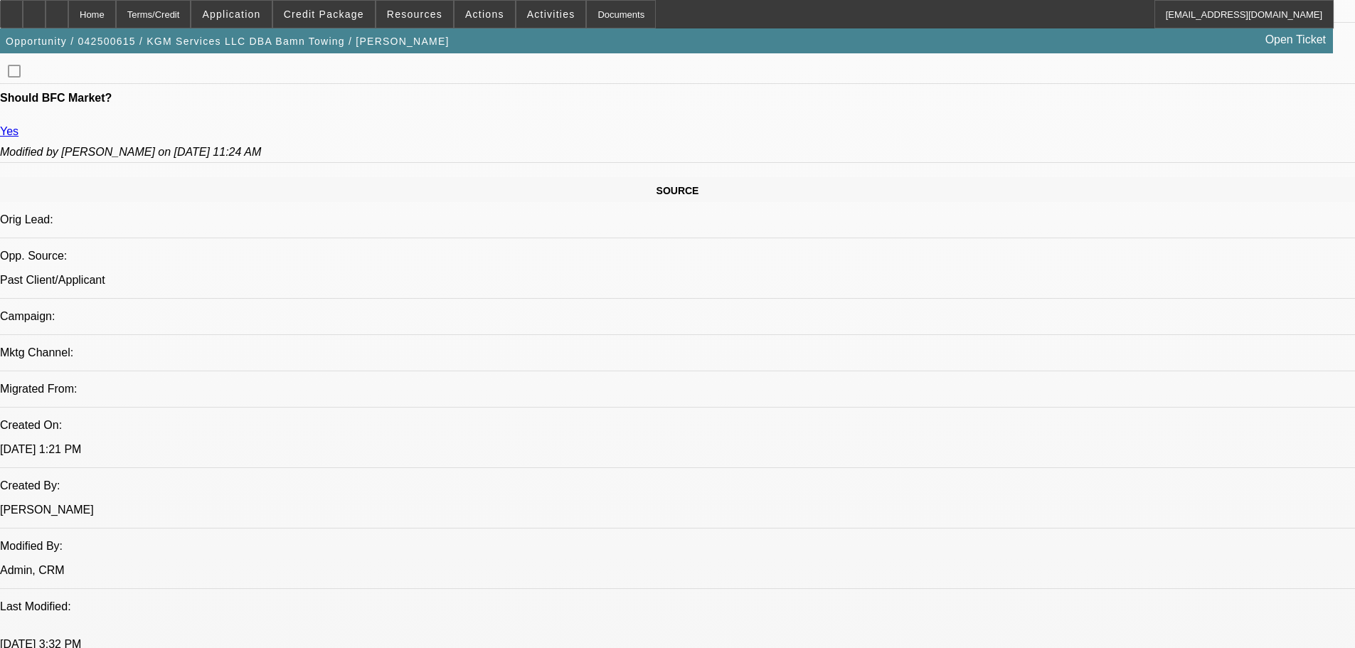
select select "0"
select select "6"
select select "0"
select select "2"
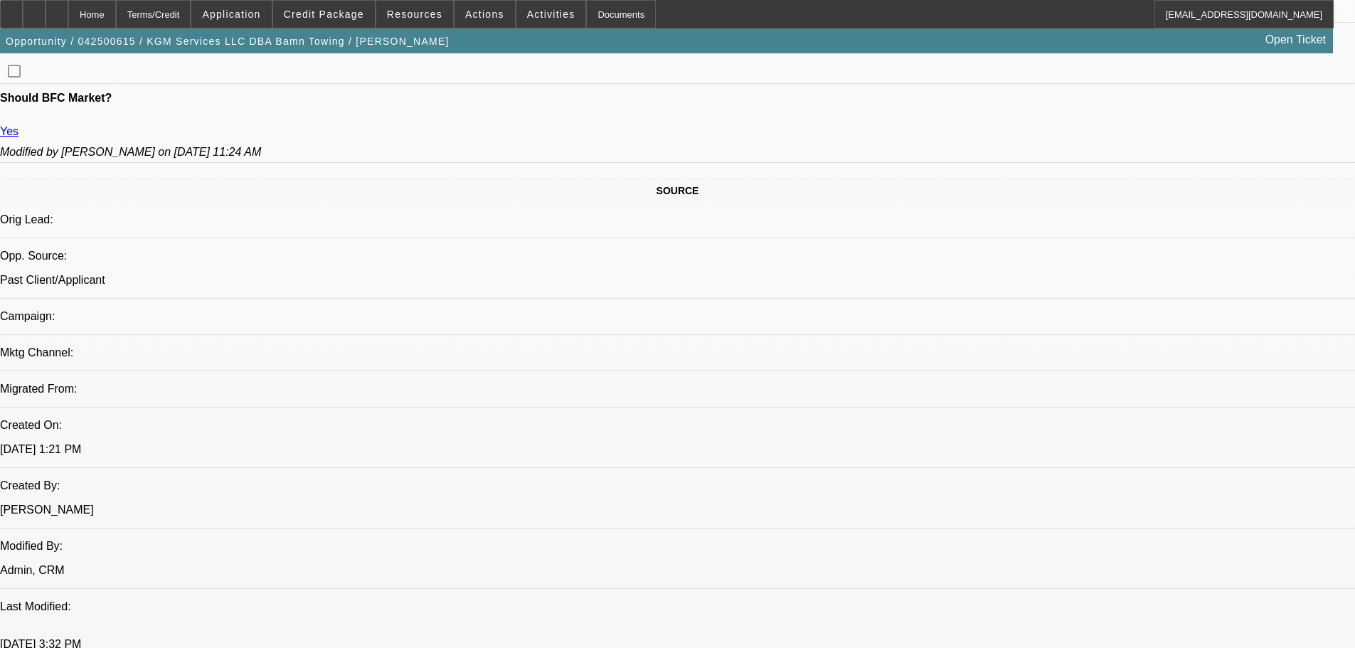
select select "0"
select select "6"
select select "0"
select select "2"
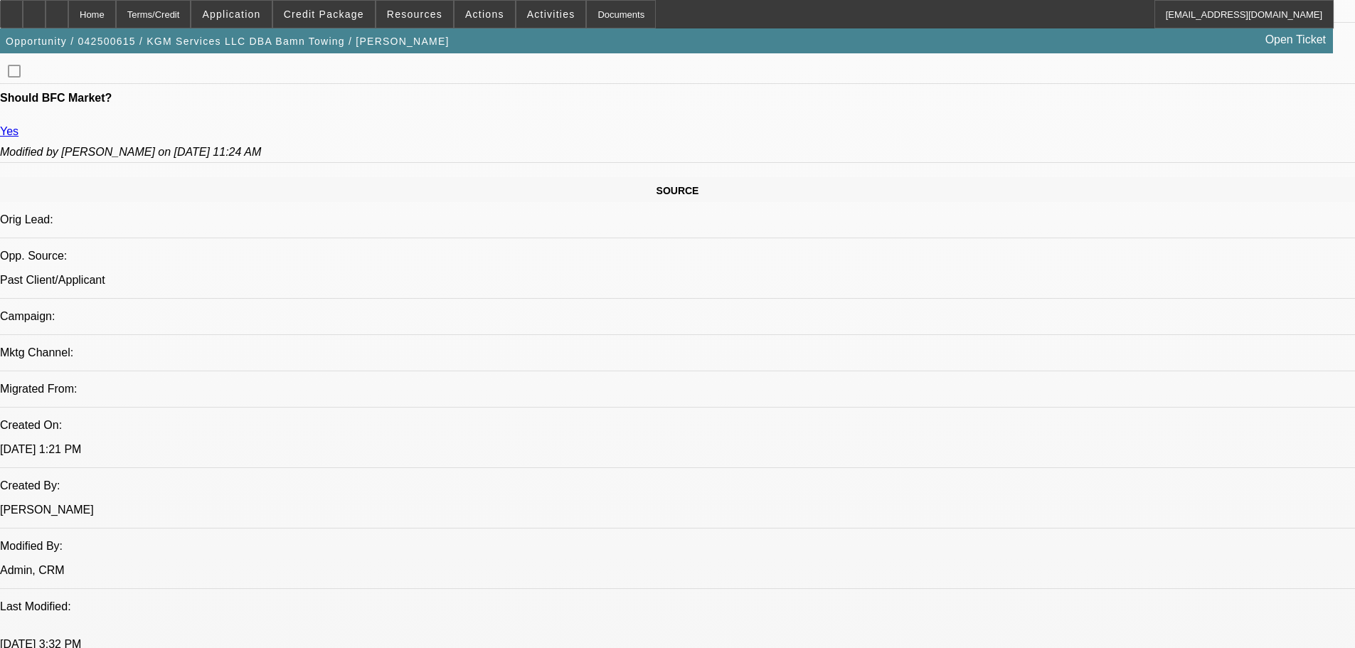
select select "0"
select select "6"
select select "0"
select select "2"
select select "0"
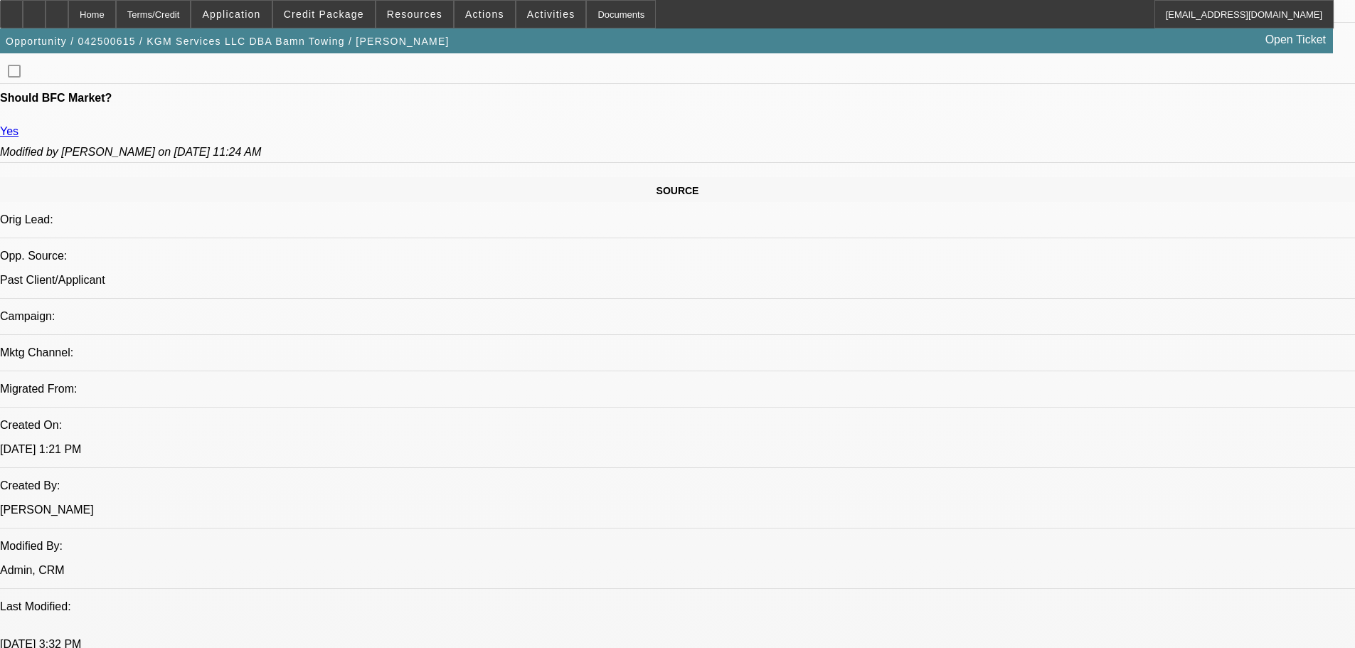
select select "6"
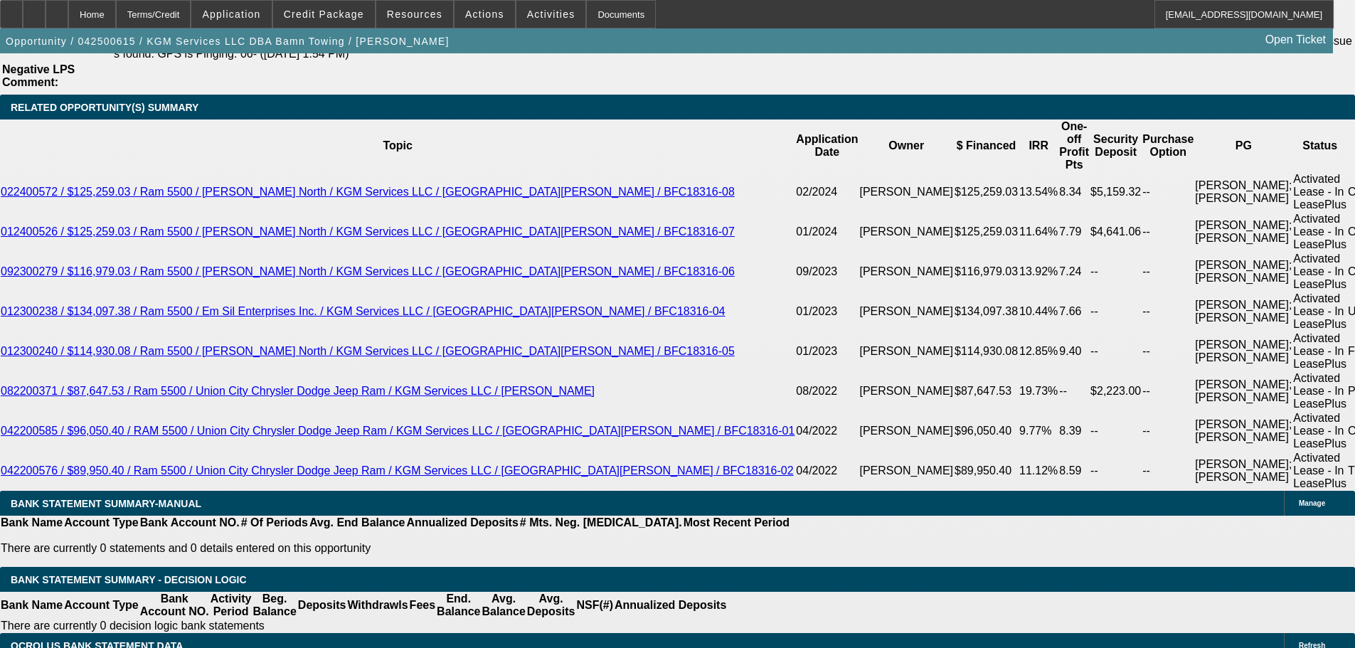
scroll to position [2490, 0]
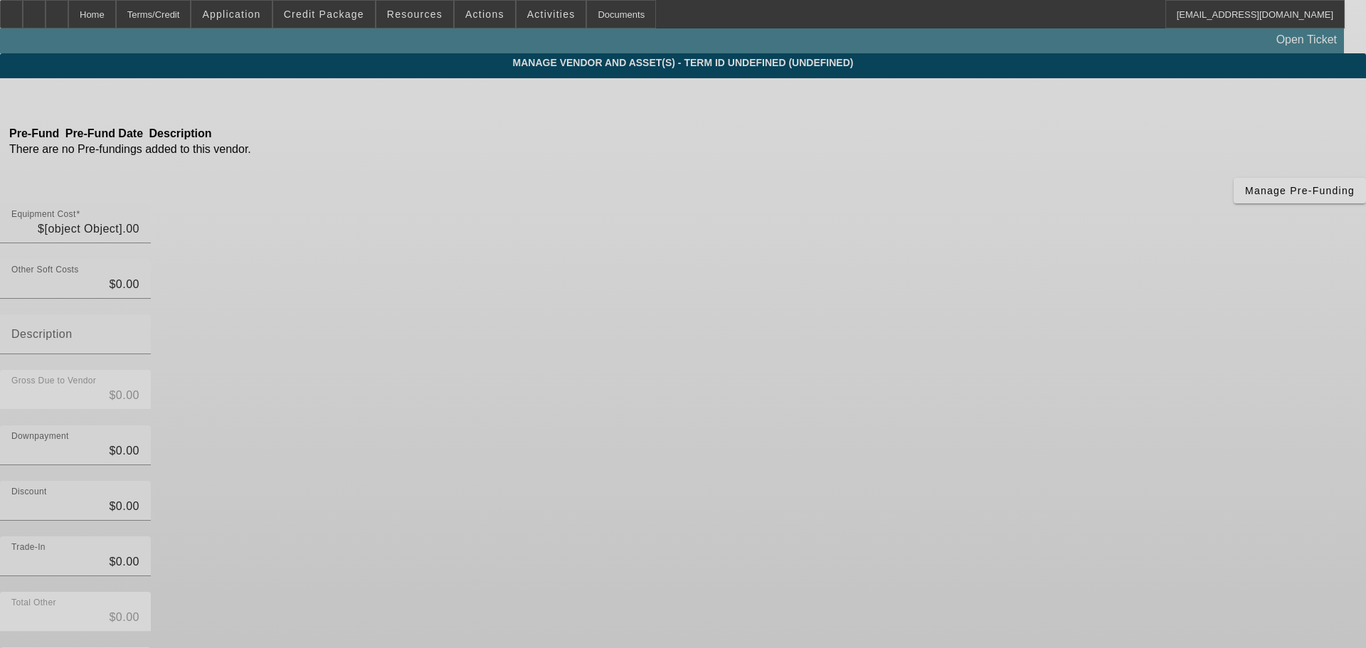
type input "$108,864.58"
type input "$32,000.00"
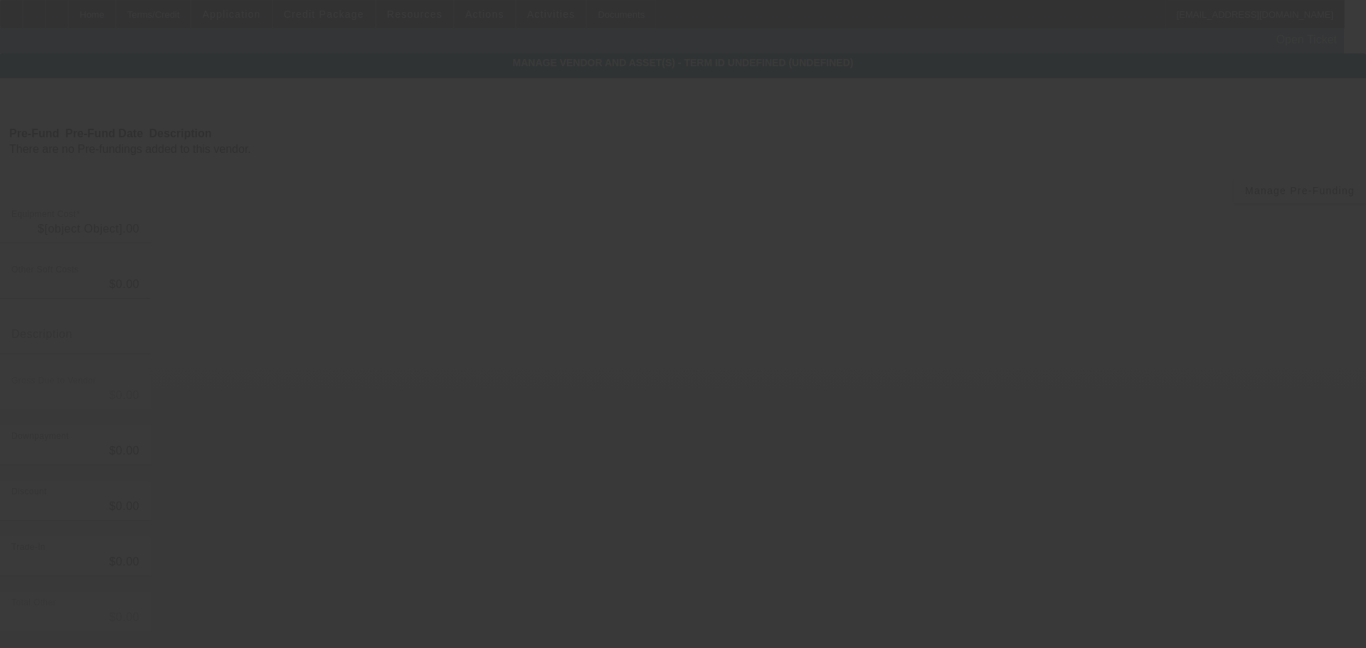
type input "$32,000.00"
type input "$76,864.58"
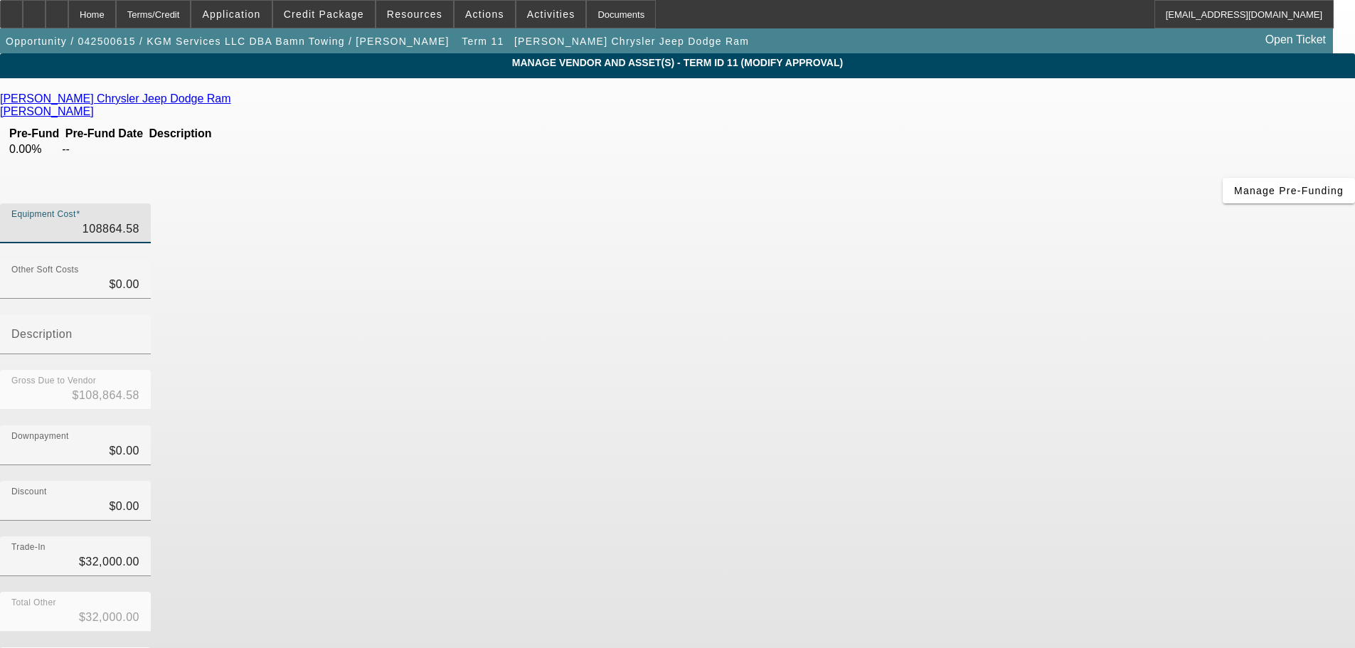
drag, startPoint x: 801, startPoint y: 118, endPoint x: 1038, endPoint y: 123, distance: 236.9
click at [1038, 203] on div "Equipment Cost 108864.58" at bounding box center [677, 230] width 1355 height 55
type input "$108,864.58"
click at [116, 11] on div "Home" at bounding box center [92, 14] width 48 height 28
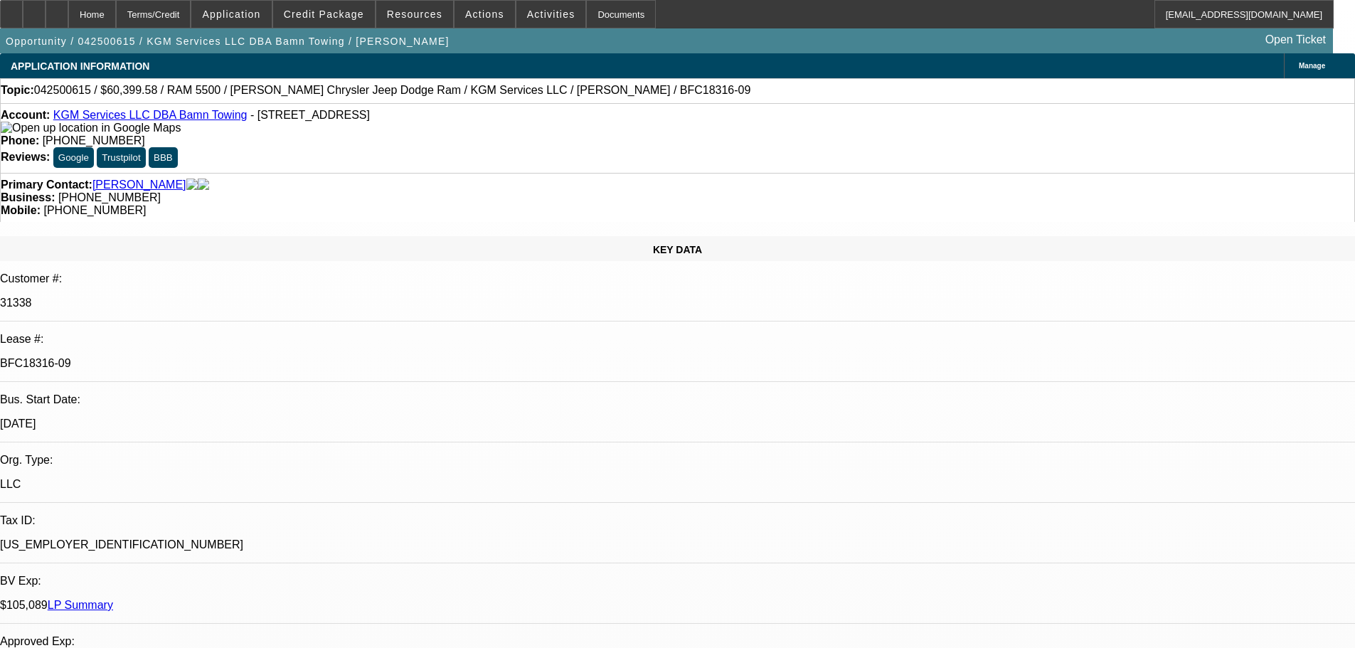
select select "0"
select select "2"
select select "0"
select select "6"
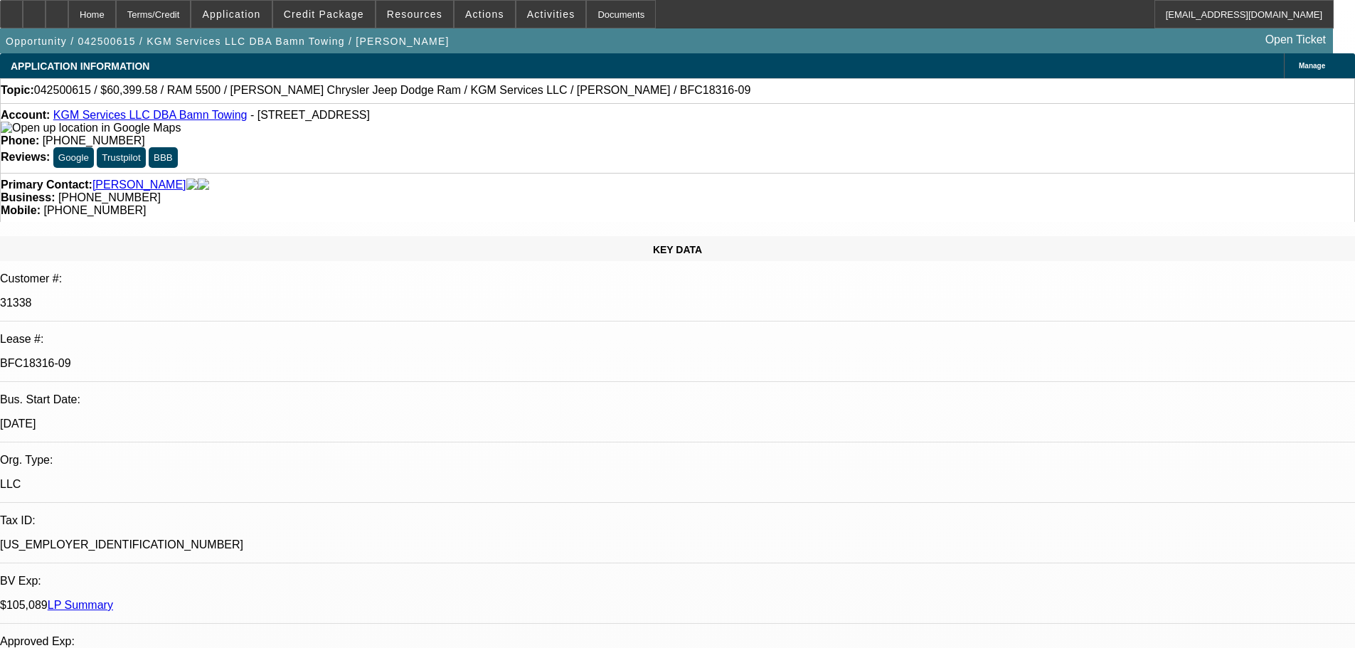
select select "0"
select select "2"
select select "0"
select select "6"
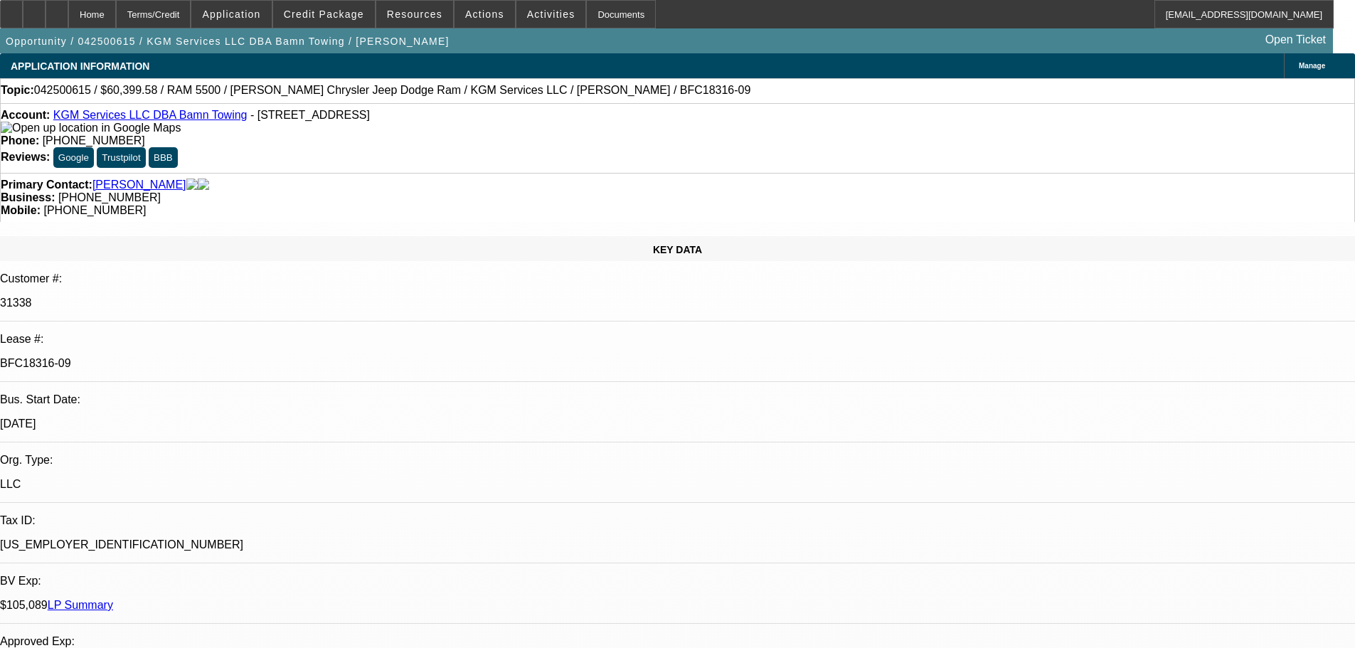
select select "0"
select select "2"
select select "0"
select select "6"
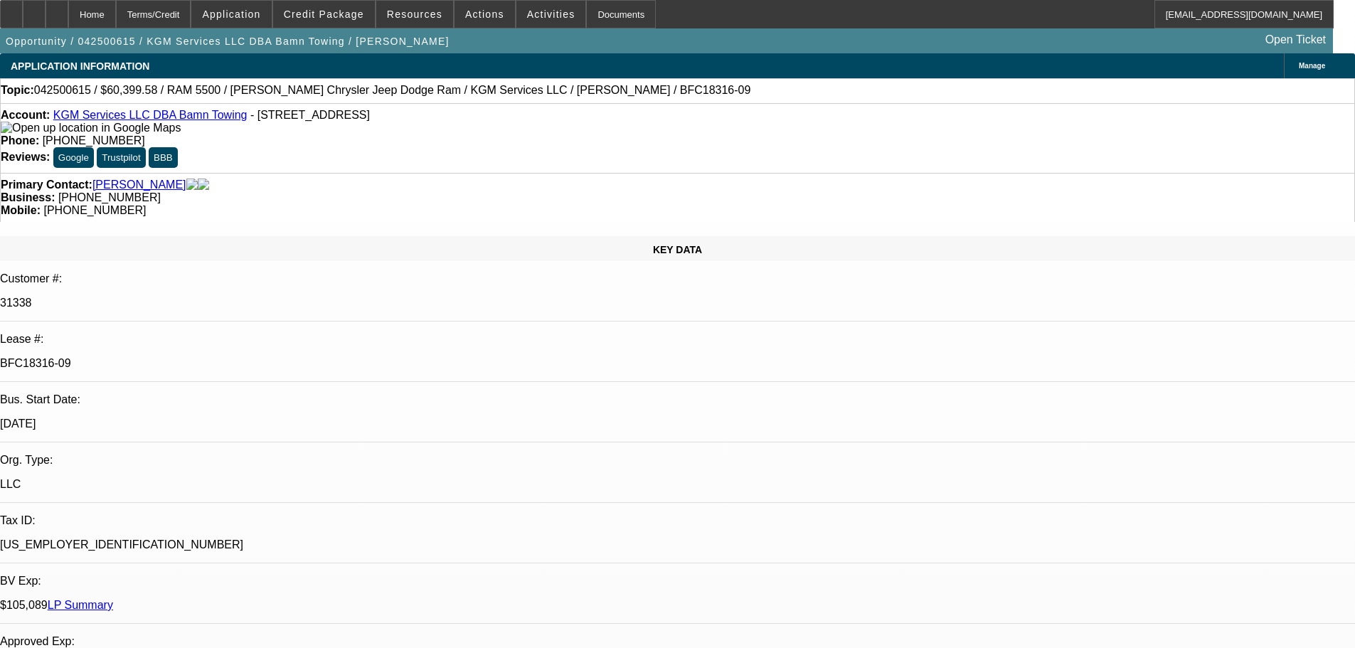
select select "0"
select select "2"
select select "0"
select select "6"
drag, startPoint x: 23, startPoint y: 10, endPoint x: 32, endPoint y: 14, distance: 9.2
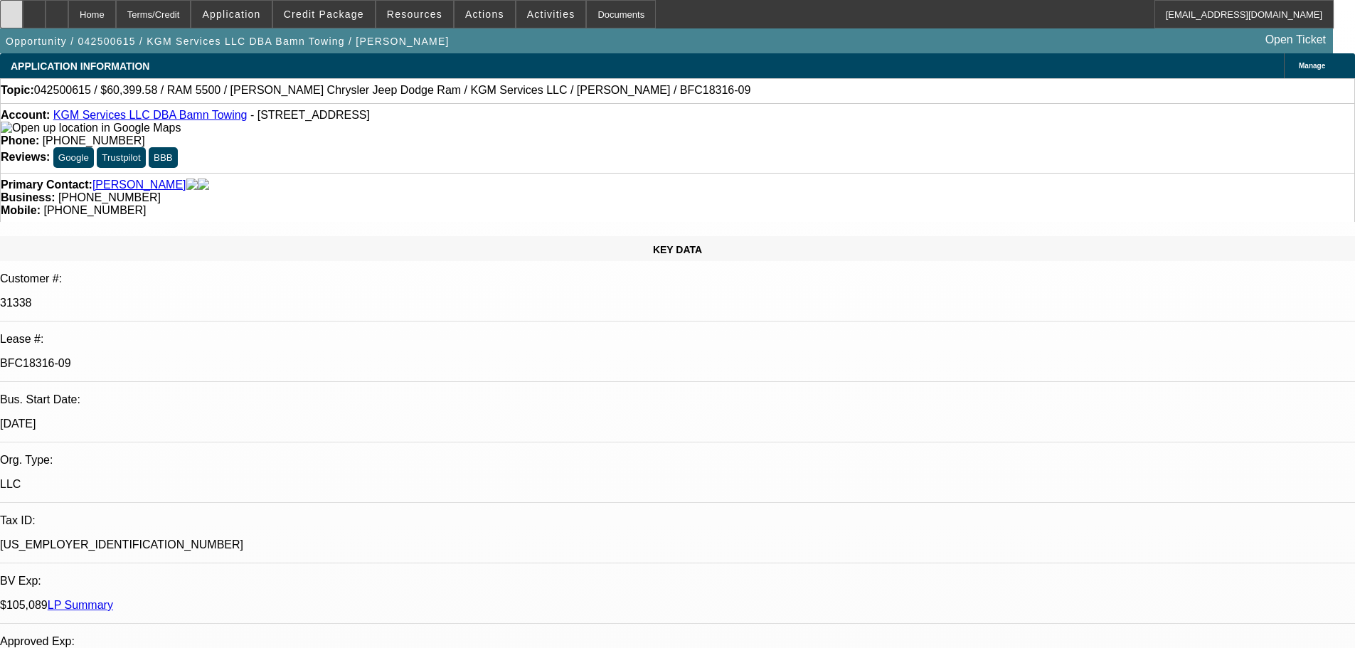
click at [11, 9] on icon at bounding box center [11, 9] width 0 height 0
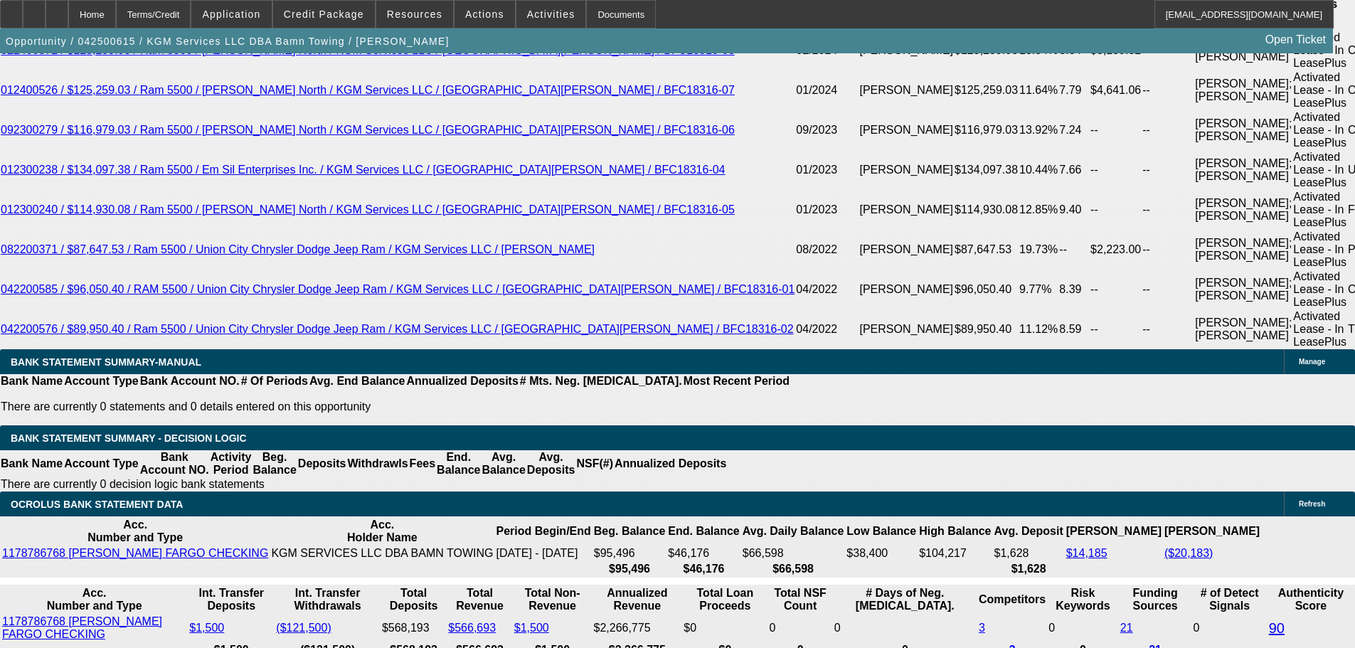
scroll to position [2561, 0]
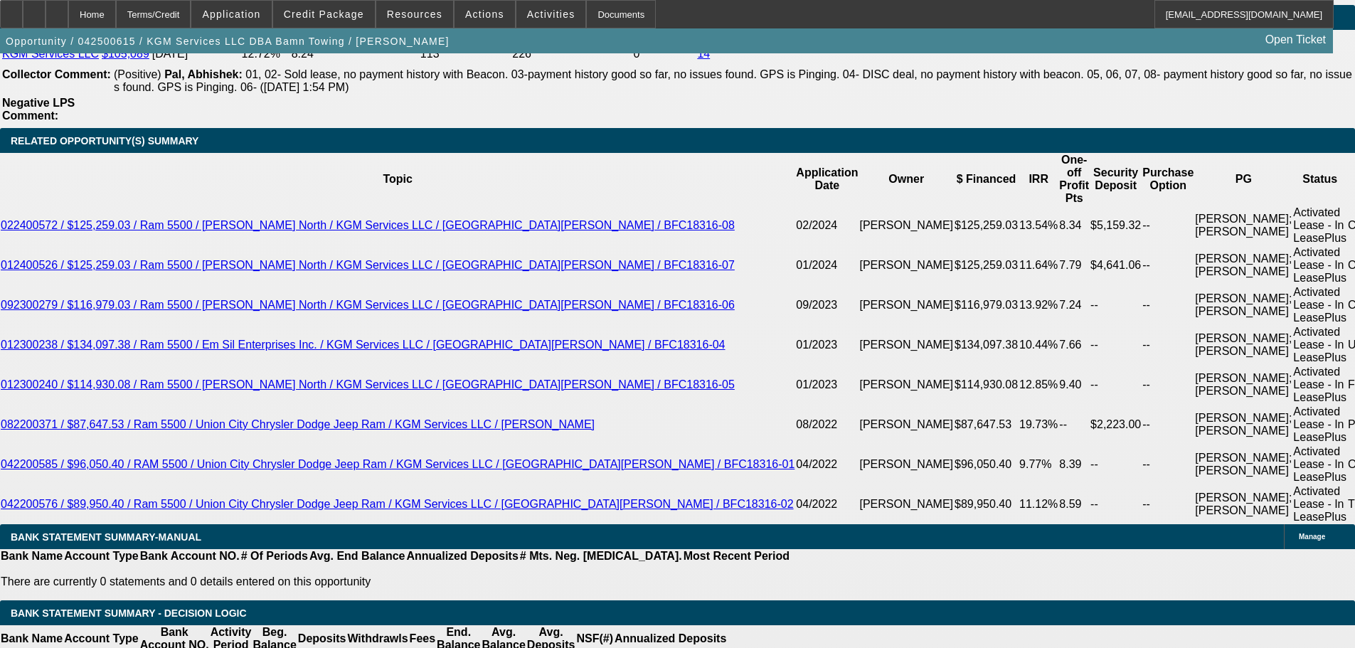
scroll to position [2490, 0]
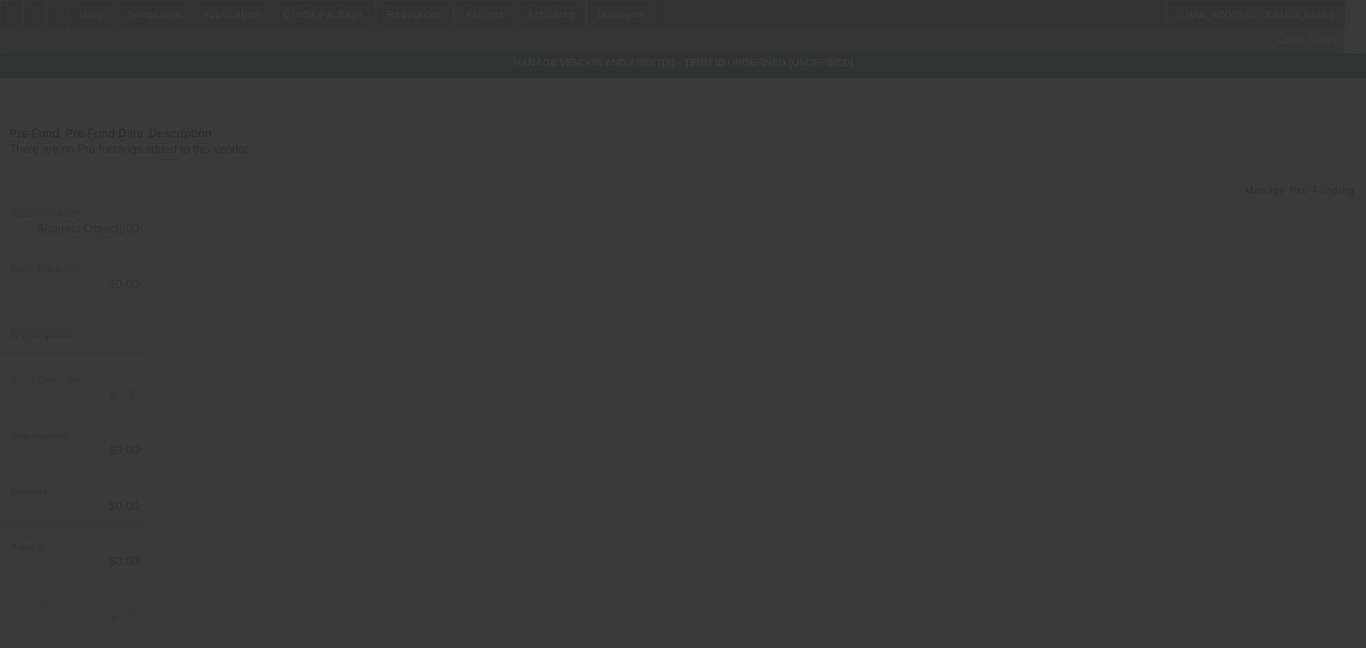
type input "$108,864.58"
type input "$32,000.00"
type input "$76,864.58"
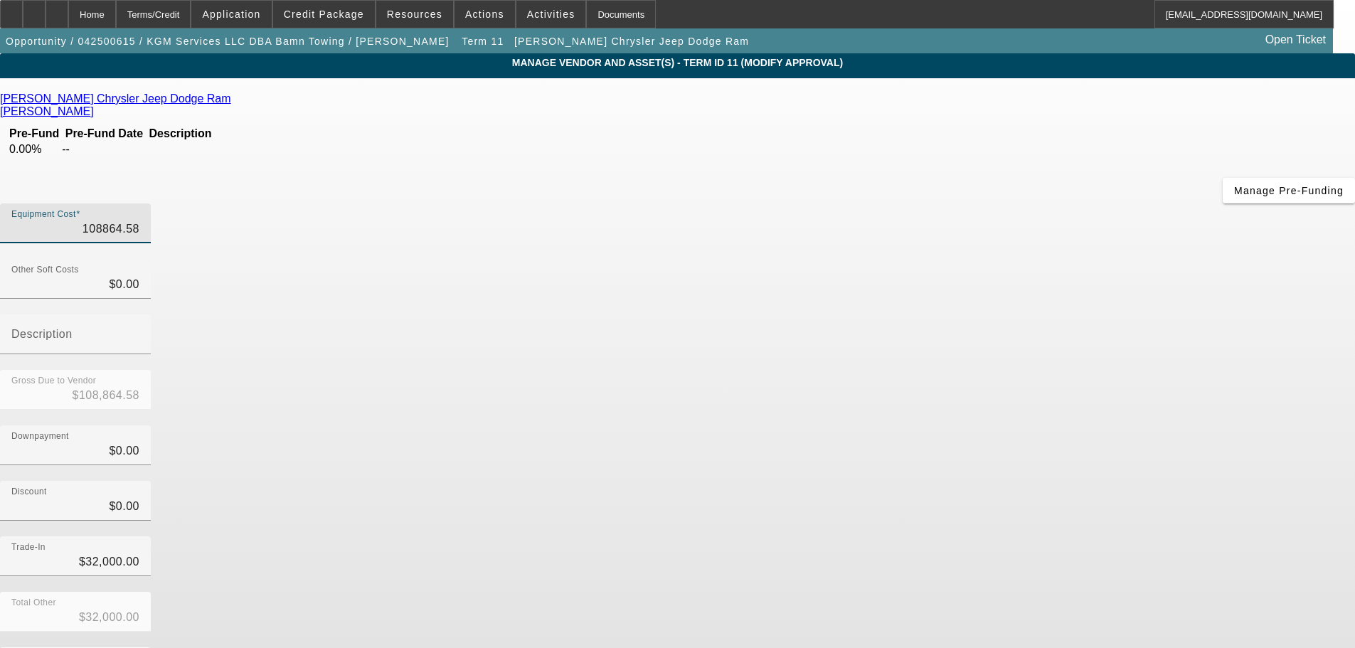
drag, startPoint x: 791, startPoint y: 120, endPoint x: 1125, endPoint y: 116, distance: 334.4
click at [1125, 116] on app-vendor-asset-manage "MANAGE VENDOR AND ASSET(S) - Term ID 11 (Modify Approval) Remove Vendor Troncal…" at bounding box center [677, 435] width 1355 height 764
type input "1"
type input "$1.00"
type input "$-31,999.00"
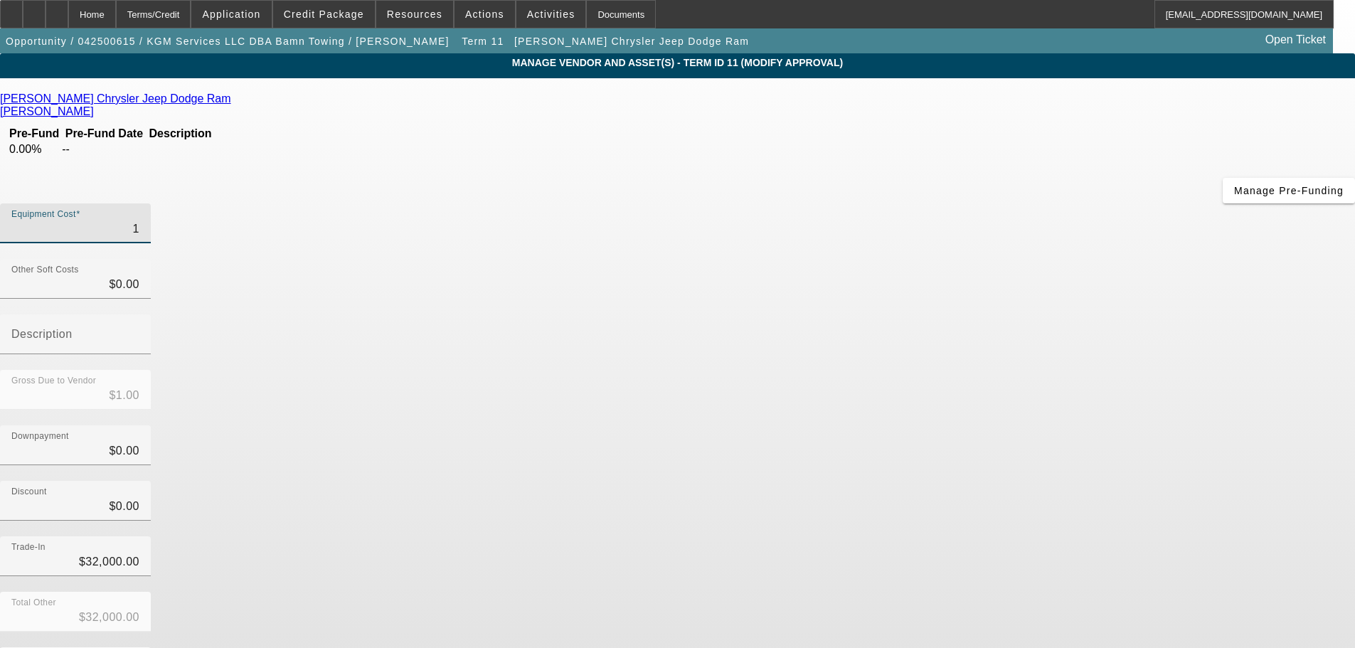
type input "12"
type input "$12.00"
type input "$-31,988.00"
type input "123"
type input "$123.00"
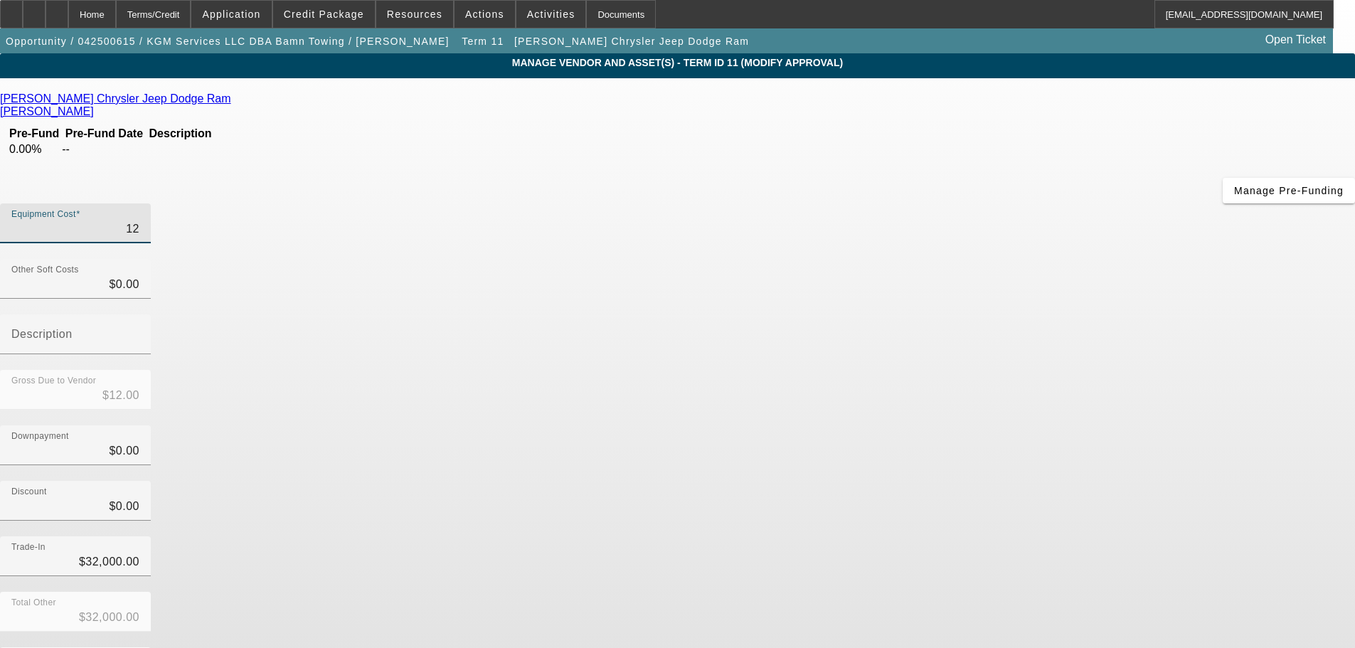
type input "$-31,877.00"
type input "1235"
type input "$1,235.00"
type input "$-30,765.00"
type input "12353"
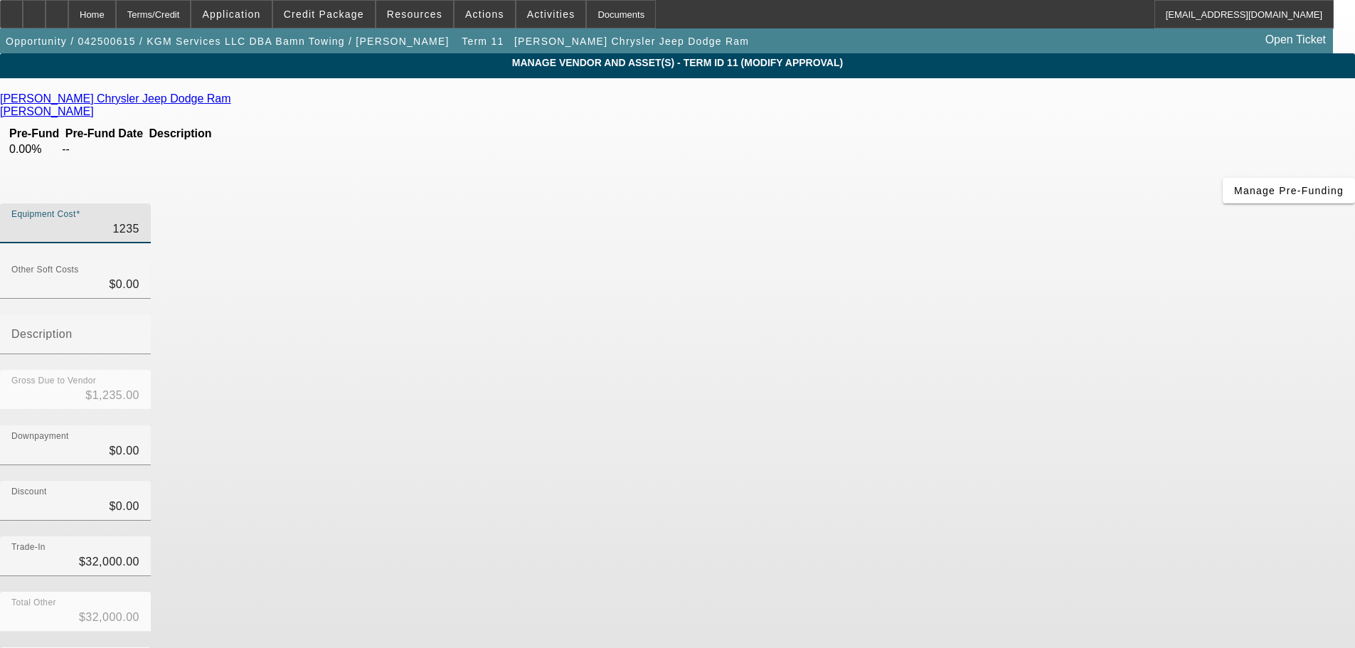
type input "$12,353.00"
type input "$-19,647.00"
type input "123535"
type input "$123,535.00"
type input "$91,535.00"
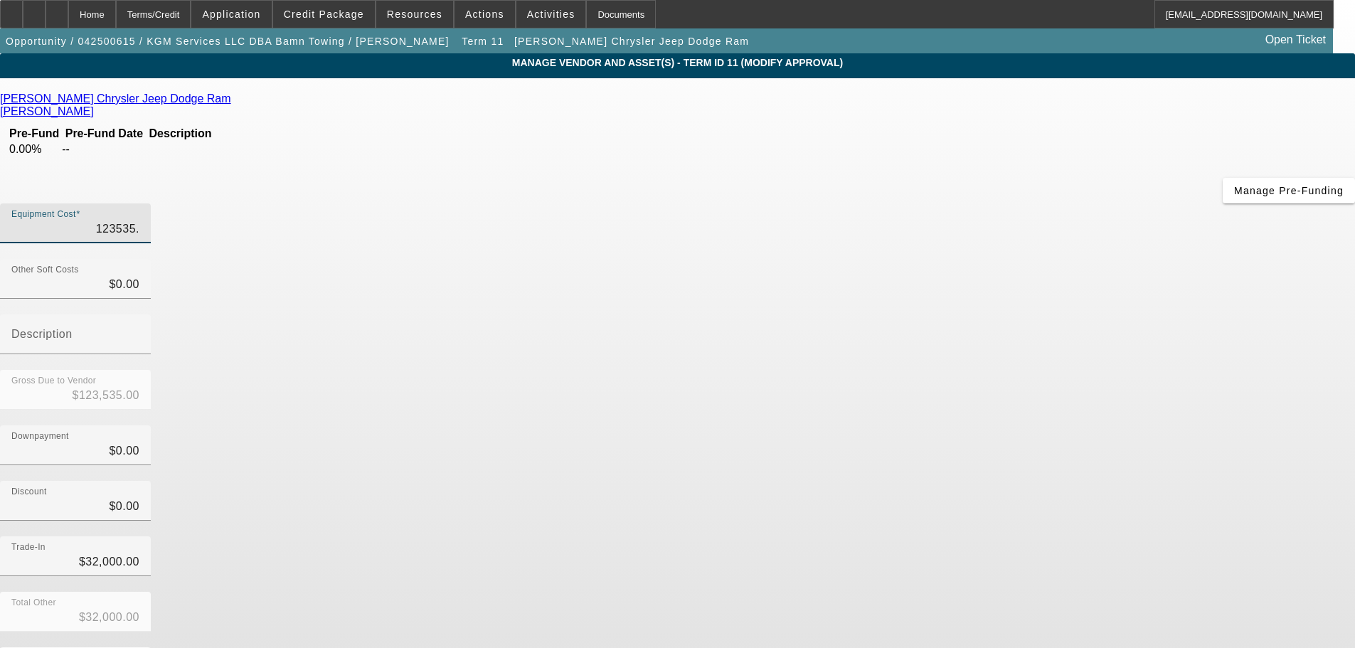
type input "123535.5"
type input "$123,535.50"
type input "$91,535.50"
type input "123535.58"
type input "$123,535.58"
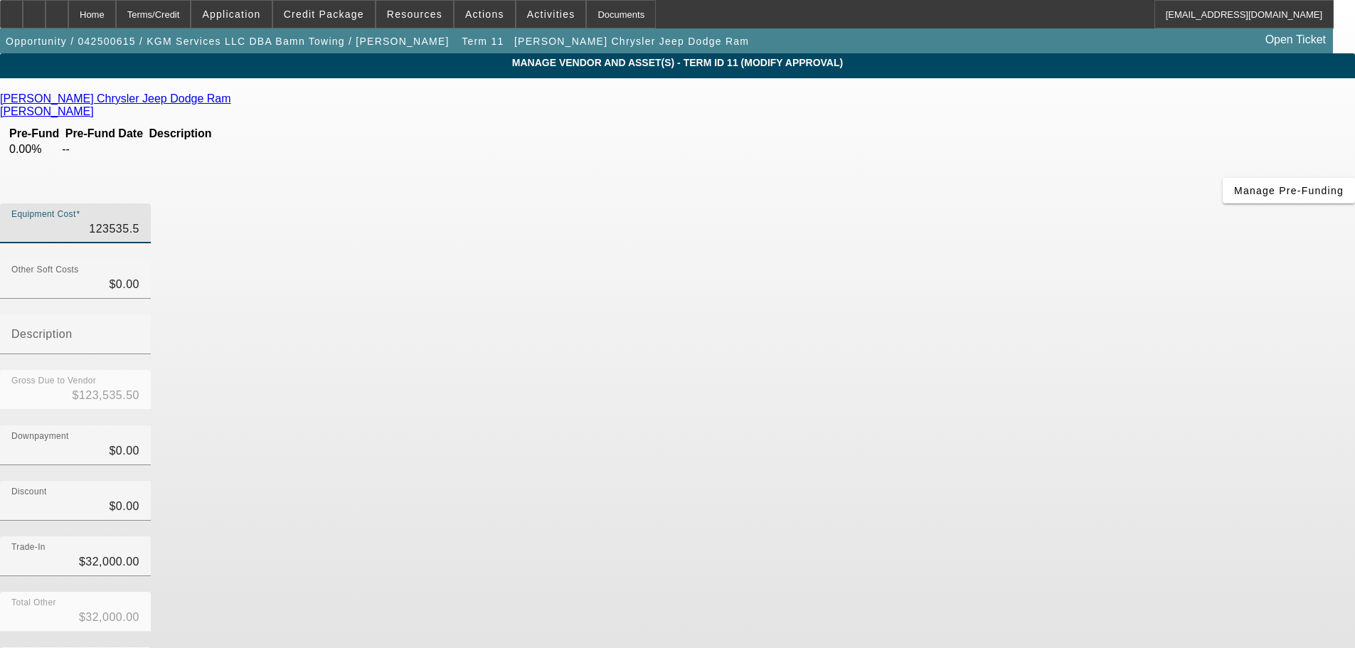
type input "$91,535.58"
type input "$123,535.58"
type input "32000"
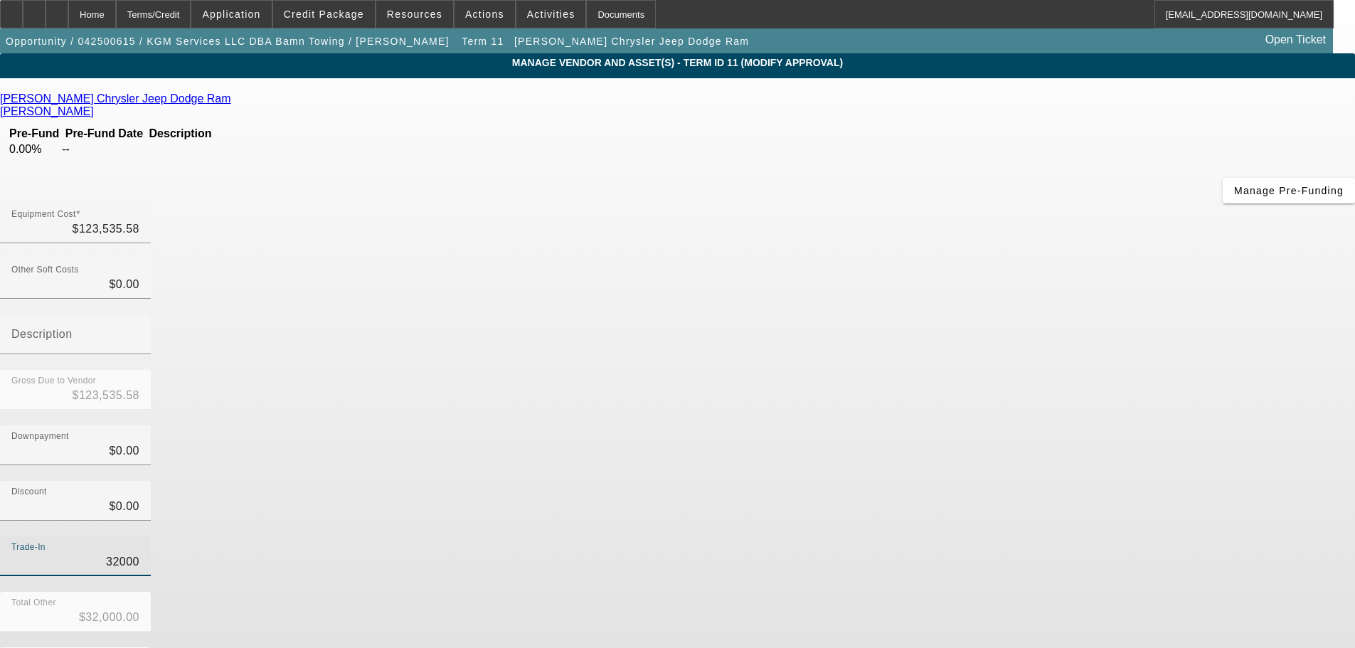
drag, startPoint x: 800, startPoint y: 395, endPoint x: 893, endPoint y: 395, distance: 92.5
click at [893, 536] on div "Trade-In 32000" at bounding box center [677, 563] width 1355 height 55
type input "$0.00"
type input "$123,535.58"
type input "0"
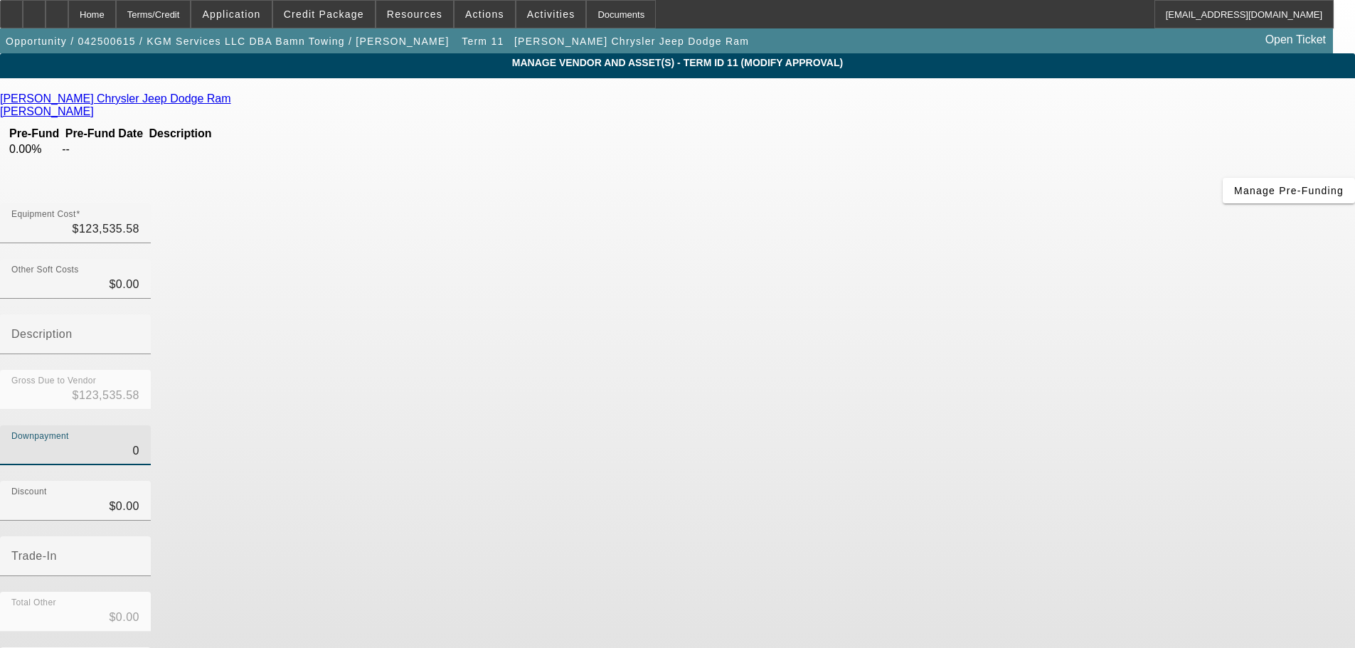
drag, startPoint x: 822, startPoint y: 284, endPoint x: 885, endPoint y: 282, distance: 63.3
click at [885, 425] on div "Downpayment 0" at bounding box center [677, 452] width 1355 height 55
type input "1"
type input "$1.00"
type input "$123,534.58"
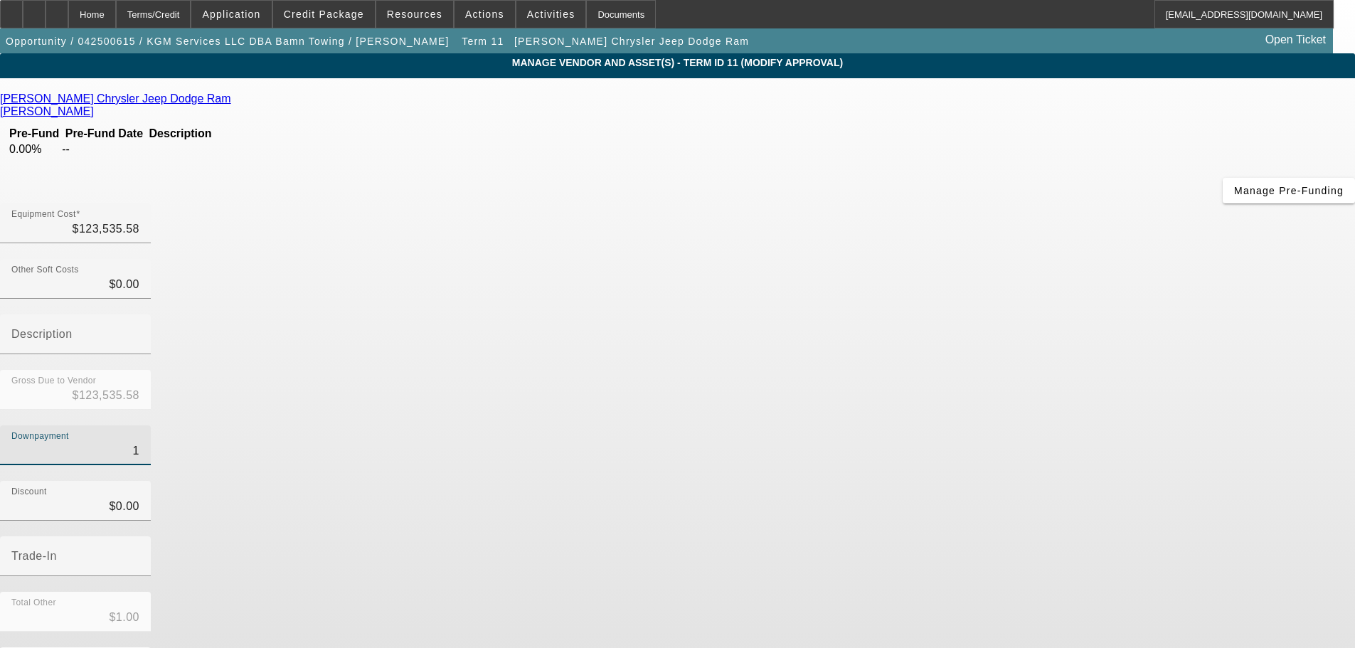
type input "14"
type input "$14.00"
type input "$123,521.58"
type input "146"
type input "$146.00"
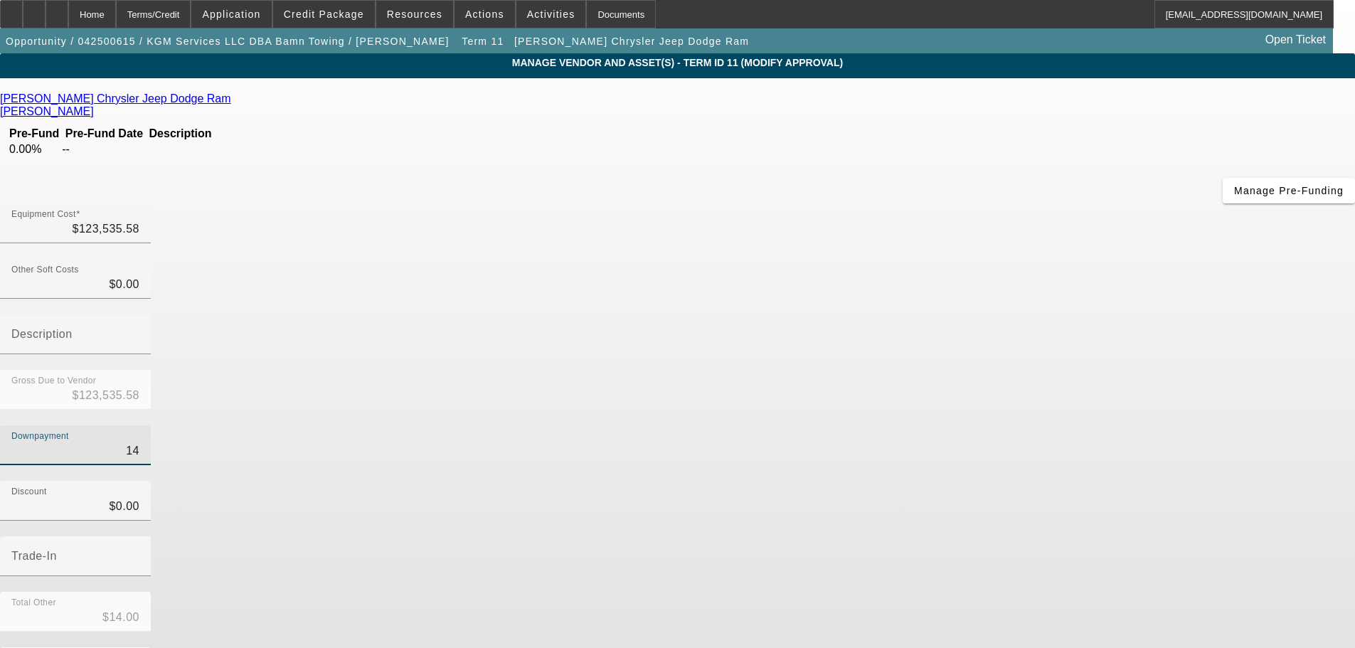
type input "$123,389.58"
type input "1467"
type input "$1,467.00"
type input "$122,068.58"
type input "14670"
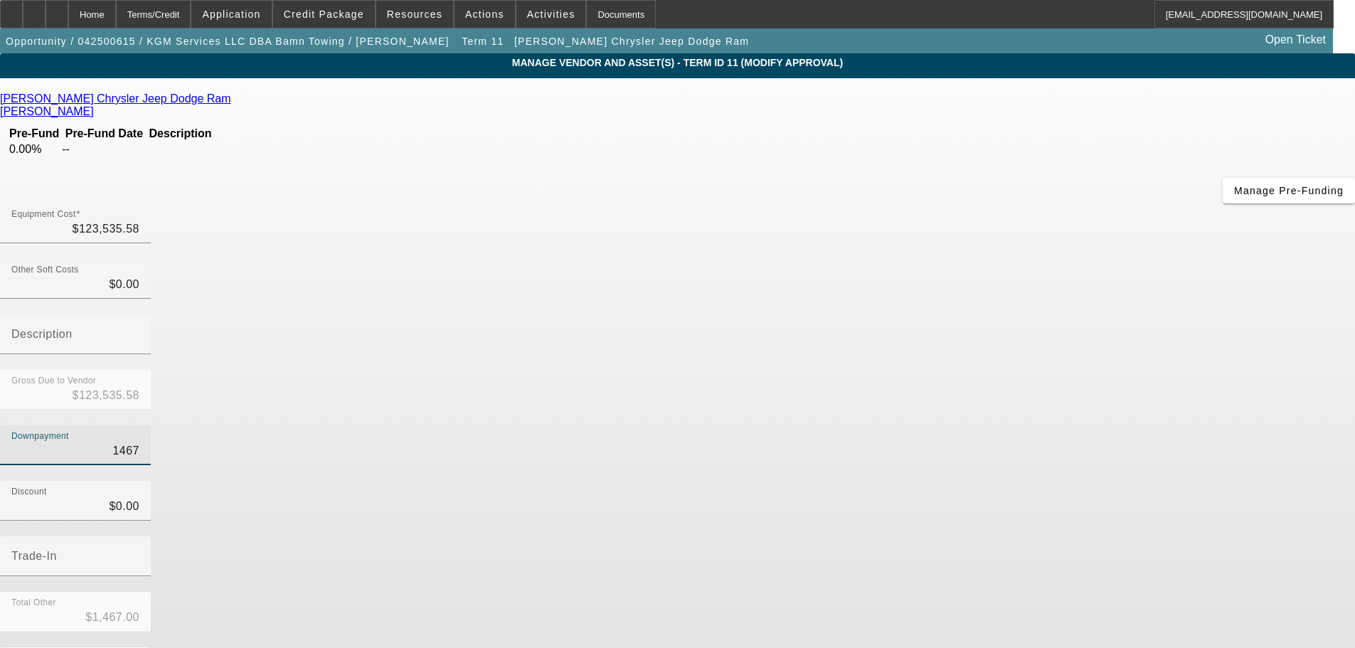
type input "$14,670.00"
type input "$108,865.58"
type input "$14,670.00"
click at [934, 536] on div "Trade-In" at bounding box center [677, 563] width 1355 height 55
click at [954, 592] on div "Total Other $14,670.00" at bounding box center [677, 619] width 1355 height 55
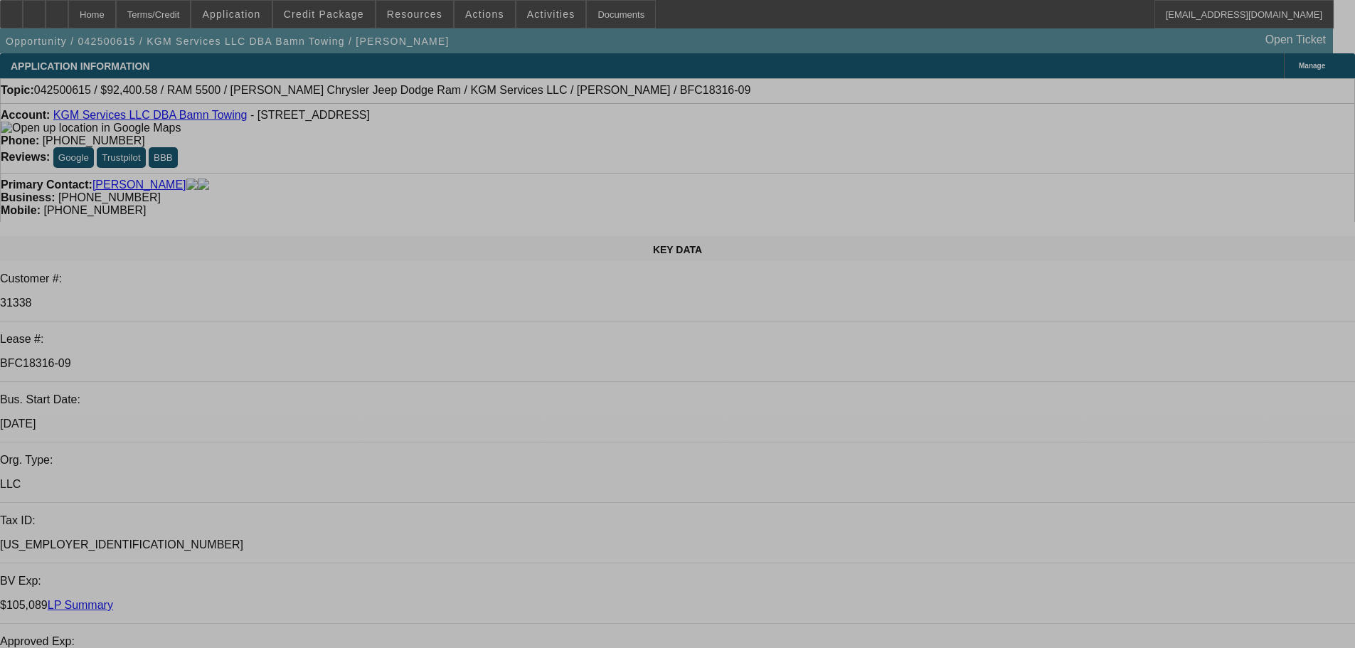
select select "0"
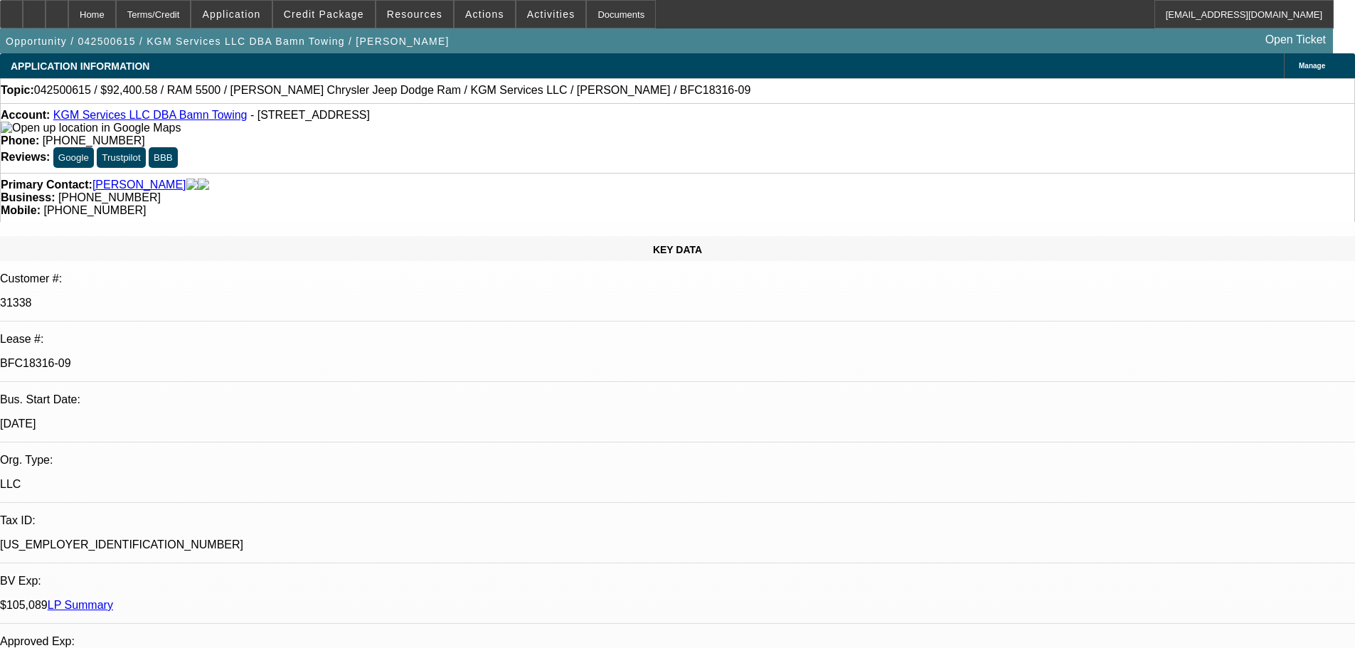
select select "2"
select select "0"
select select "6"
select select "0"
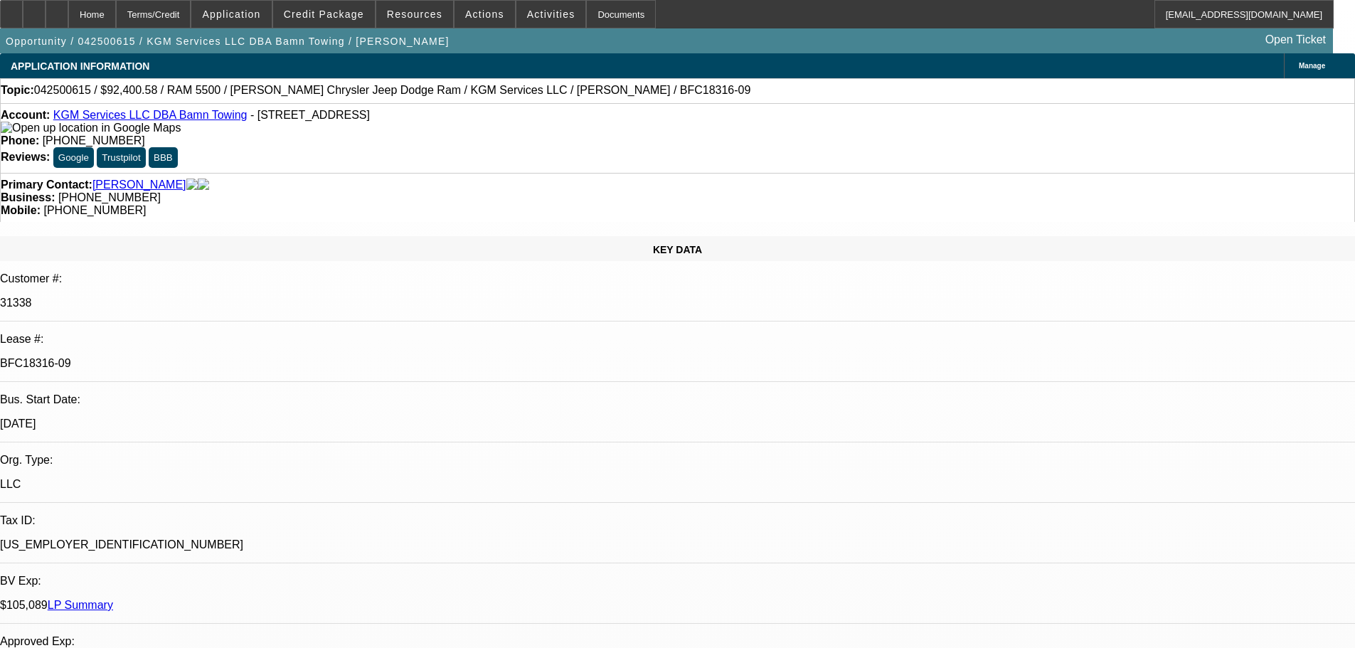
select select "2"
select select "0"
select select "6"
select select "0"
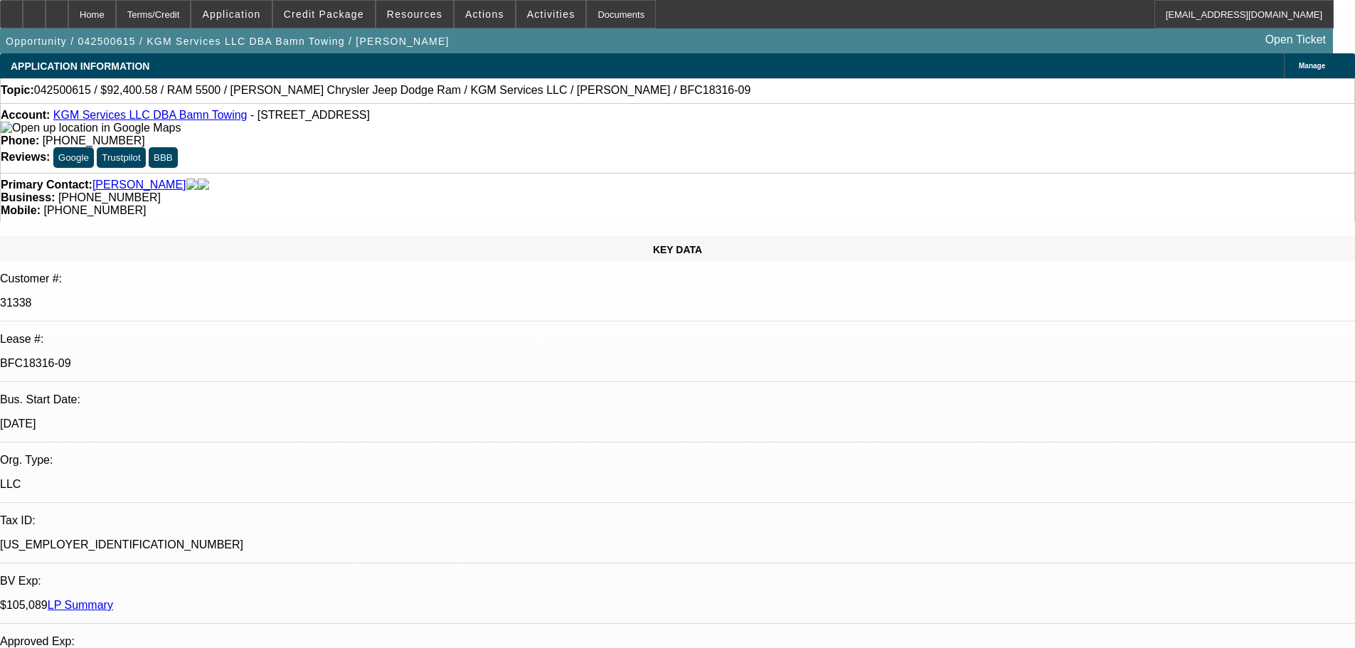
select select "2"
select select "0"
select select "6"
select select "0"
select select "2"
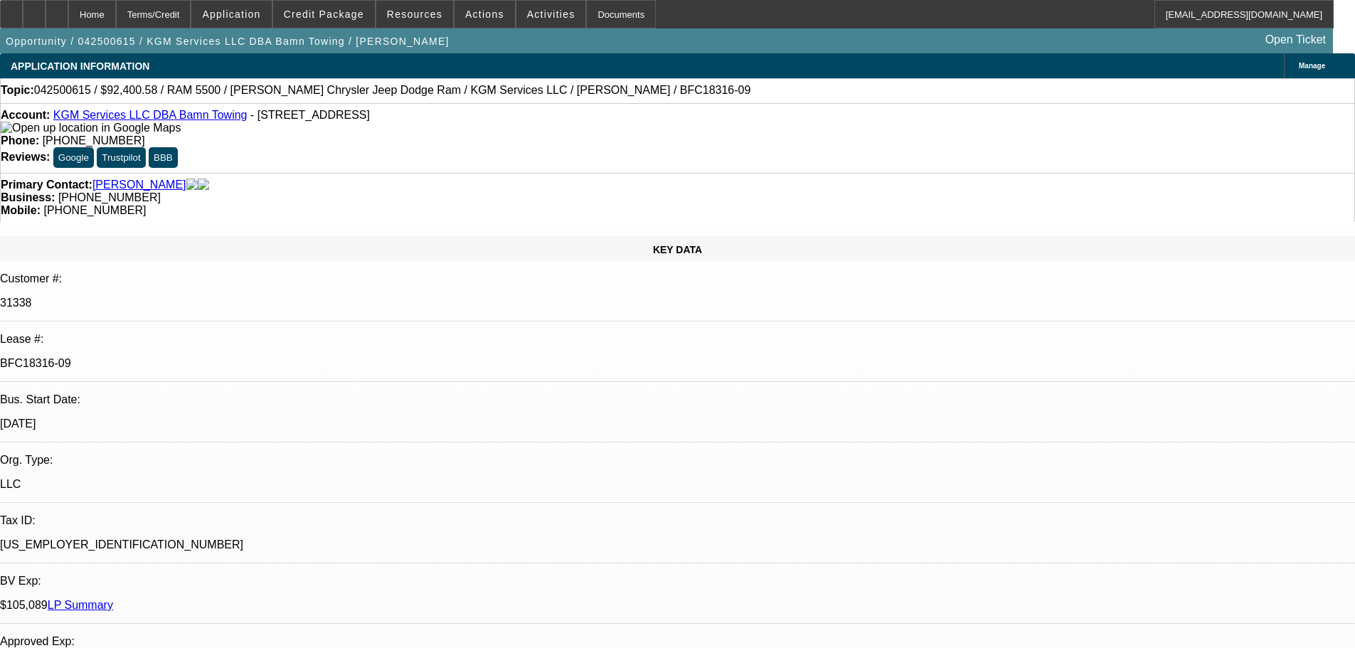
select select "0"
select select "6"
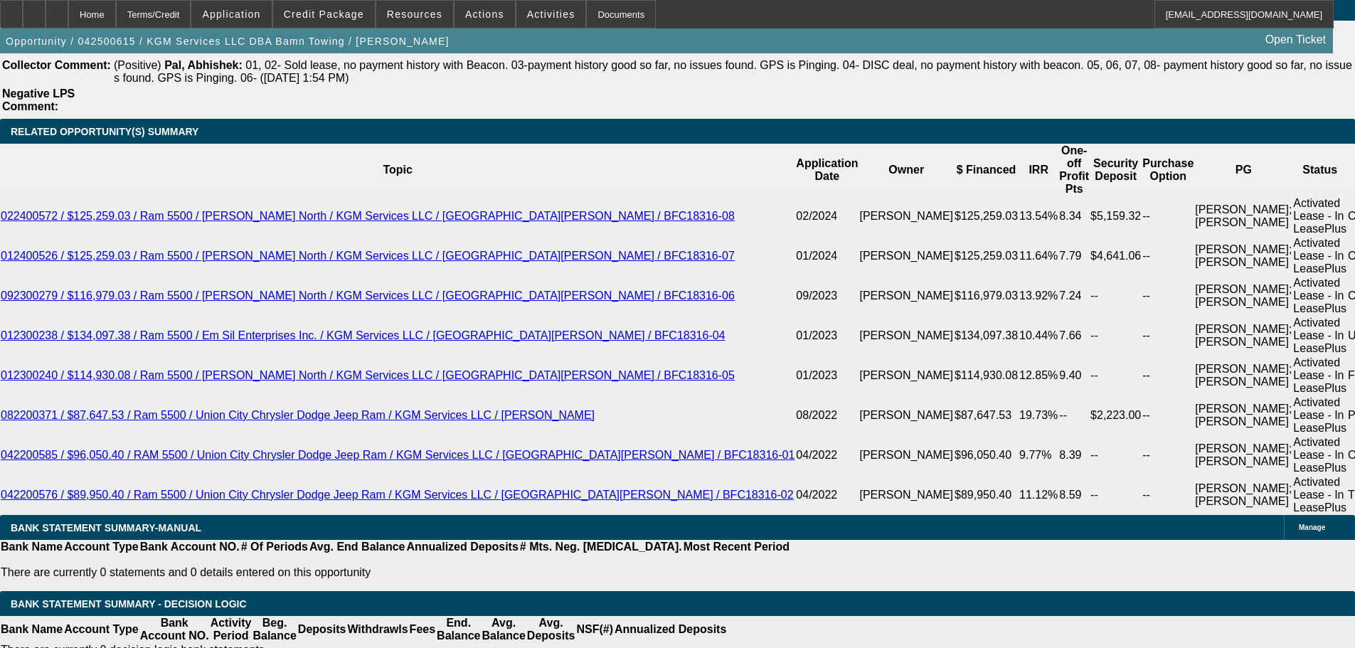
scroll to position [2561, 0]
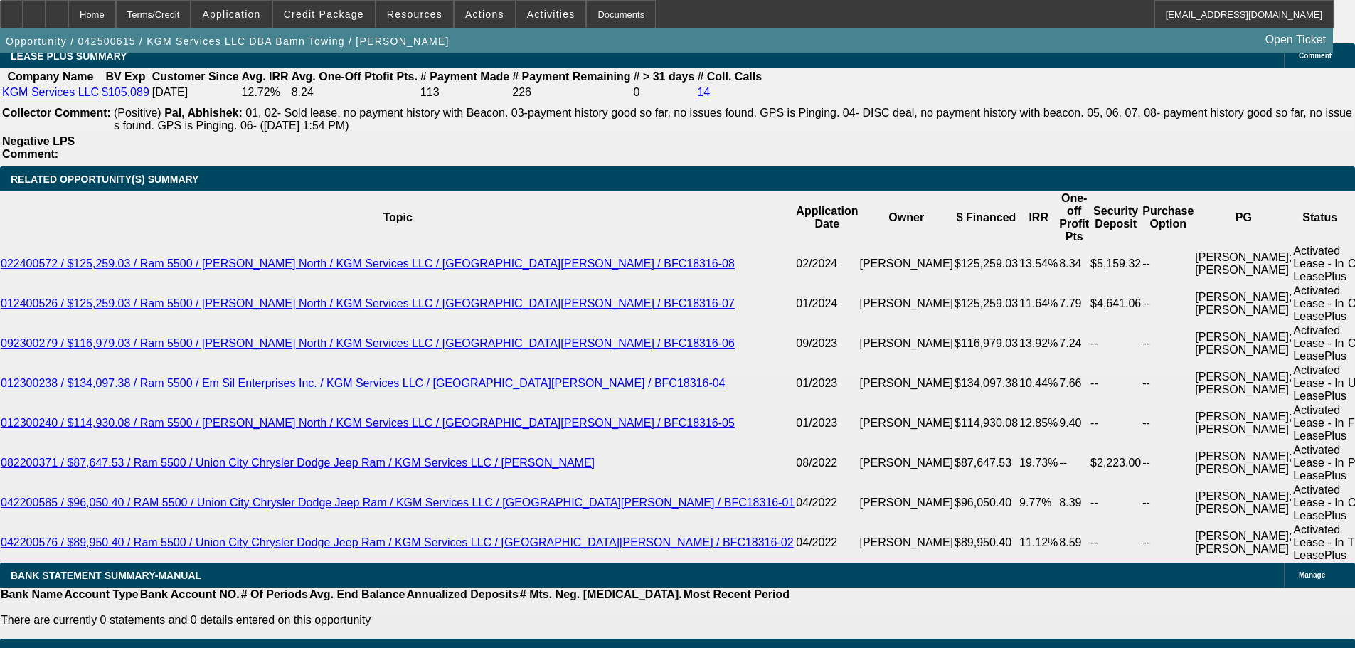
drag, startPoint x: 573, startPoint y: 334, endPoint x: 306, endPoint y: 457, distance: 294.7
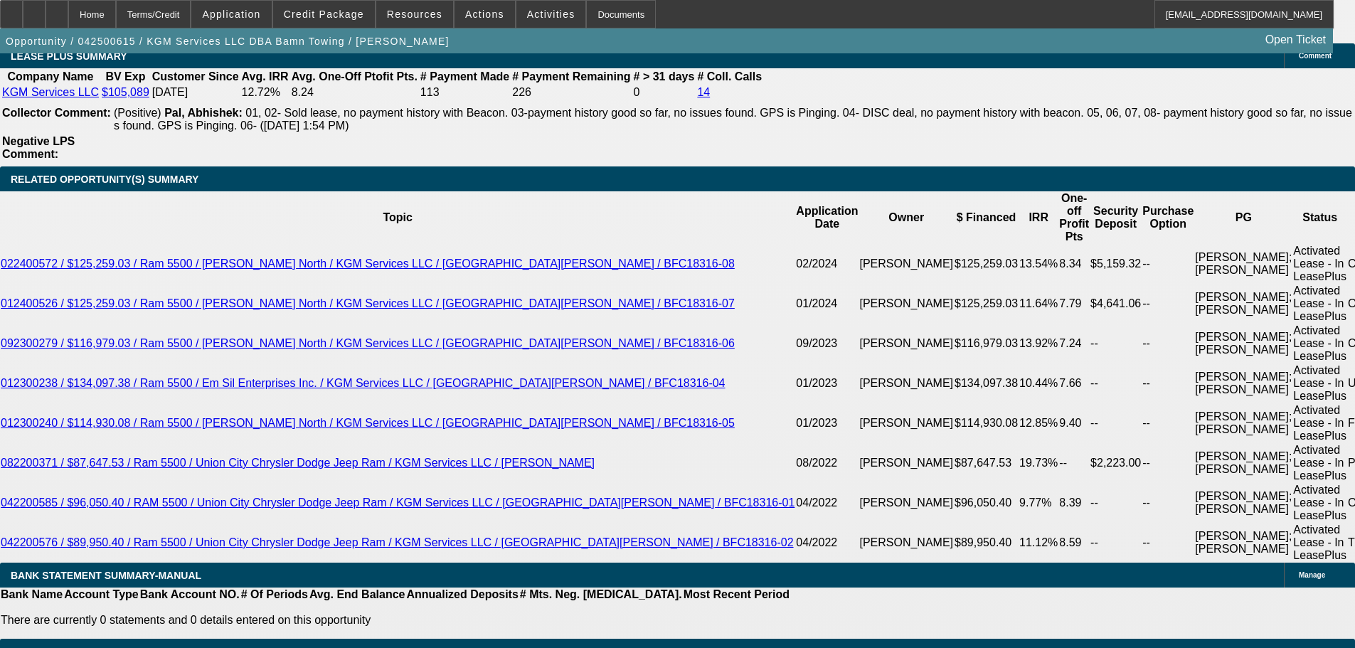
drag, startPoint x: 413, startPoint y: 422, endPoint x: 622, endPoint y: 430, distance: 209.3
type input "$0.00"
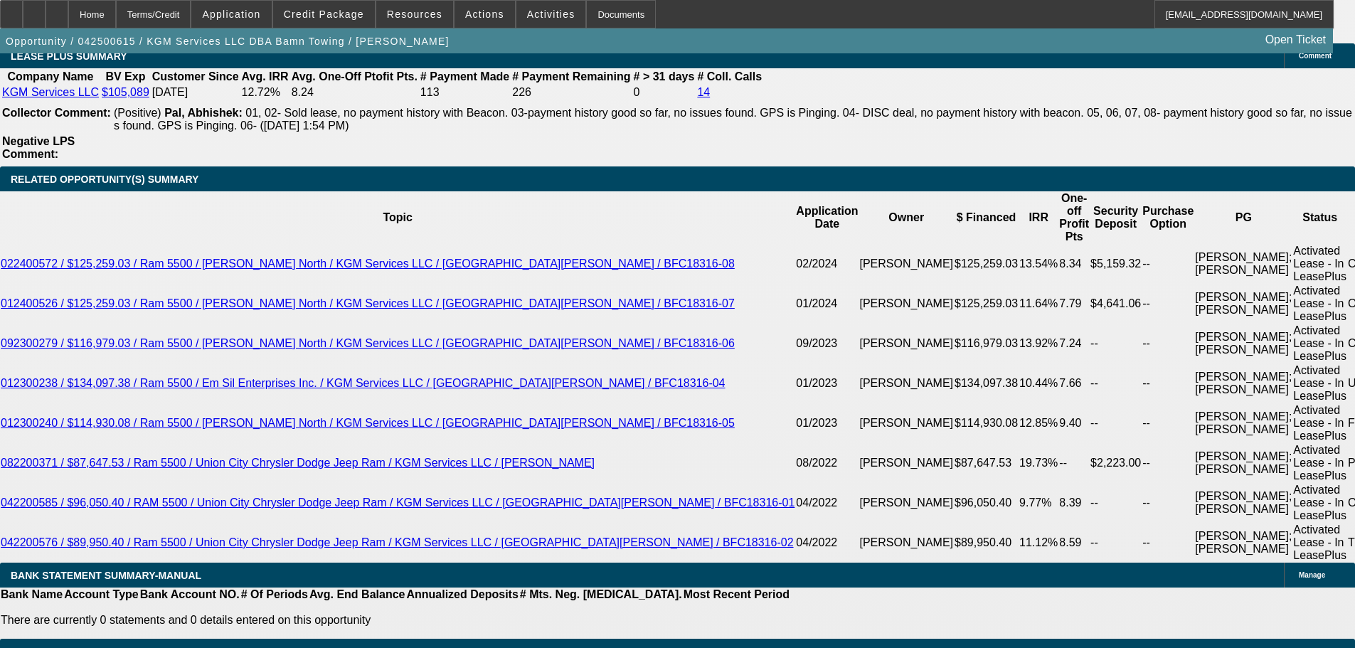
type input "UNKNOWN"
type input "$1,995.04"
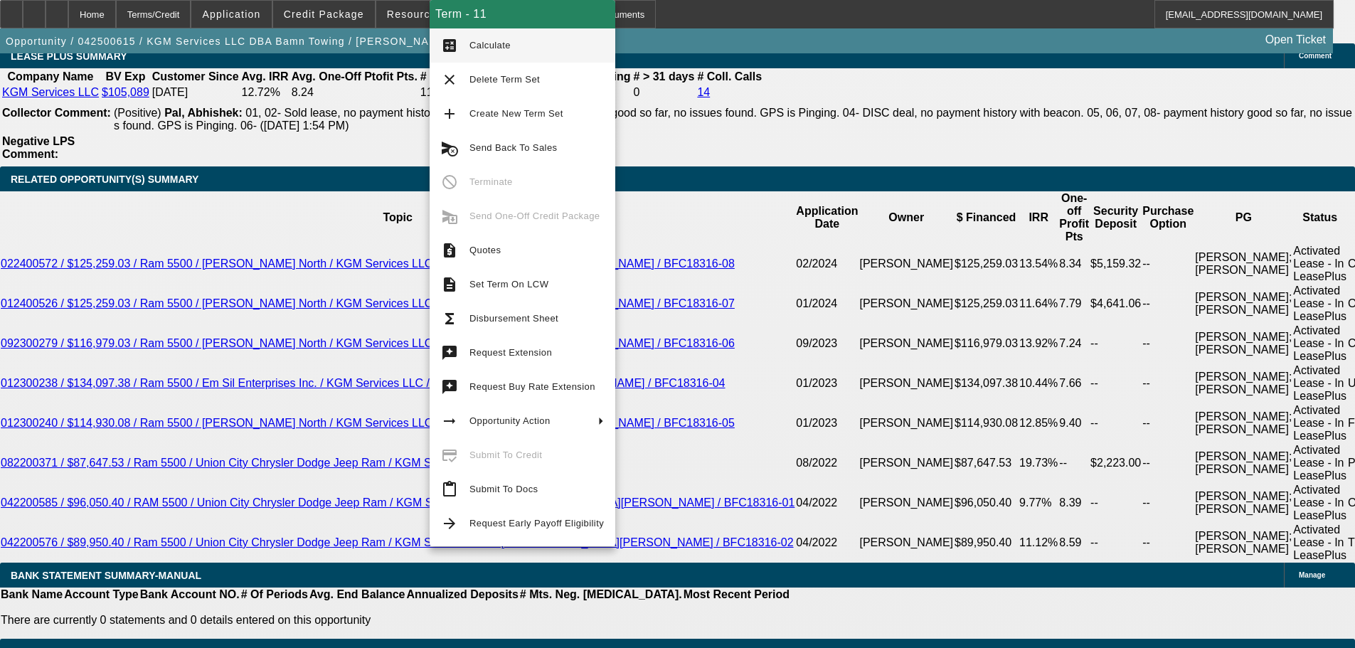
click at [489, 47] on span "Calculate" at bounding box center [489, 45] width 41 height 11
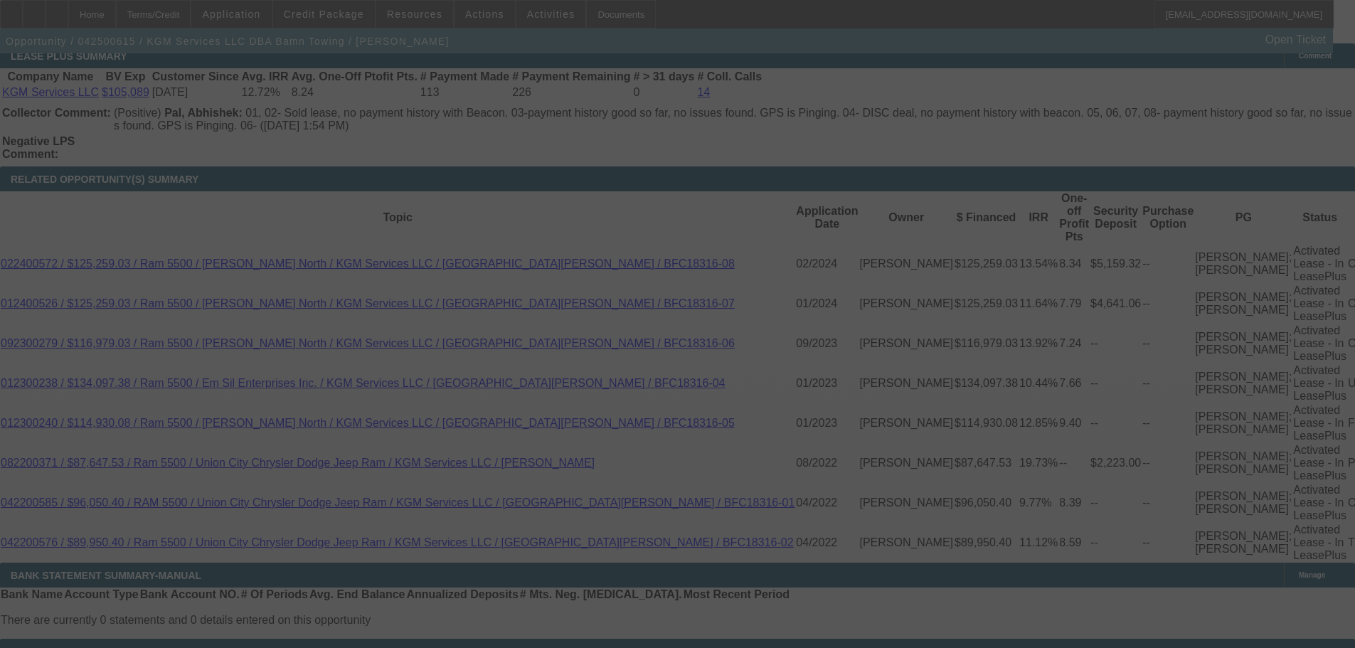
select select "0"
select select "2"
select select "0"
select select "6"
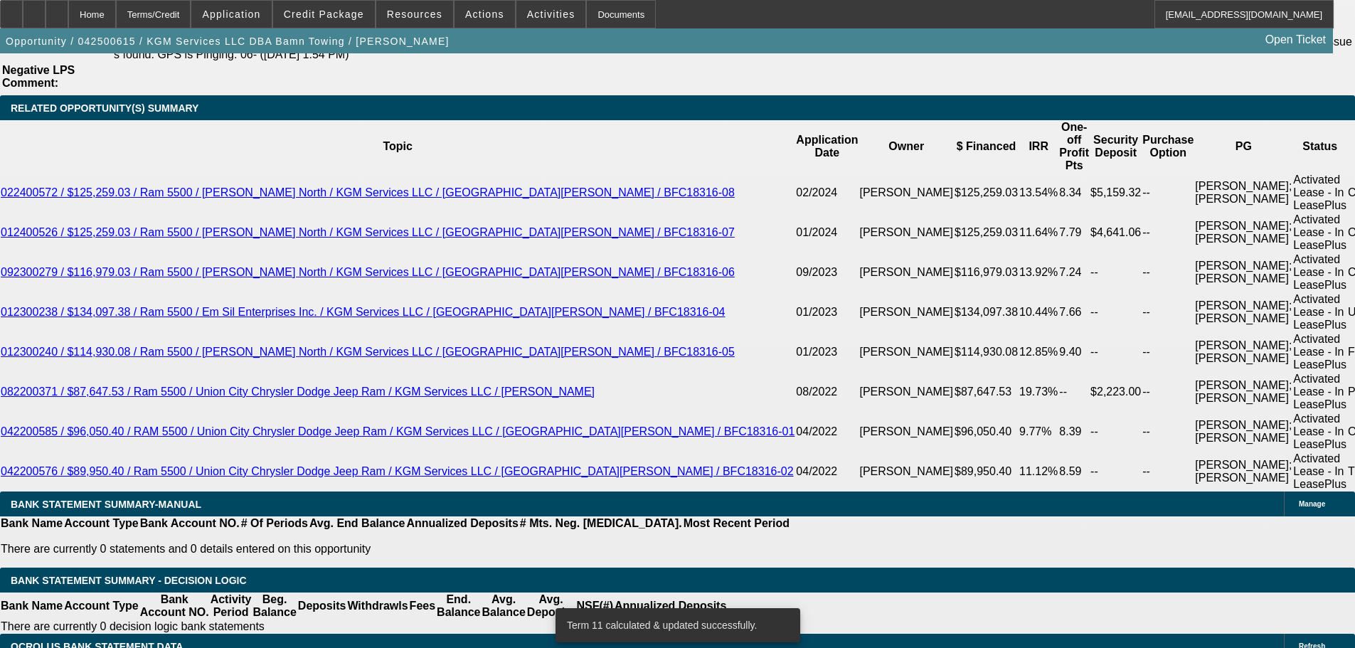
scroll to position [2703, 0]
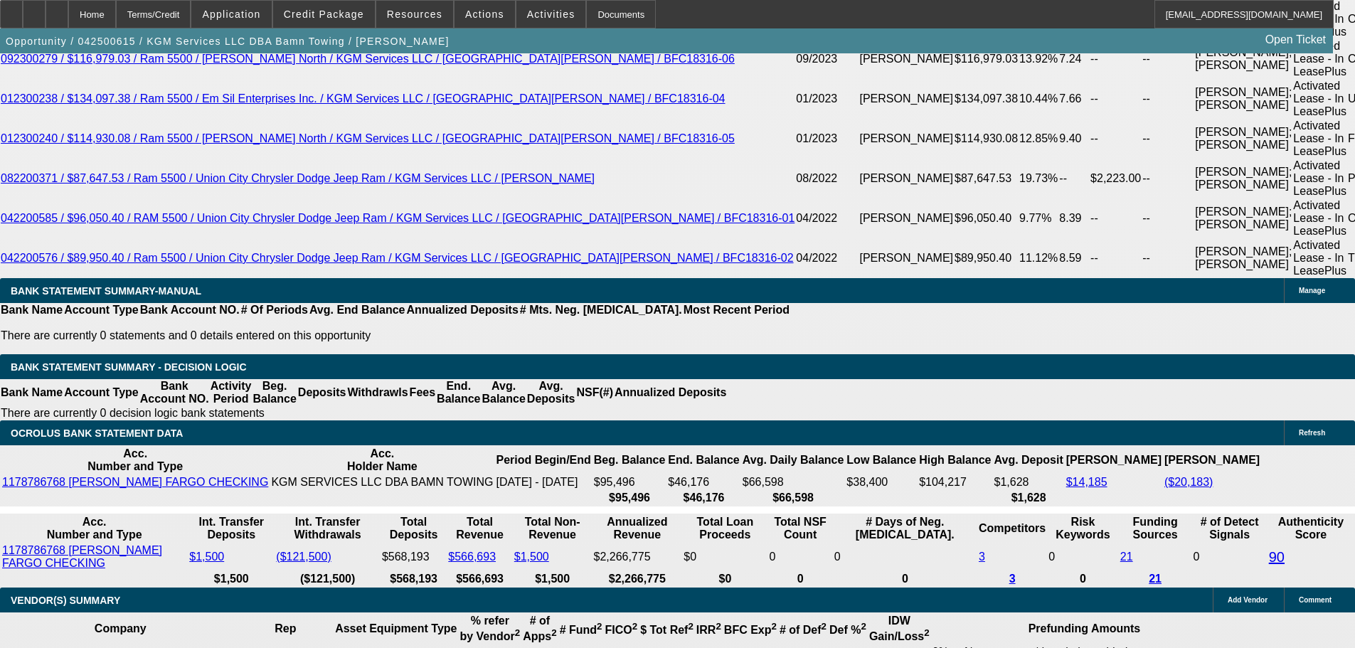
drag, startPoint x: 386, startPoint y: 249, endPoint x: 471, endPoint y: 249, distance: 85.4
type input "19"
type input "UNKNOWN"
type input "1995"
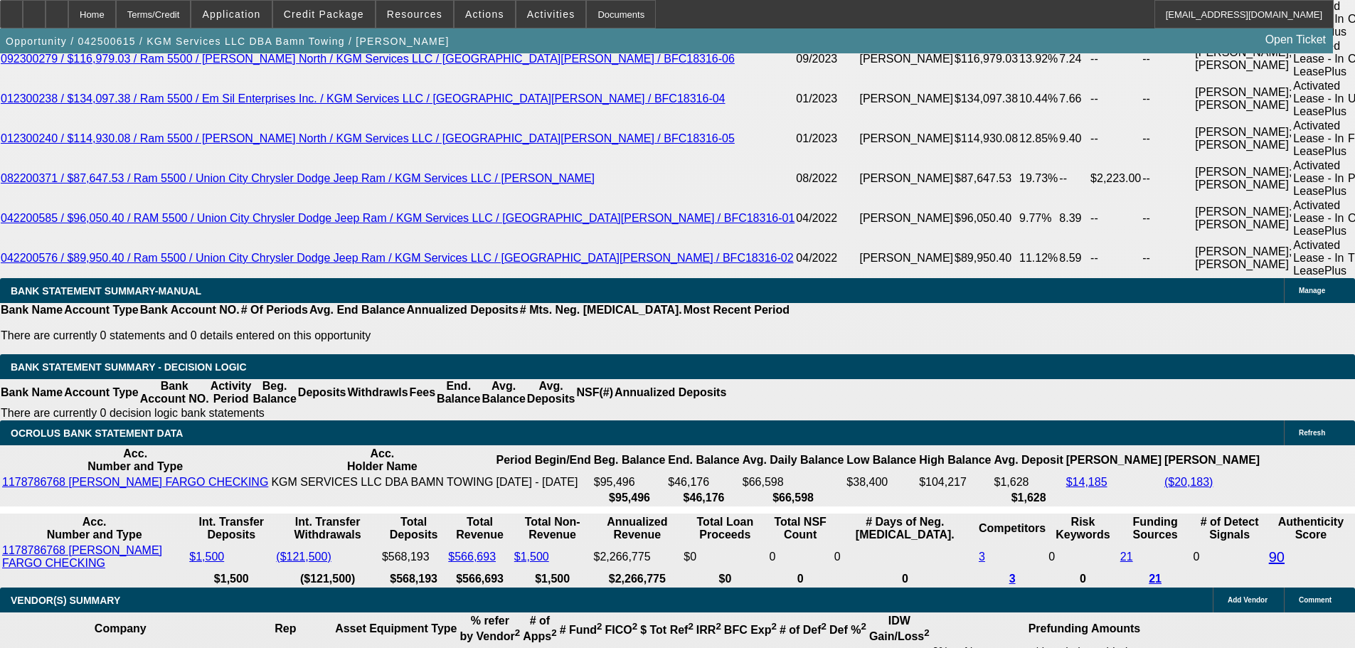
type input "9.6"
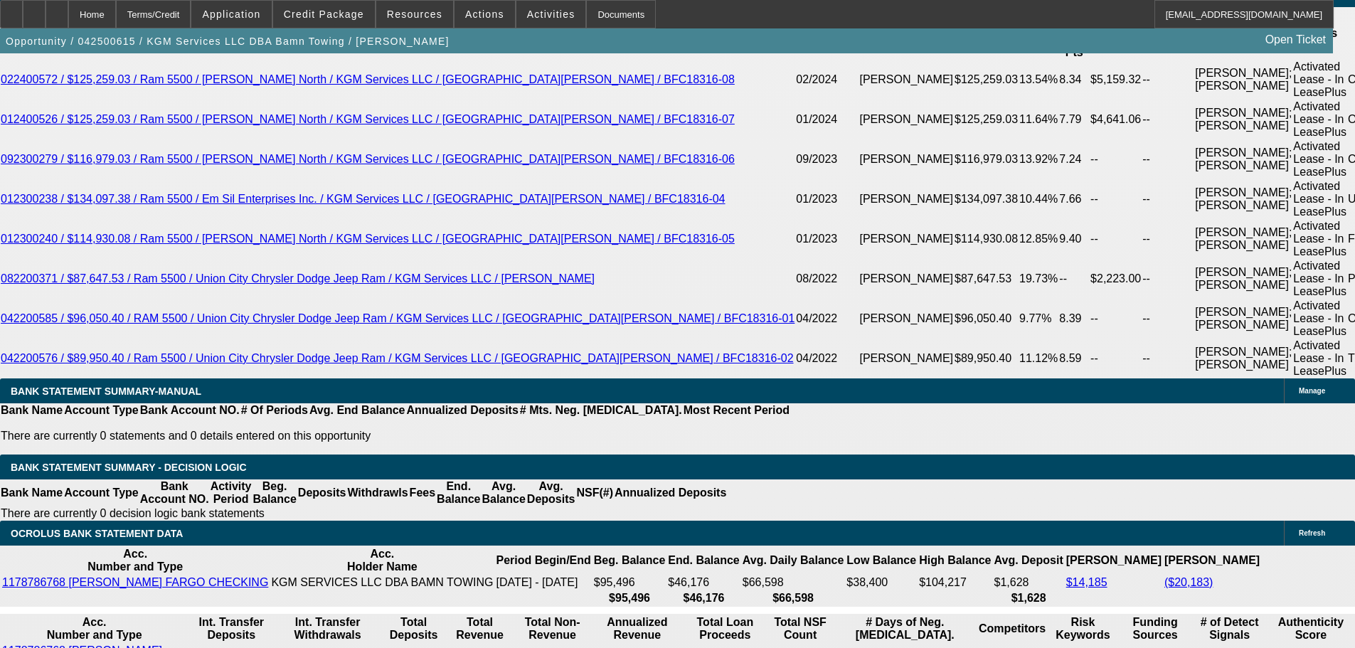
scroll to position [2490, 0]
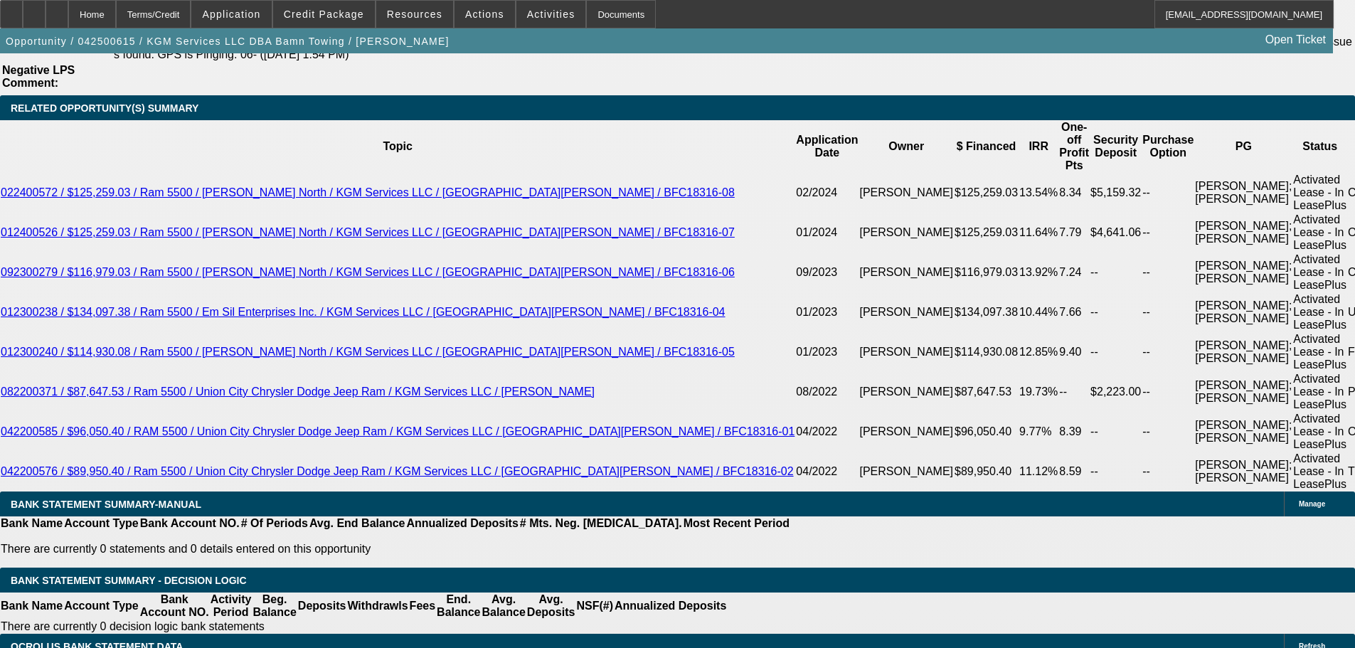
type input "$1,995.00"
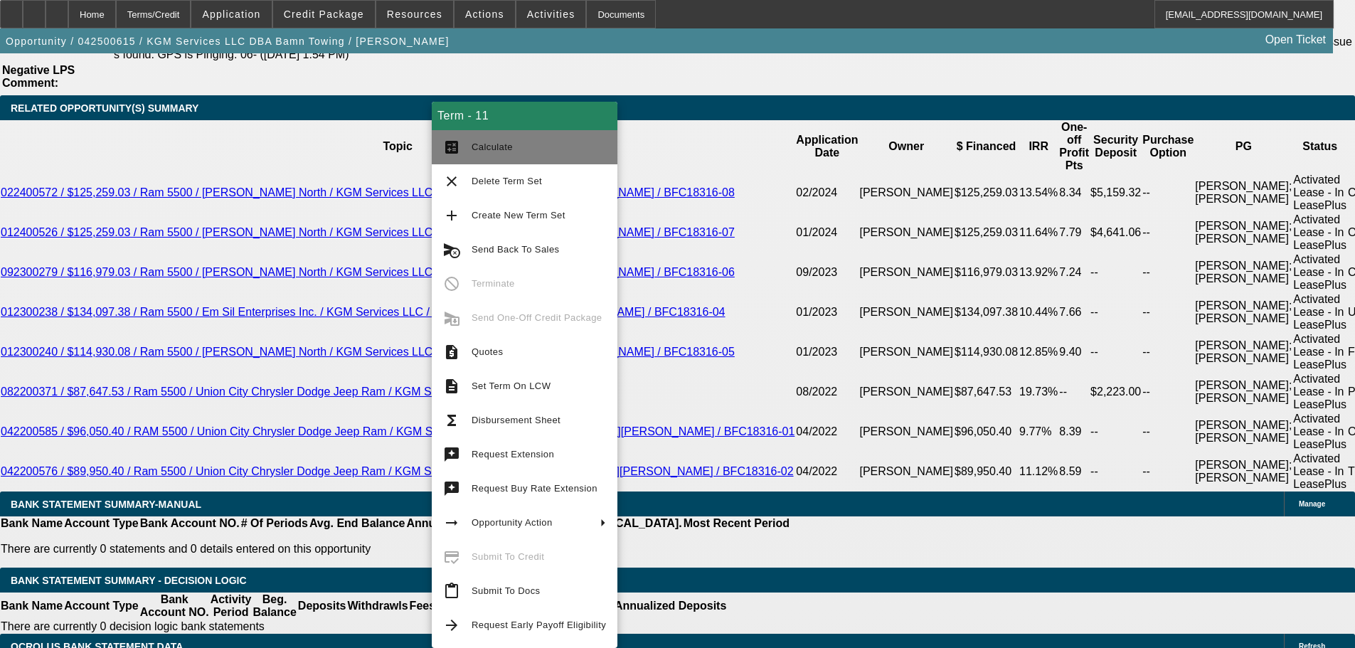
click at [517, 146] on span "Calculate" at bounding box center [539, 147] width 134 height 17
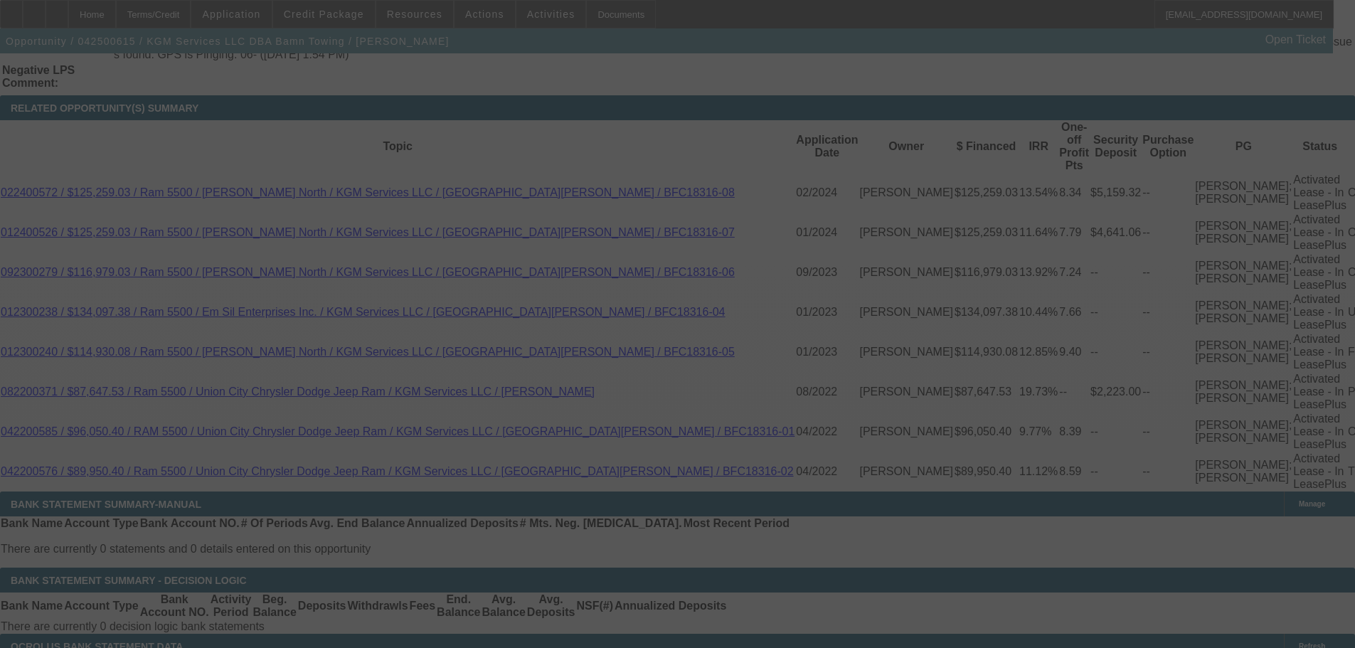
select select "0"
select select "2"
select select "0"
select select "6"
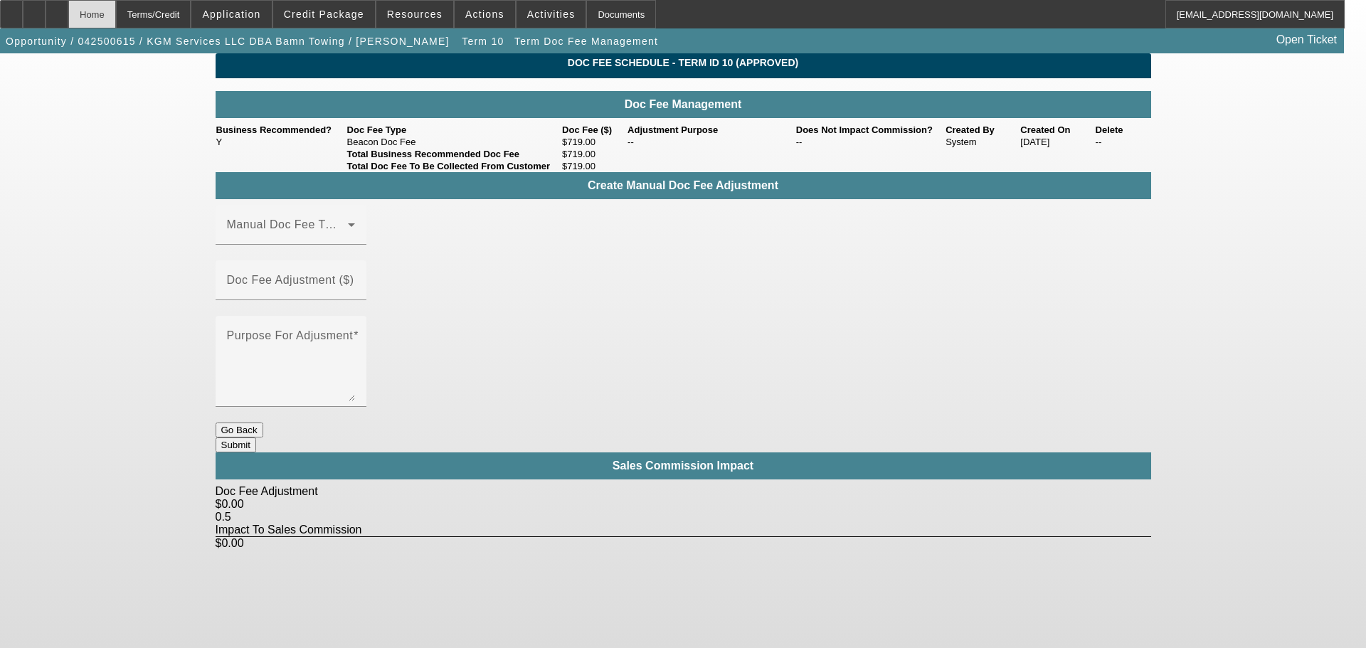
click at [116, 19] on div "Home" at bounding box center [92, 14] width 48 height 28
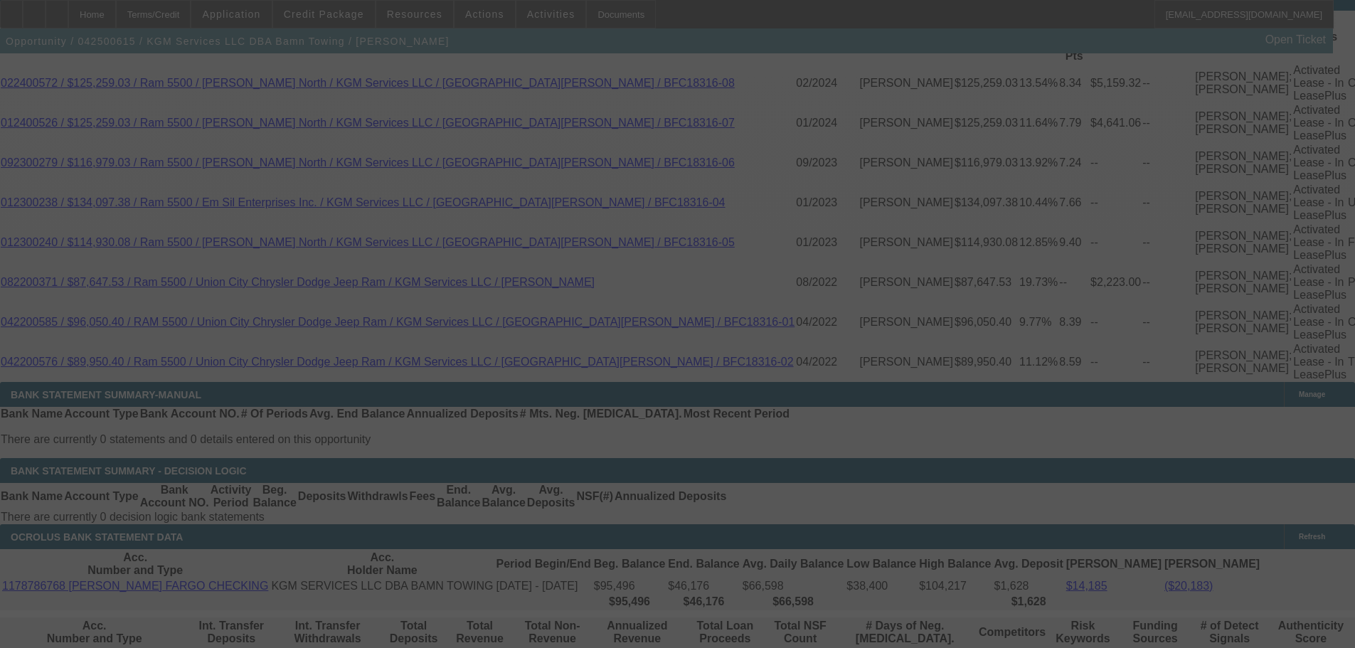
scroll to position [2614, 0]
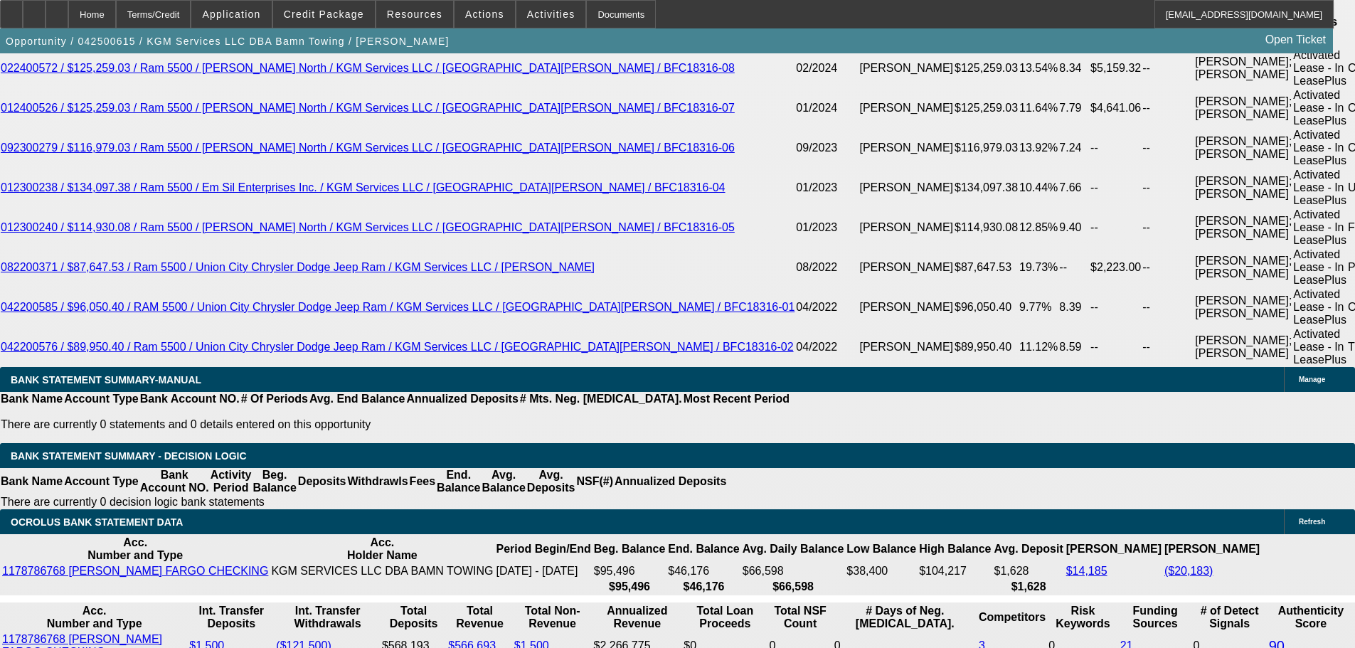
select select "0"
select select "2"
select select "0"
select select "6"
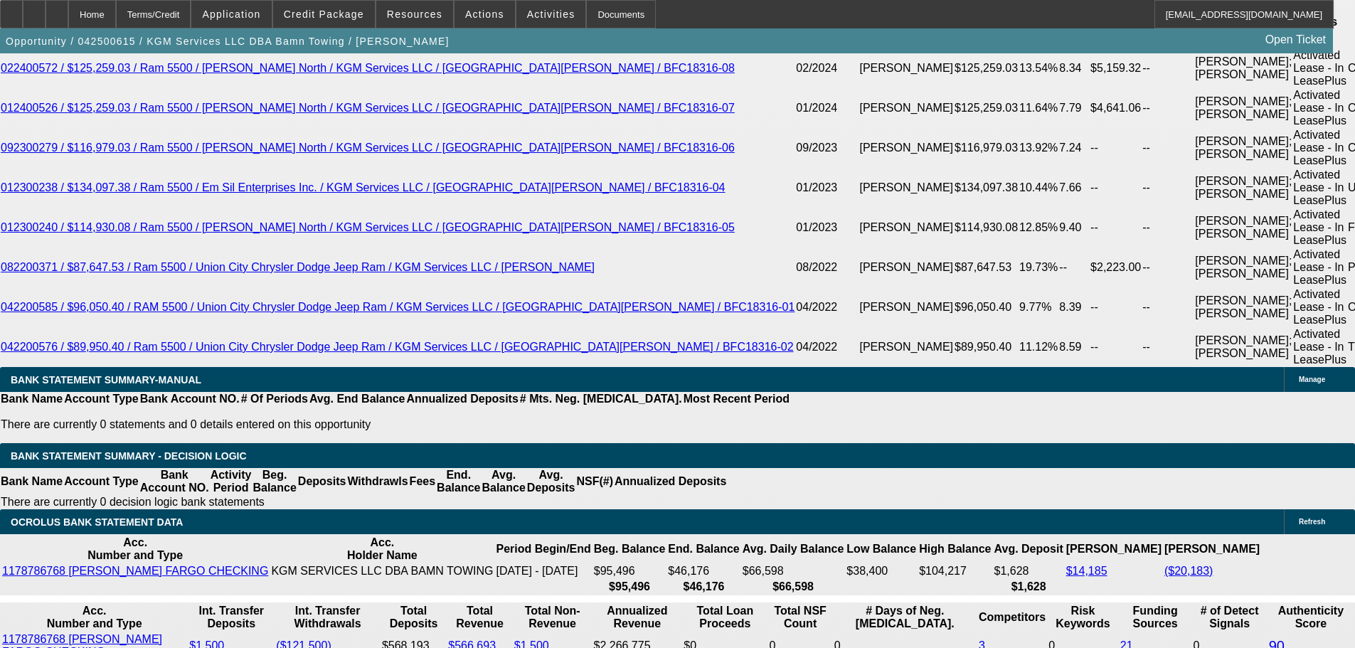
select select "0"
select select "2"
select select "0"
select select "6"
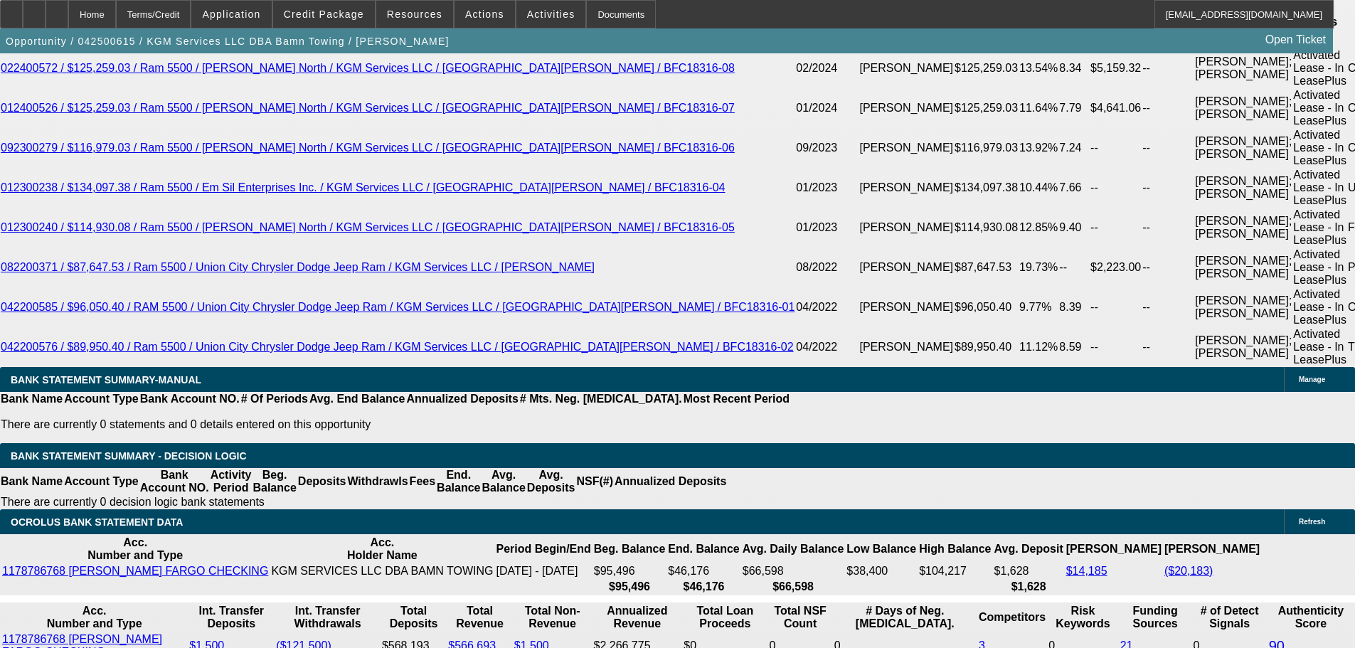
select select "0"
select select "2"
select select "0"
select select "6"
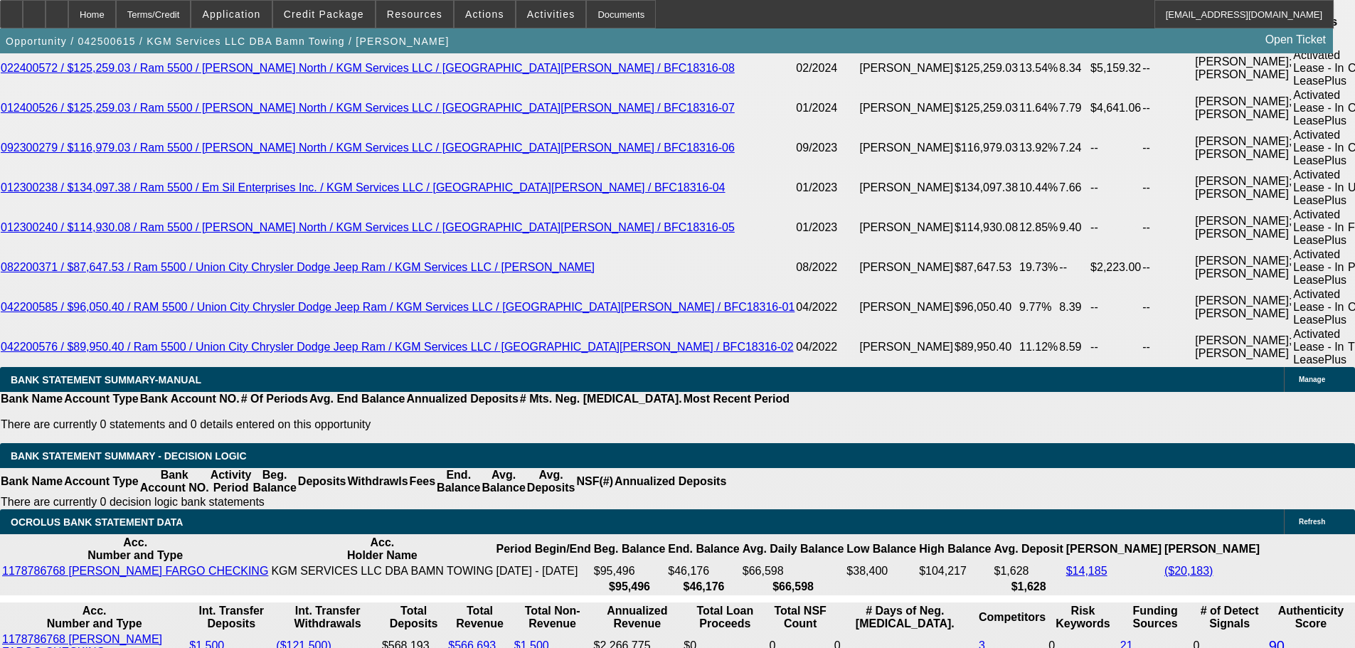
select select "0"
select select "2"
select select "0"
select select "6"
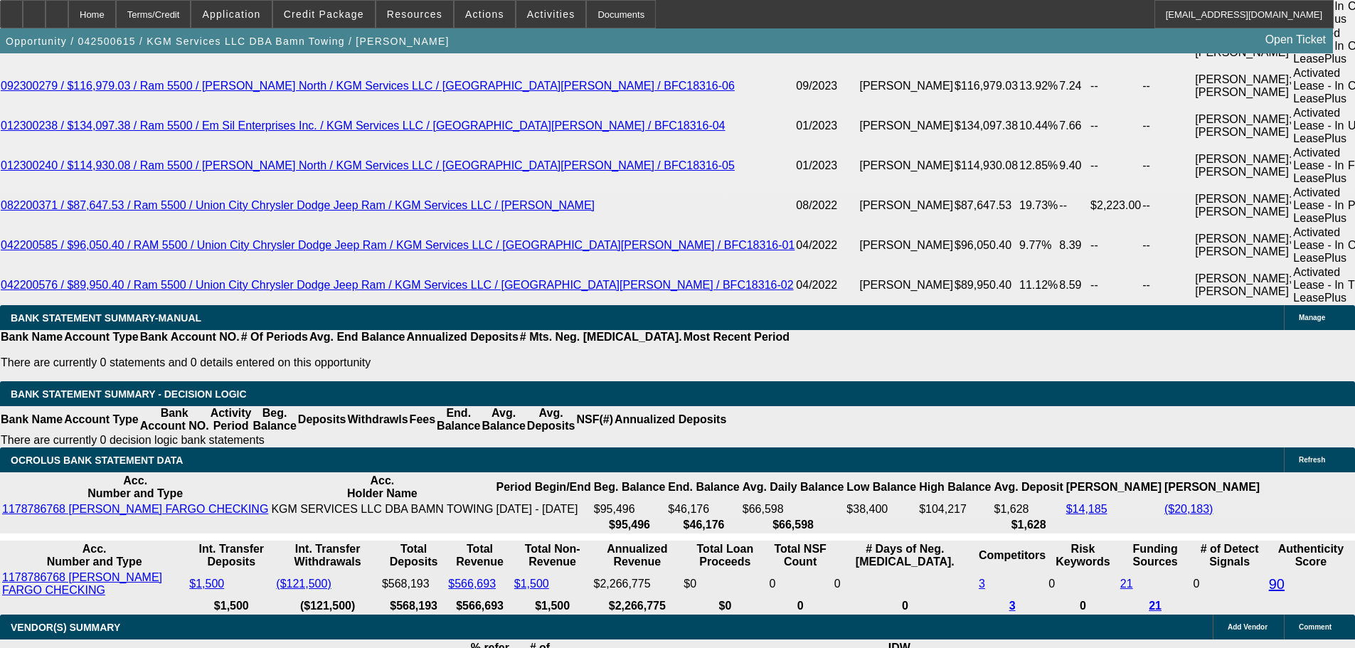
scroll to position [2687, 0]
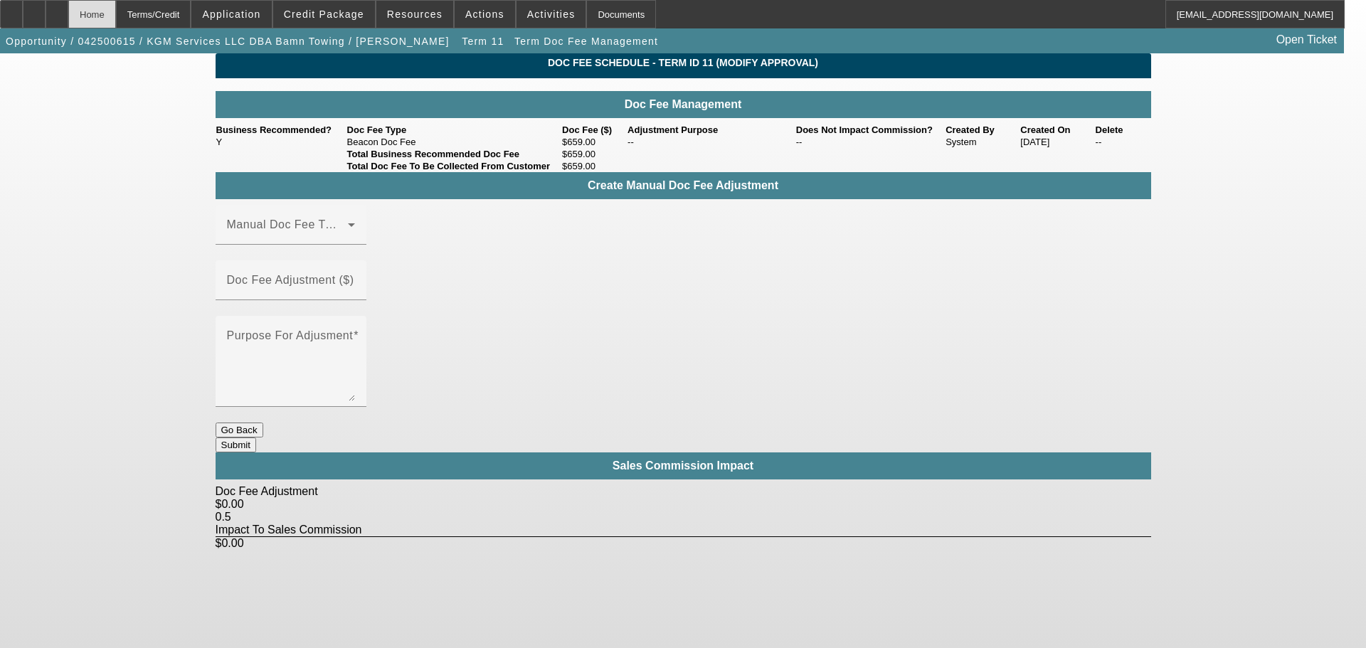
click at [116, 14] on div "Home" at bounding box center [92, 14] width 48 height 28
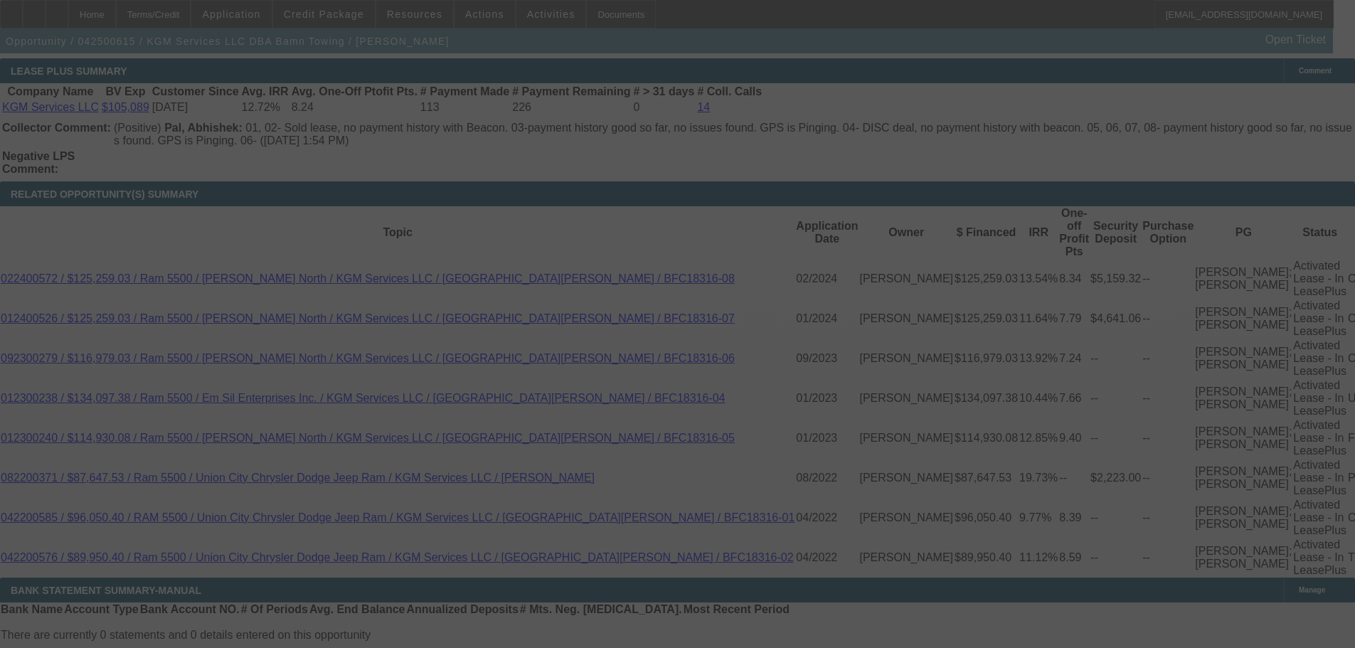
scroll to position [2398, 0]
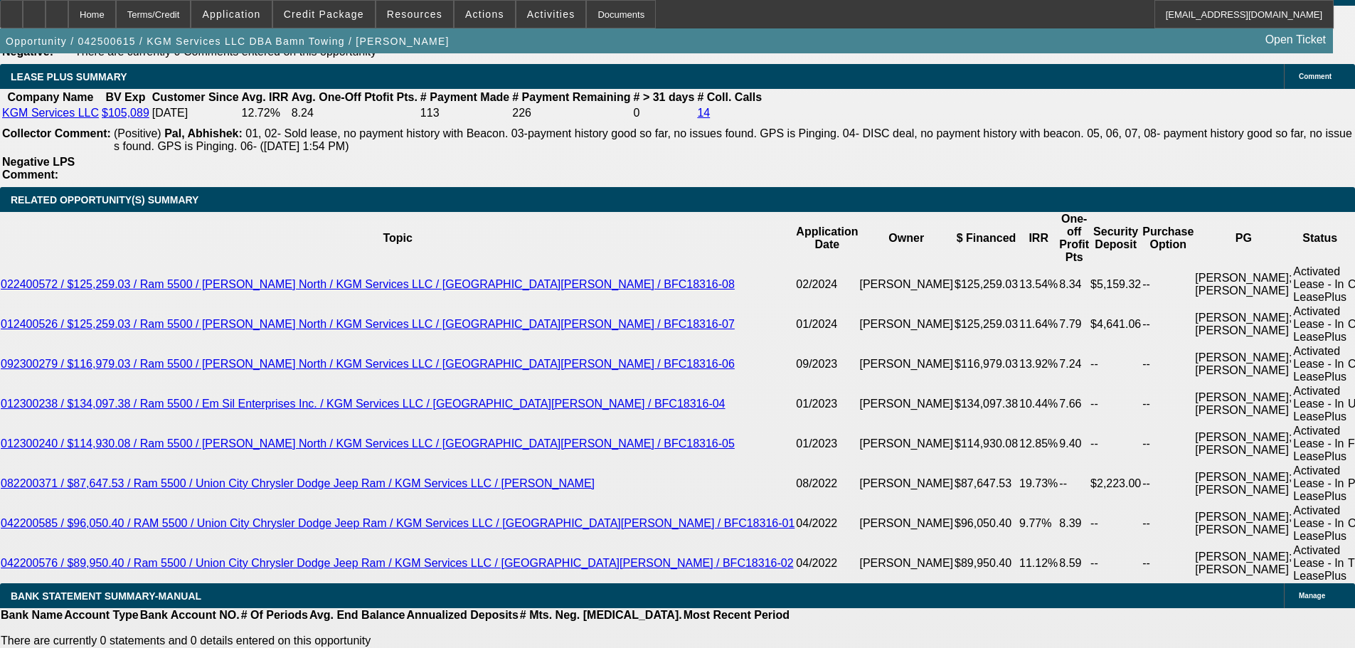
select select "0"
select select "2"
select select "0"
select select "6"
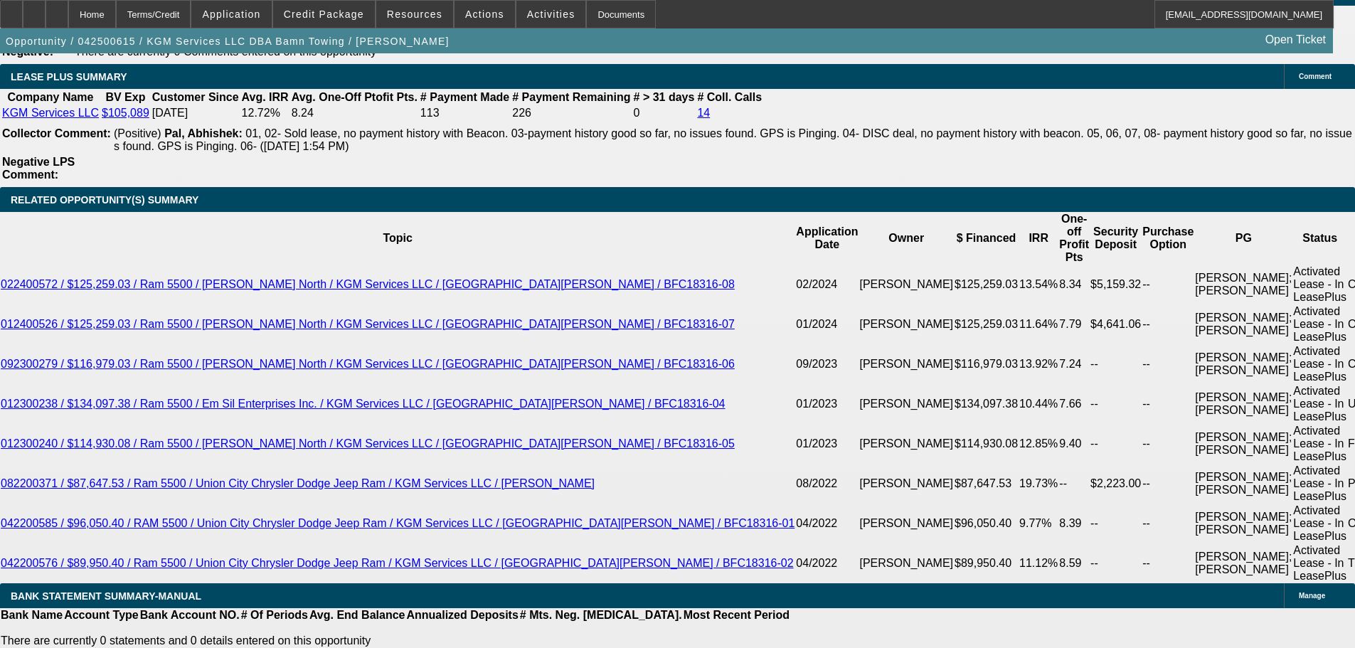
select select "0"
select select "2"
select select "0"
select select "6"
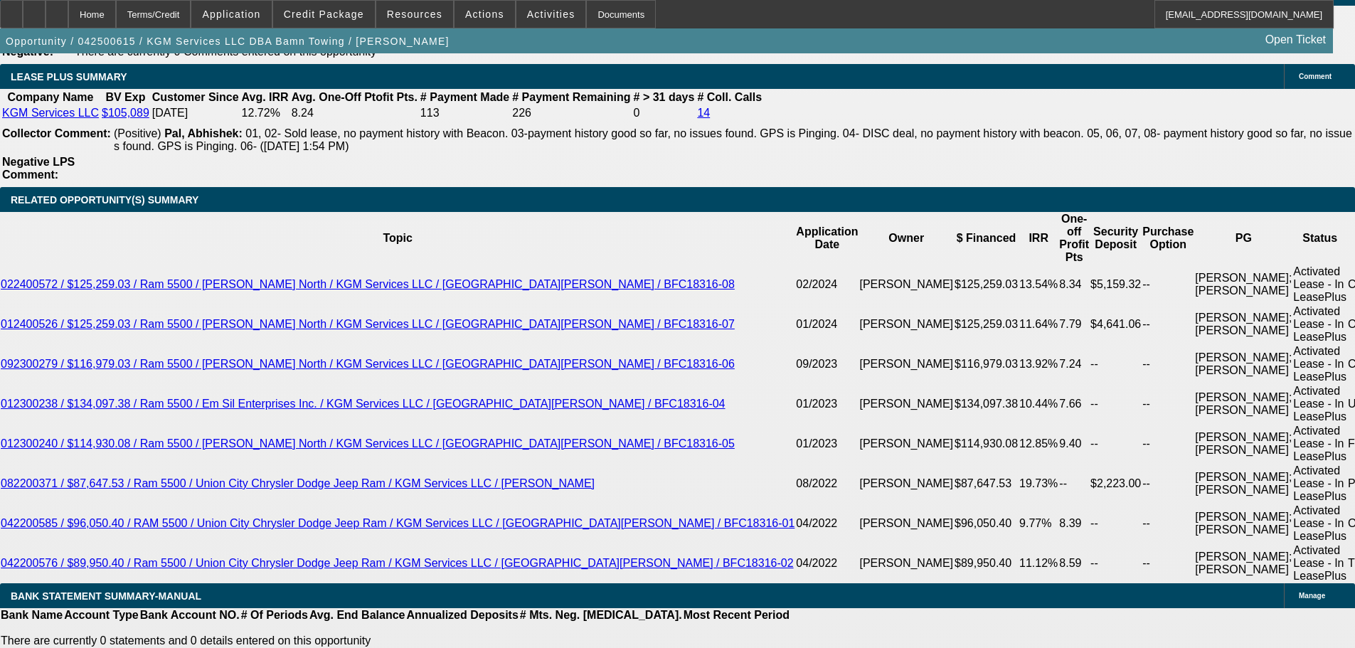
select select "0"
select select "2"
select select "0"
select select "6"
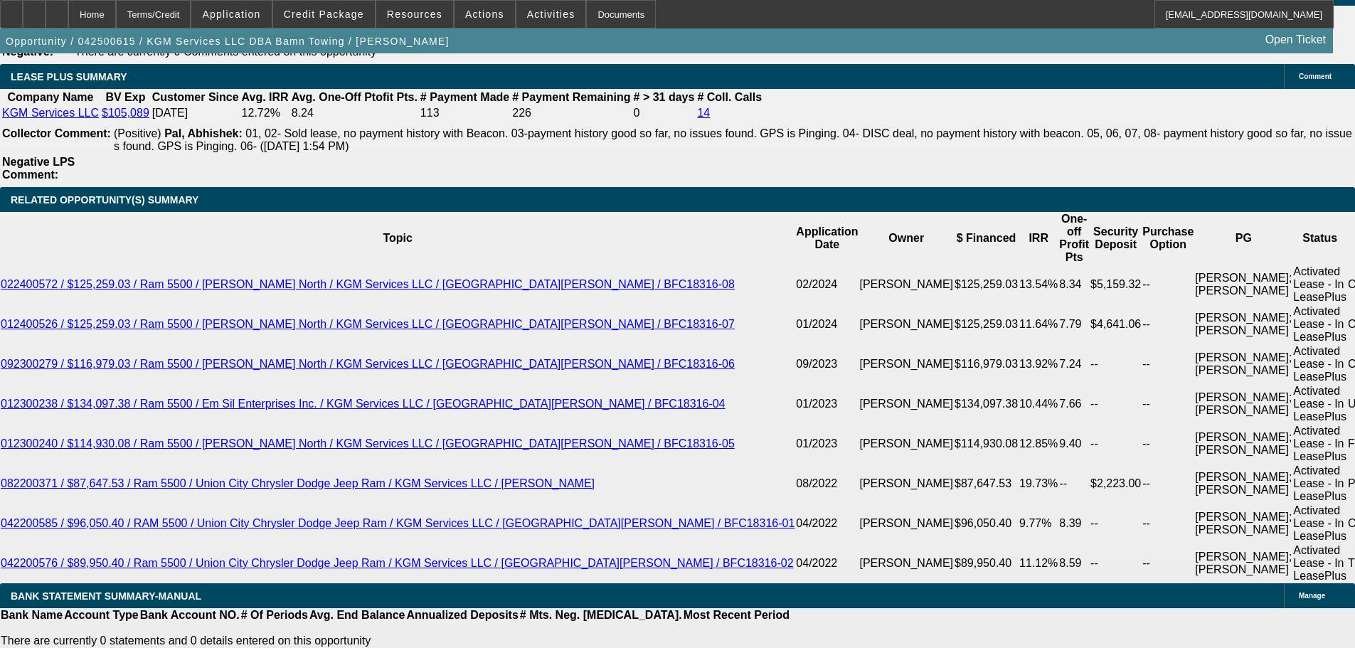
select select "0"
select select "2"
select select "0"
select select "6"
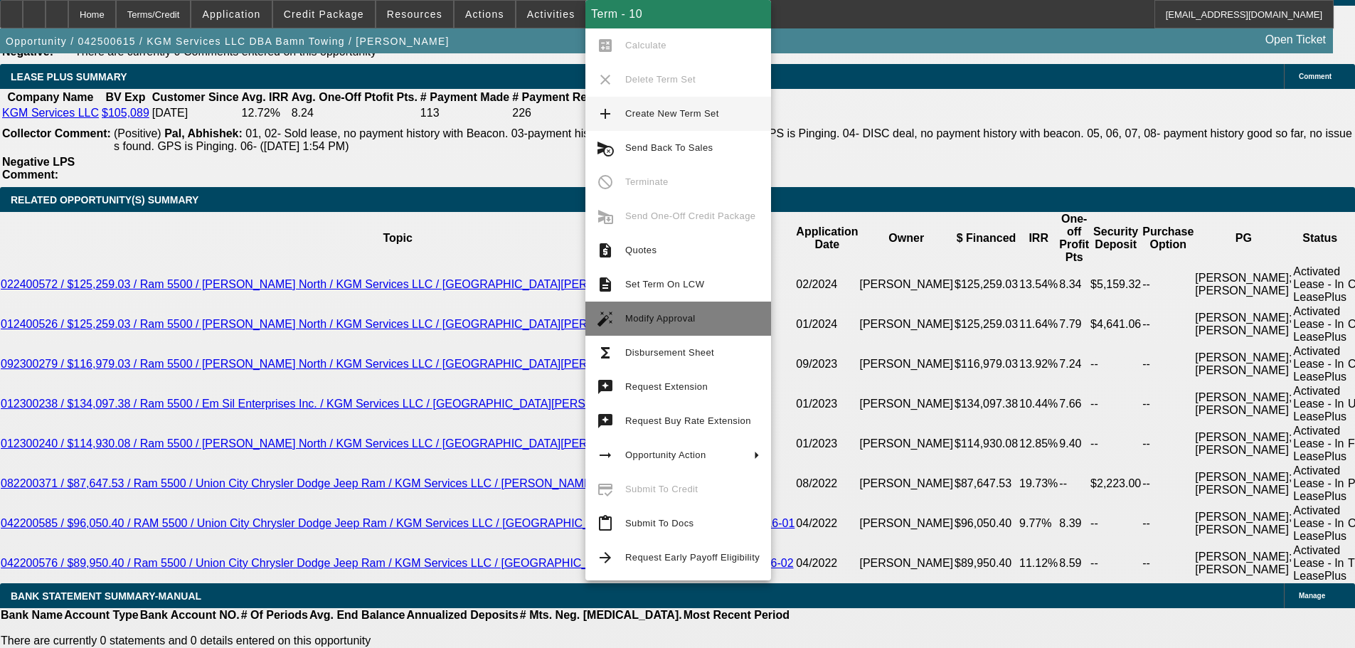
click at [684, 308] on button "auto_fix_high Modify Approval" at bounding box center [678, 319] width 186 height 34
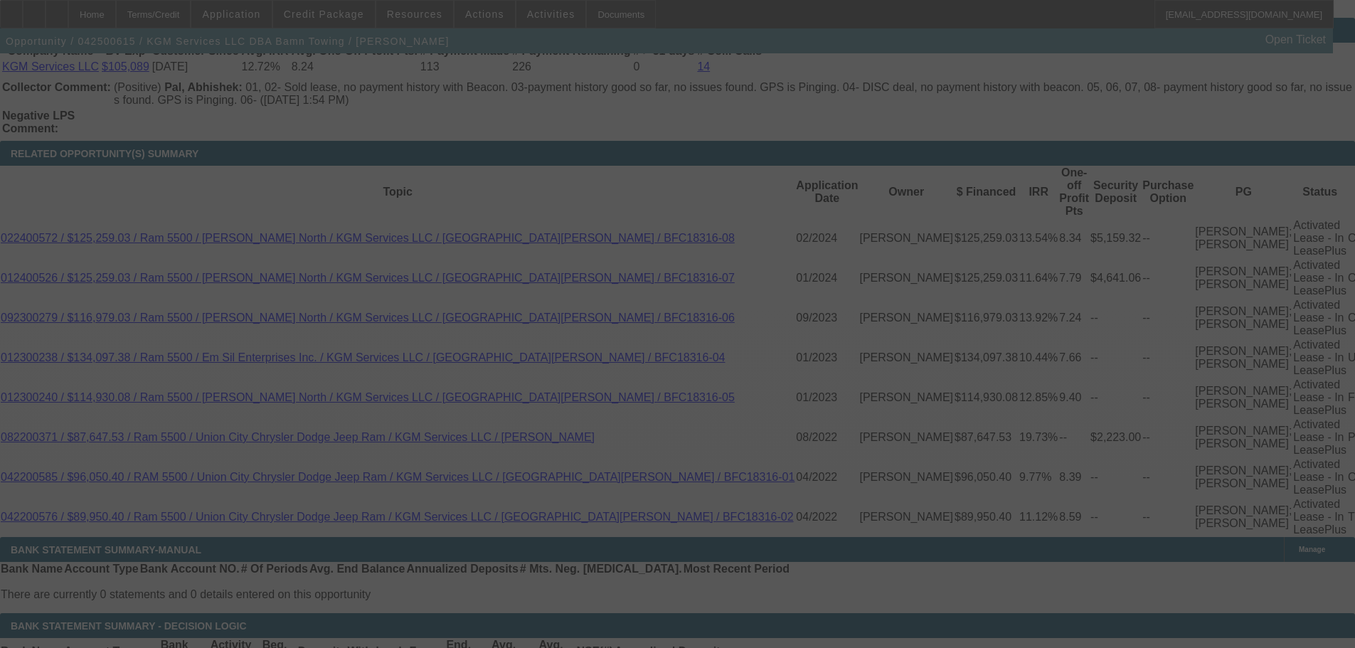
scroll to position [2469, 0]
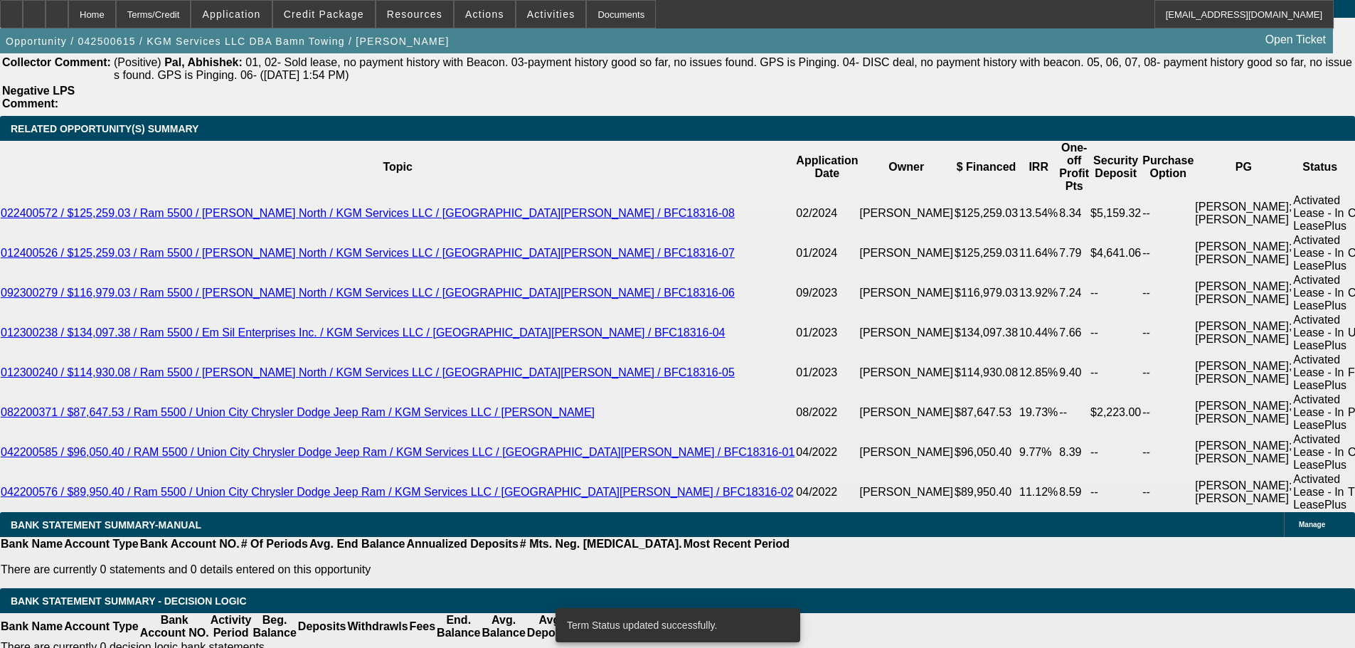
select select "0"
select select "2"
select select "0"
select select "6"
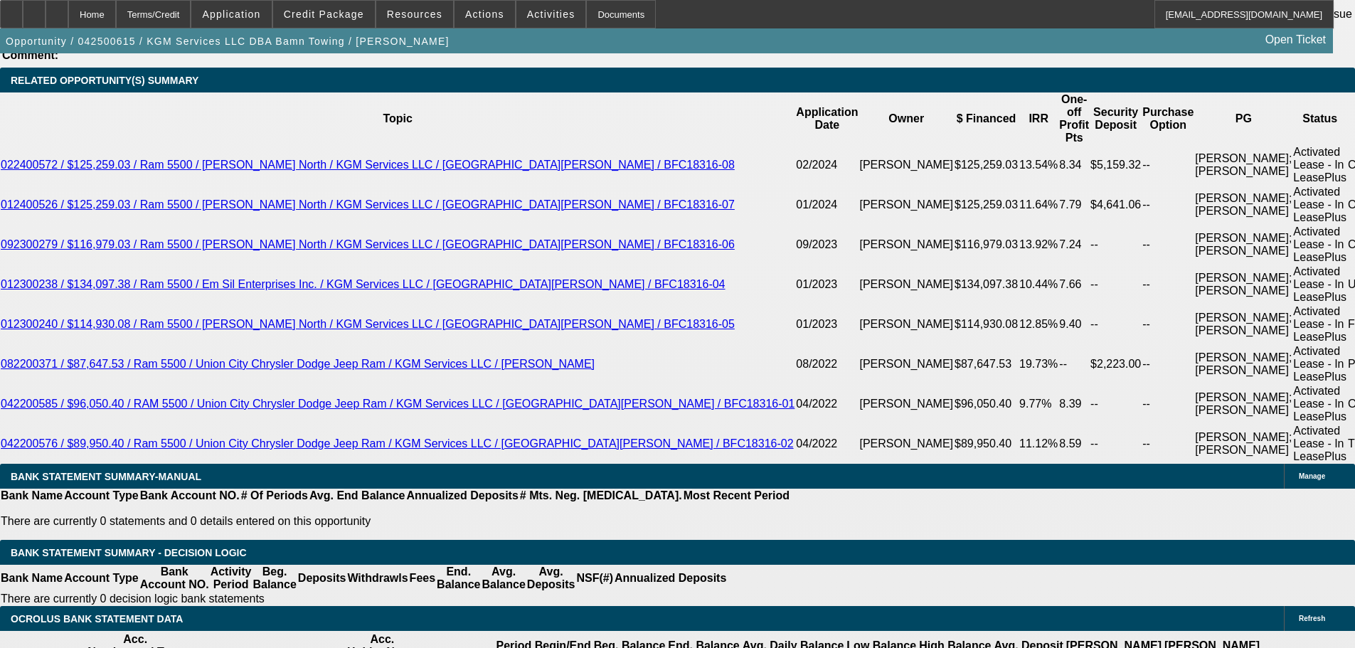
scroll to position [2540, 0]
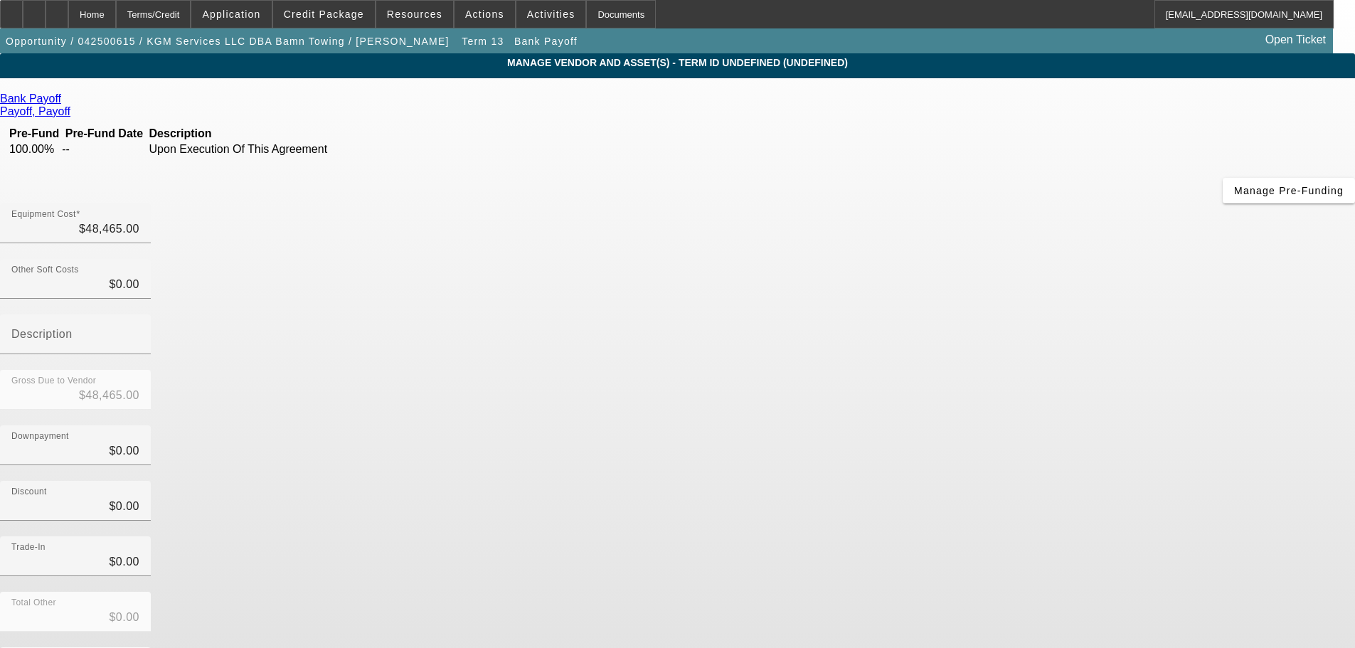
click at [1194, 16] on span "Remove Vendor" at bounding box center [1221, 13] width 54 height 8
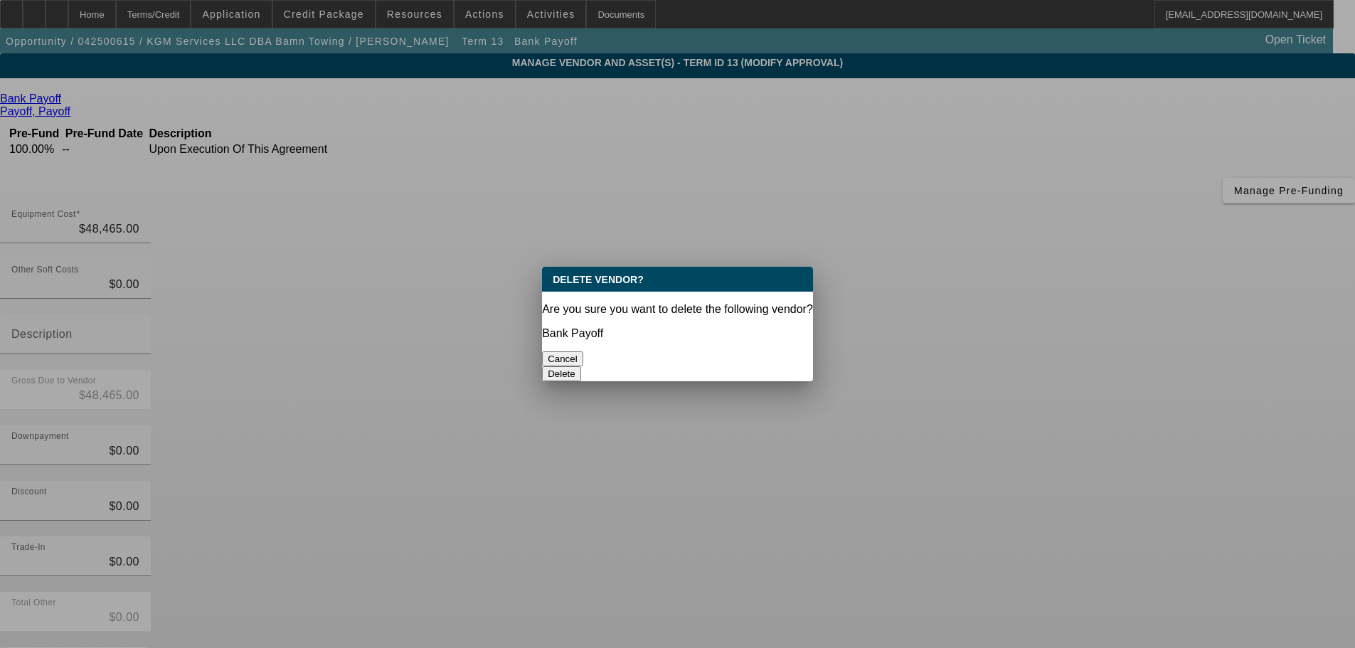
click at [581, 366] on button "Delete" at bounding box center [561, 373] width 39 height 15
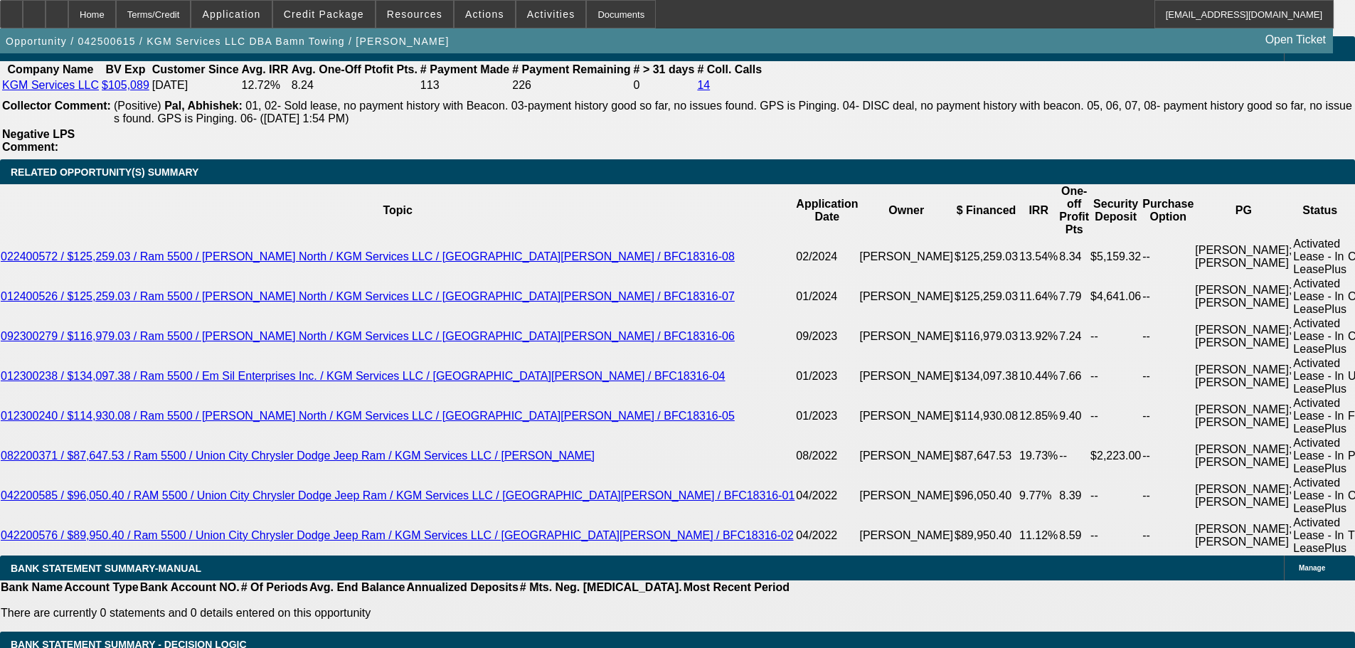
scroll to position [2377, 0]
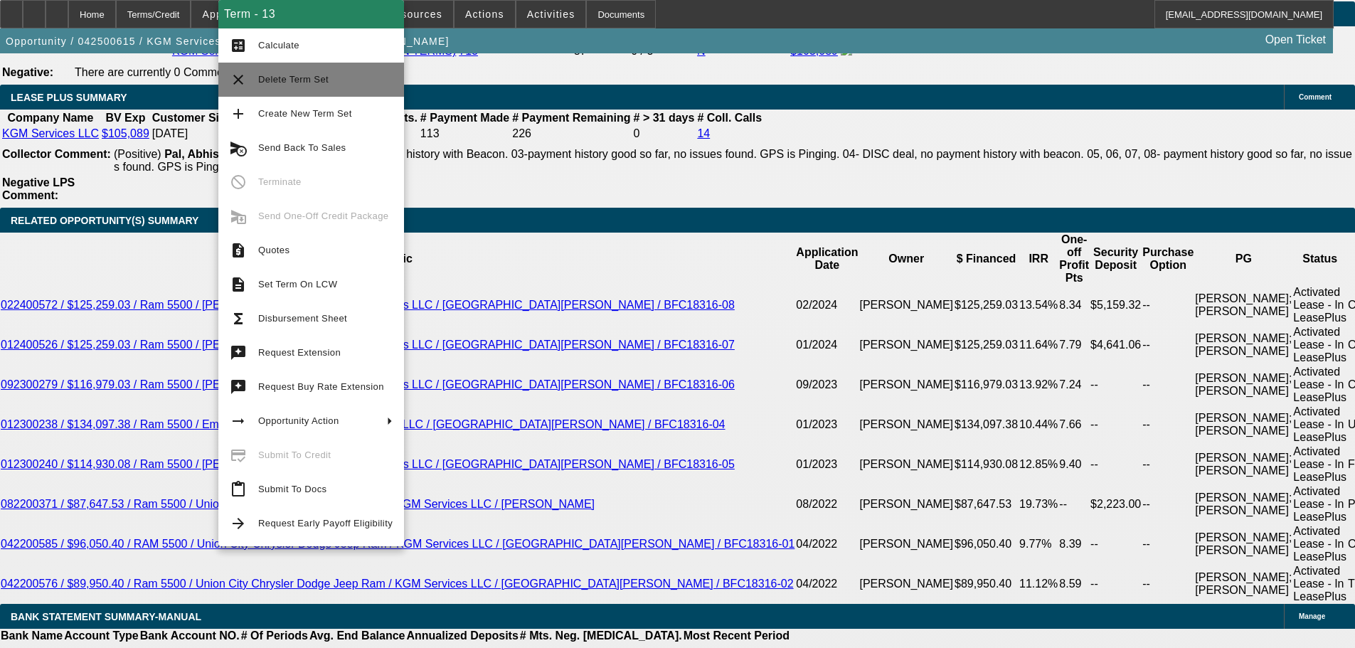
click at [312, 65] on button "clear Delete Term Set" at bounding box center [311, 80] width 186 height 34
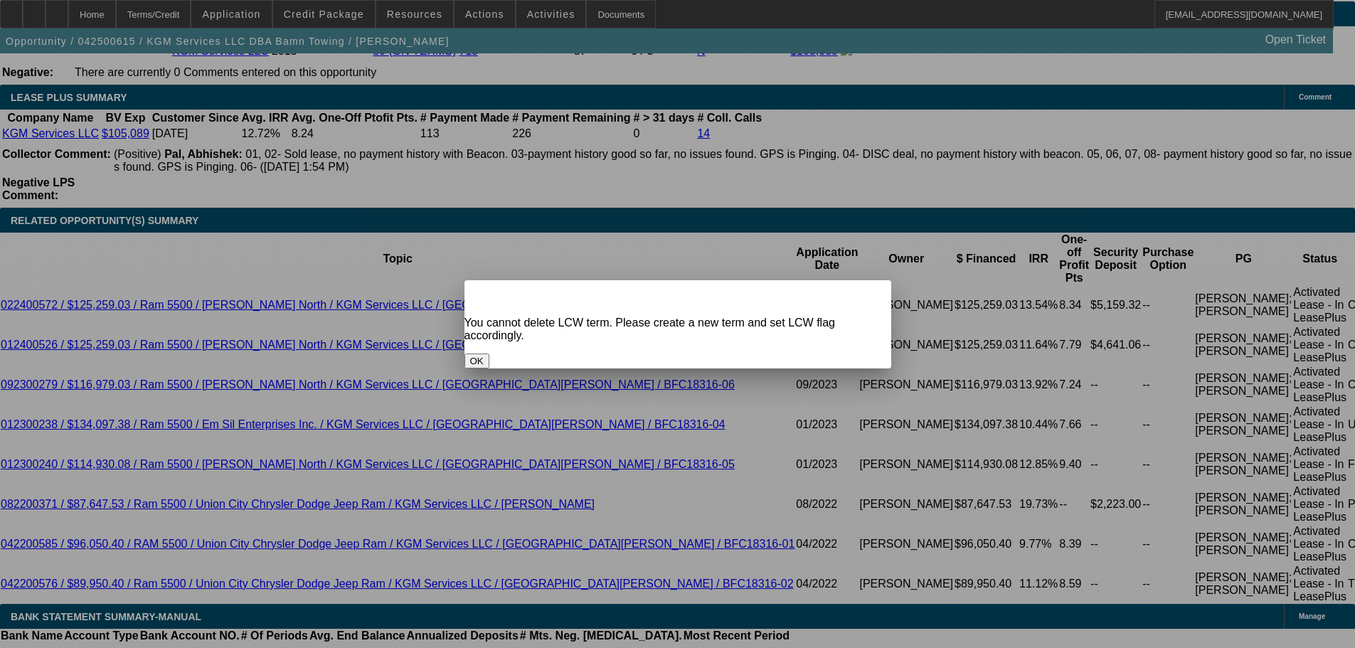
scroll to position [0, 0]
click at [489, 354] on button "OK" at bounding box center [477, 361] width 25 height 15
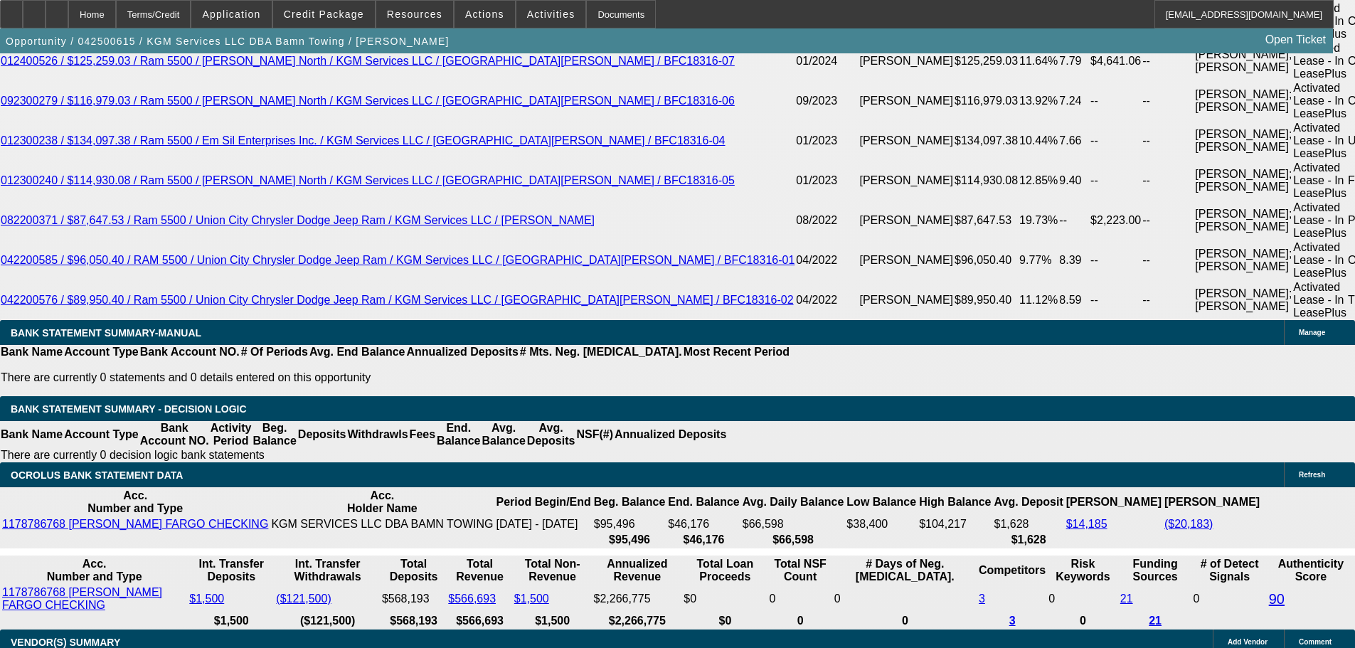
scroll to position [2662, 0]
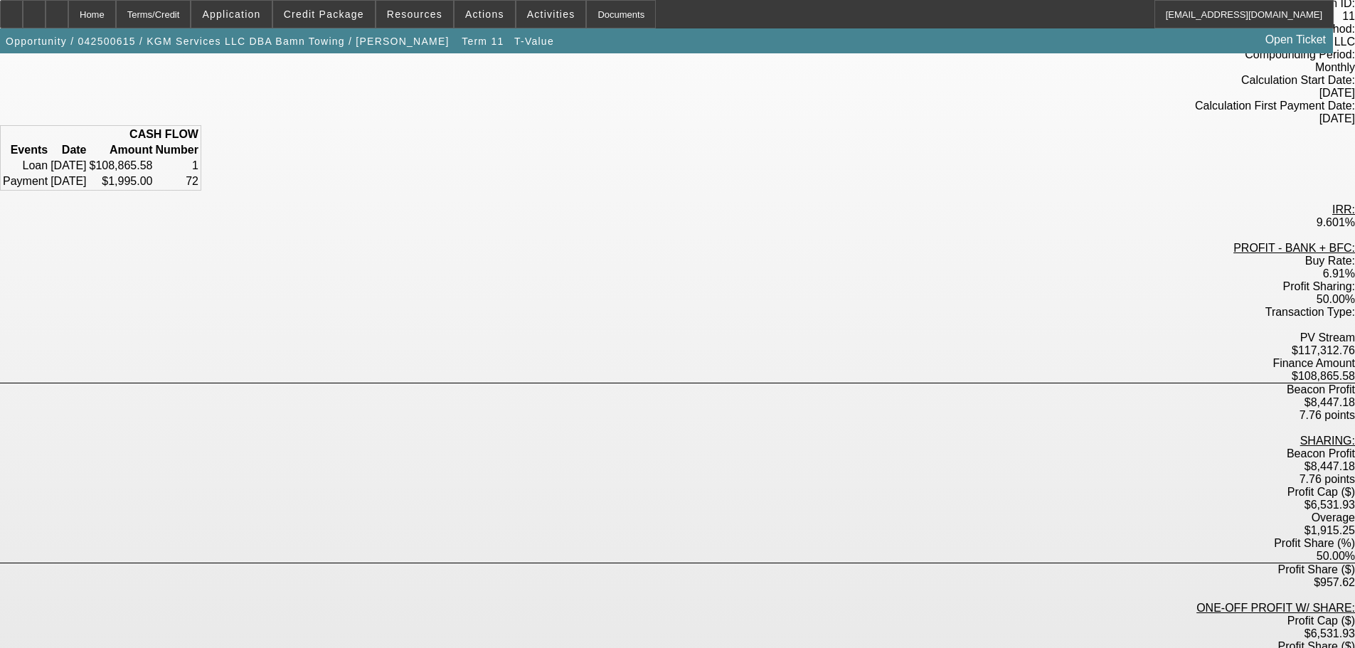
scroll to position [142, 0]
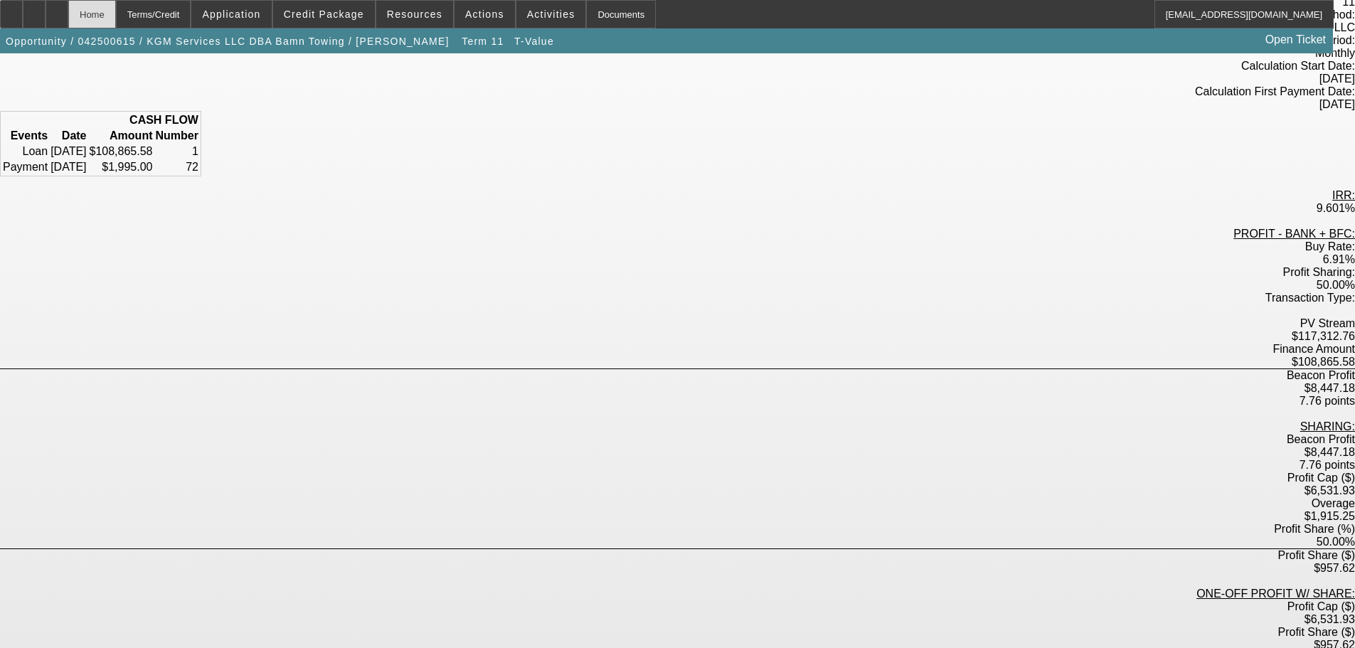
click at [116, 18] on div "Home" at bounding box center [92, 14] width 48 height 28
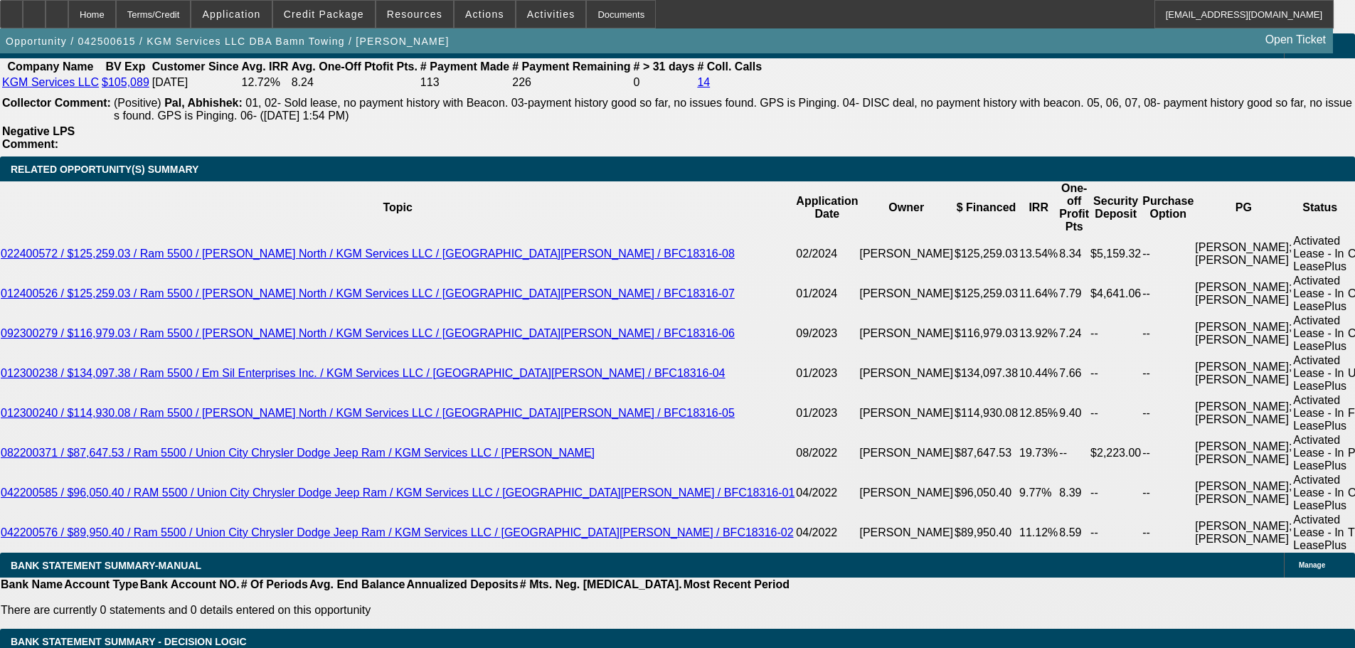
scroll to position [2484, 0]
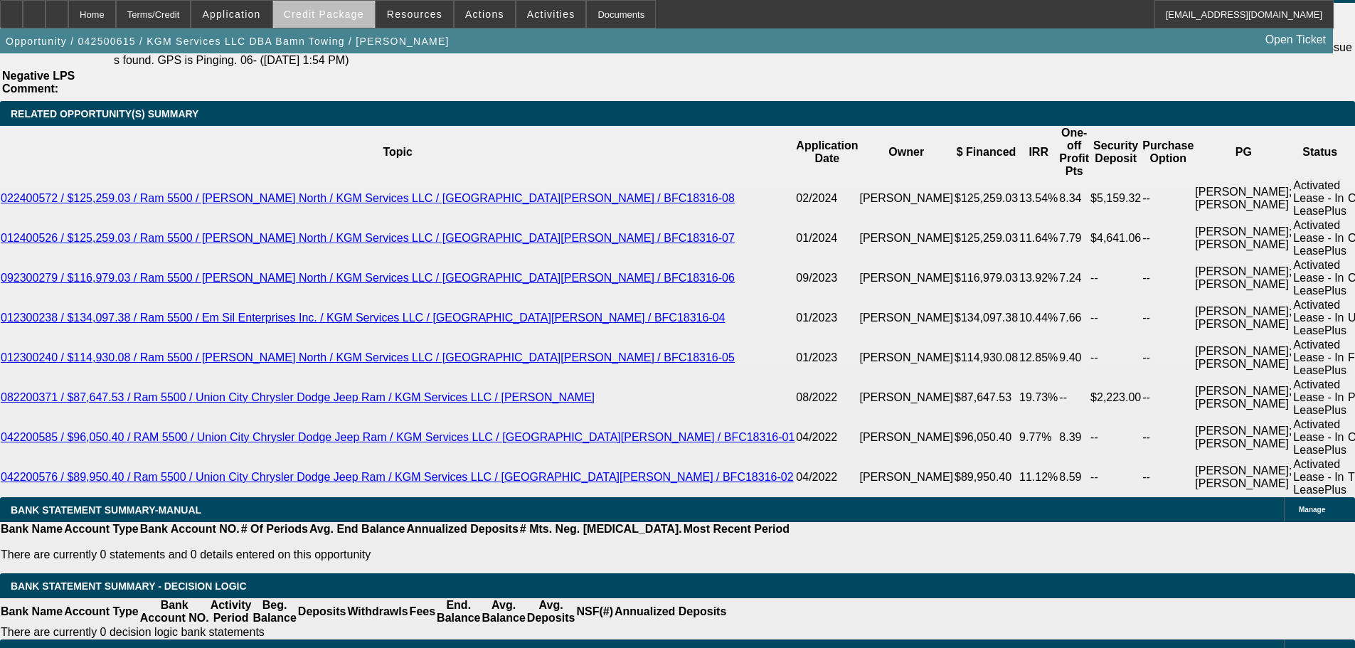
click at [350, 16] on span "Credit Package" at bounding box center [324, 14] width 80 height 11
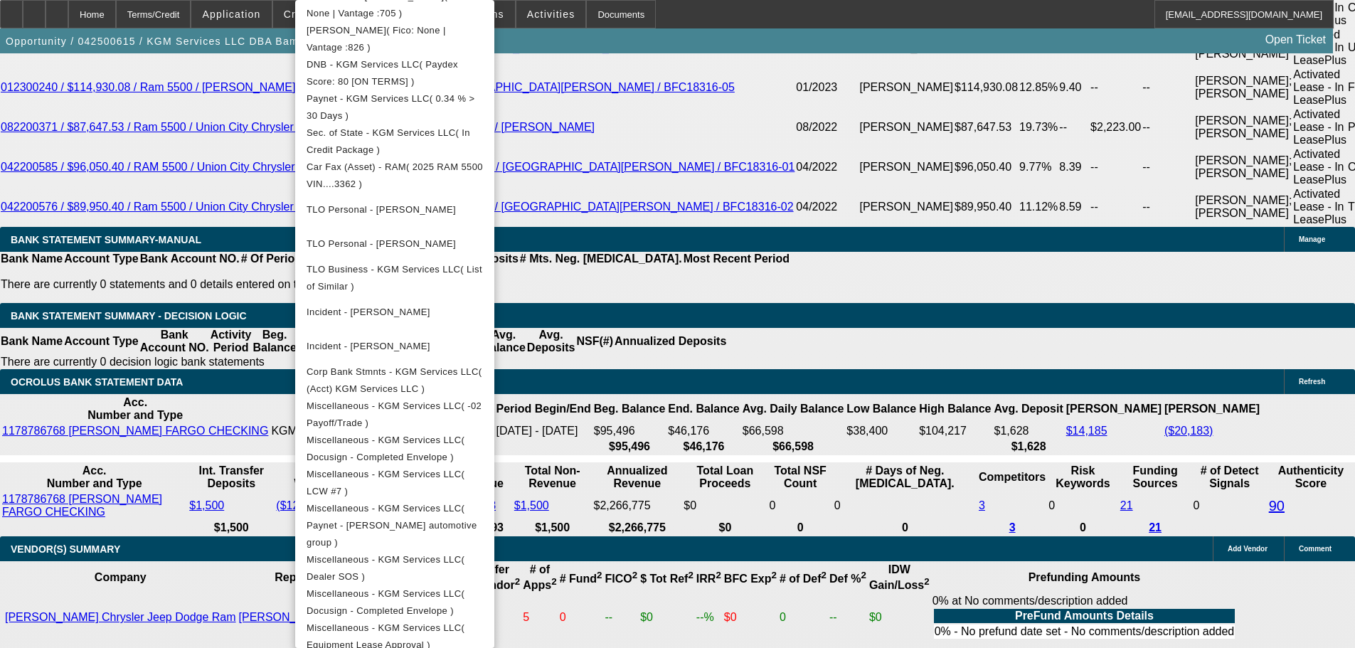
scroll to position [2769, 0]
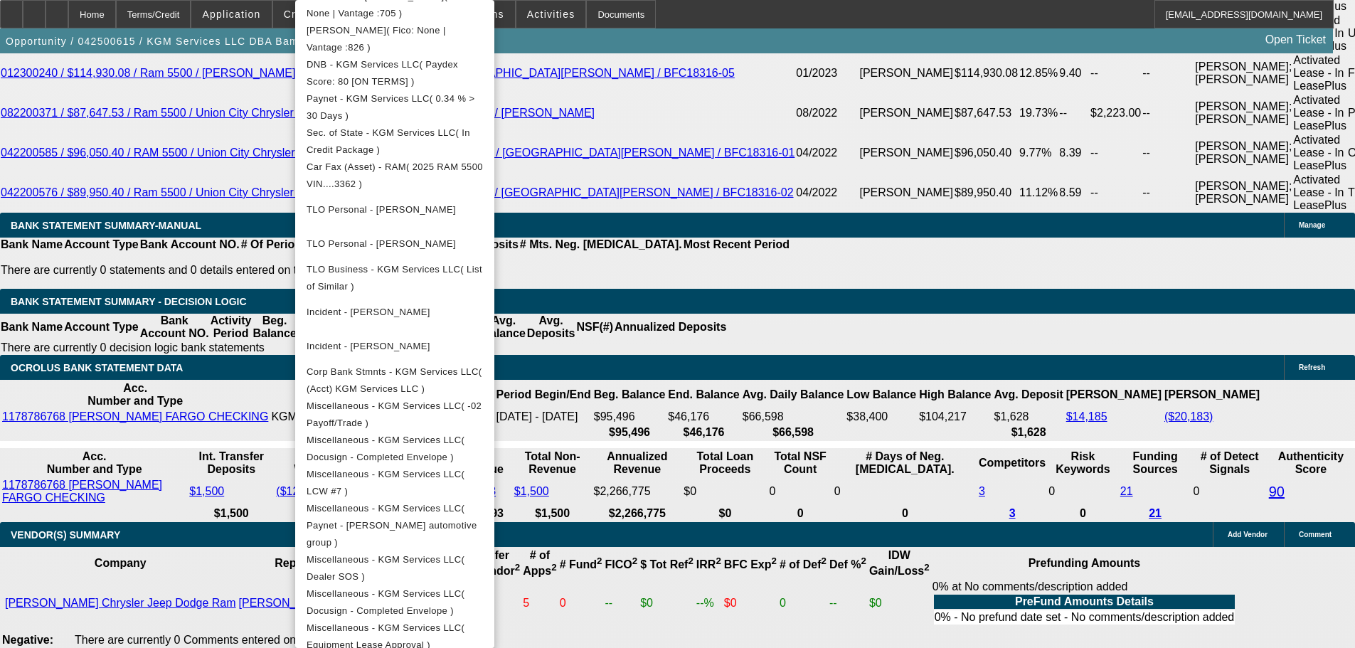
click at [1036, 478] on div at bounding box center [677, 324] width 1355 height 648
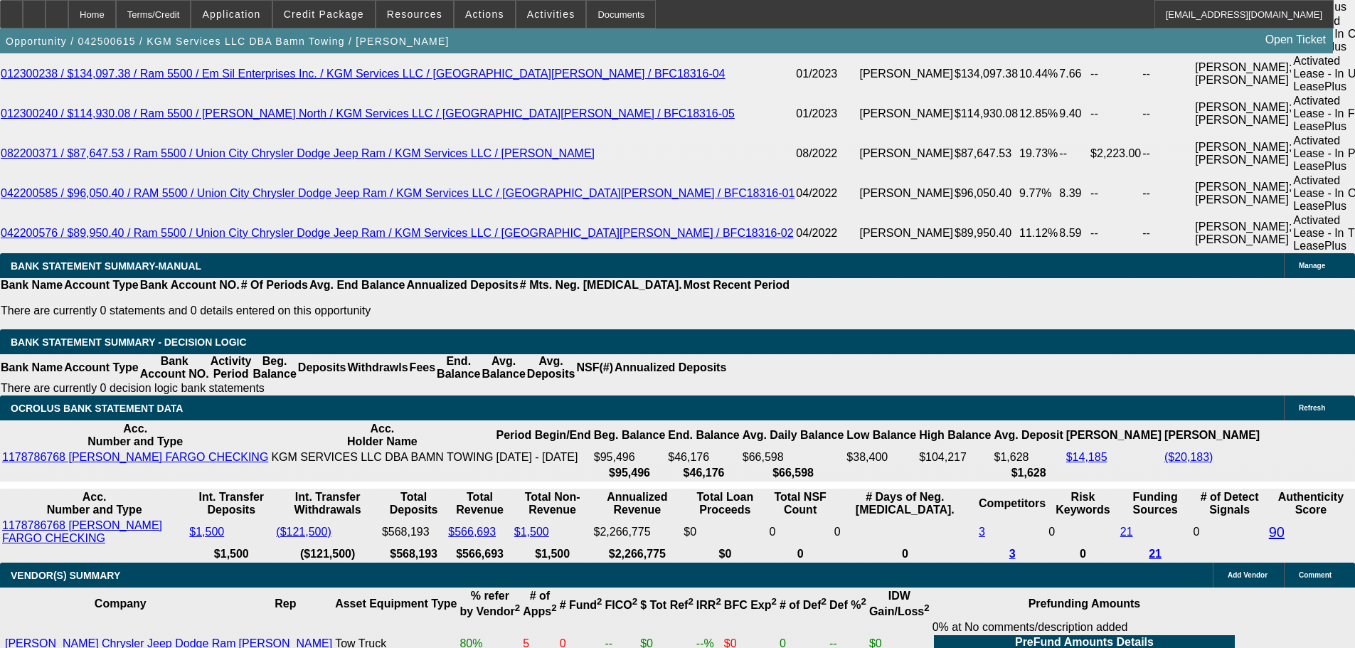
scroll to position [2697, 0]
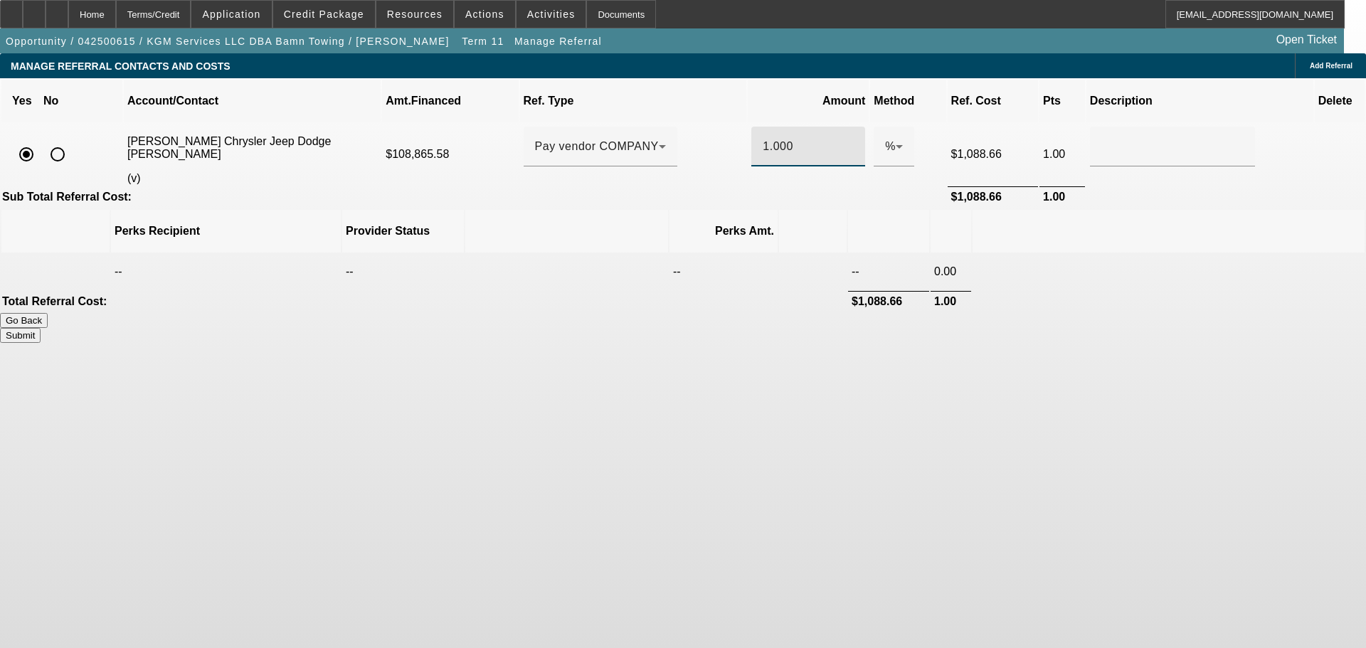
drag, startPoint x: 763, startPoint y: 126, endPoint x: 729, endPoint y: 122, distance: 34.4
click at [751, 127] on div "1.000" at bounding box center [808, 147] width 114 height 40
click at [41, 328] on button "Submit" at bounding box center [20, 335] width 41 height 15
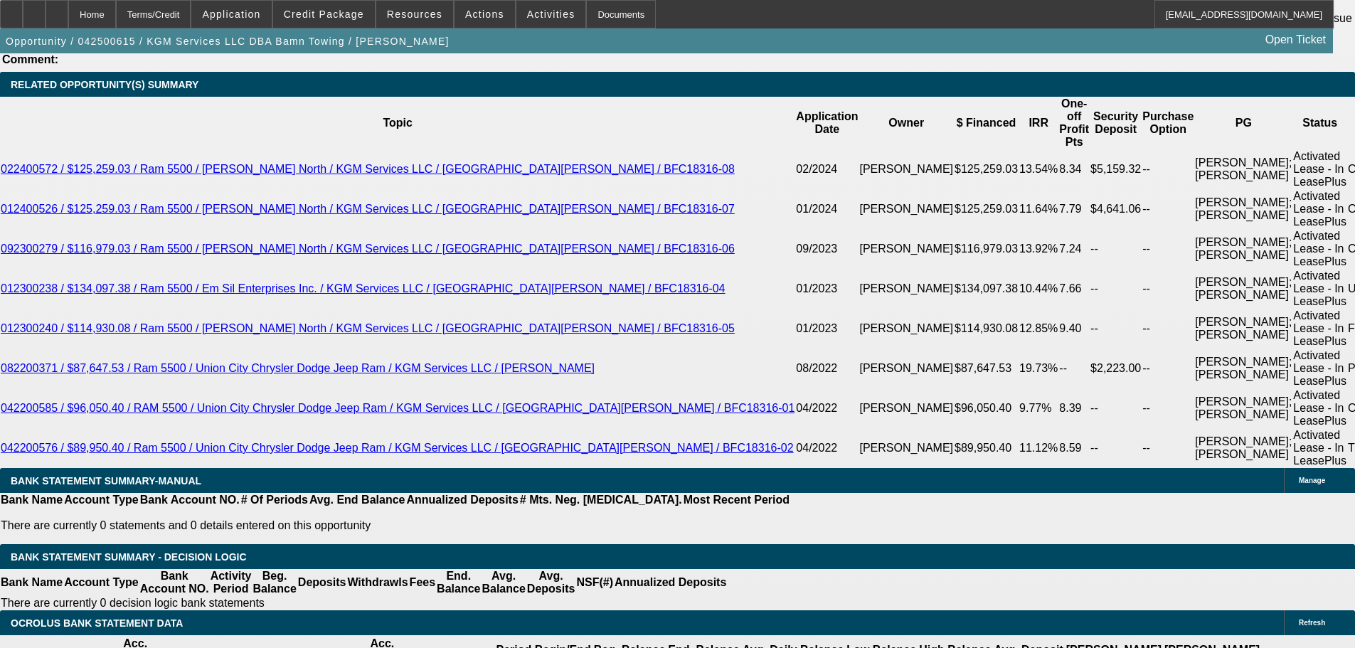
scroll to position [2482, 0]
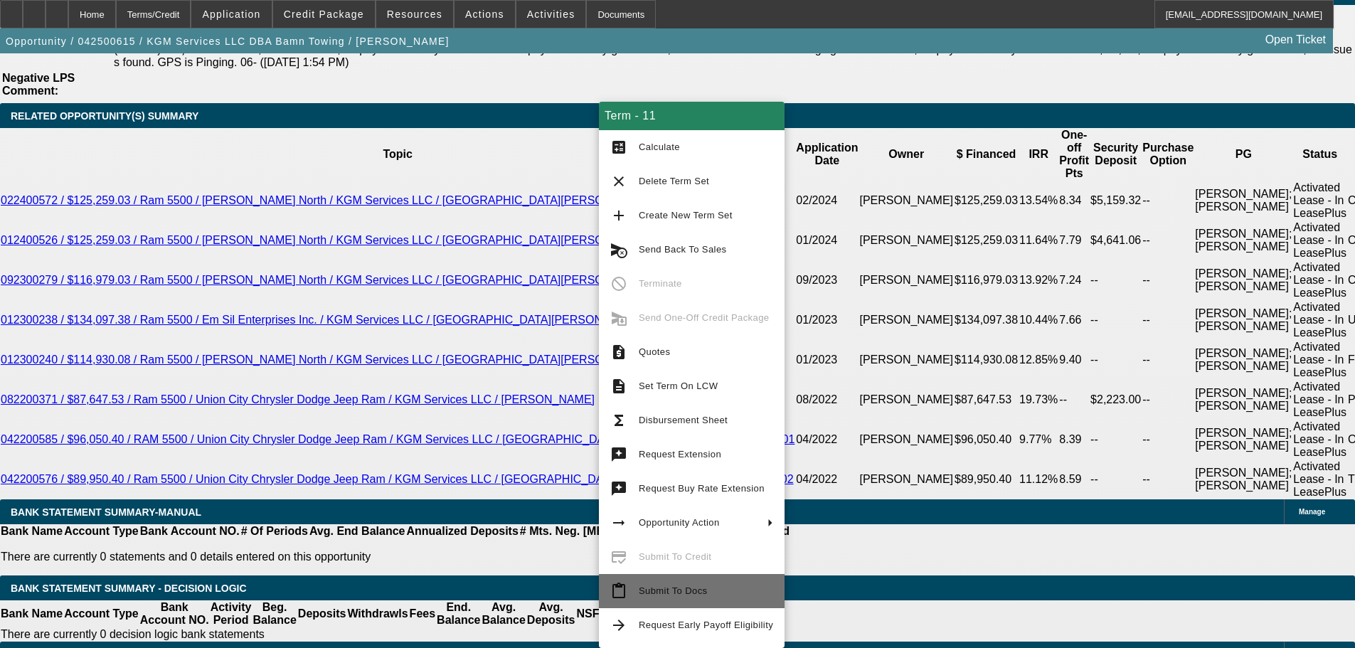
click at [715, 593] on span "Submit To Docs" at bounding box center [706, 591] width 134 height 17
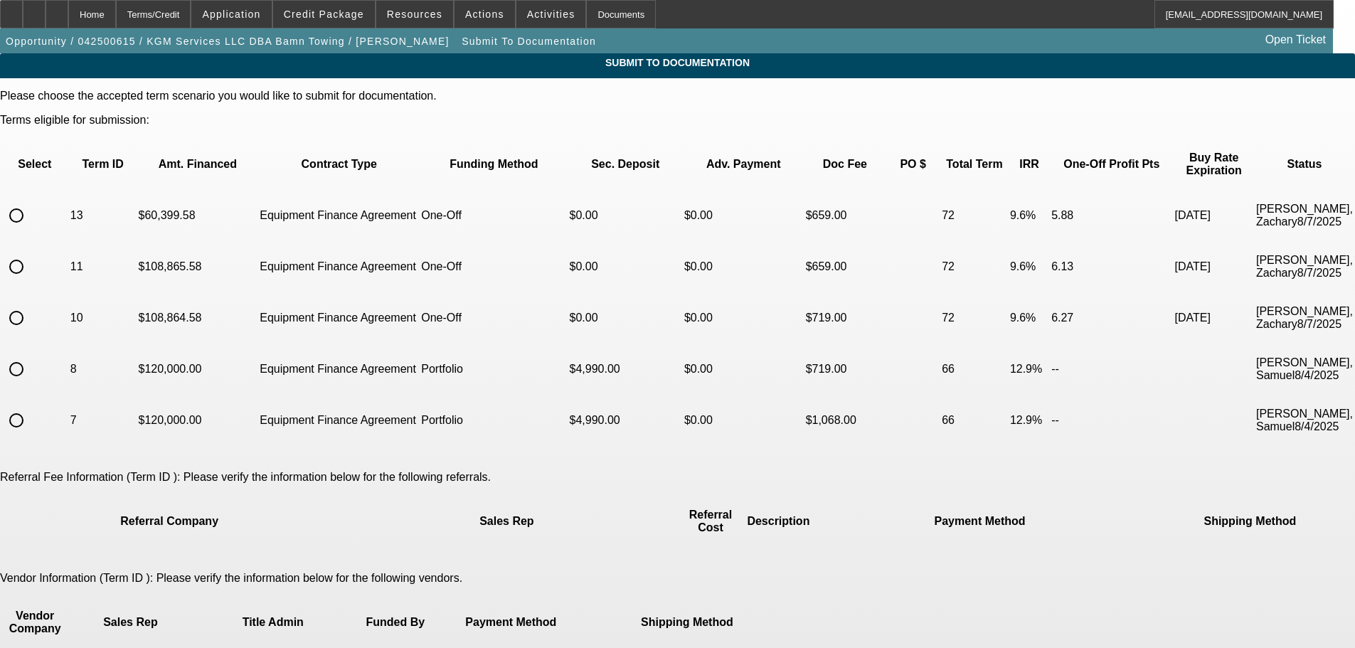
click at [31, 253] on input "radio" at bounding box center [16, 267] width 28 height 28
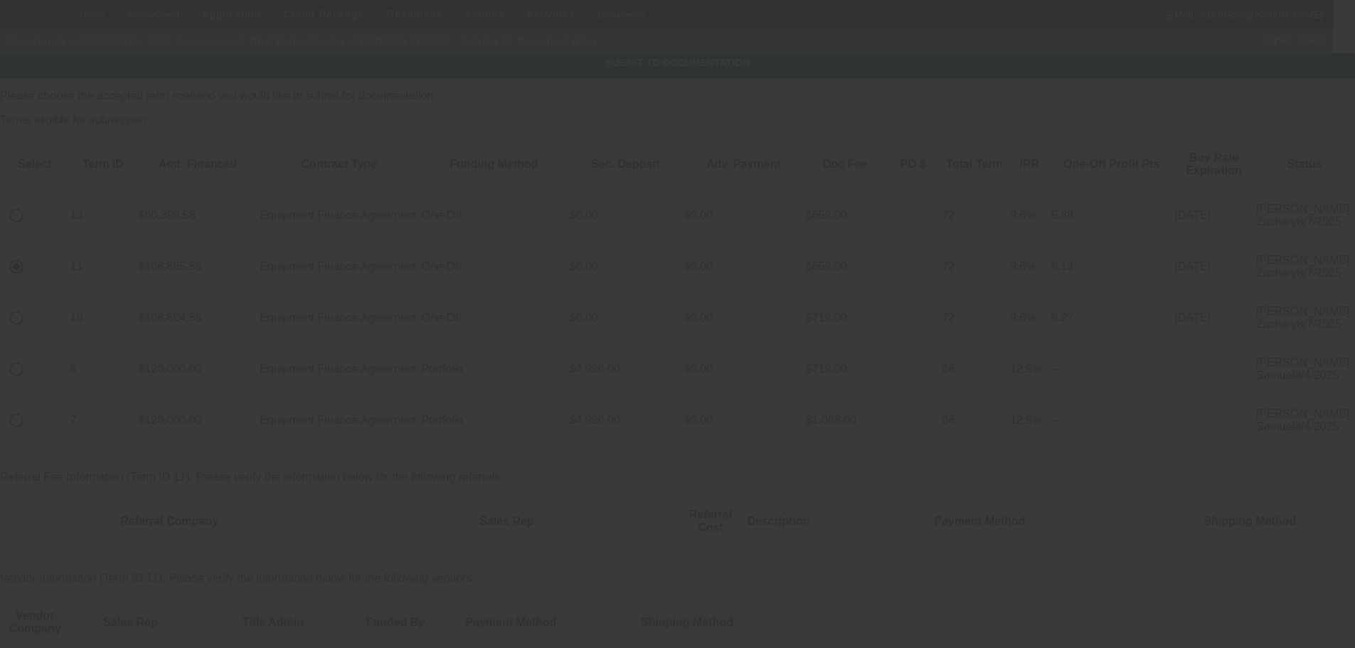
scroll to position [213, 0]
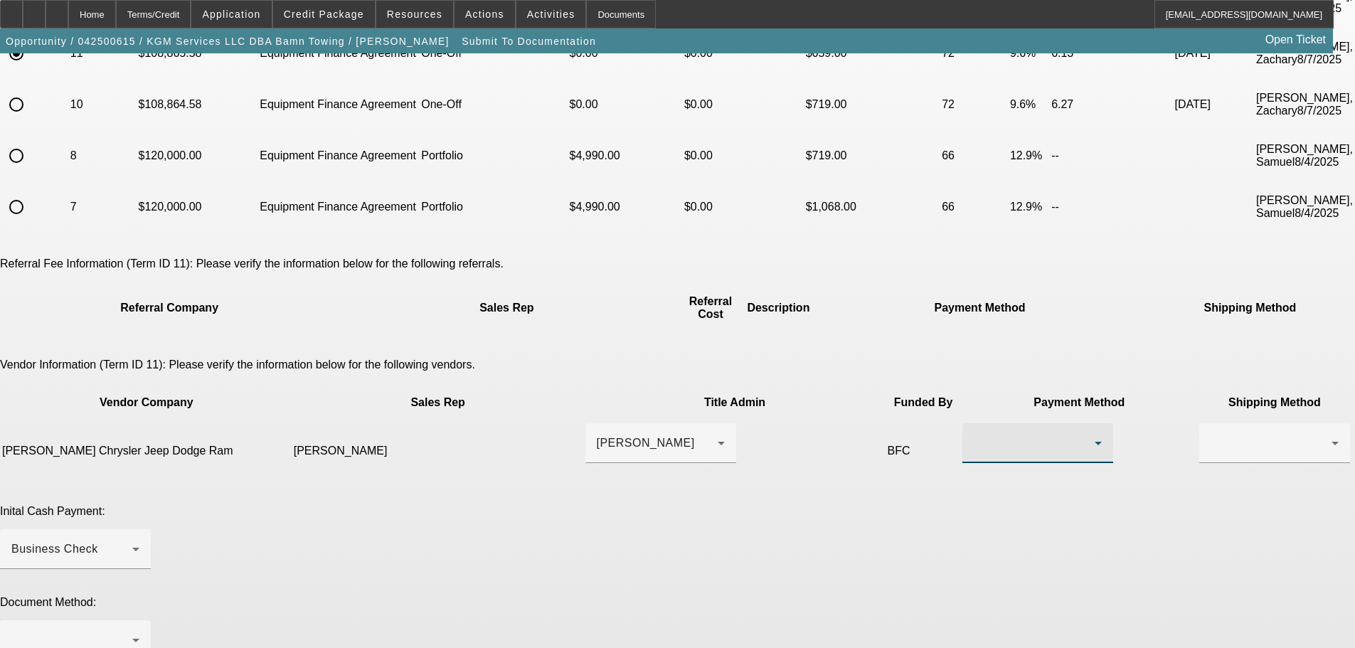
click at [974, 435] on div at bounding box center [1034, 443] width 121 height 17
click at [848, 420] on mat-option "Wire Transfer" at bounding box center [825, 421] width 151 height 34
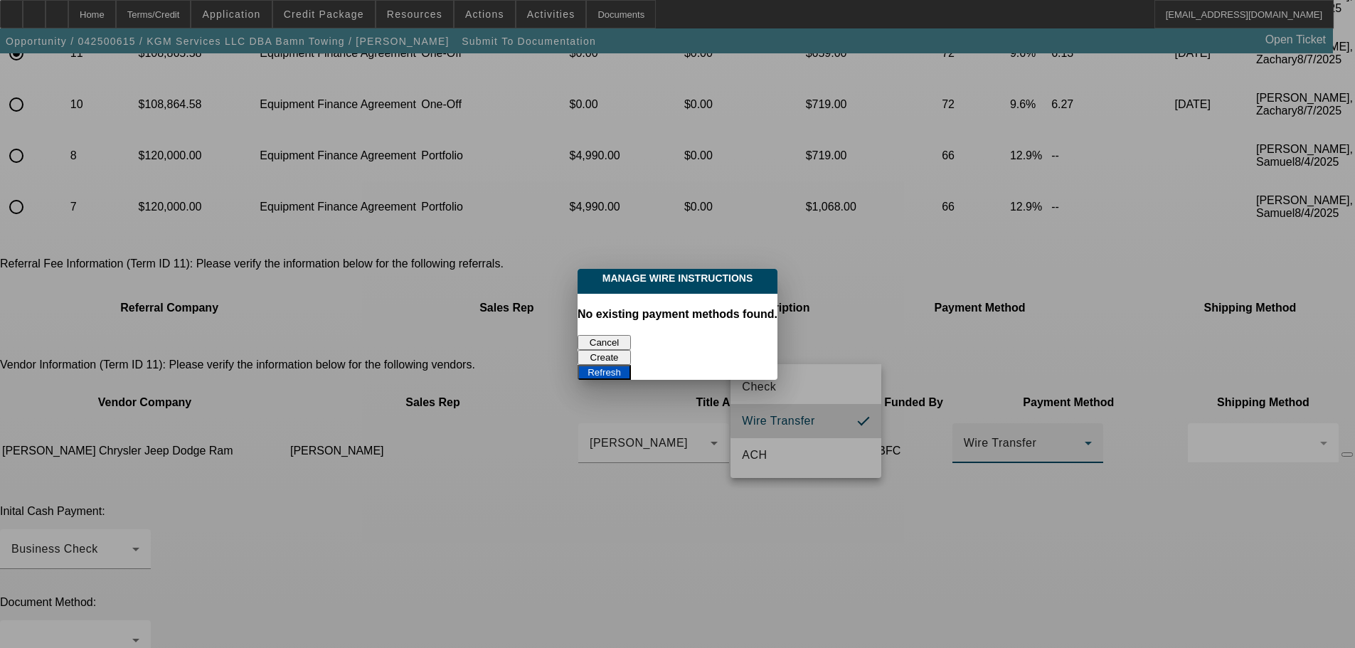
scroll to position [0, 0]
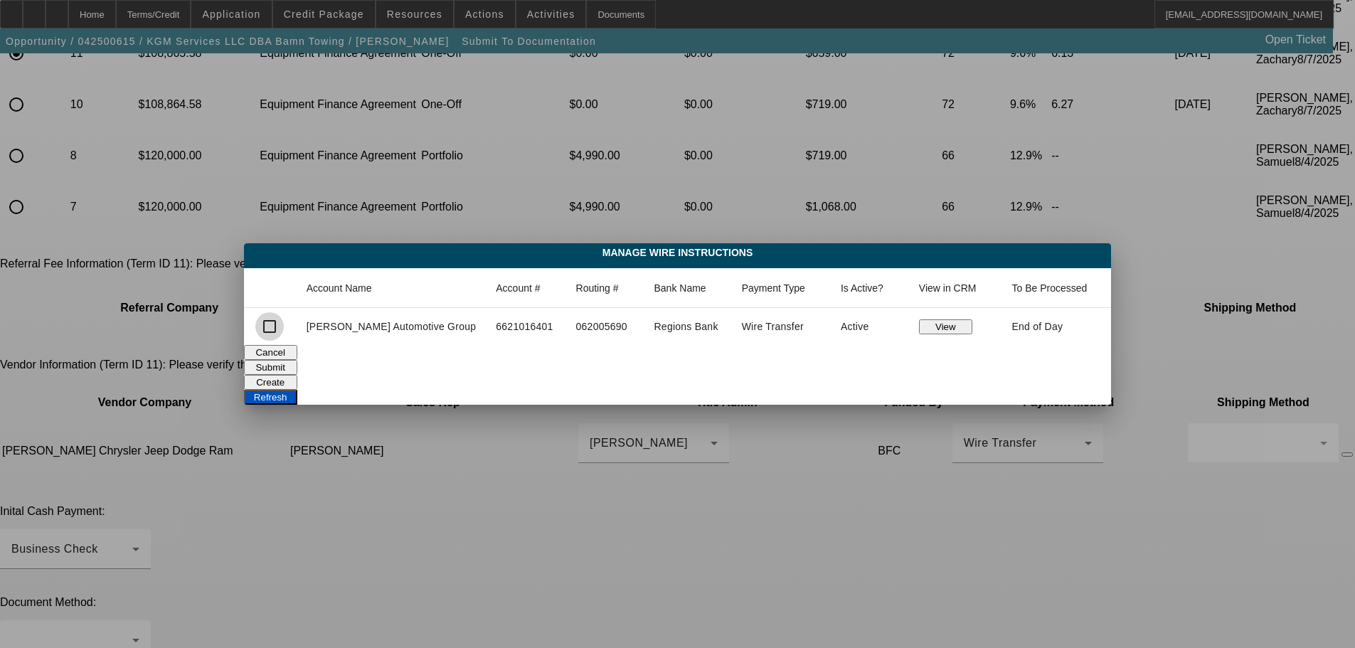
click at [284, 326] on input "checkbox" at bounding box center [269, 326] width 28 height 28
click at [297, 363] on button "Submit" at bounding box center [270, 367] width 53 height 15
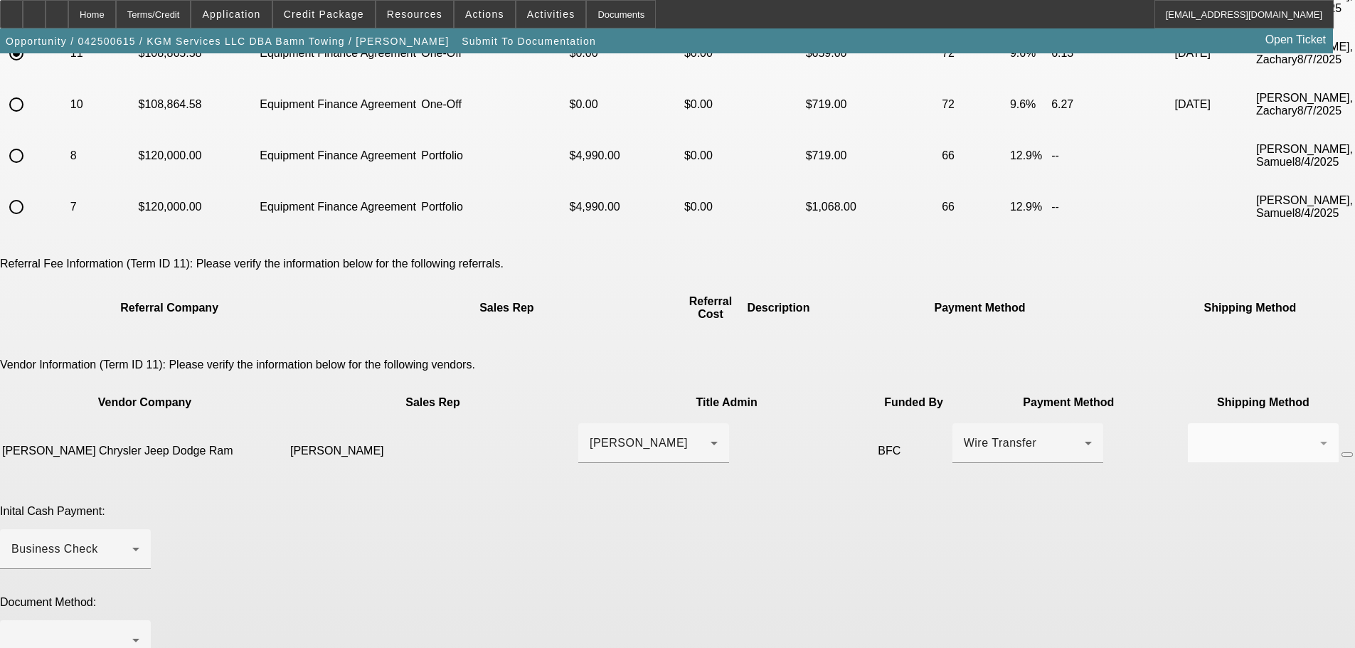
scroll to position [213, 0]
click at [132, 541] on div "Business Check" at bounding box center [71, 549] width 121 height 17
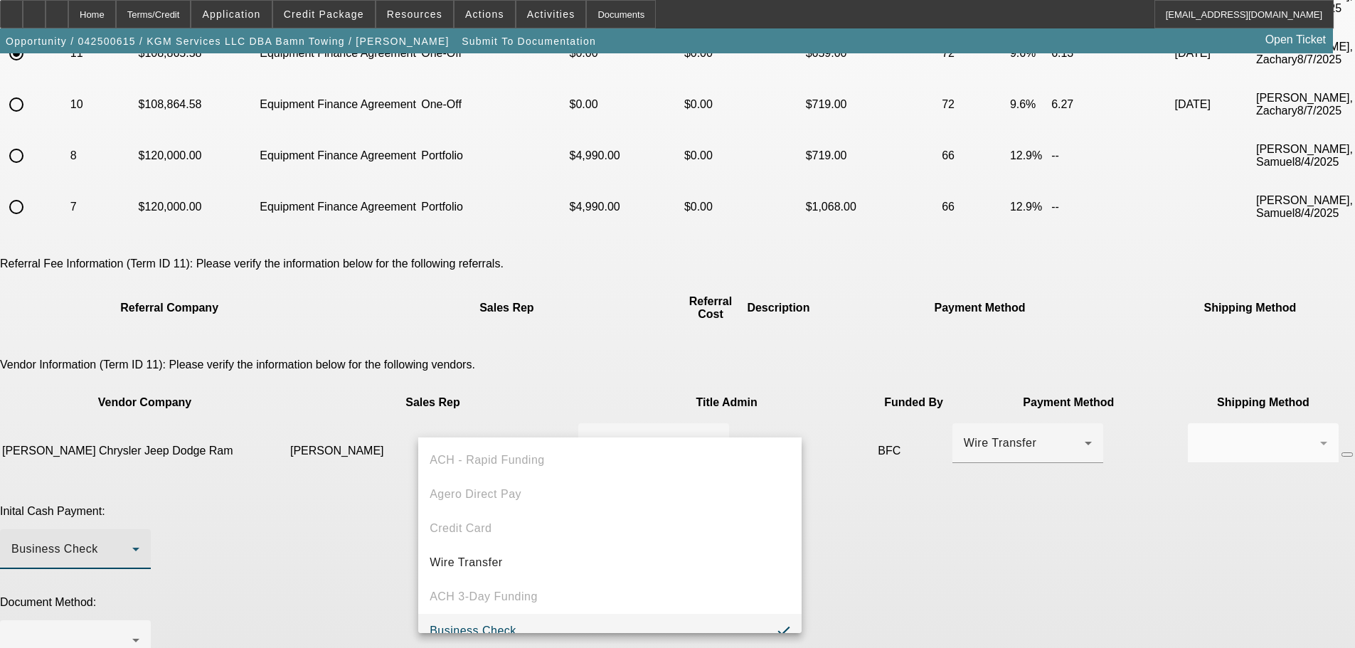
scroll to position [15, 0]
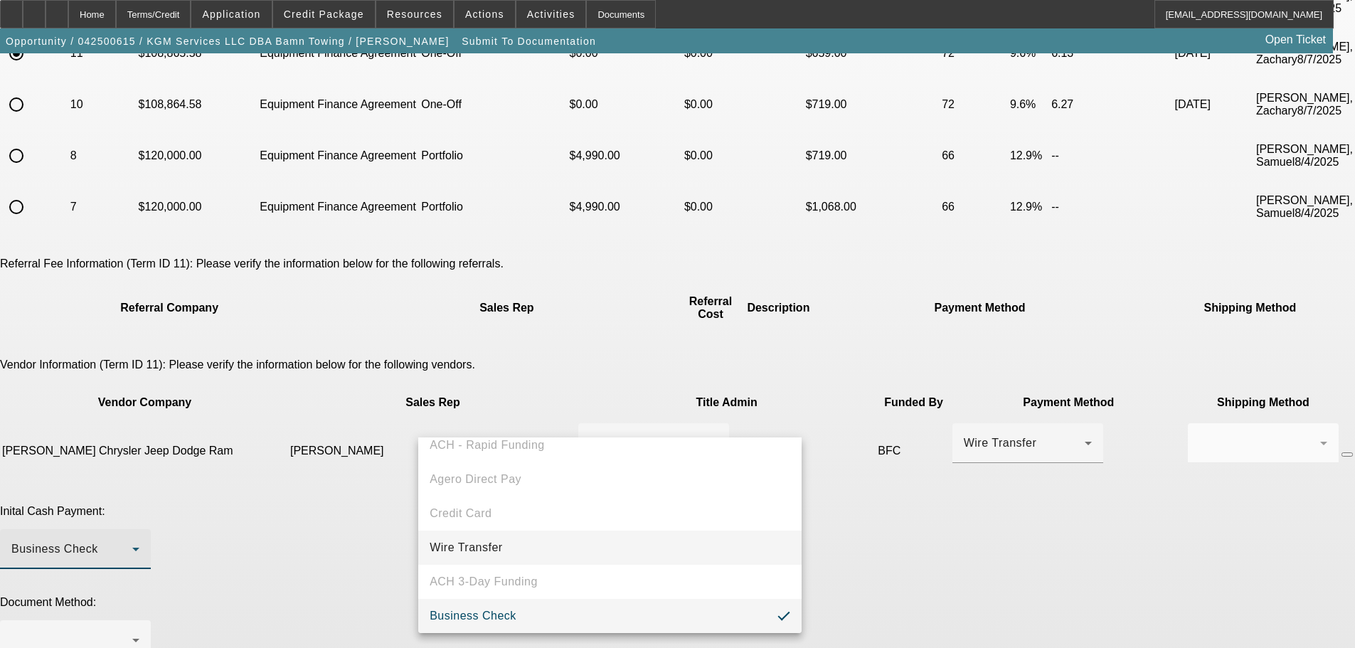
click at [531, 546] on mat-option "Wire Transfer" at bounding box center [609, 548] width 383 height 34
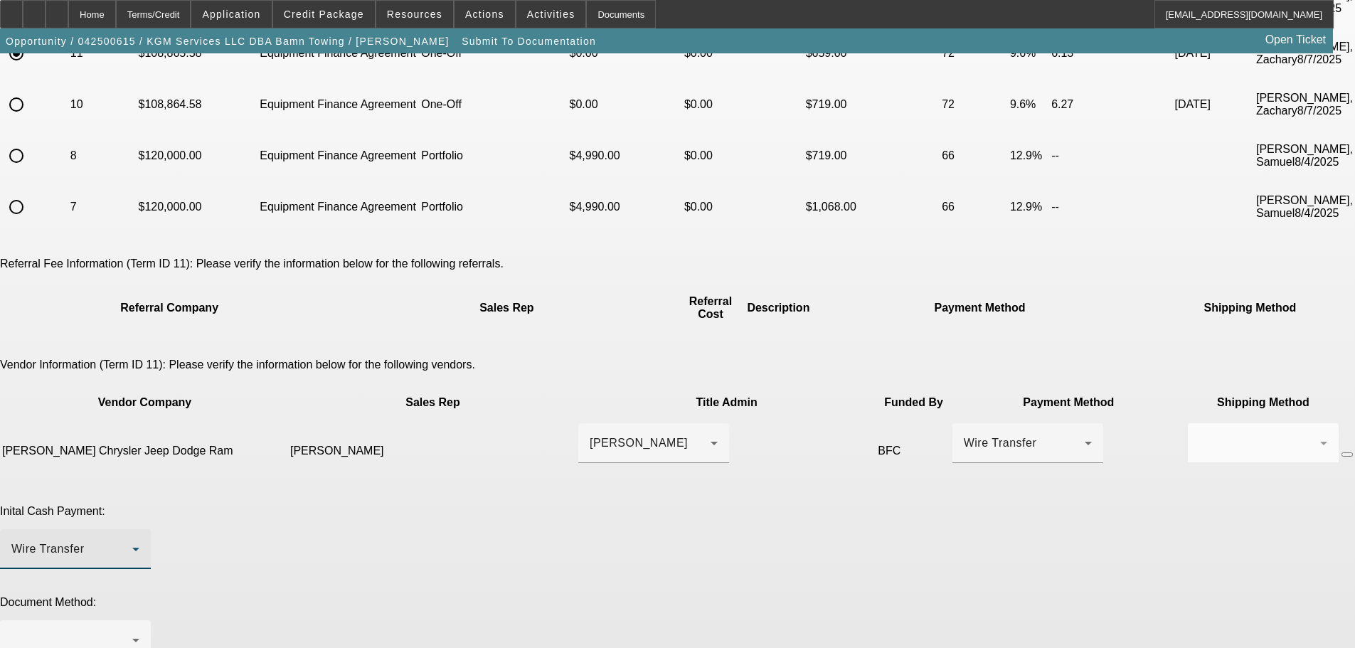
click at [139, 529] on div "Wire Transfer" at bounding box center [75, 549] width 128 height 40
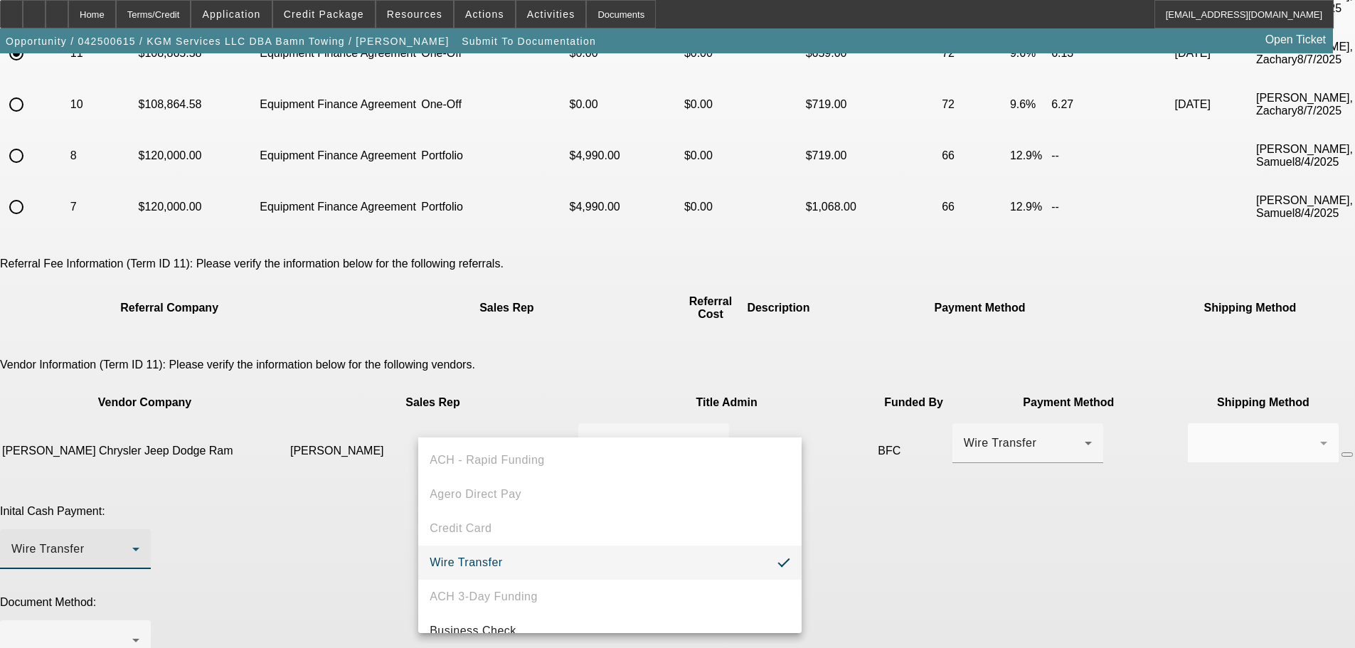
scroll to position [55, 0]
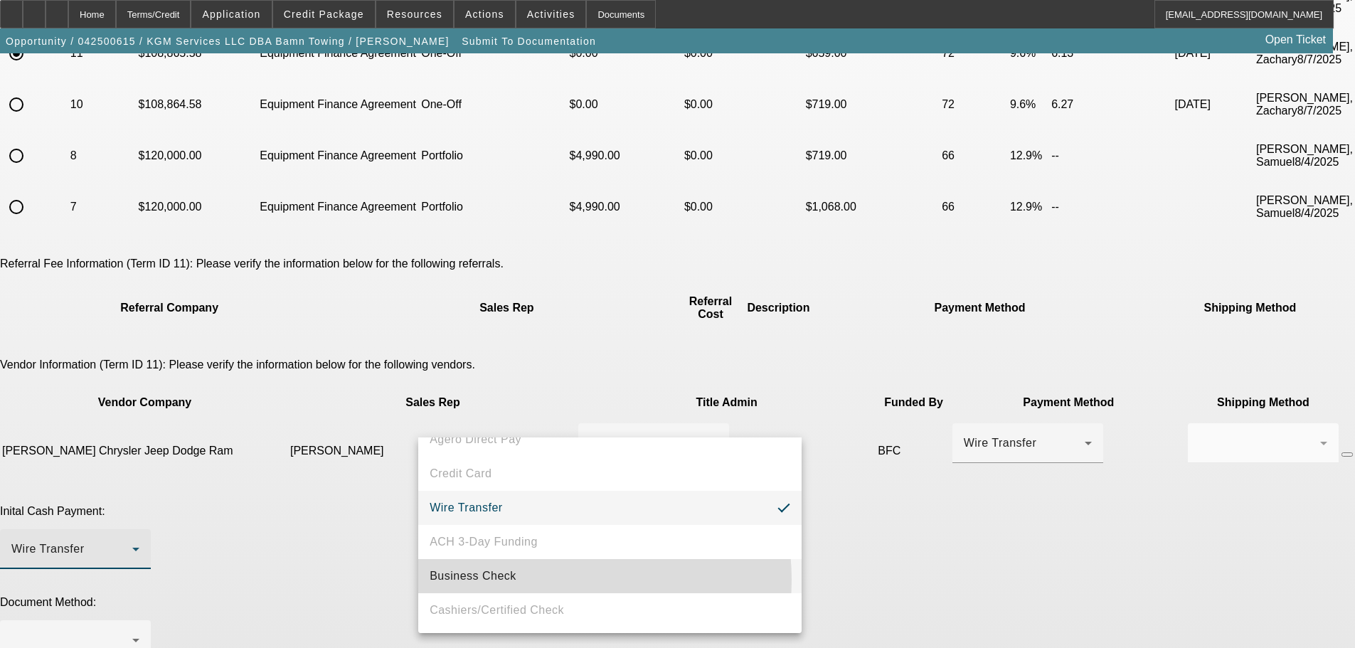
click at [537, 580] on mat-option "Business Check" at bounding box center [609, 576] width 383 height 34
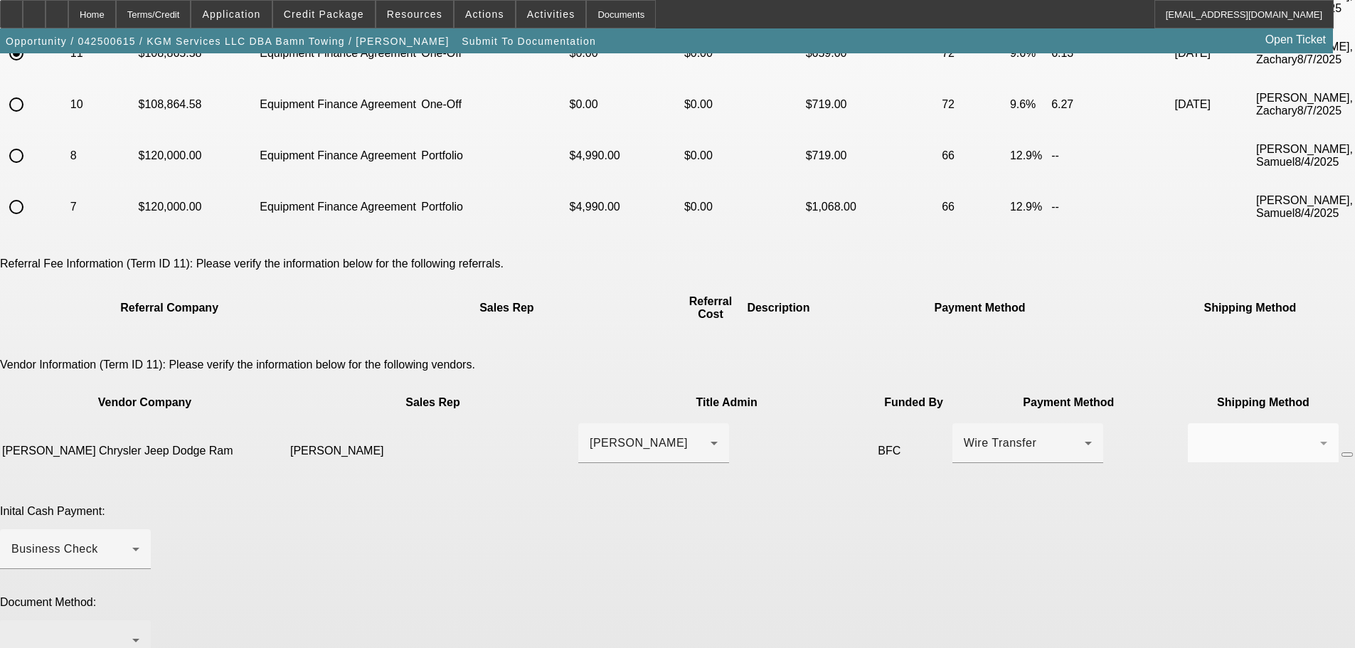
click at [139, 620] on div at bounding box center [75, 640] width 128 height 40
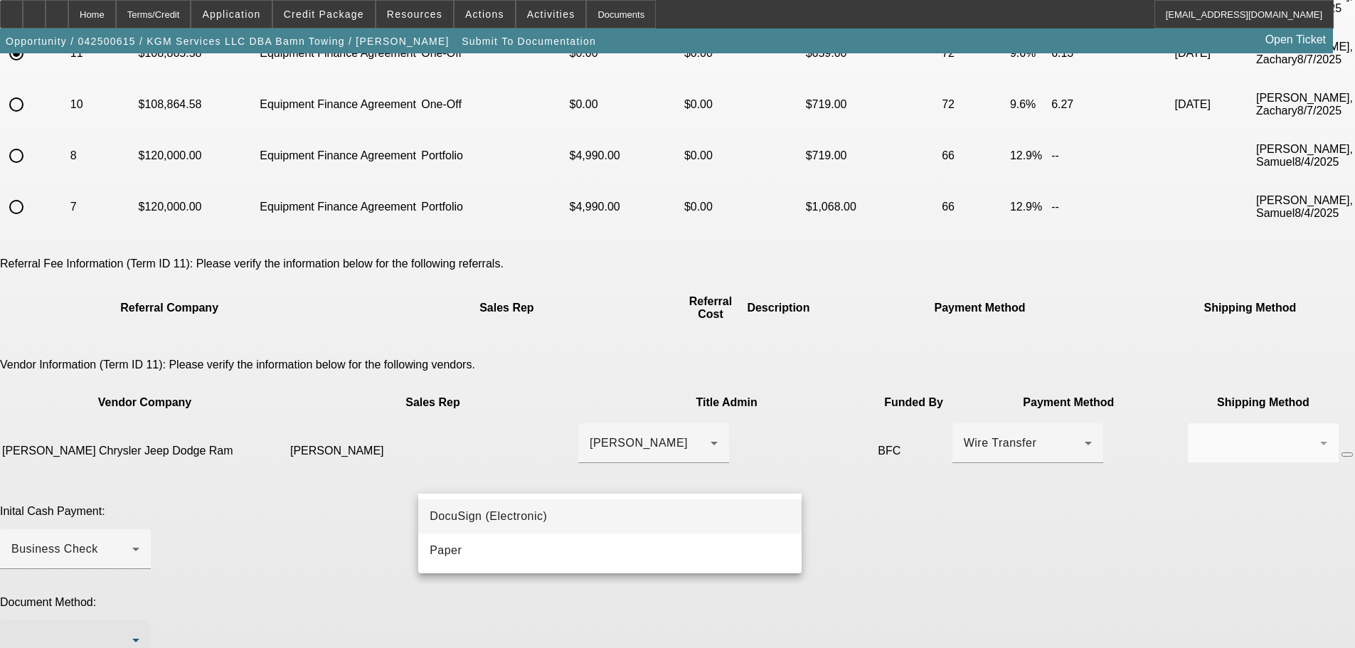
click at [539, 517] on span "DocuSign (Electronic)" at bounding box center [488, 516] width 117 height 17
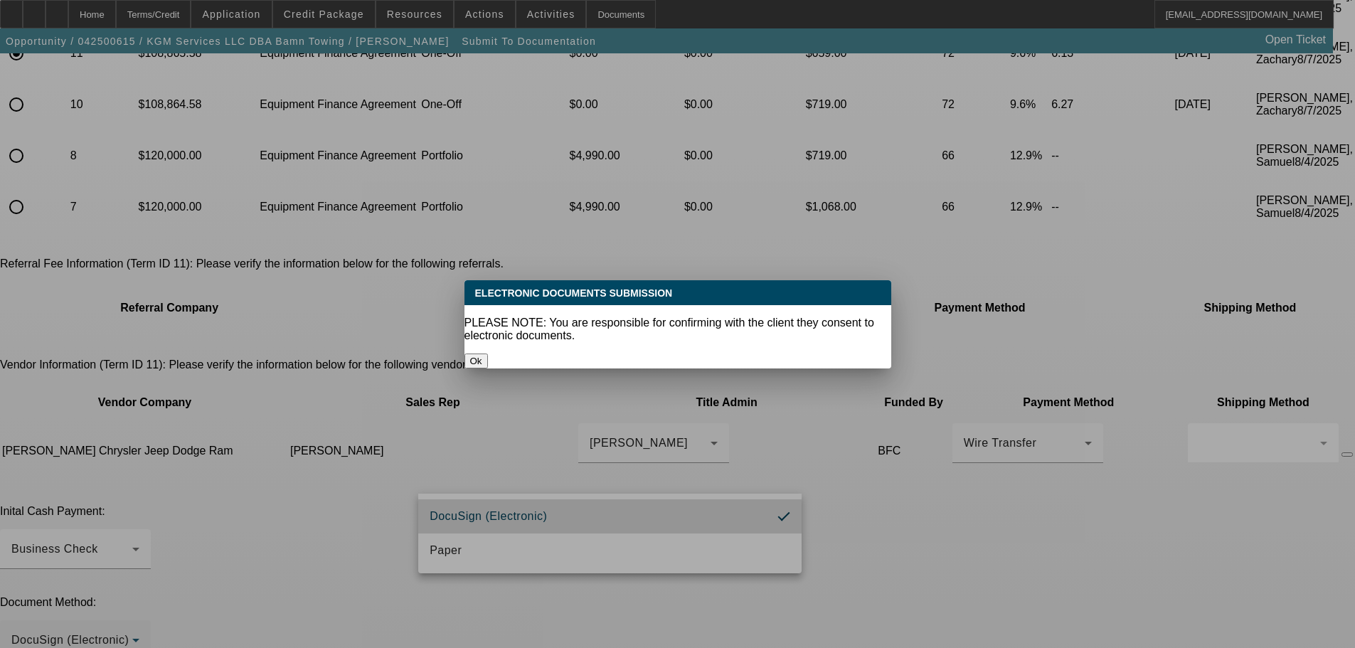
scroll to position [0, 0]
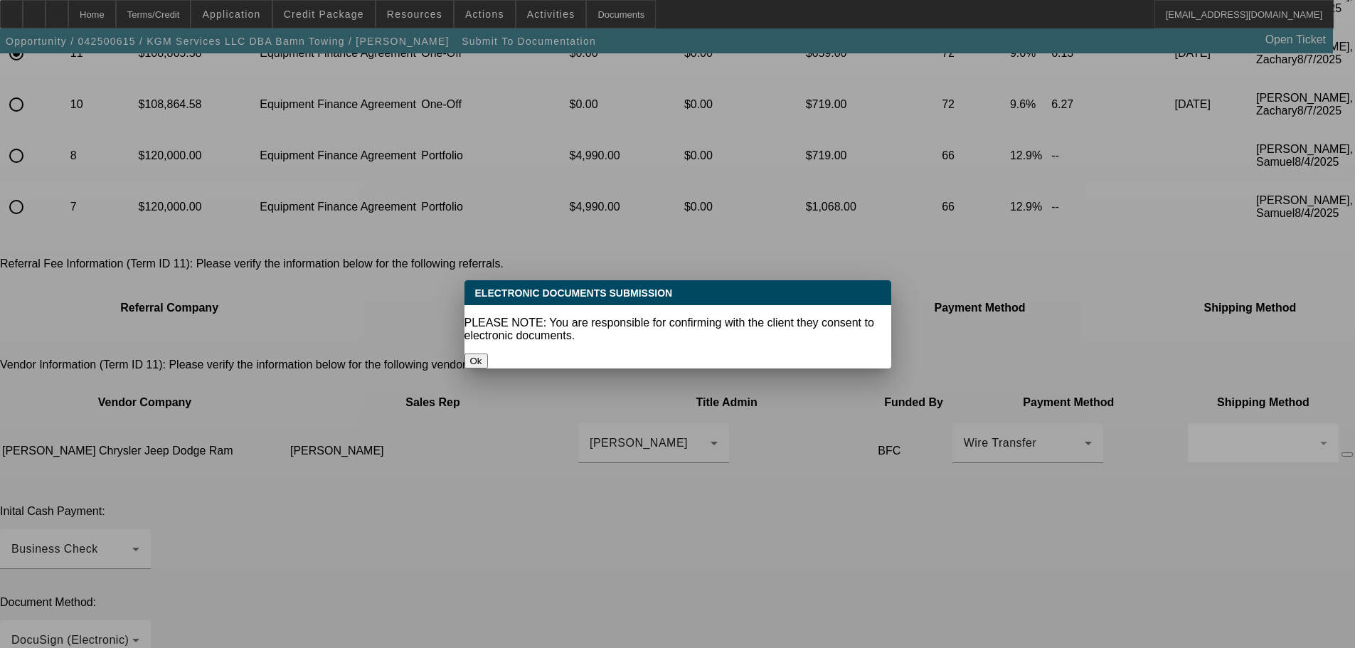
click at [488, 354] on button "Ok" at bounding box center [476, 361] width 23 height 15
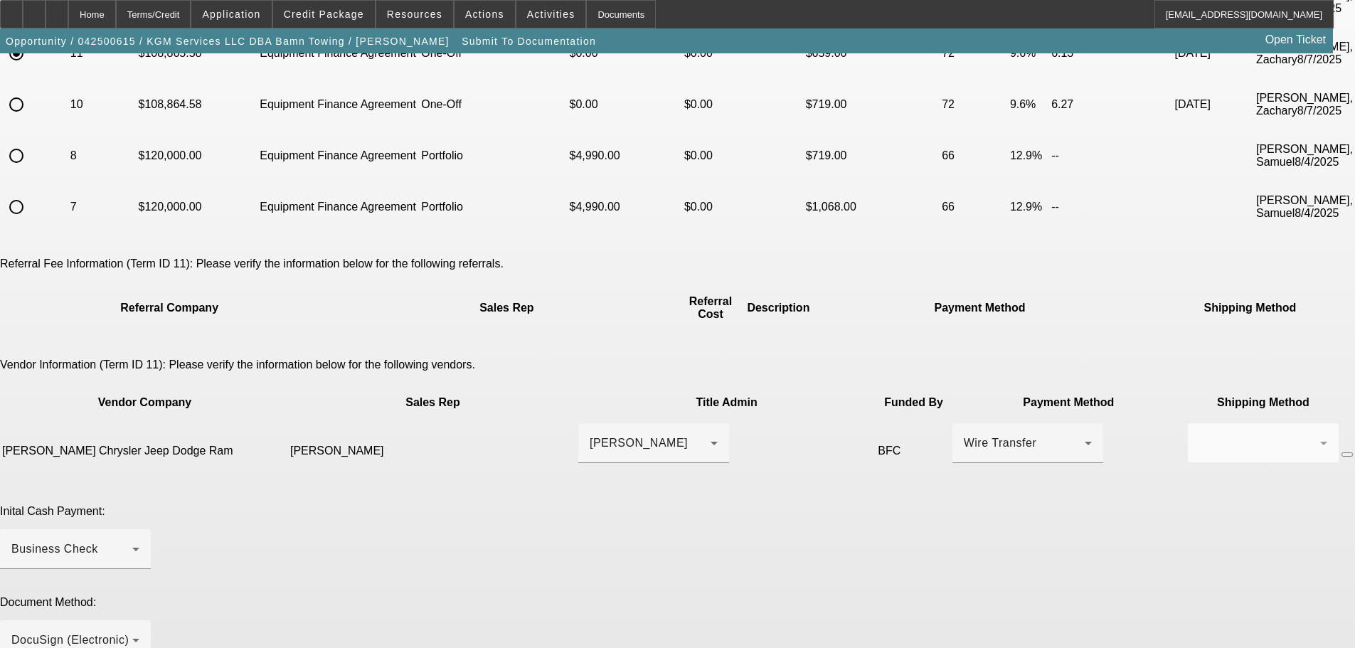
scroll to position [373, 0]
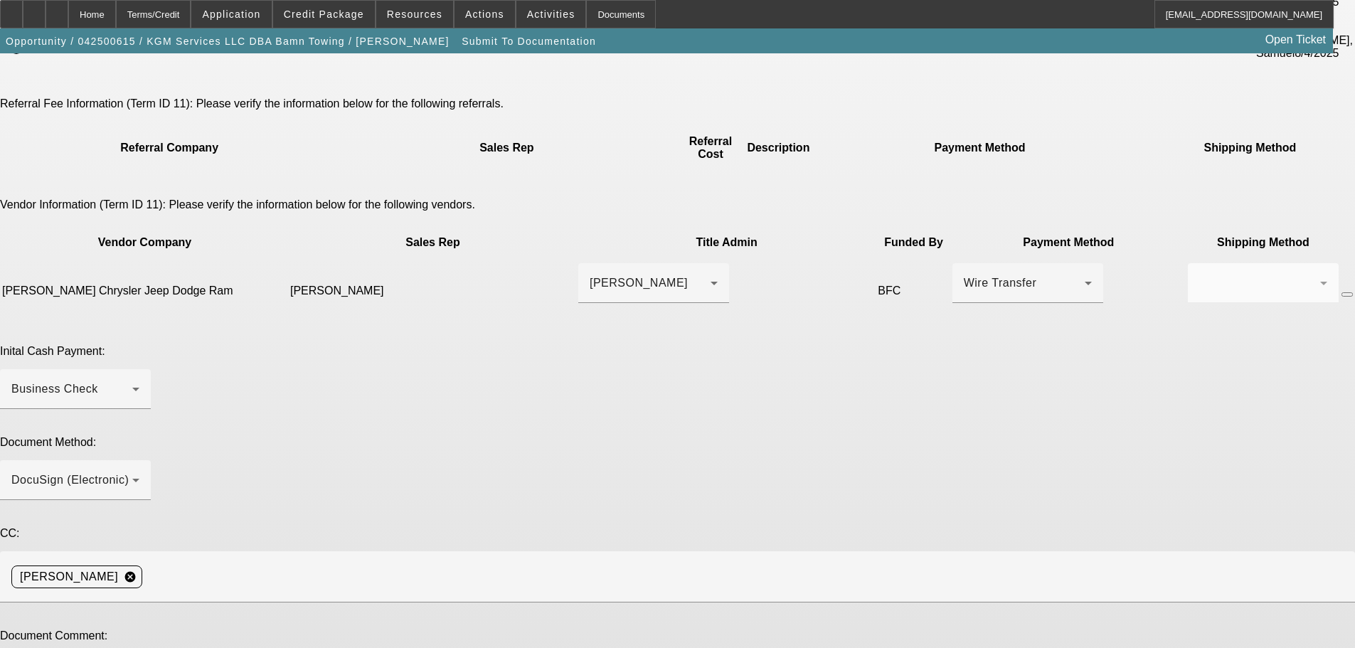
paste textarea "Docs can go to Herik and Antoinette at herik.martinez@outlook.com. Dealer conta…"
drag, startPoint x: 1056, startPoint y: 458, endPoint x: 1053, endPoint y: 568, distance: 109.6
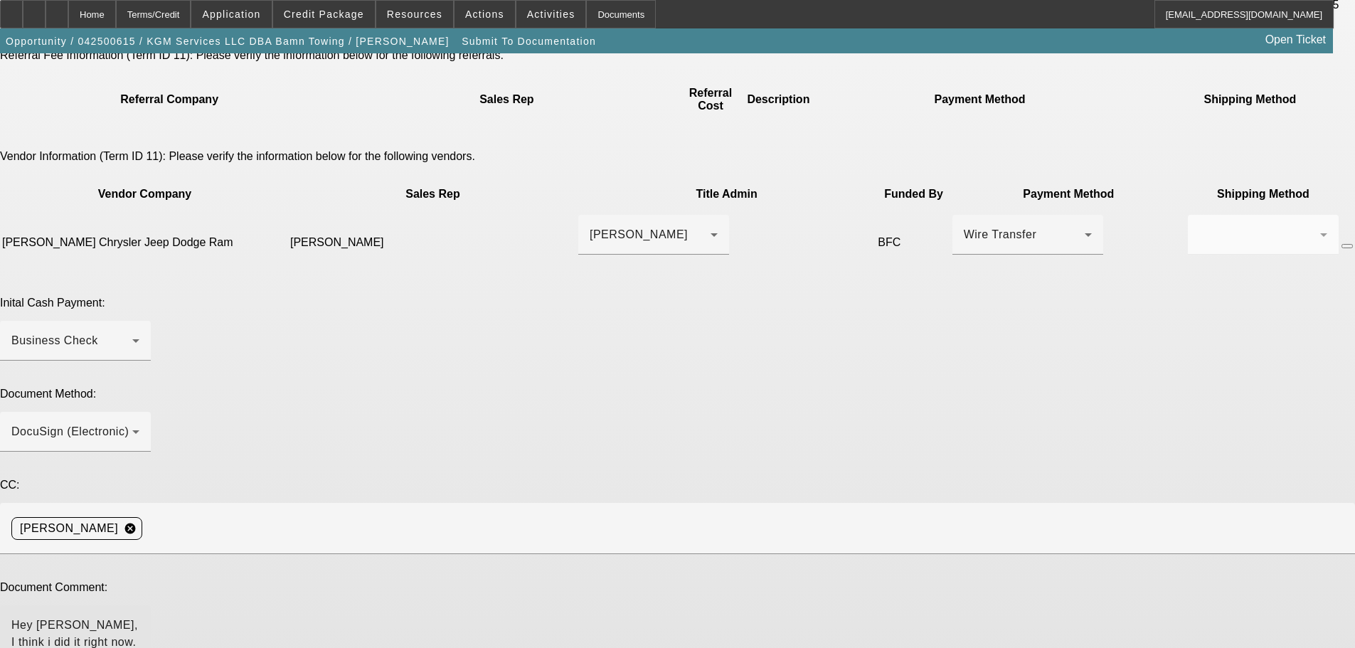
scroll to position [483, 0]
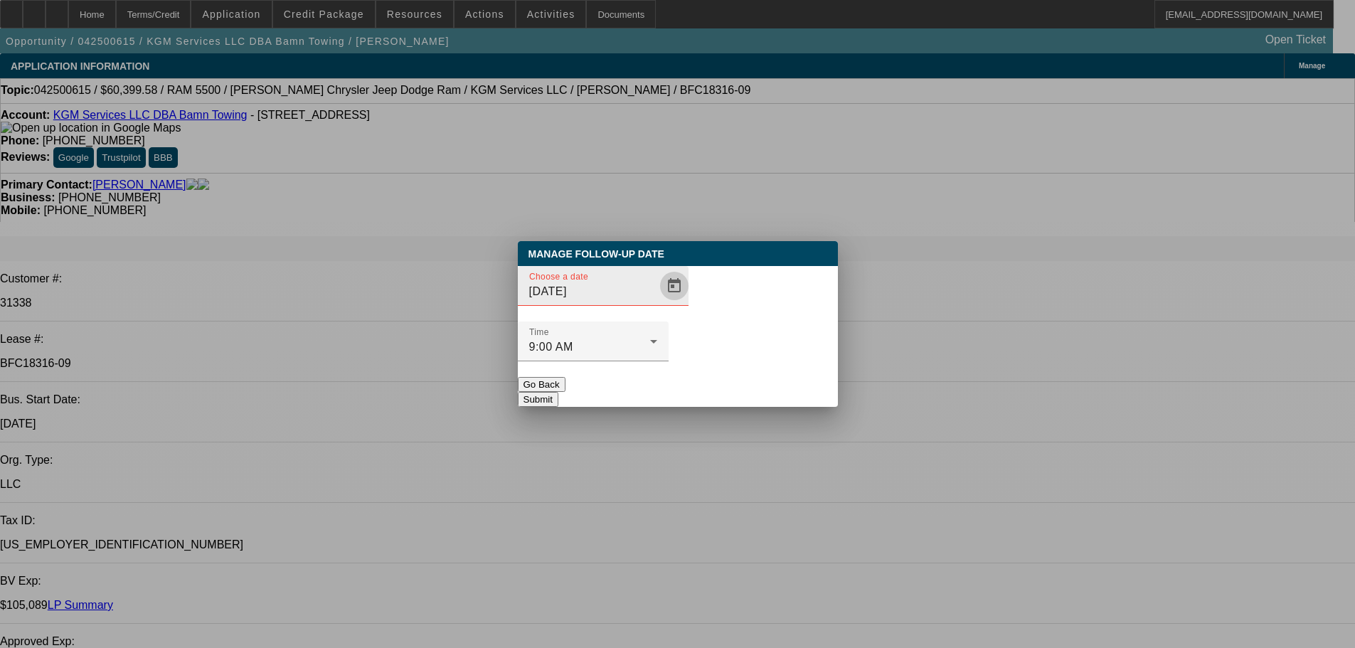
click at [657, 303] on span "Open calendar" at bounding box center [674, 286] width 34 height 34
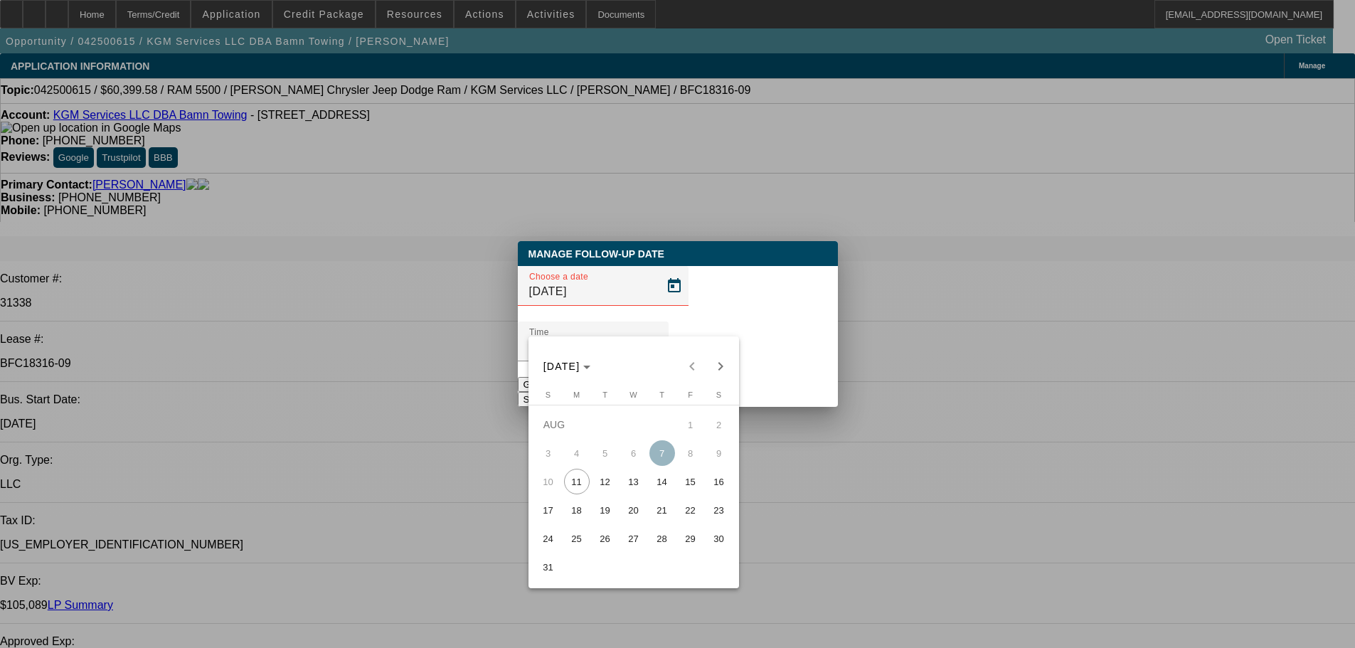
click at [612, 487] on span "12" at bounding box center [606, 482] width 26 height 26
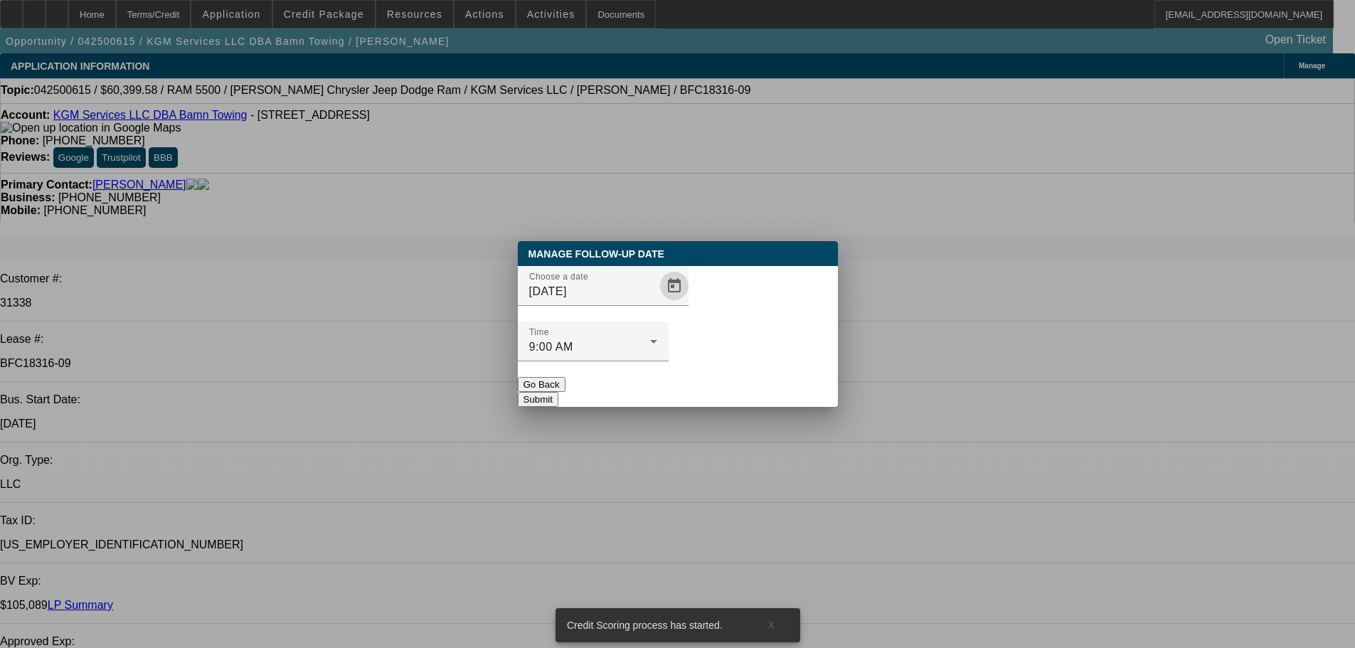
click at [558, 392] on button "Submit" at bounding box center [538, 399] width 41 height 15
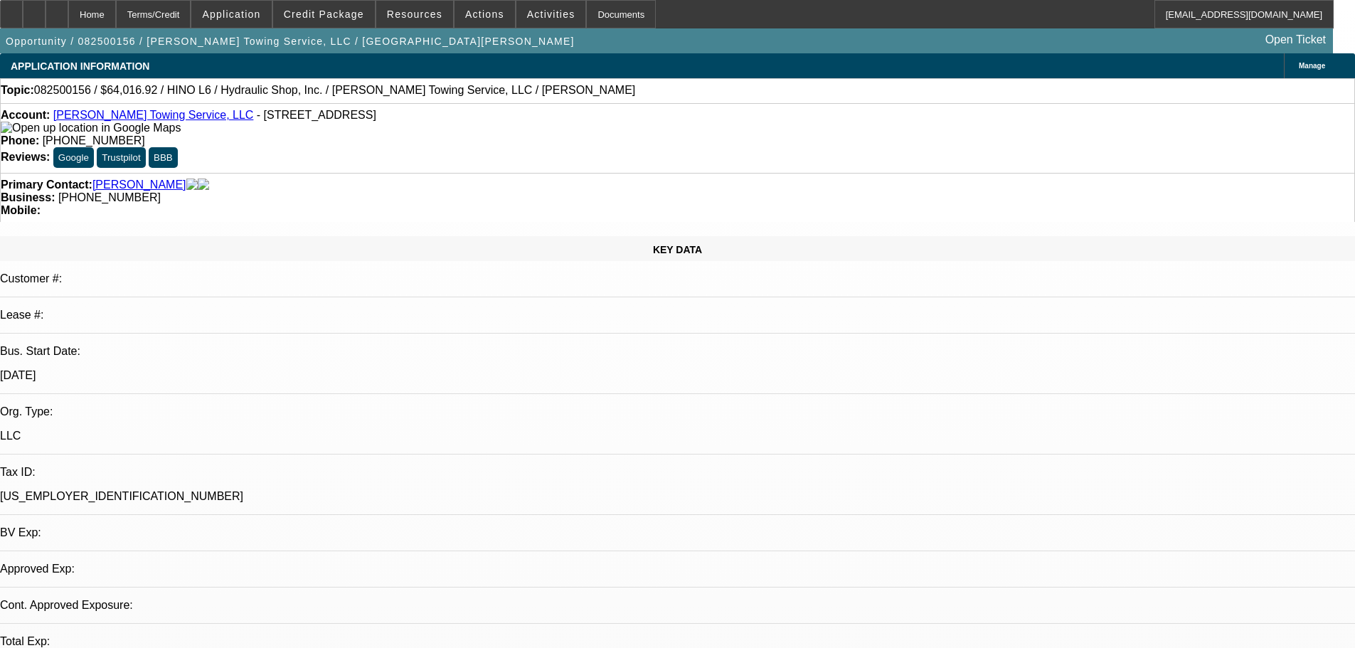
select select "0"
select select "6"
select select "0"
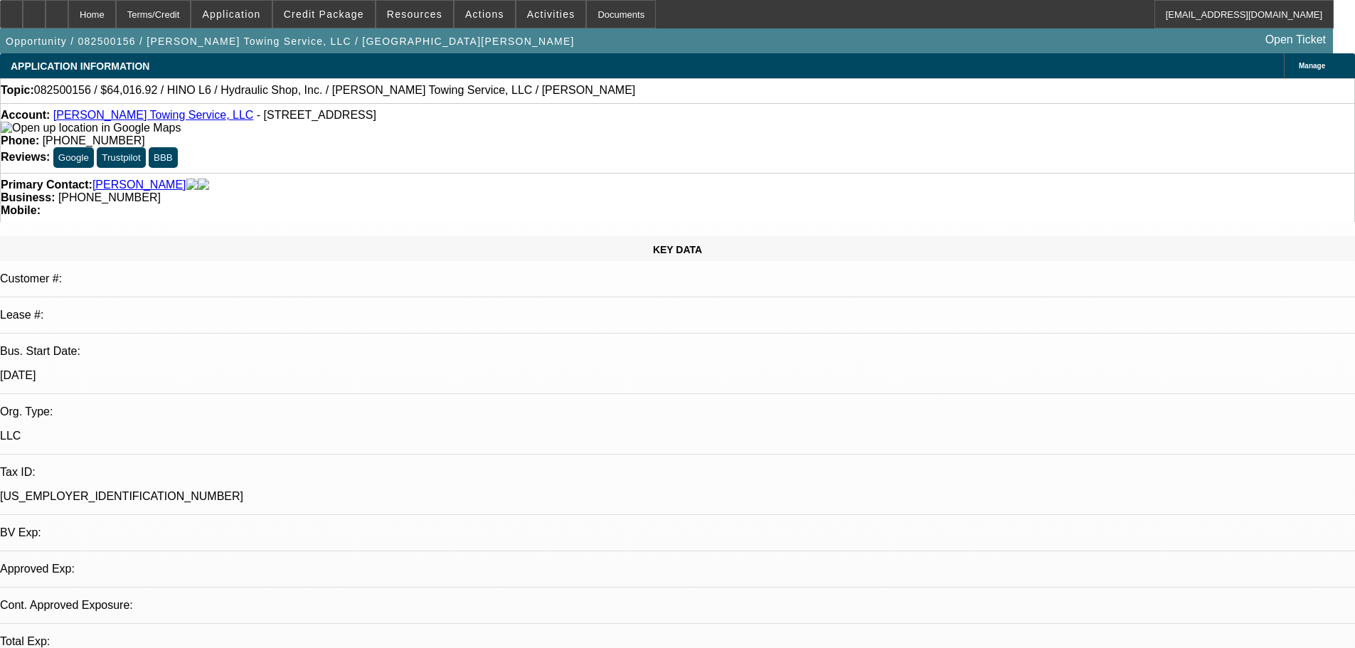
select select "0"
select select "6"
select select "0"
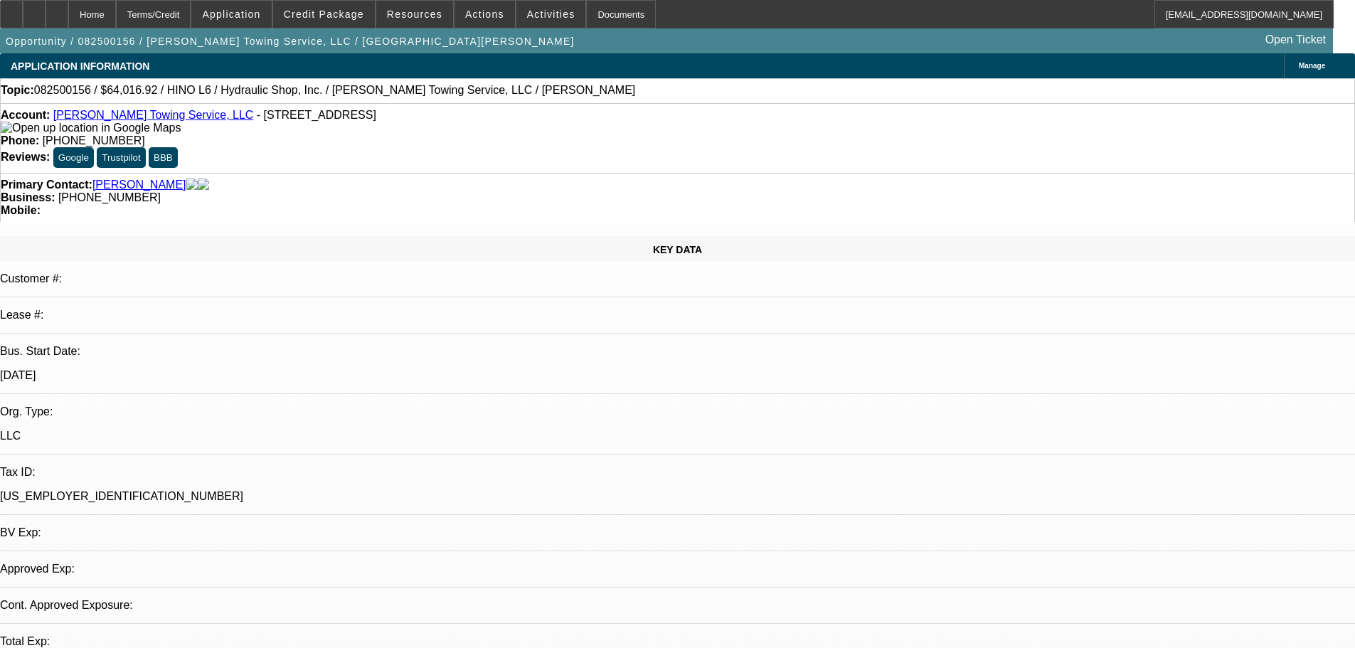
select select "0"
select select "6"
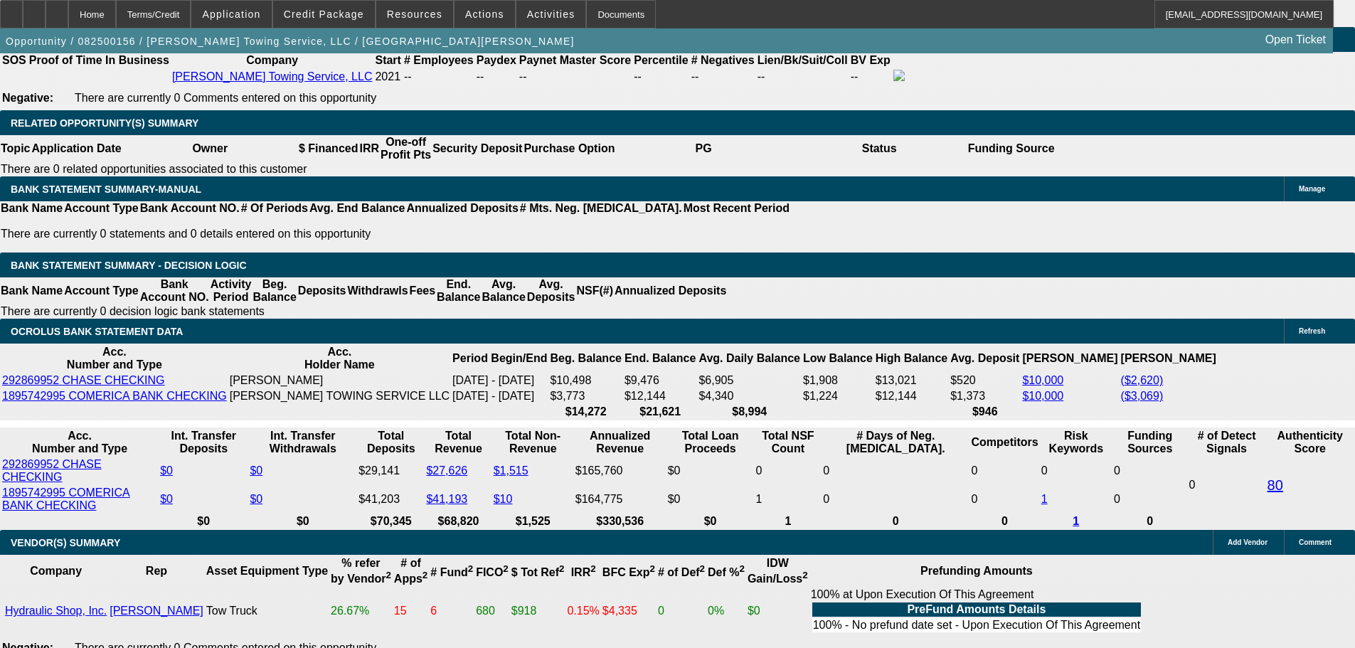
scroll to position [2276, 0]
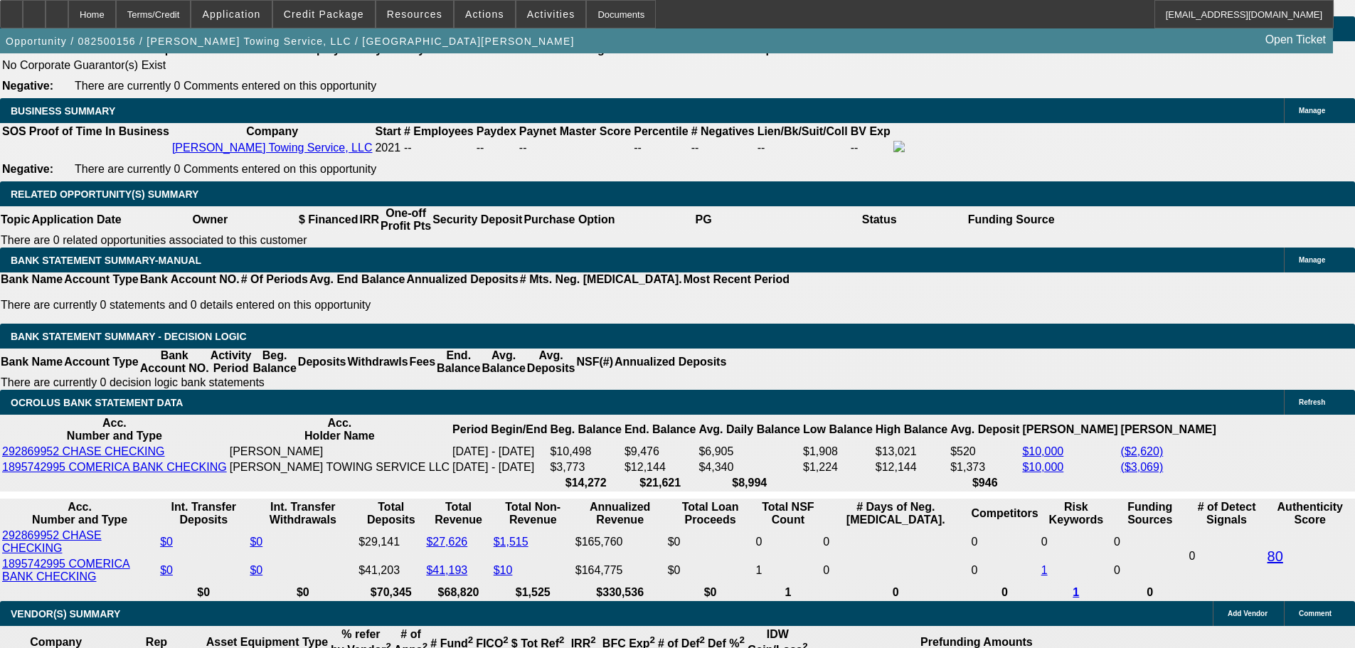
drag, startPoint x: 211, startPoint y: 285, endPoint x: 331, endPoint y: 279, distance: 120.4
type input "1"
type input "UNKNOWN"
type input "1400"
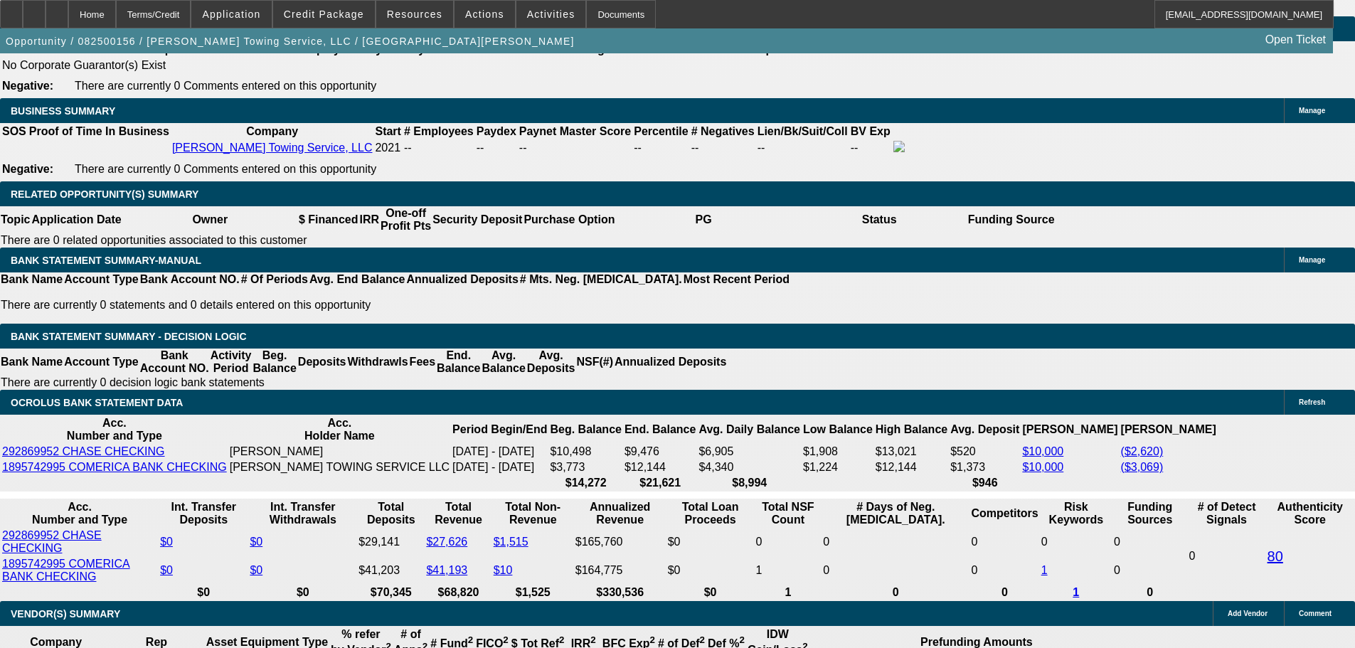
type input "11.3"
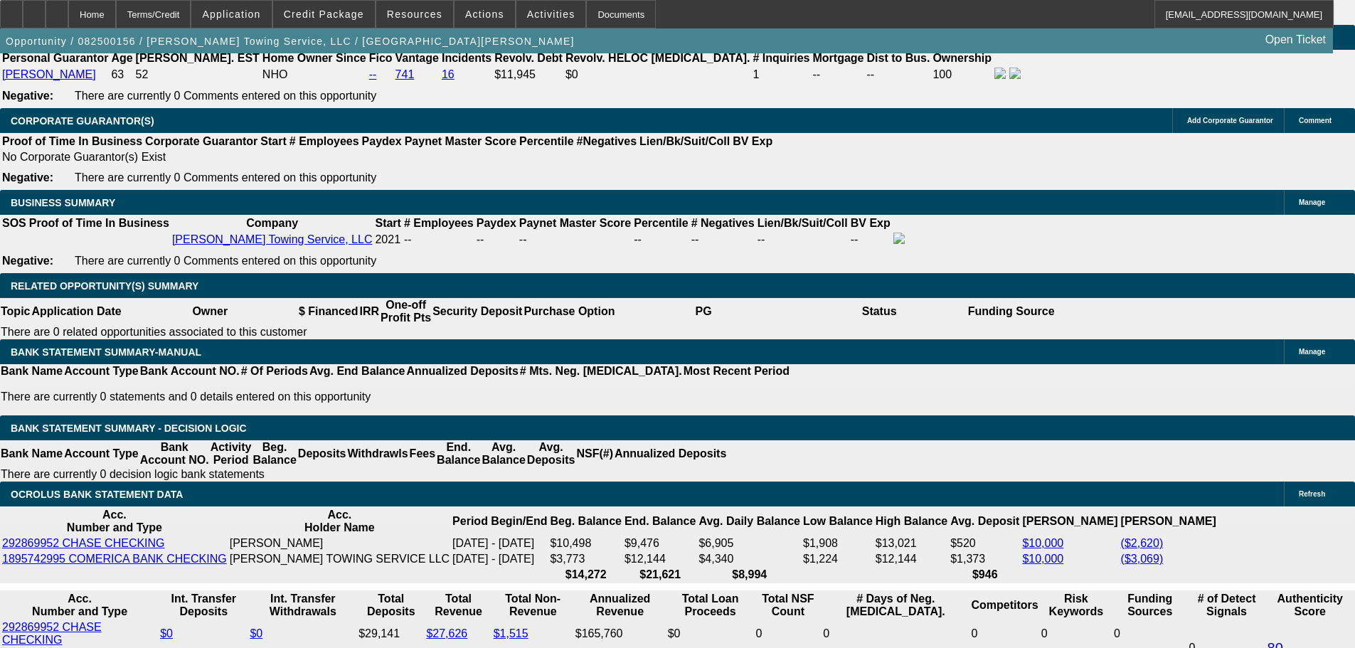
scroll to position [2063, 0]
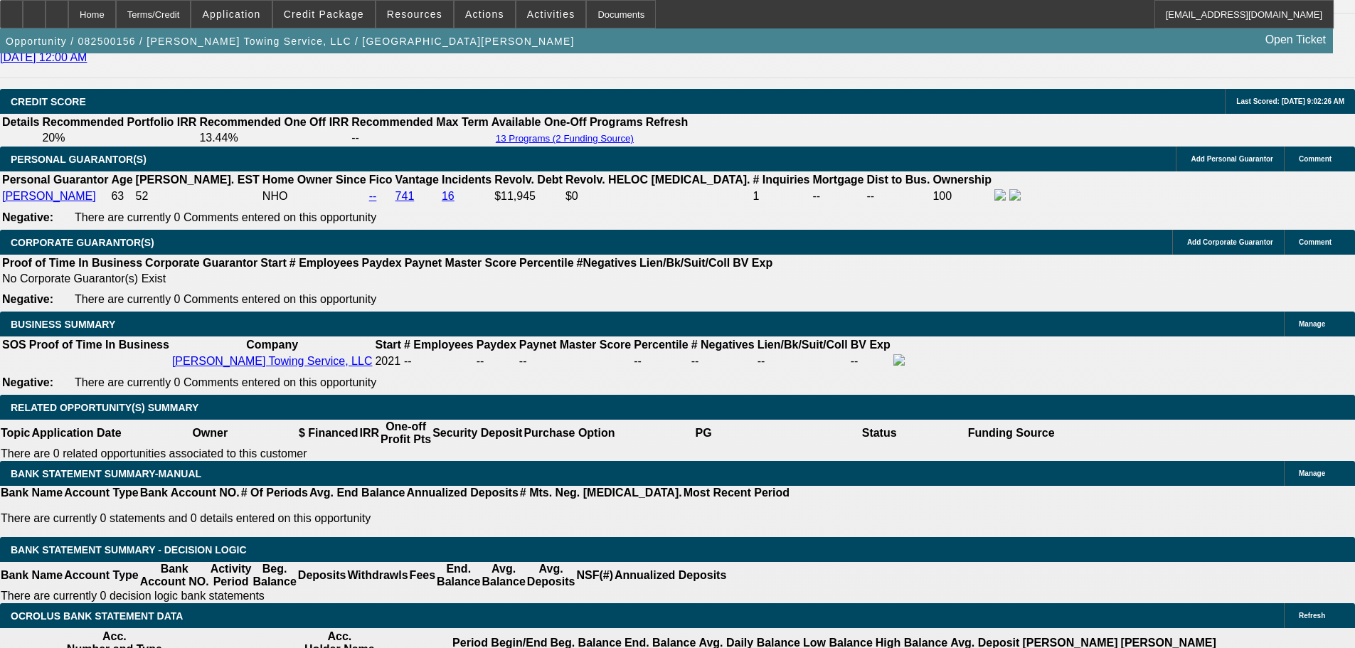
type input "$1,400.00"
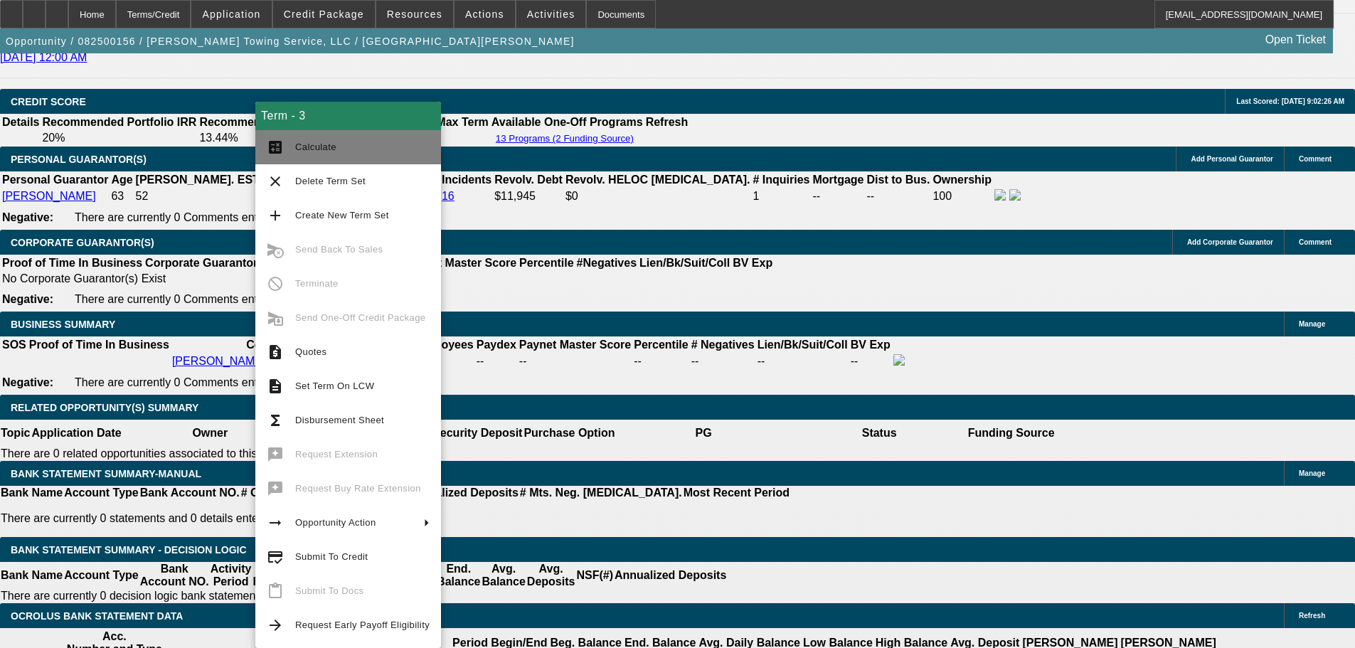
click at [339, 152] on span "Calculate" at bounding box center [362, 147] width 134 height 17
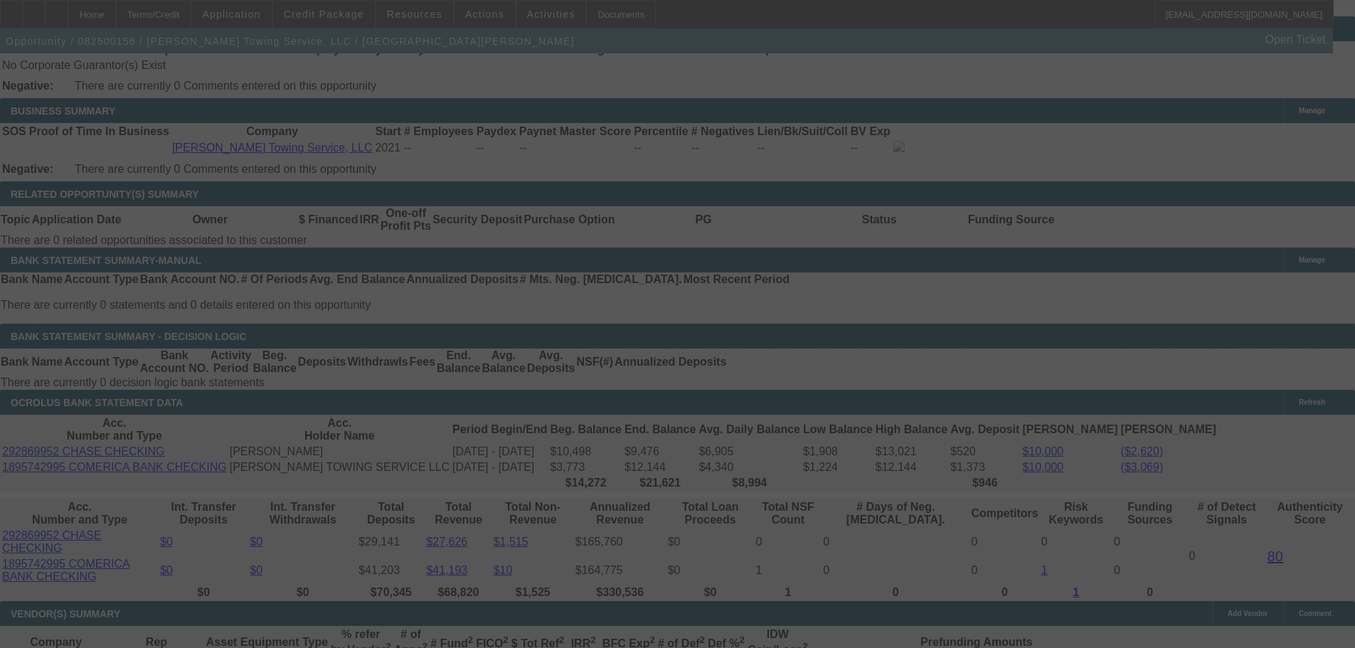
scroll to position [2269, 0]
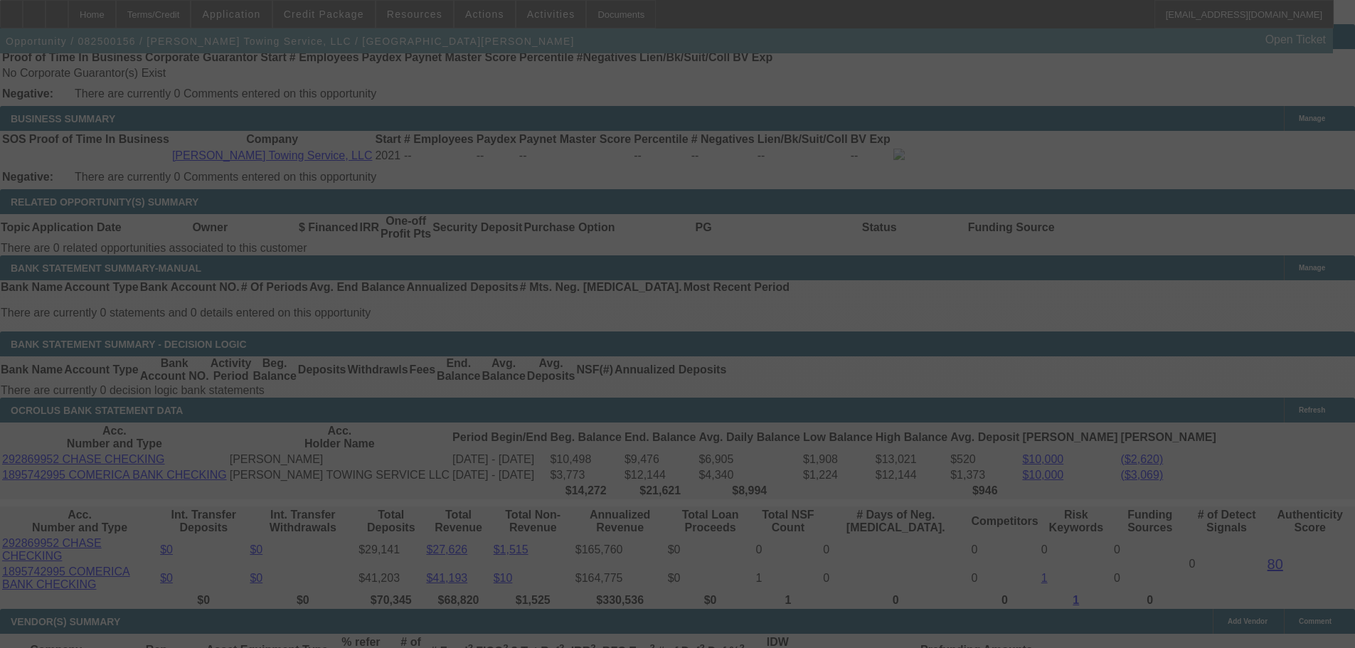
select select "0"
select select "6"
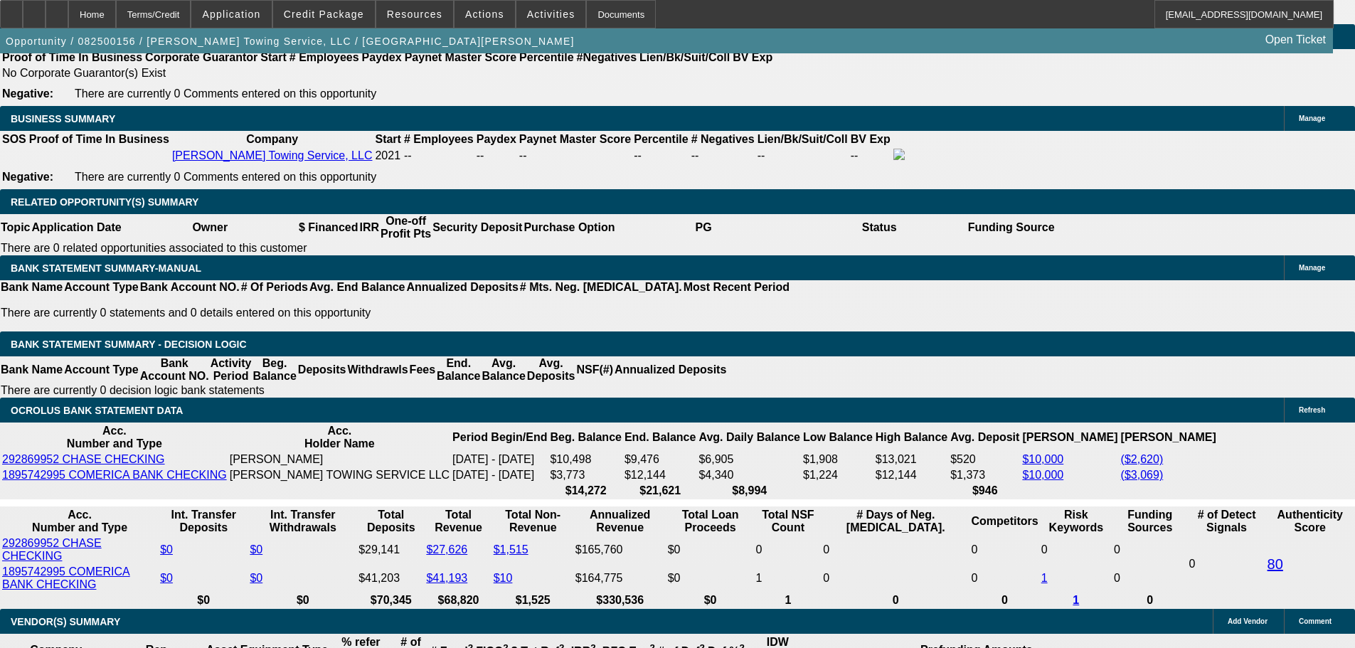
drag, startPoint x: 243, startPoint y: 177, endPoint x: 321, endPoint y: 181, distance: 77.7
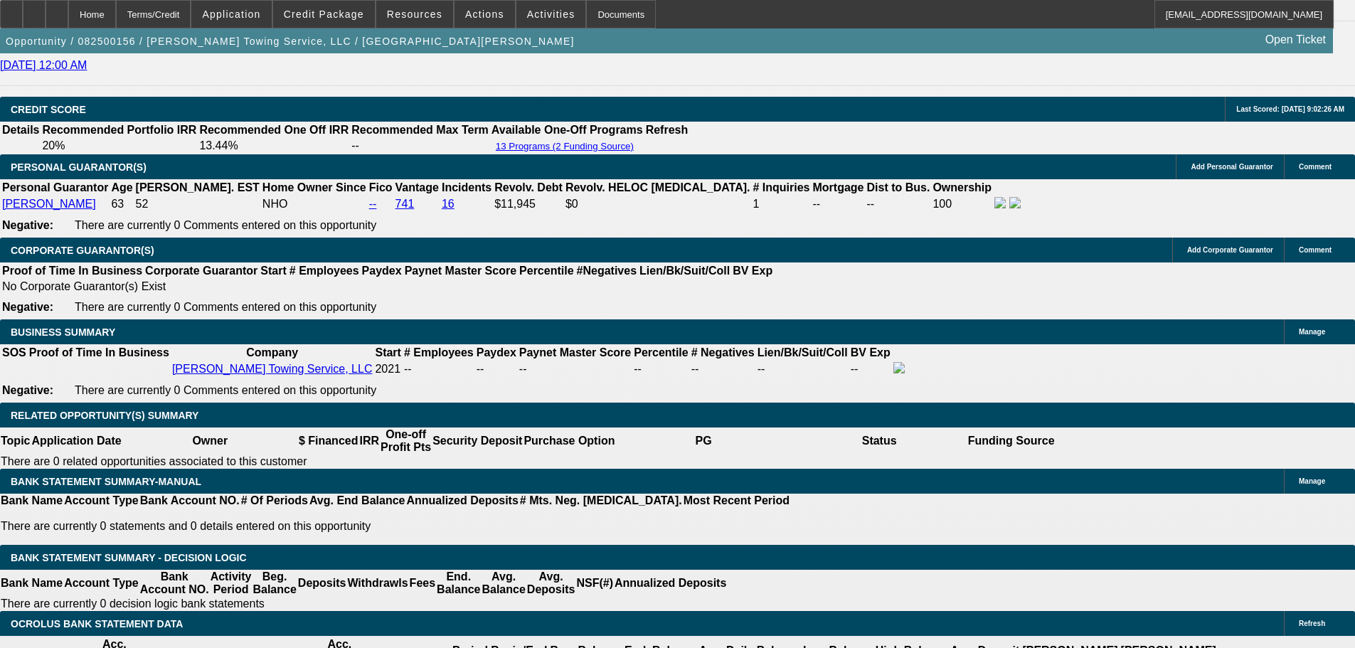
type input "$51,205.00"
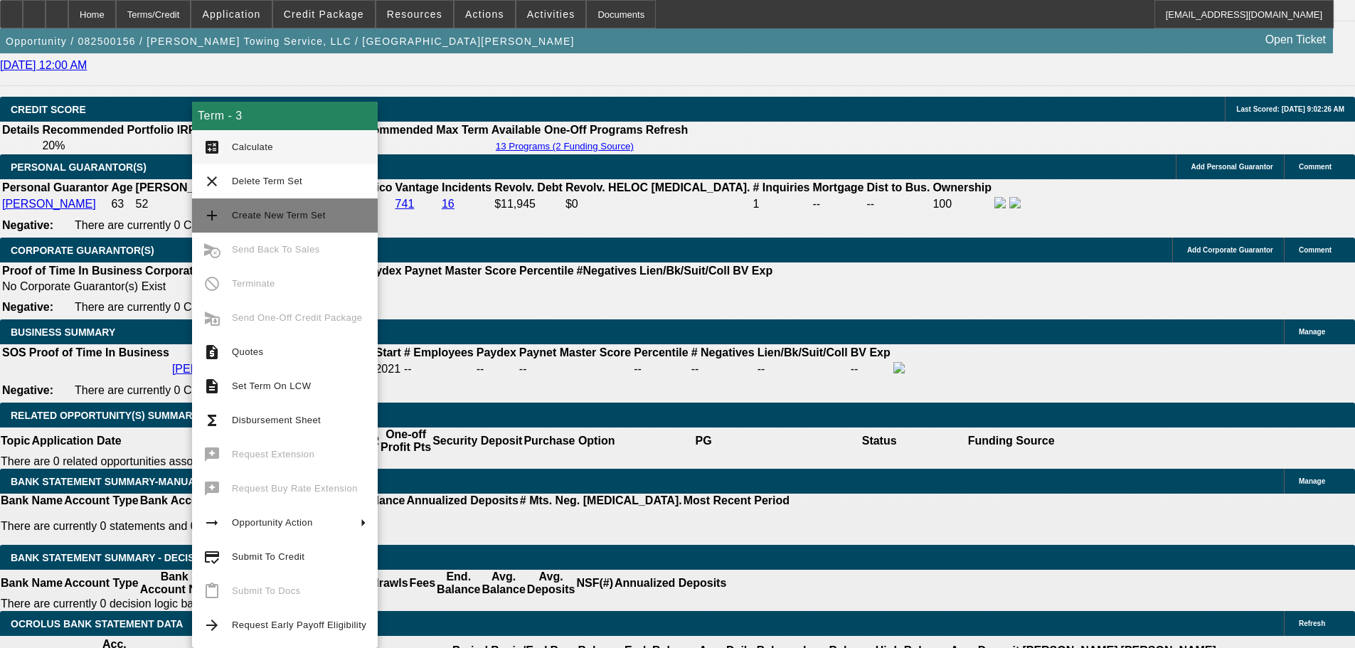
click at [292, 213] on span "Create New Term Set" at bounding box center [279, 215] width 94 height 11
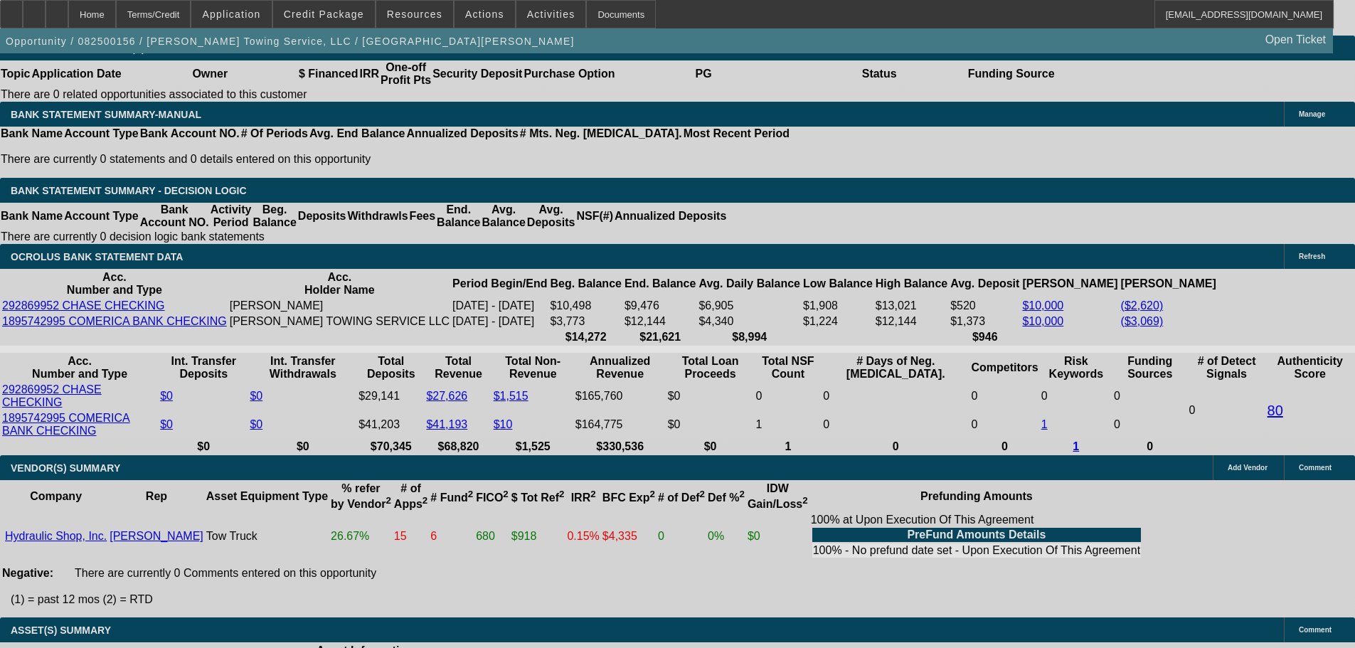
select select "0"
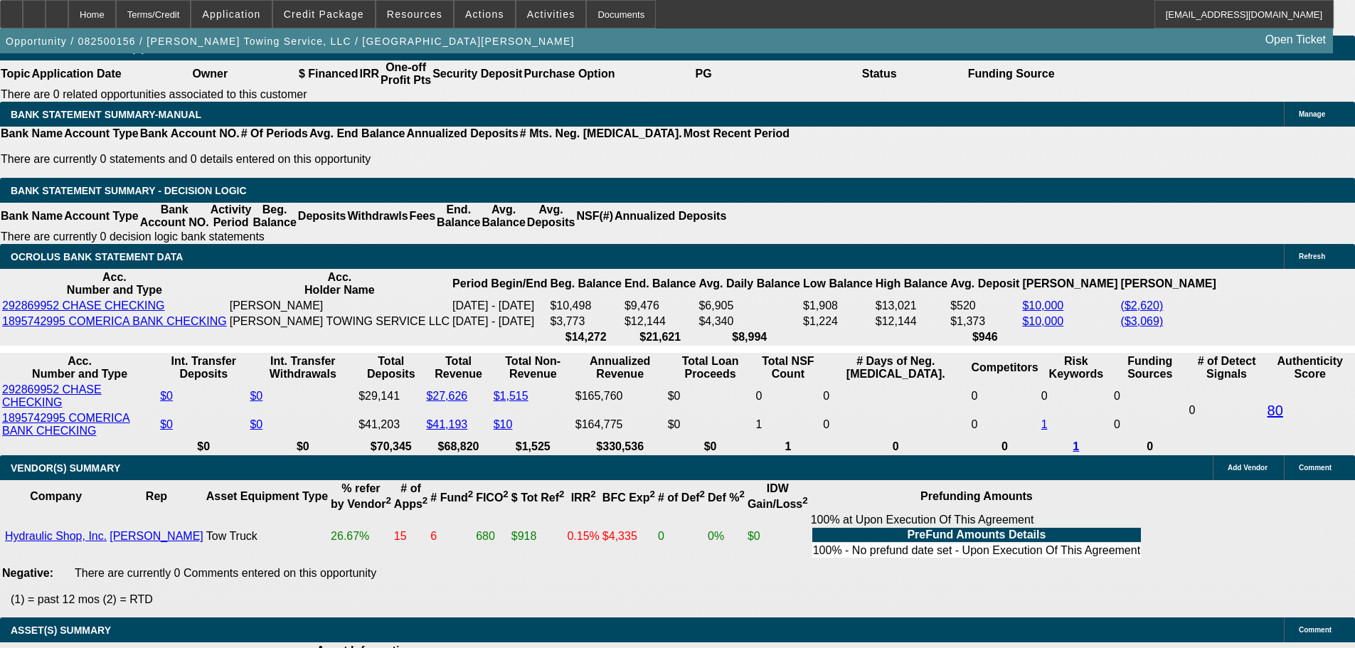
select select "0"
select select "6"
select select "0"
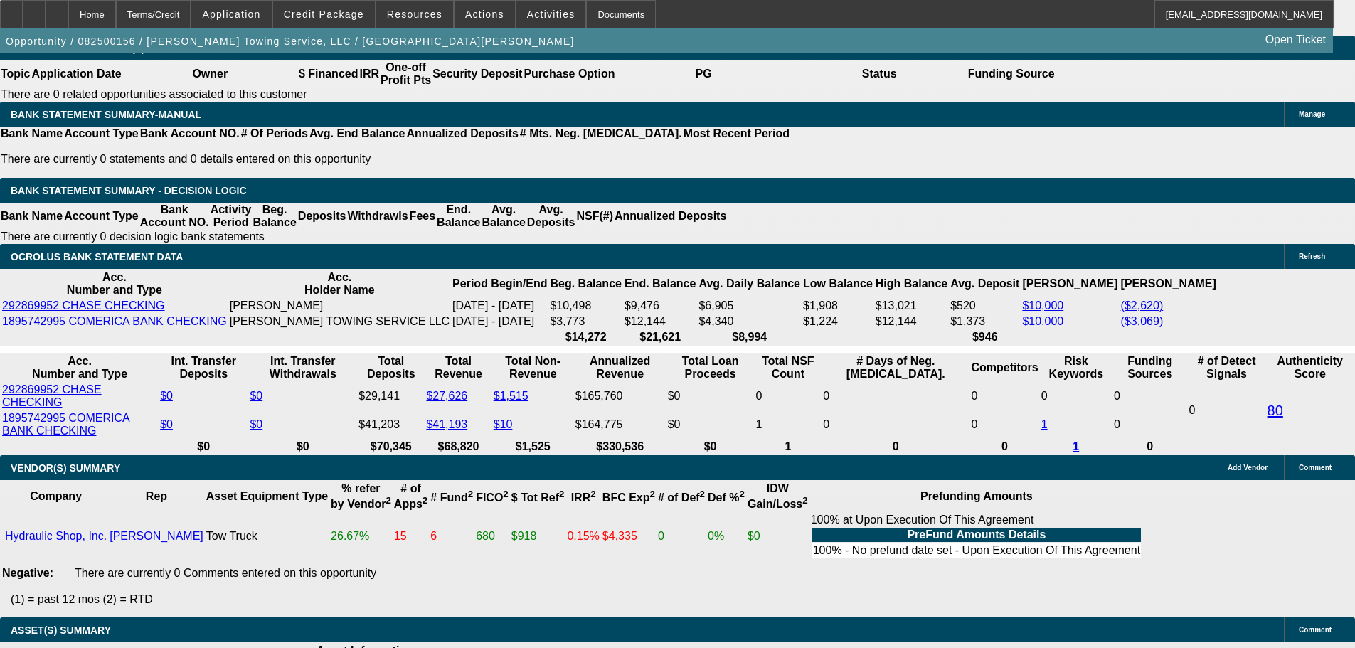
select select "0"
select select "6"
select select "0"
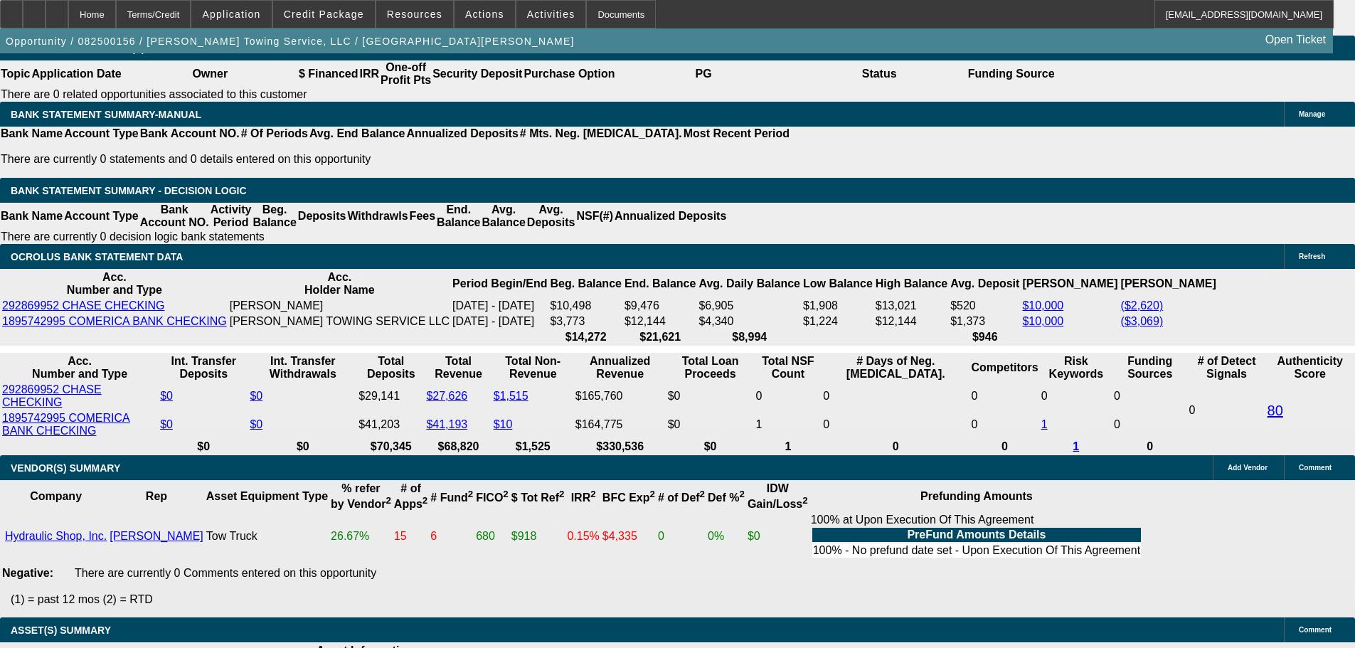
select select "6"
select select "0"
select select "6"
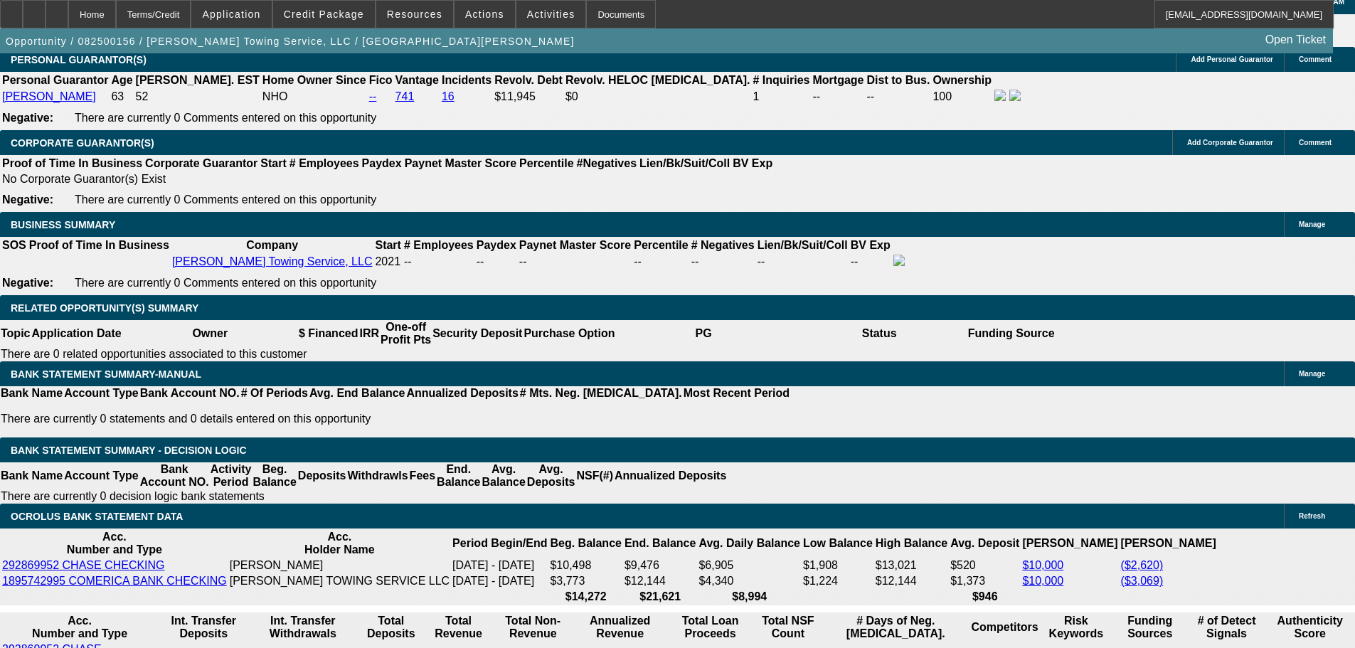
scroll to position [2162, 0]
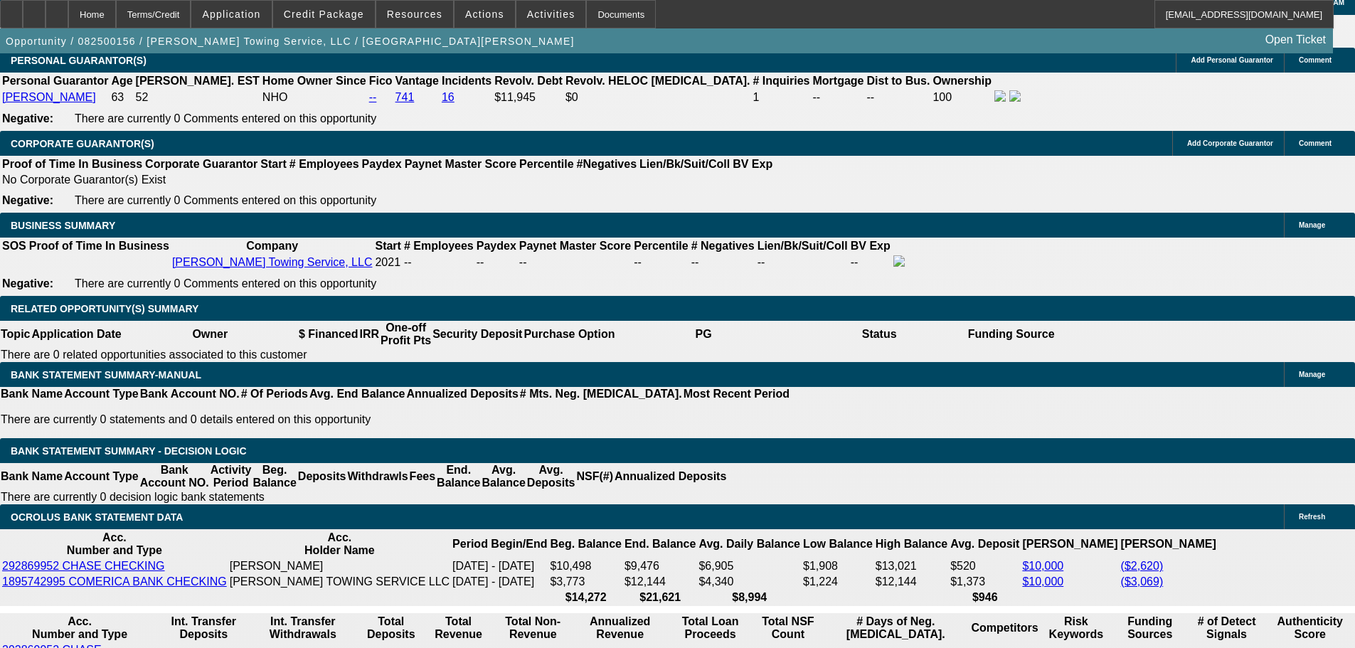
drag, startPoint x: 236, startPoint y: 285, endPoint x: 278, endPoint y: 285, distance: 42.0
drag, startPoint x: 248, startPoint y: 287, endPoint x: 346, endPoint y: 287, distance: 98.2
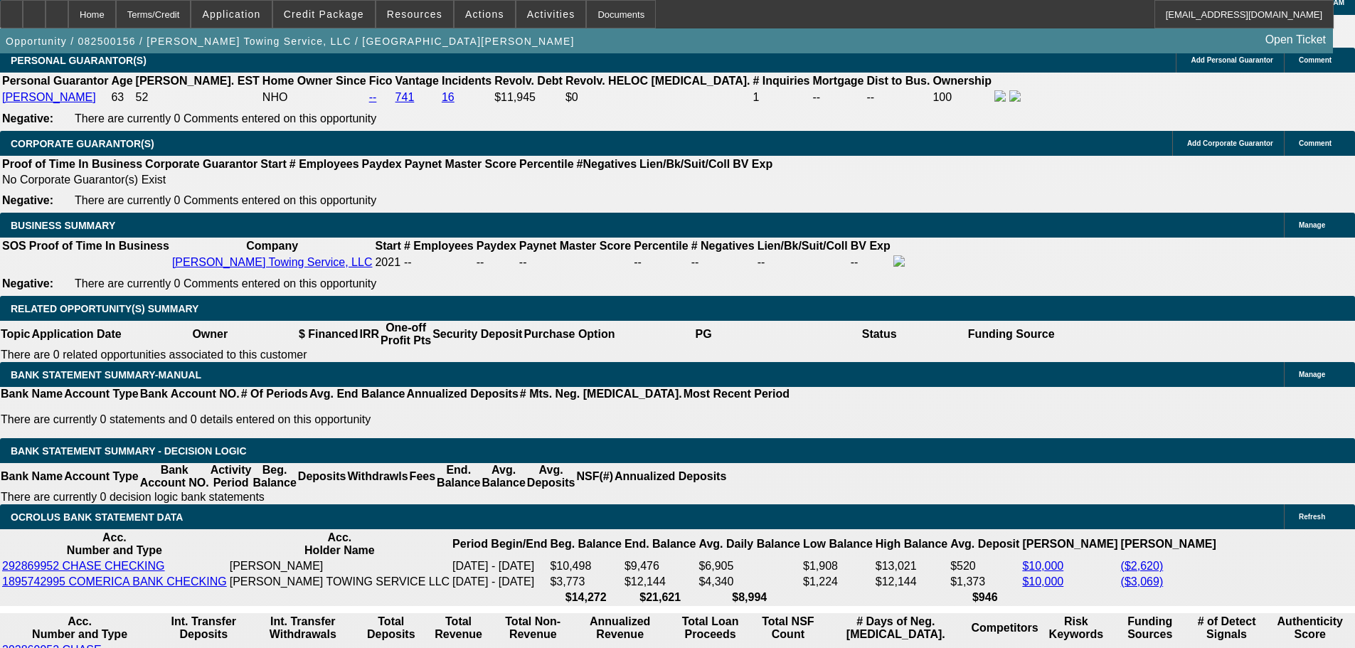
type input "$55,221.92"
type input "UNKNOWN"
drag, startPoint x: 196, startPoint y: 399, endPoint x: 329, endPoint y: 400, distance: 133.0
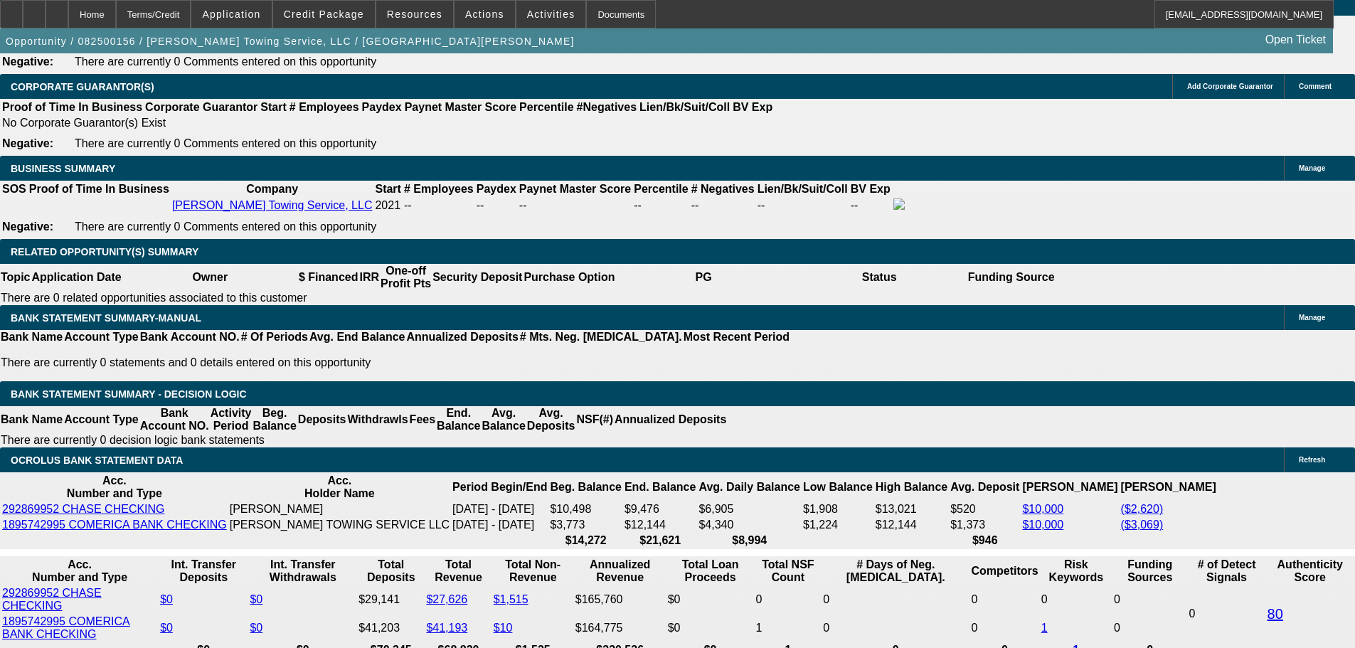
scroll to position [2233, 0]
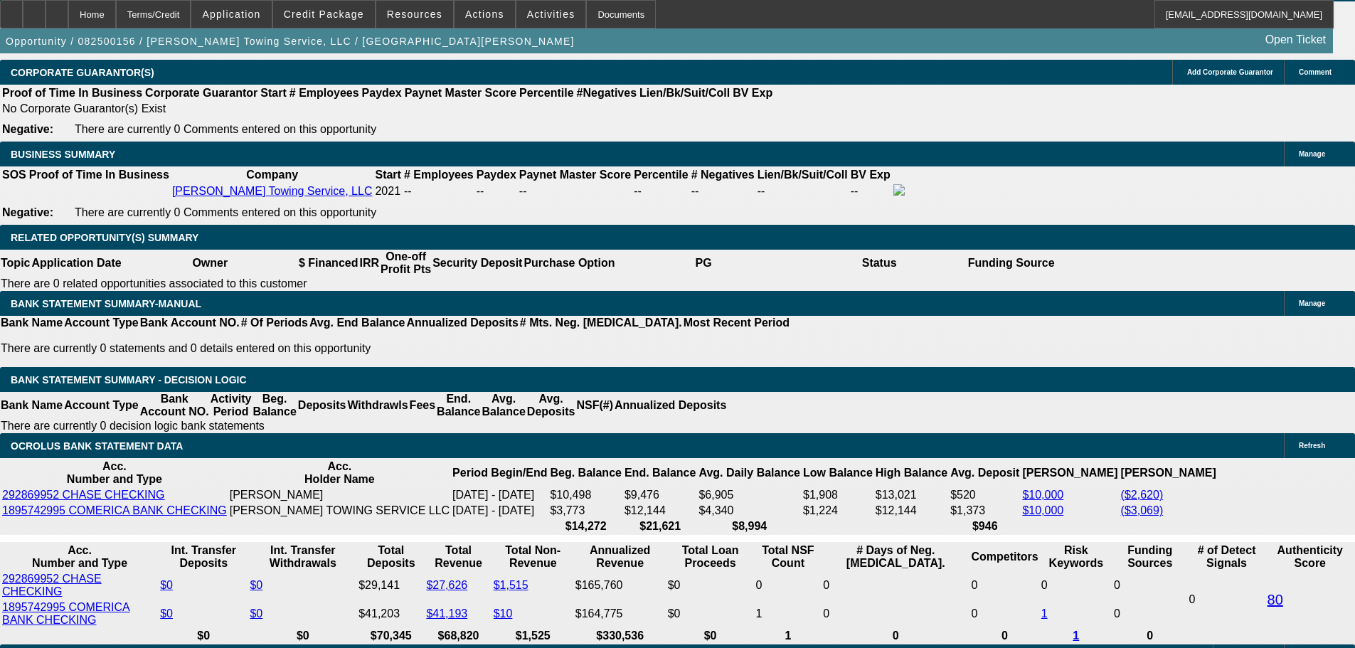
type input "1"
type input "1325"
type input "11.7"
type input "$1,325.00"
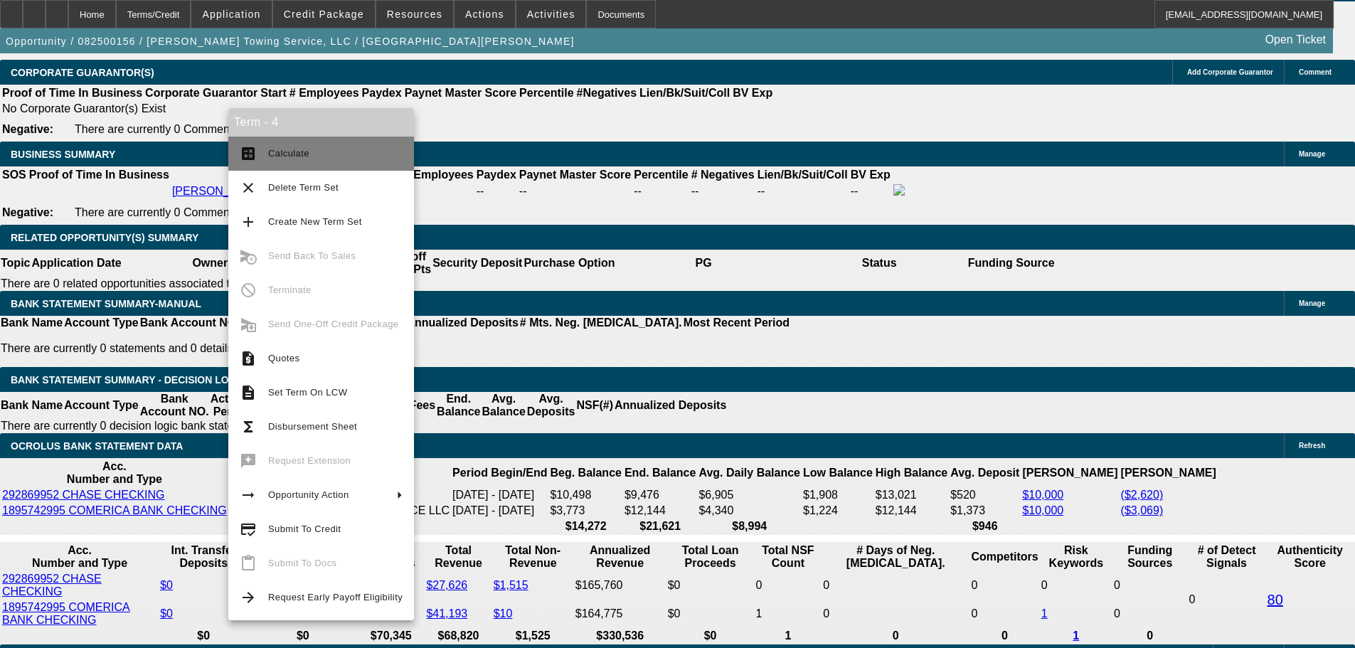
click at [305, 142] on button "calculate Calculate" at bounding box center [321, 154] width 186 height 34
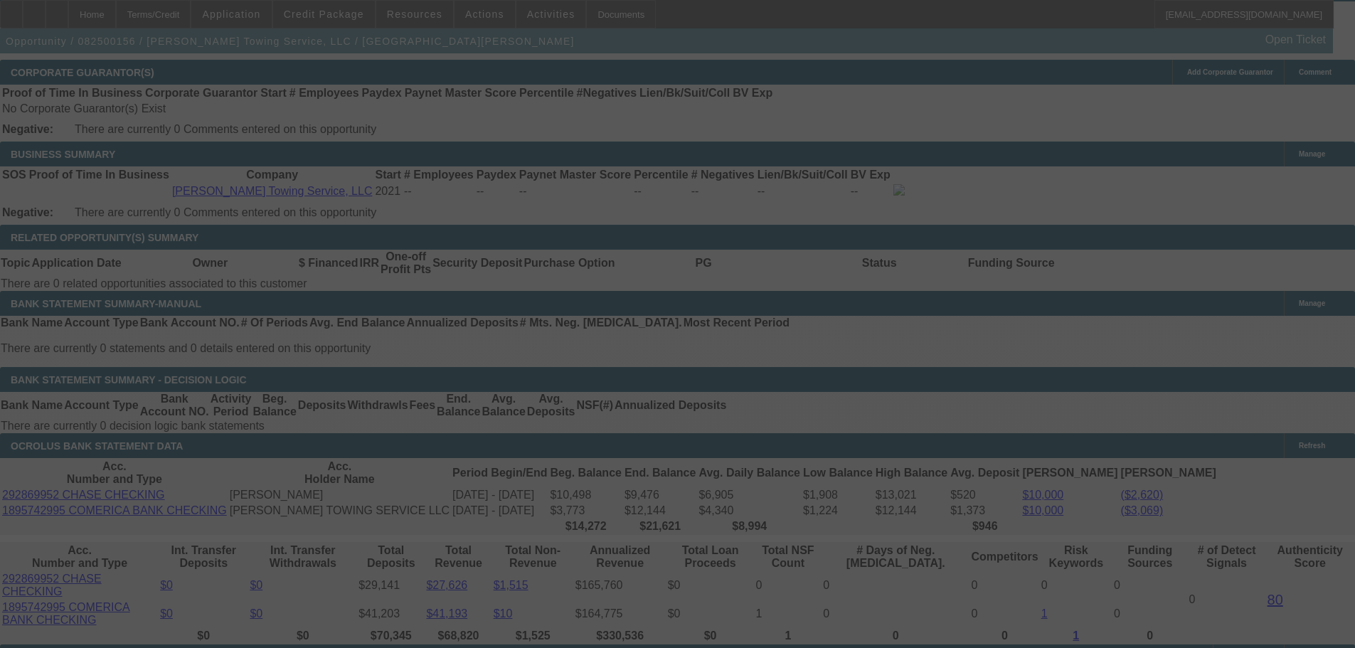
select select "0"
select select "6"
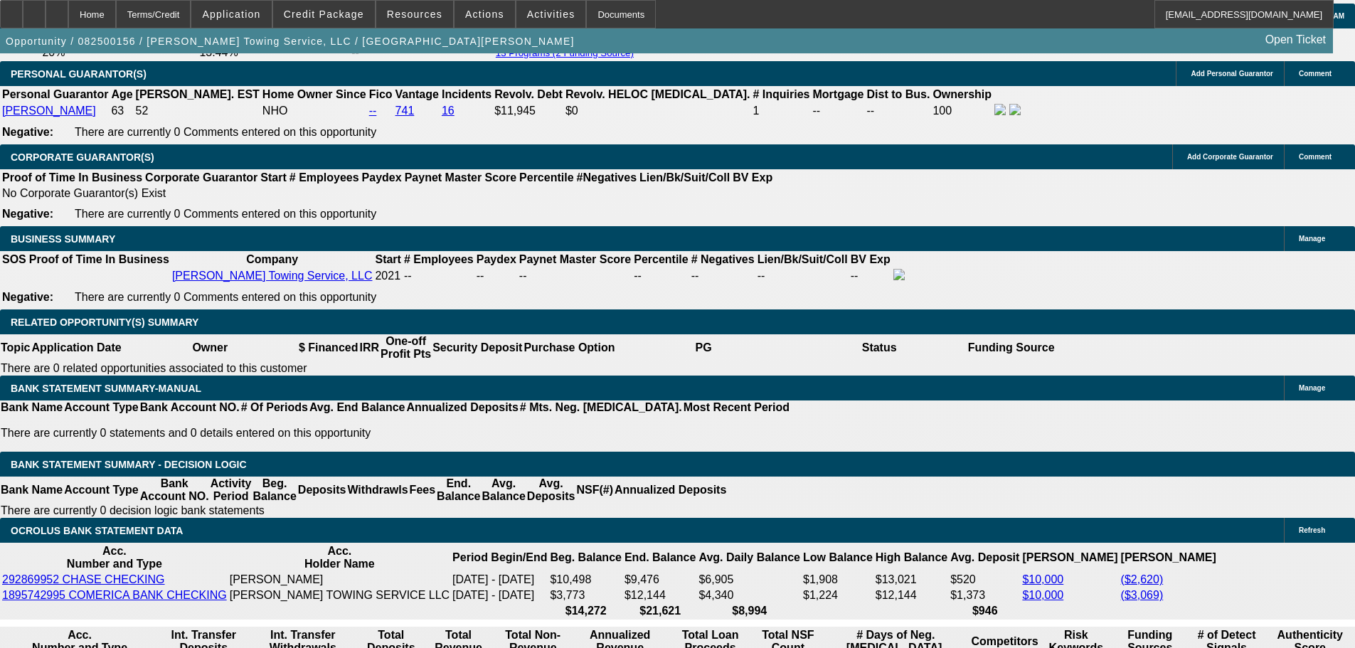
scroll to position [2063, 0]
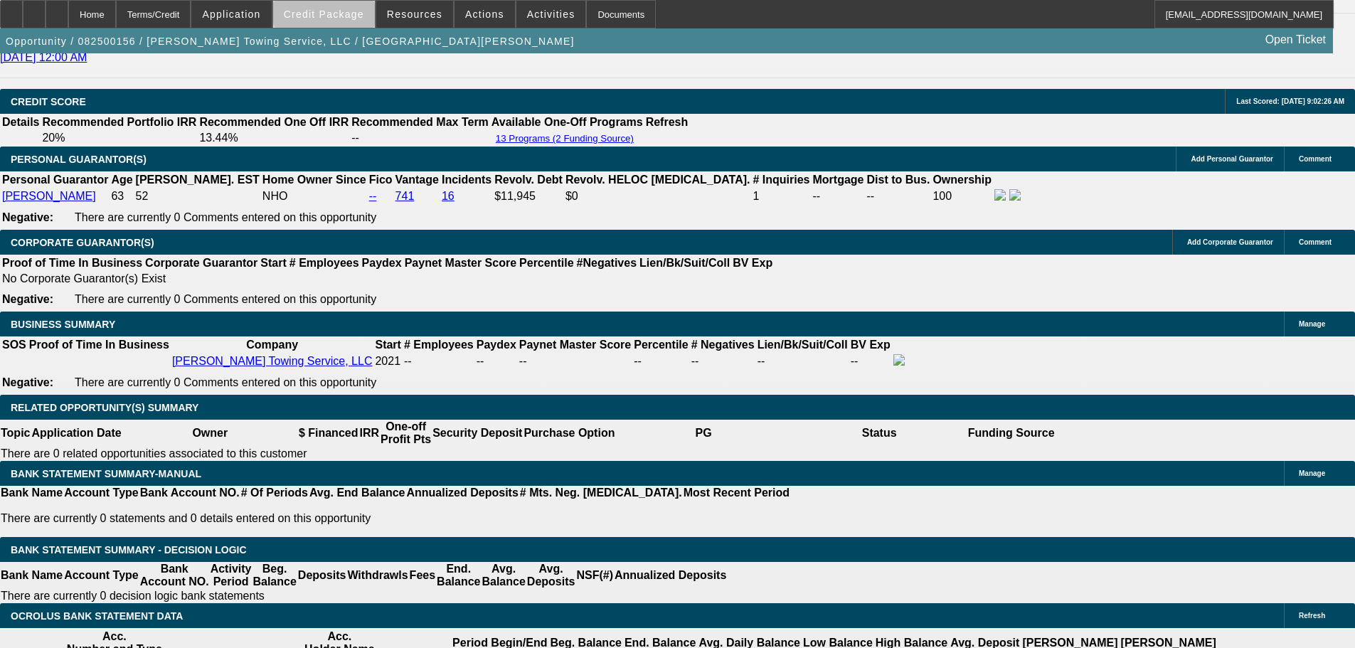
click at [357, 10] on span "Credit Package" at bounding box center [324, 14] width 80 height 11
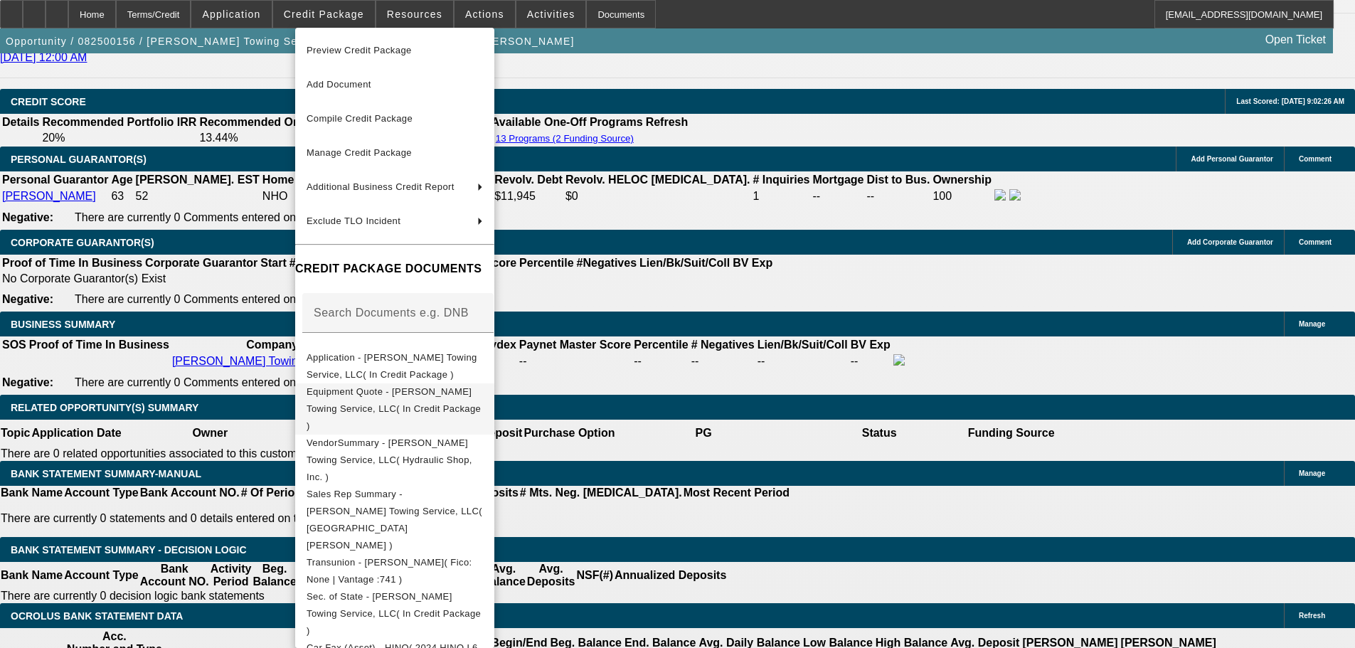
click at [465, 399] on span "Equipment Quote - [PERSON_NAME] Towing Service, LLC( In Credit Package )" at bounding box center [394, 408] width 174 height 45
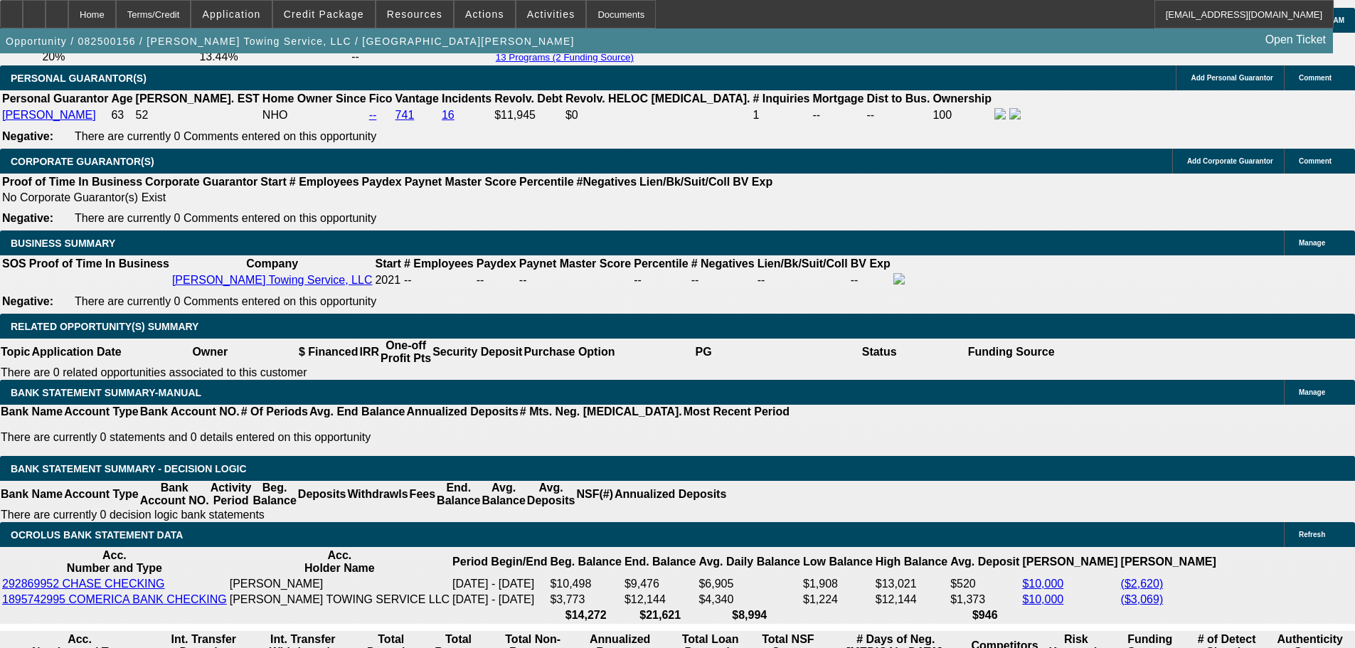
scroll to position [1992, 0]
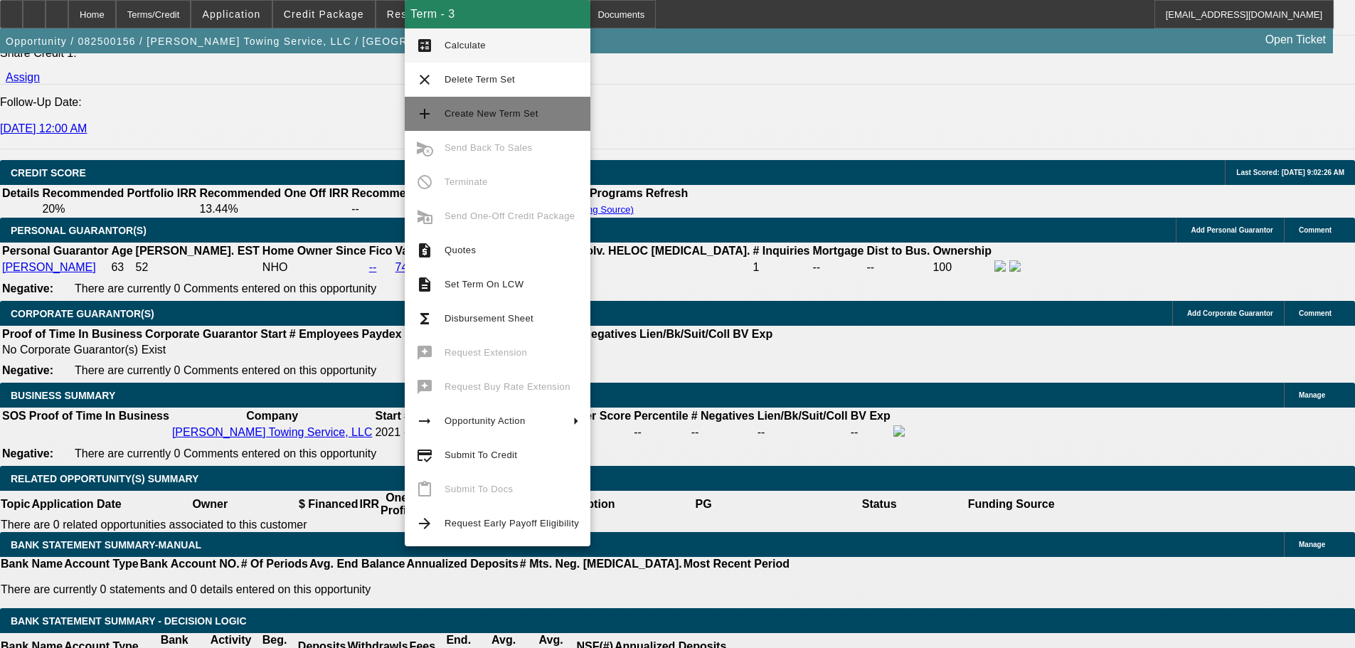
click at [499, 112] on span "Create New Term Set" at bounding box center [492, 113] width 94 height 11
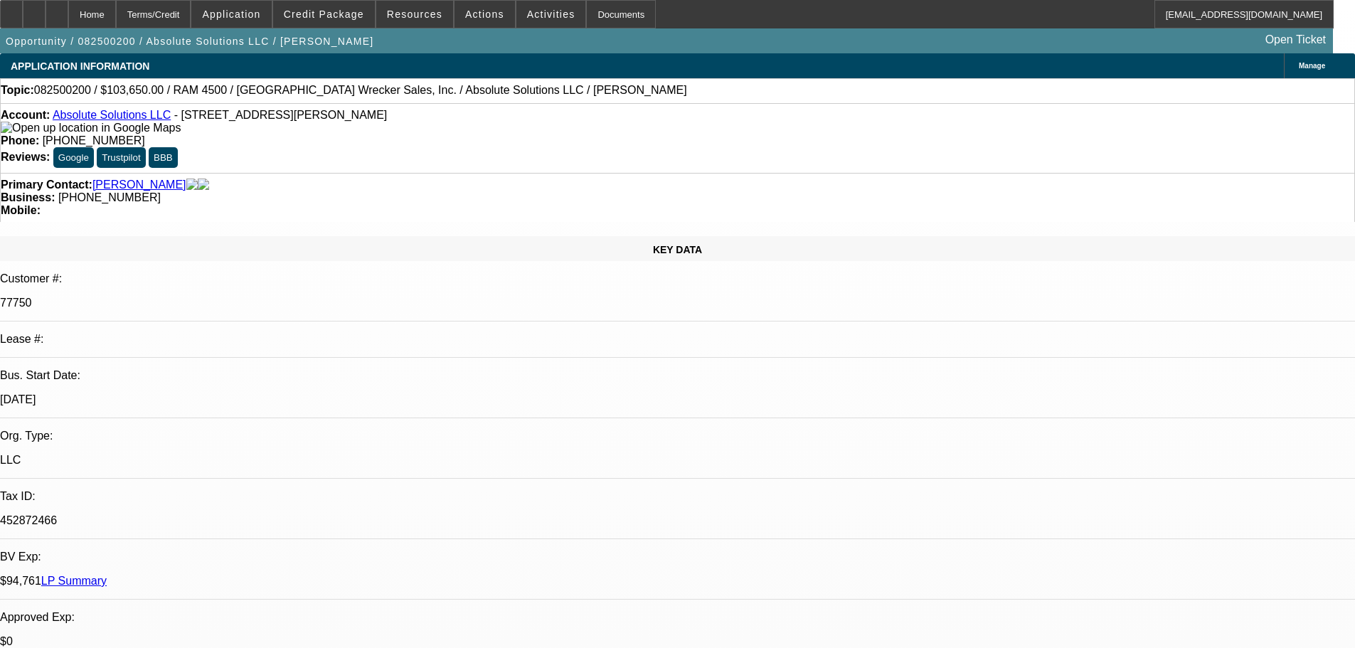
select select "0"
select select "6"
select select "0"
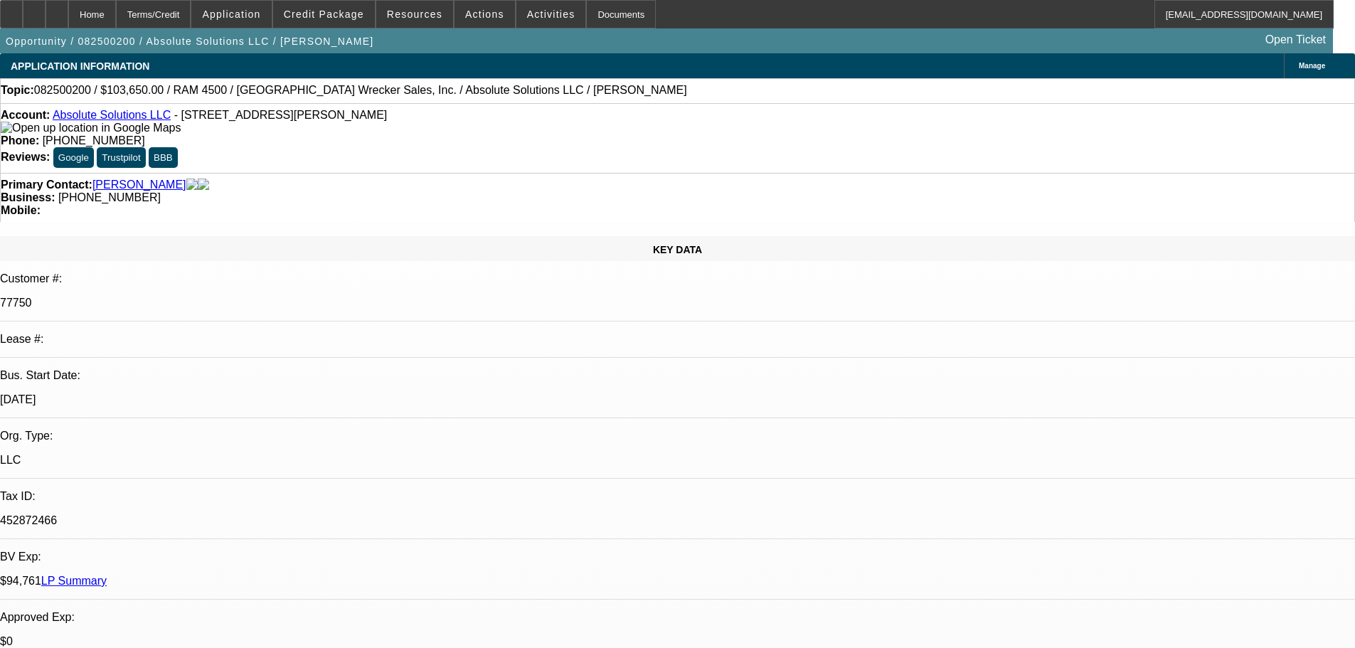
select select "0"
select select "6"
select select "0"
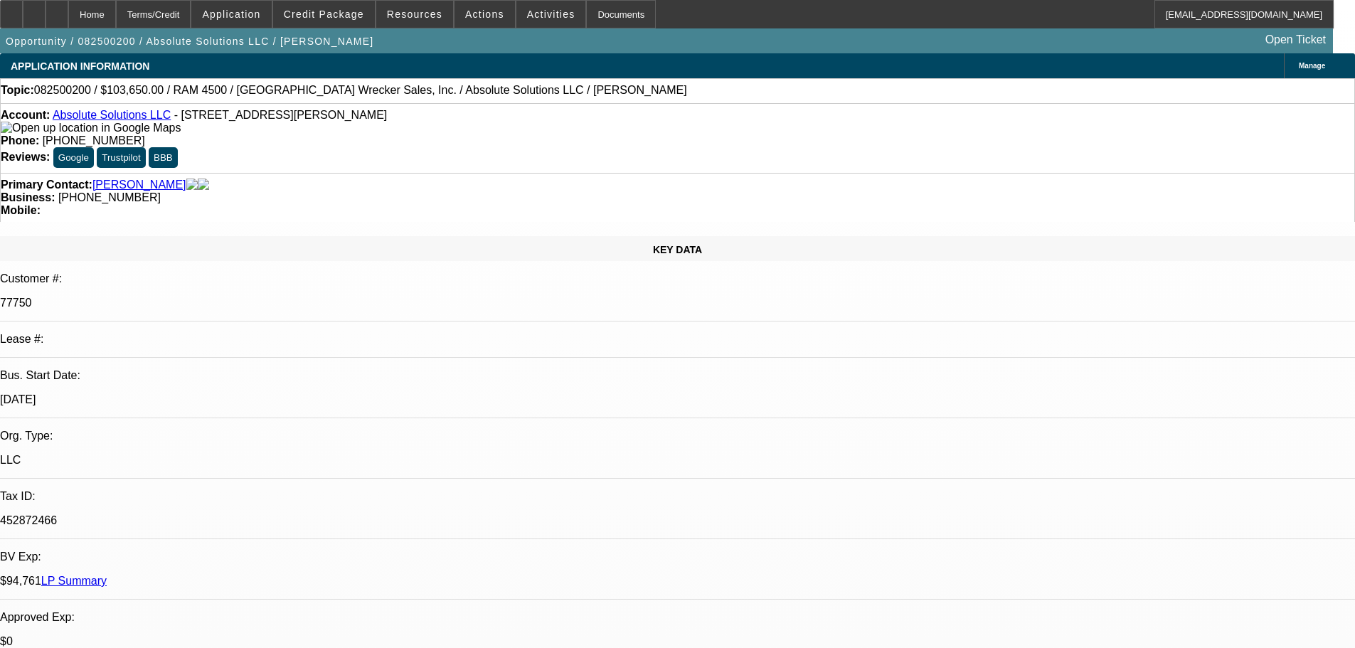
select select "0"
select select "6"
select select "0"
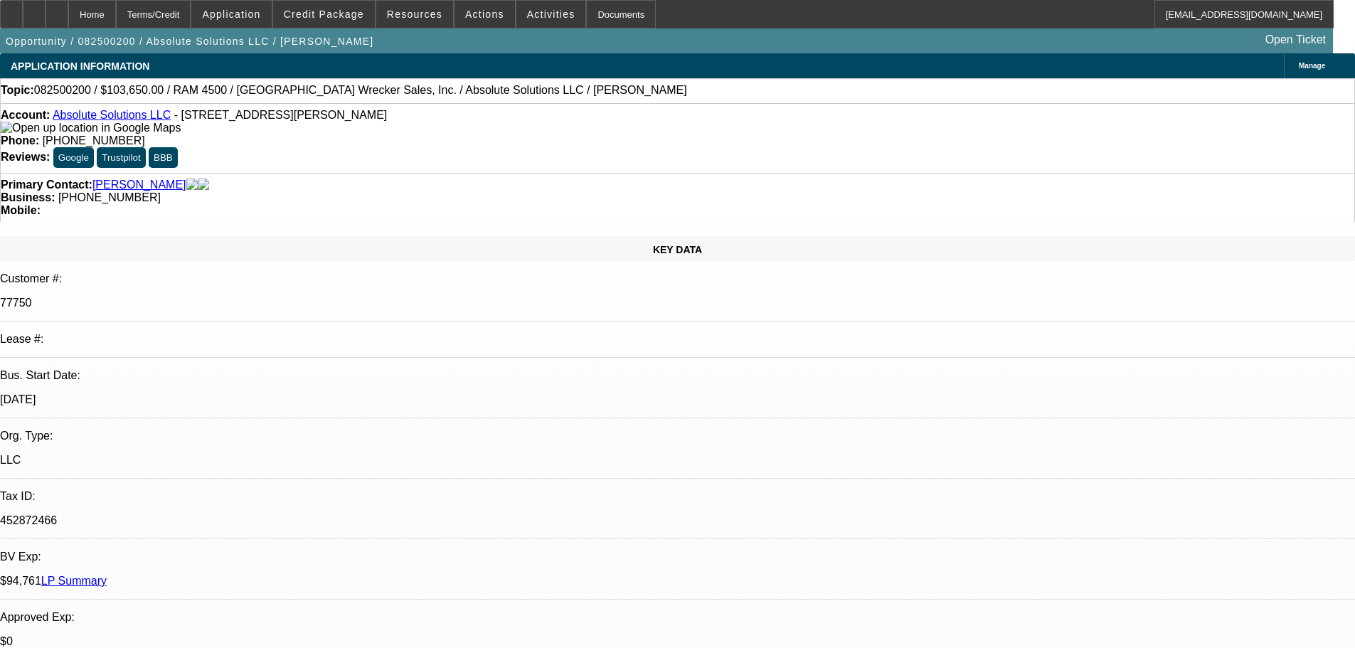
select select "6"
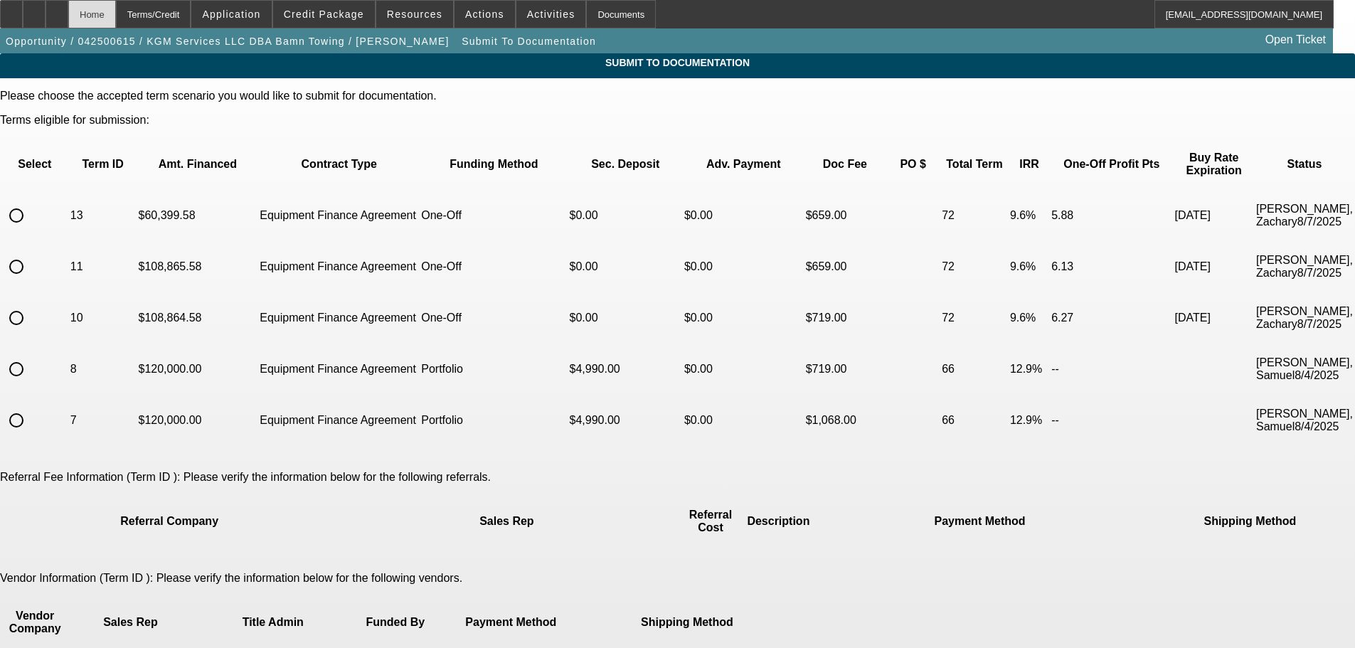
click at [116, 15] on div "Home" at bounding box center [92, 14] width 48 height 28
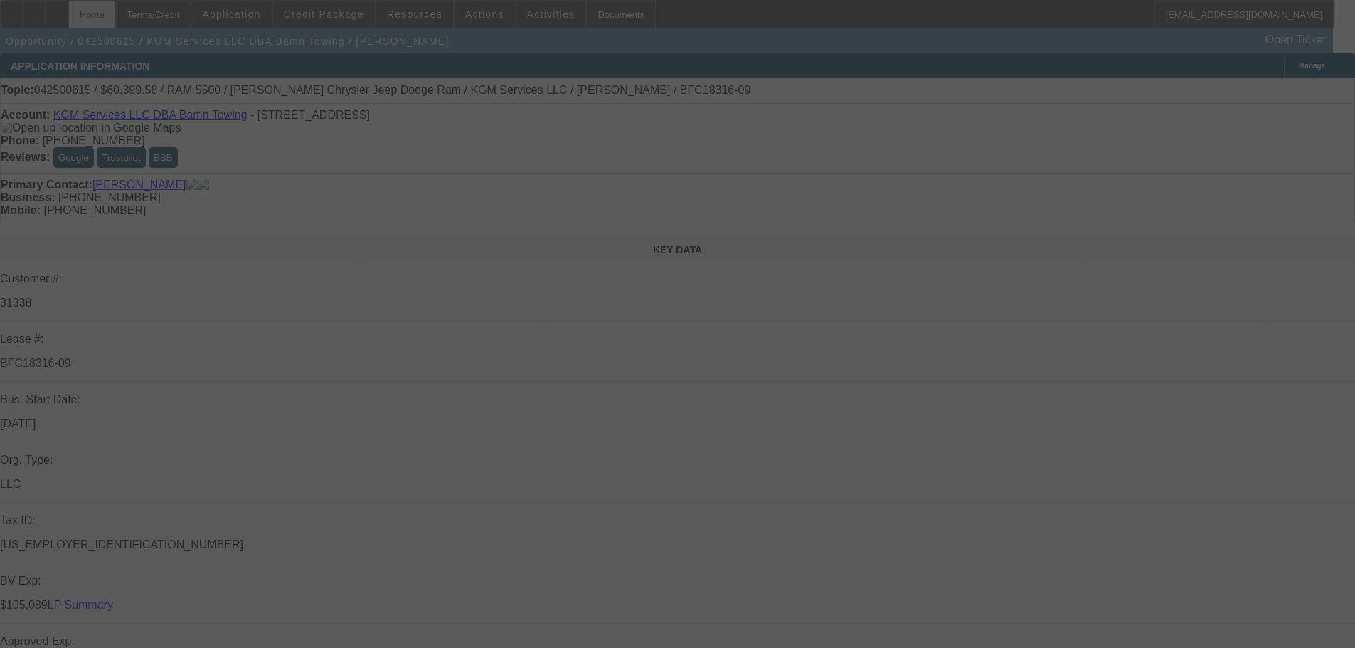
scroll to position [213, 0]
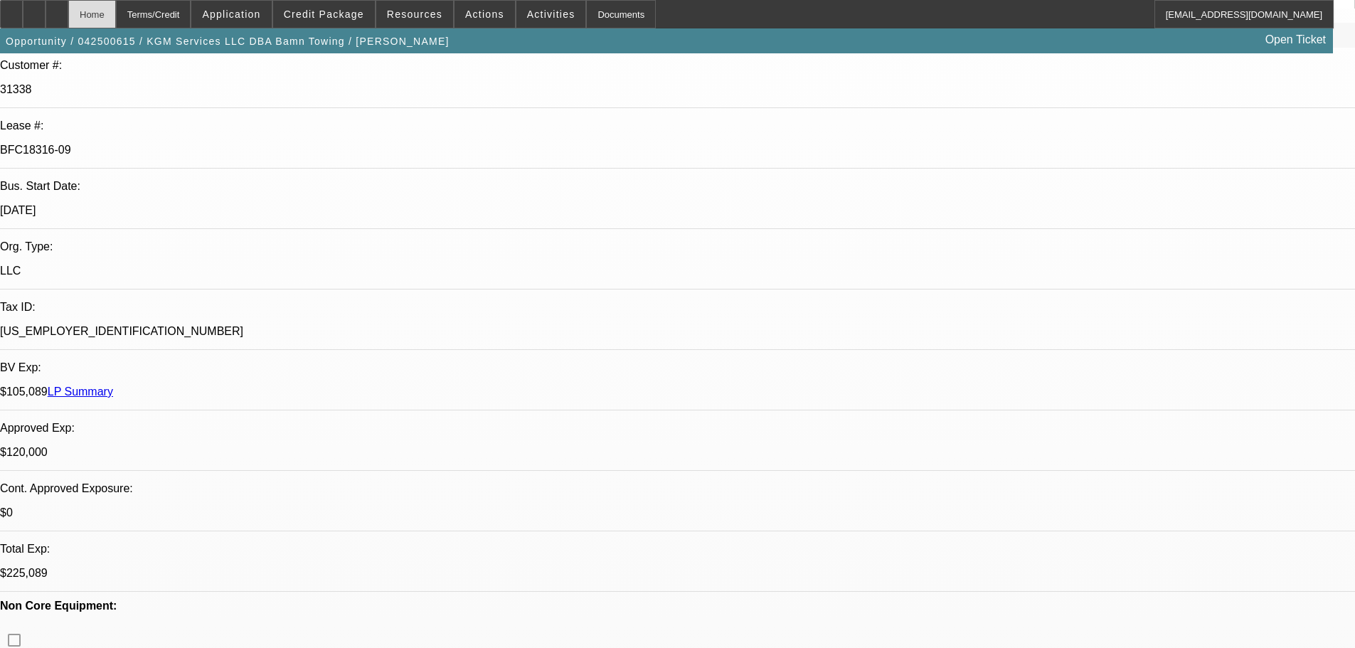
select select "0"
select select "2"
select select "0"
select select "6"
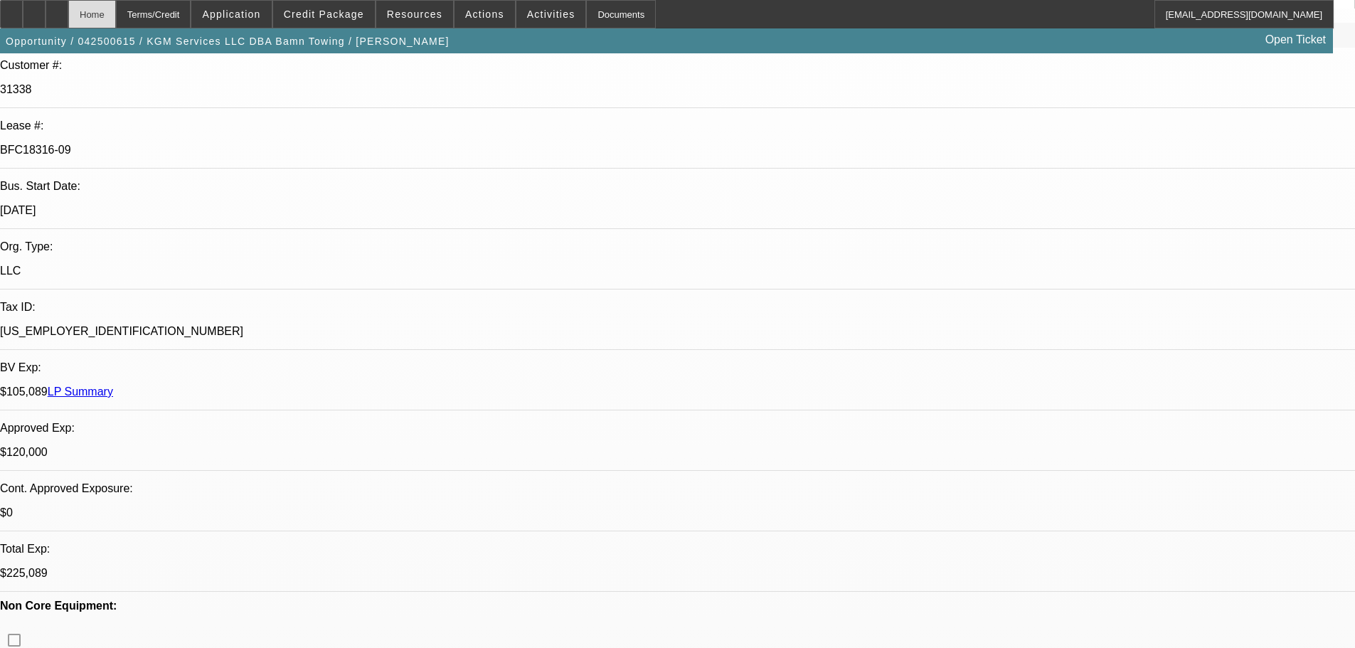
select select "0"
select select "2"
select select "0"
select select "6"
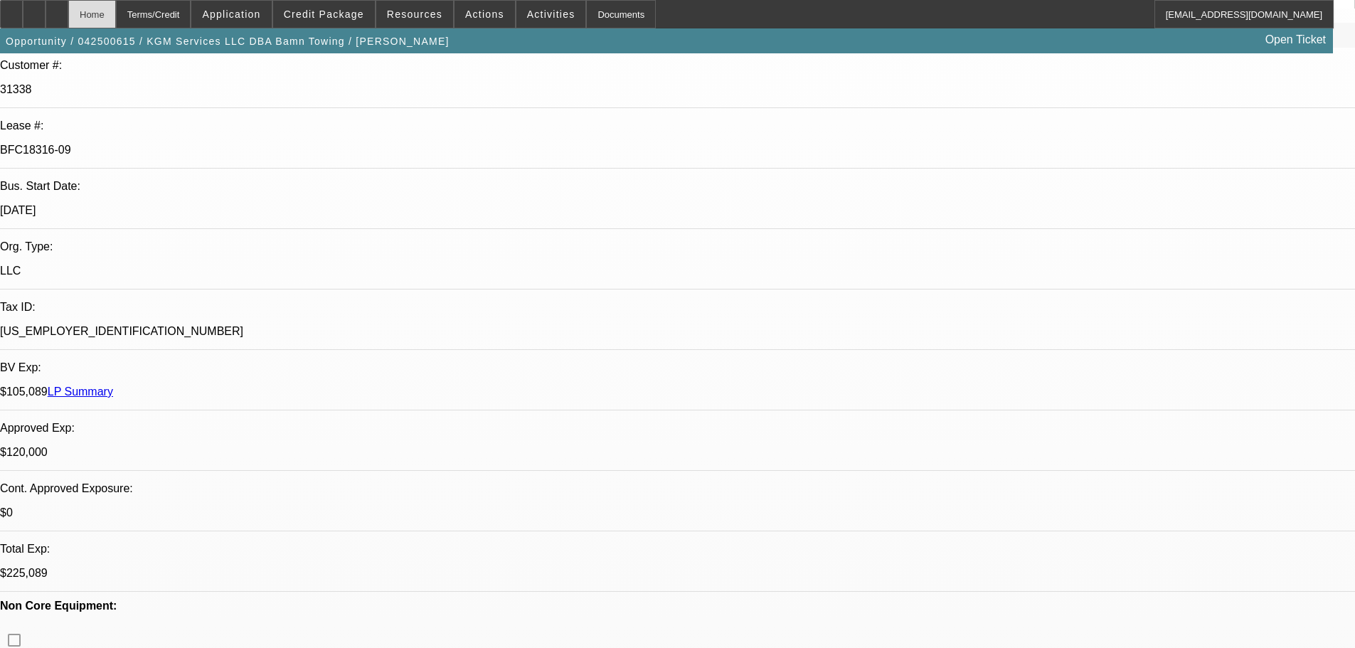
select select "0"
select select "2"
select select "0"
select select "6"
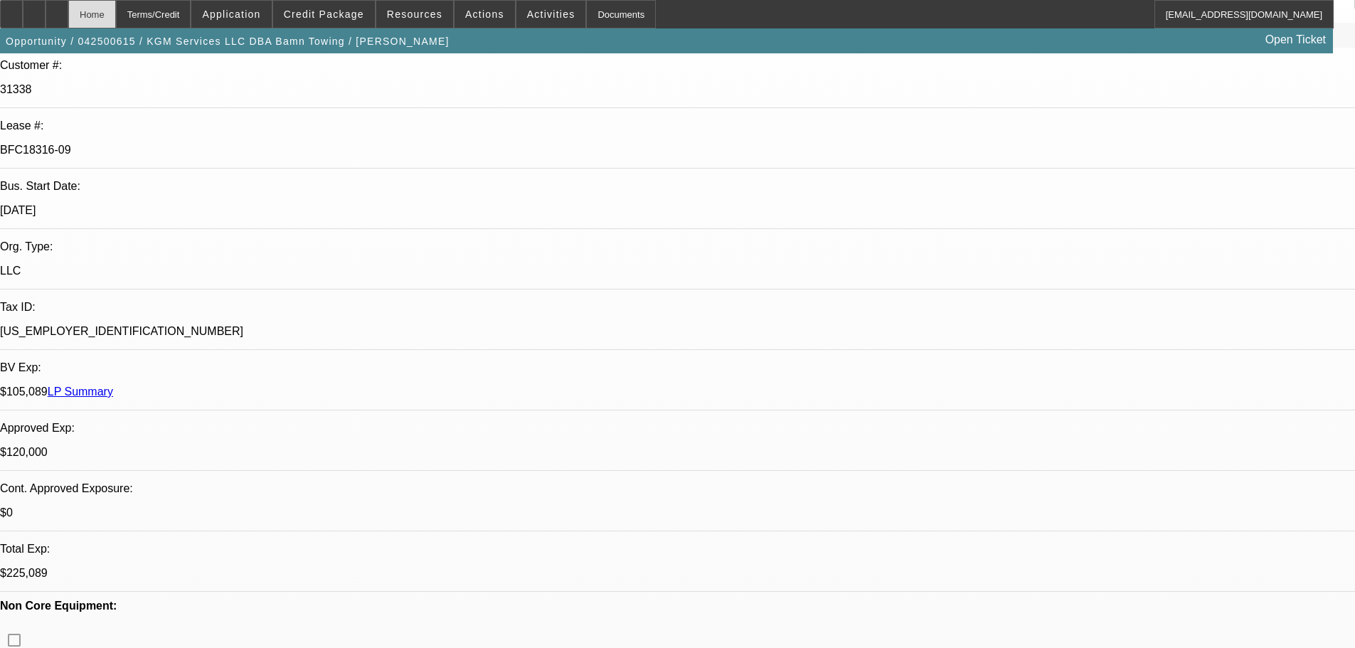
select select "0"
select select "2"
select select "0"
select select "6"
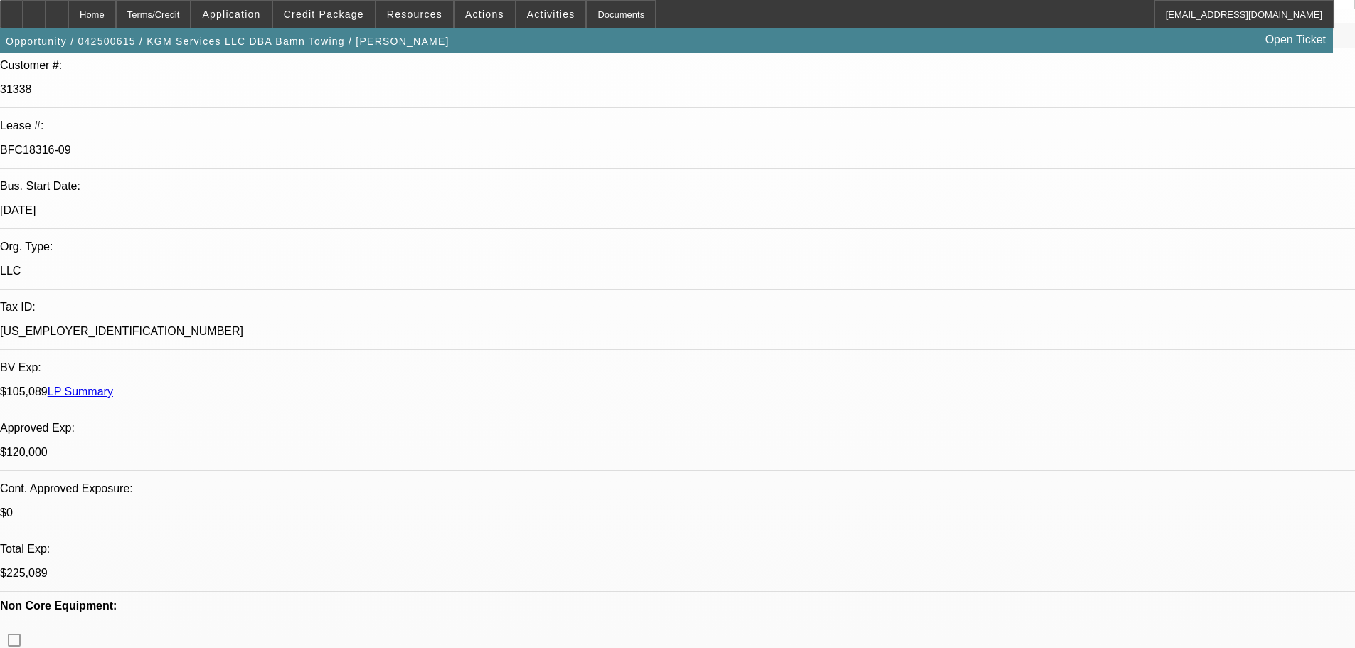
scroll to position [356, 0]
drag, startPoint x: 1265, startPoint y: 514, endPoint x: 1258, endPoint y: 551, distance: 37.5
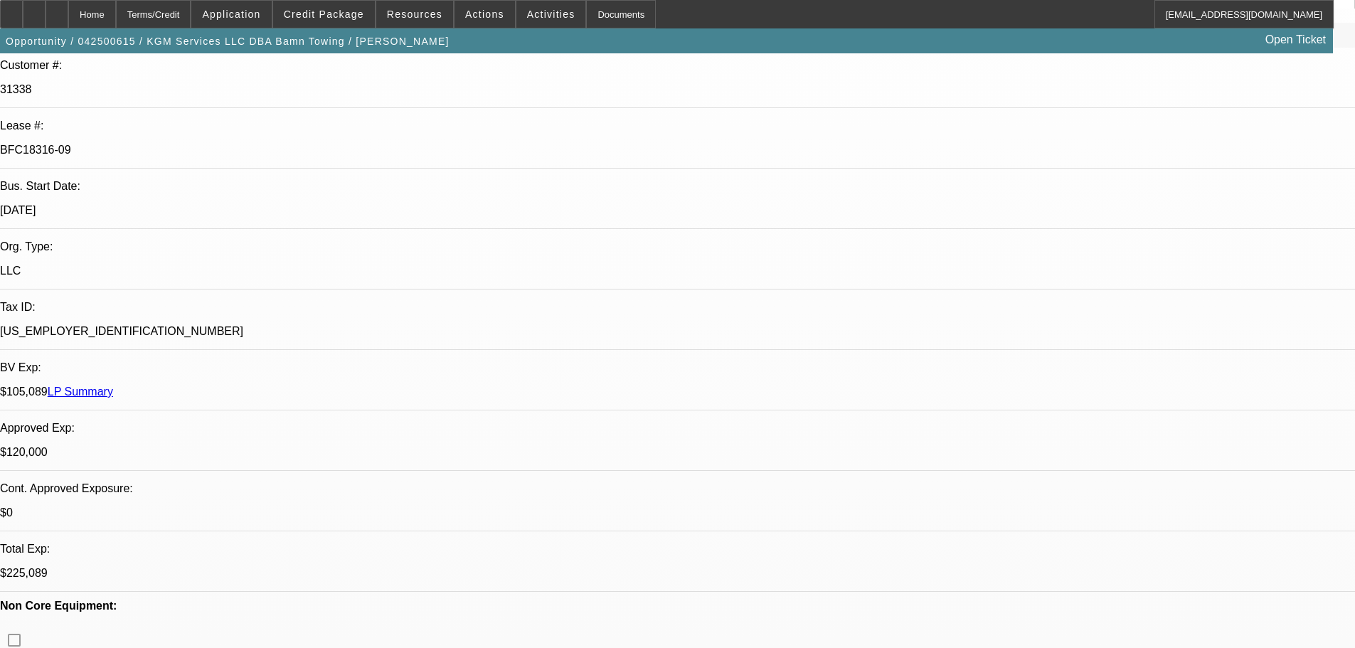
copy tbody "Docs can go to [PERSON_NAME] and [PERSON_NAME] at [EMAIL_ADDRESS][PERSON_NAME][…"
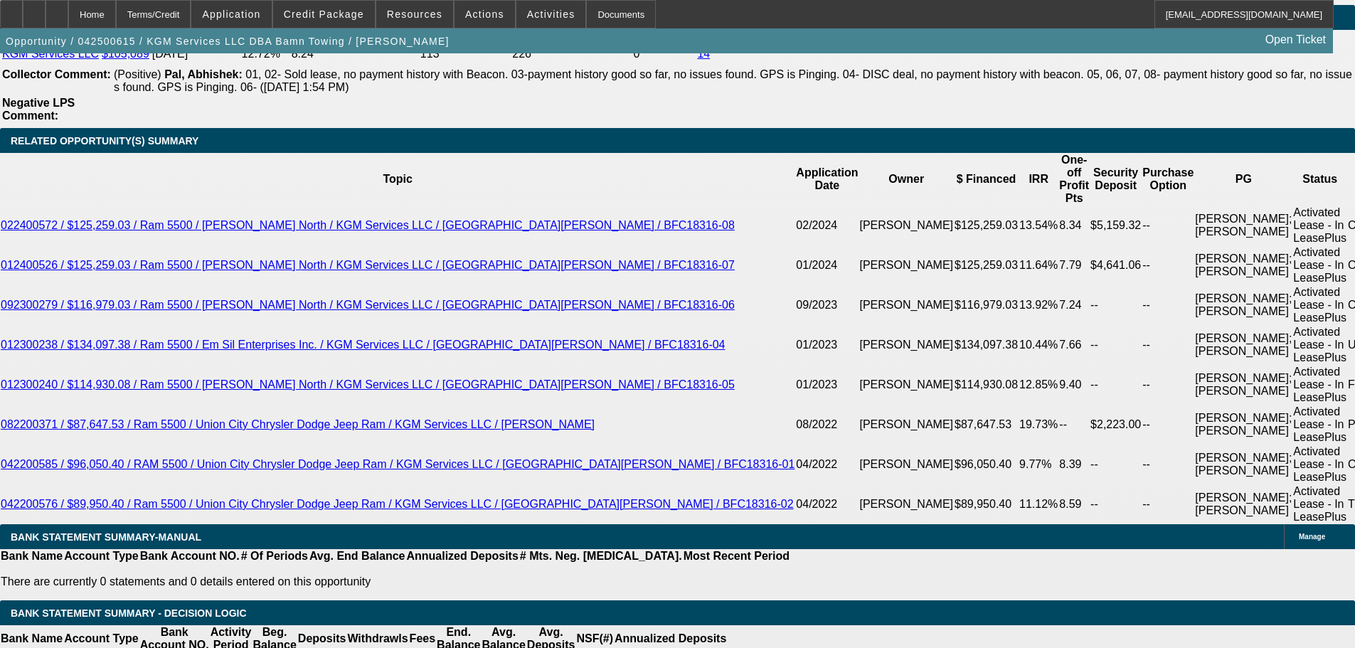
scroll to position [2490, 0]
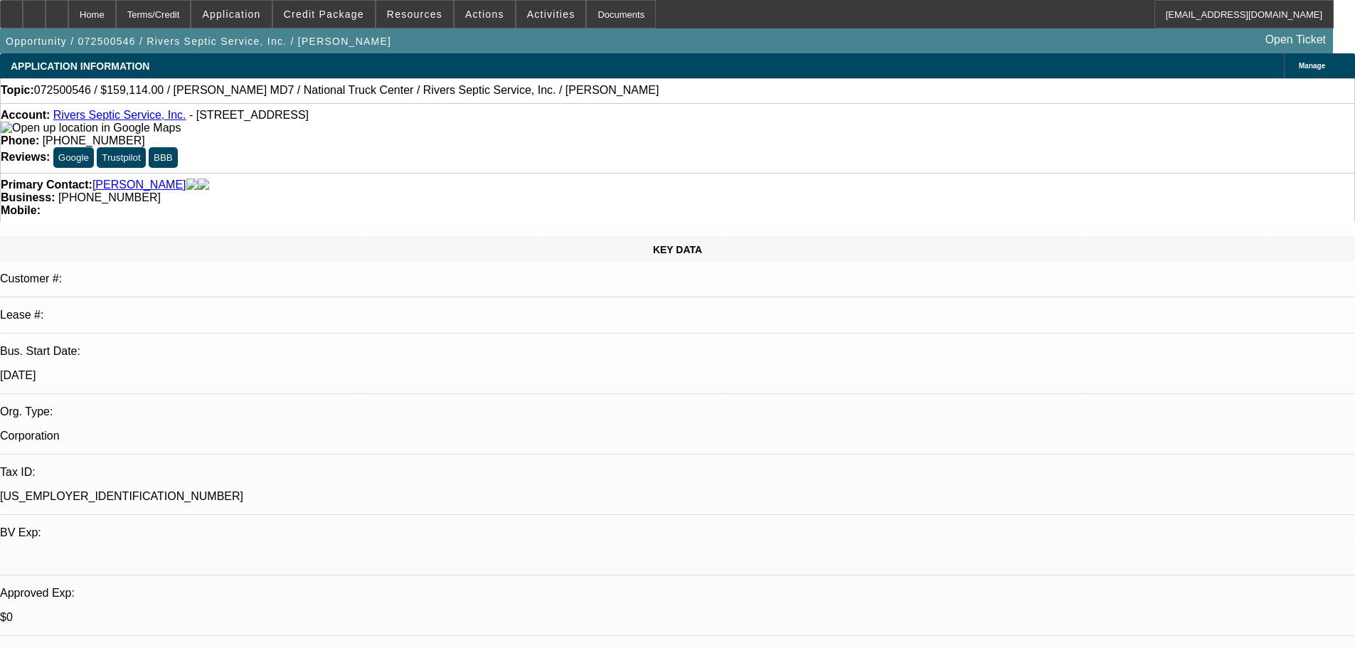
select select "0"
select select "6"
select select "0"
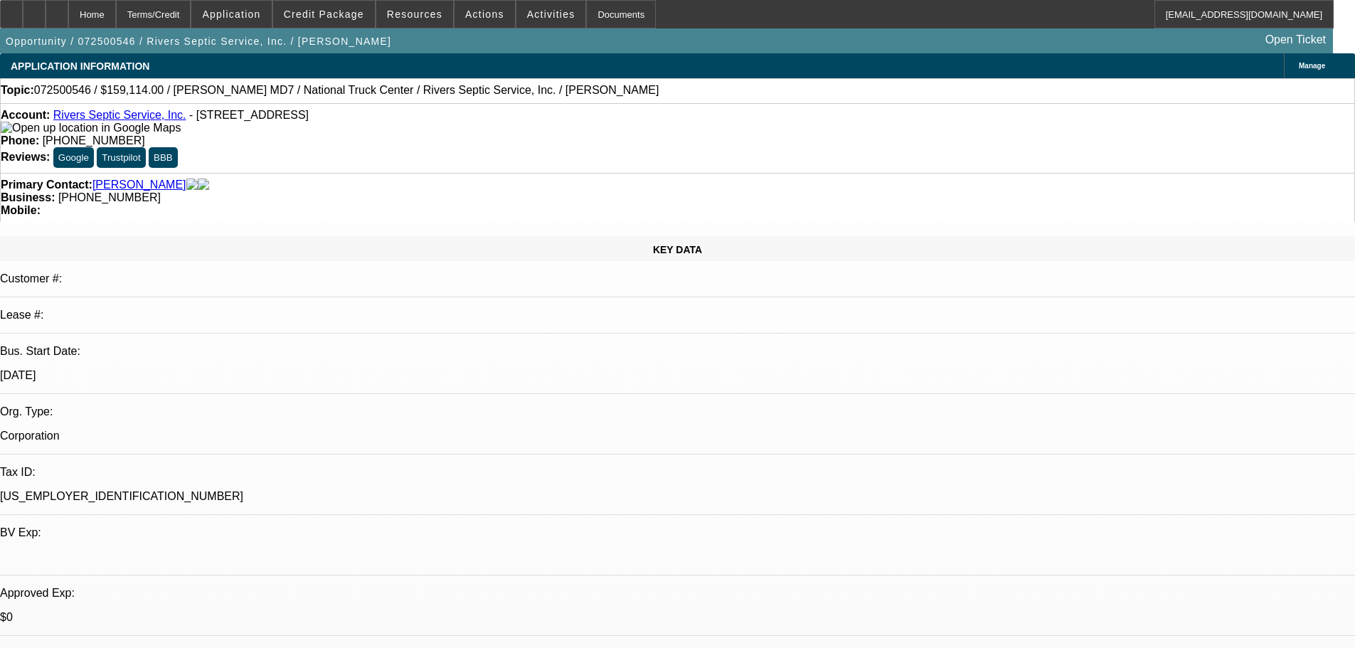
select select "2"
select select "0"
select select "6"
select select "0"
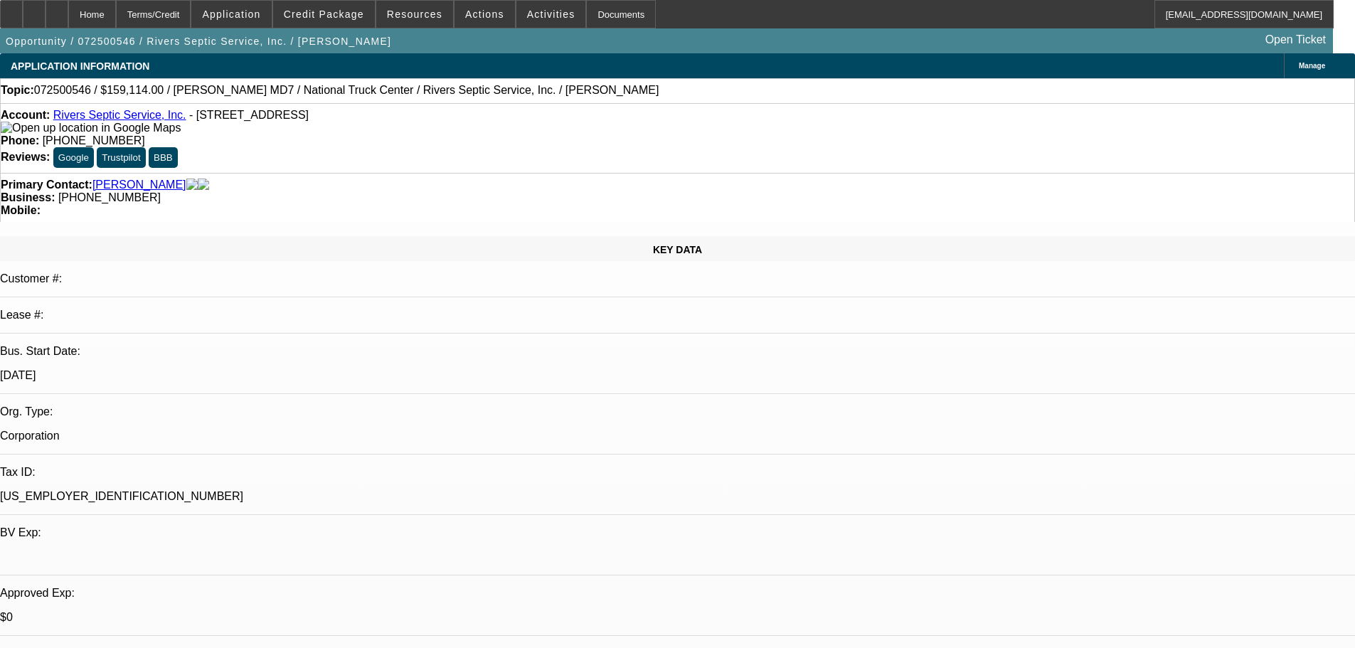
select select "2"
select select "0"
select select "6"
select select "0"
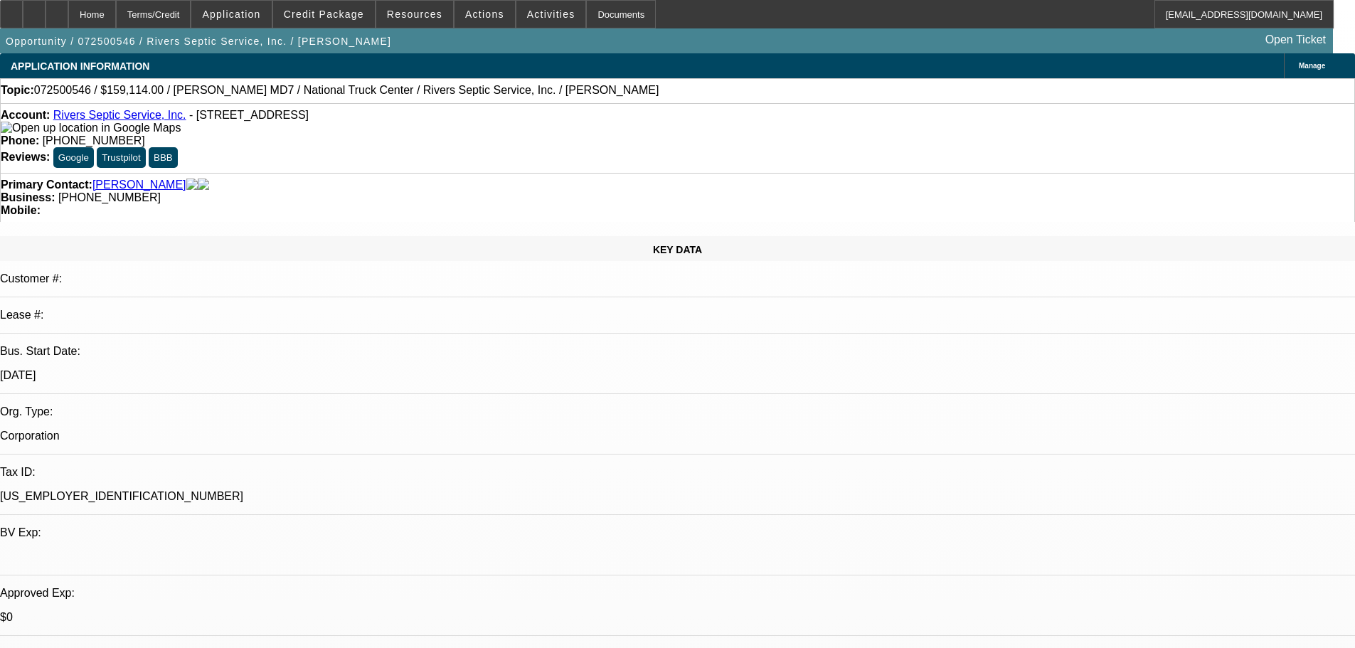
select select "2"
select select "0"
select select "6"
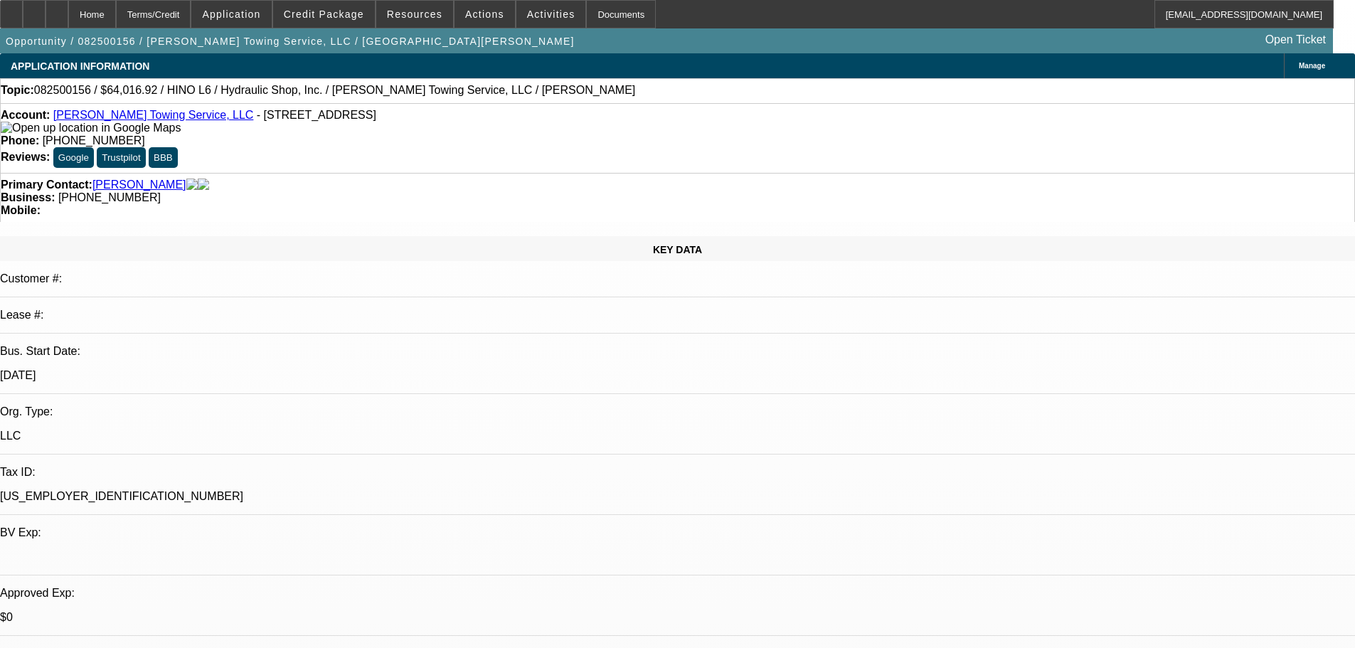
select select "0"
select select "6"
select select "0"
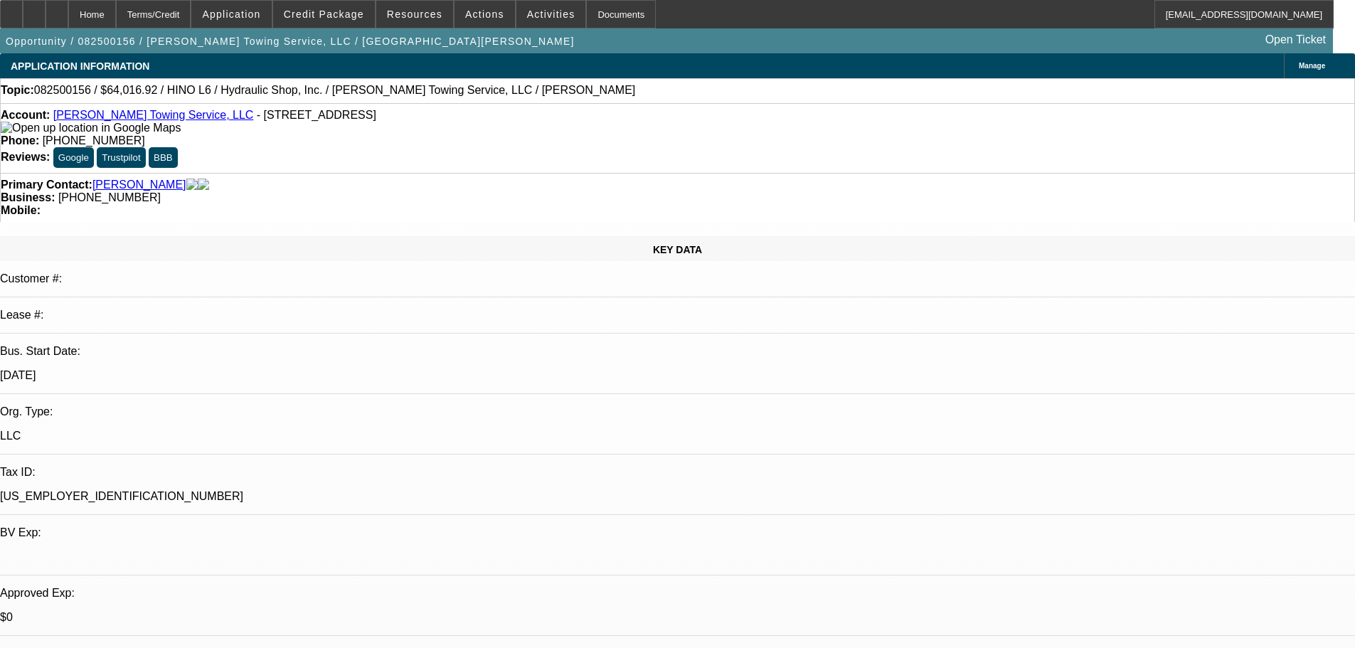
select select "0"
select select "6"
select select "0"
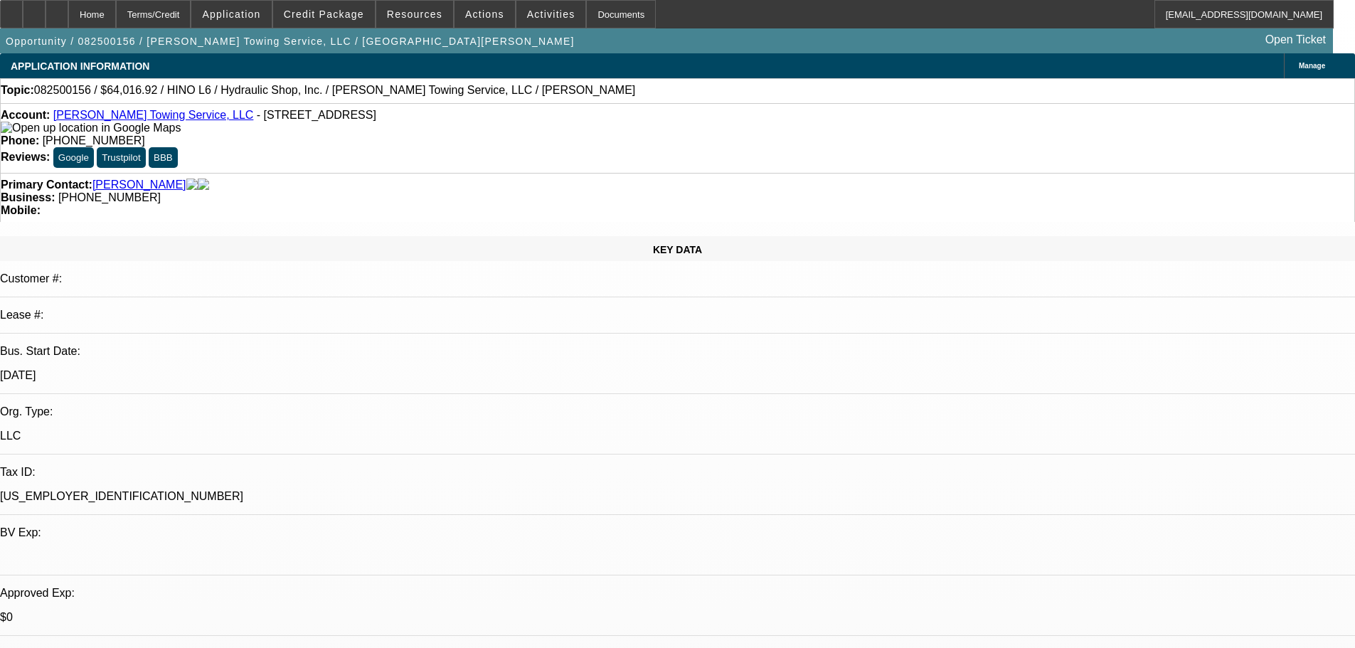
select select "0"
select select "6"
select select "0"
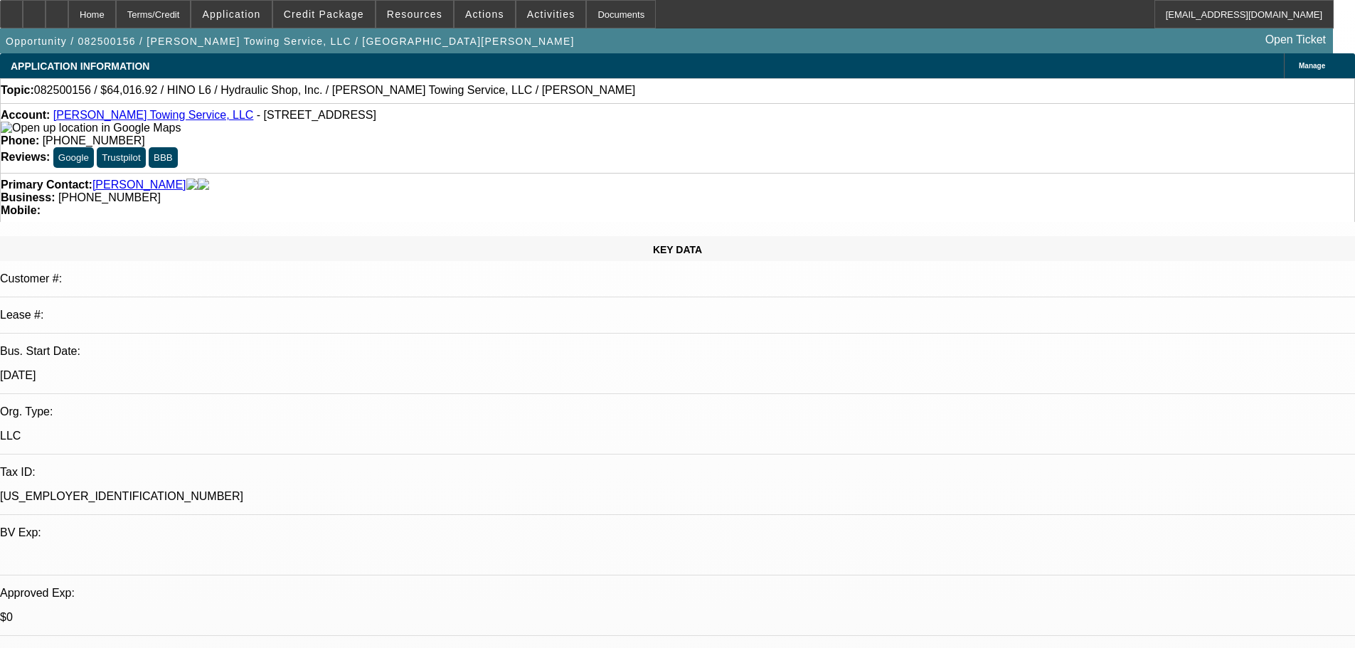
select select "6"
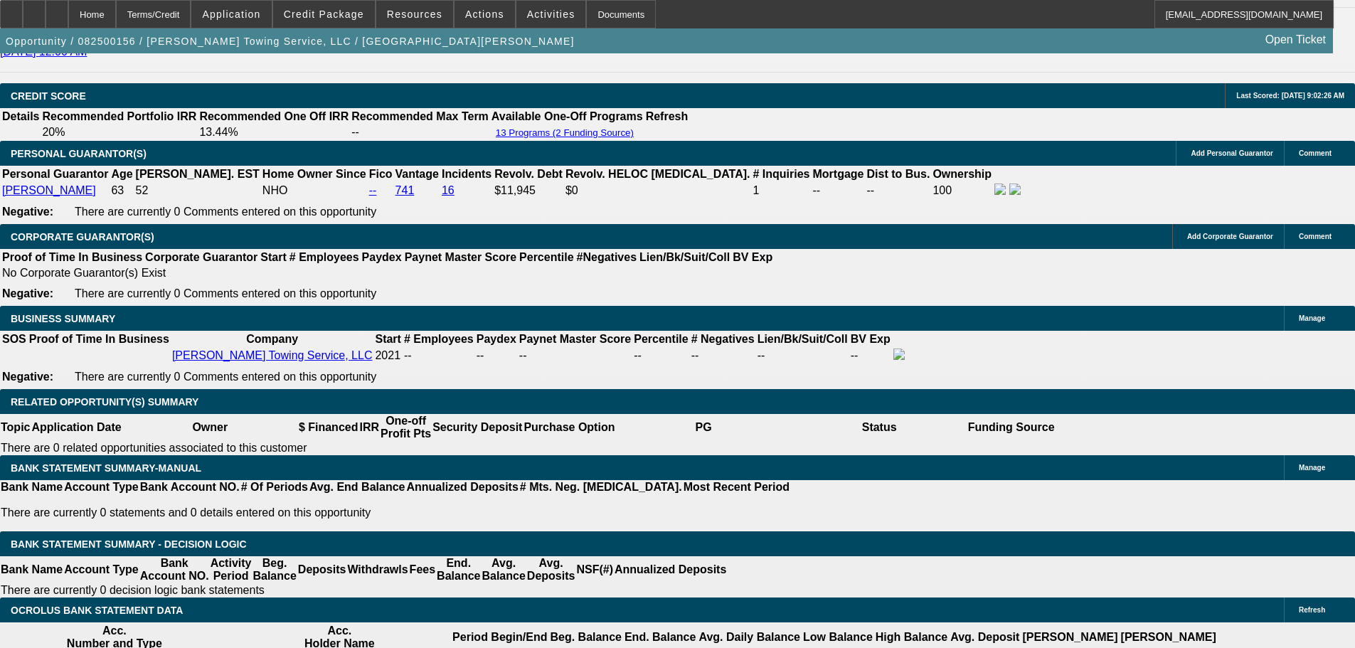
scroll to position [2063, 0]
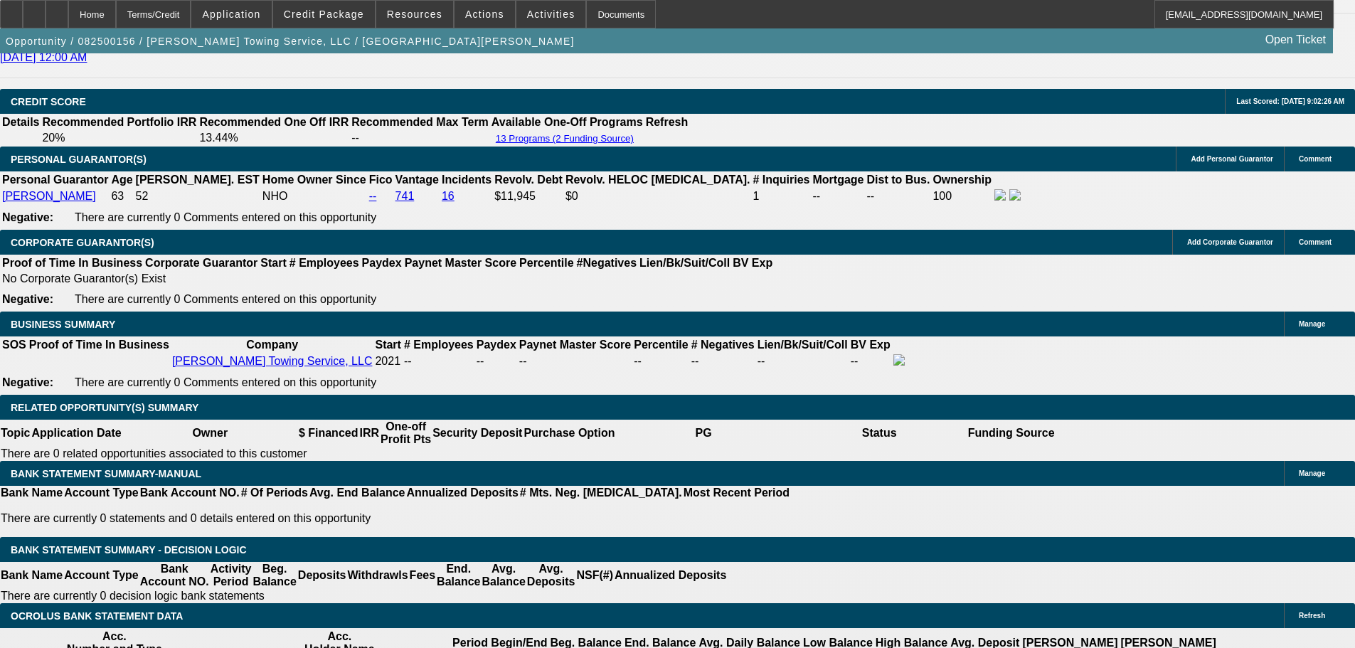
drag, startPoint x: 598, startPoint y: 387, endPoint x: 728, endPoint y: 391, distance: 129.5
type input "$55,221.92"
type input "UNKNOWN"
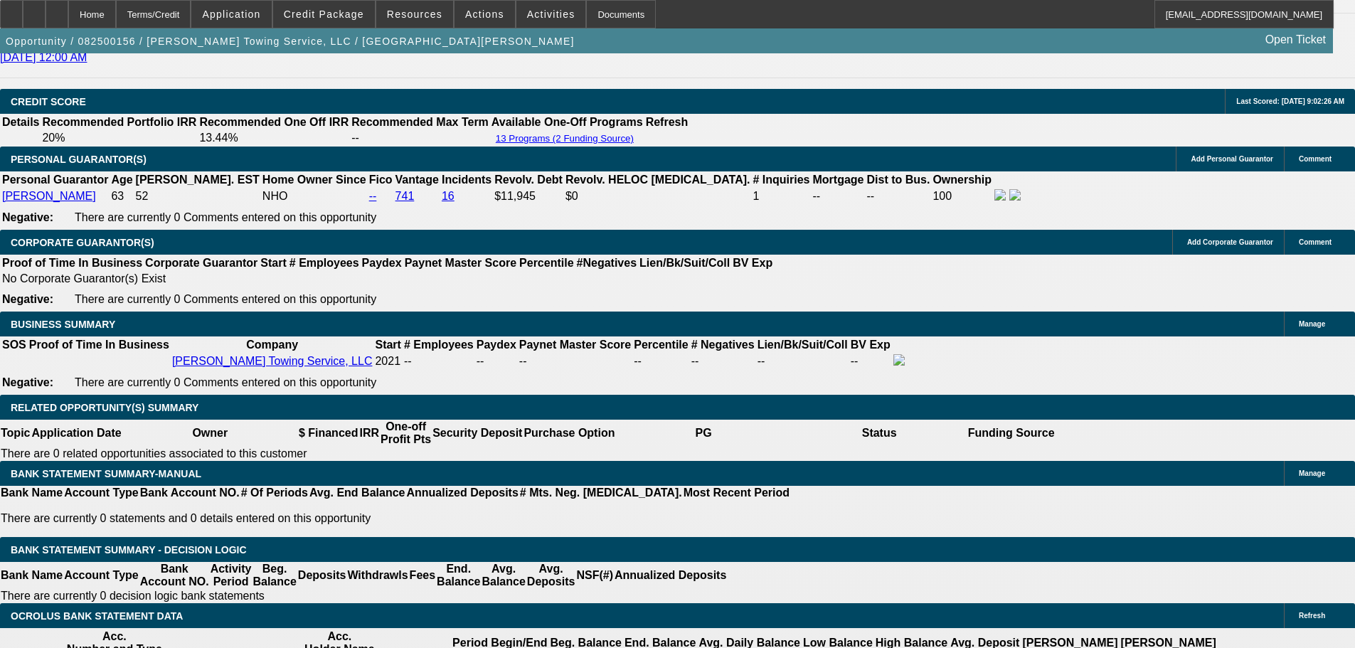
type input "$1,312.16"
radio input "true"
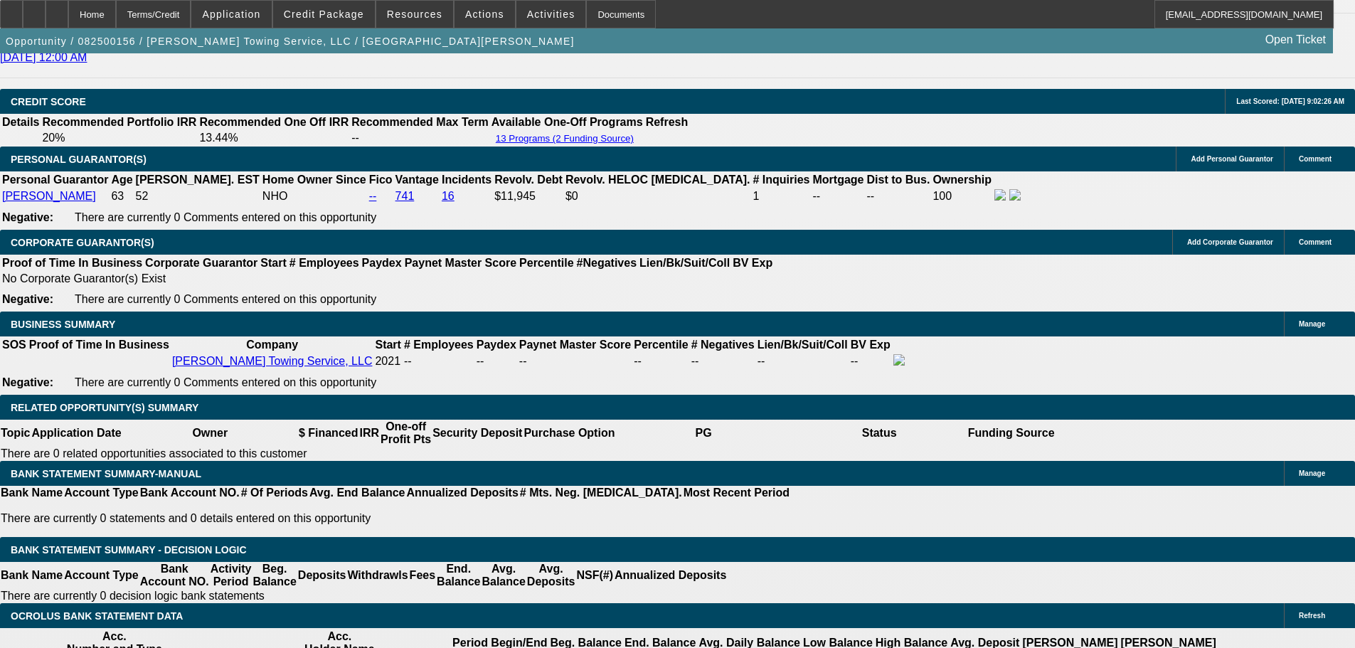
type textarea "8-11: Taking deal, was up against a lease w/ 10% option structure so our luck w…"
radio input "true"
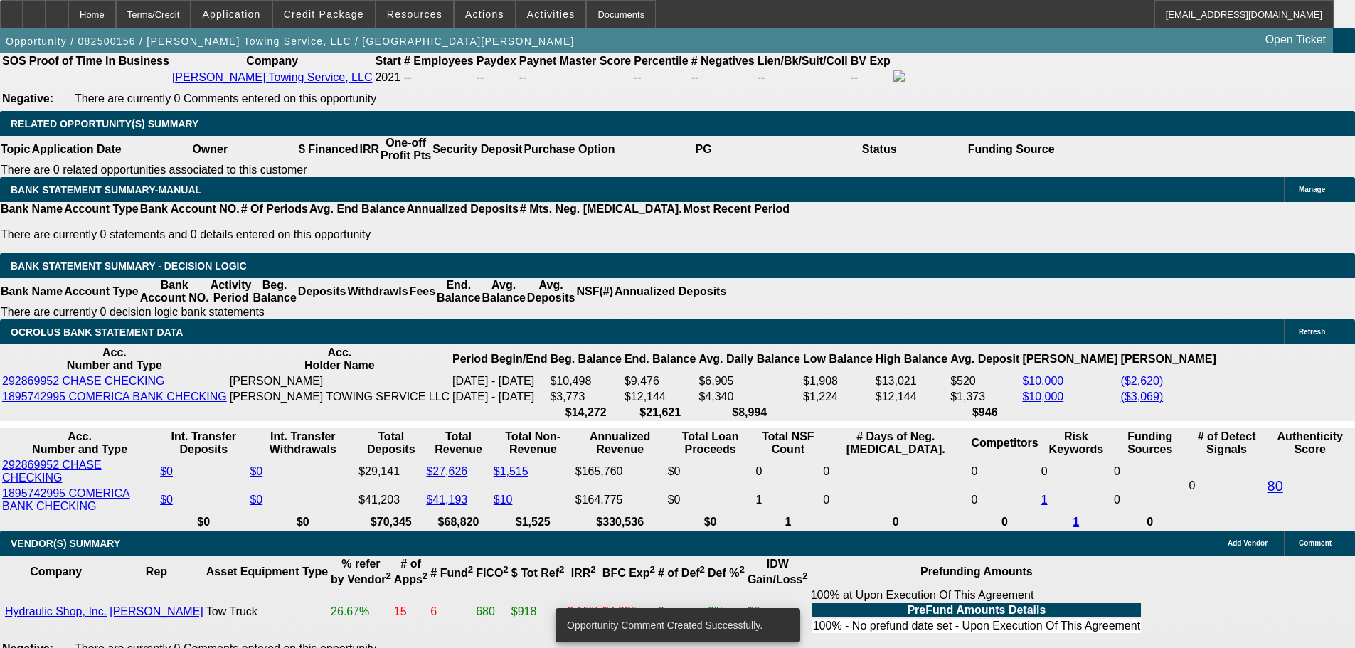
scroll to position [2347, 0]
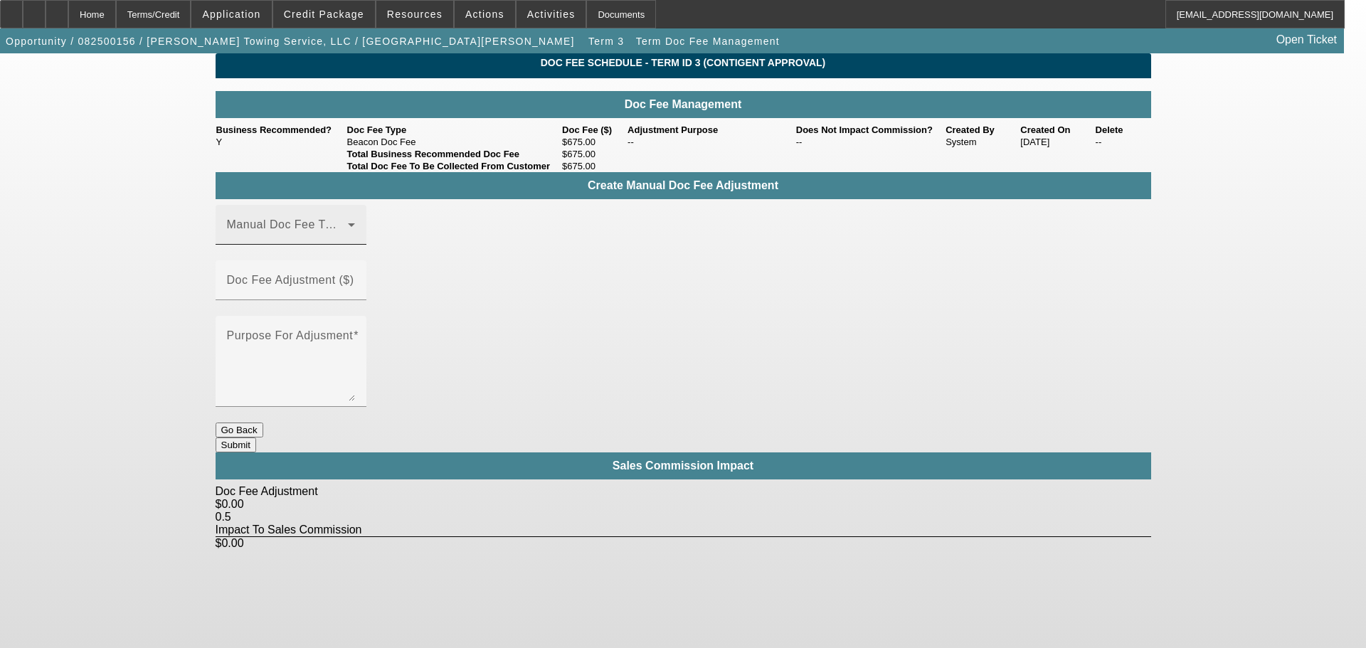
click at [319, 230] on mat-label "Manual Doc Fee Type" at bounding box center [286, 224] width 118 height 12
click at [329, 318] on mat-option "Beacon Doc Fee" at bounding box center [311, 317] width 191 height 34
click at [354, 274] on mat-label "Doc Fee Adjustment ($)" at bounding box center [290, 280] width 127 height 12
click at [355, 277] on input "Doc Fee Adjustment ($)" at bounding box center [291, 285] width 128 height 17
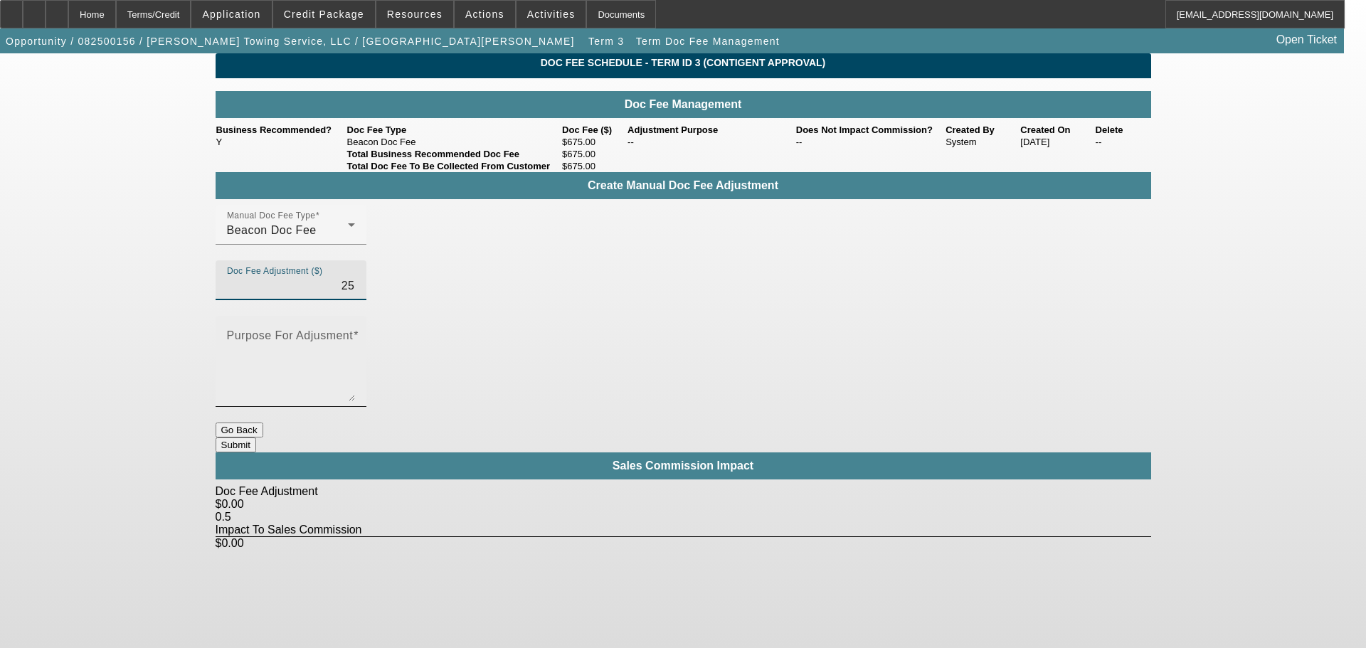
type input "$25.00"
click at [355, 333] on textarea "Purpose For Adjusment" at bounding box center [291, 367] width 128 height 68
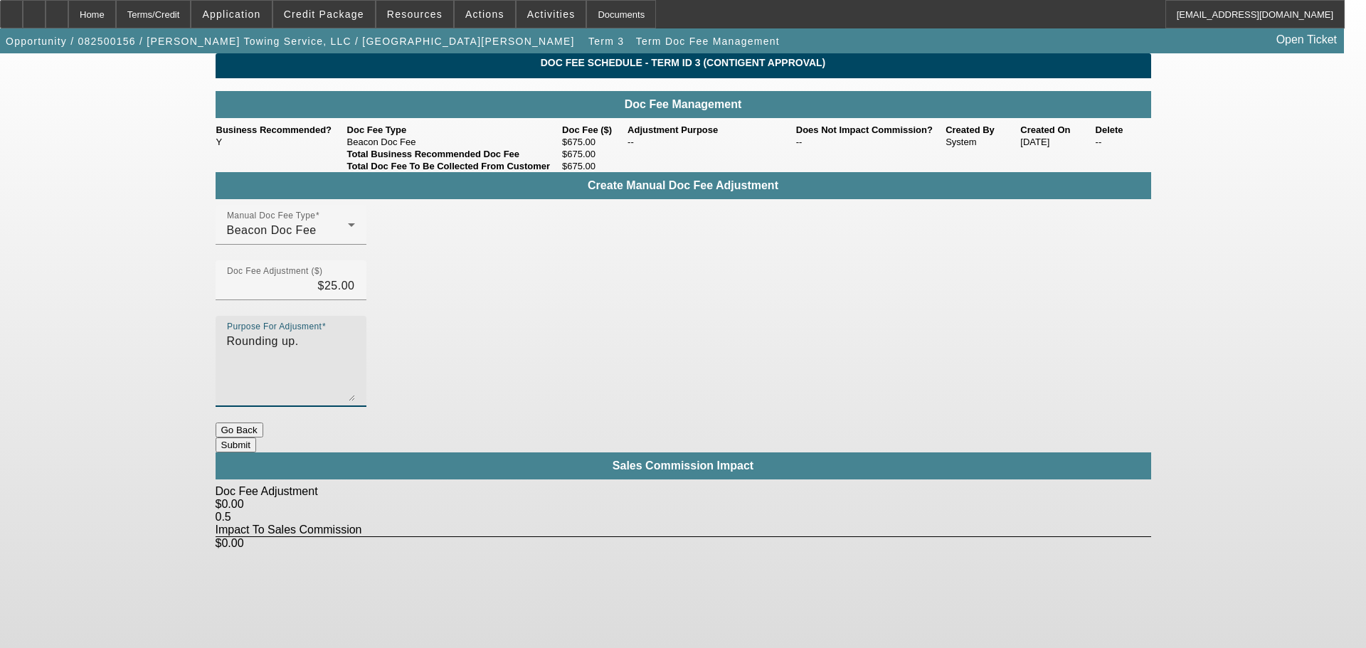
type textarea "Rounding up."
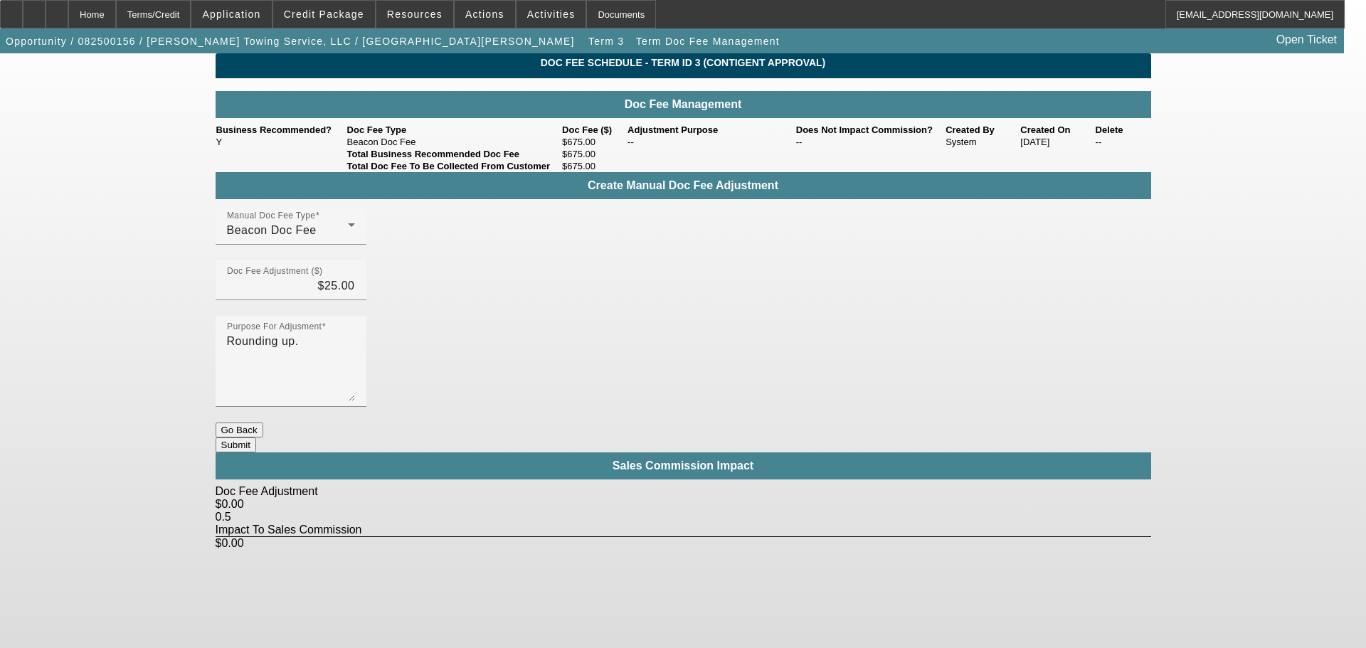
click at [256, 437] on button "Submit" at bounding box center [236, 444] width 41 height 15
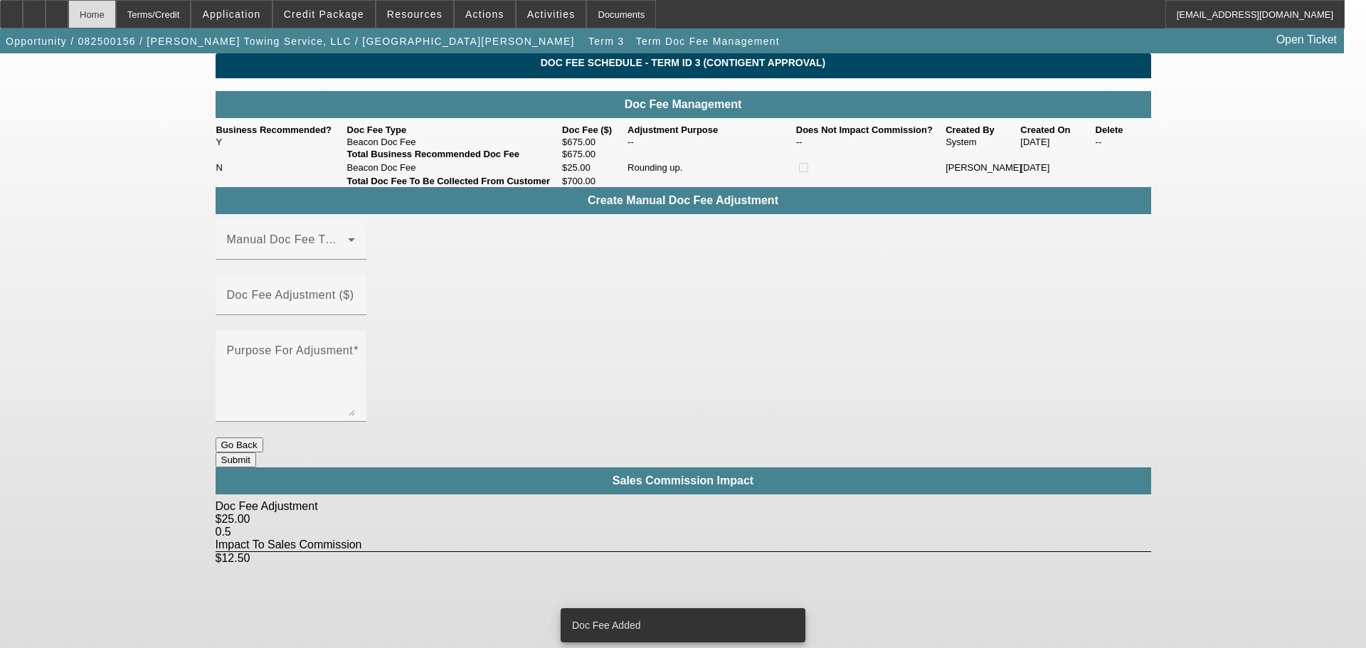
click at [116, 20] on div "Home" at bounding box center [92, 14] width 48 height 28
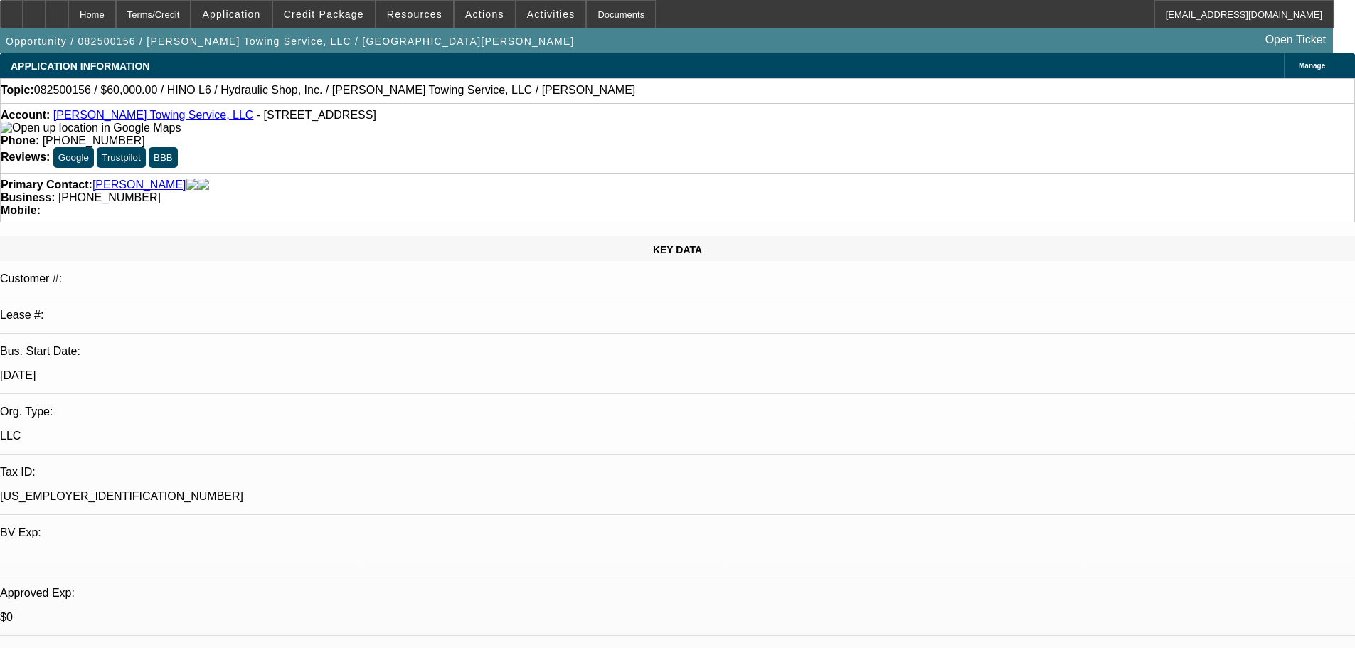
select select "0"
select select "6"
select select "0"
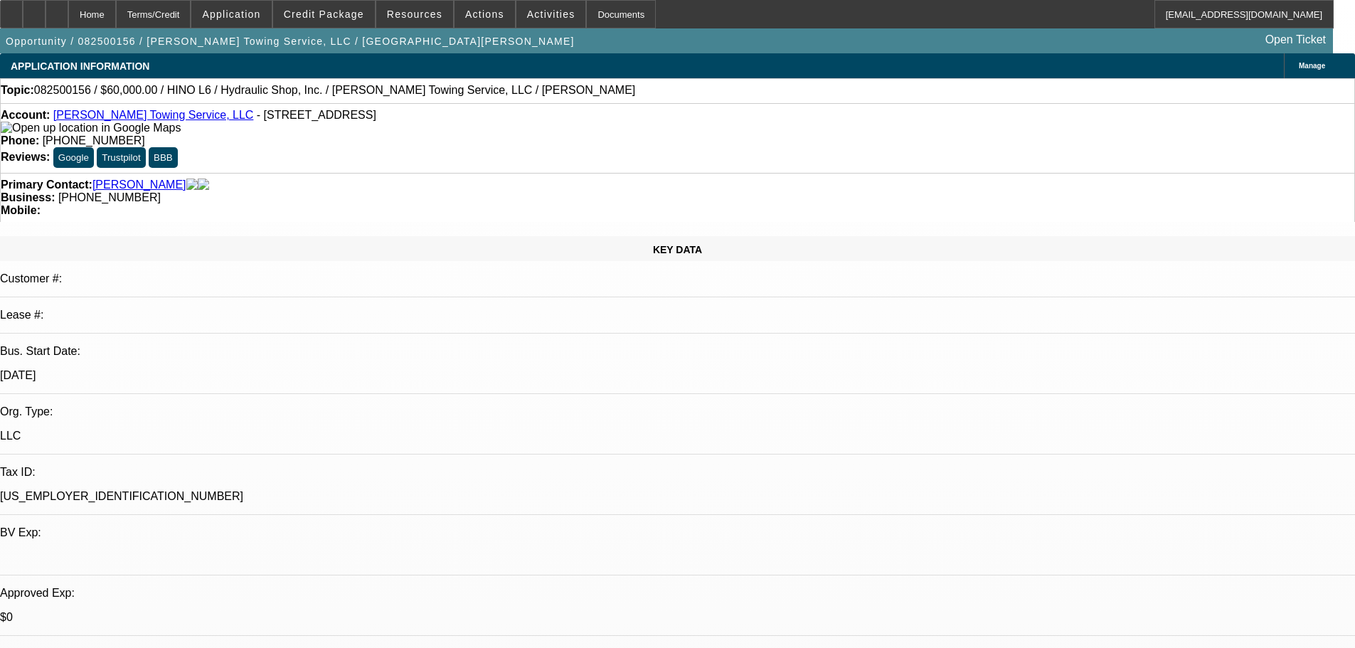
select select "0"
select select "6"
select select "0"
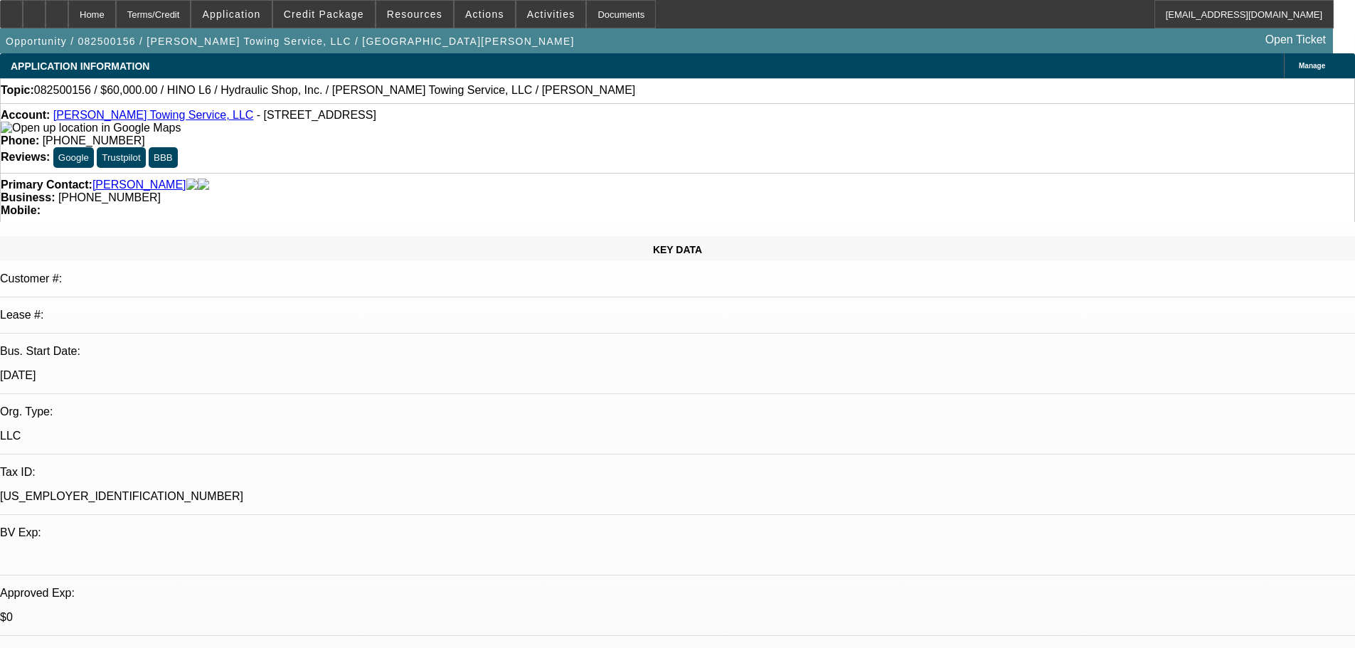
select select "0"
select select "6"
select select "0"
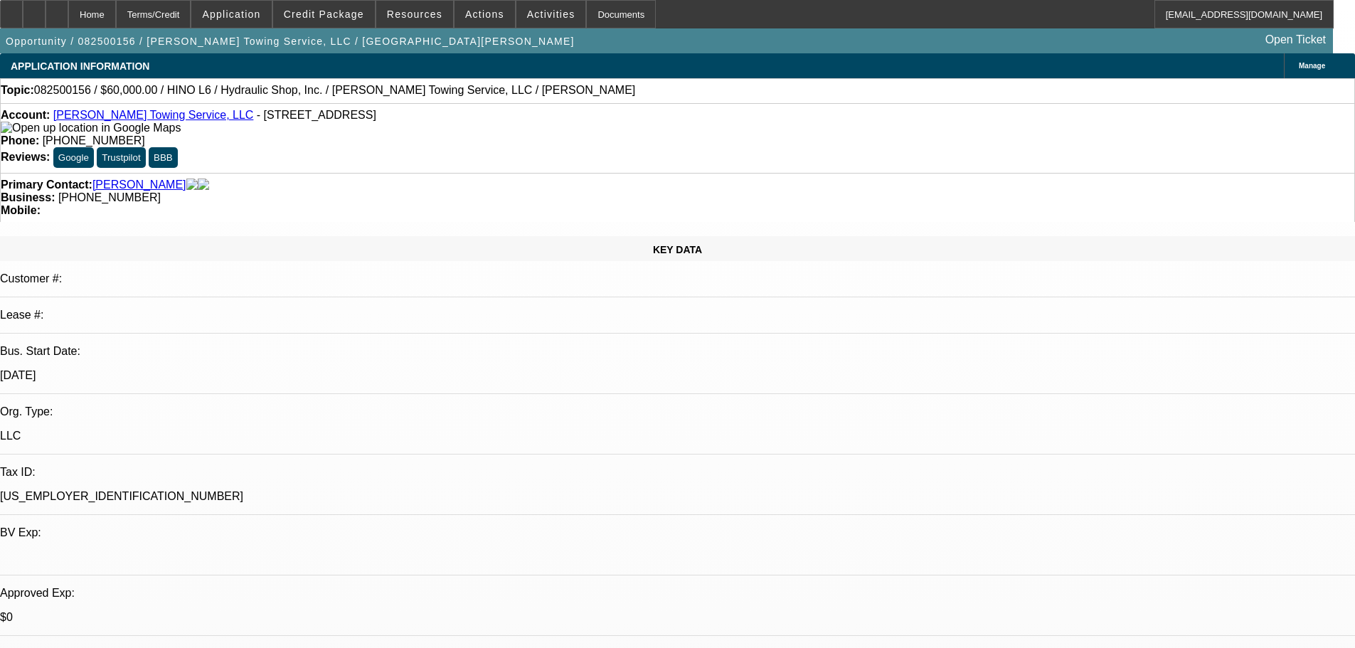
select select "6"
radio input "true"
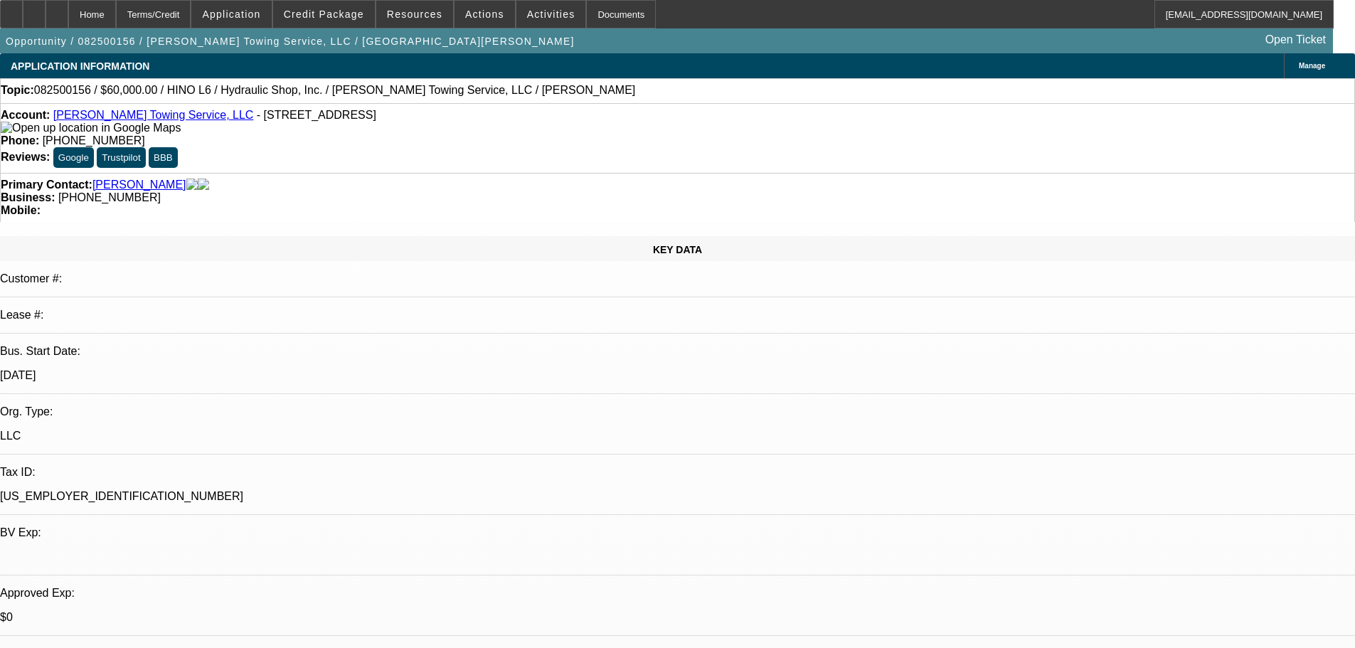
type textarea "requested w-9"
radio input "true"
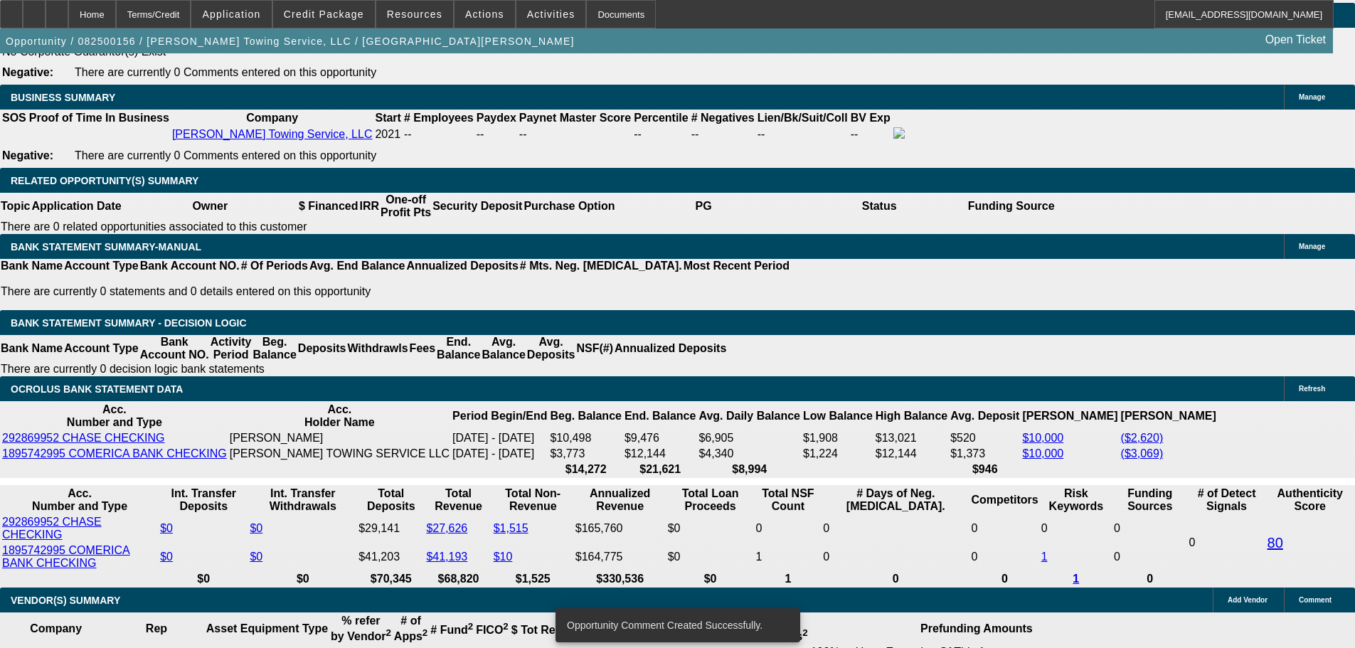
scroll to position [2276, 0]
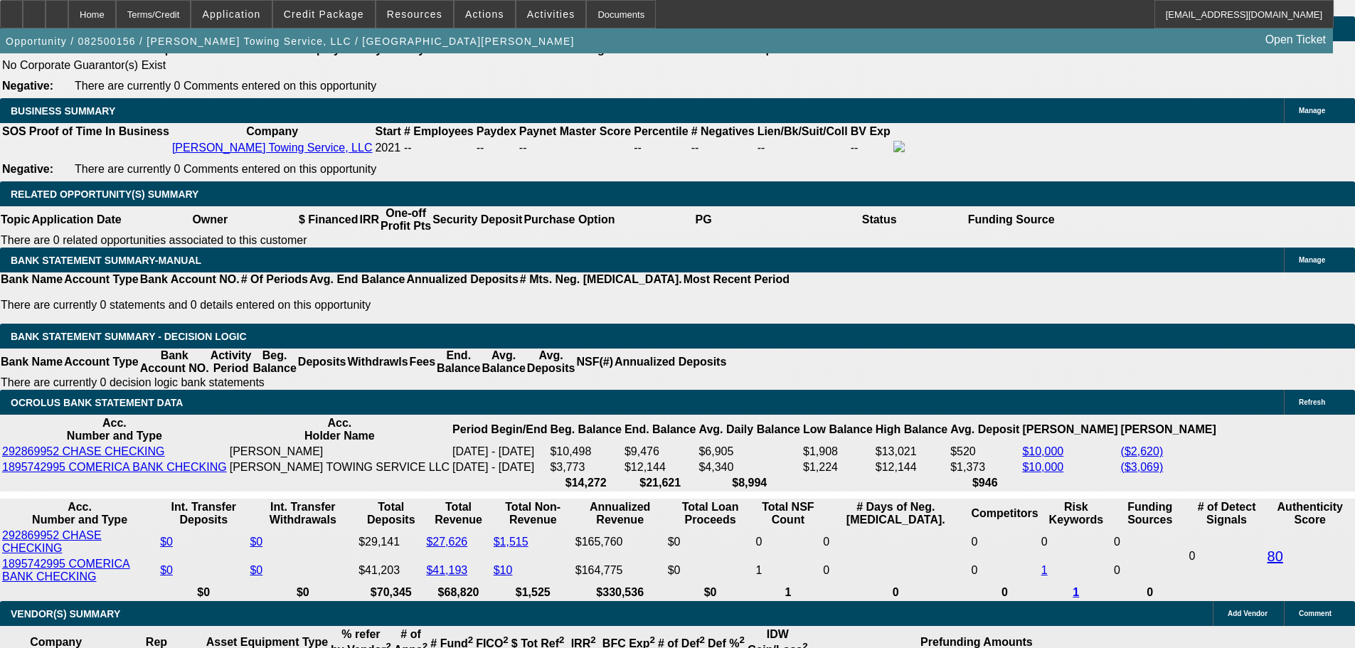
drag, startPoint x: 571, startPoint y: 282, endPoint x: 667, endPoint y: 282, distance: 96.0
type input "13"
type input "UNKNOWN"
type input "1325"
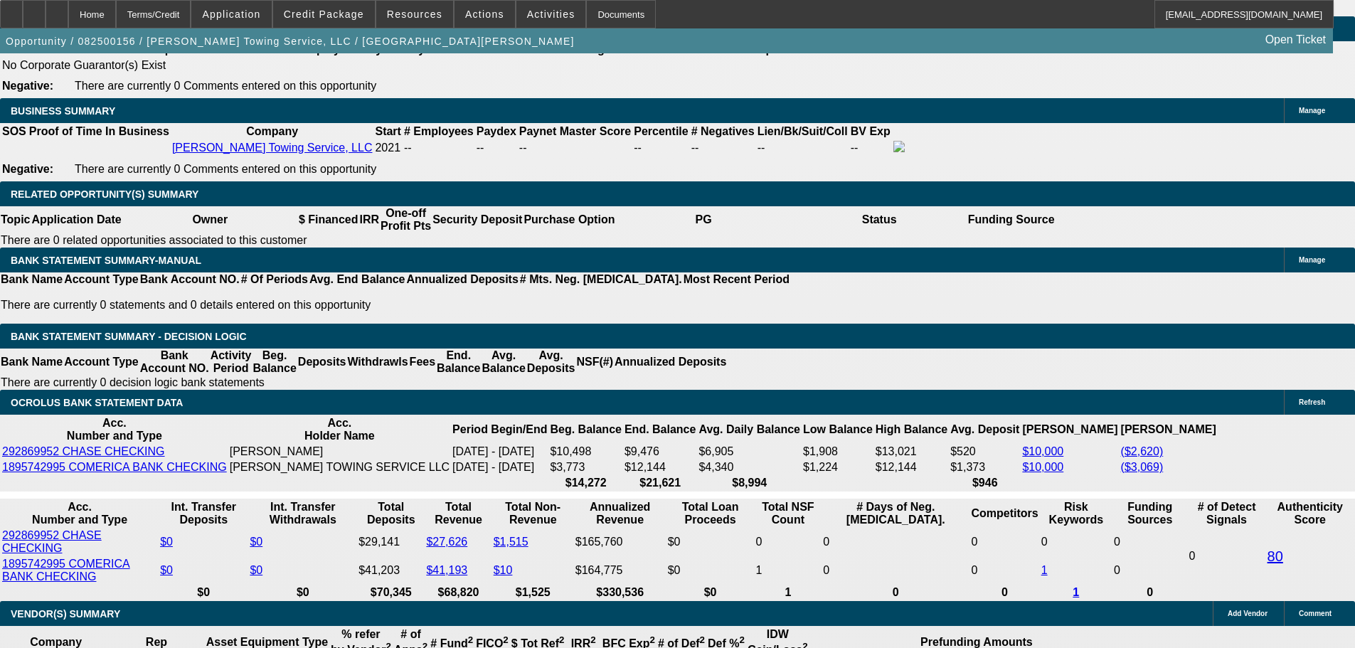
type input "11.7"
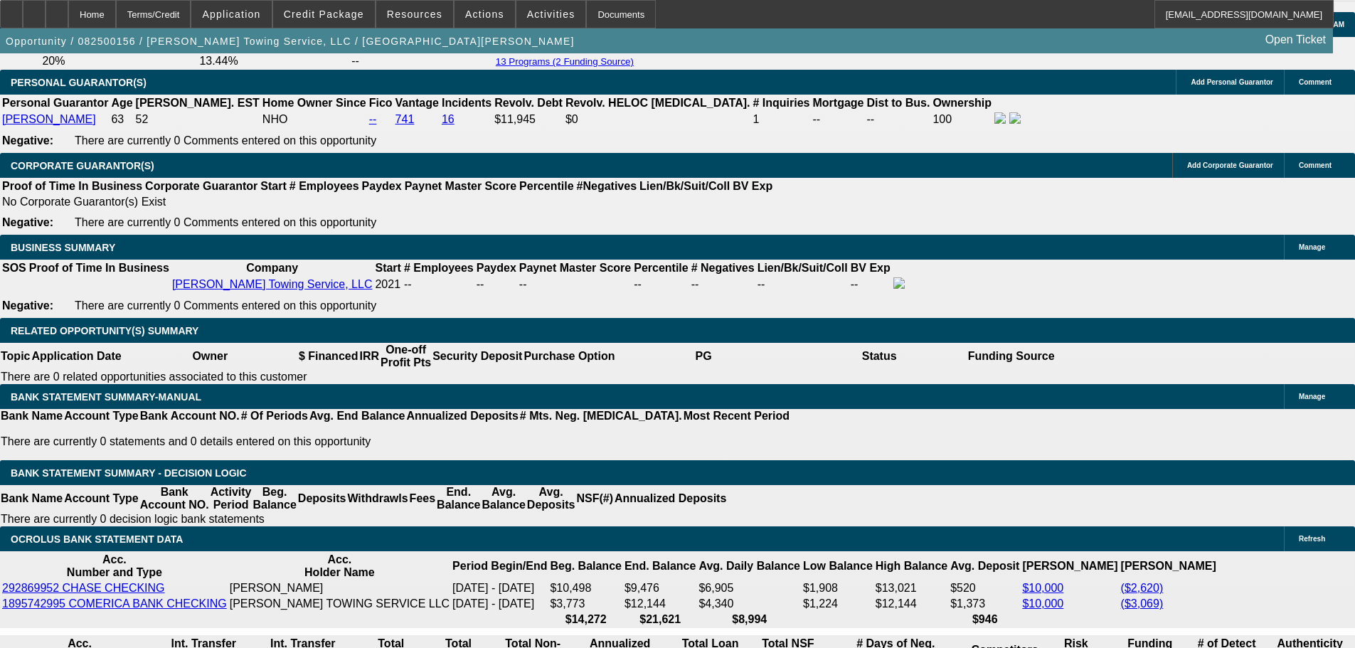
scroll to position [2134, 0]
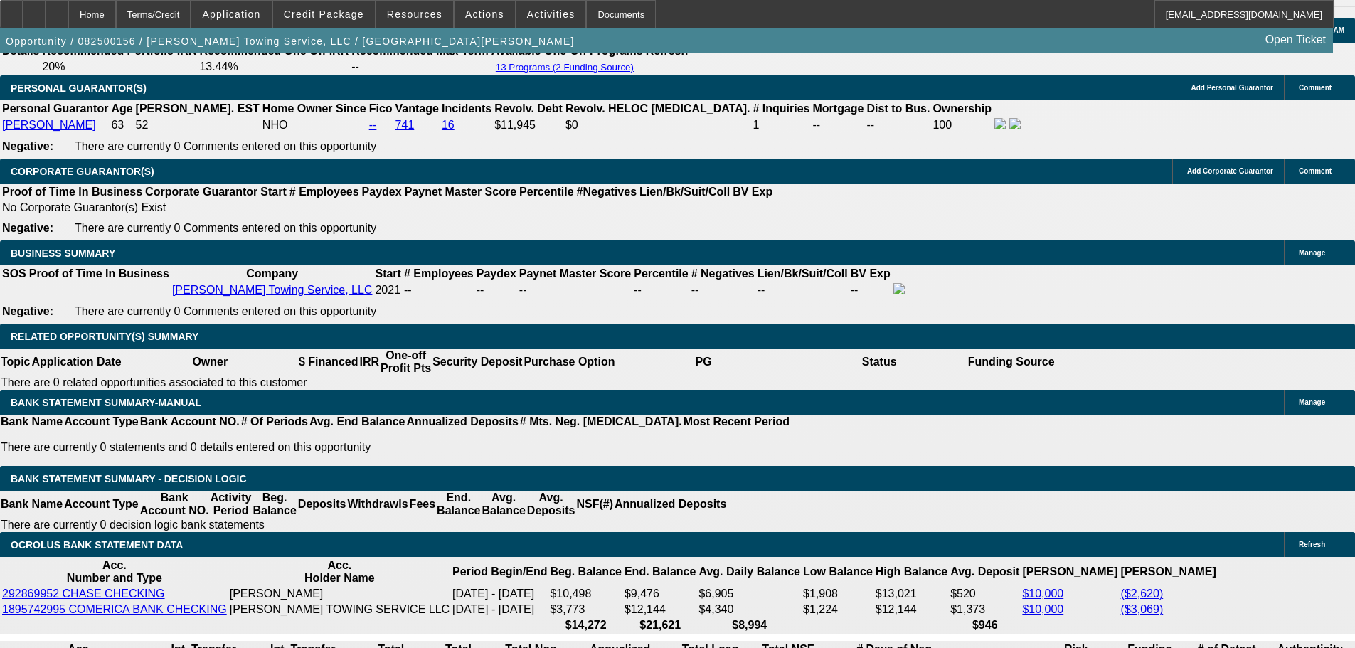
type input "$1,325.00"
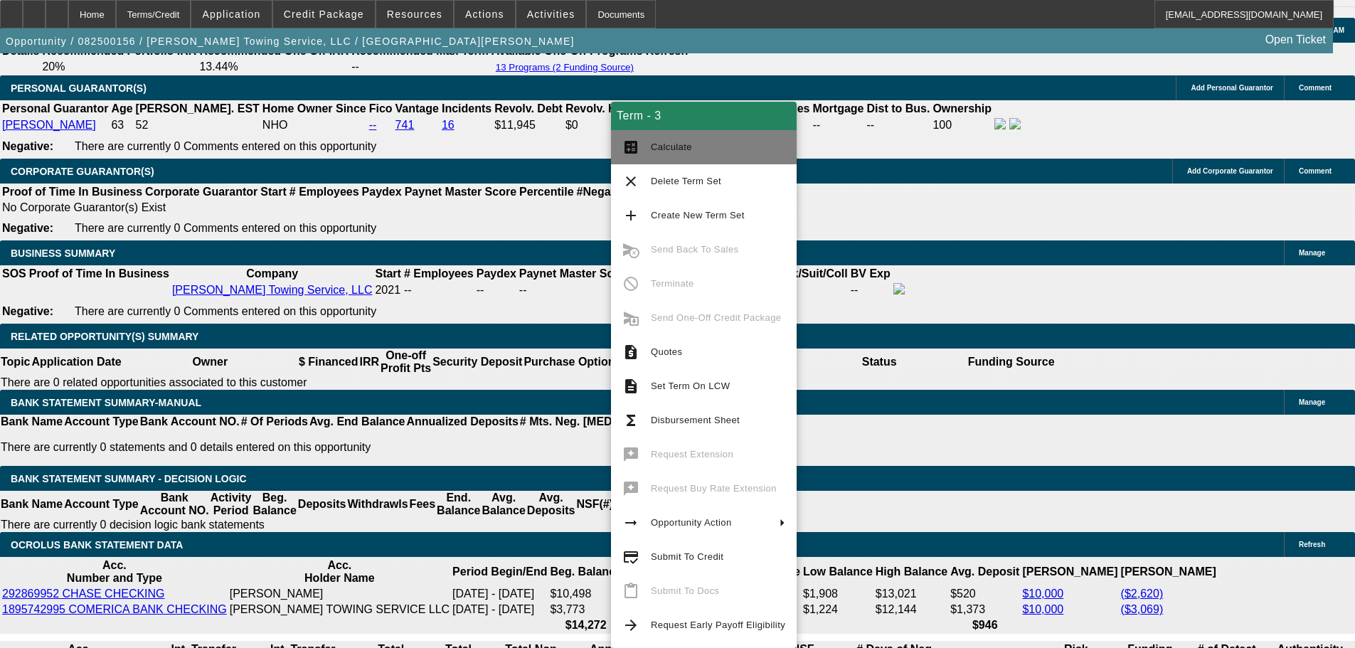
click at [683, 143] on span "Calculate" at bounding box center [671, 147] width 41 height 11
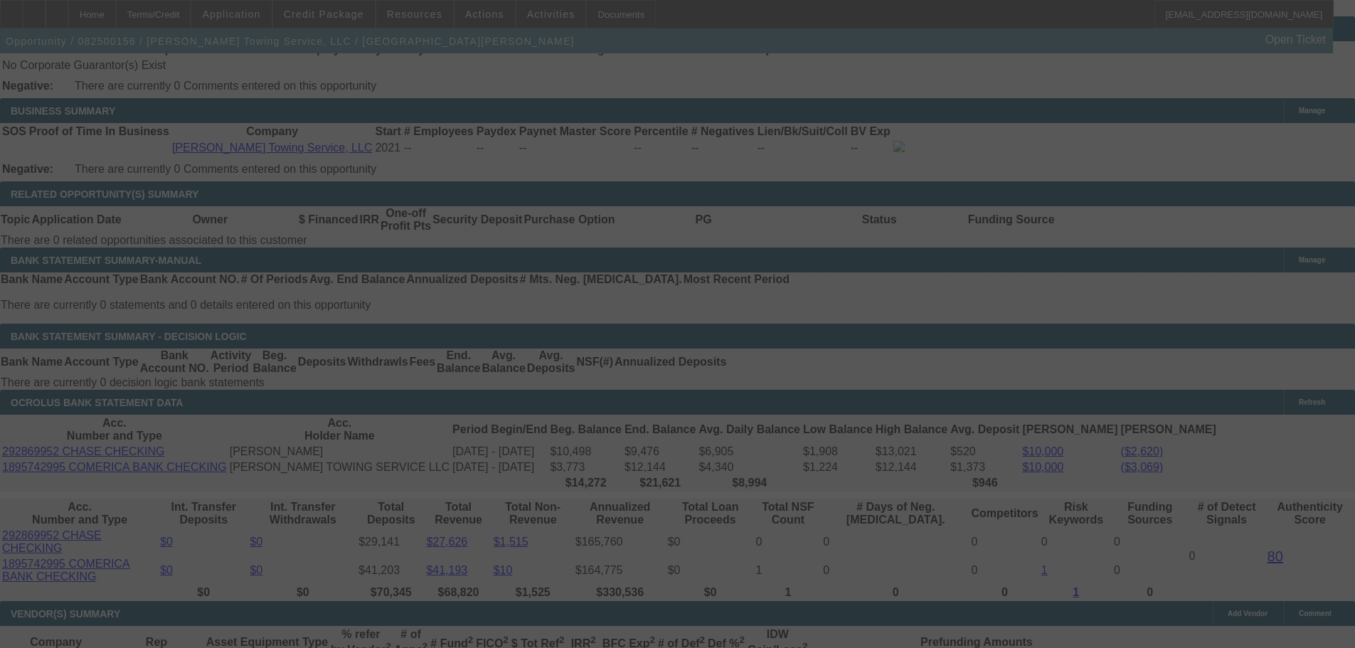
scroll to position [2269, 0]
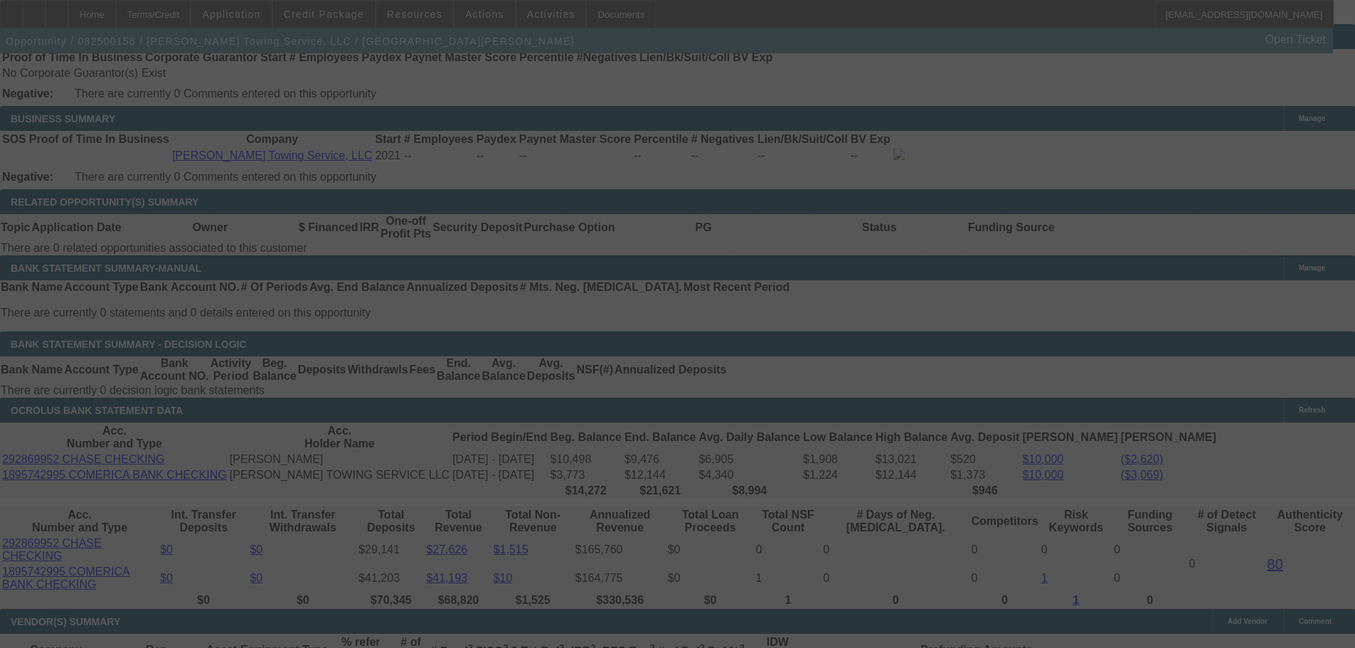
select select "0"
select select "6"
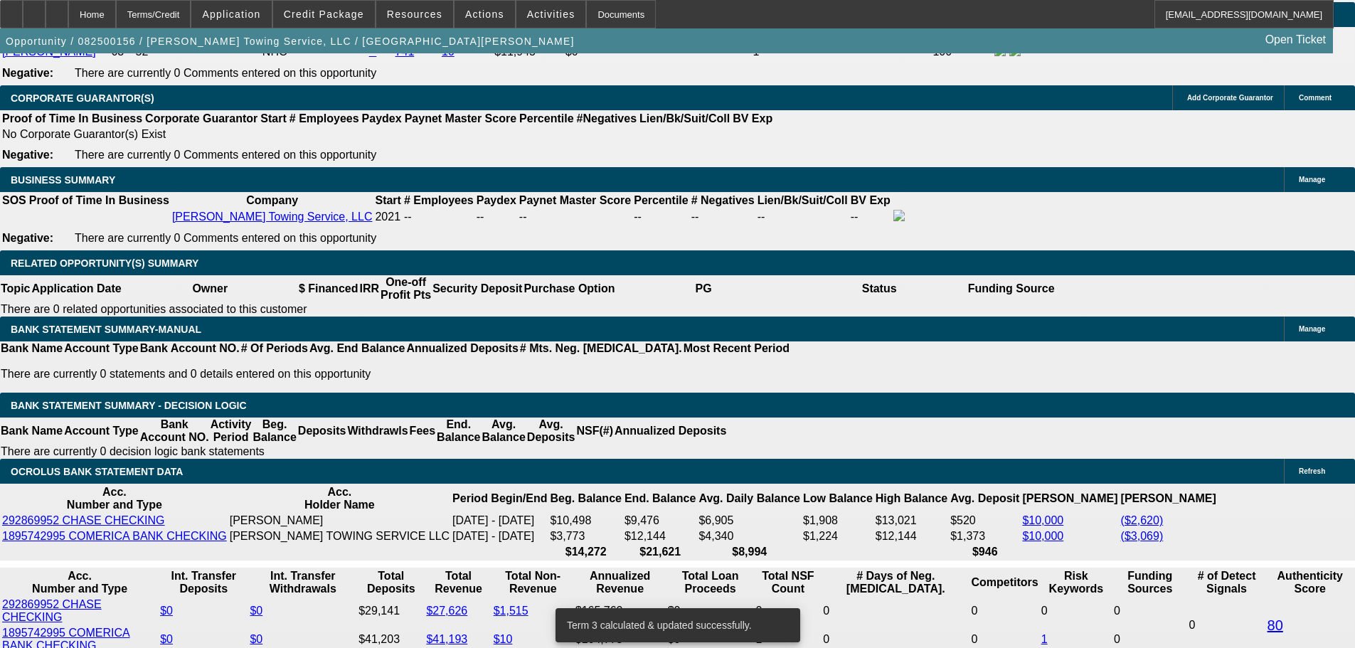
scroll to position [2126, 0]
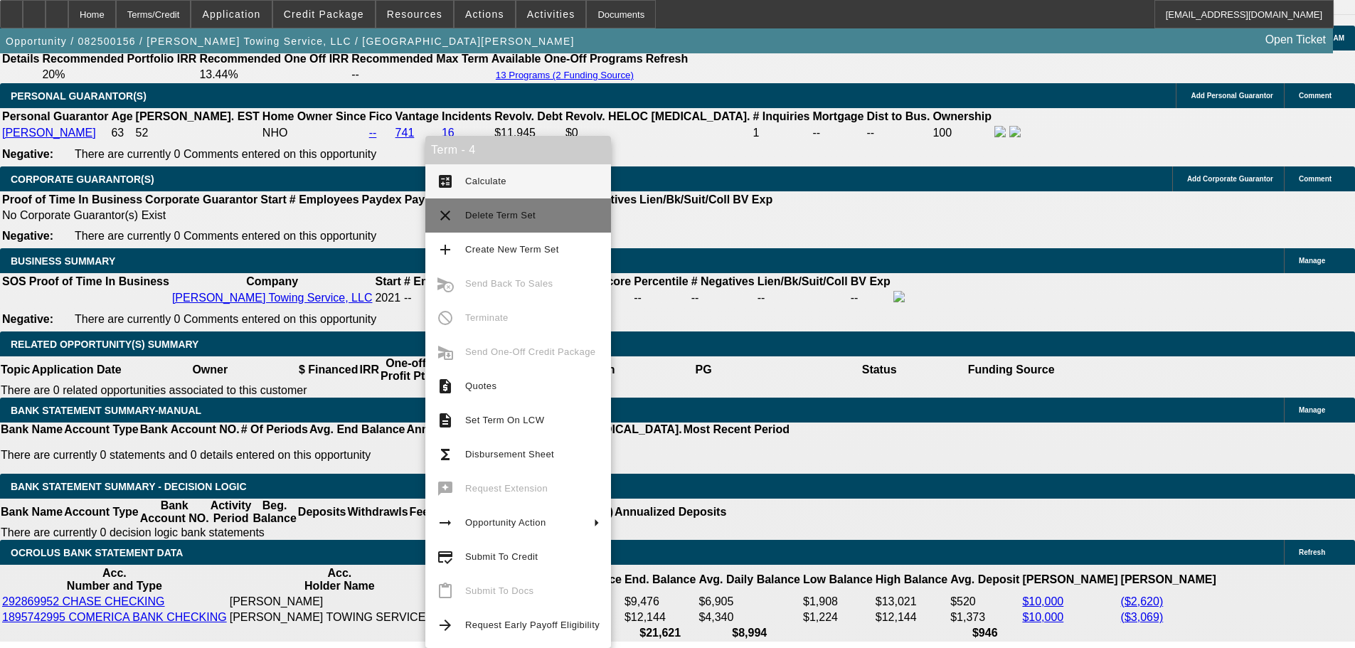
click at [512, 220] on span "Delete Term Set" at bounding box center [500, 215] width 70 height 11
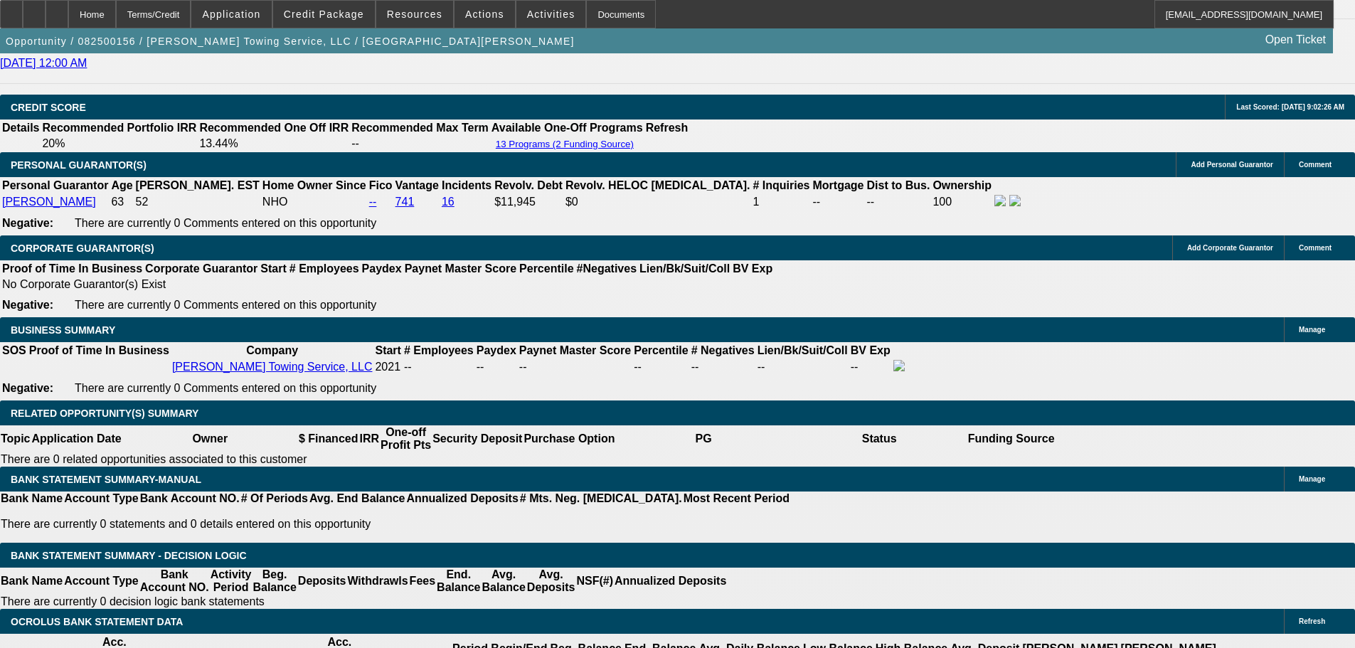
select select "0"
select select "6"
select select "0"
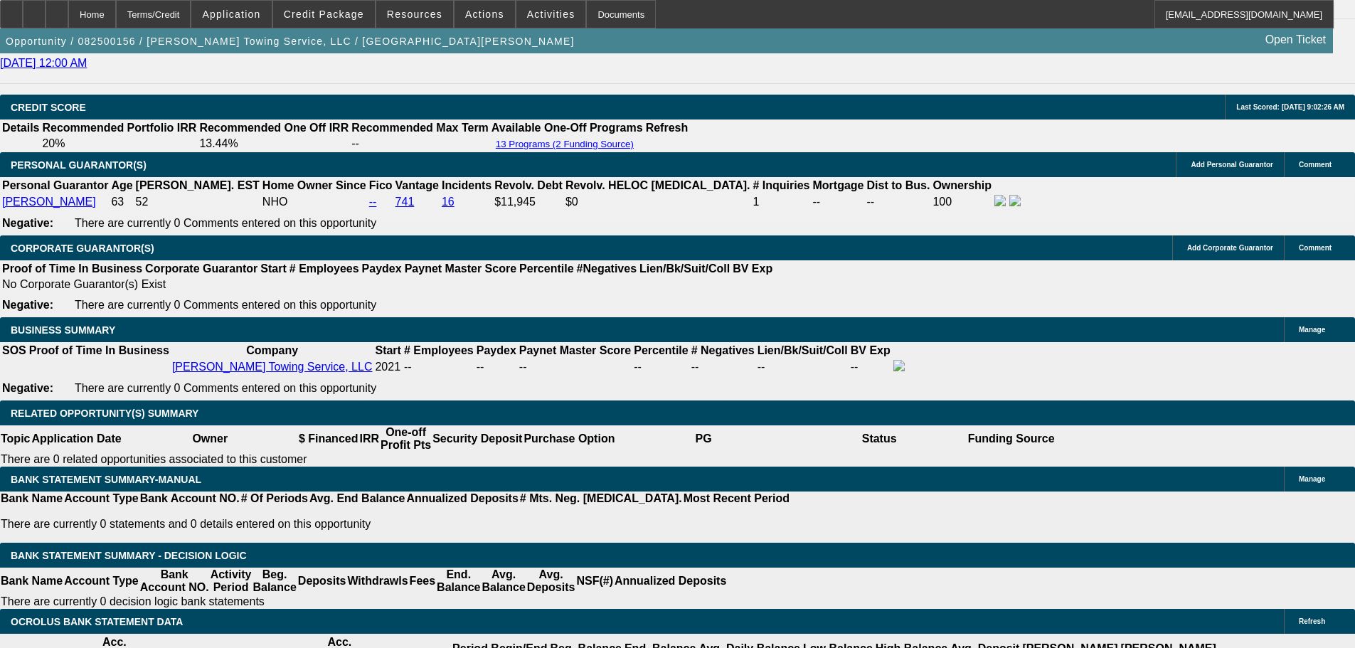
select select "0"
select select "6"
select select "0"
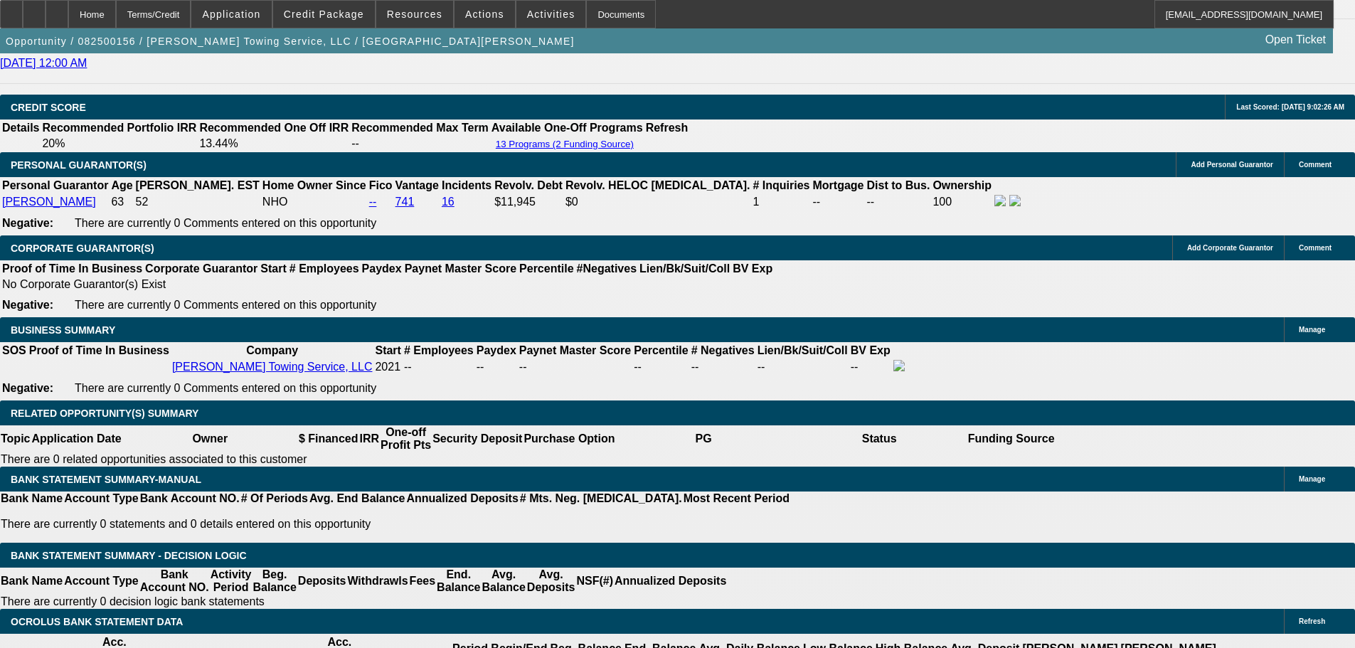
select select "0"
select select "6"
select select "0"
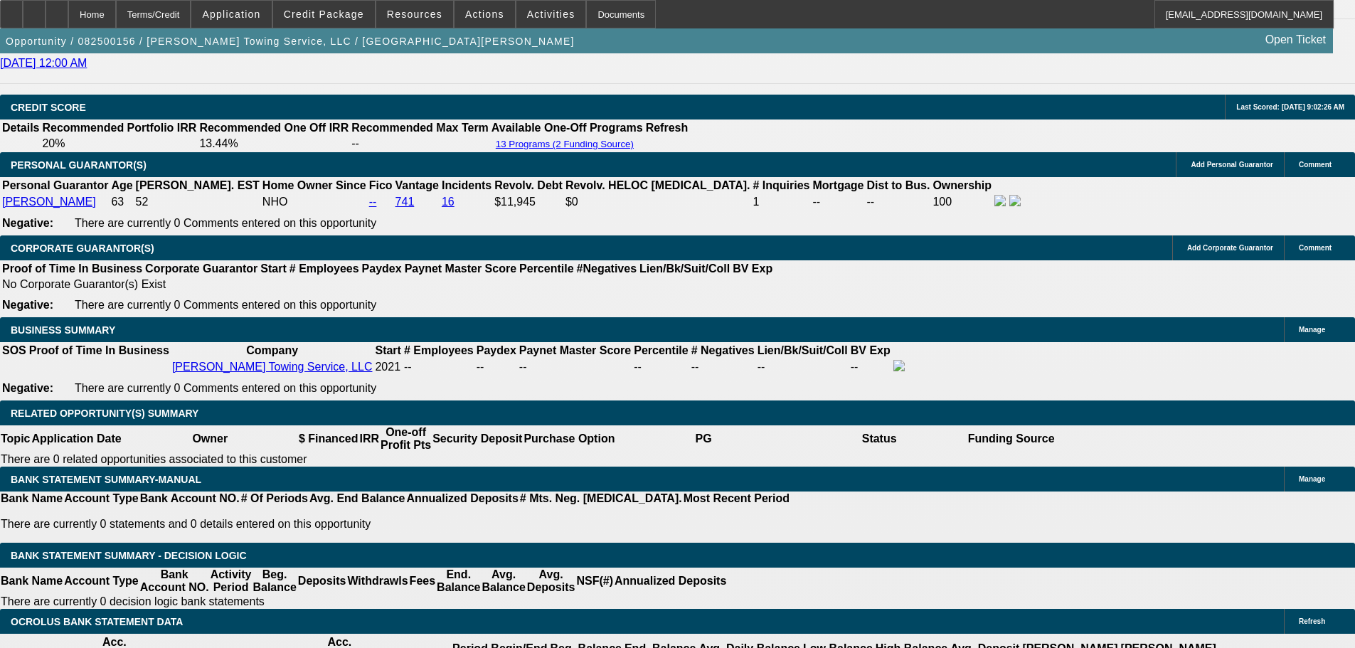
select select "6"
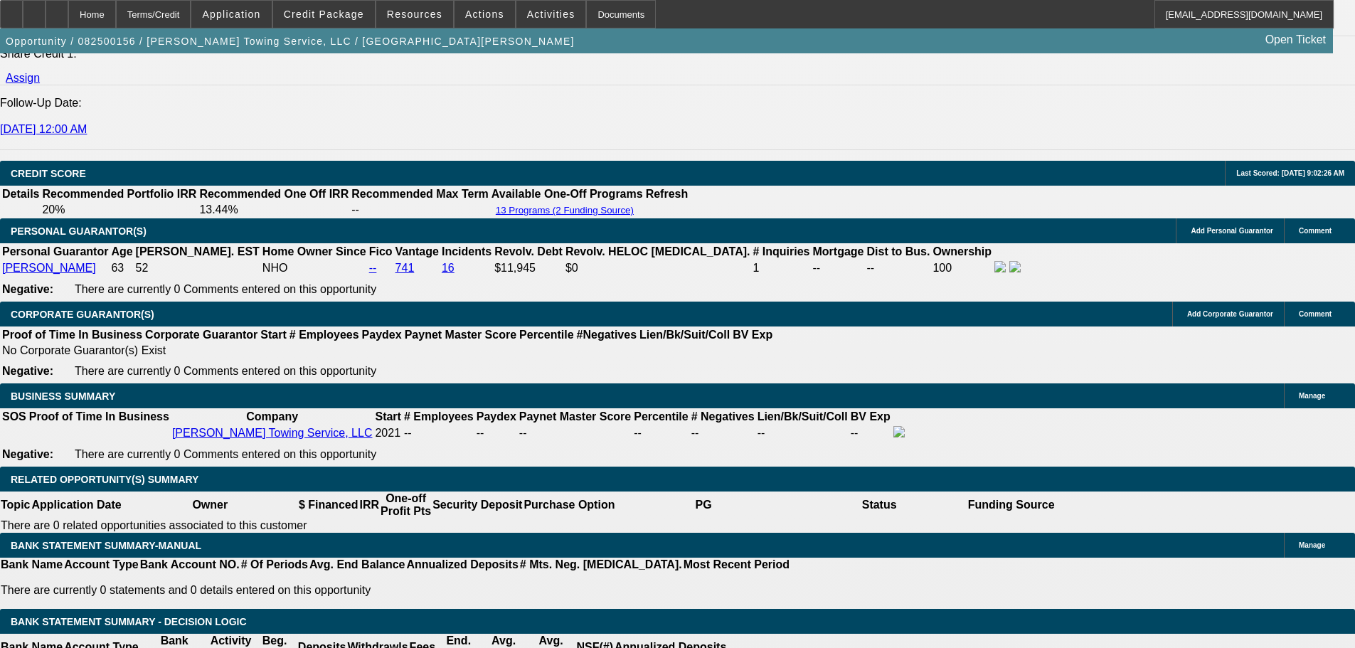
scroll to position [1986, 0]
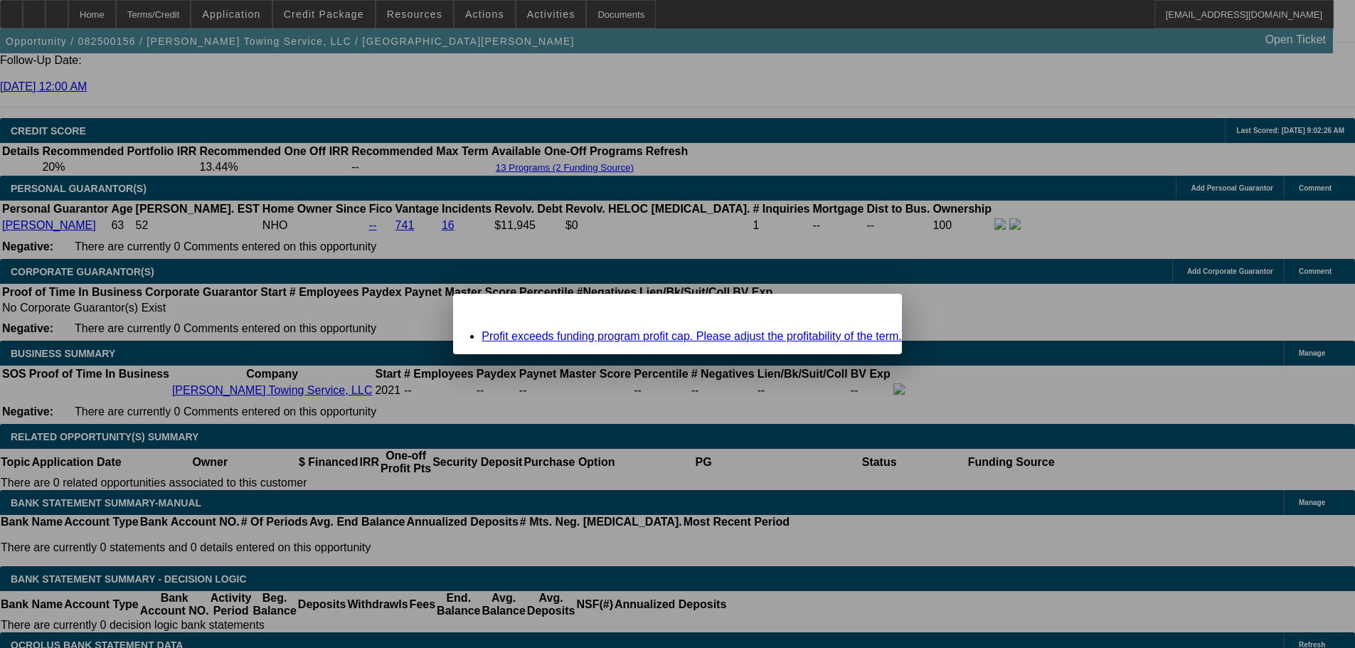
scroll to position [0, 0]
click at [874, 310] on span "Close" at bounding box center [883, 306] width 19 height 8
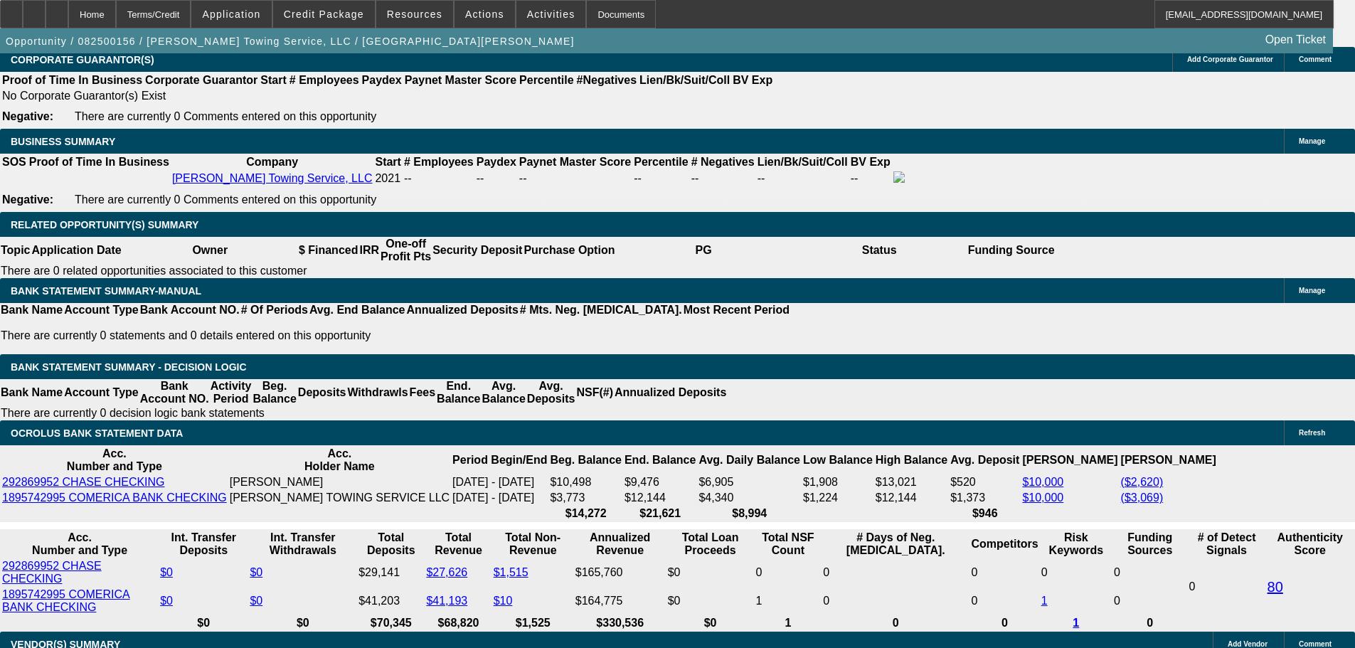
scroll to position [2247, 0]
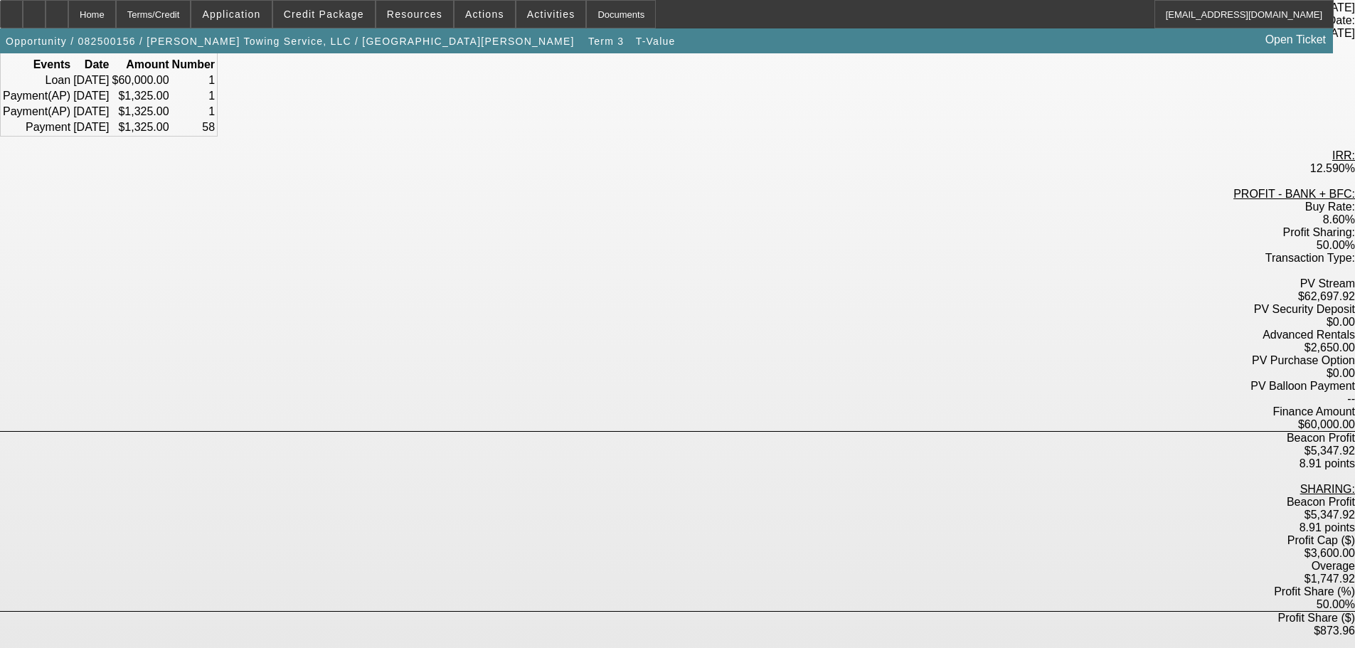
scroll to position [285, 0]
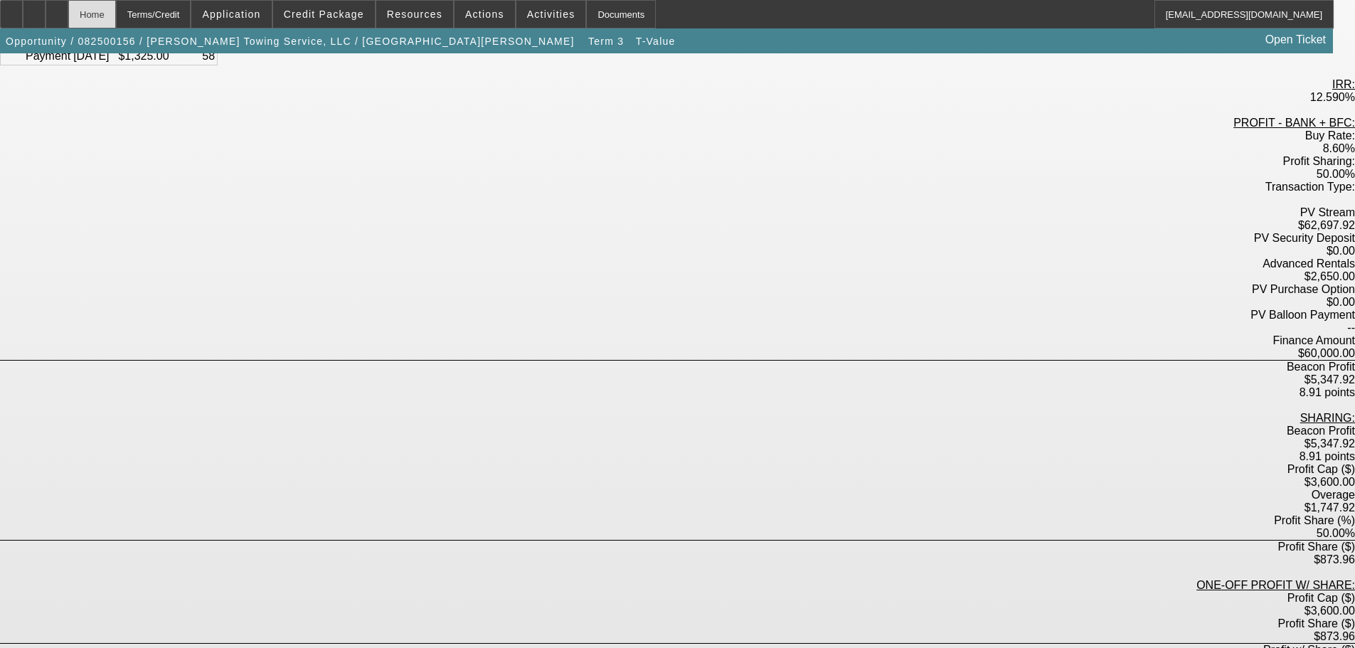
click at [116, 19] on div "Home" at bounding box center [92, 14] width 48 height 28
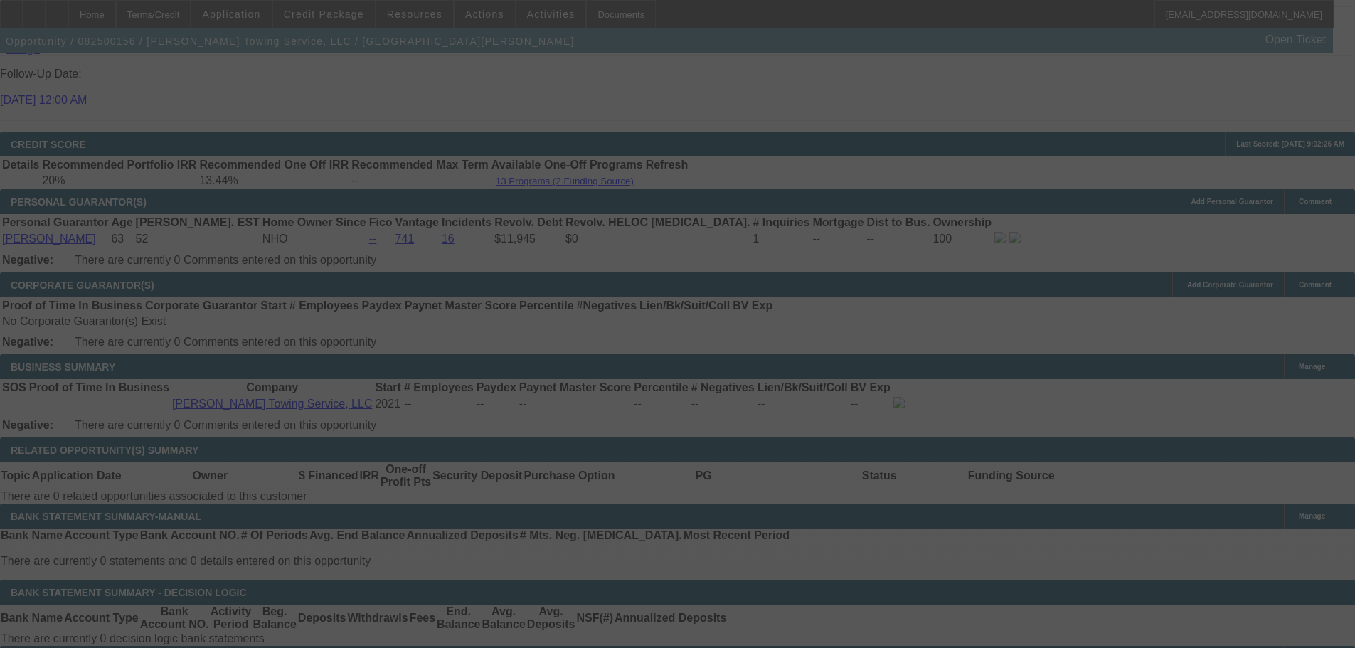
scroll to position [2015, 0]
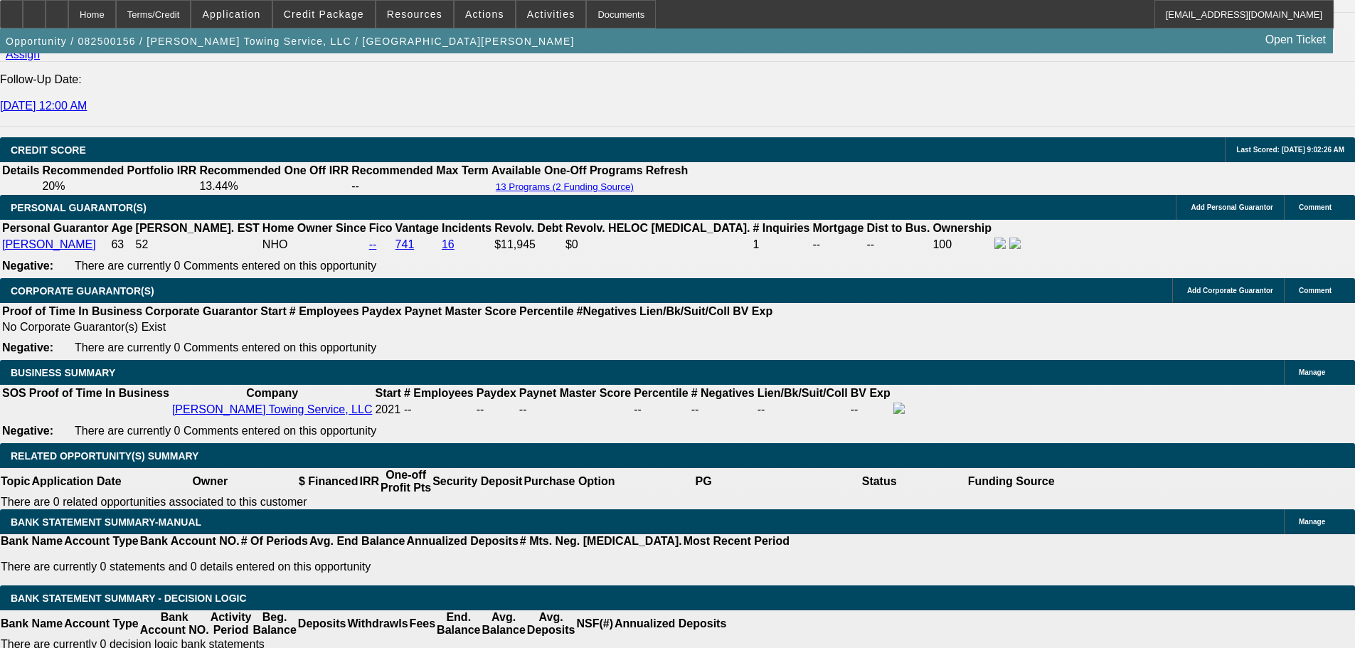
select select "0"
select select "6"
select select "0"
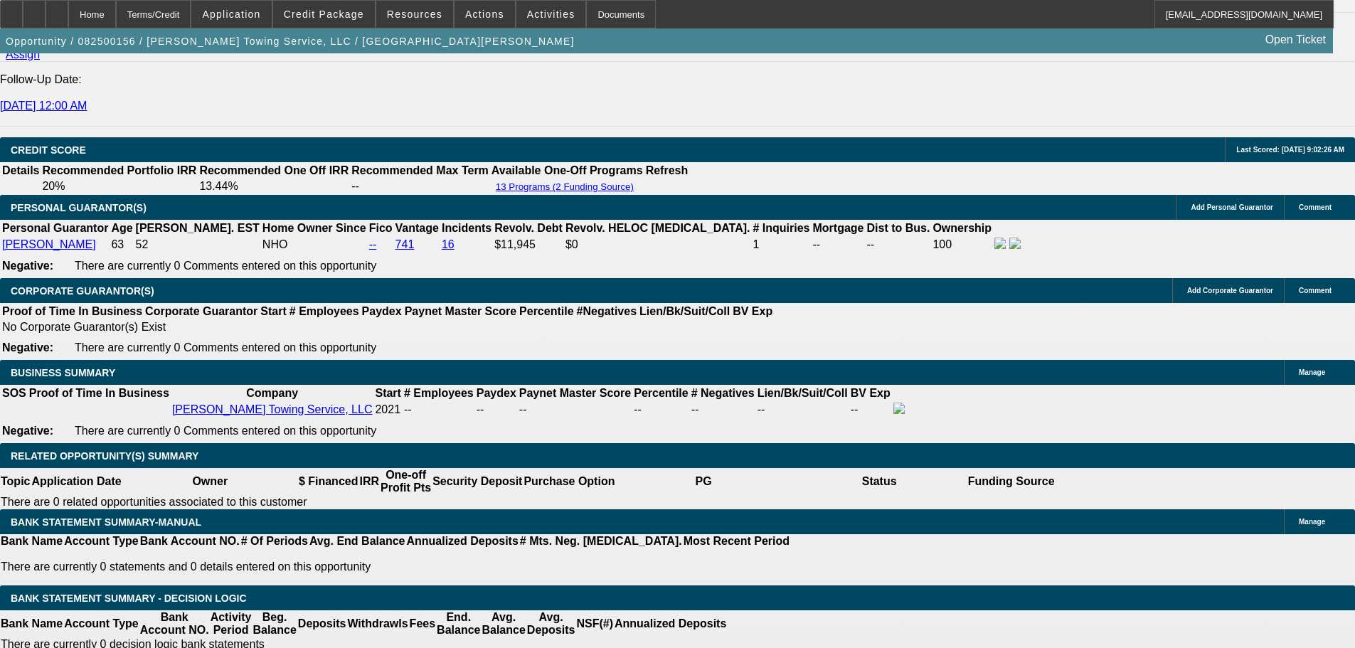
select select "0"
select select "6"
select select "0"
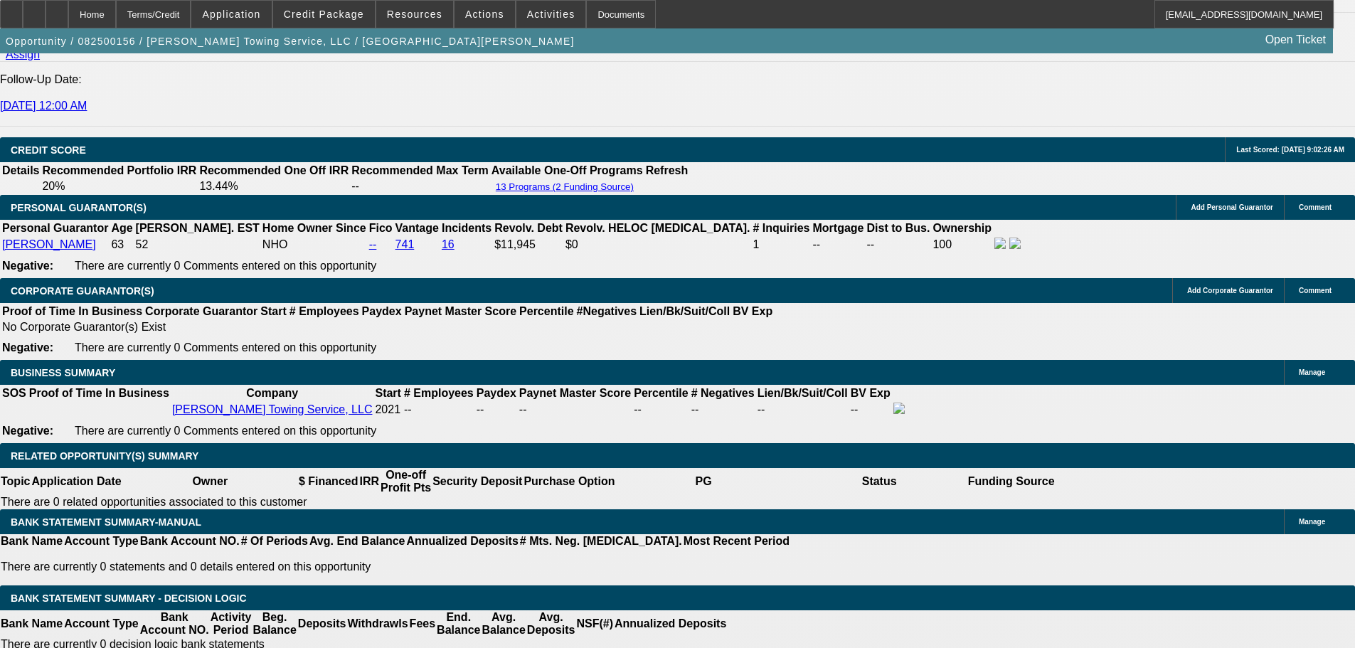
select select "0"
select select "6"
select select "0"
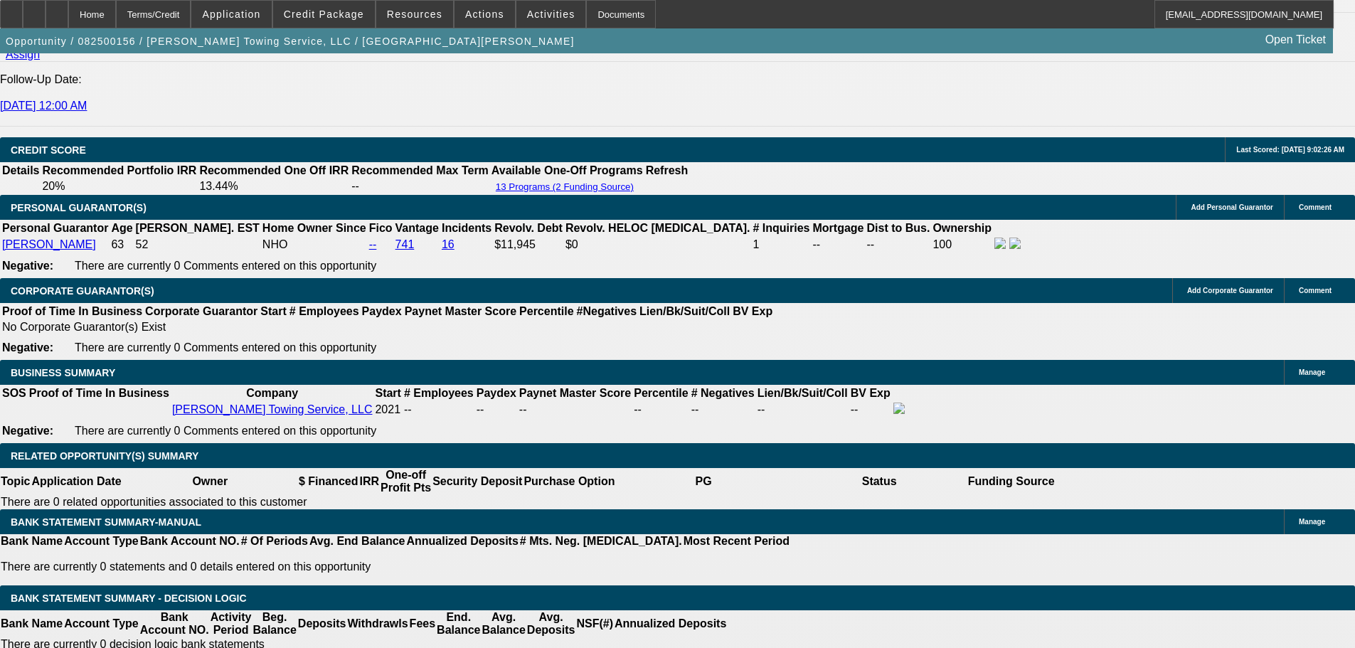
select select "6"
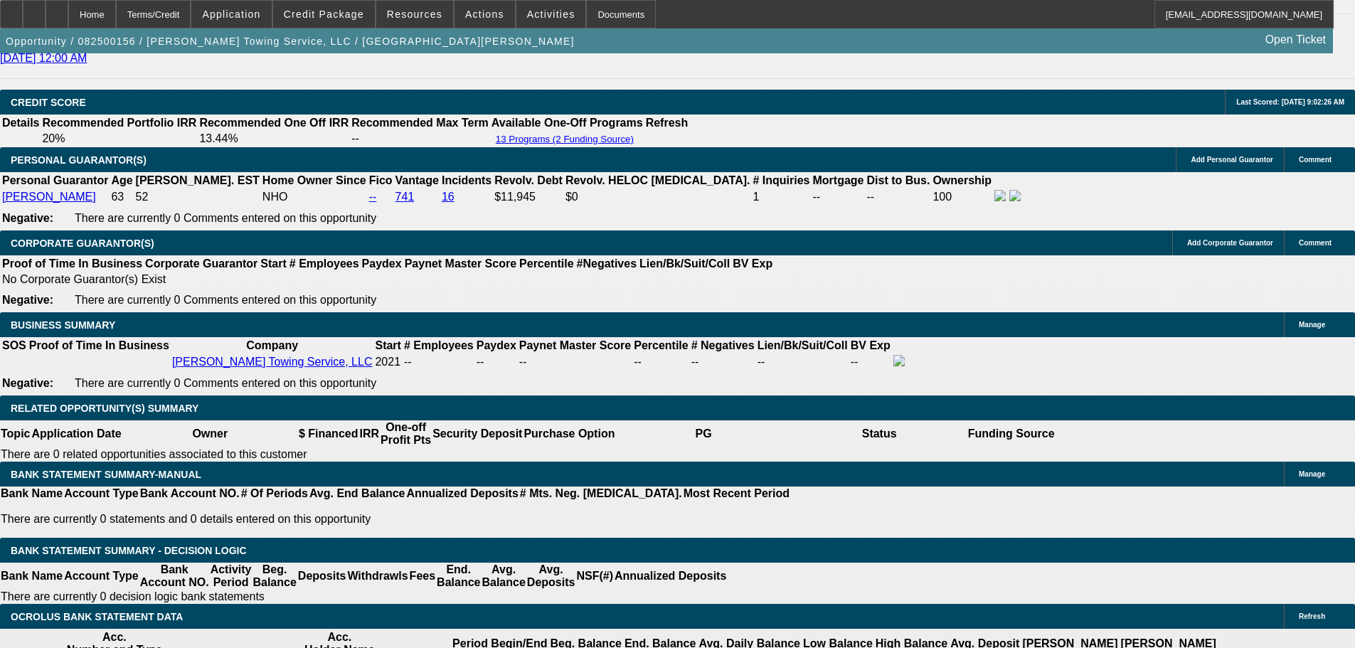
radio input "true"
type textarea "This profit cap suuuucks"
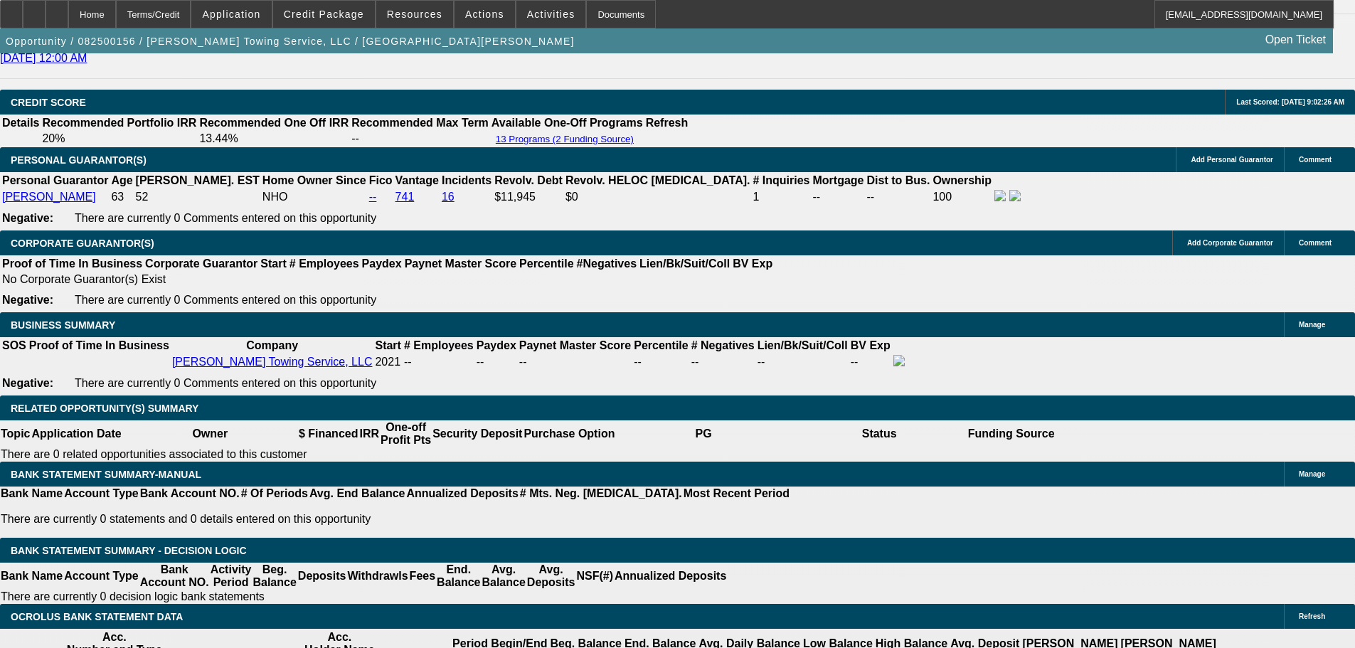
radio input "true"
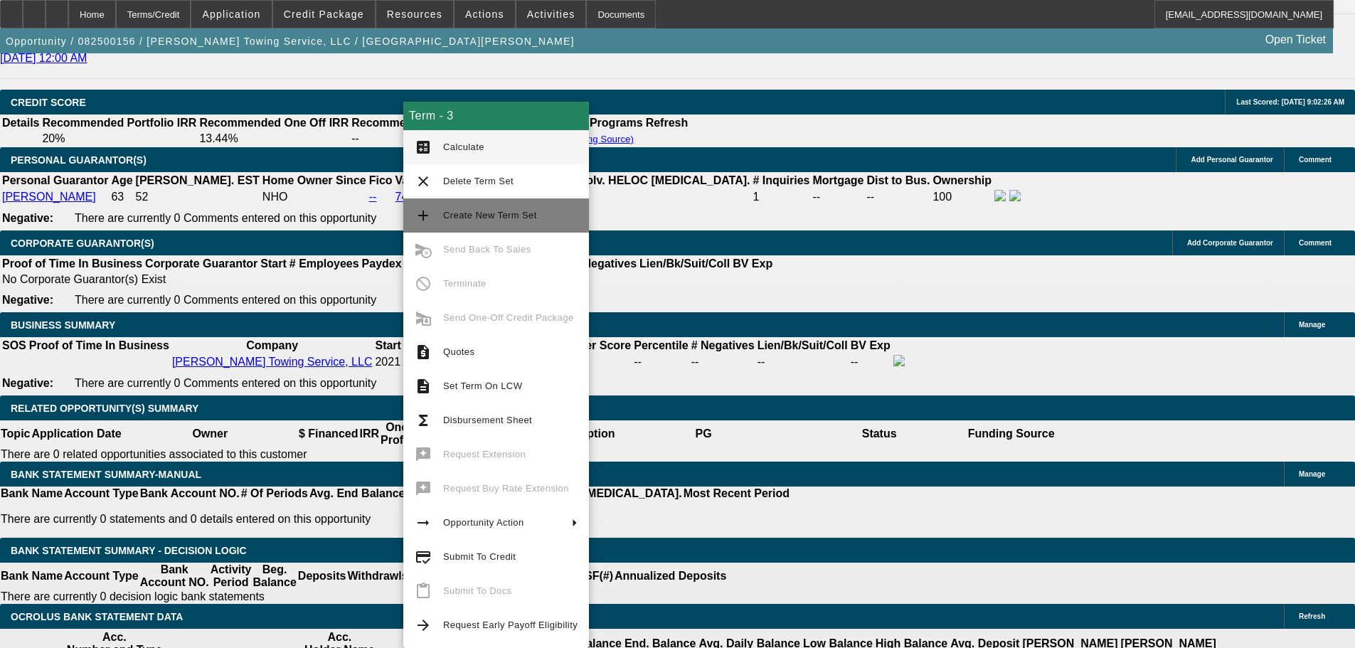
click at [505, 219] on span "Create New Term Set" at bounding box center [490, 215] width 94 height 11
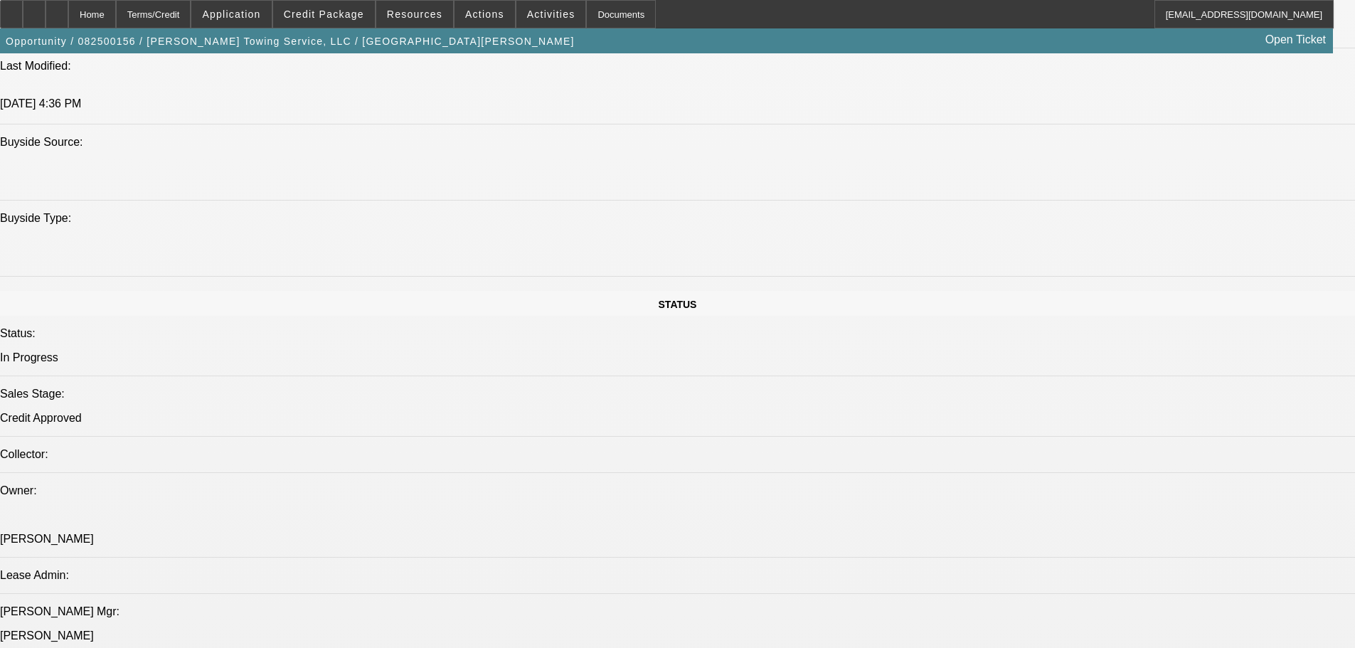
select select "0"
select select "6"
select select "0"
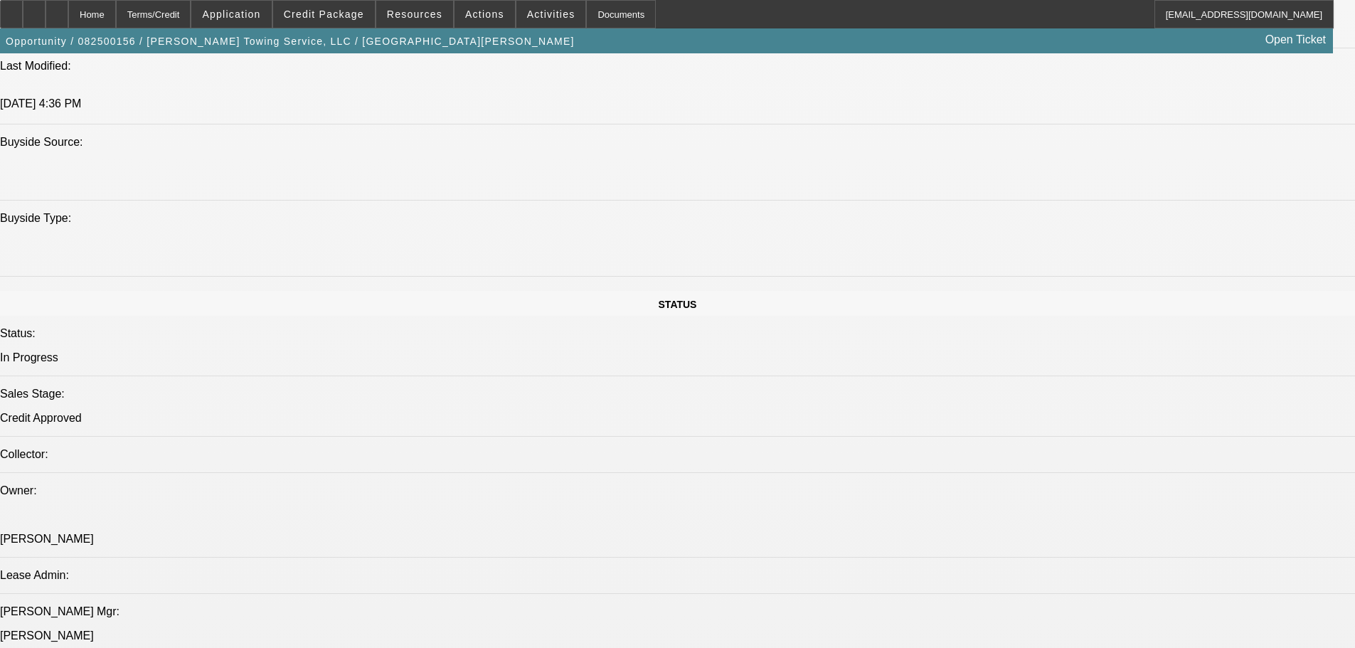
select select "0"
select select "6"
select select "0"
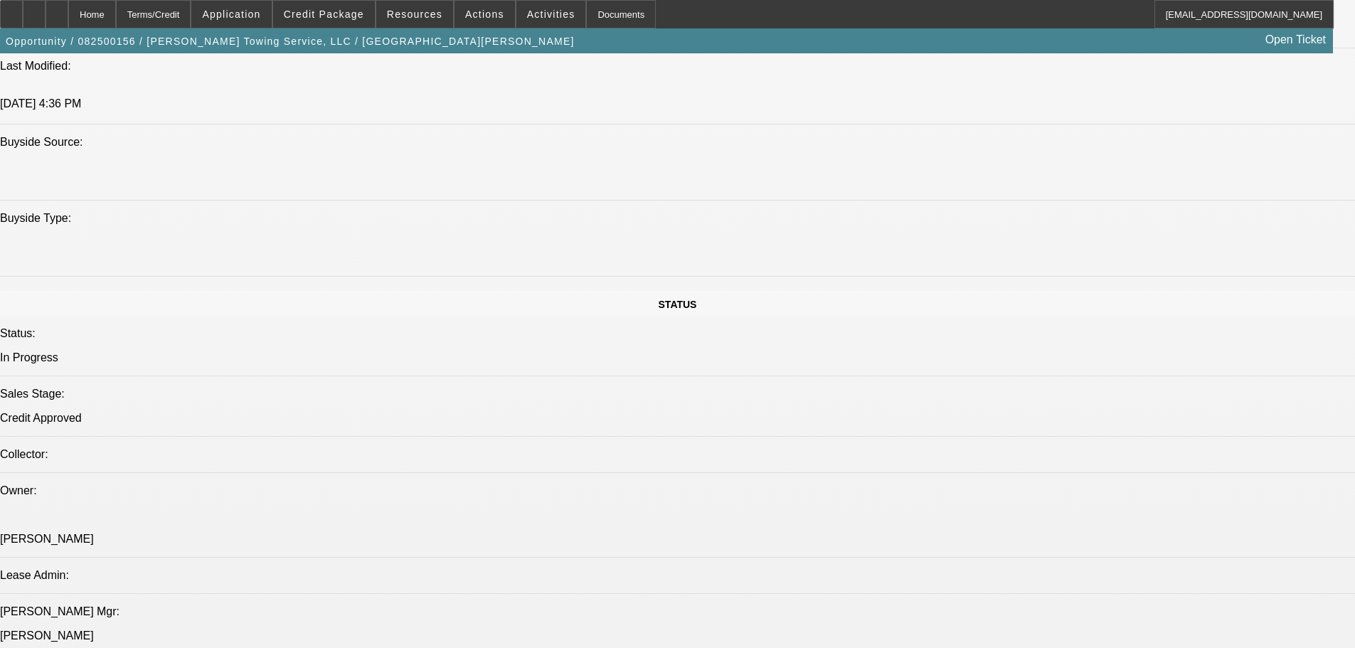
select select "0"
select select "6"
select select "0"
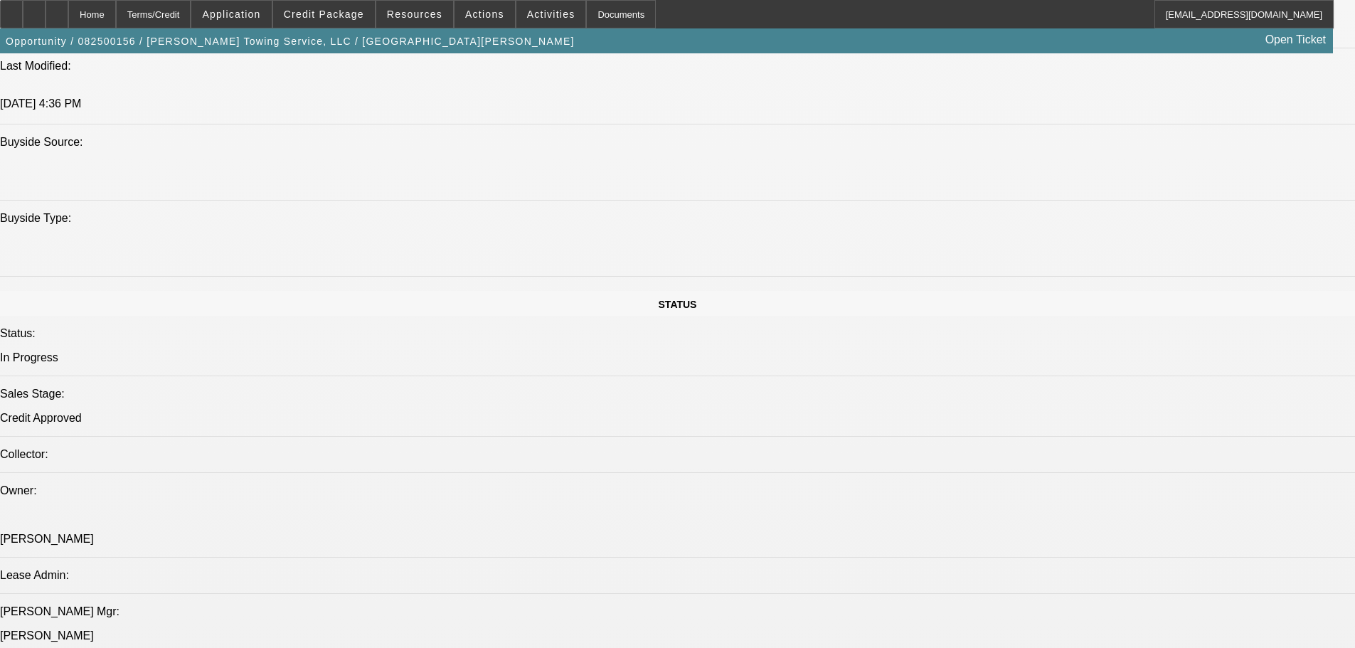
select select "6"
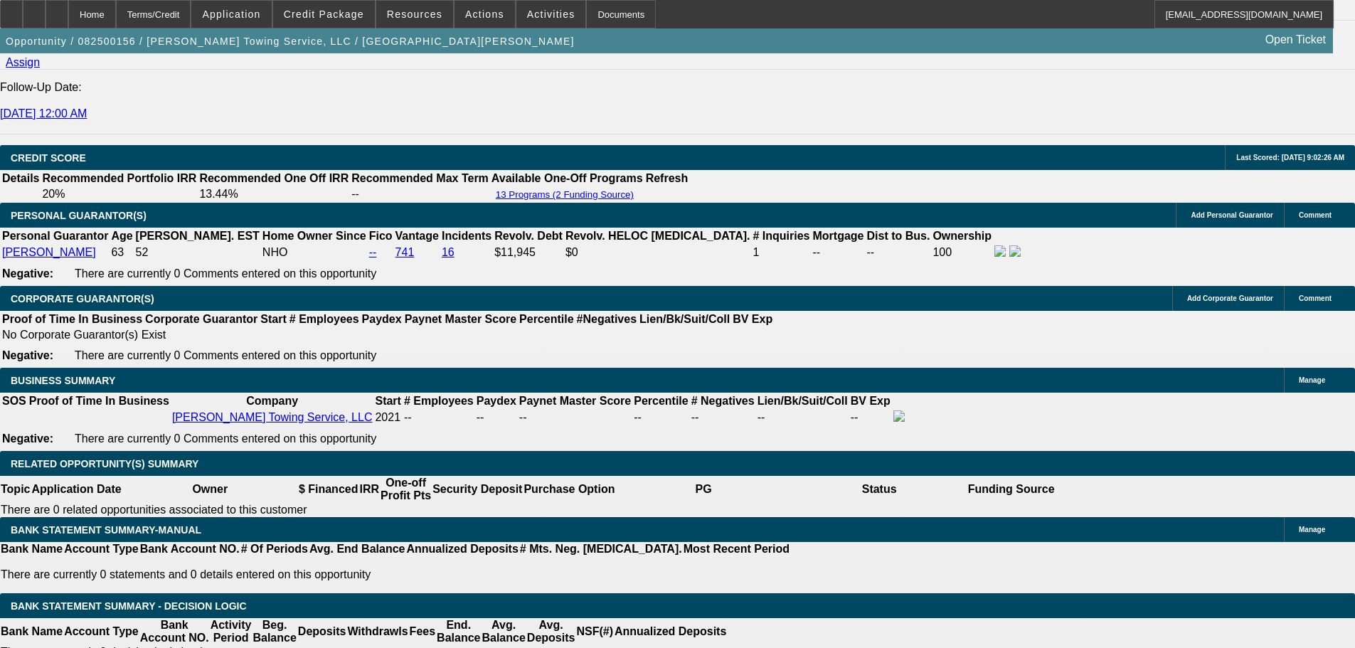
scroll to position [2072, 0]
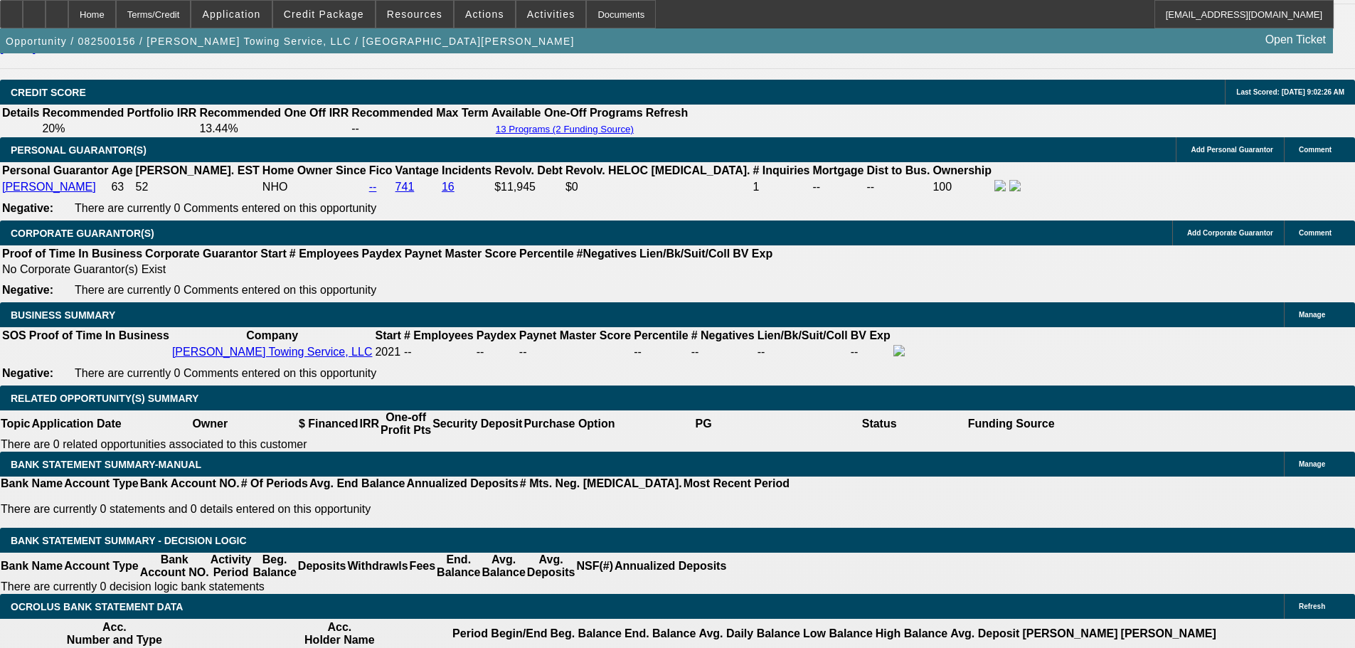
drag, startPoint x: 207, startPoint y: 487, endPoint x: 347, endPoint y: 494, distance: 140.3
type input "1"
type input "UNKNOWN"
type input "1320"
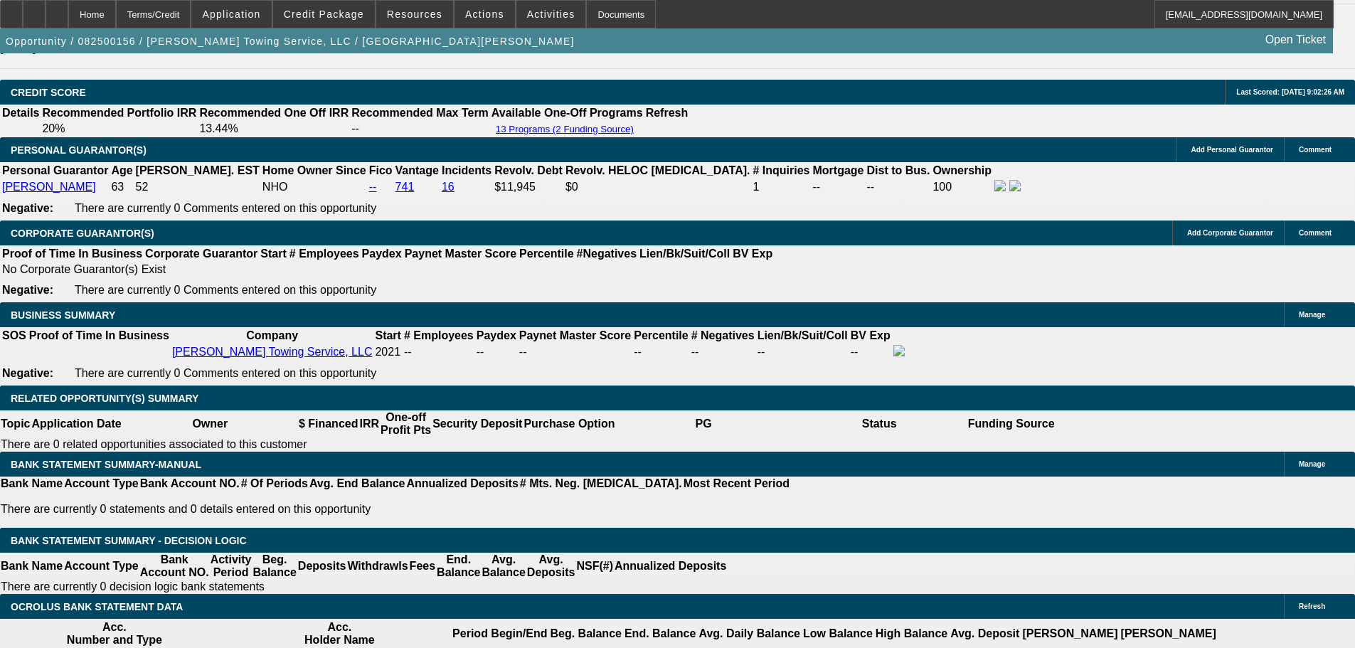
type input "11.5"
type input "$1,320.00"
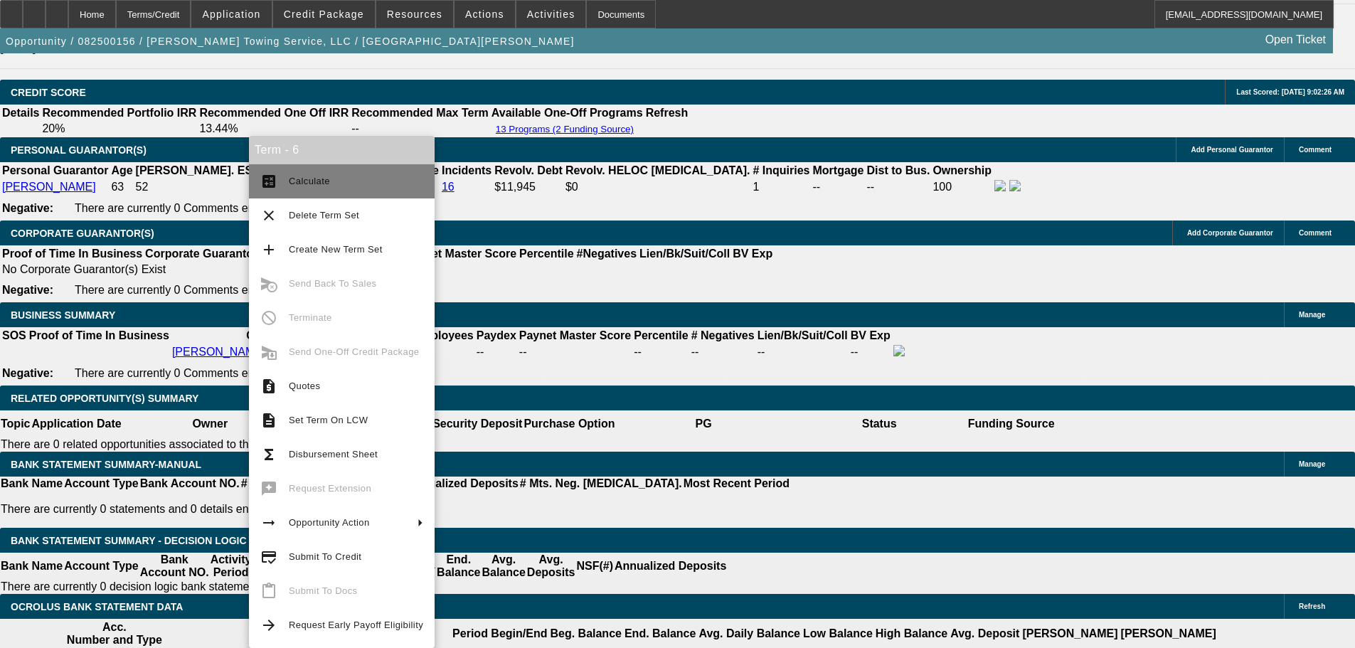
click at [331, 184] on span "Calculate" at bounding box center [356, 181] width 134 height 17
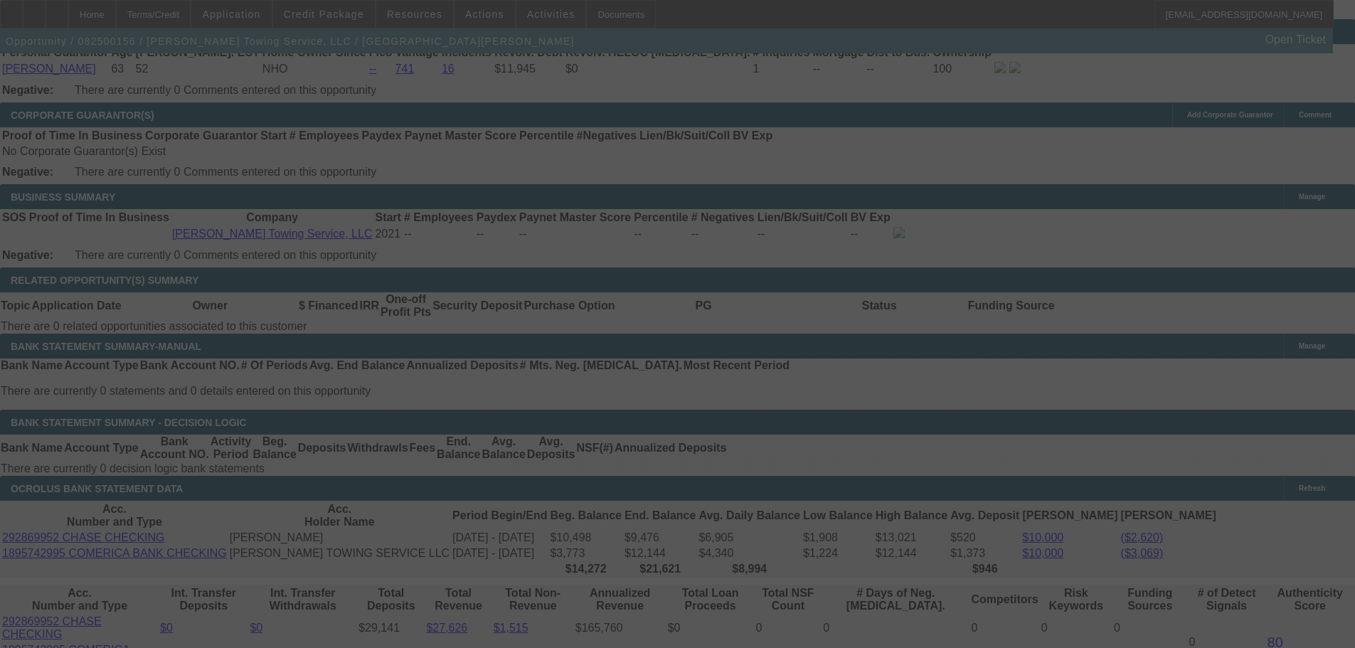
scroll to position [2286, 0]
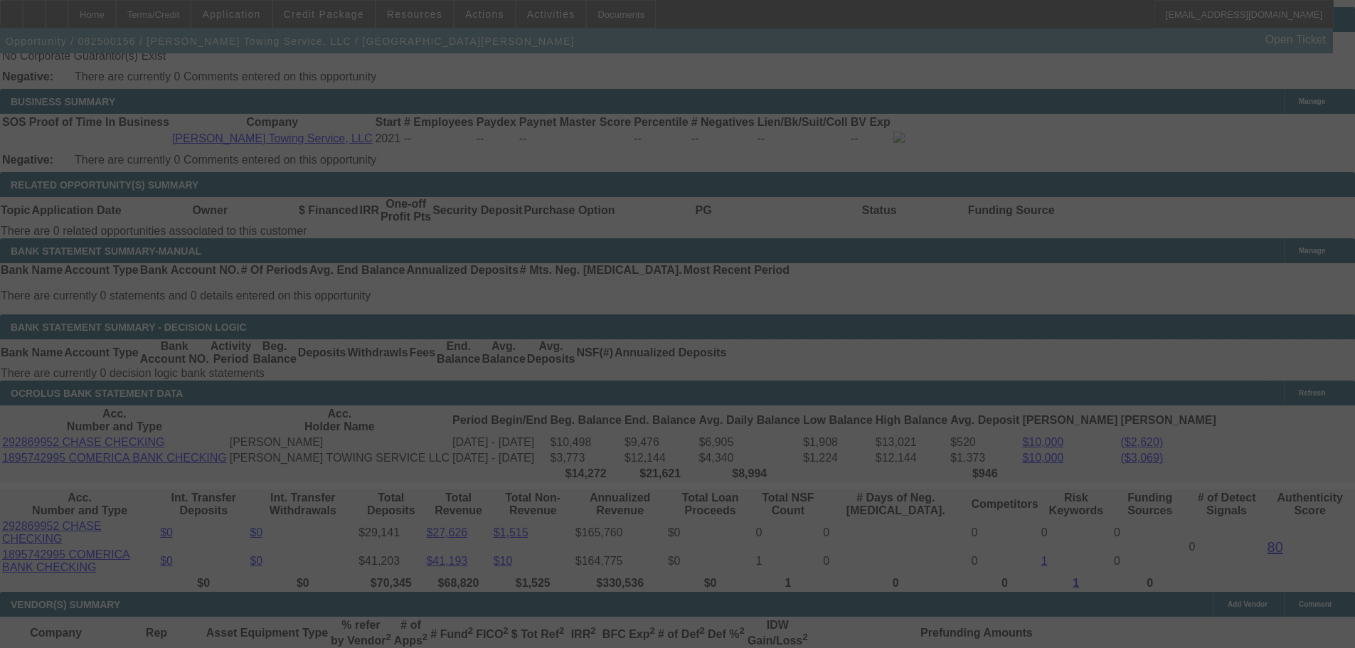
select select "0"
select select "6"
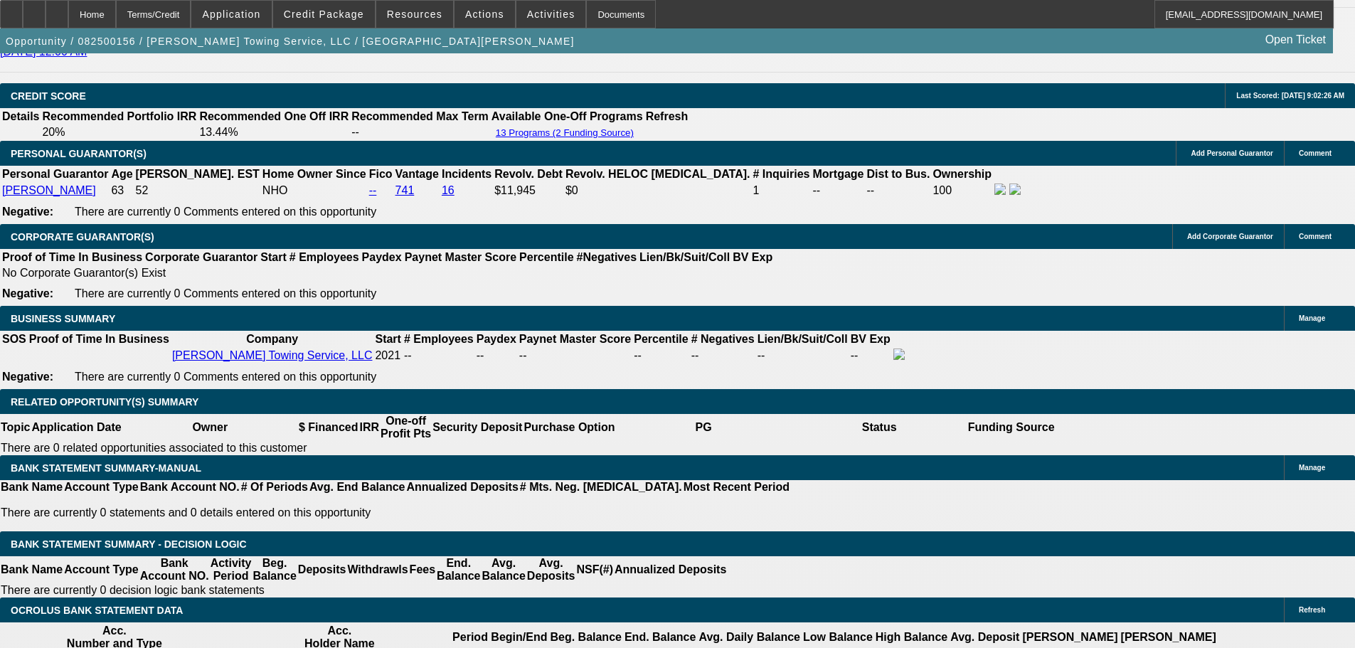
scroll to position [2202, 0]
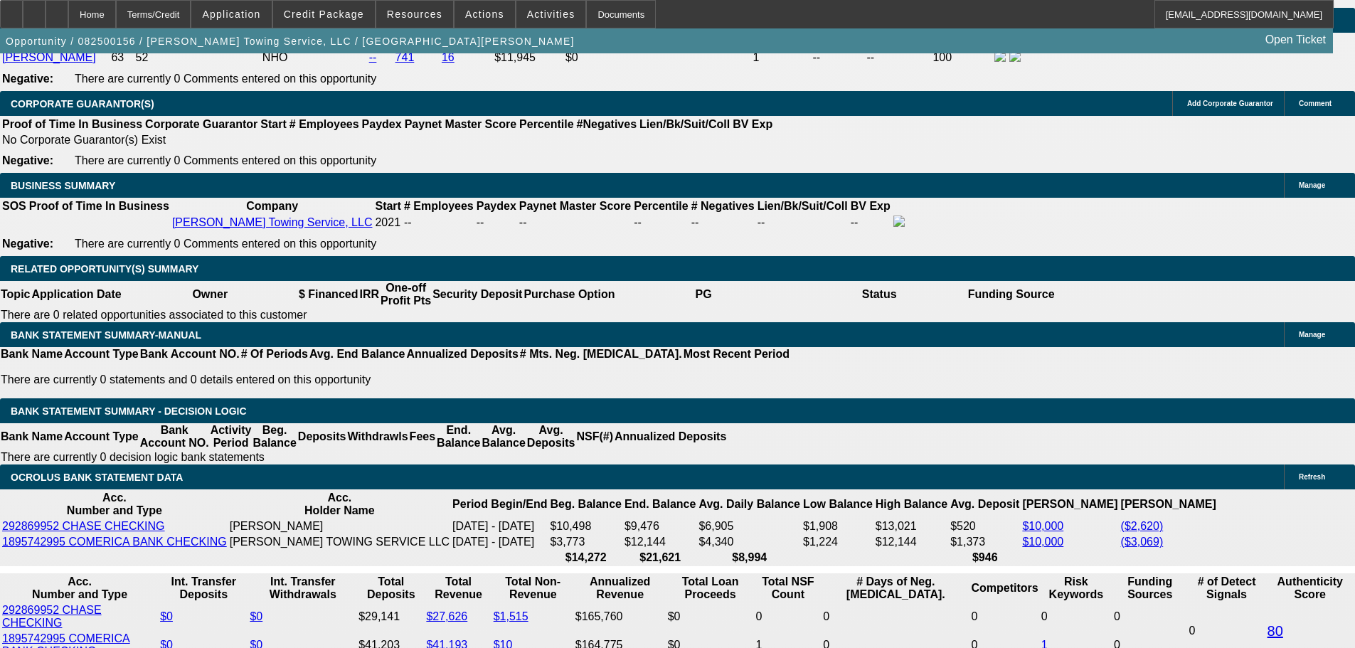
drag, startPoint x: 210, startPoint y: 354, endPoint x: 391, endPoint y: 374, distance: 181.8
type input "1315"
type input "UNKNOWN"
type input "11.3"
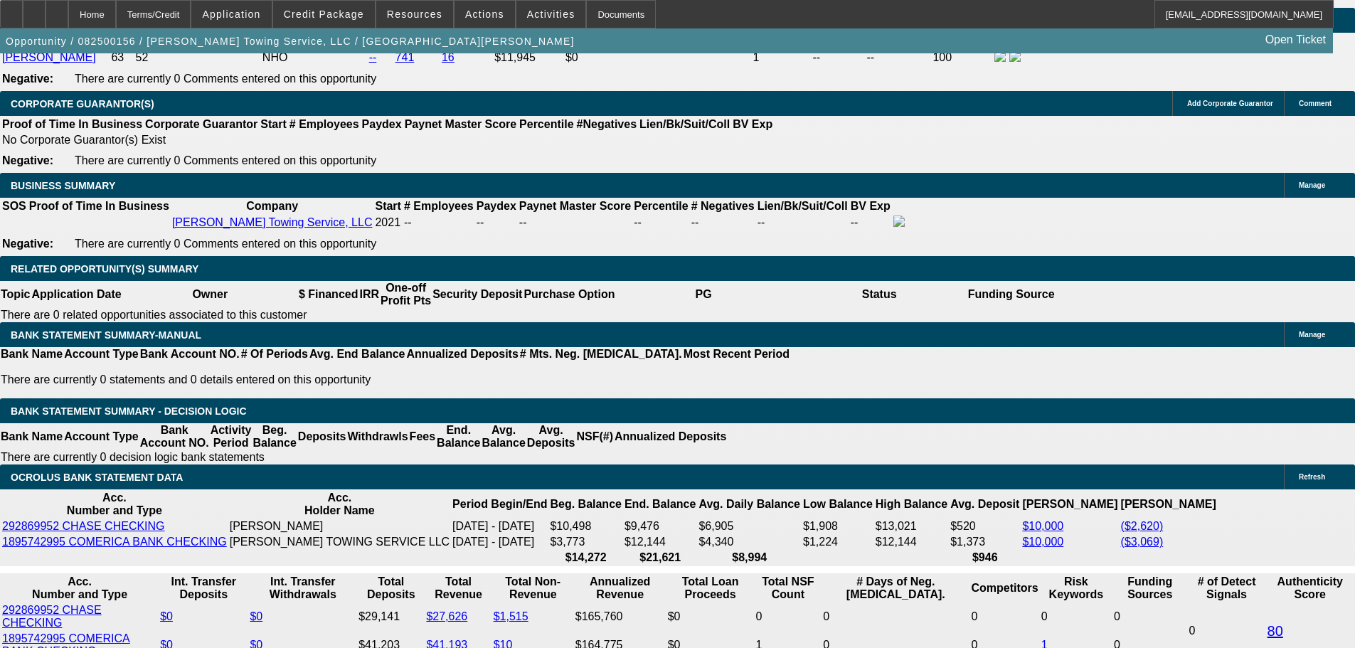
type input "$1,315.00"
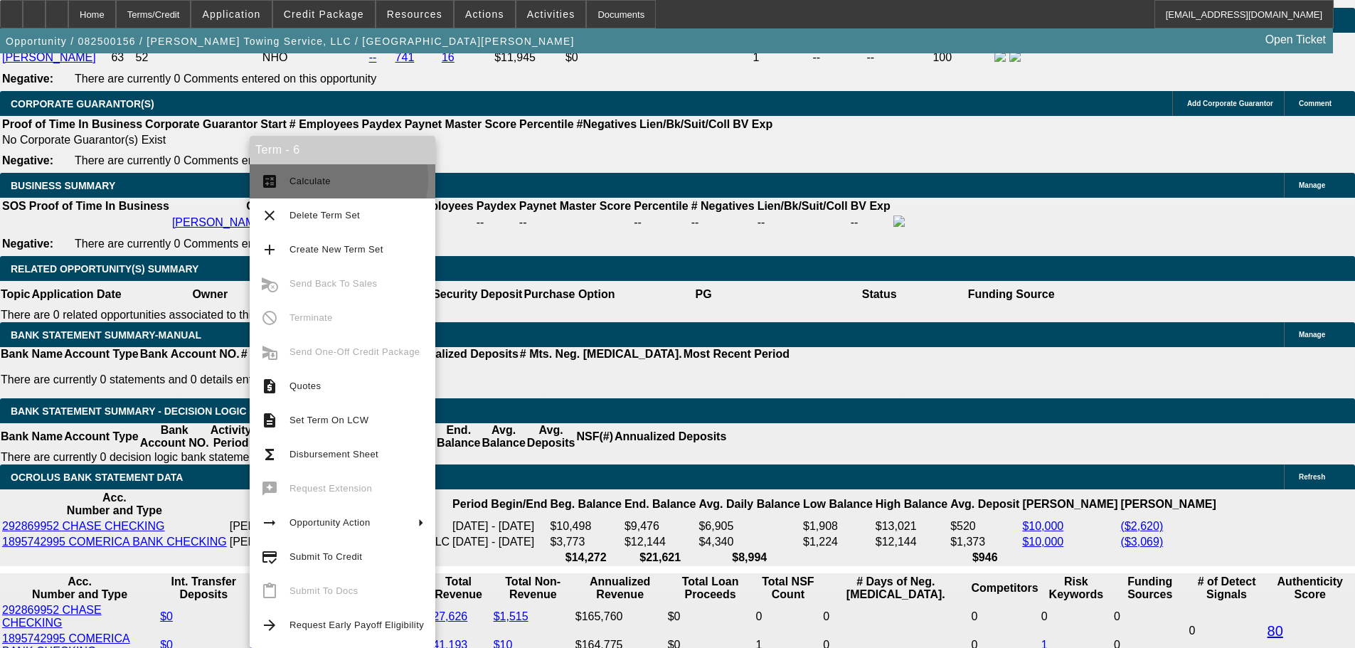
click at [324, 179] on span "Calculate" at bounding box center [310, 181] width 41 height 11
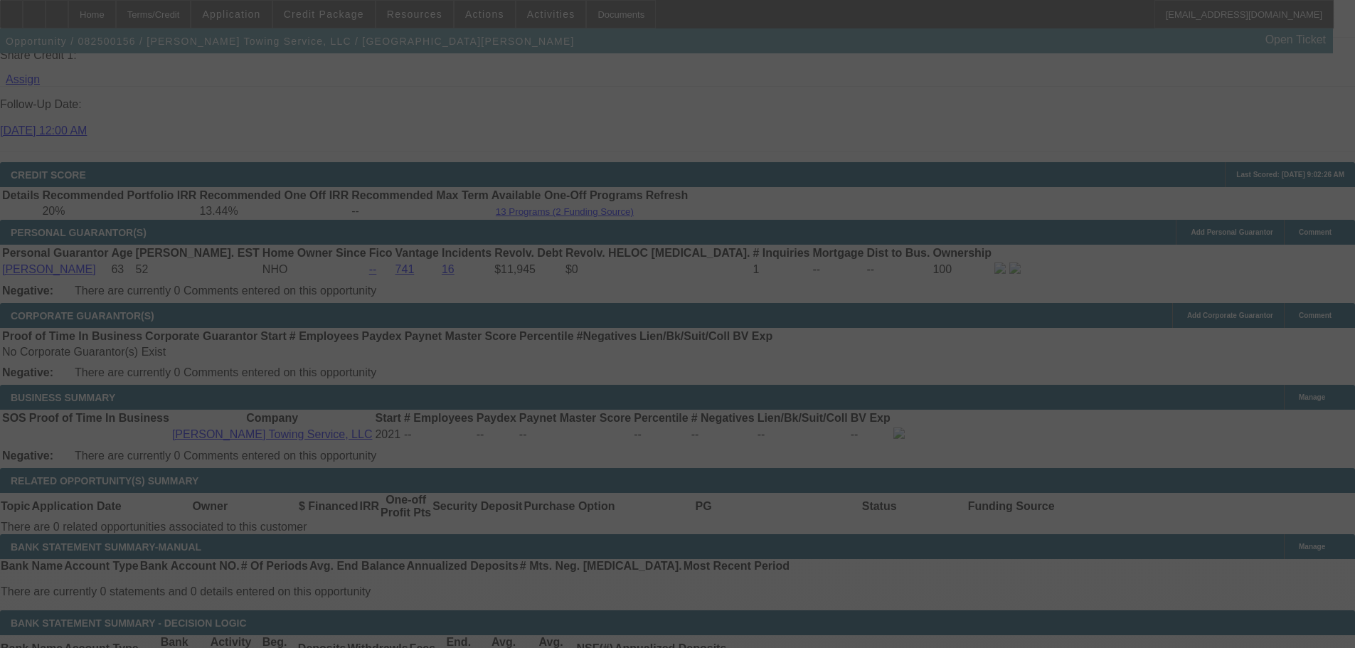
scroll to position [1988, 0]
select select "0"
select select "6"
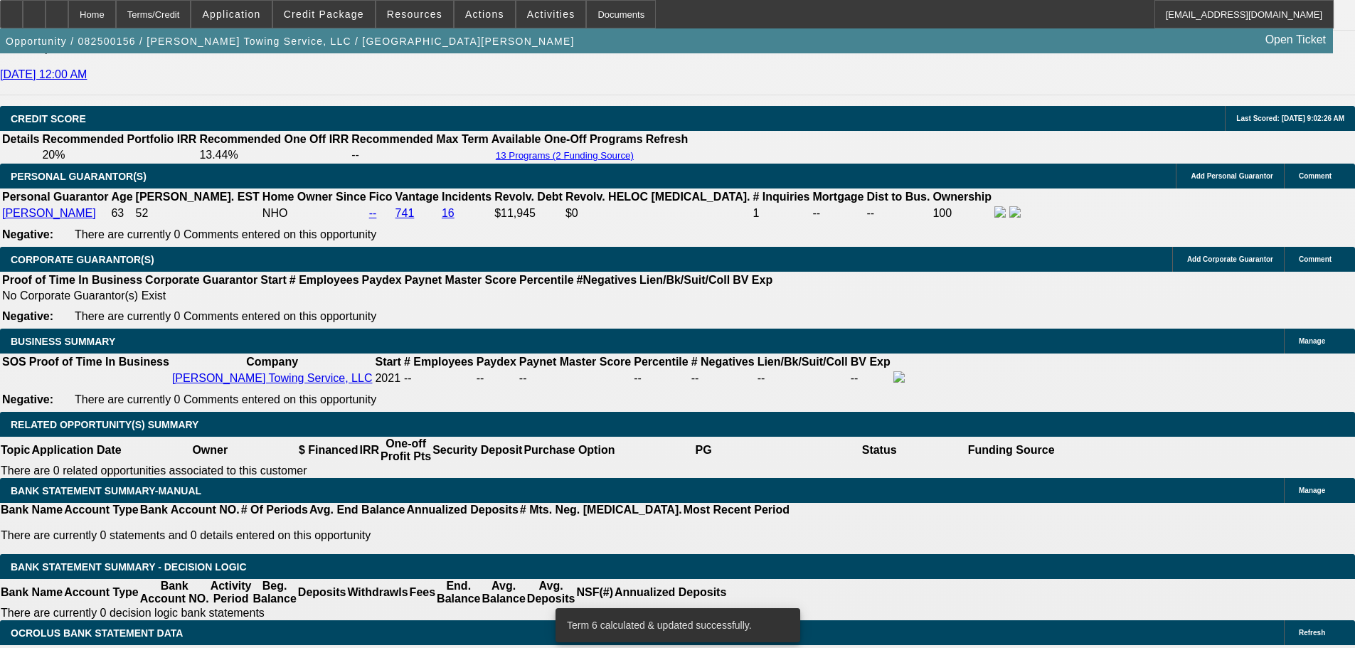
scroll to position [2131, 0]
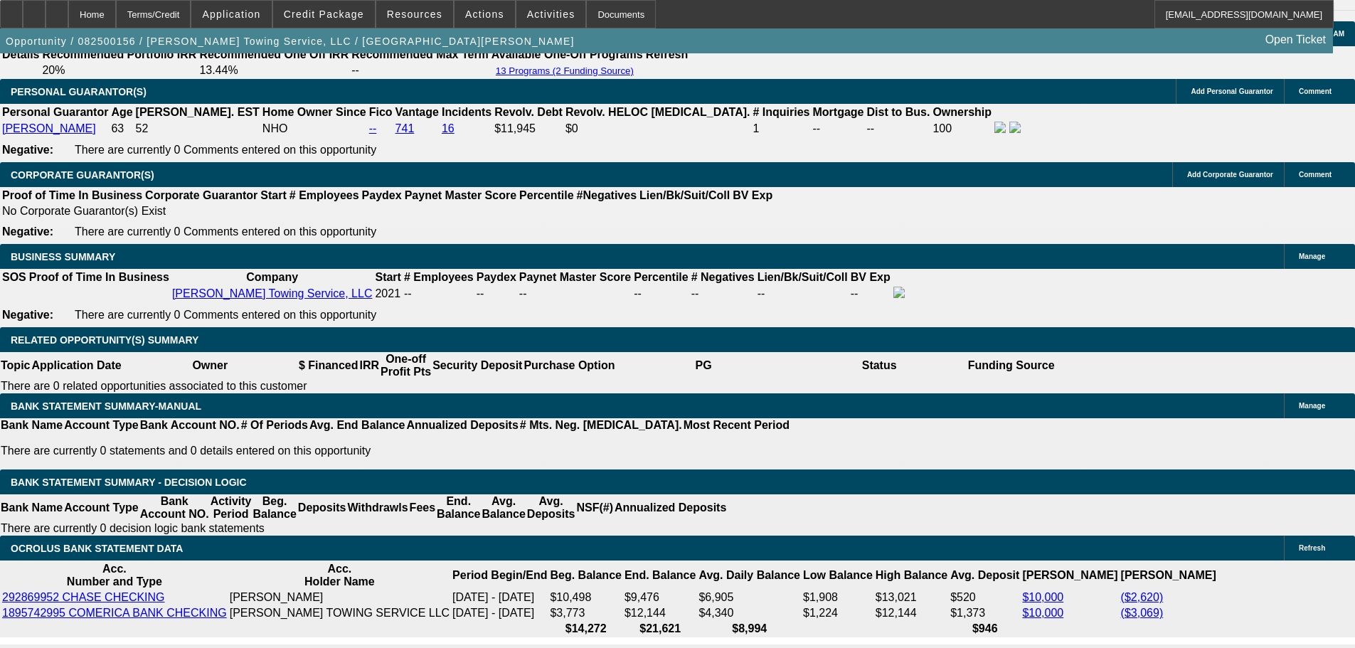
drag, startPoint x: 209, startPoint y: 428, endPoint x: 393, endPoint y: 450, distance: 185.5
type input "1"
type input "UNKNOWN"
type input "1300"
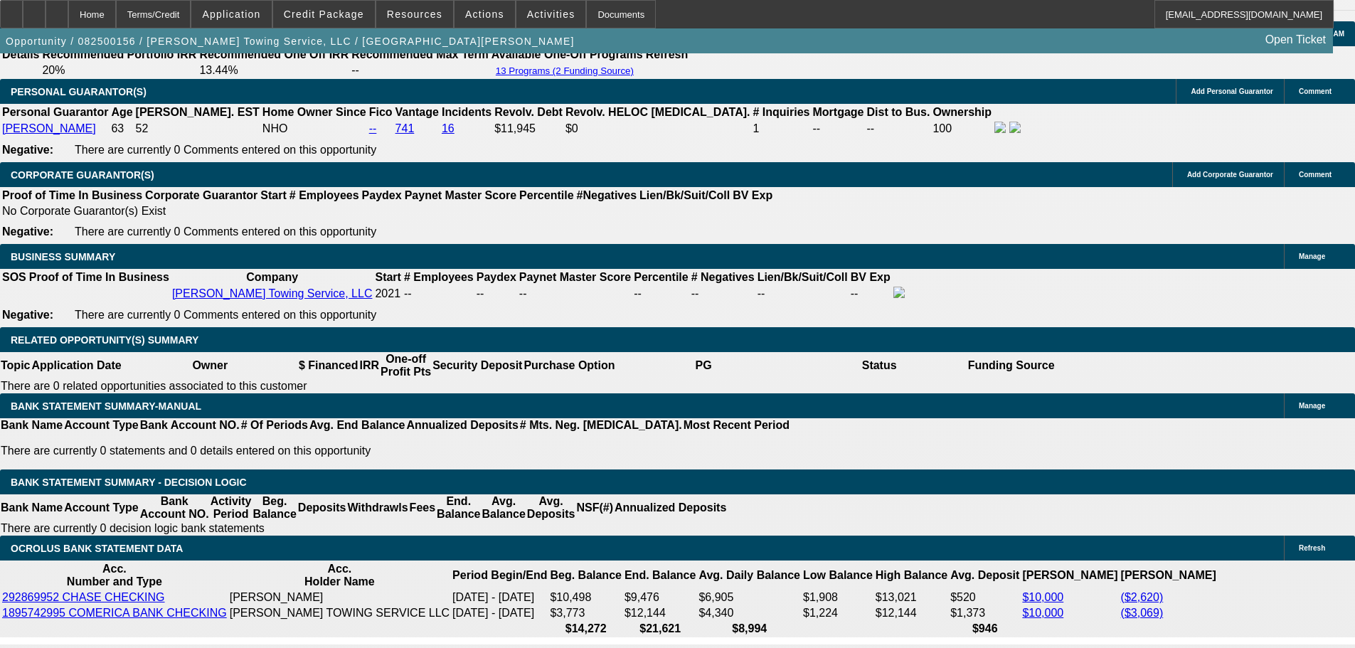
type input "10.8"
type input "$1,300.00"
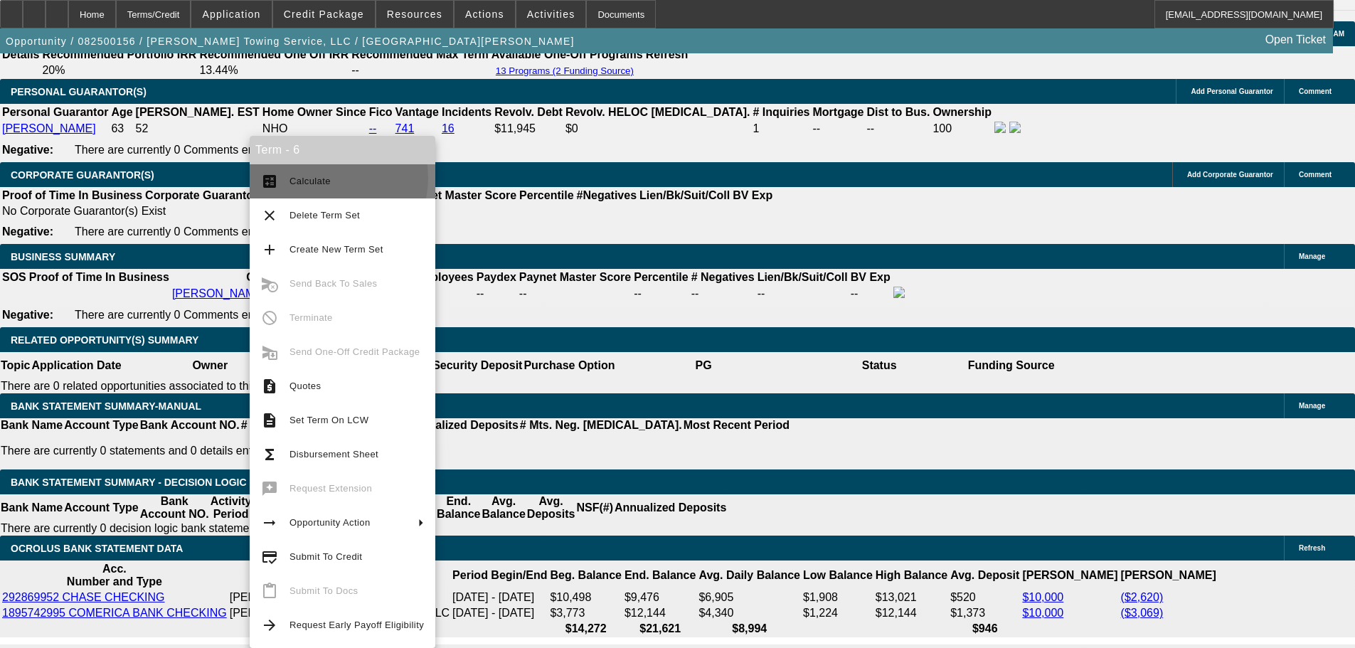
click at [327, 178] on span "Calculate" at bounding box center [310, 181] width 41 height 11
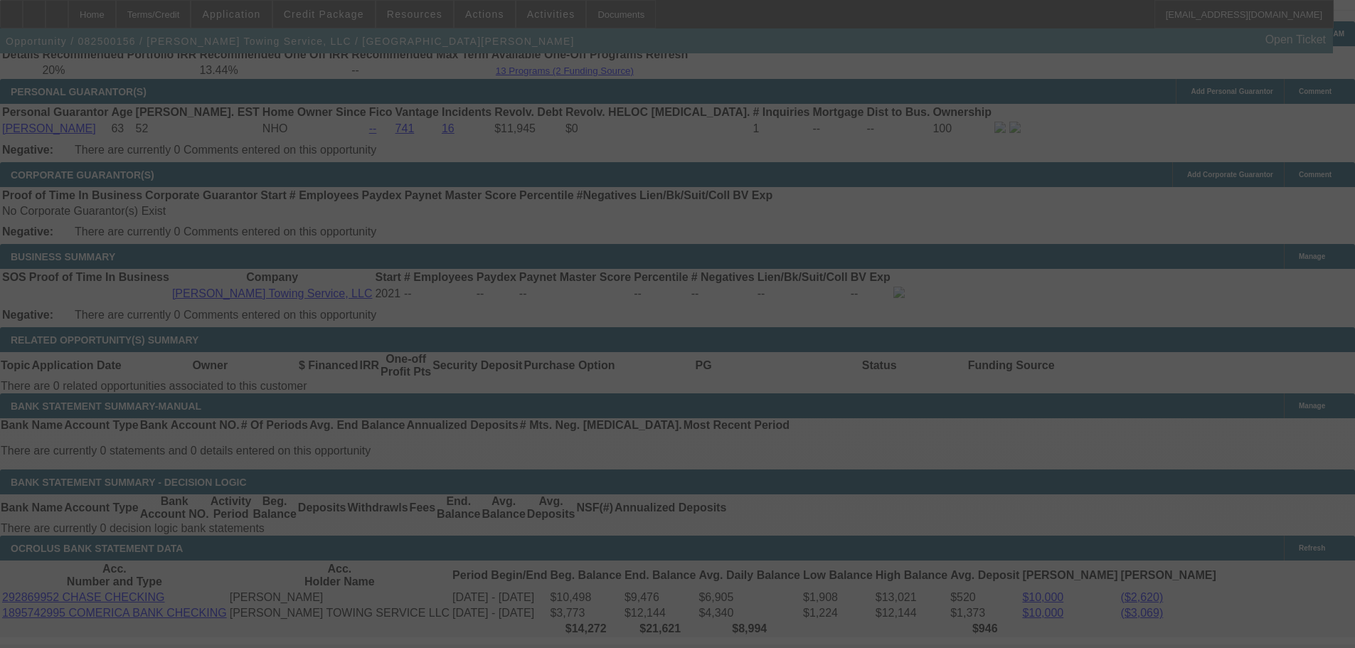
select select "0"
select select "6"
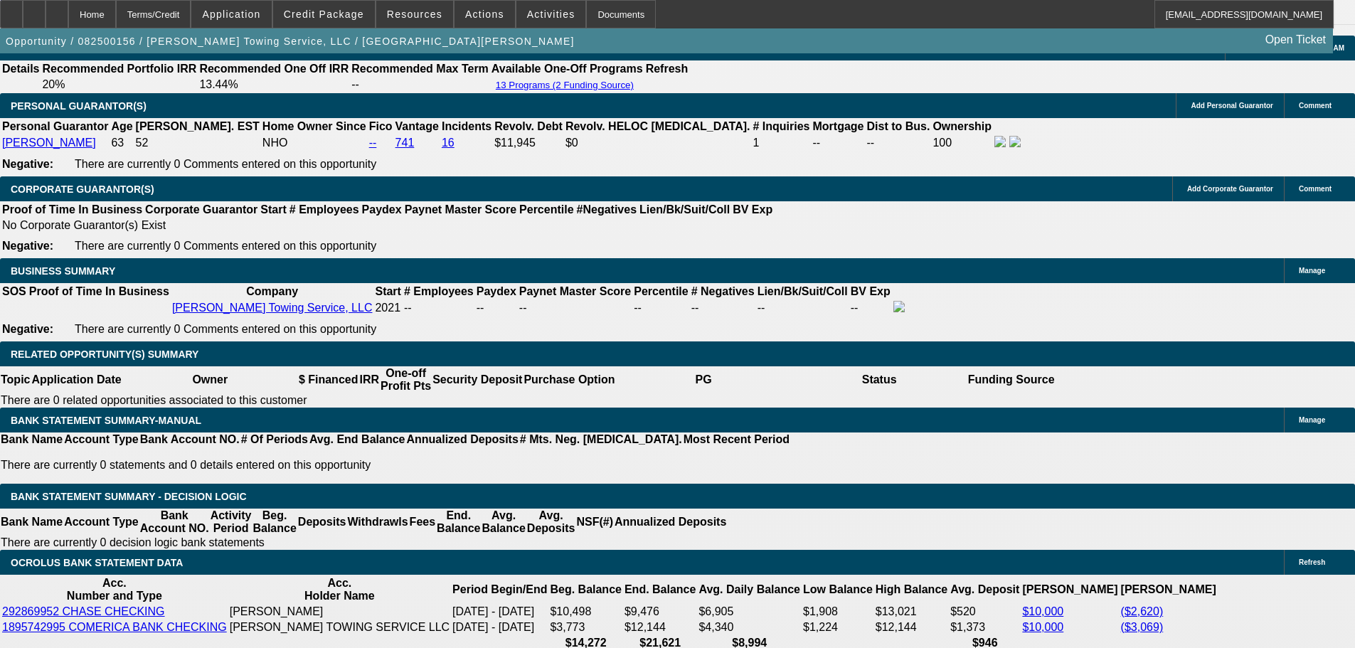
scroll to position [2202, 0]
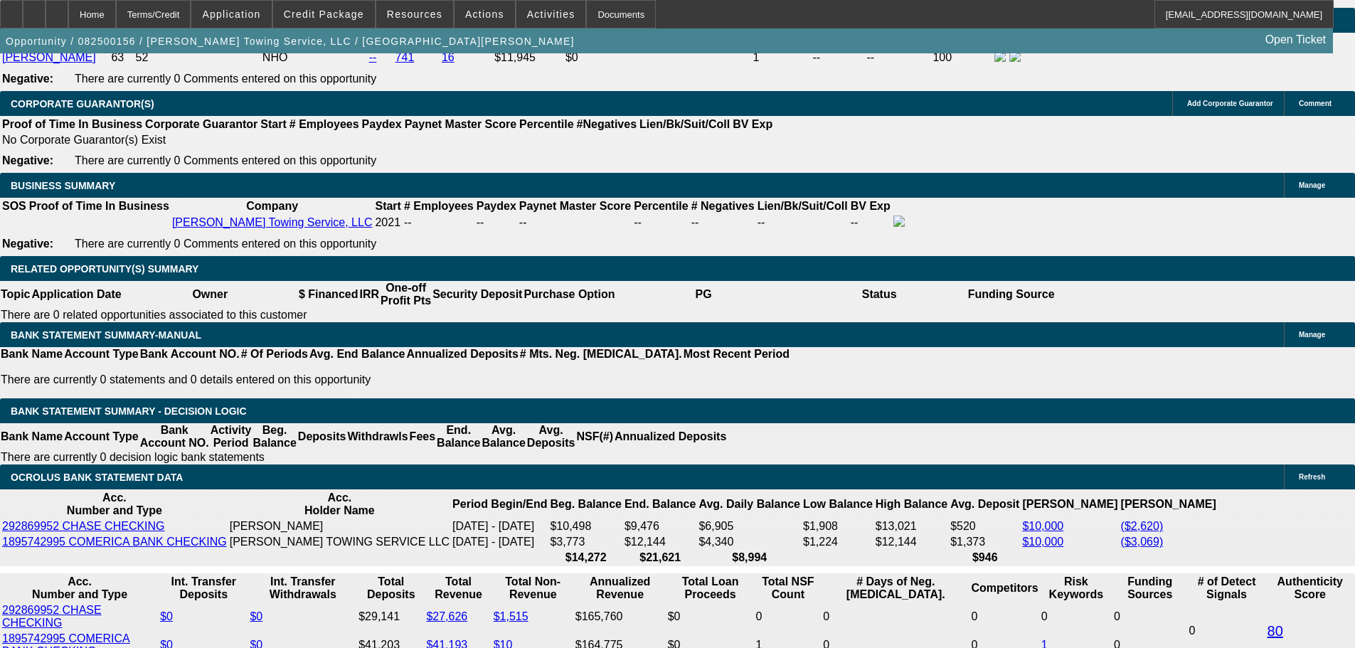
drag, startPoint x: 568, startPoint y: 359, endPoint x: 630, endPoint y: 359, distance: 61.2
type input "130"
type input "UNKNOWN"
type input "1300"
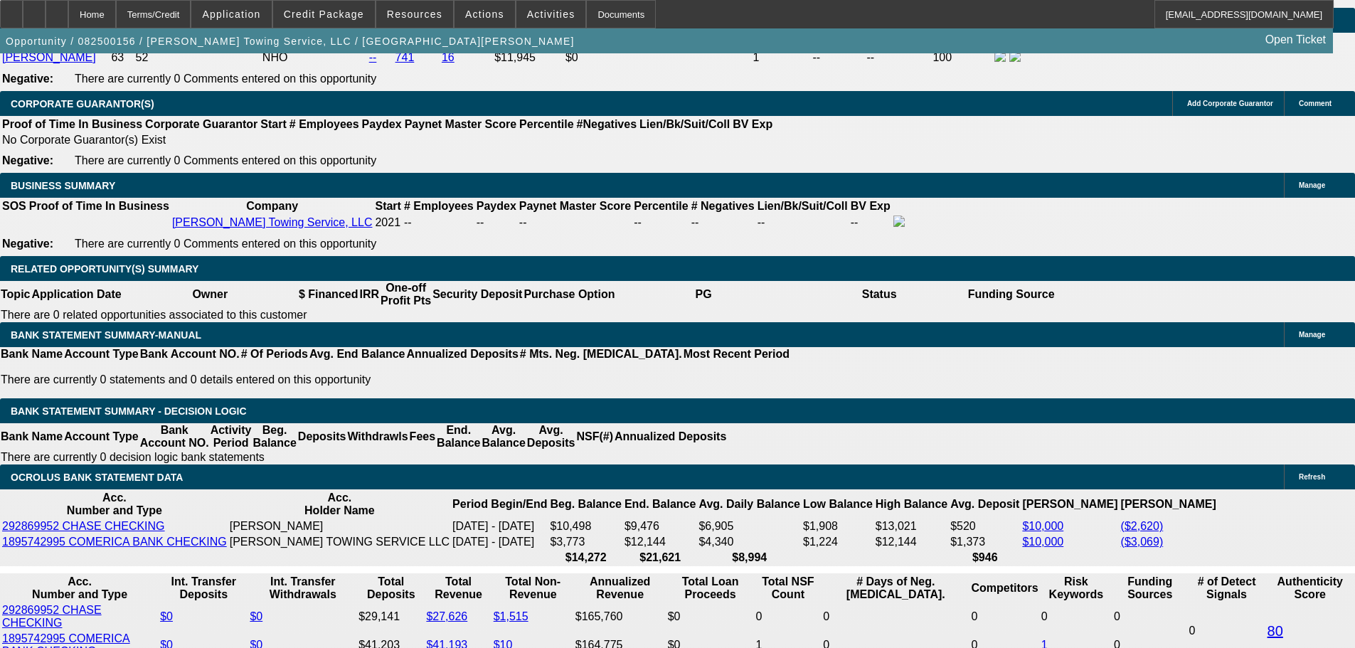
type input "10.8"
type input "$1,300.00"
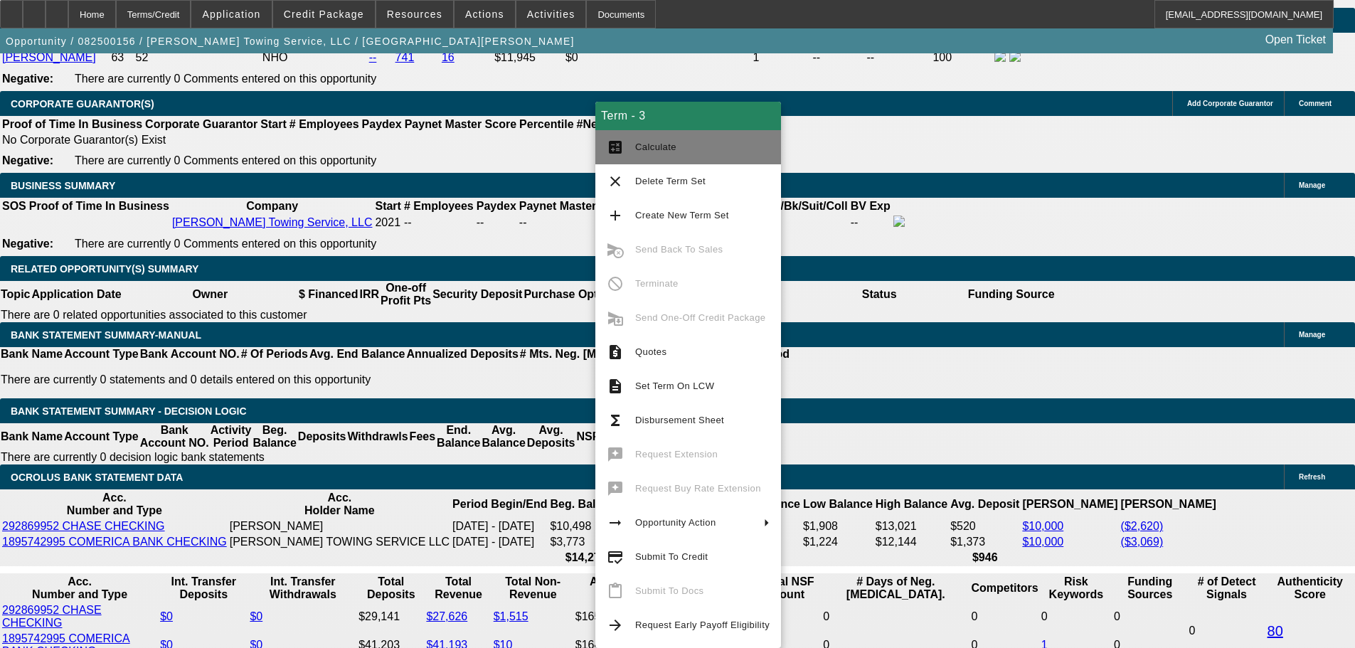
click at [669, 150] on span "Calculate" at bounding box center [655, 147] width 41 height 11
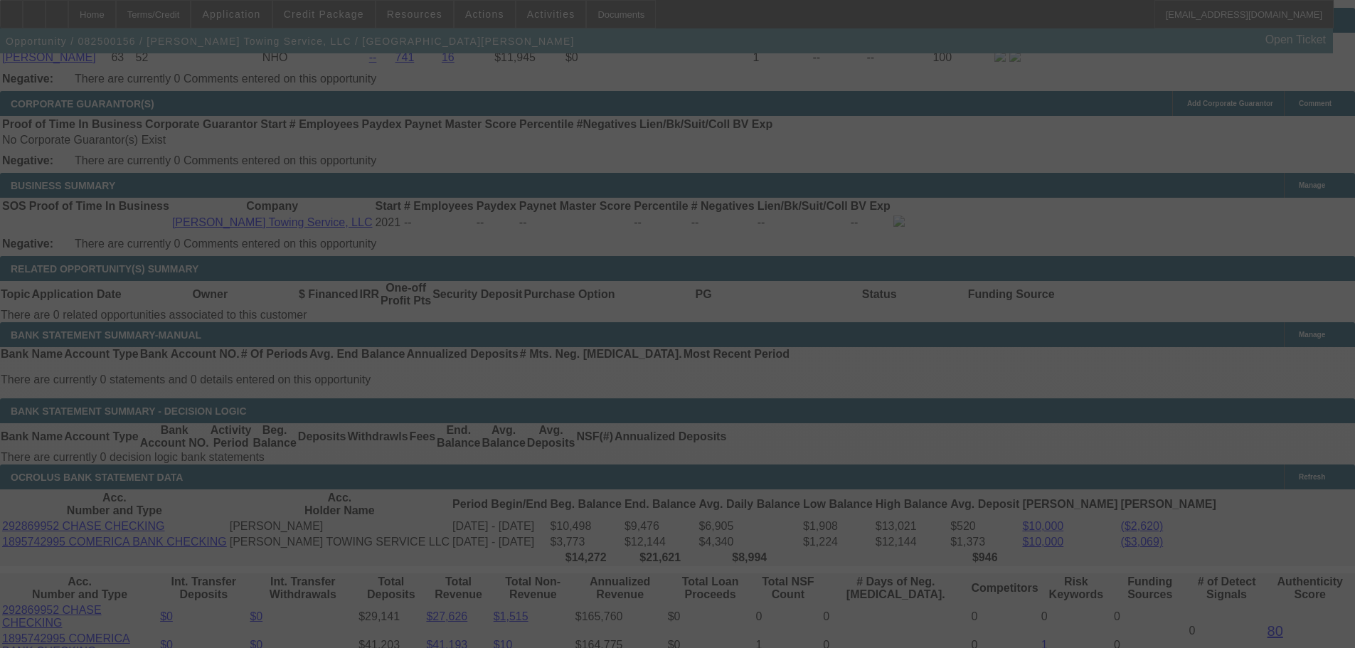
select select "0"
select select "6"
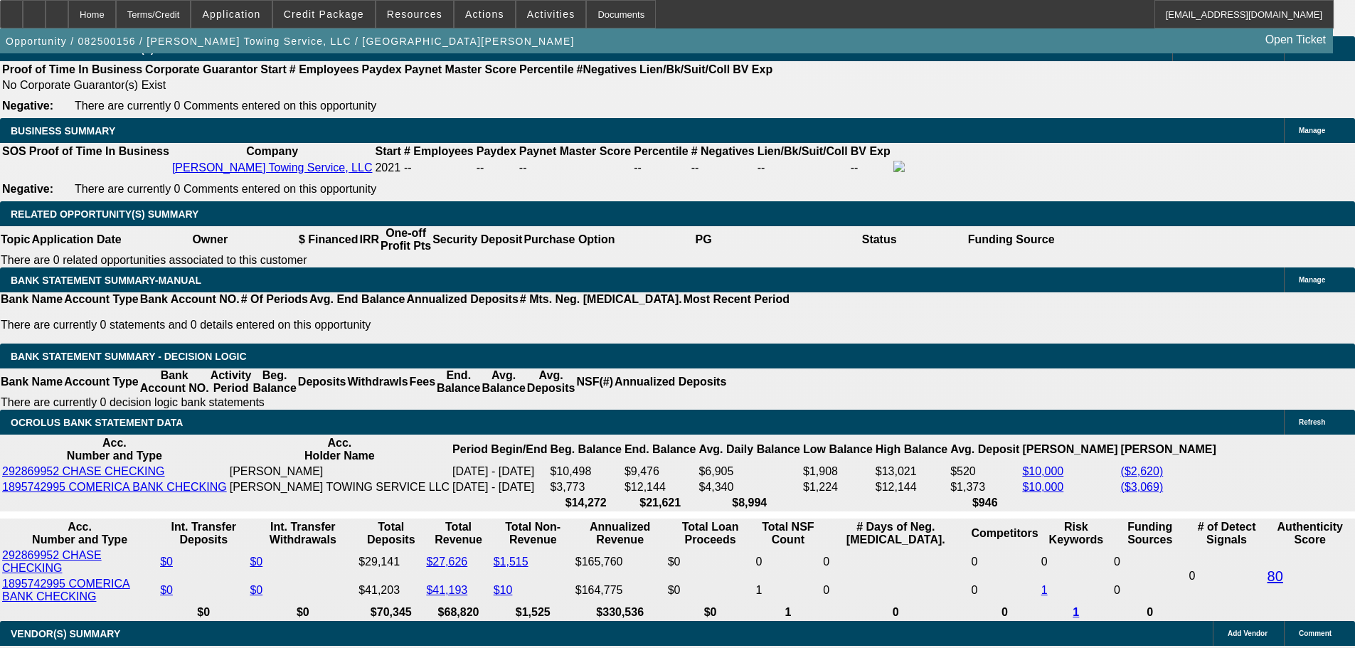
scroll to position [2114, 0]
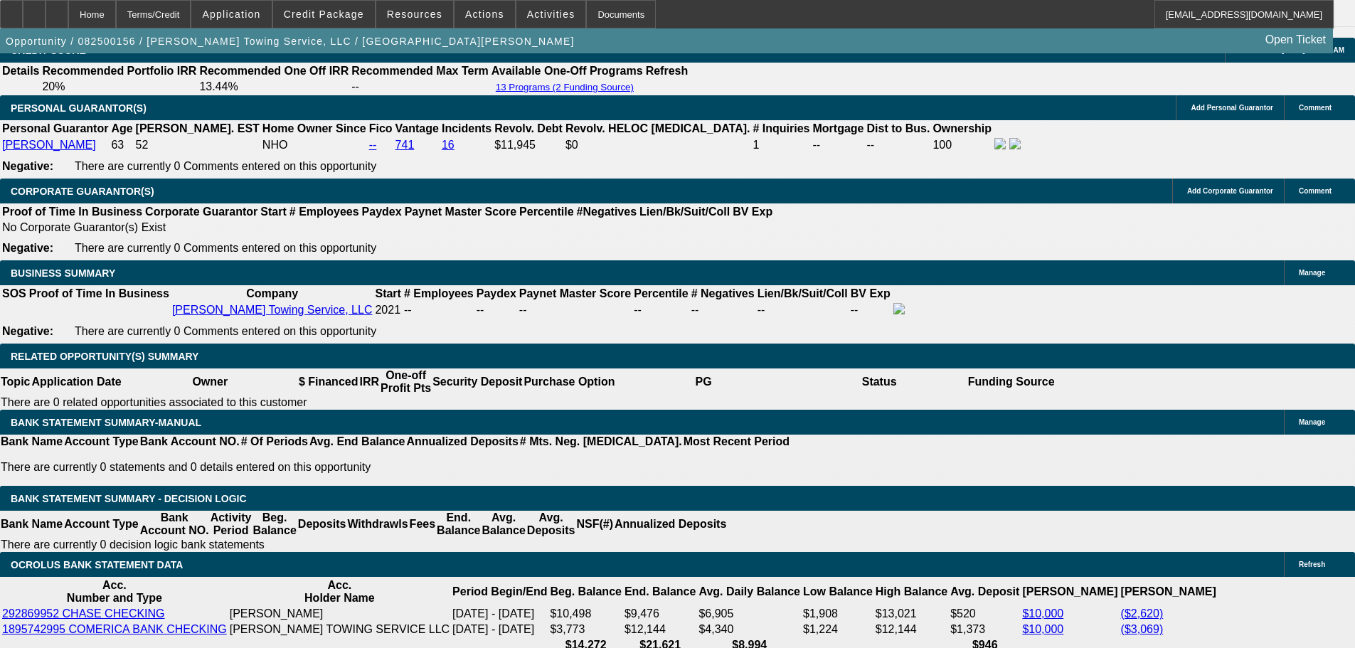
drag, startPoint x: 567, startPoint y: 447, endPoint x: 657, endPoint y: 441, distance: 89.8
type input "130"
type input "UNKNOWN"
type input "1305"
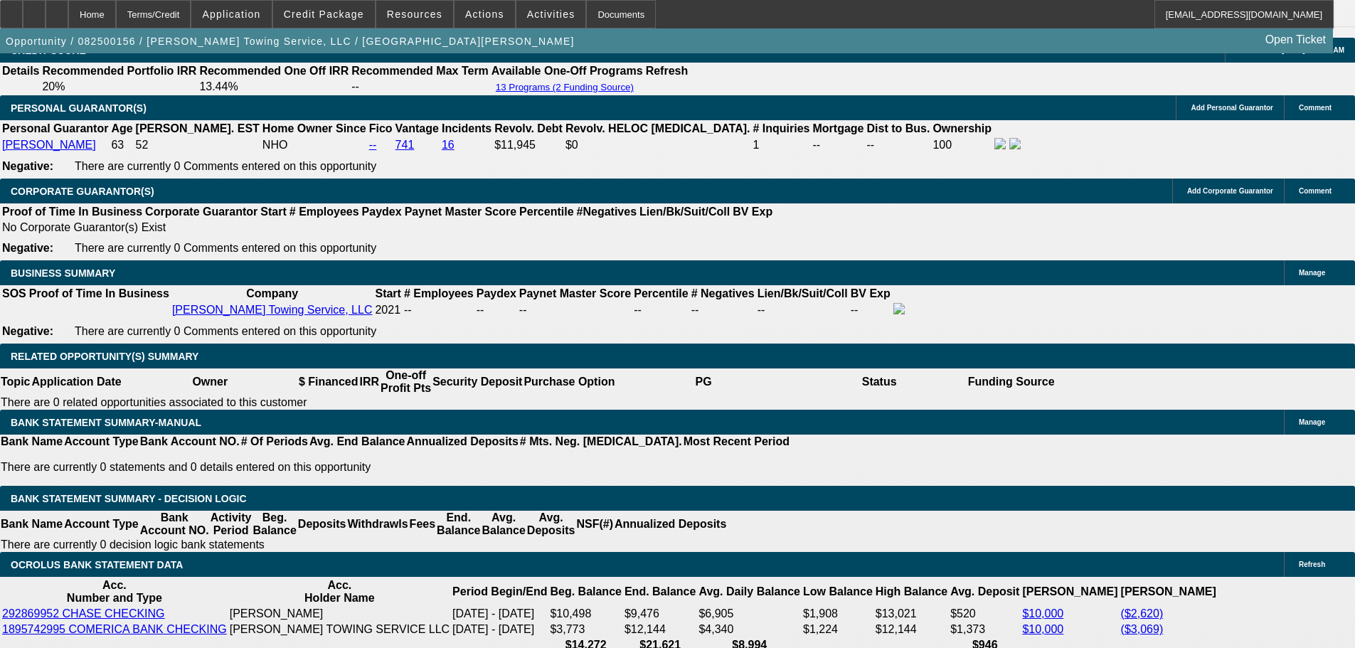
type input "11"
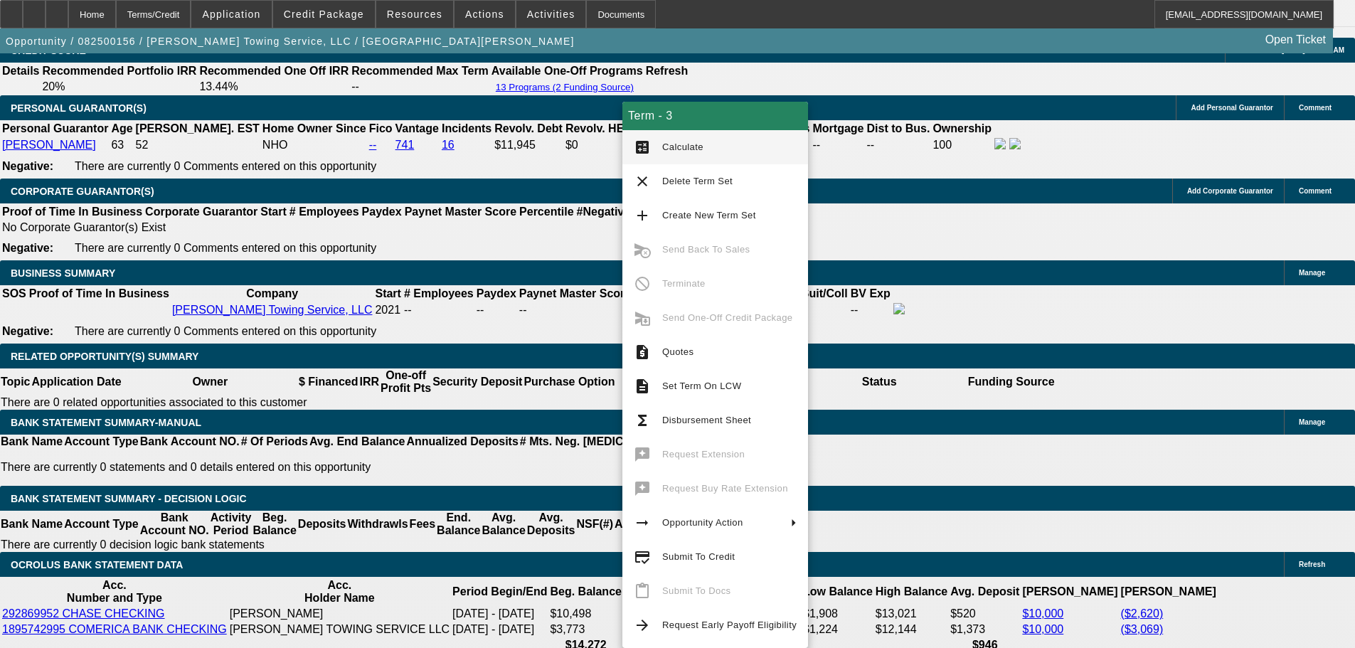
type input "$1,305.00"
click at [681, 153] on span "Calculate" at bounding box center [729, 147] width 134 height 17
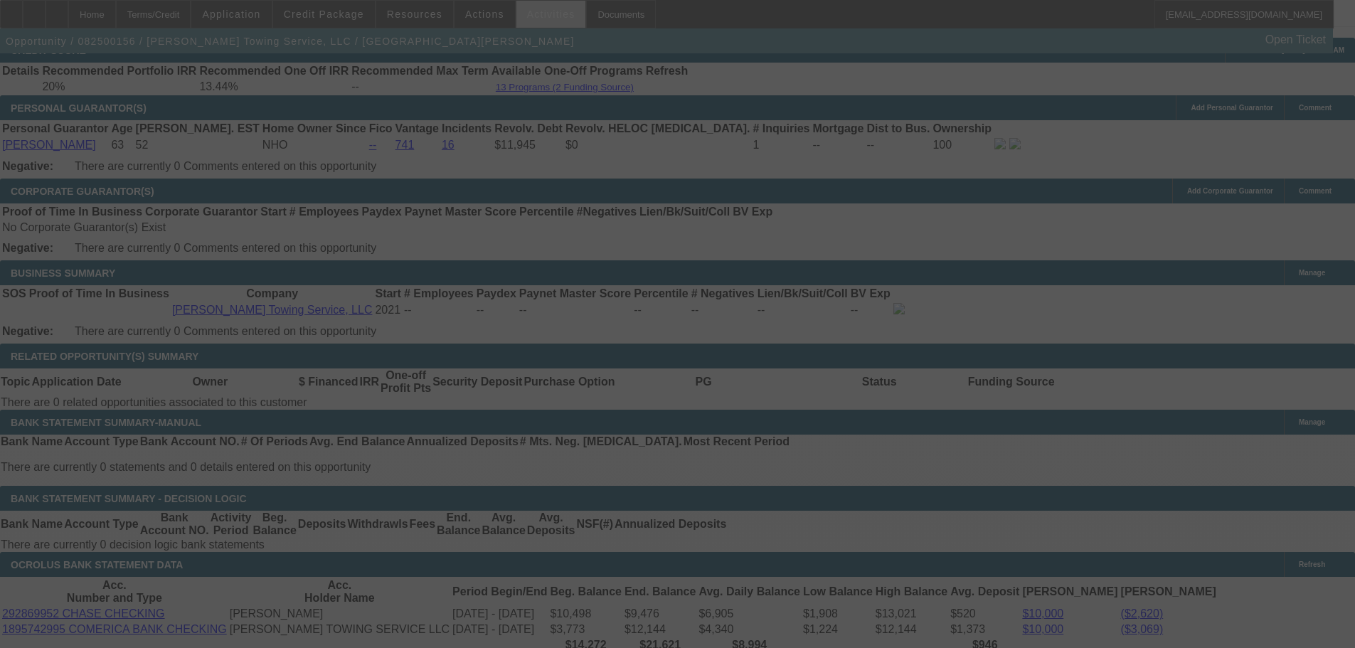
select select "0"
select select "6"
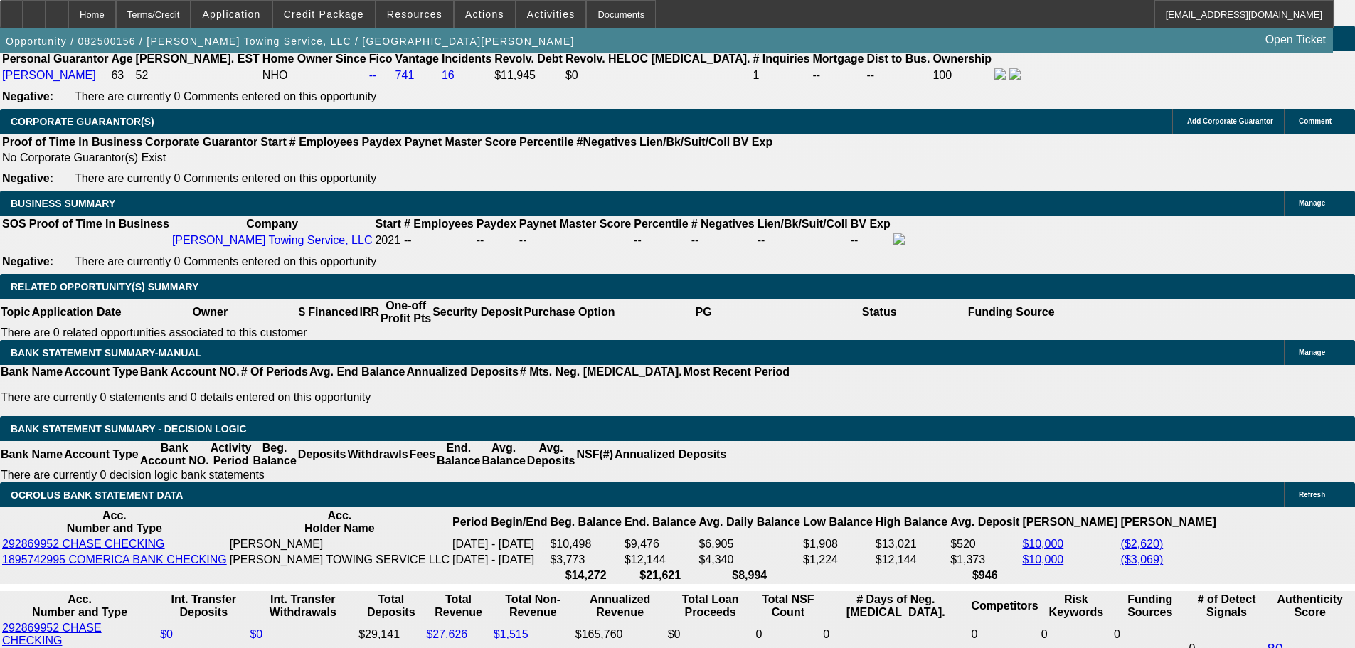
scroll to position [2185, 0]
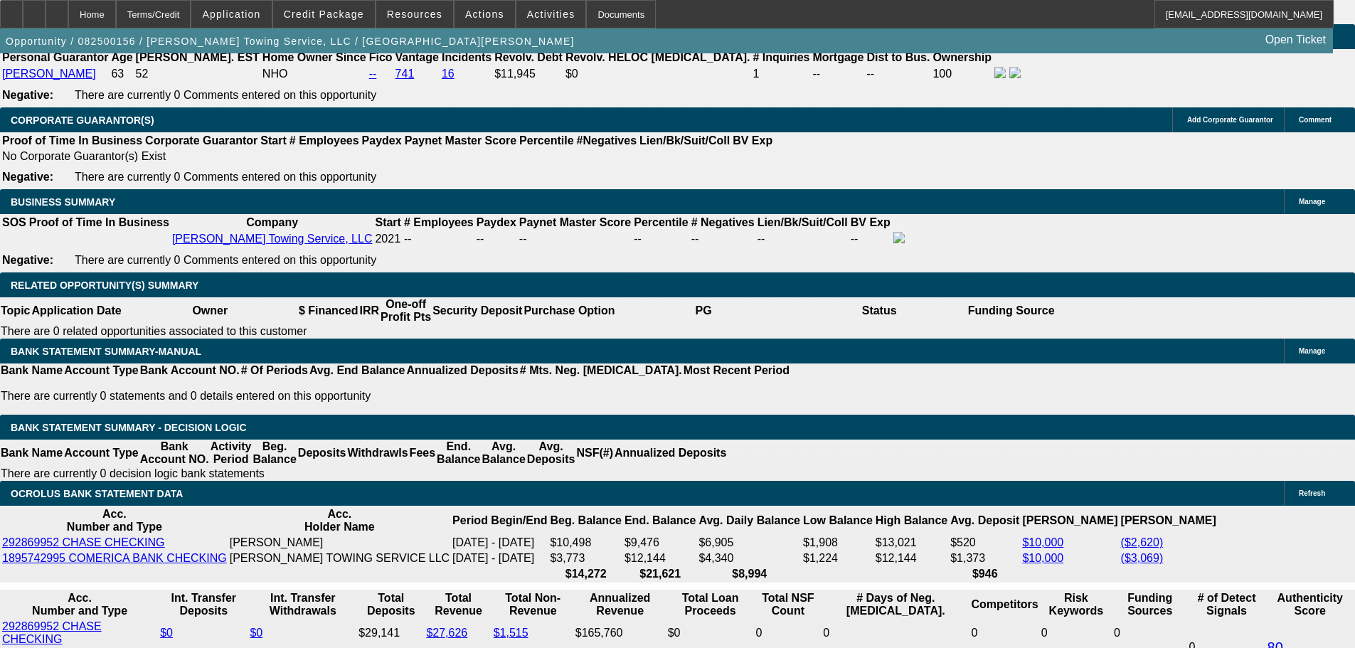
drag, startPoint x: 206, startPoint y: 378, endPoint x: 344, endPoint y: 386, distance: 138.2
type input "1"
type input "UNKNOWN"
type input "1308"
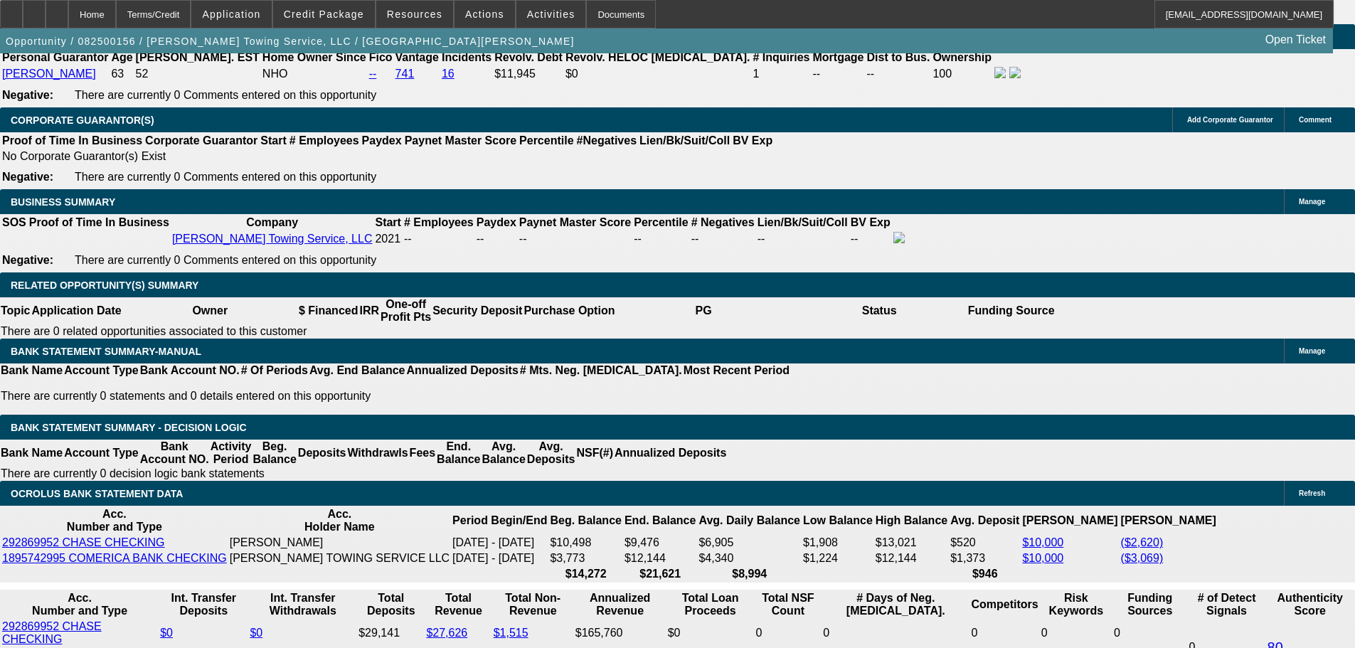
type input "11.1"
type input "$1,308.00"
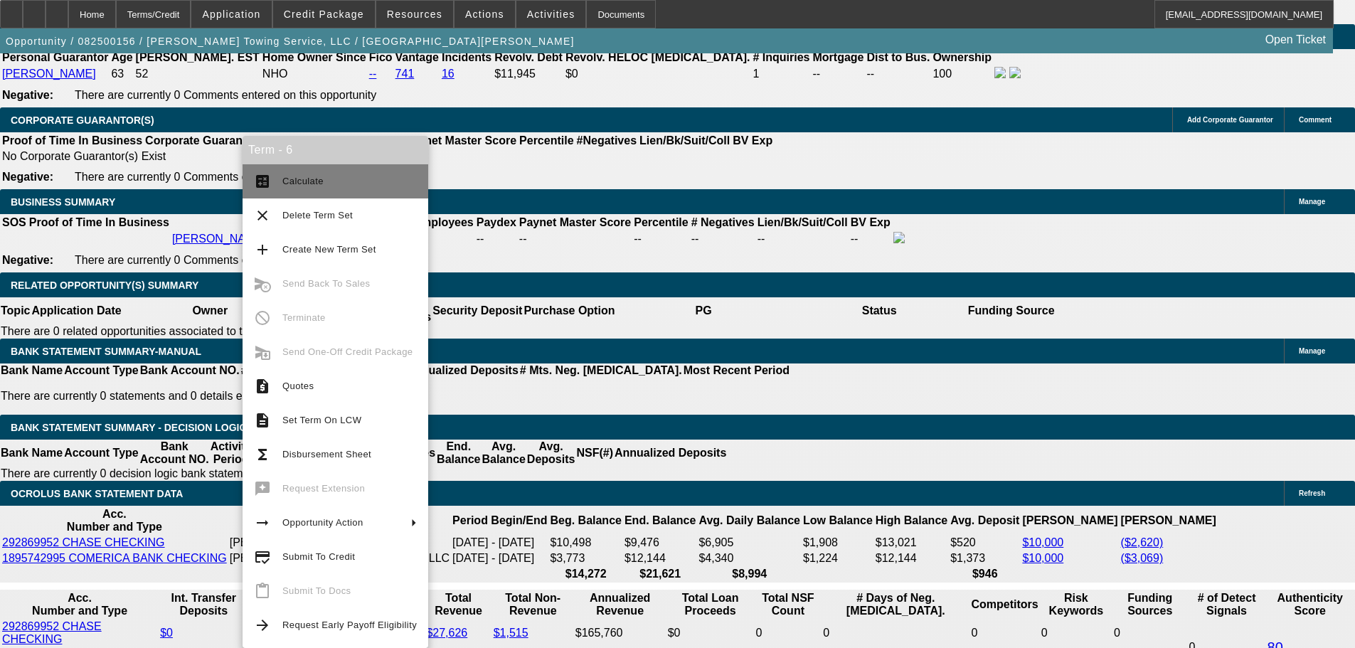
click at [299, 179] on span "Calculate" at bounding box center [302, 181] width 41 height 11
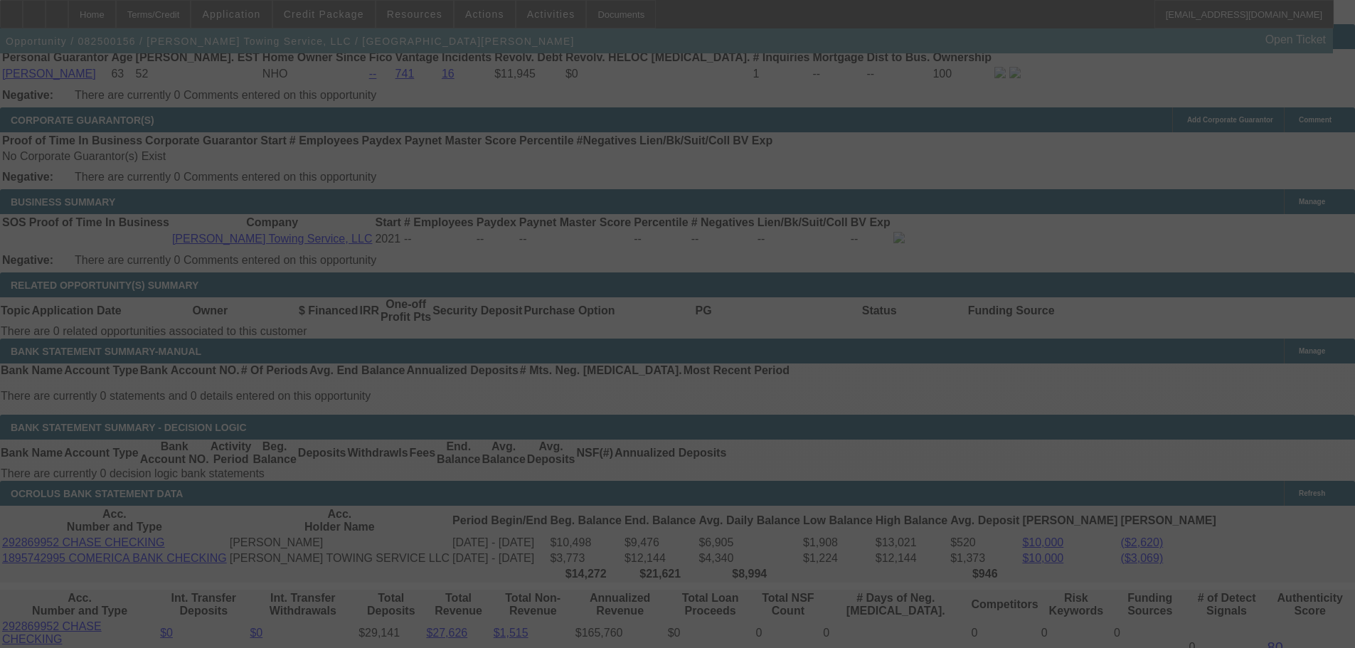
select select "0"
select select "6"
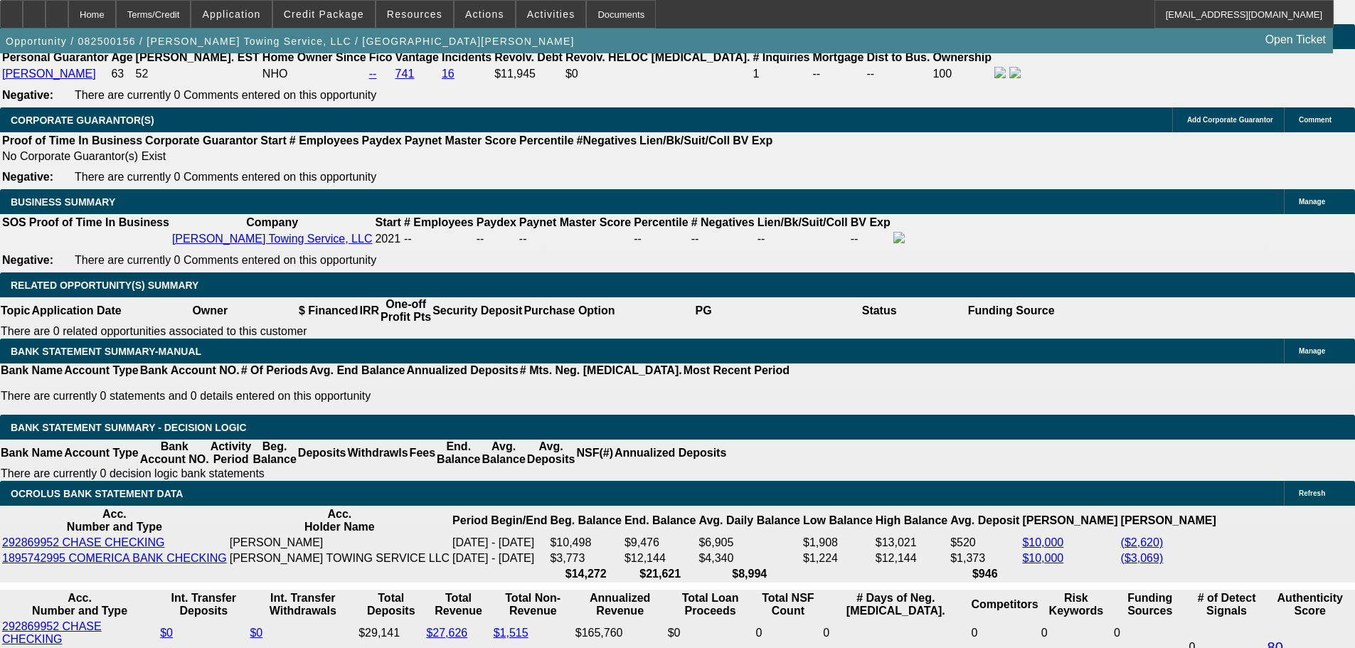
drag, startPoint x: 567, startPoint y: 372, endPoint x: 686, endPoint y: 384, distance: 120.1
type input "1"
type input "UNKNOWN"
type input "1308"
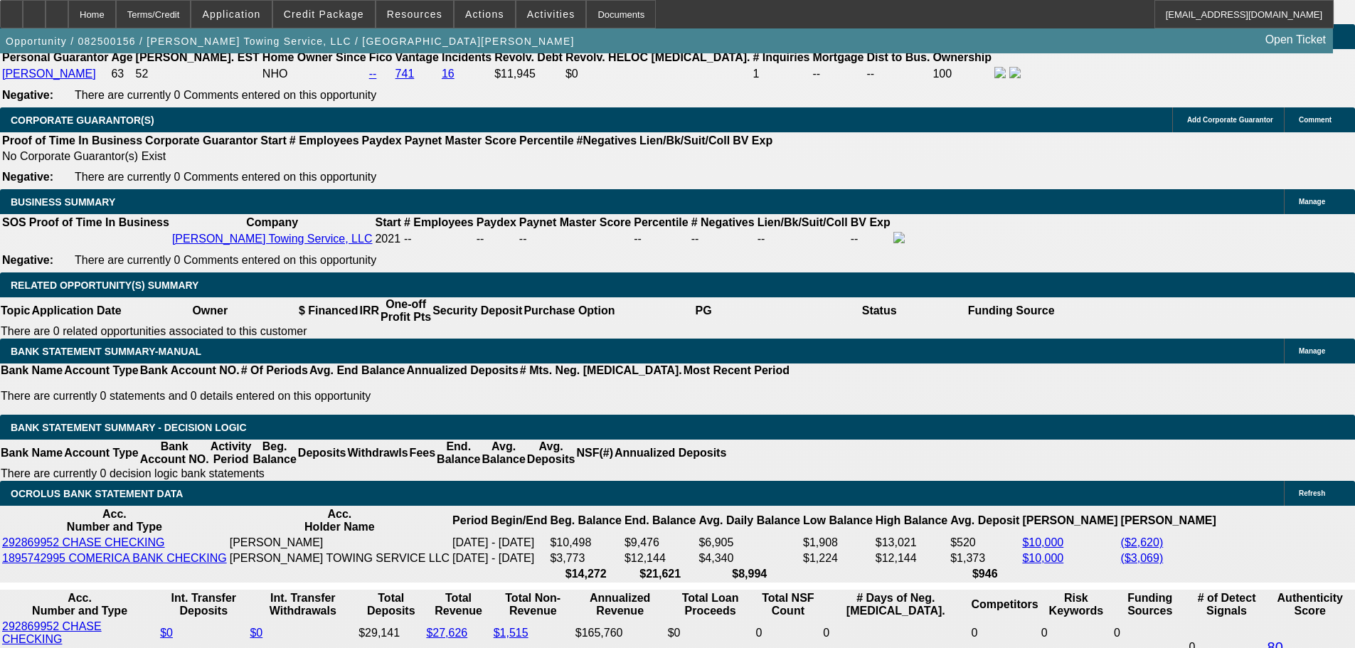
type input "11.1"
type input "$1,308.00"
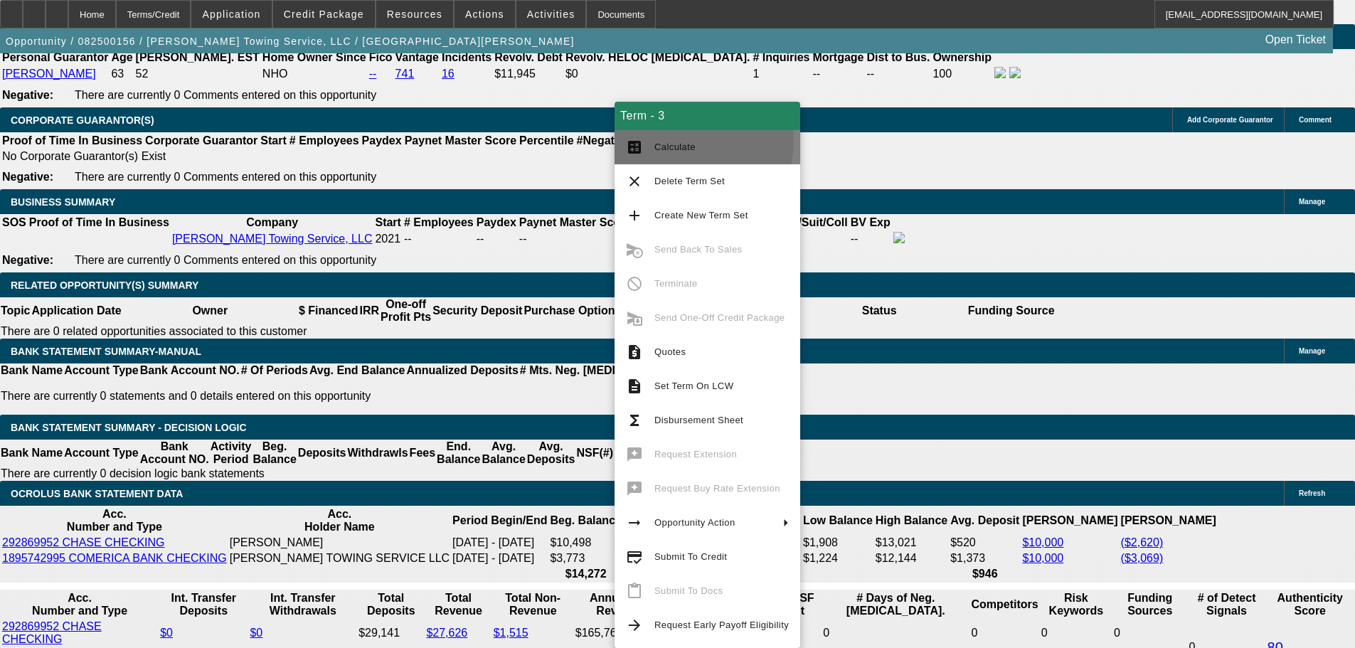
click at [693, 142] on span "Calculate" at bounding box center [721, 147] width 134 height 17
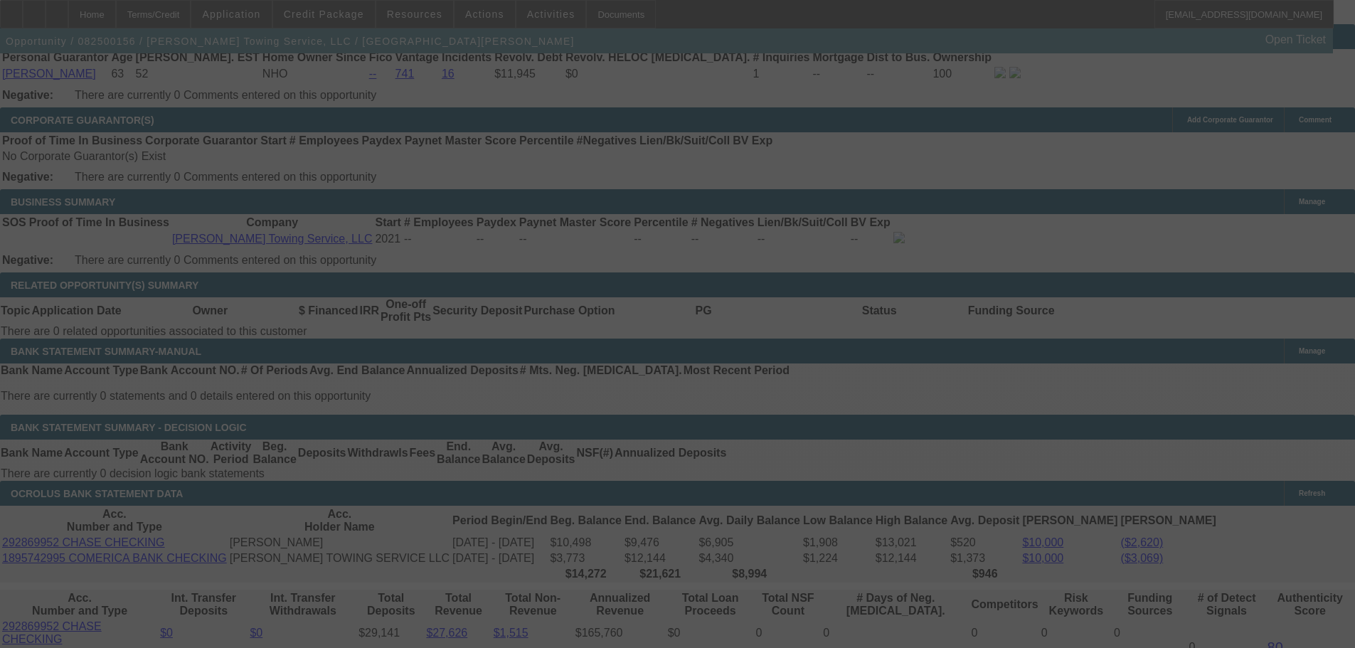
scroll to position [2256, 0]
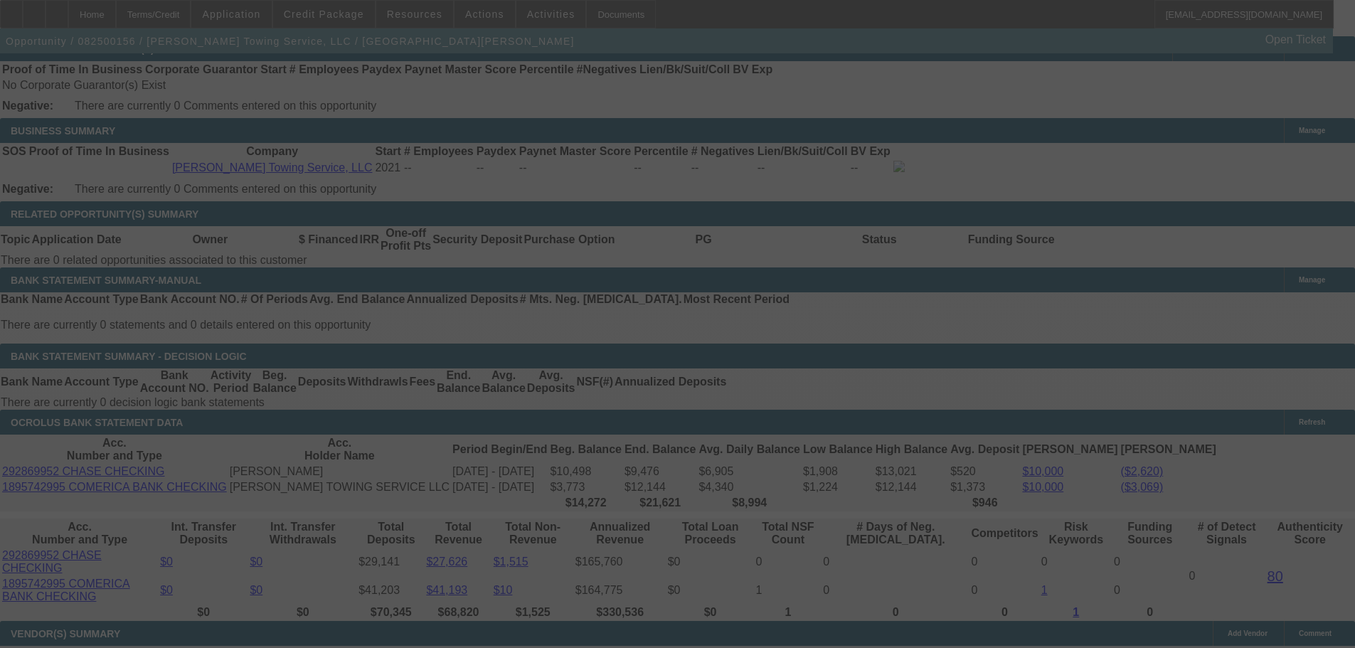
select select "0"
select select "6"
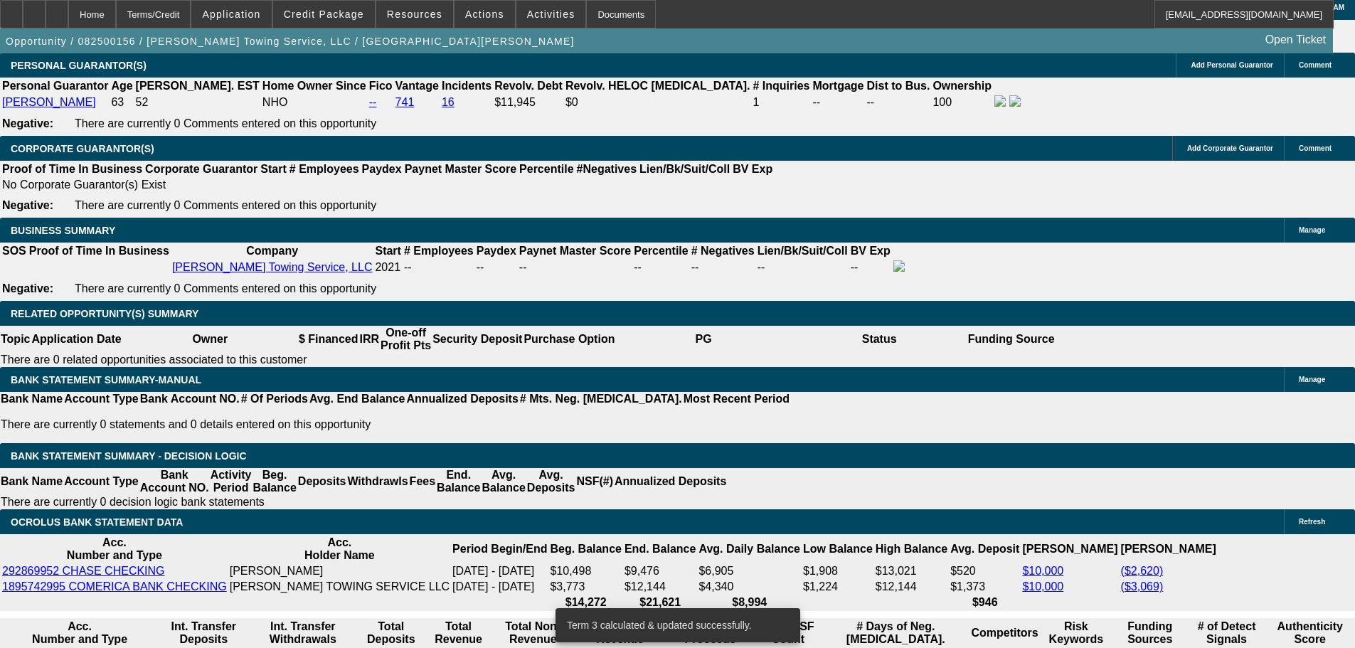
scroll to position [2035, 0]
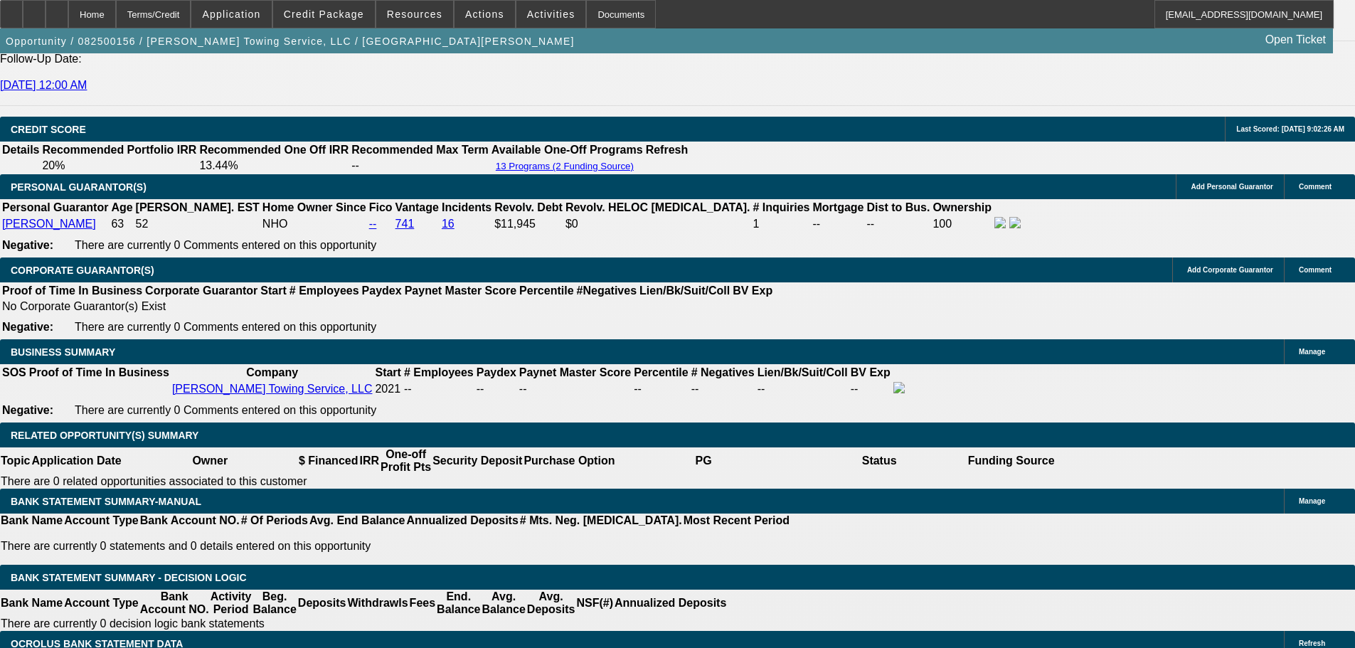
drag, startPoint x: 214, startPoint y: 519, endPoint x: 310, endPoint y: 532, distance: 96.9
type input "13"
type input "UNKNOWN"
type input "1310"
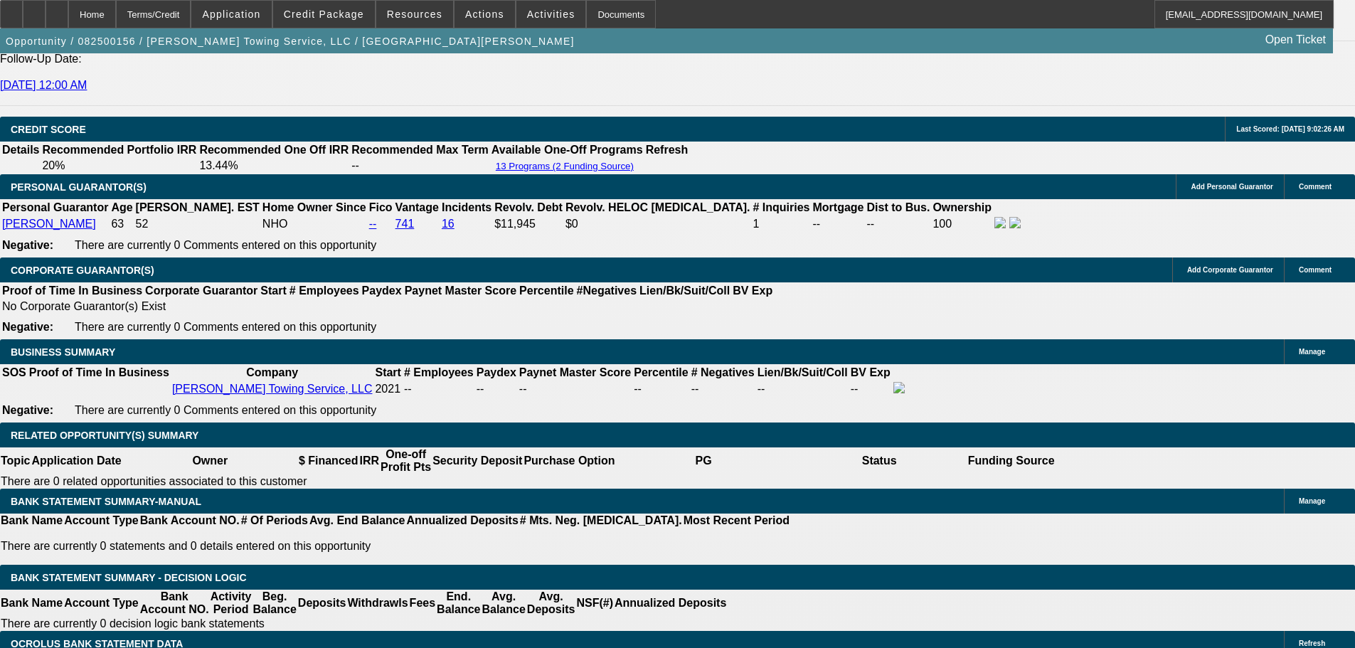
type input "11.2"
type input "$1,310.00"
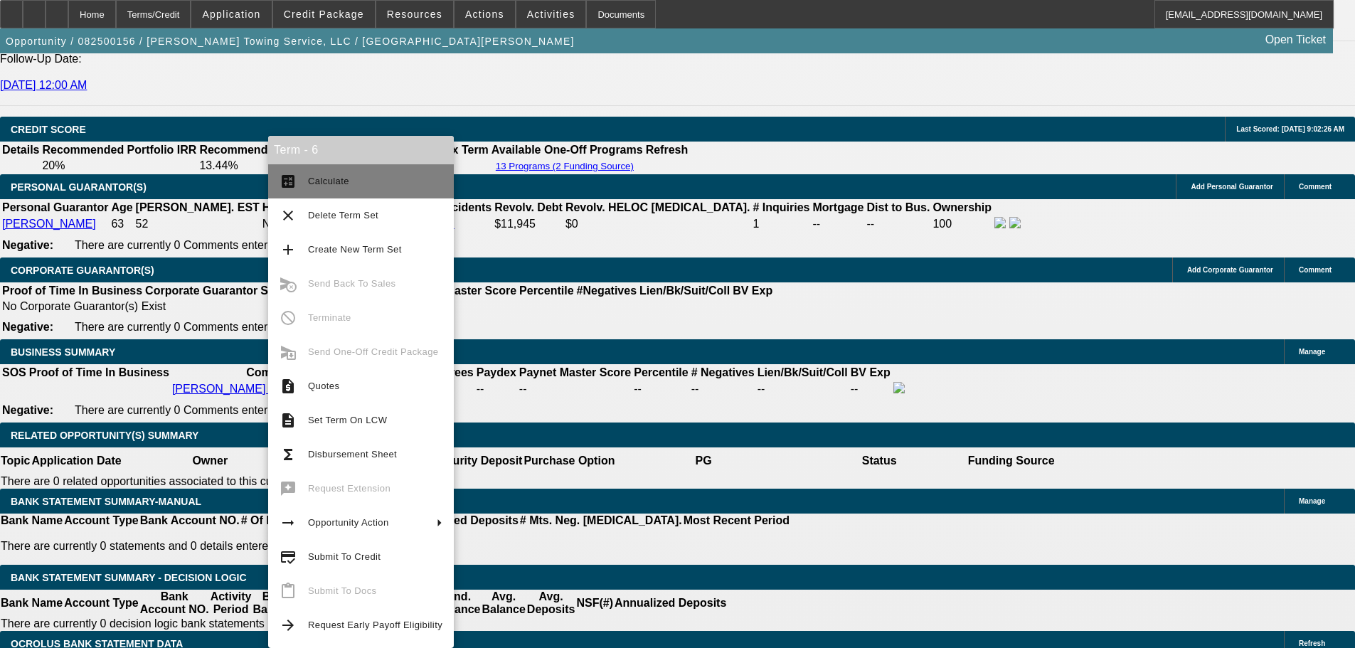
click at [366, 178] on span "Calculate" at bounding box center [375, 181] width 134 height 17
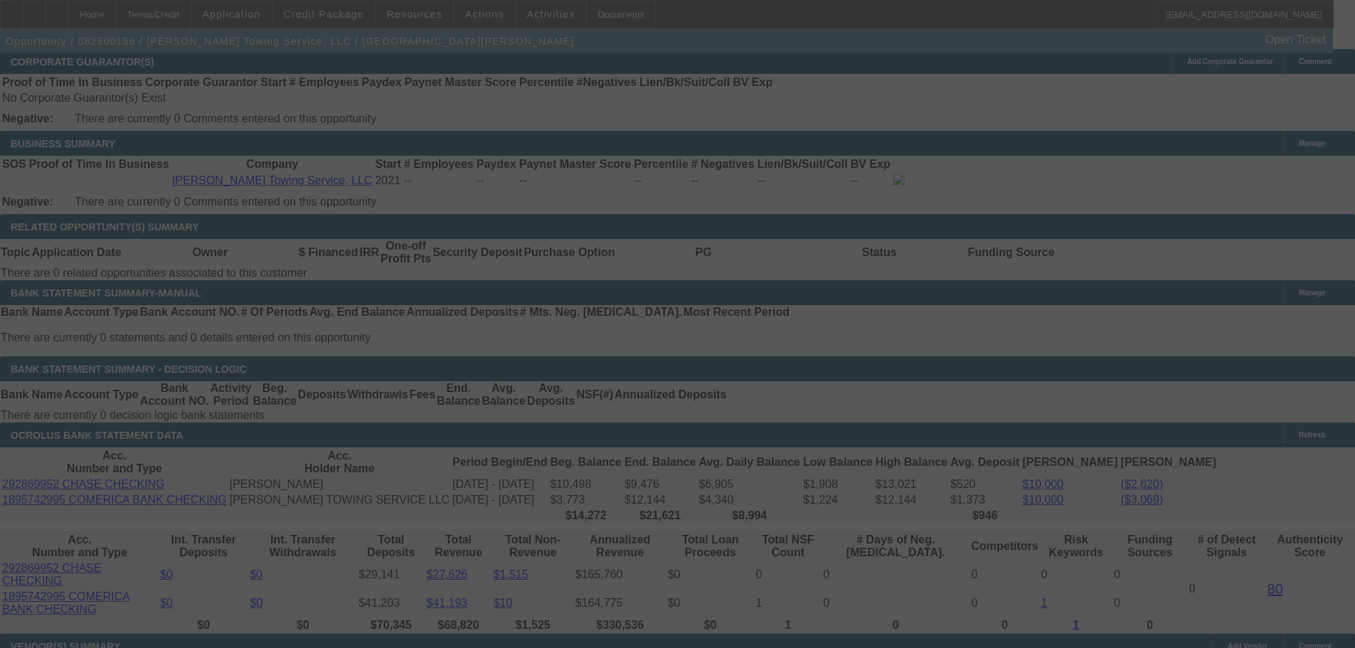
scroll to position [2249, 0]
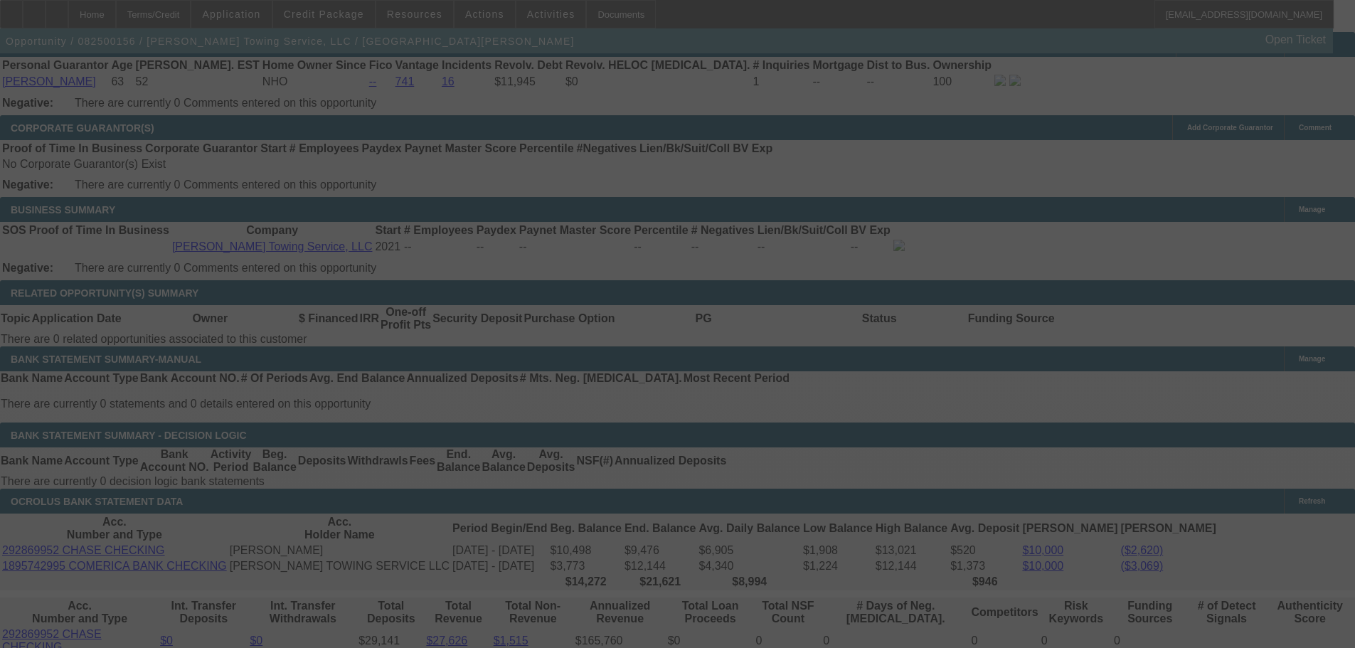
select select "0"
select select "6"
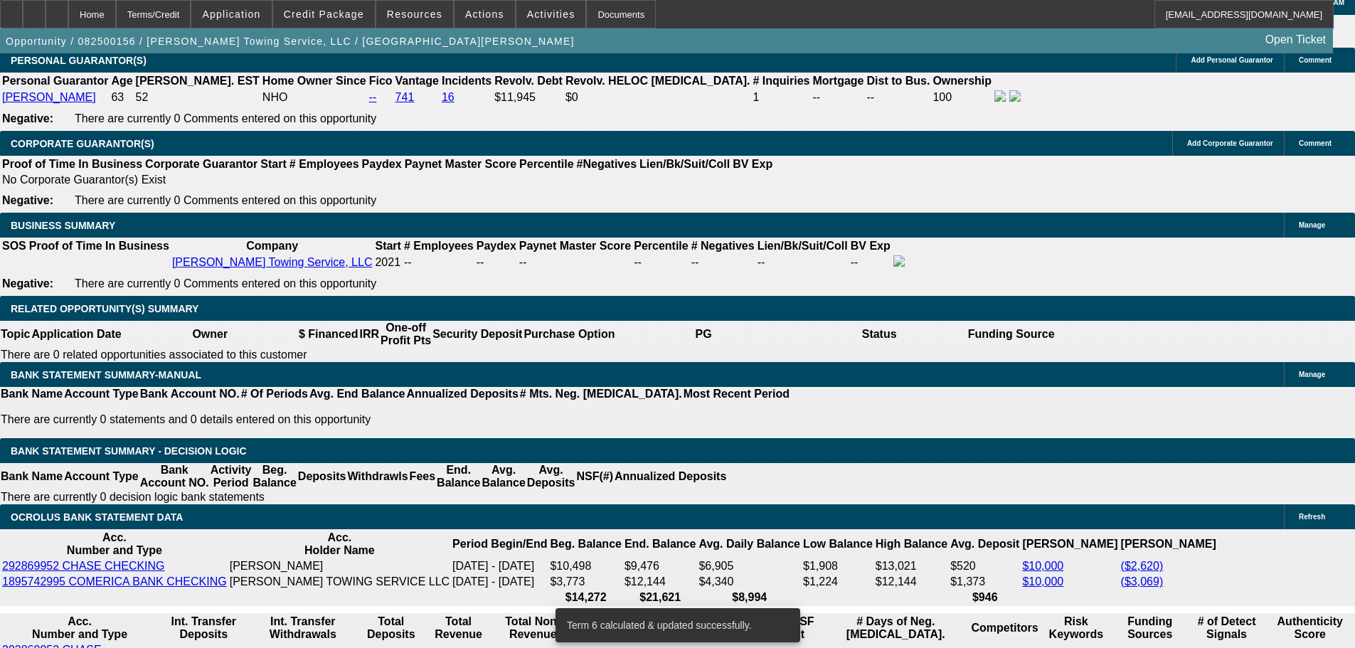
scroll to position [2035, 0]
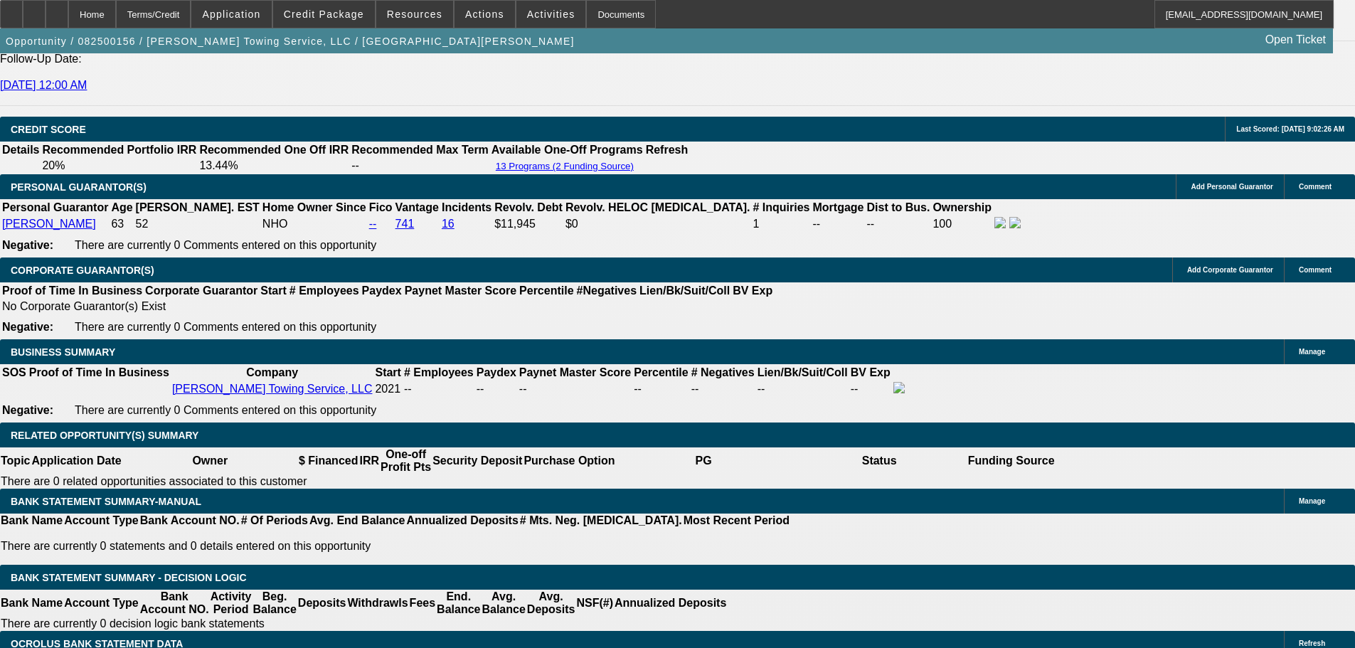
drag, startPoint x: 566, startPoint y: 523, endPoint x: 681, endPoint y: 536, distance: 115.9
type input "13"
type input "UNKNOWN"
type input "1310"
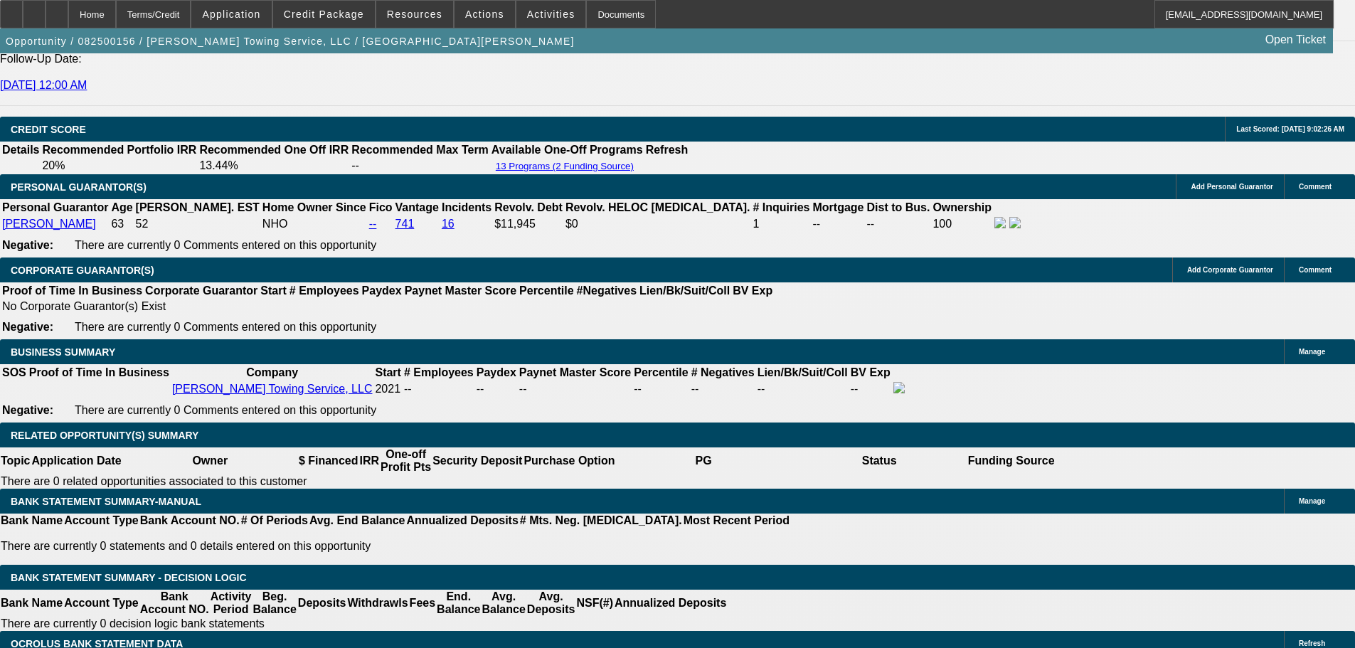
type input "11.2"
type input "$1,310.00"
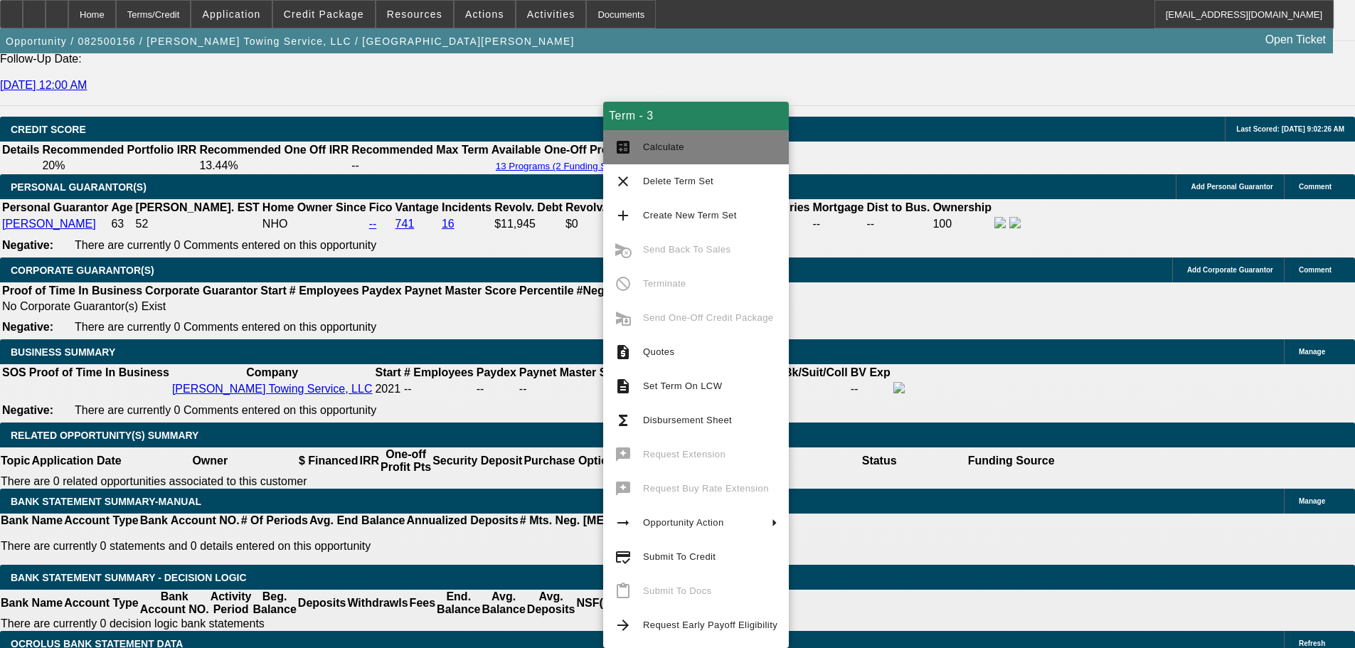
click at [681, 154] on span "Calculate" at bounding box center [710, 147] width 134 height 17
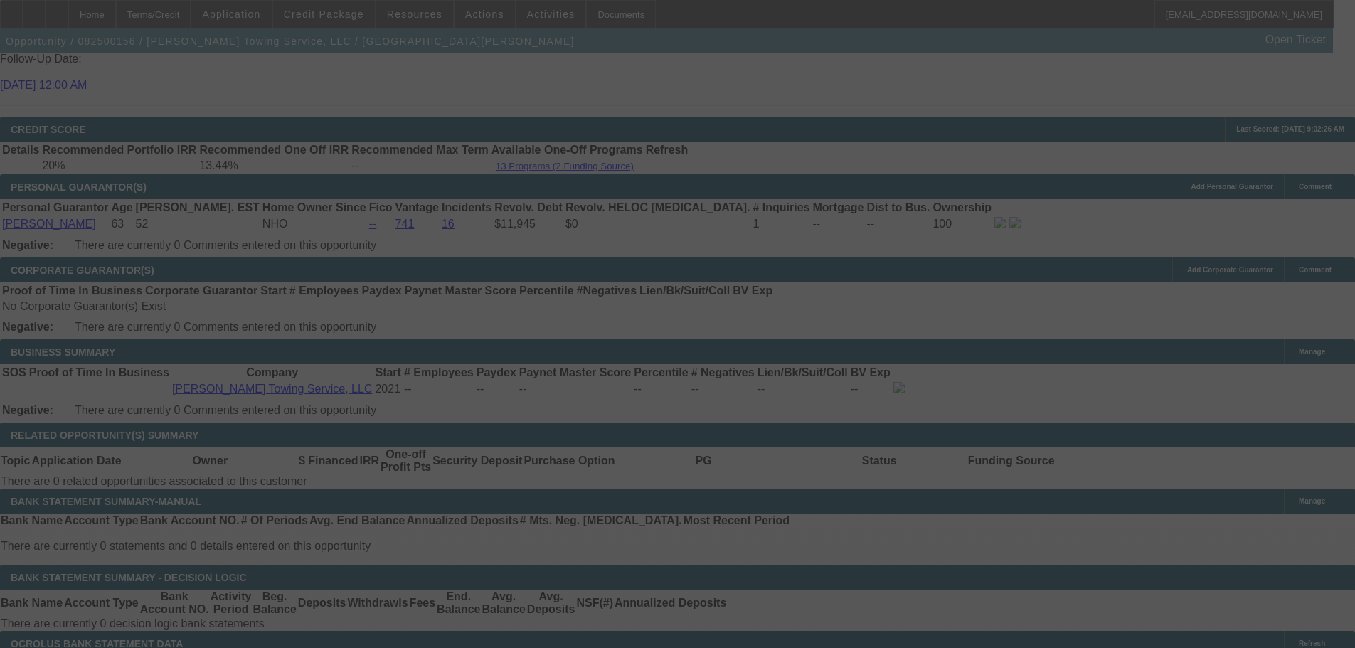
select select "0"
select select "6"
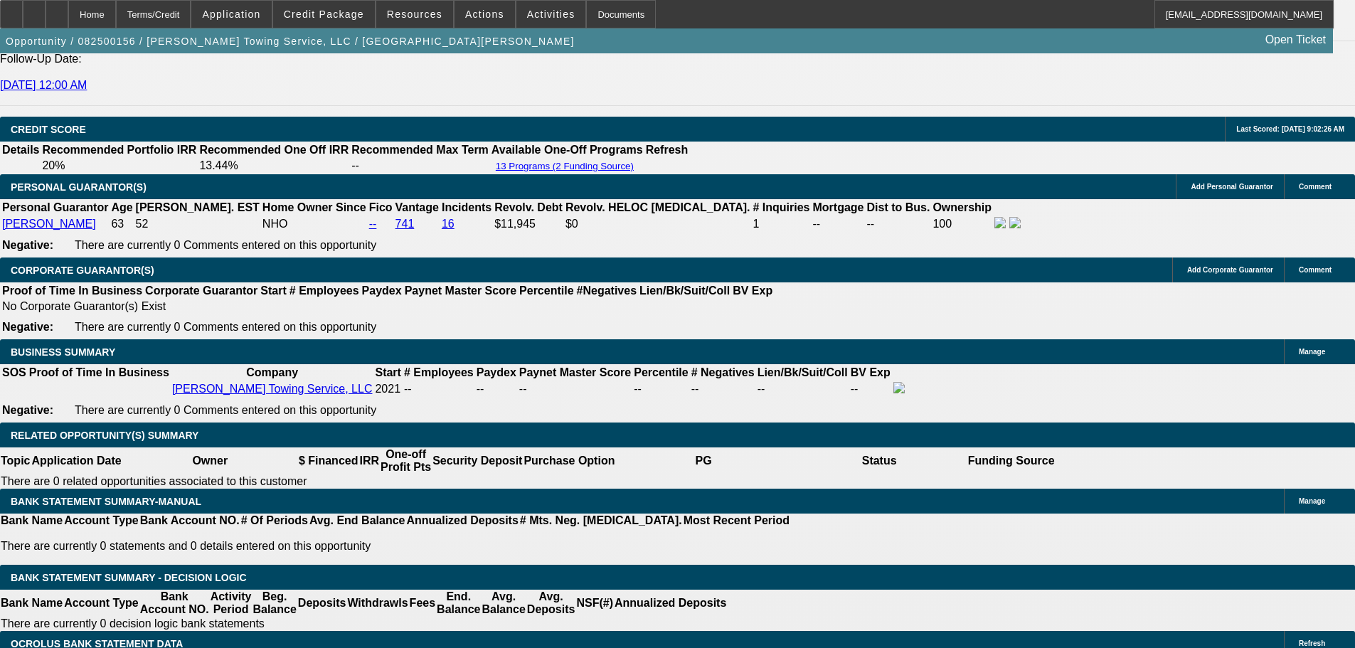
drag, startPoint x: 209, startPoint y: 518, endPoint x: 330, endPoint y: 530, distance: 121.5
type input "1"
type input "UNKNOWN"
type input "1312"
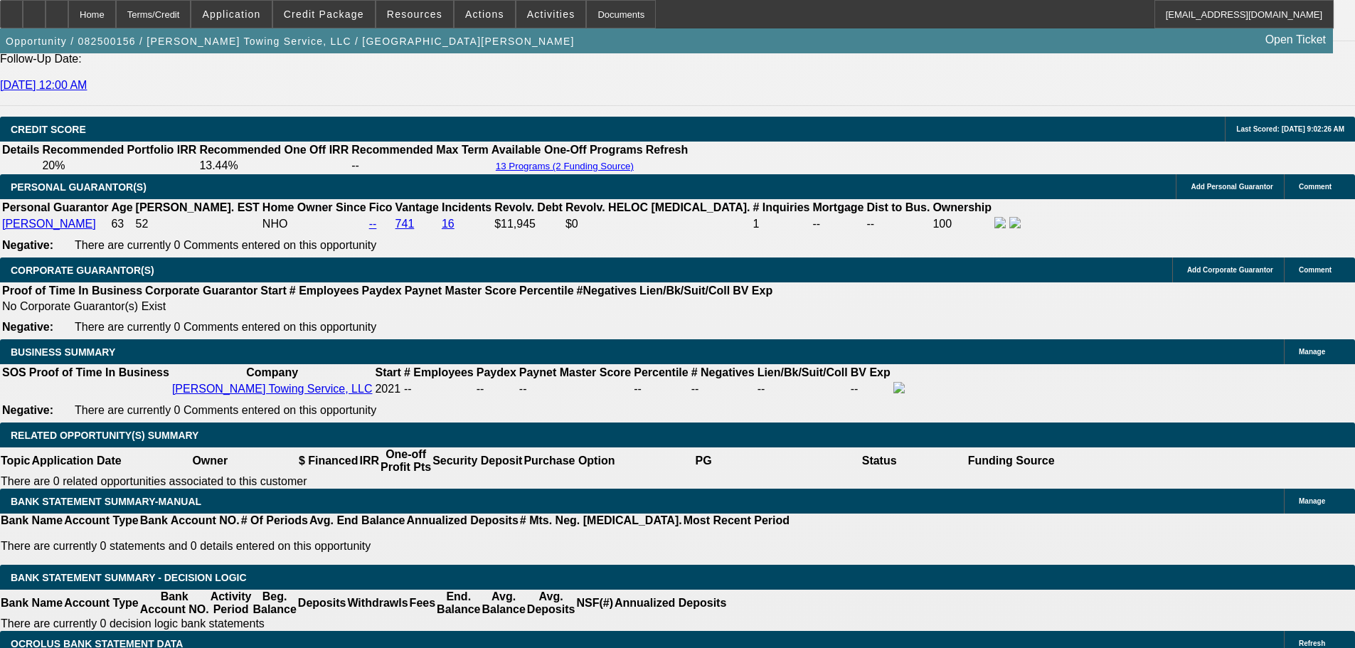
type input "11.2"
type input "$1,312.00"
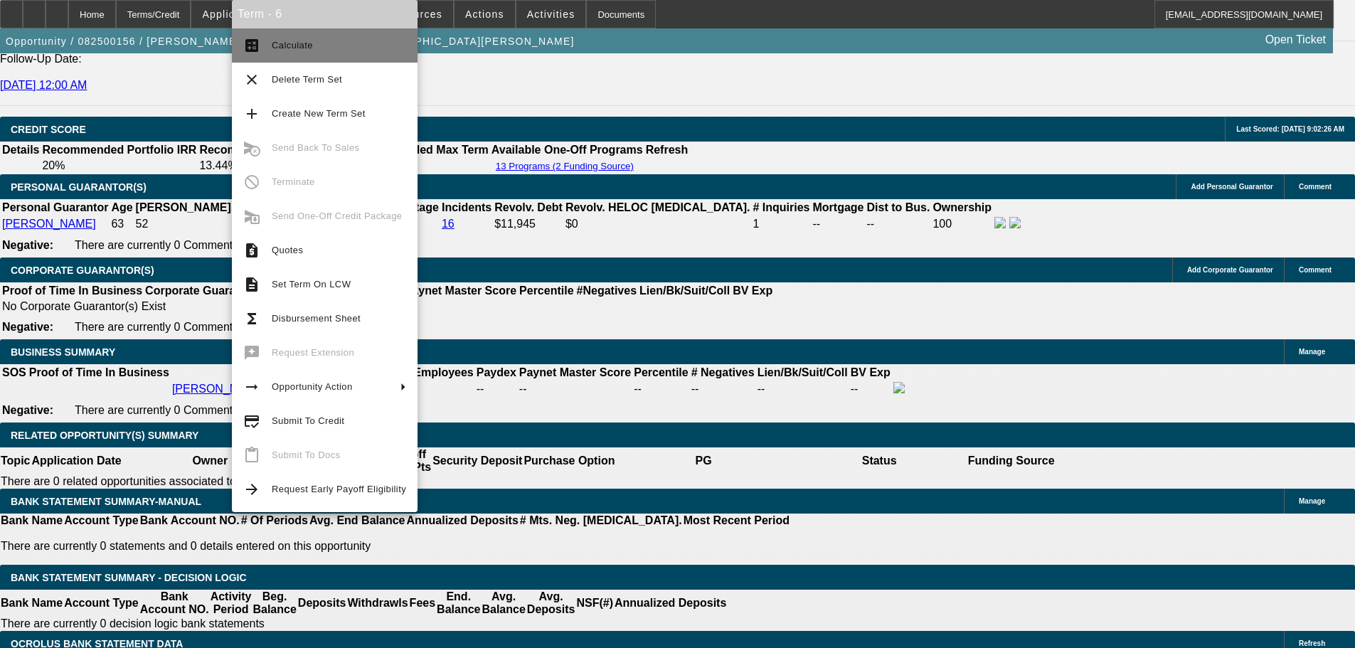
click at [338, 44] on span "Calculate" at bounding box center [339, 45] width 134 height 17
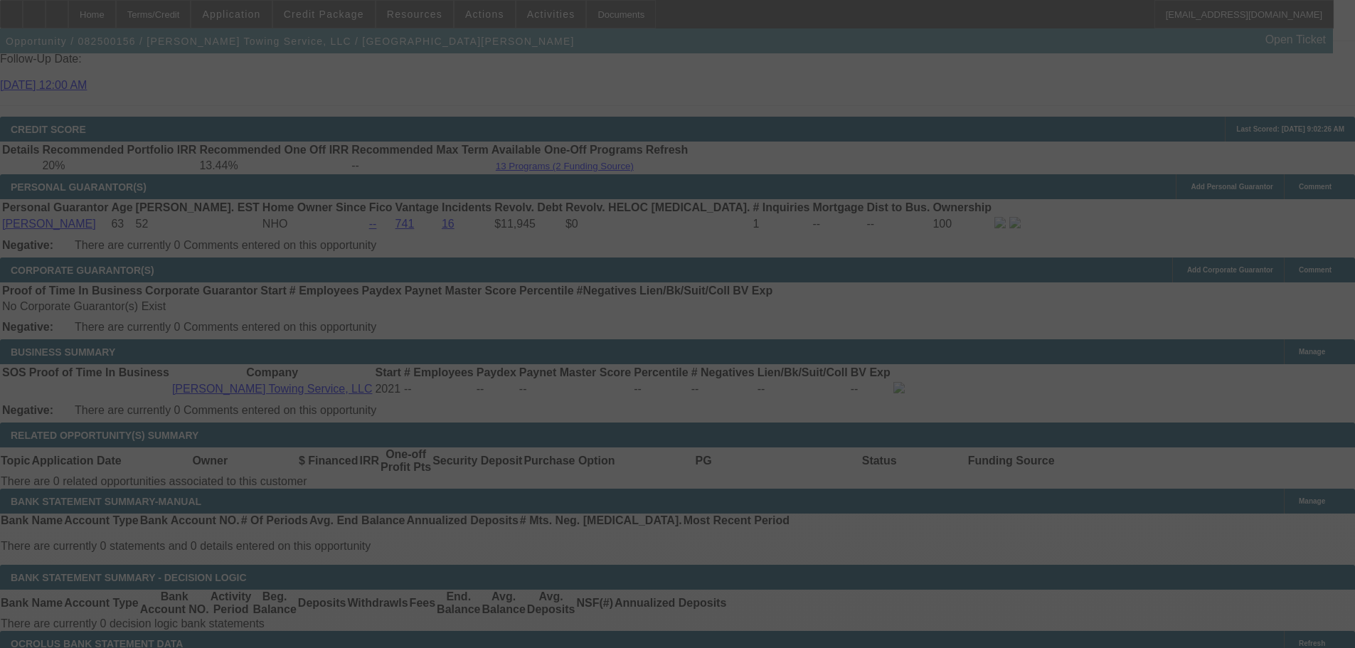
select select "0"
select select "6"
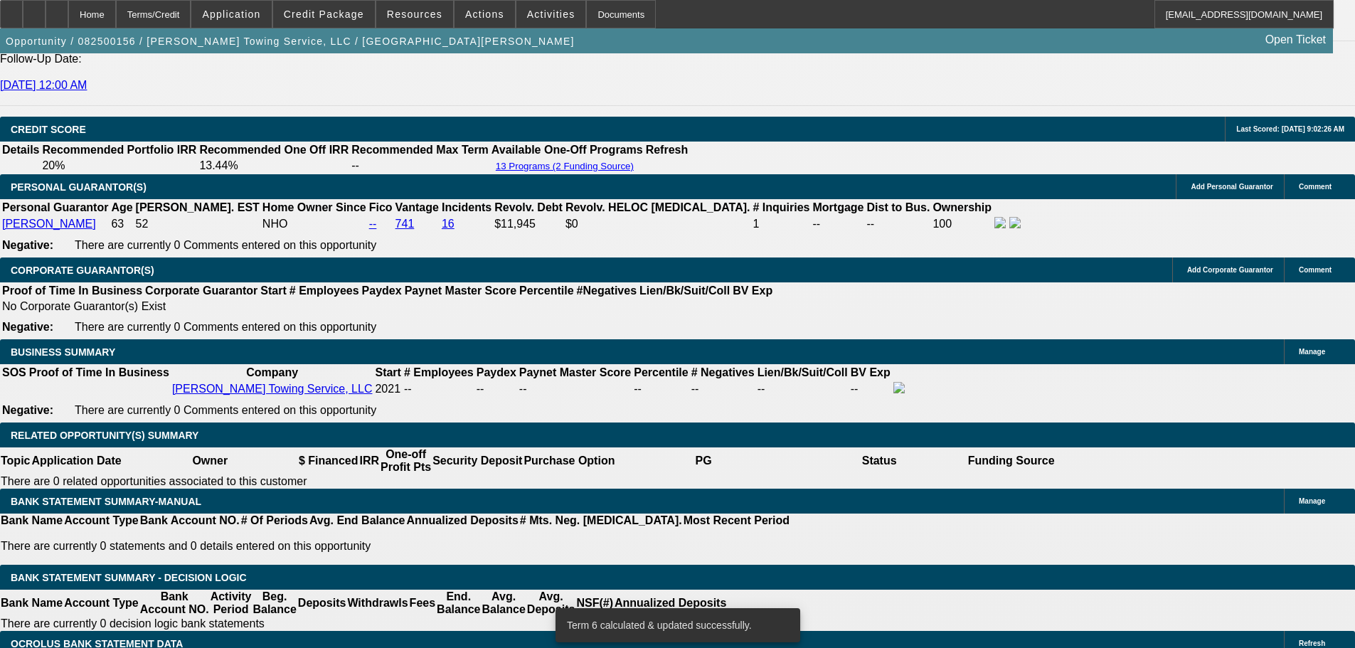
drag, startPoint x: 206, startPoint y: 522, endPoint x: 356, endPoint y: 524, distance: 149.4
type input "13"
type input "UNKNOWN"
type input "1315"
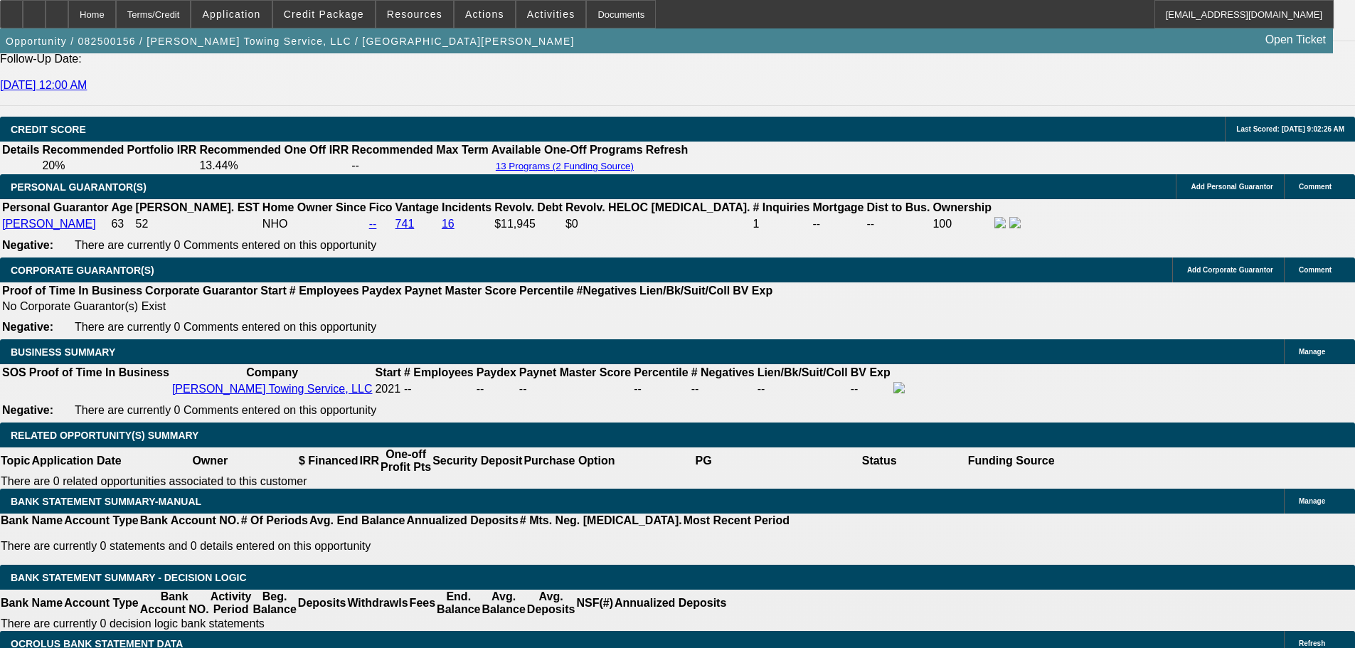
type input "11.3"
type input "$1,315.00"
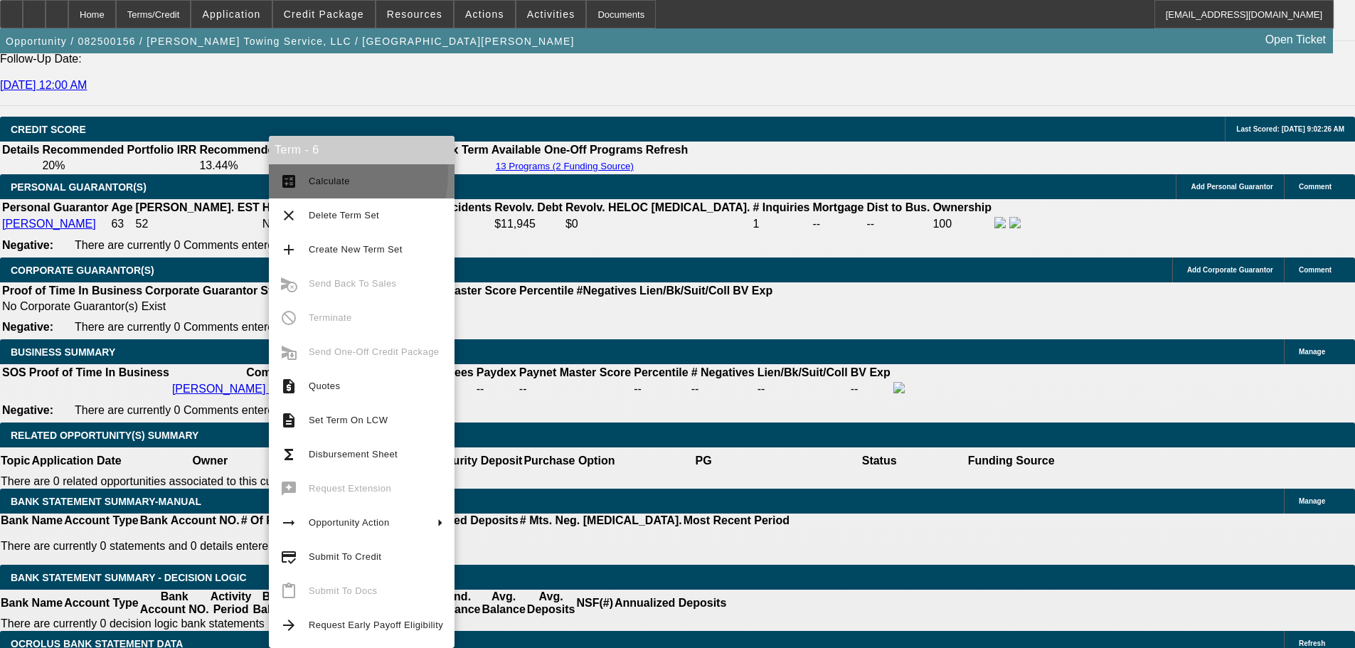
click at [322, 174] on span "Calculate" at bounding box center [376, 181] width 134 height 17
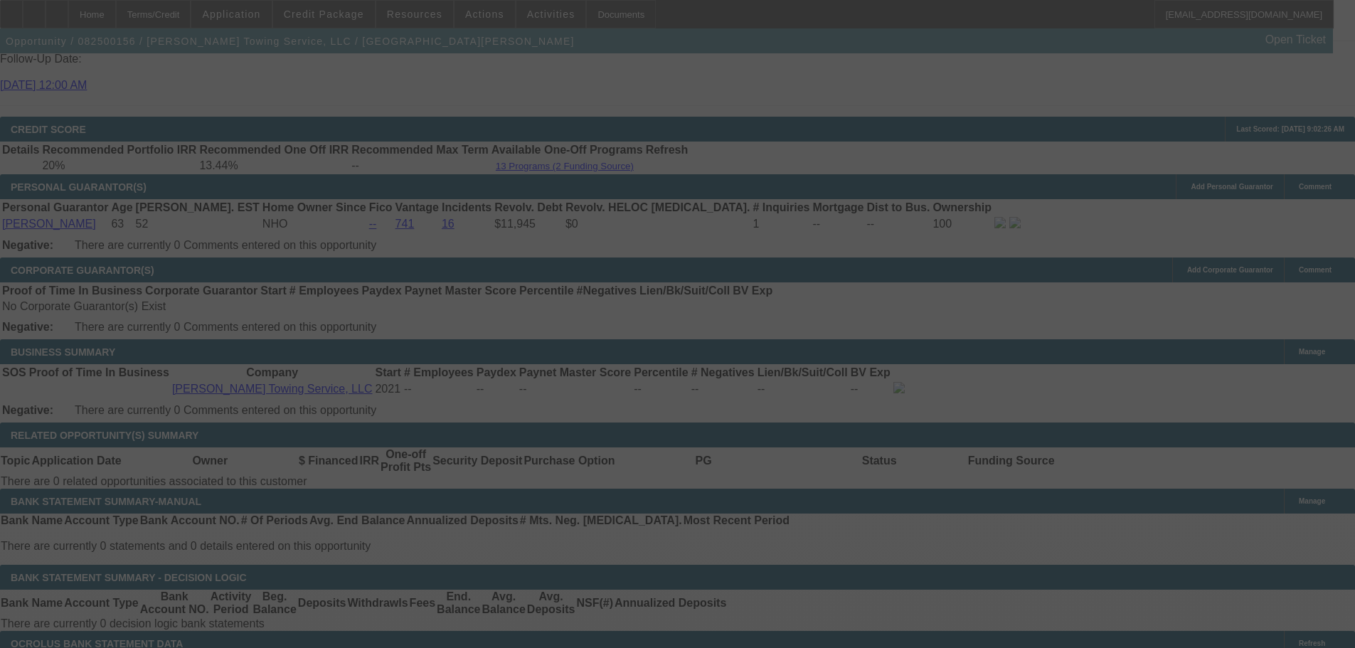
select select "0"
select select "6"
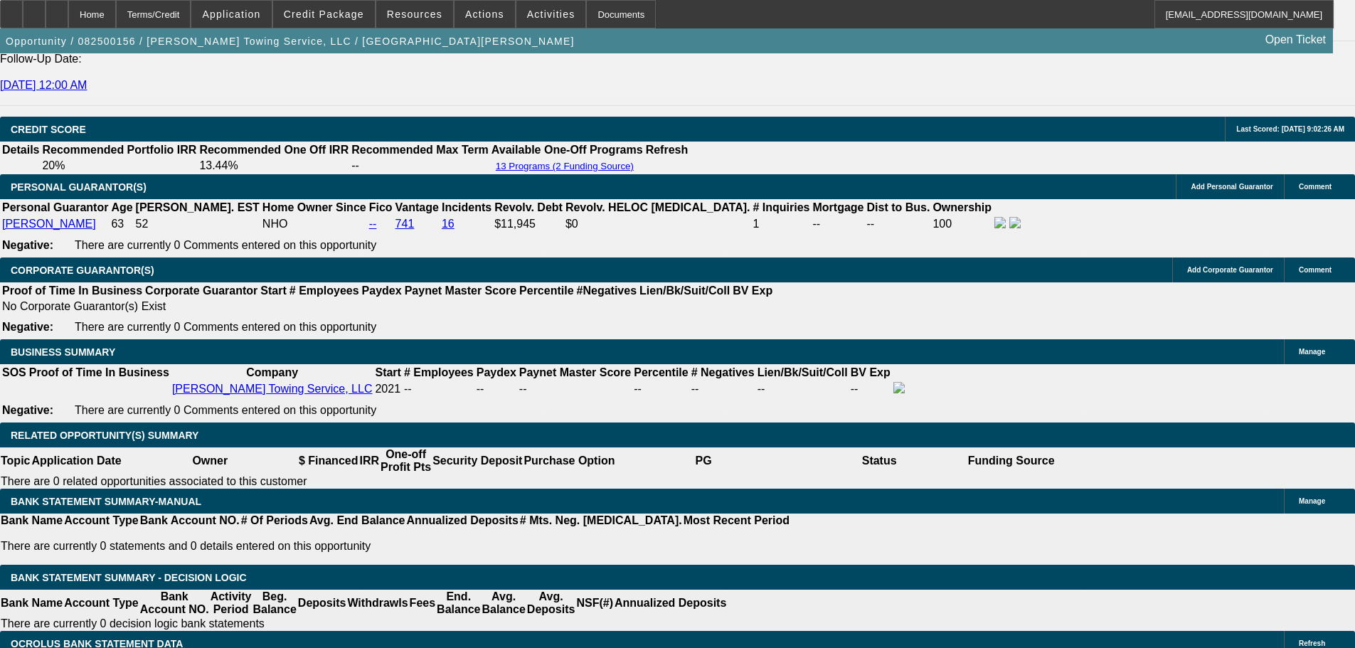
scroll to position [2177, 0]
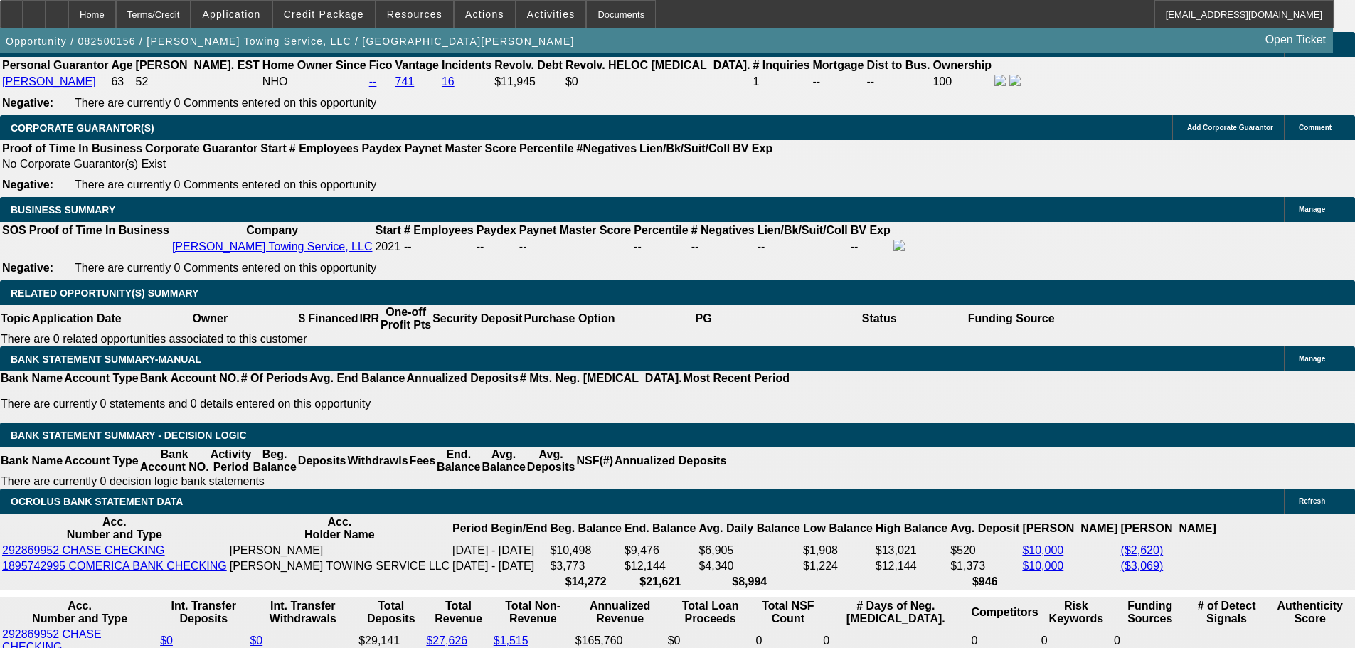
type input "0"
drag, startPoint x: 218, startPoint y: 405, endPoint x: 290, endPoint y: 393, distance: 73.6
type input "UNKNOWN"
type input "1300"
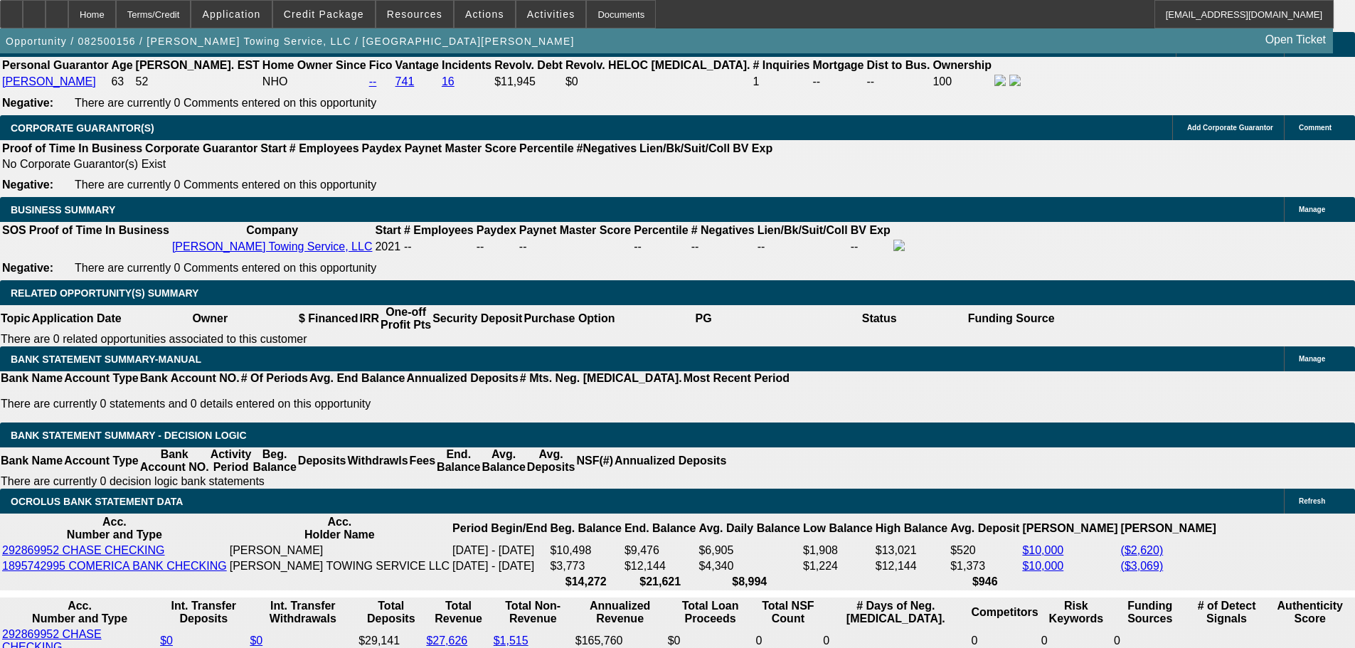
type input "1315"
type input "$1,300.00"
drag, startPoint x: 216, startPoint y: 386, endPoint x: 291, endPoint y: 381, distance: 74.9
type input "13"
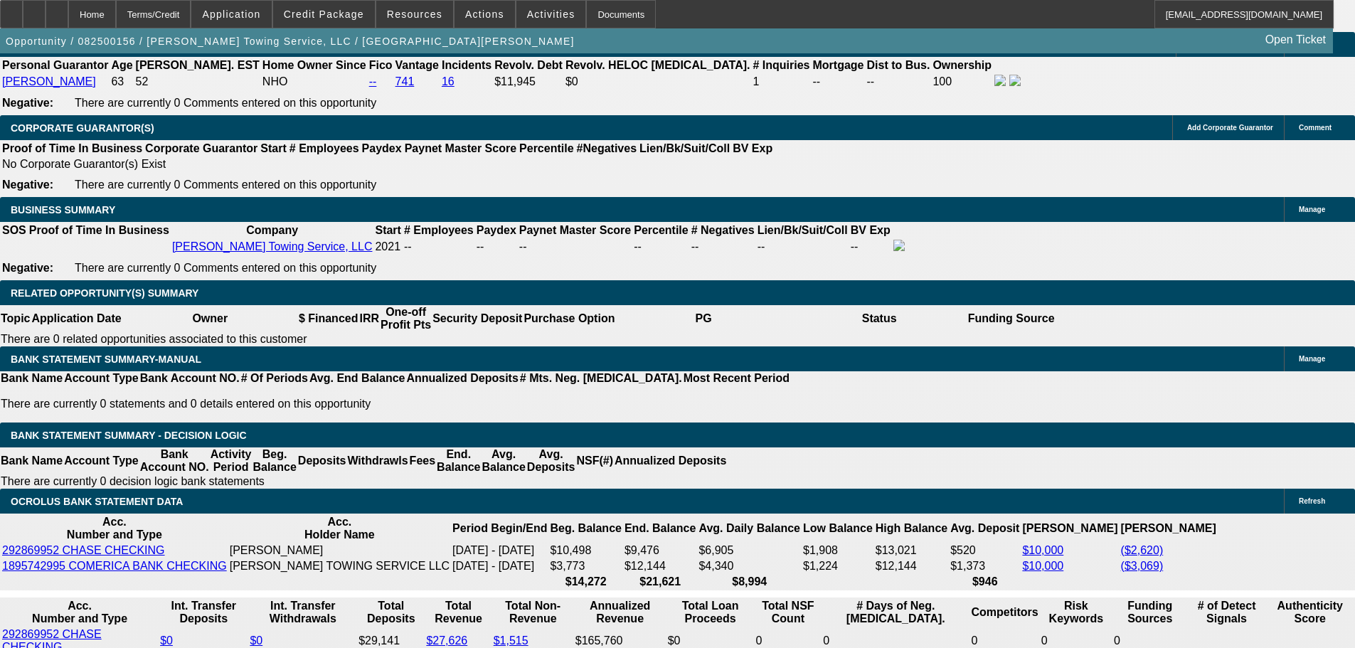
type input "1300"
type input "10.8"
type input "$1,300.00"
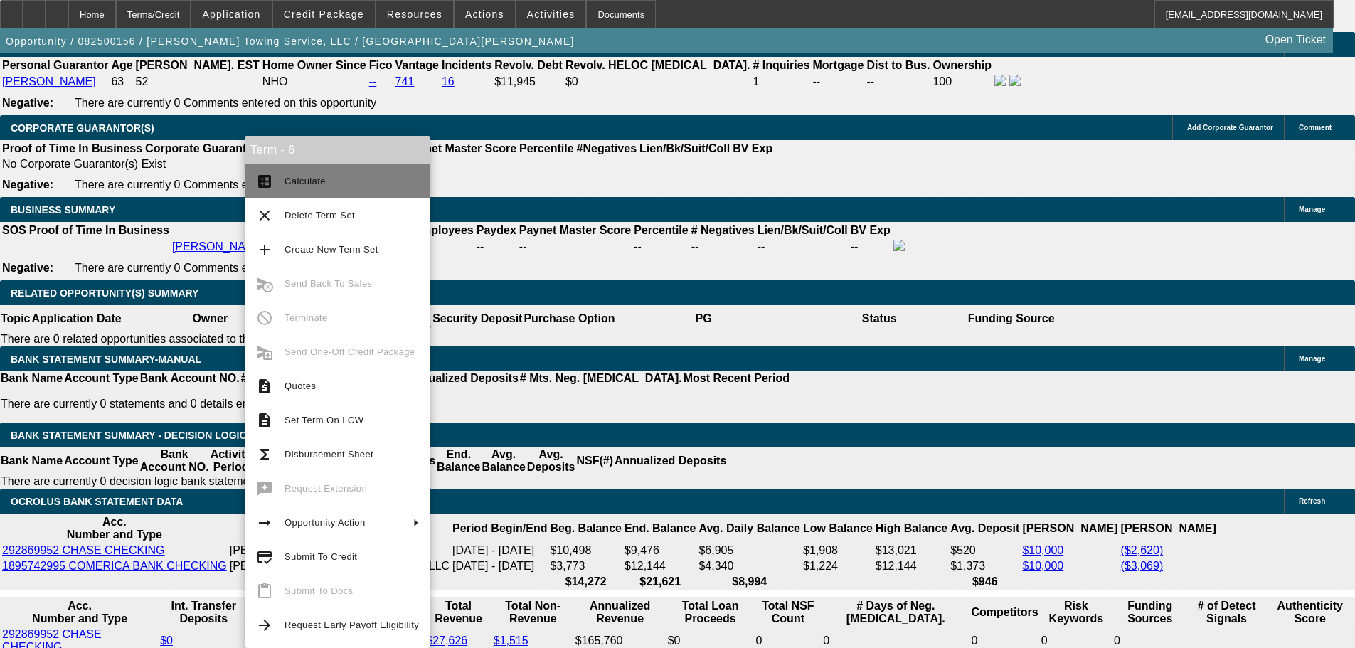
click at [343, 171] on button "calculate Calculate" at bounding box center [338, 181] width 186 height 34
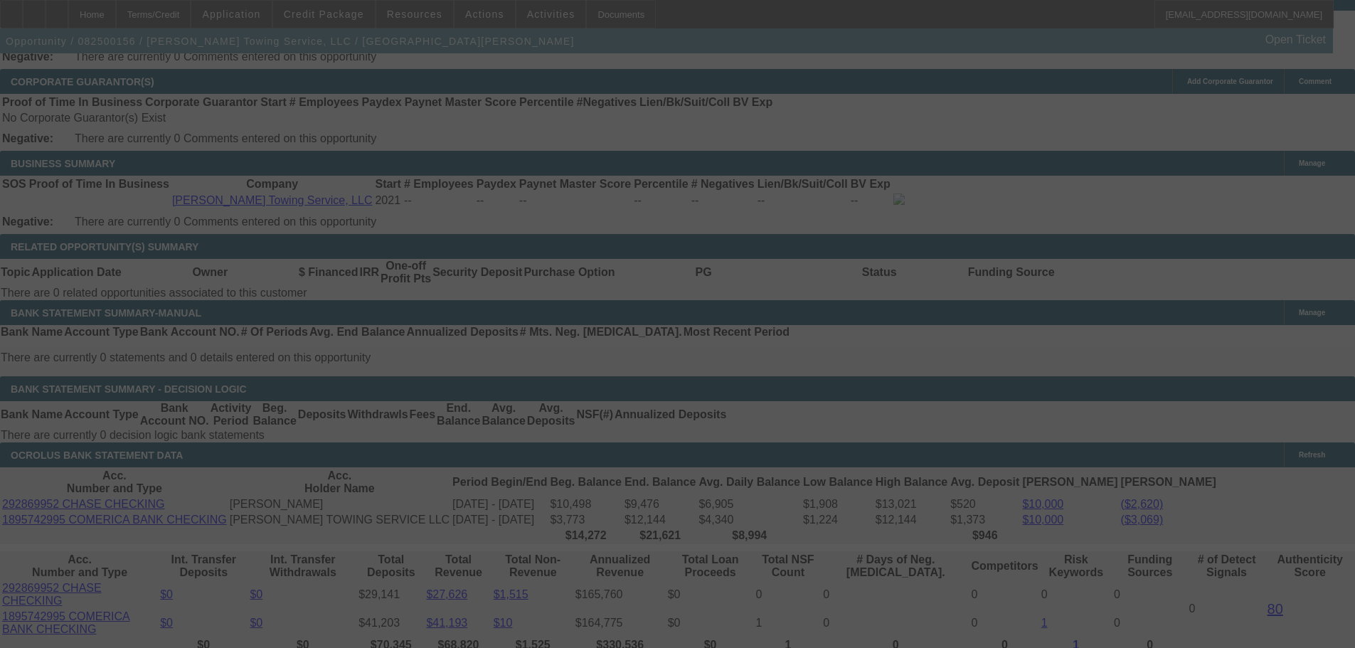
scroll to position [2249, 0]
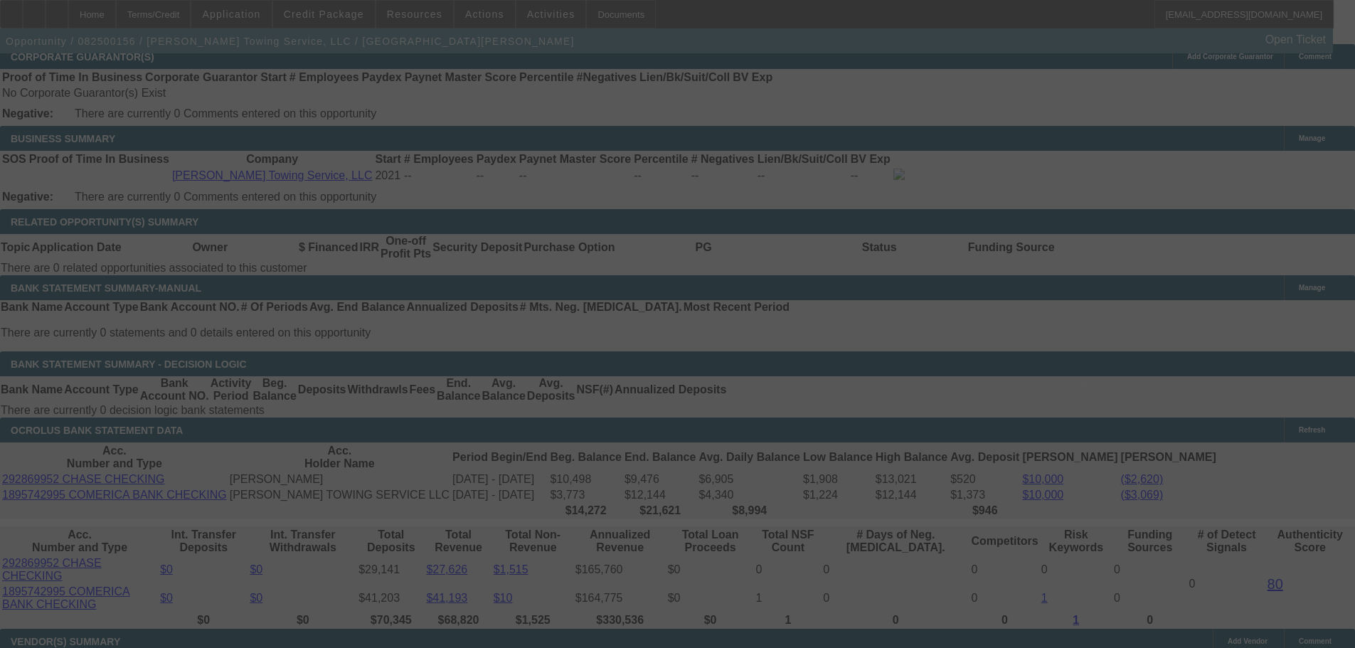
select select "0"
select select "6"
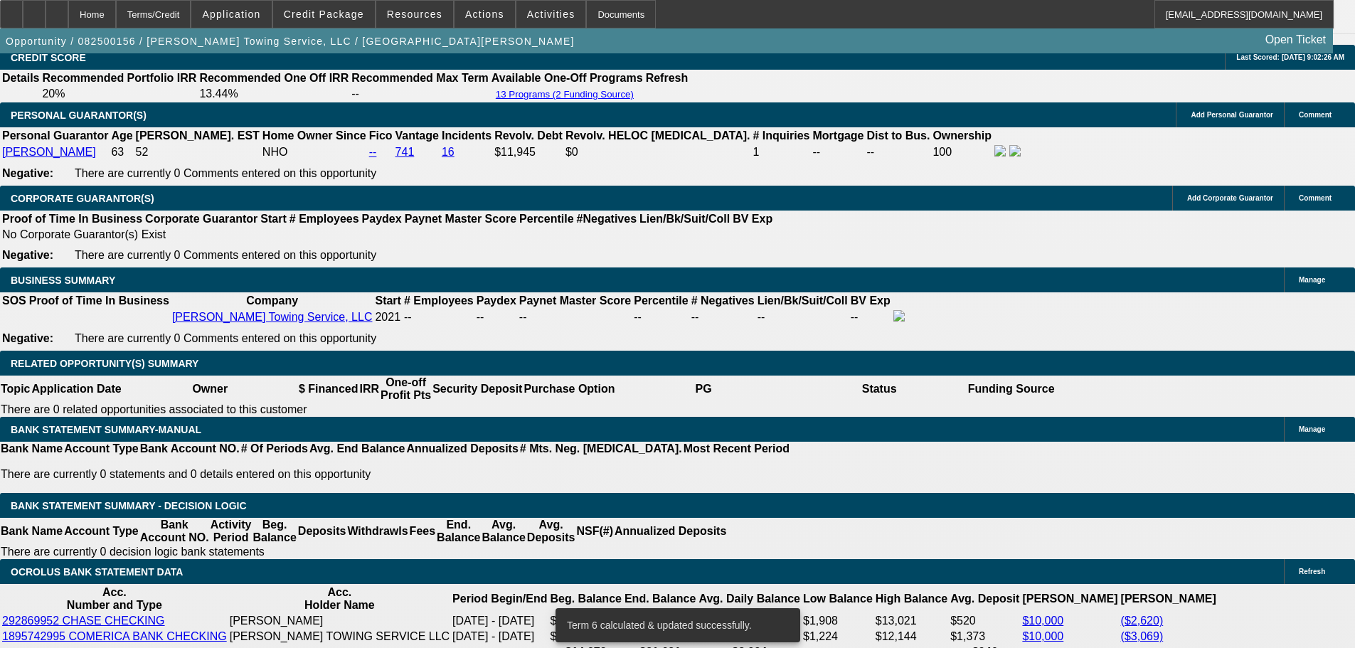
scroll to position [2106, 0]
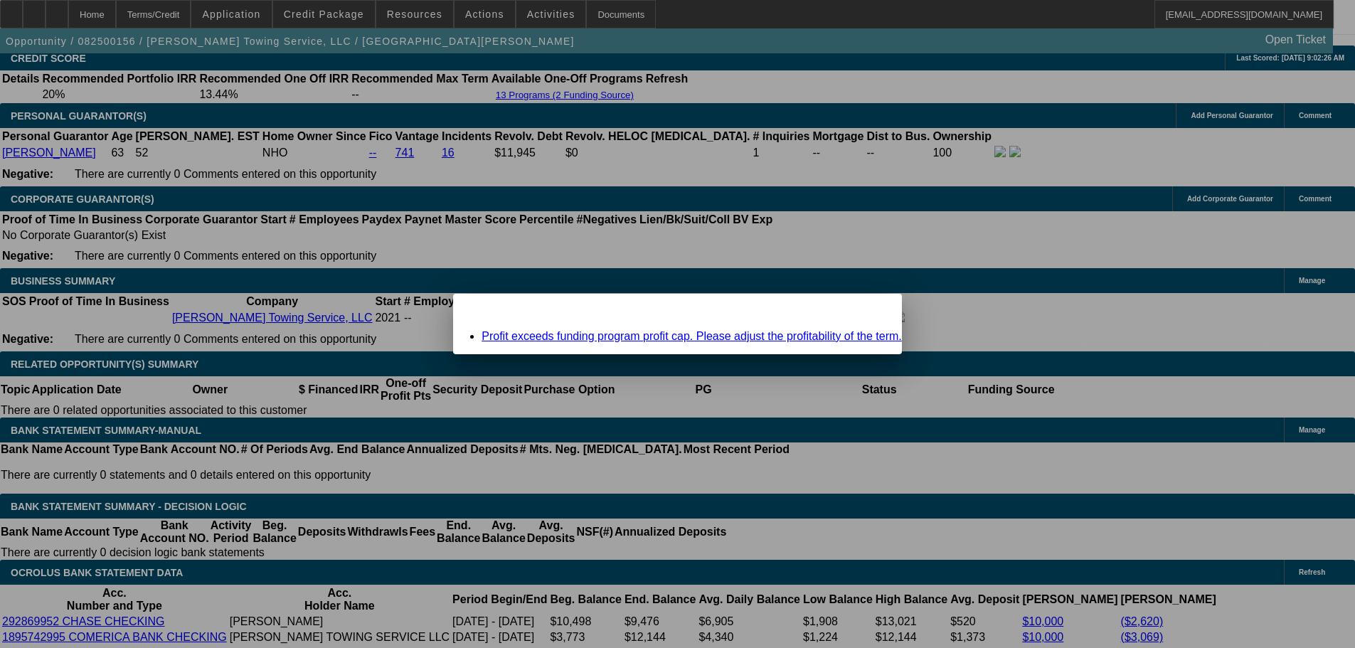
scroll to position [0, 0]
click at [760, 334] on link "Profit exceeds funding program profit cap. Please adjust the profitability of t…" at bounding box center [692, 336] width 420 height 12
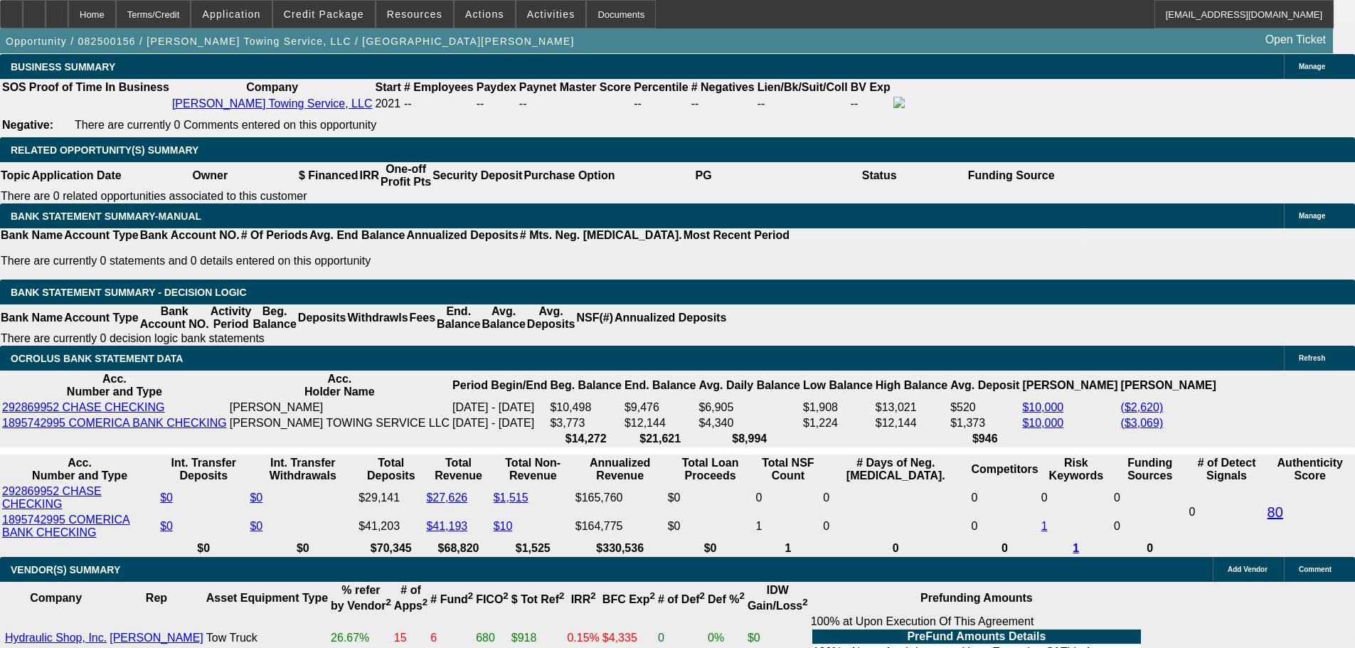
scroll to position [2462, 0]
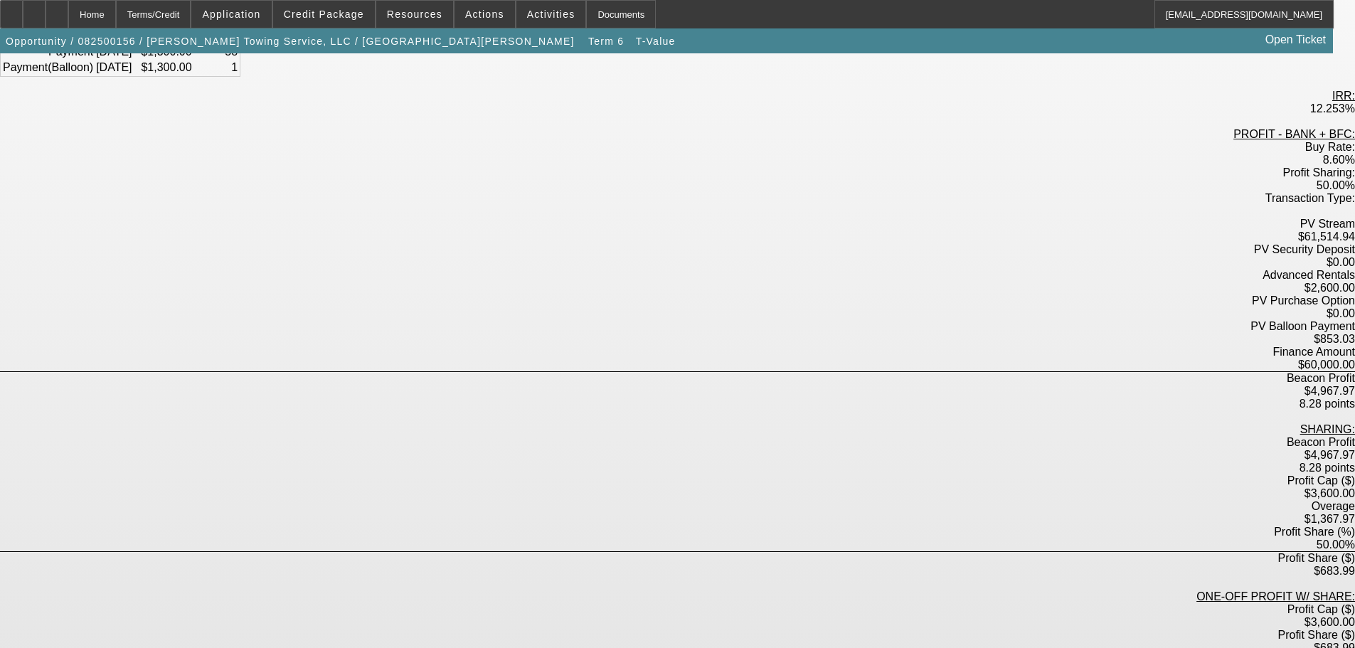
scroll to position [201, 0]
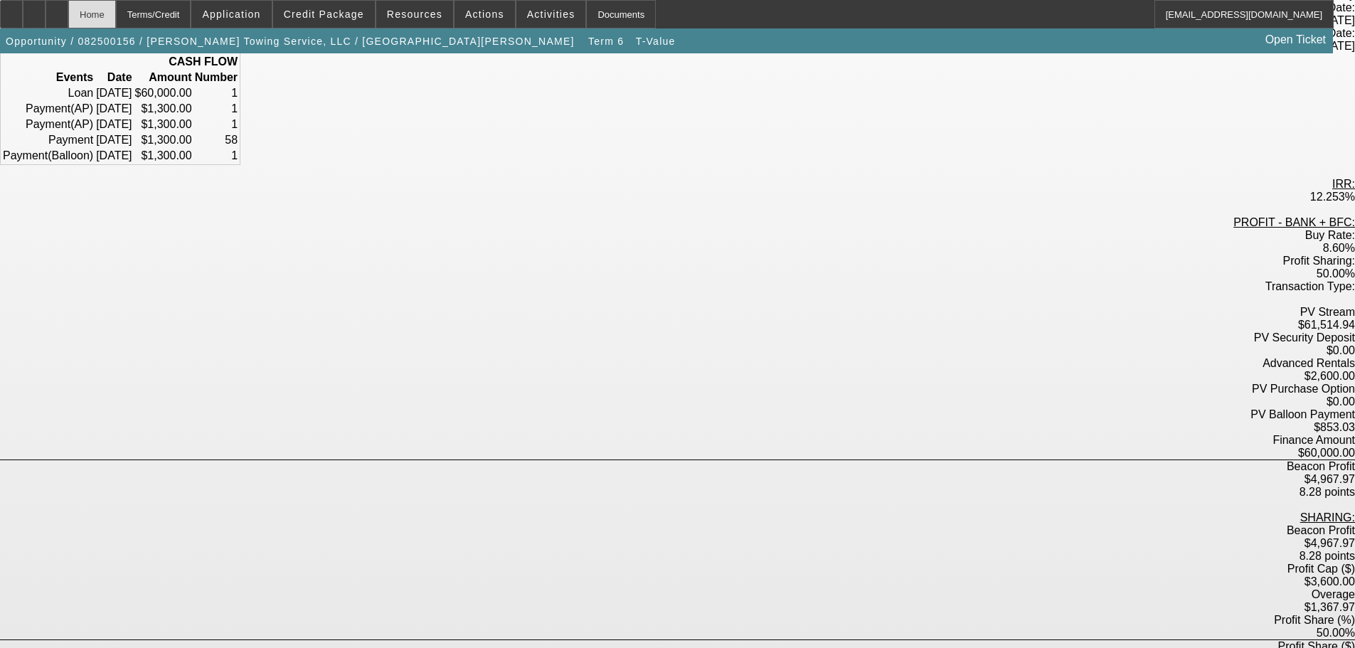
click at [114, 14] on div "Home" at bounding box center [92, 14] width 48 height 28
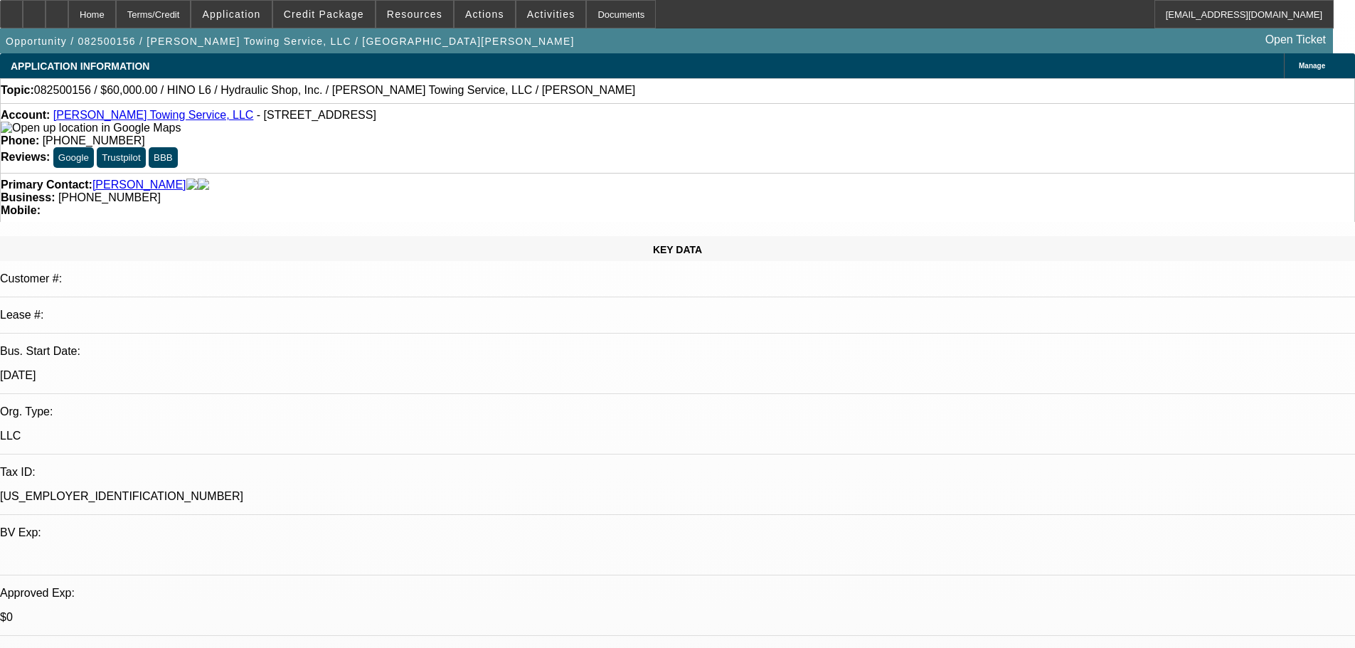
select select "0"
select select "6"
select select "0"
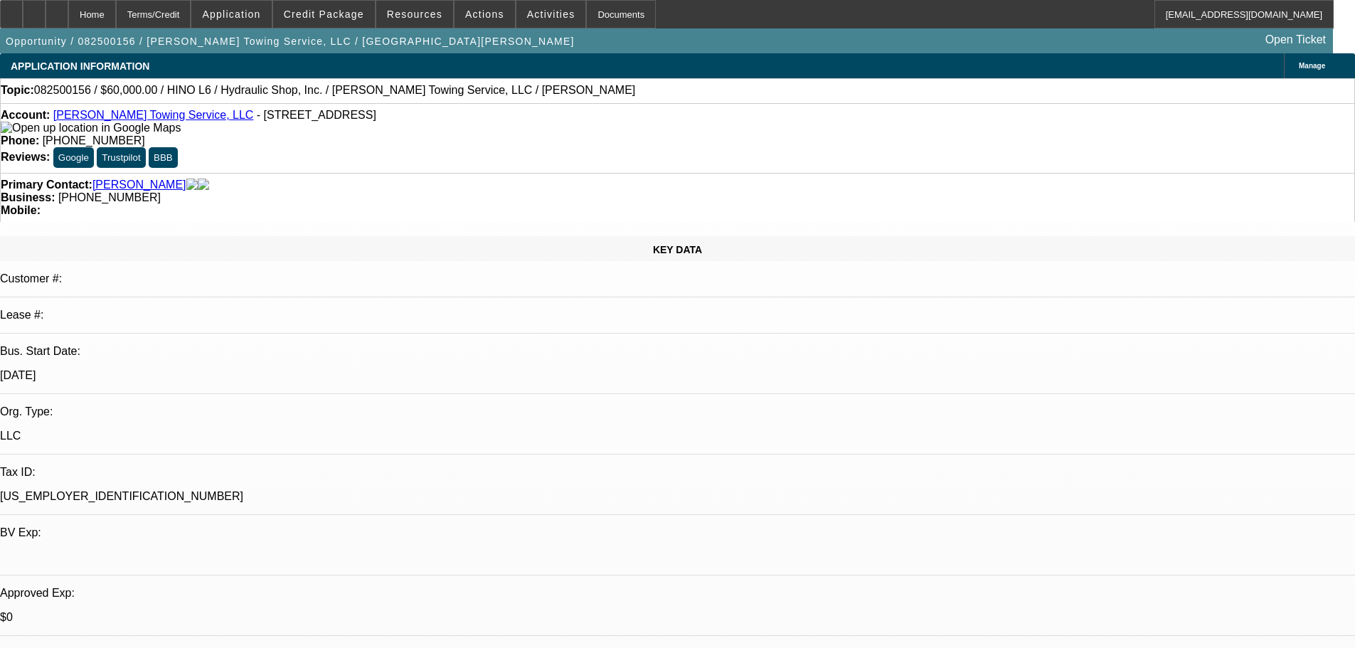
select select "0"
select select "6"
select select "0"
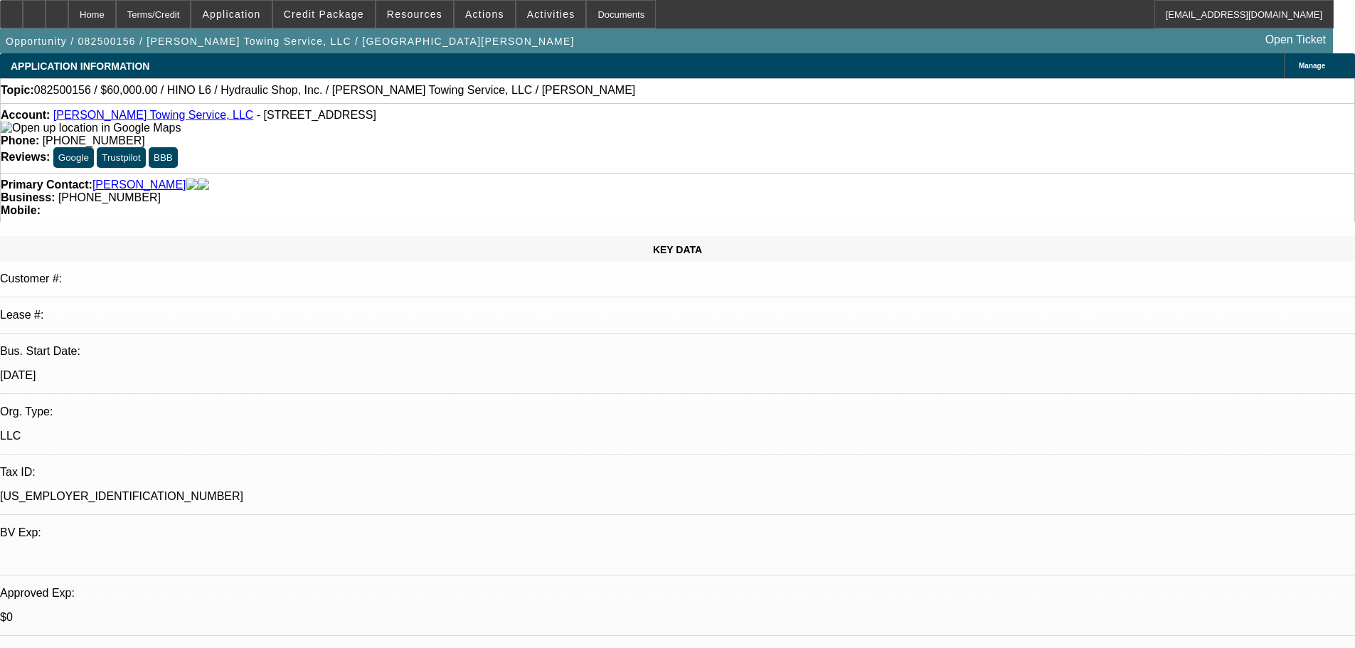
select select "0"
select select "6"
select select "0"
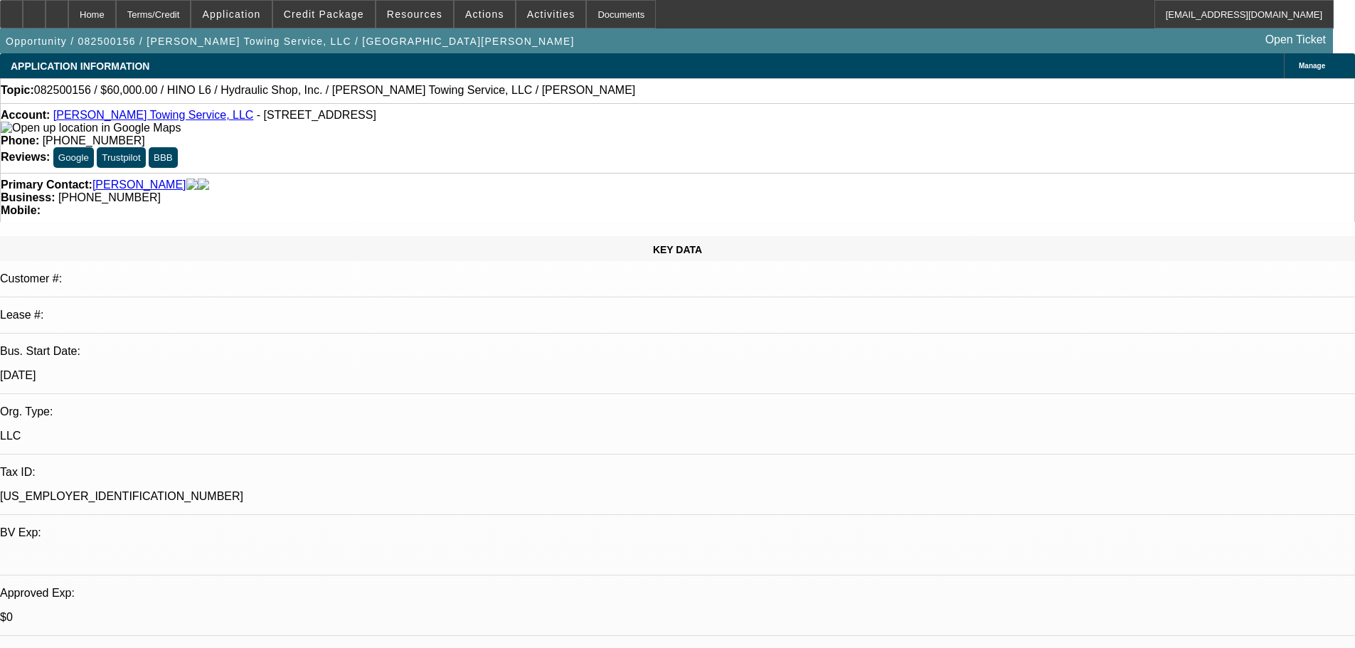
select select "6"
drag, startPoint x: 1096, startPoint y: 198, endPoint x: 1097, endPoint y: 208, distance: 10.0
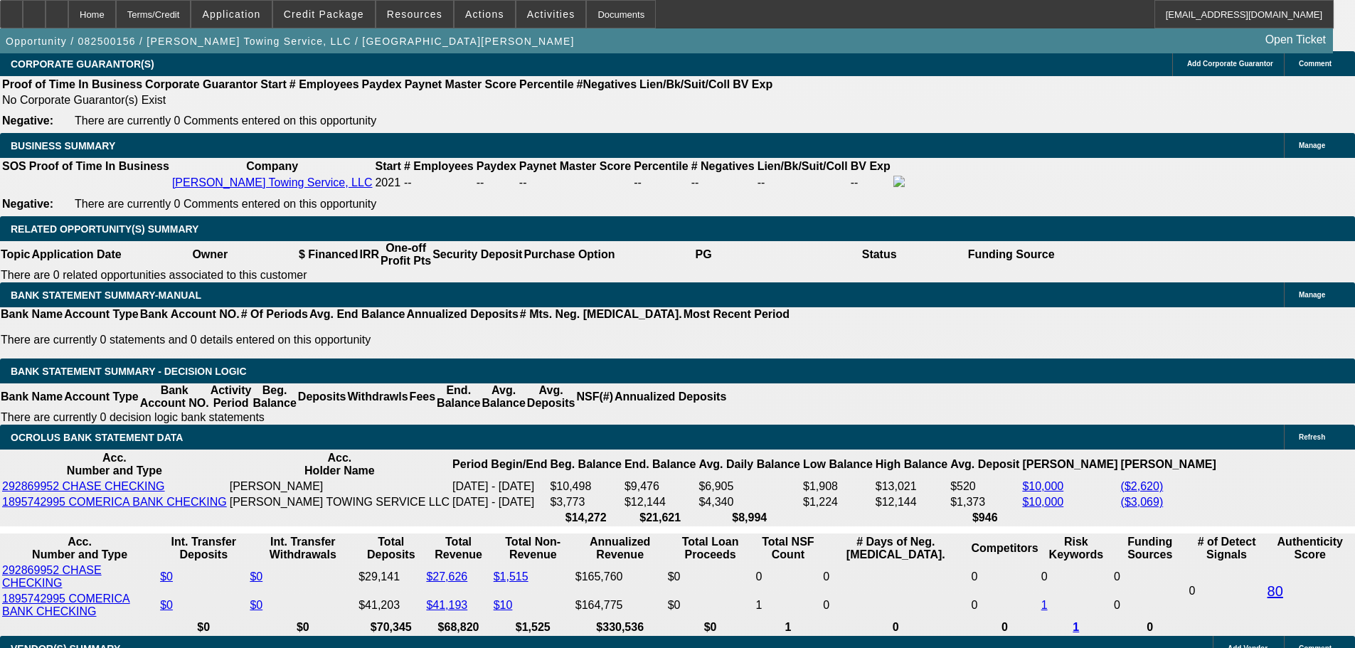
scroll to position [2419, 0]
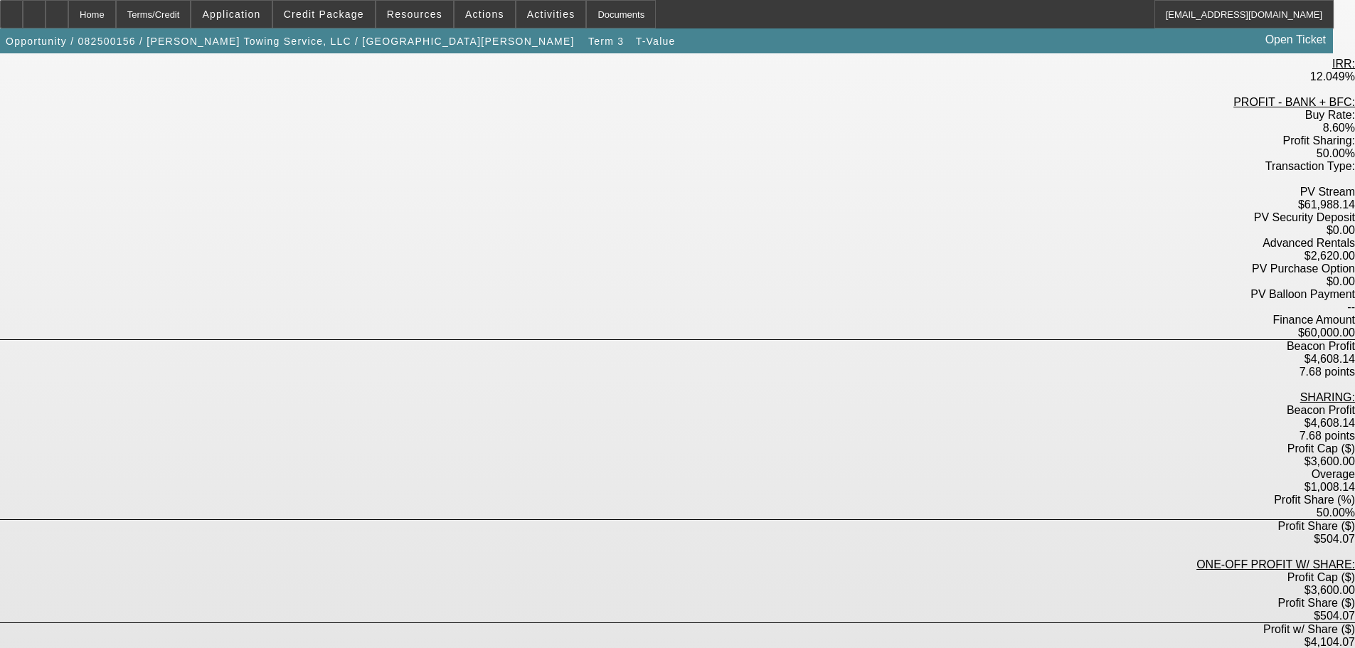
scroll to position [322, 0]
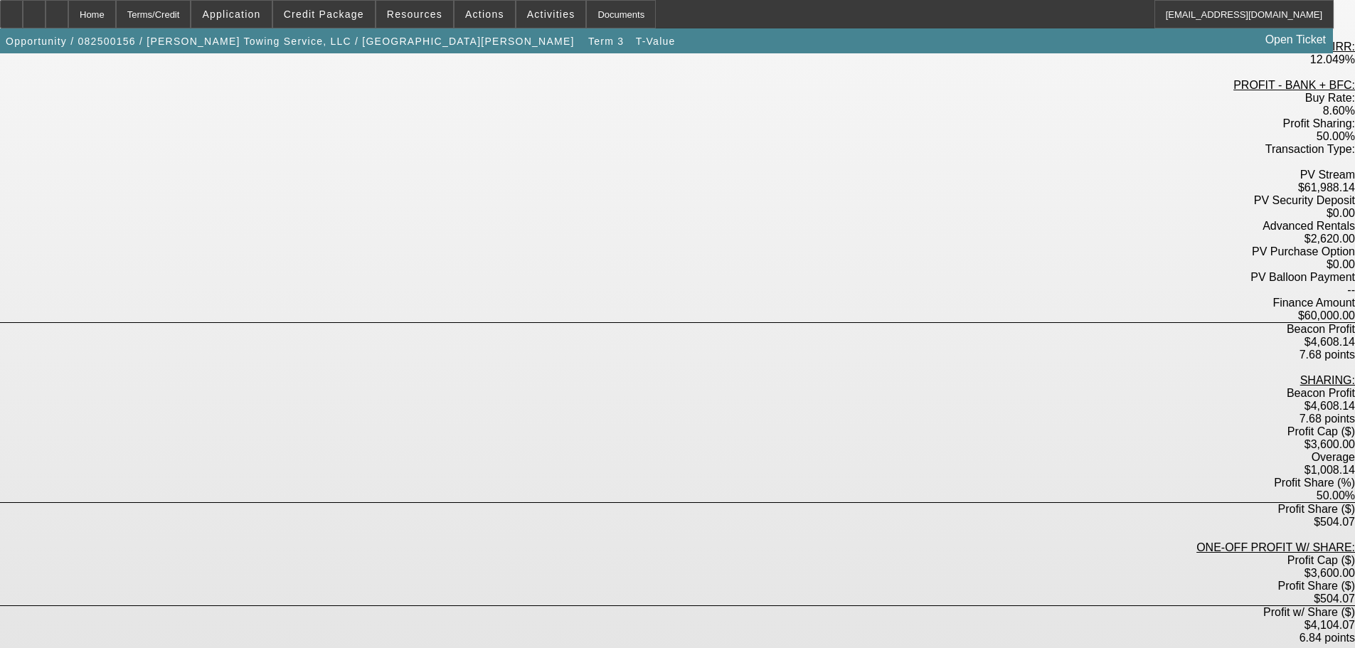
drag, startPoint x: 132, startPoint y: 15, endPoint x: 354, endPoint y: 159, distance: 264.8
click at [116, 15] on div "Home" at bounding box center [92, 14] width 48 height 28
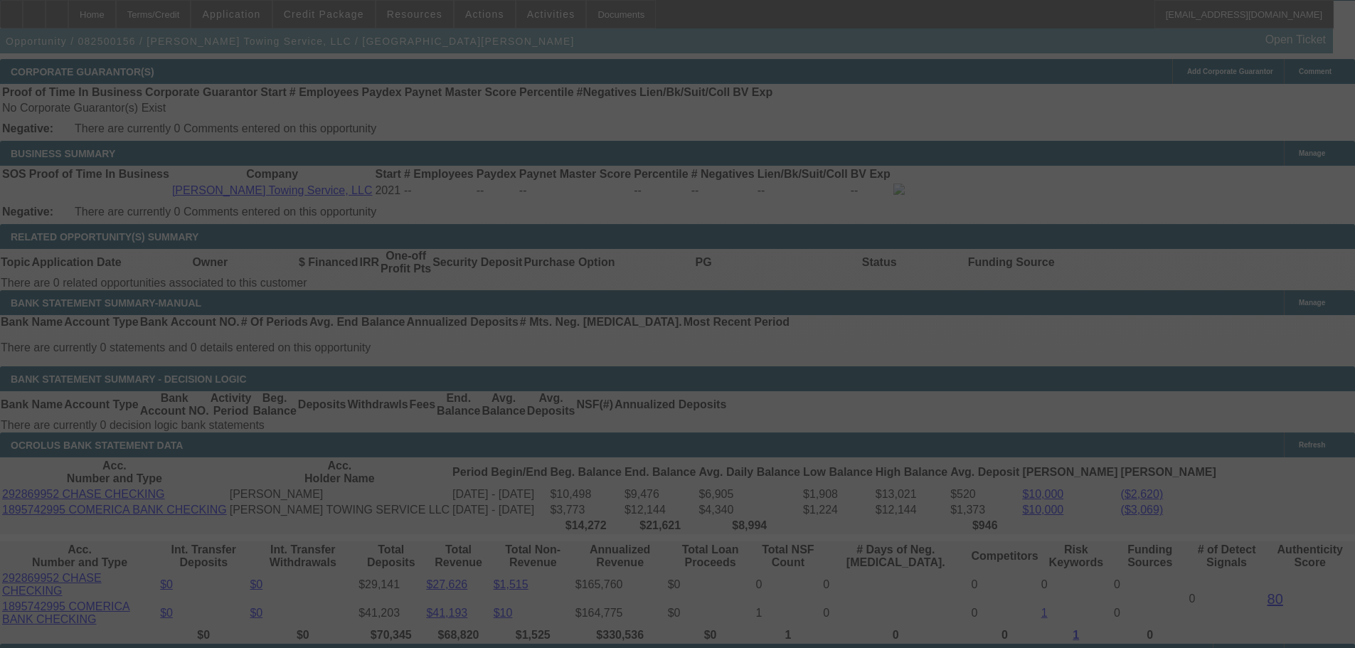
scroll to position [2329, 0]
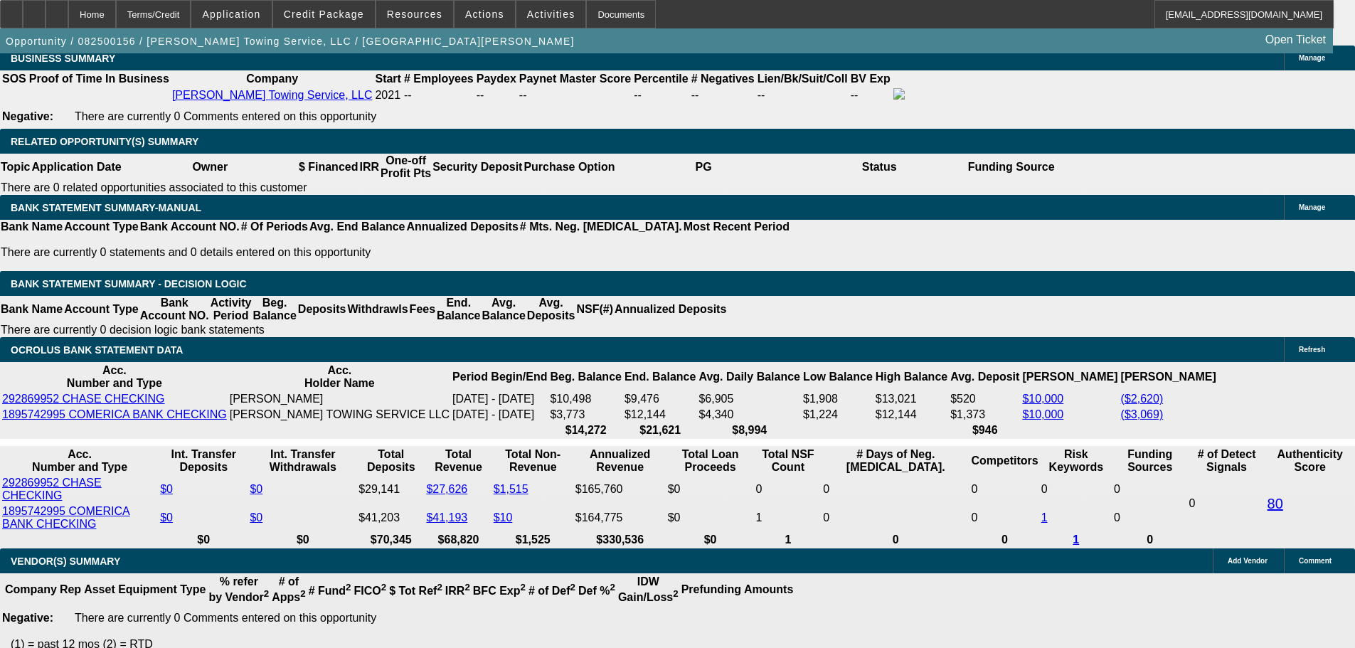
select select "0"
select select "6"
select select "0"
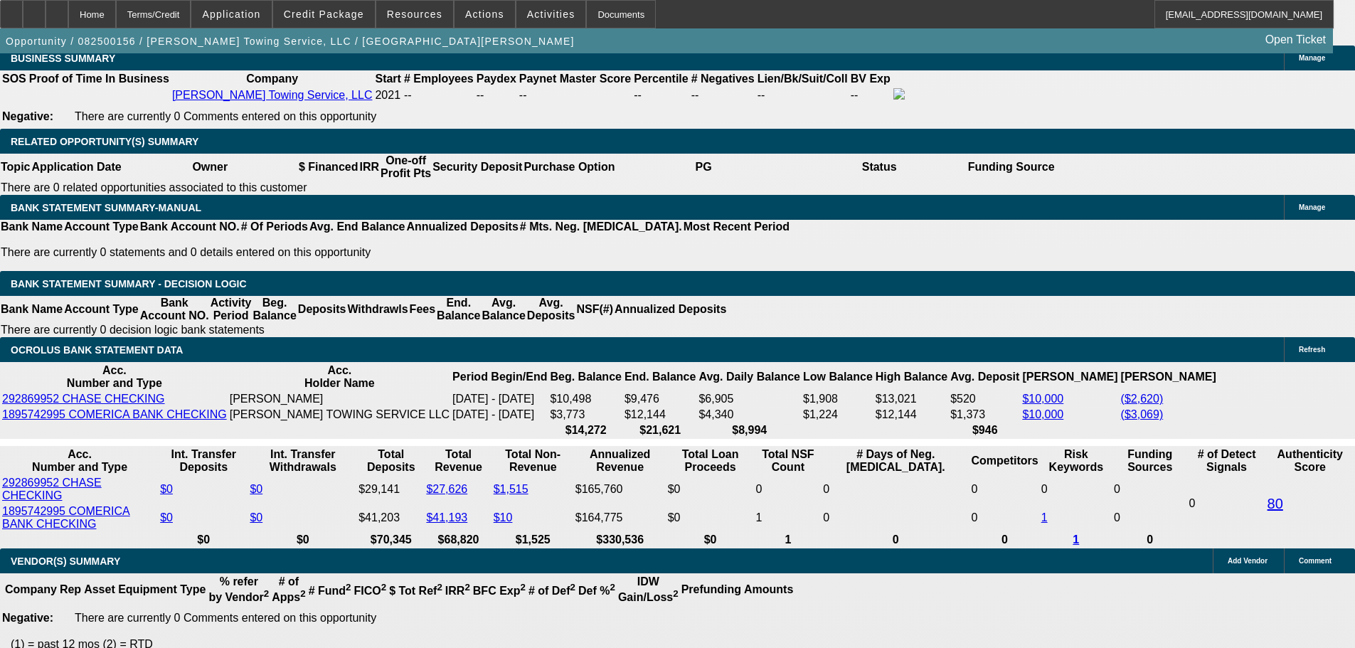
select select "0"
select select "6"
select select "0"
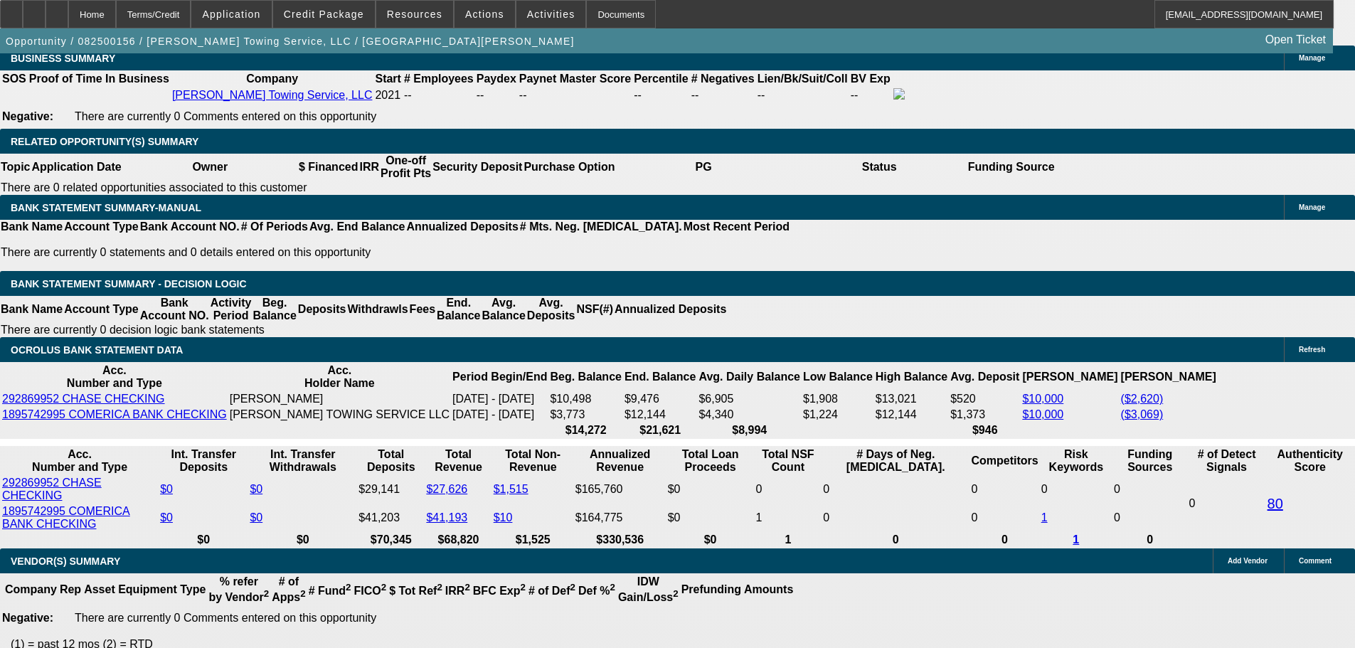
select select "0"
select select "6"
select select "0"
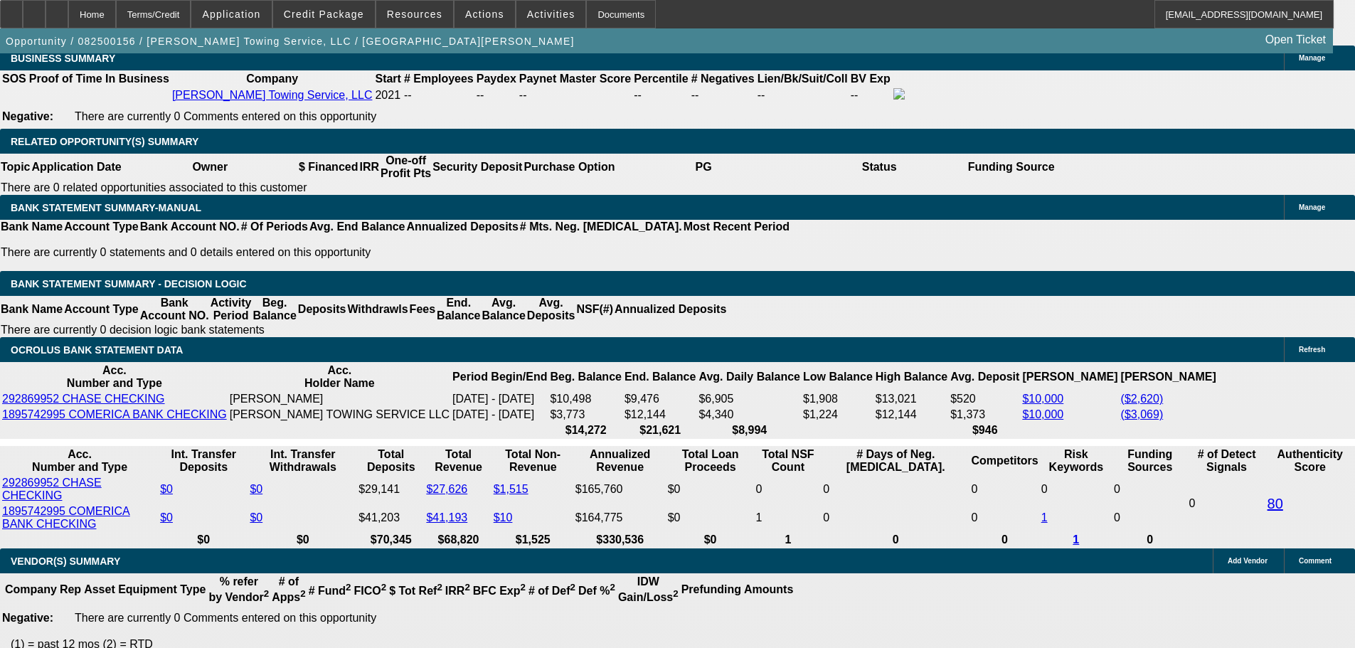
select select "6"
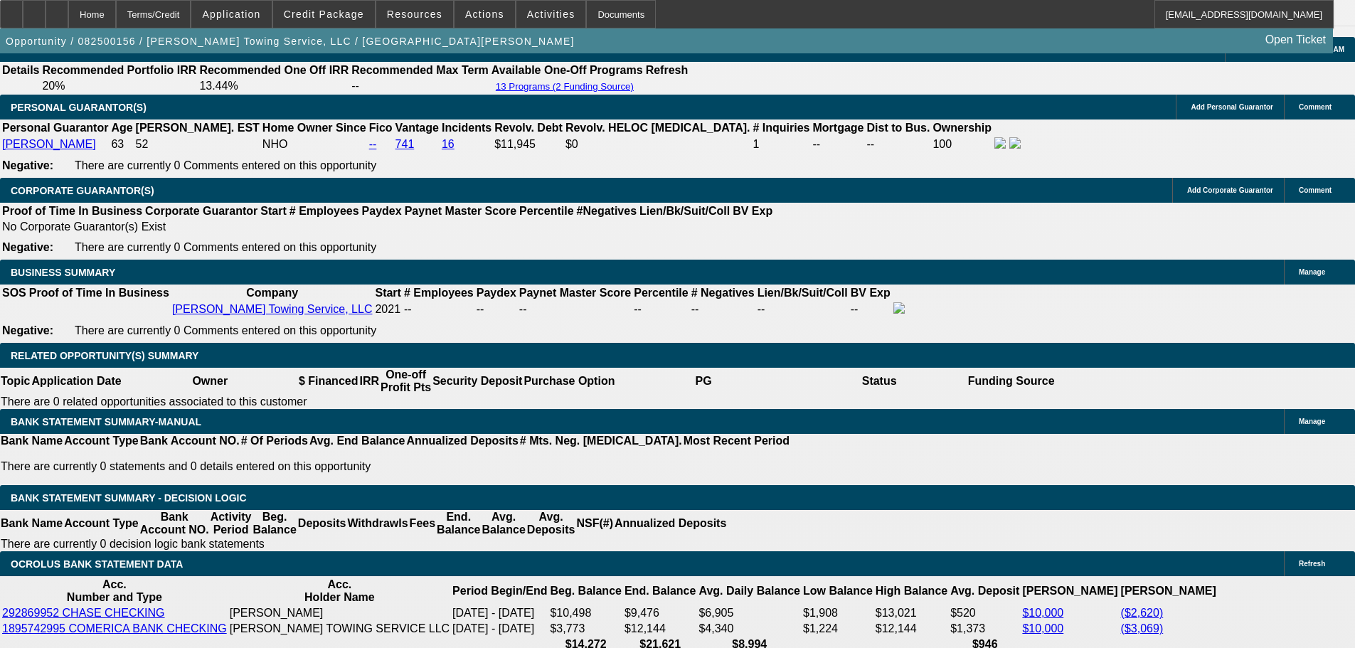
scroll to position [2186, 0]
